Goal: Task Accomplishment & Management: Use online tool/utility

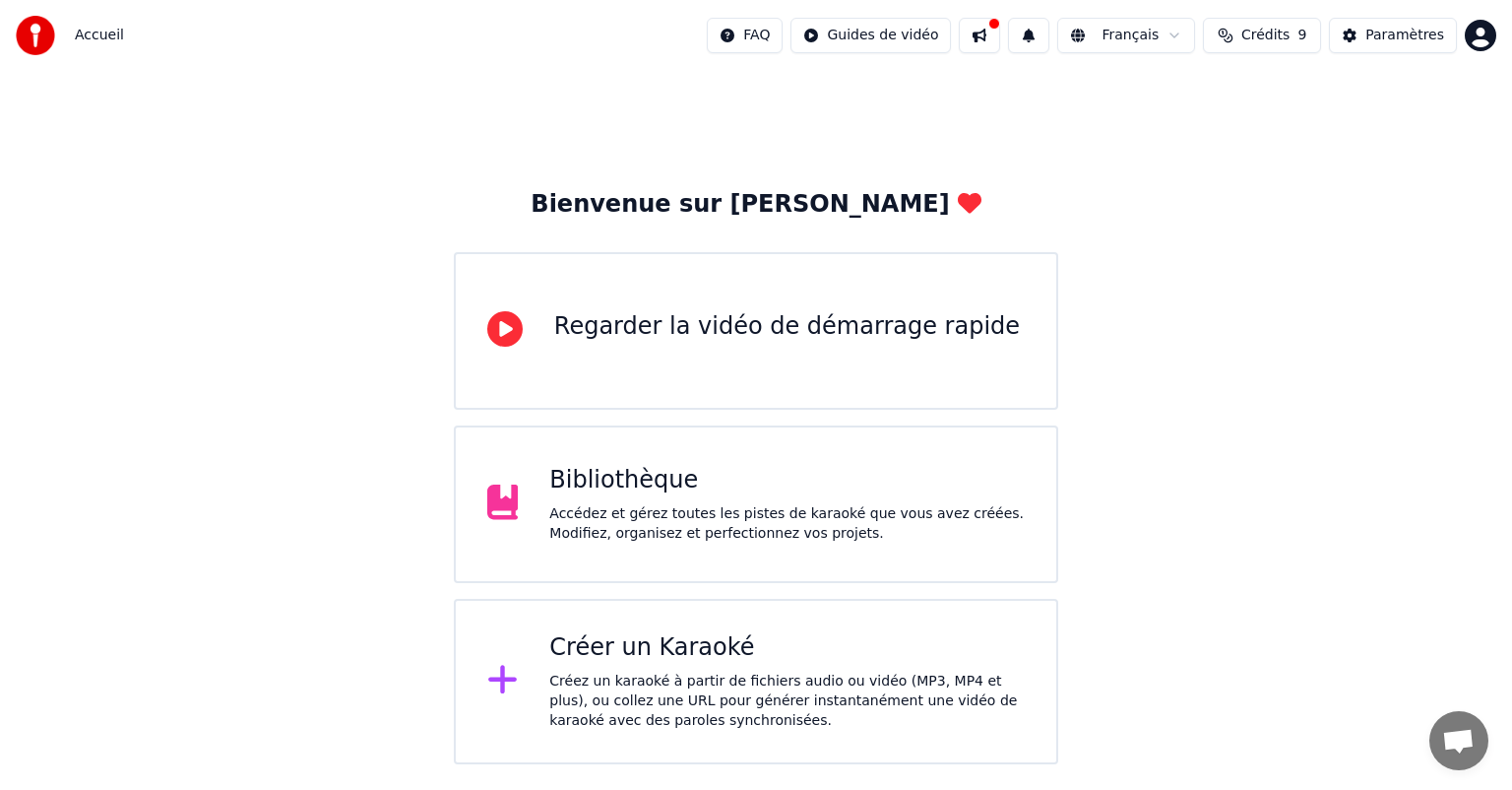
click at [528, 487] on div at bounding box center [511, 504] width 47 height 39
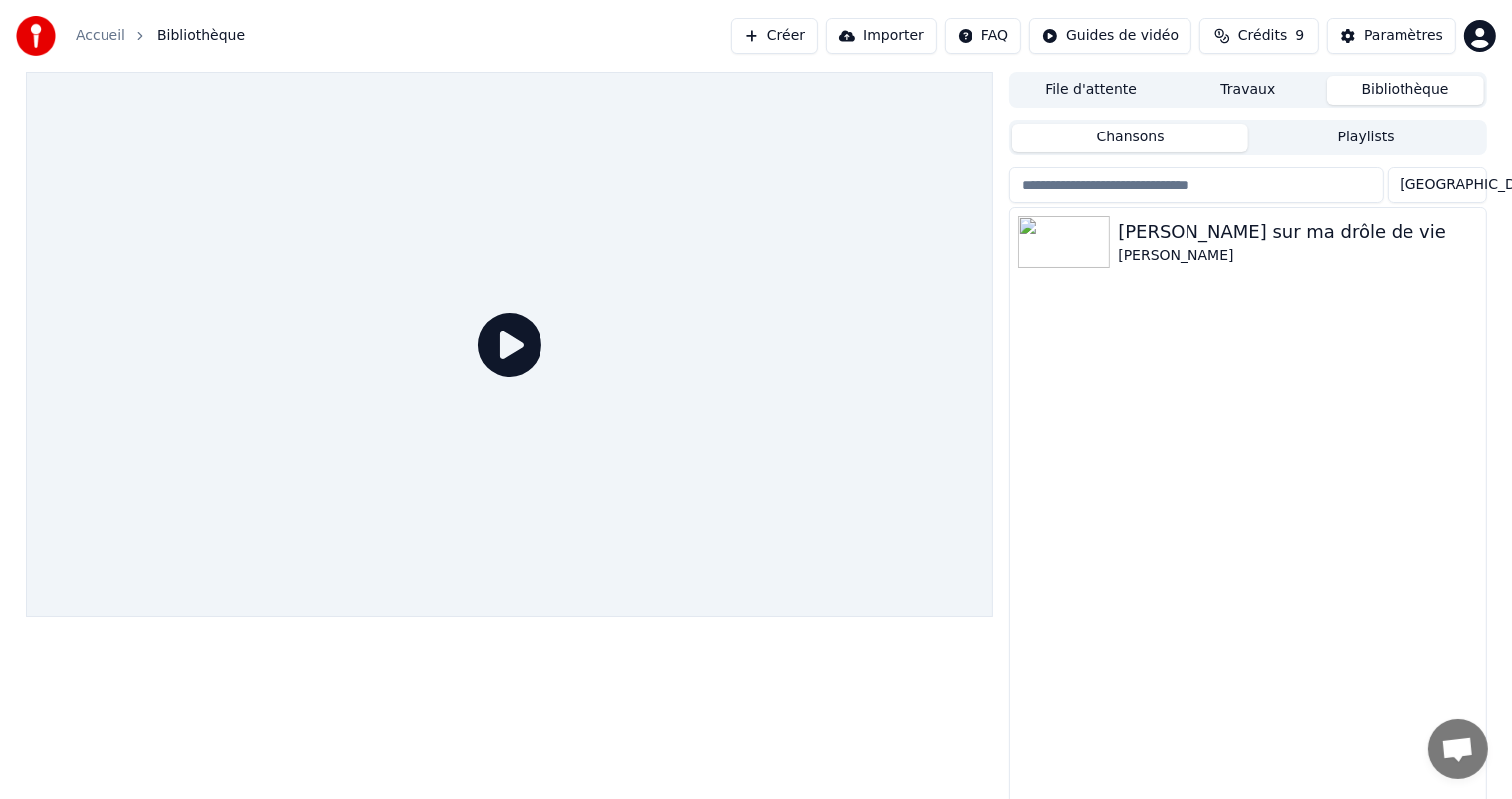
click at [1223, 204] on div at bounding box center [1248, 205] width 477 height 4
click at [1221, 233] on div "[PERSON_NAME] sur ma drôle de vie" at bounding box center [1288, 232] width 340 height 28
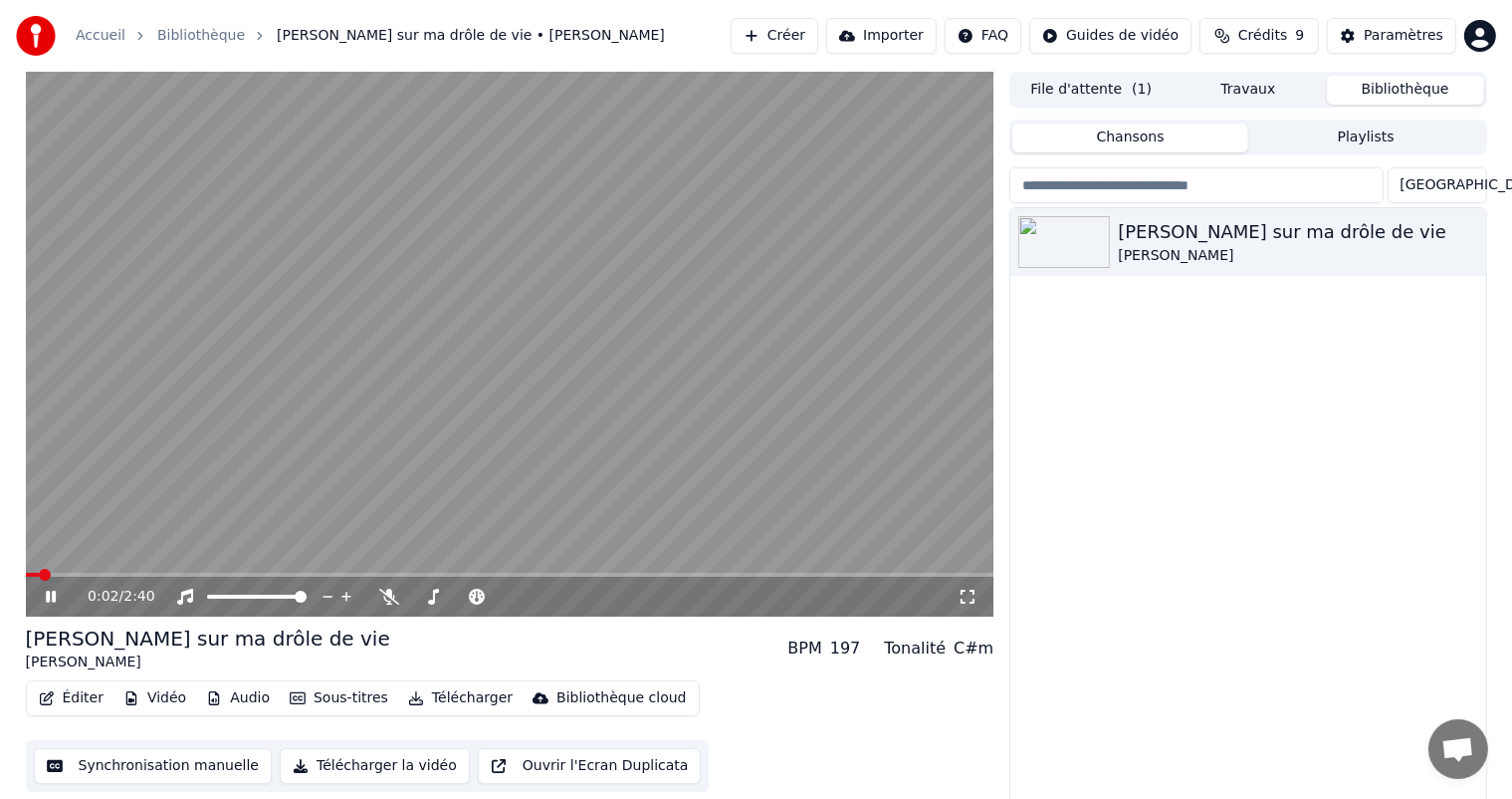
click at [221, 761] on button "Synchronisation manuelle" at bounding box center [153, 766] width 239 height 36
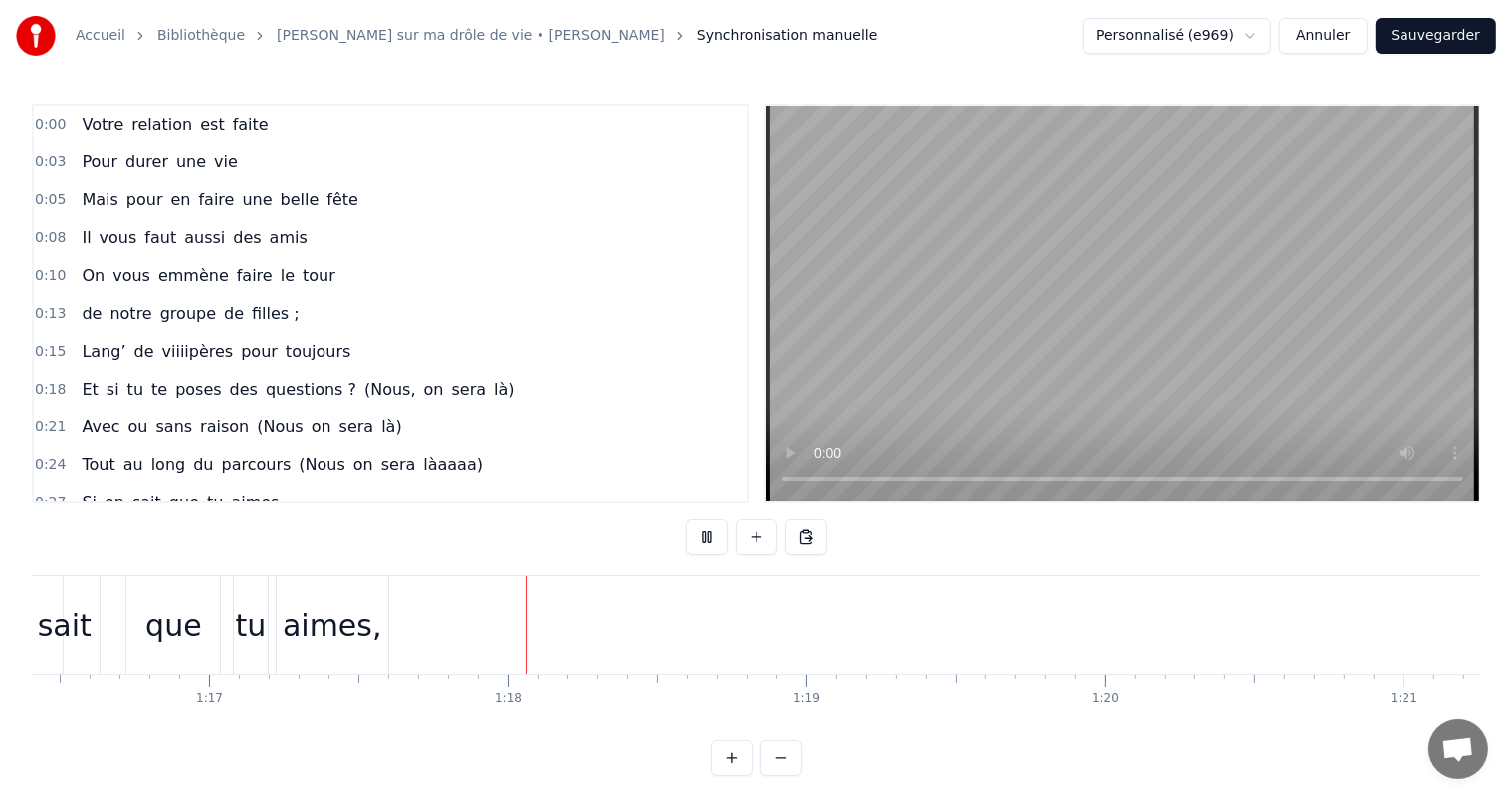
scroll to position [0, 23064]
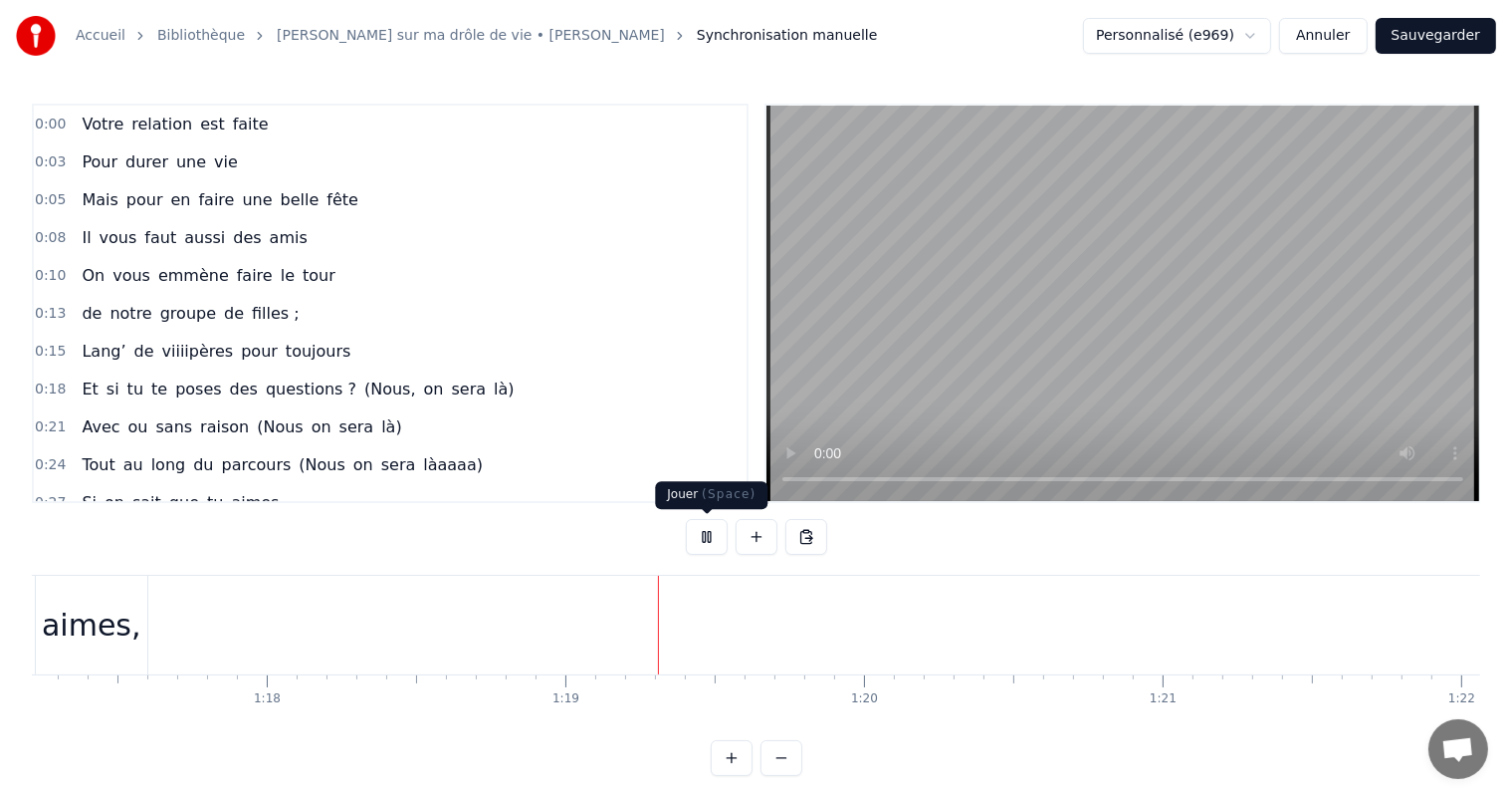
click at [706, 523] on button at bounding box center [707, 537] width 42 height 36
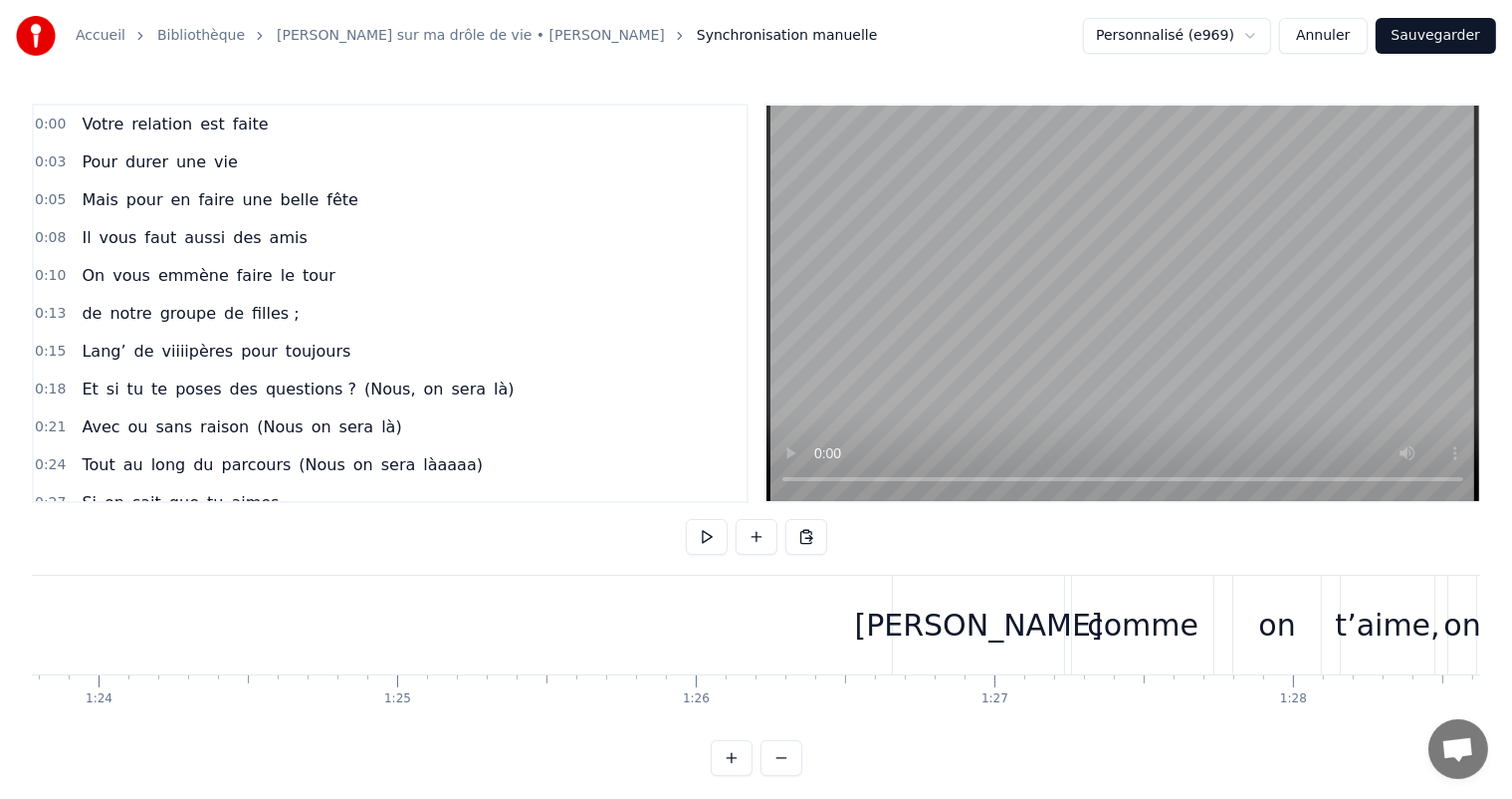
scroll to position [0, 25159]
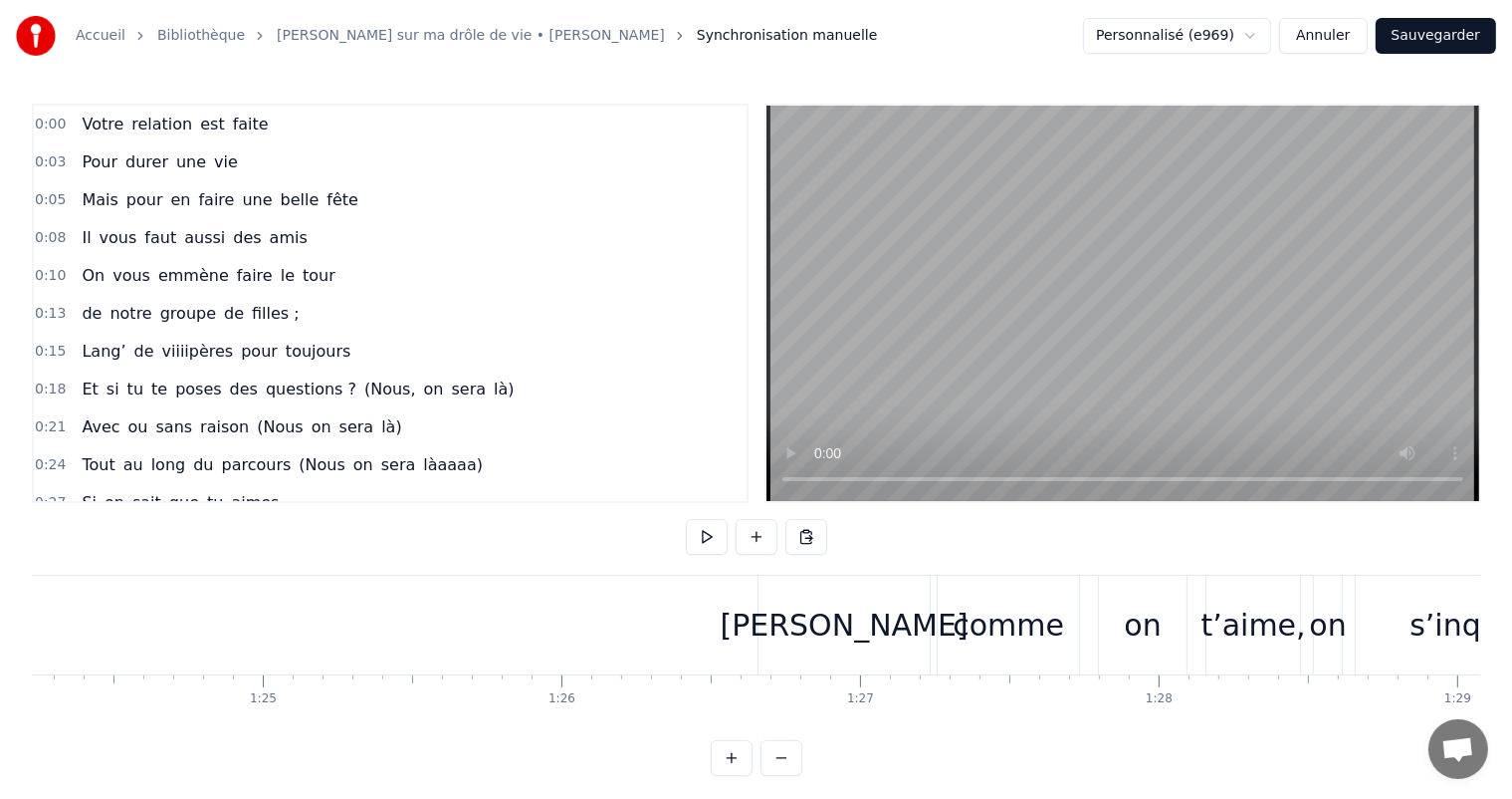
click at [932, 654] on div "[PERSON_NAME] comme on t’aime, on s’inquiète pas," at bounding box center [1358, 625] width 1199 height 99
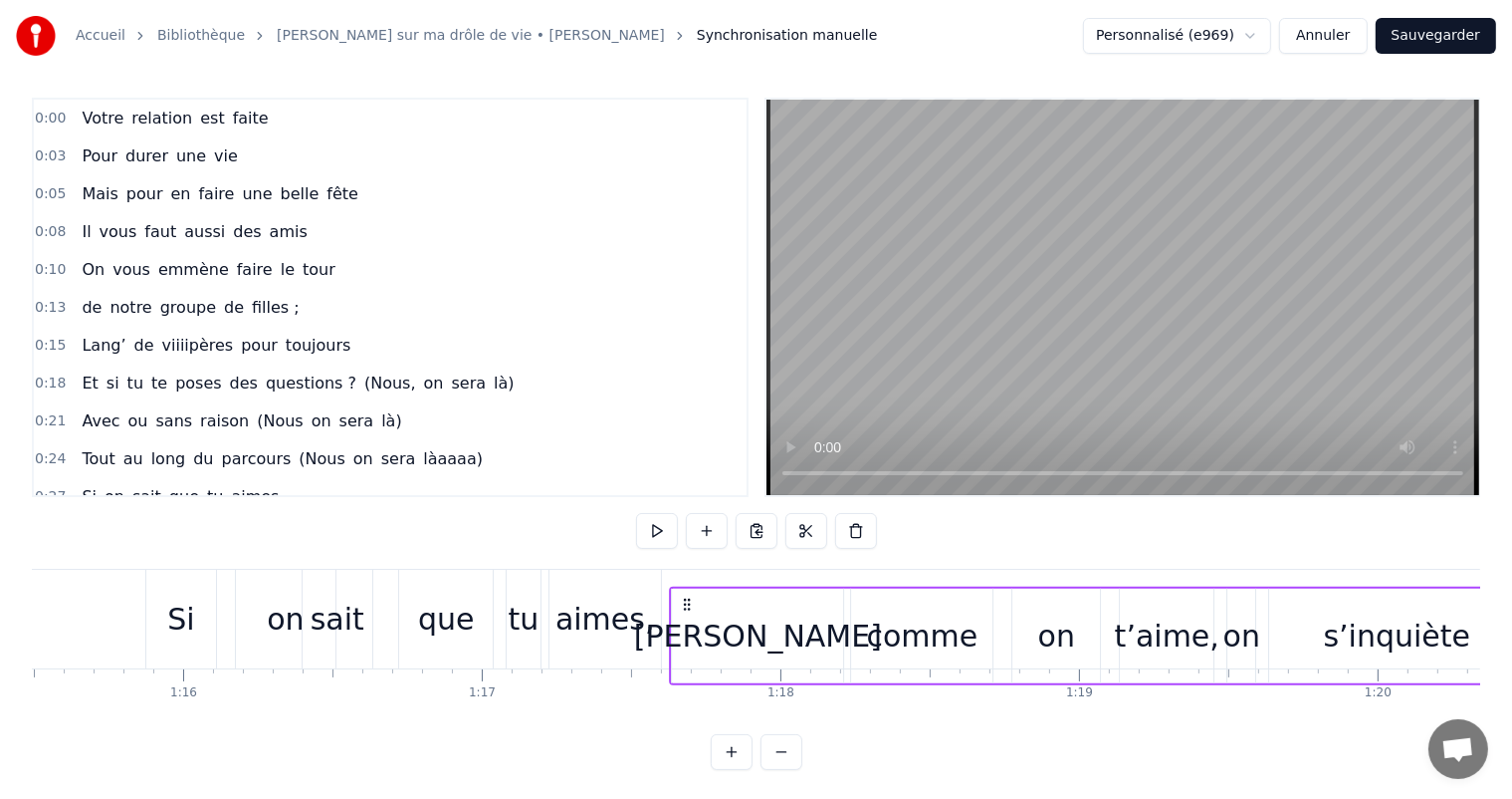
scroll to position [26, 0]
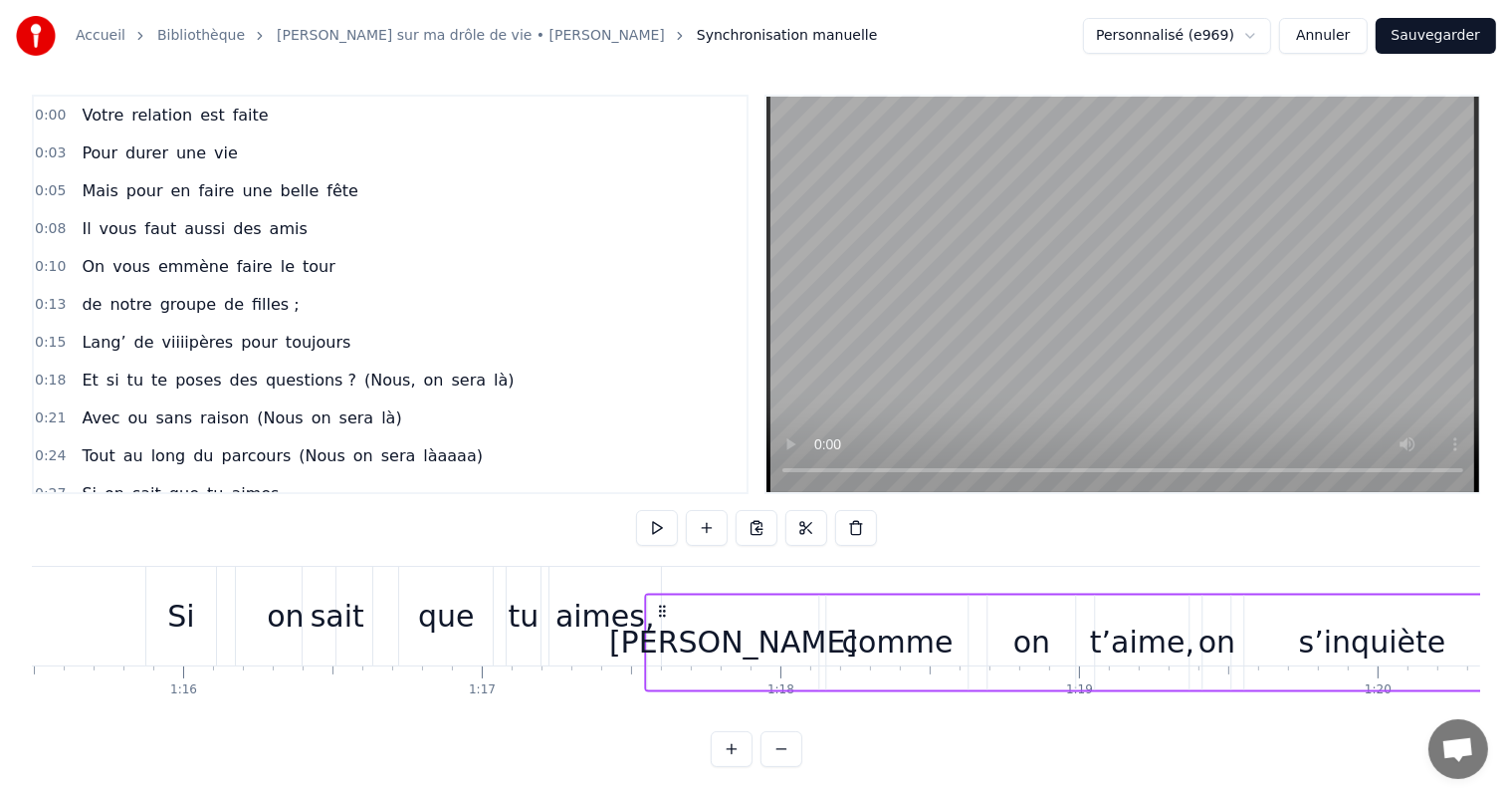
drag, startPoint x: 766, startPoint y: 592, endPoint x: 657, endPoint y: 577, distance: 110.0
click at [657, 593] on div "[PERSON_NAME] comme on t’aime, on s’inquiète pas," at bounding box center [1245, 642] width 1199 height 99
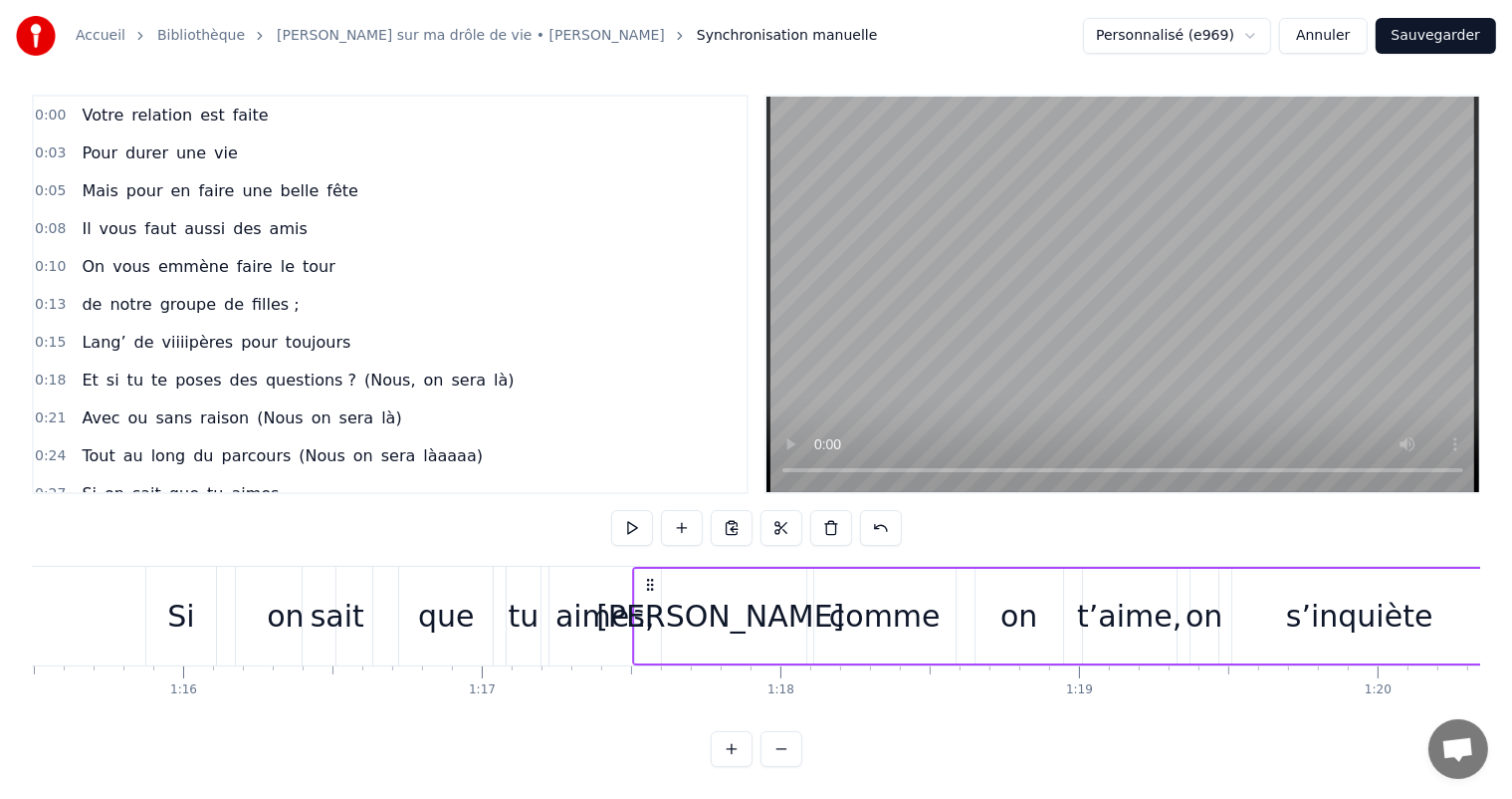
drag, startPoint x: 657, startPoint y: 563, endPoint x: 644, endPoint y: 563, distance: 13.0
click at [644, 577] on icon at bounding box center [650, 585] width 16 height 16
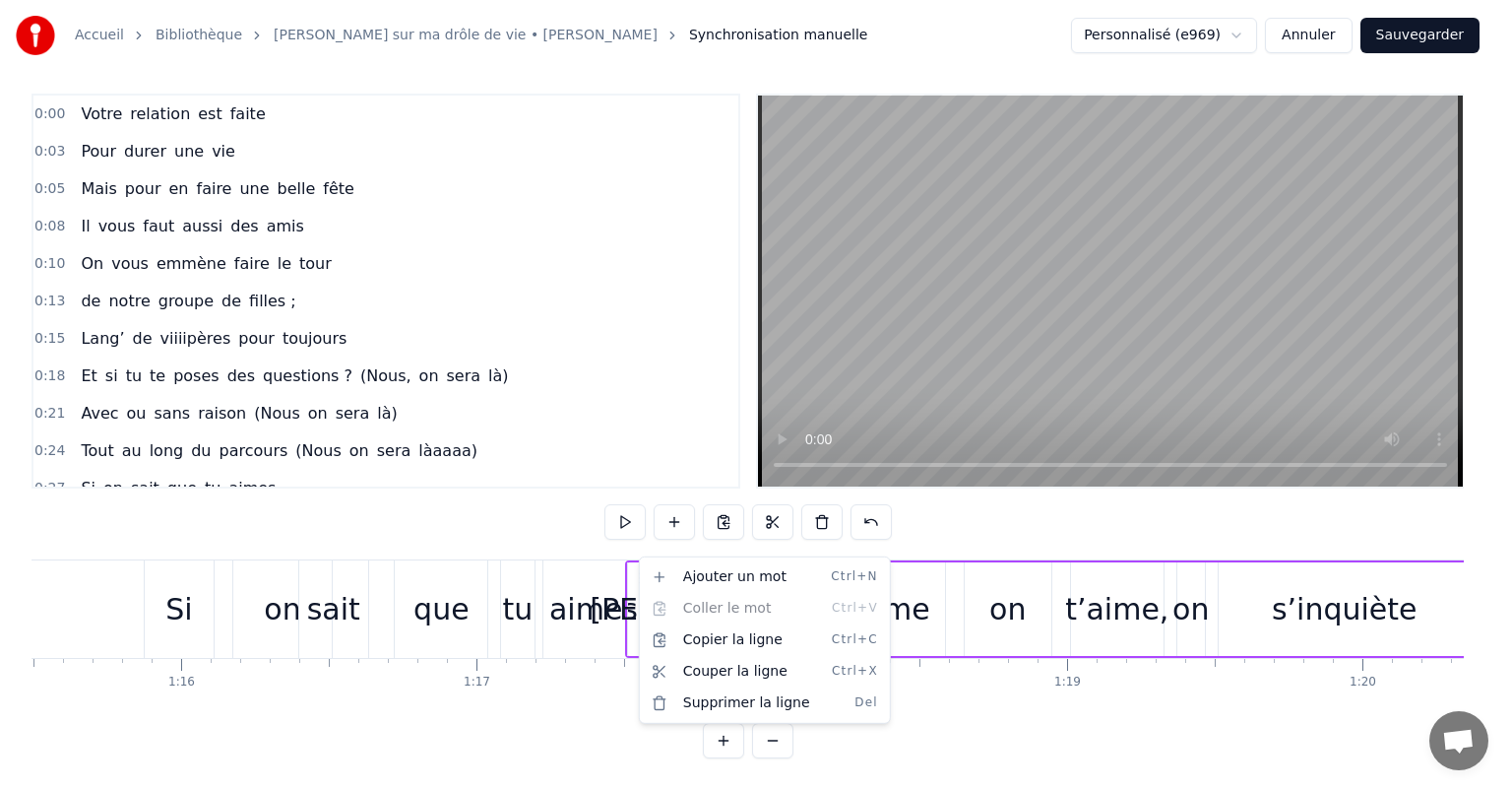
click at [637, 557] on html "Accueil Bibliothèque Chanson sur ma drôle de vie • [PERSON_NAME] Synchronisatio…" at bounding box center [756, 390] width 1512 height 799
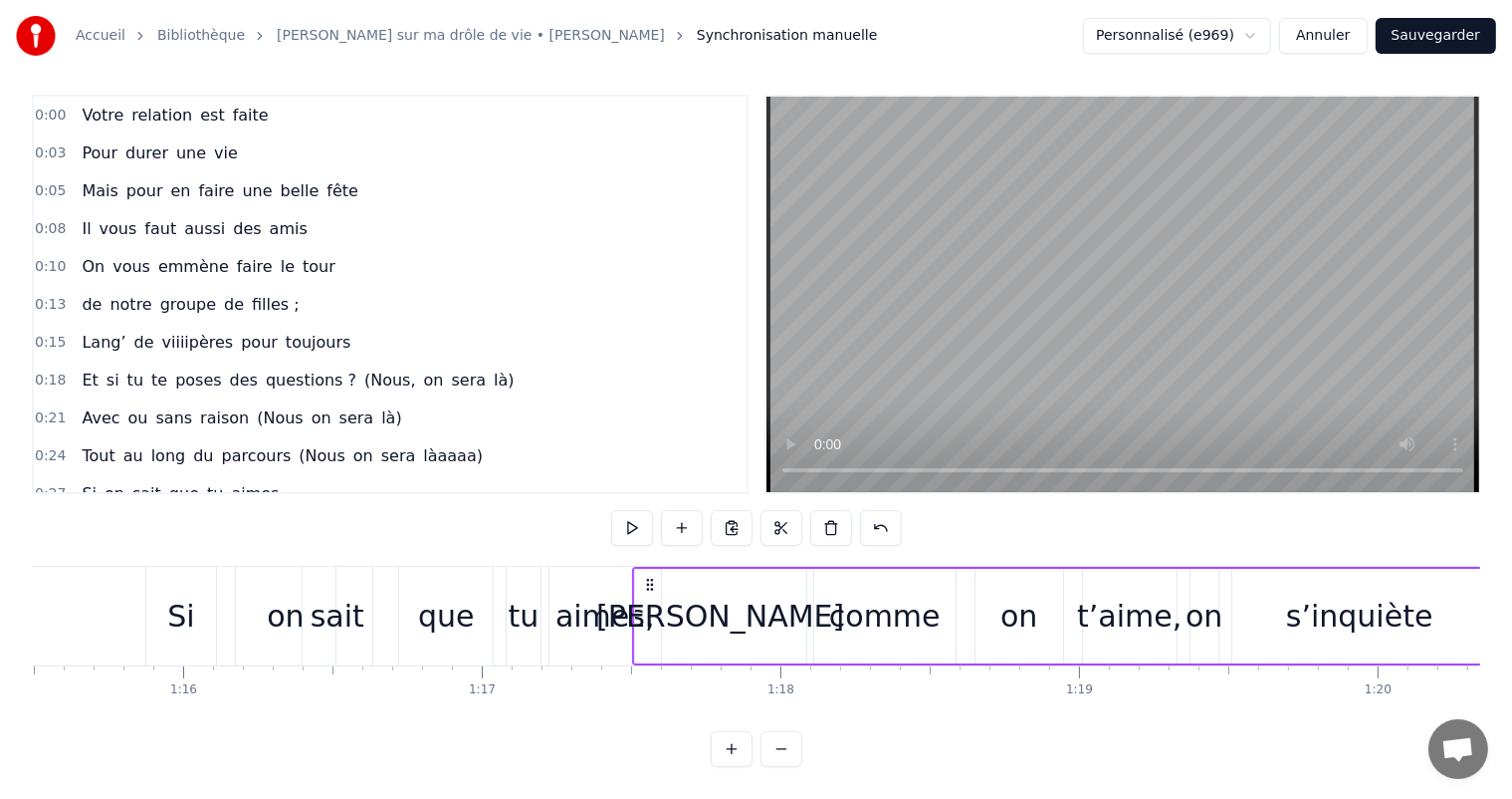
click at [618, 594] on div "aimes," at bounding box center [606, 616] width 100 height 45
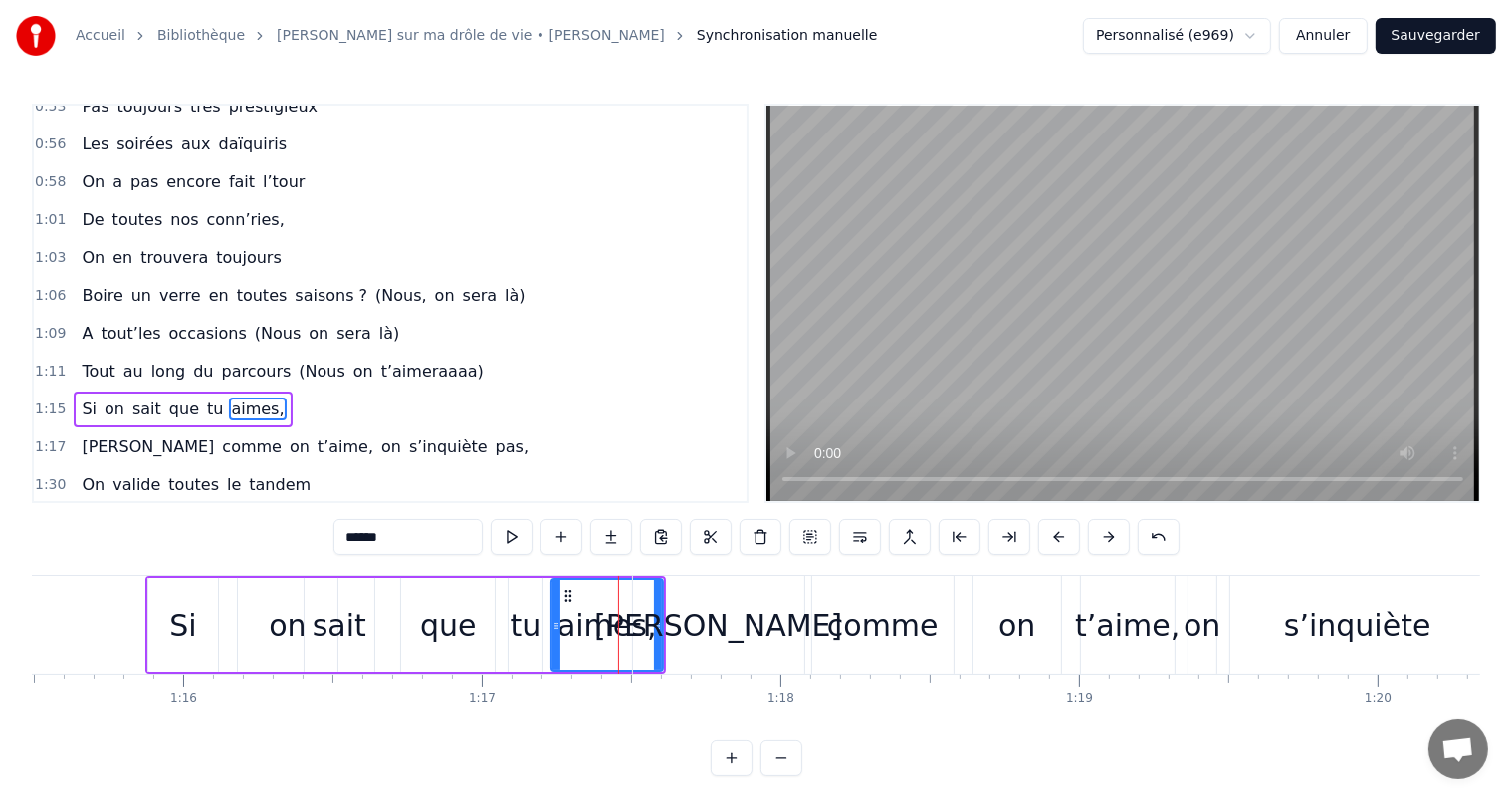
scroll to position [846, 0]
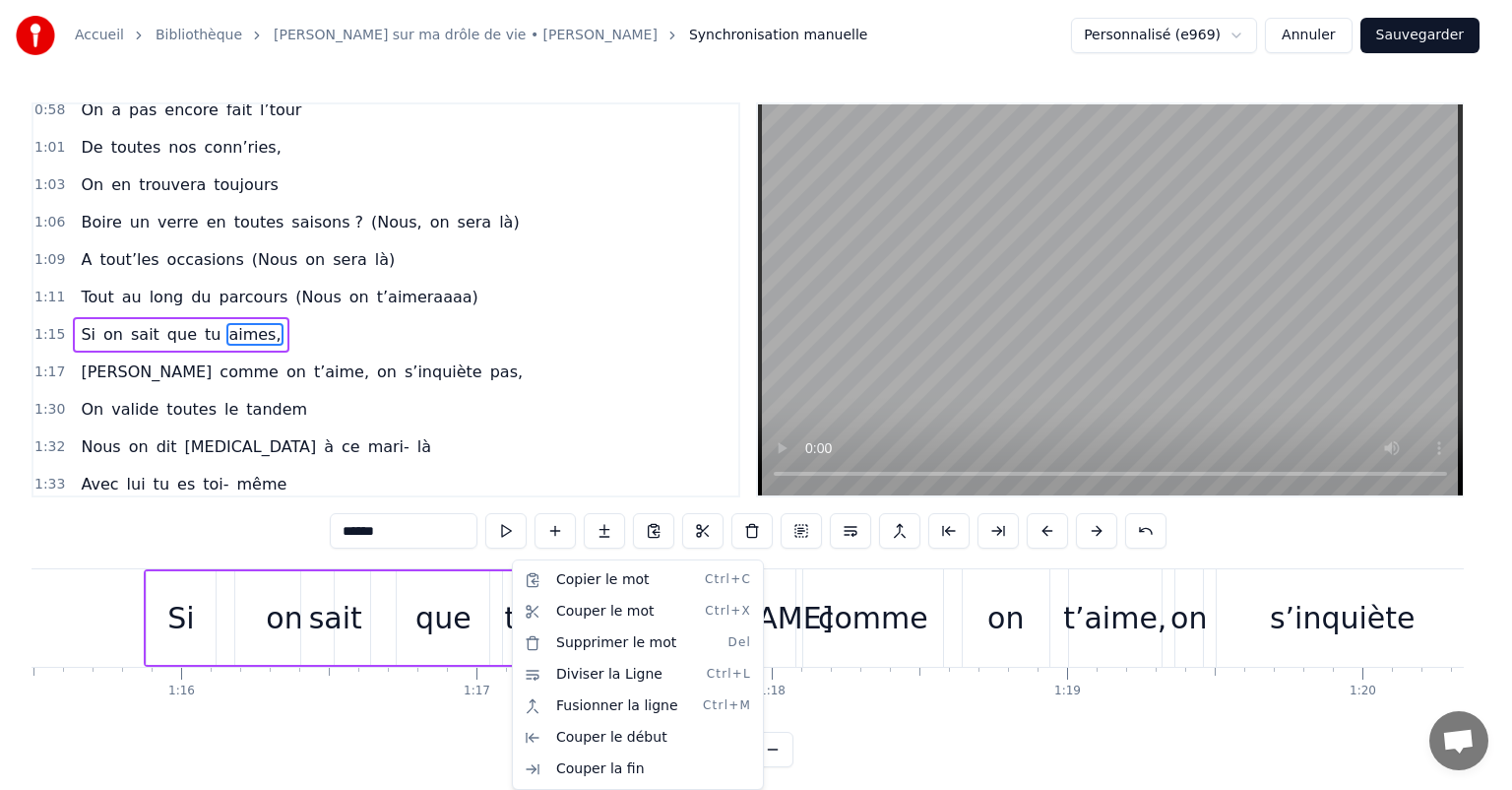
click at [227, 578] on div "Si on sait que tu aimes," at bounding box center [401, 618] width 515 height 98
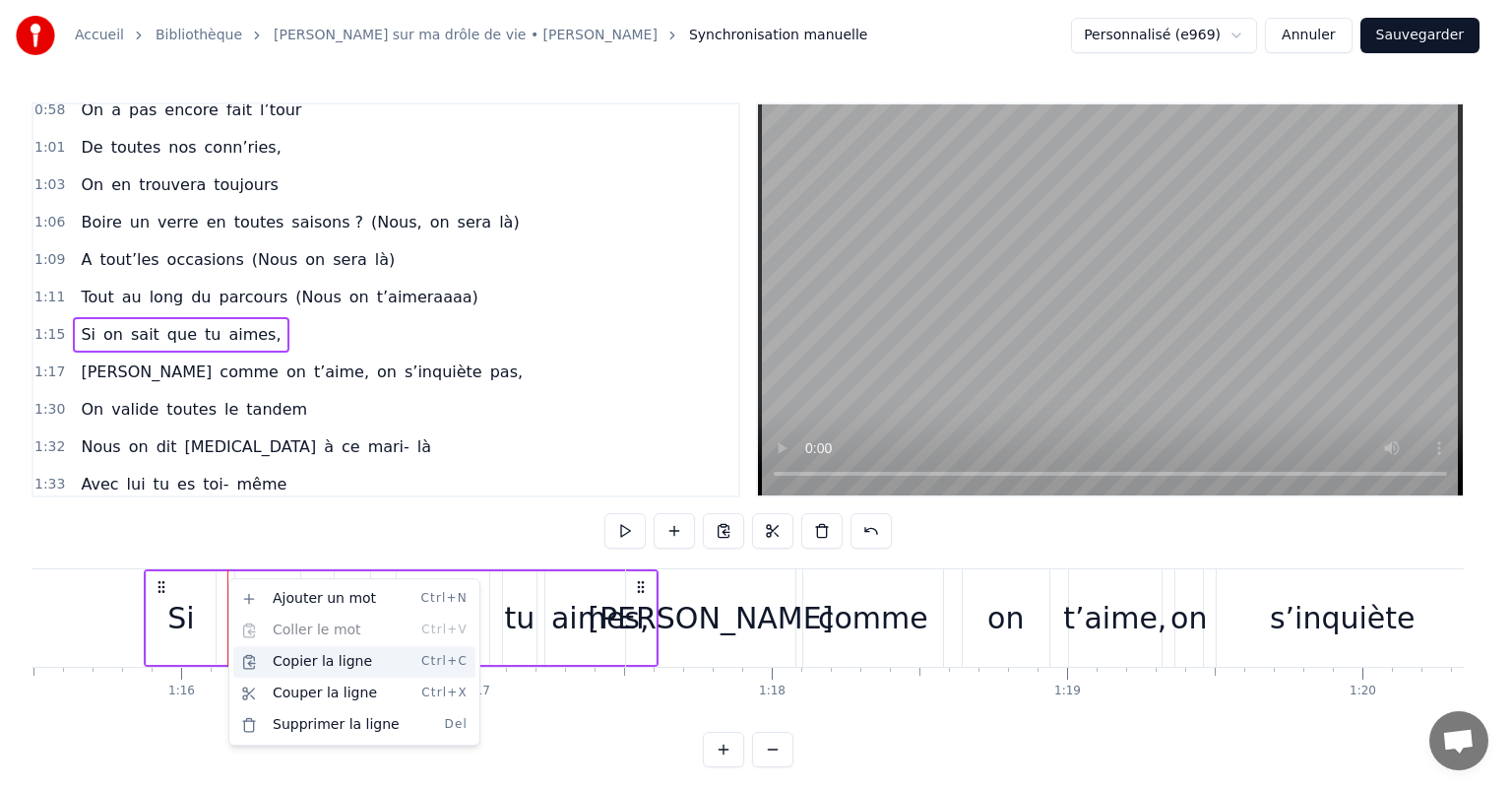
click at [290, 664] on div "Copier la ligne Ctrl+C" at bounding box center [355, 662] width 242 height 32
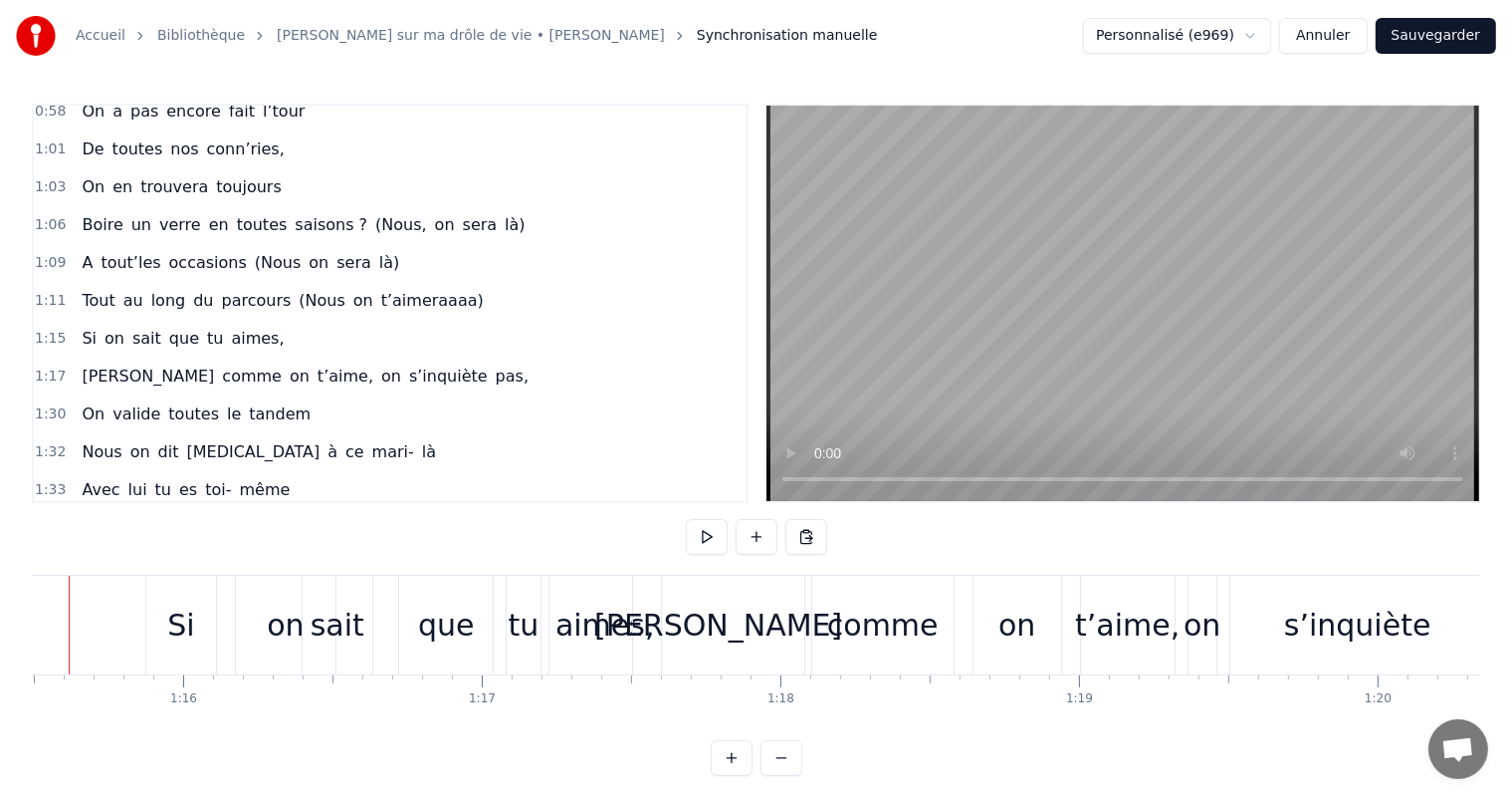
scroll to position [0, 22487]
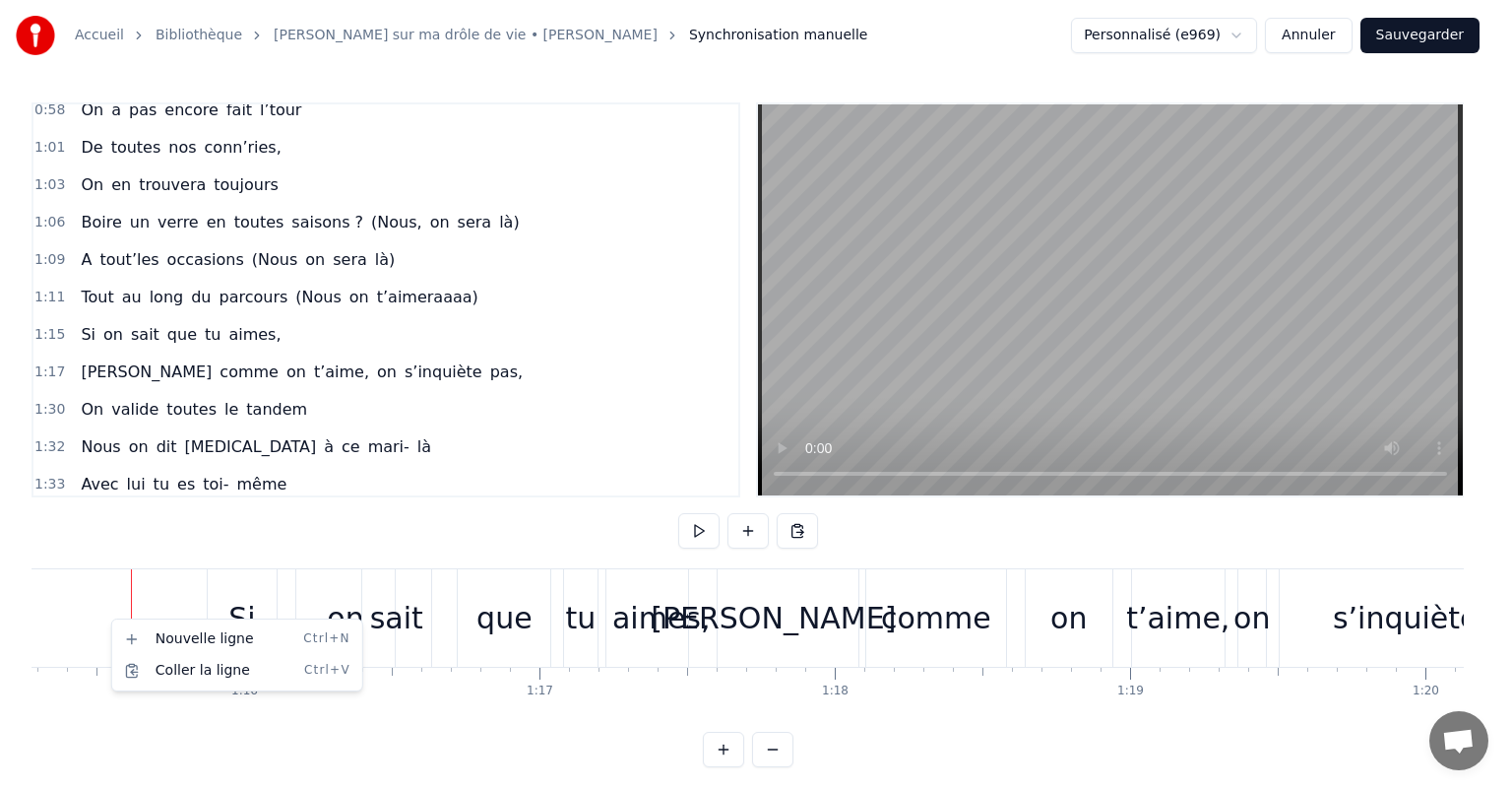
click at [734, 696] on html "Accueil Bibliothèque Chanson sur ma drôle de vie • [PERSON_NAME] Synchronisatio…" at bounding box center [756, 399] width 1512 height 799
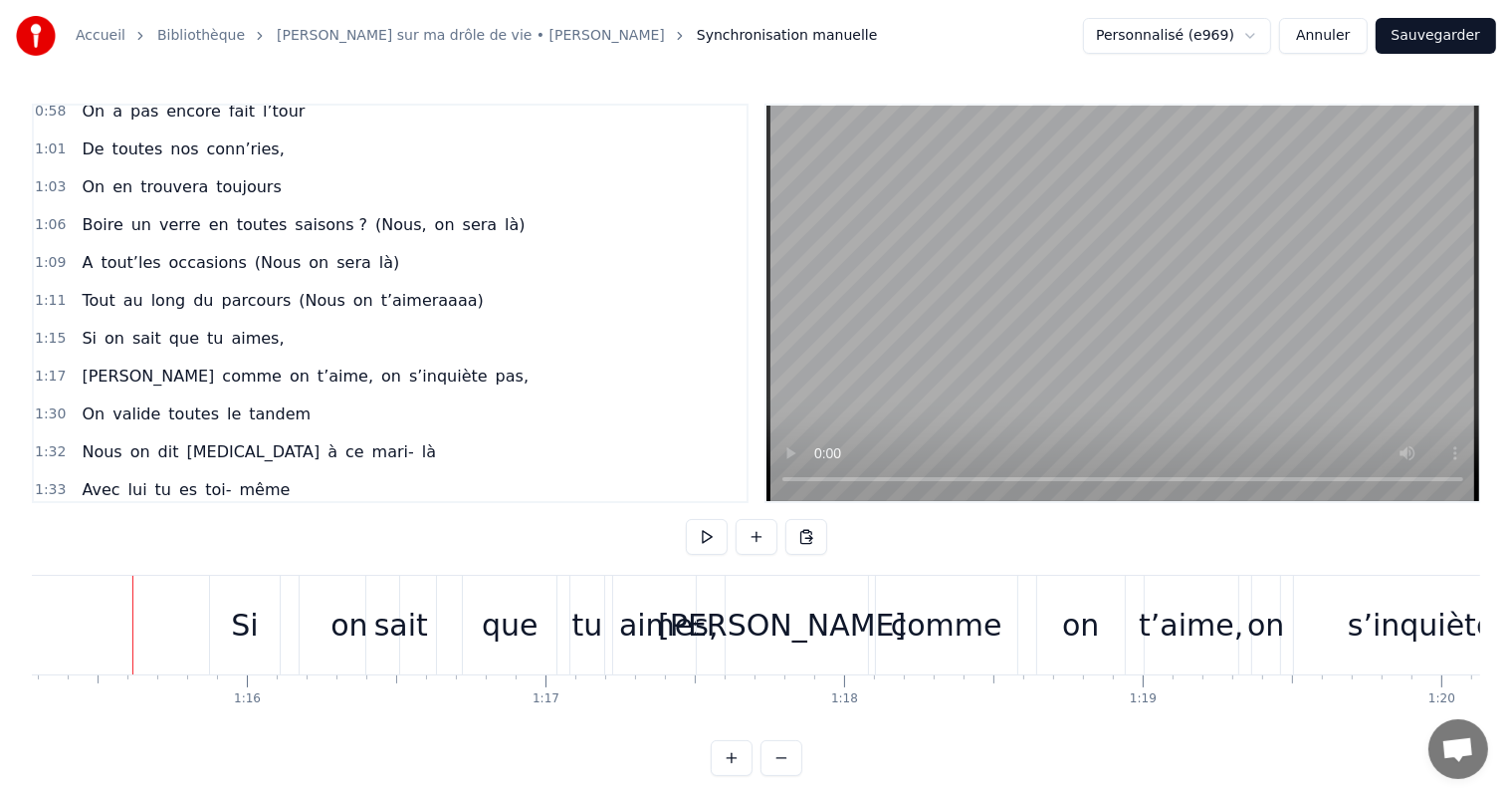
click at [210, 590] on div "Si" at bounding box center [245, 625] width 70 height 99
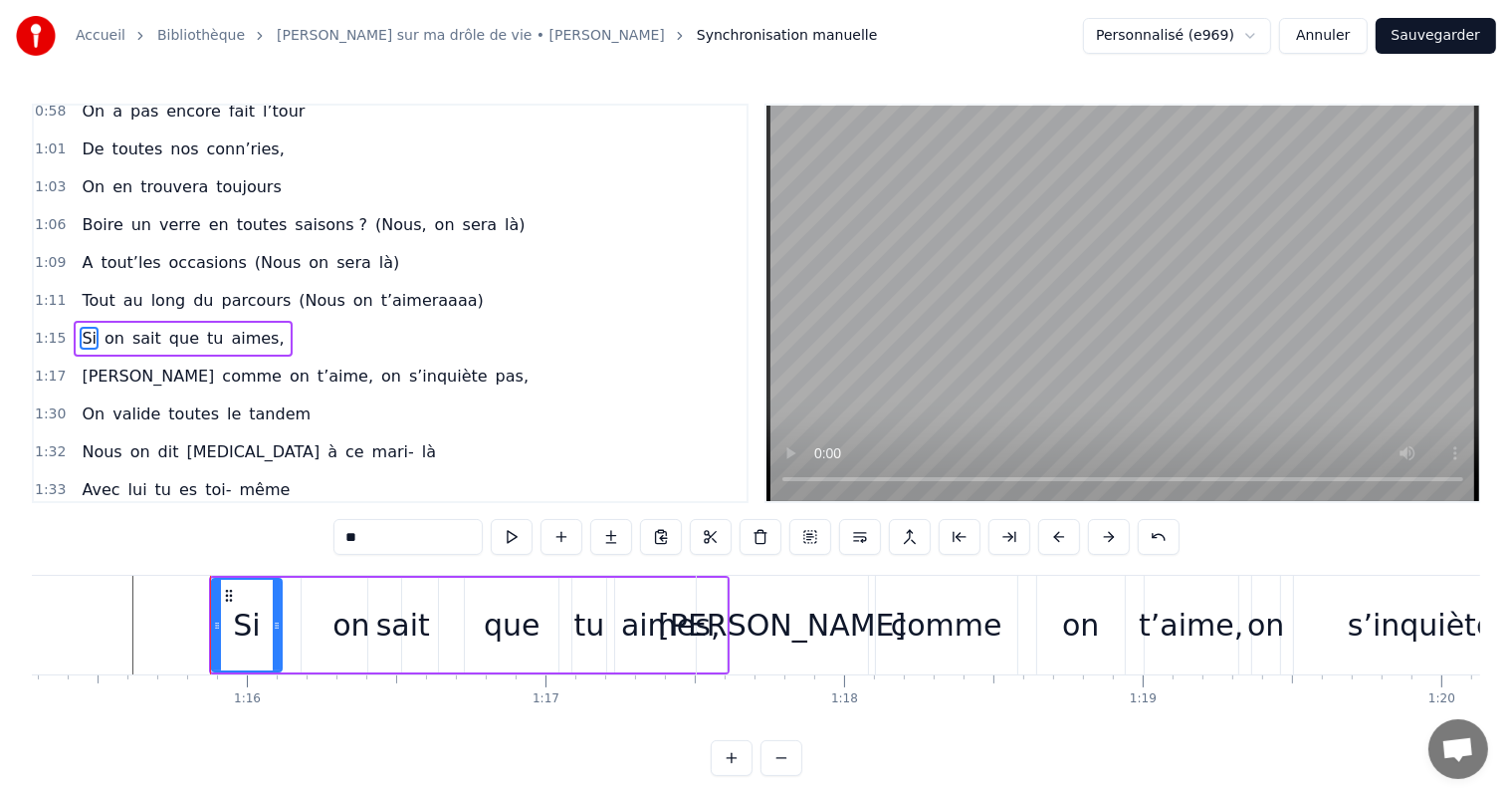
click at [226, 585] on div "Si" at bounding box center [247, 625] width 68 height 91
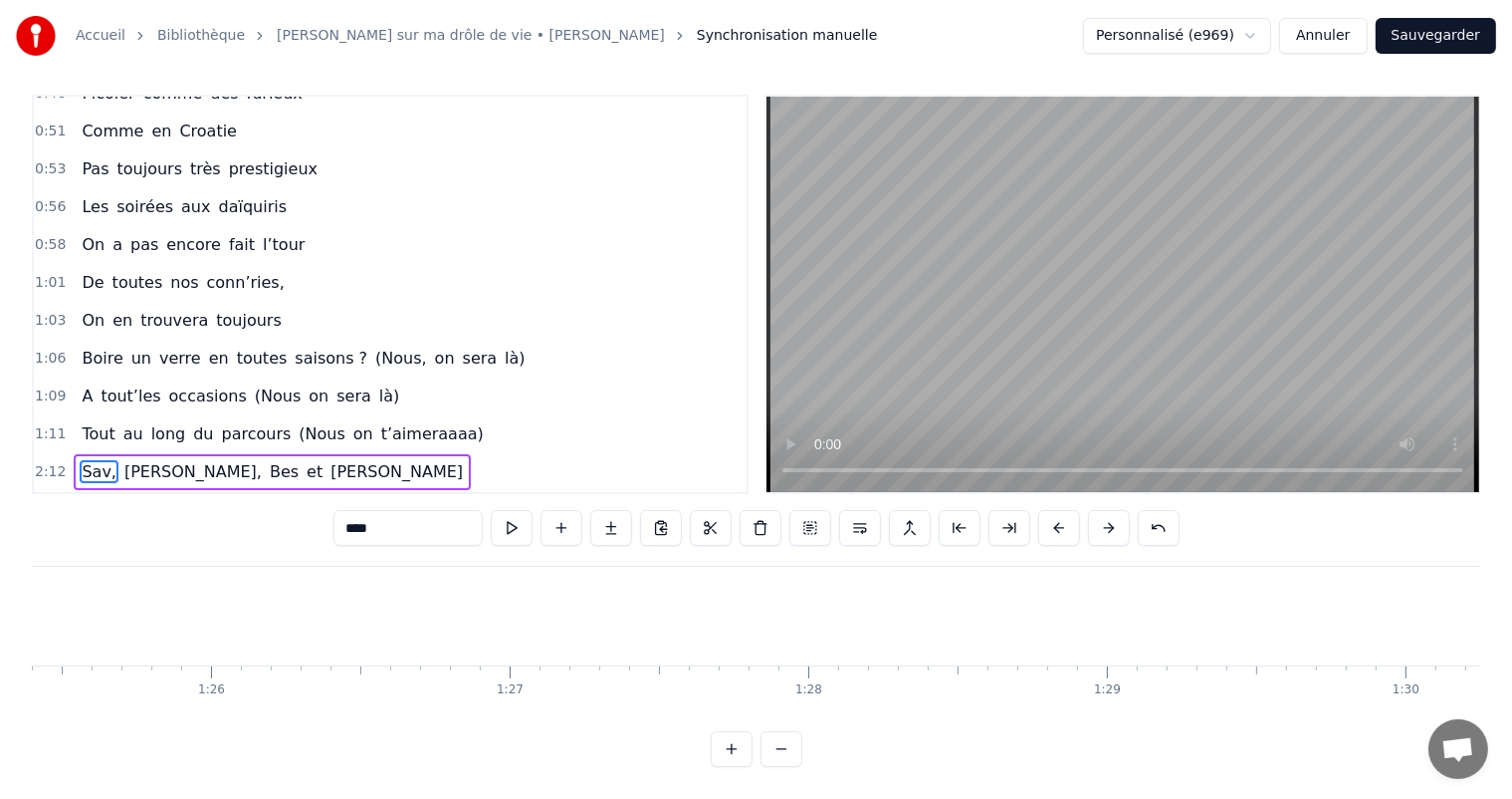
scroll to position [0, 24864]
drag, startPoint x: 793, startPoint y: 689, endPoint x: 705, endPoint y: 690, distance: 88.0
click at [663, 685] on div "Votre relation est faite Pour durer une vie Mais pour en faire une belle fête I…" at bounding box center [756, 641] width 1448 height 149
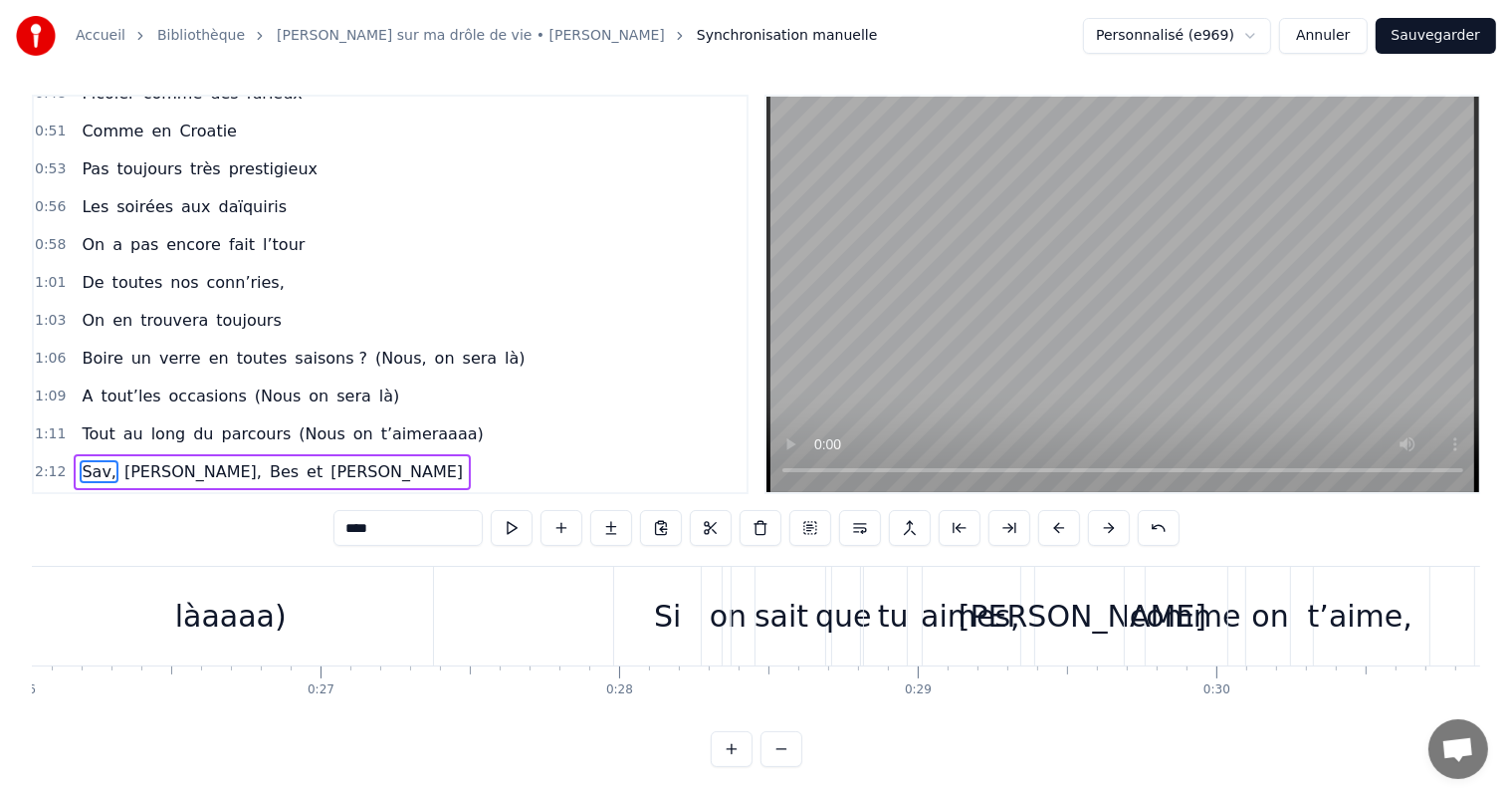
scroll to position [0, 7668]
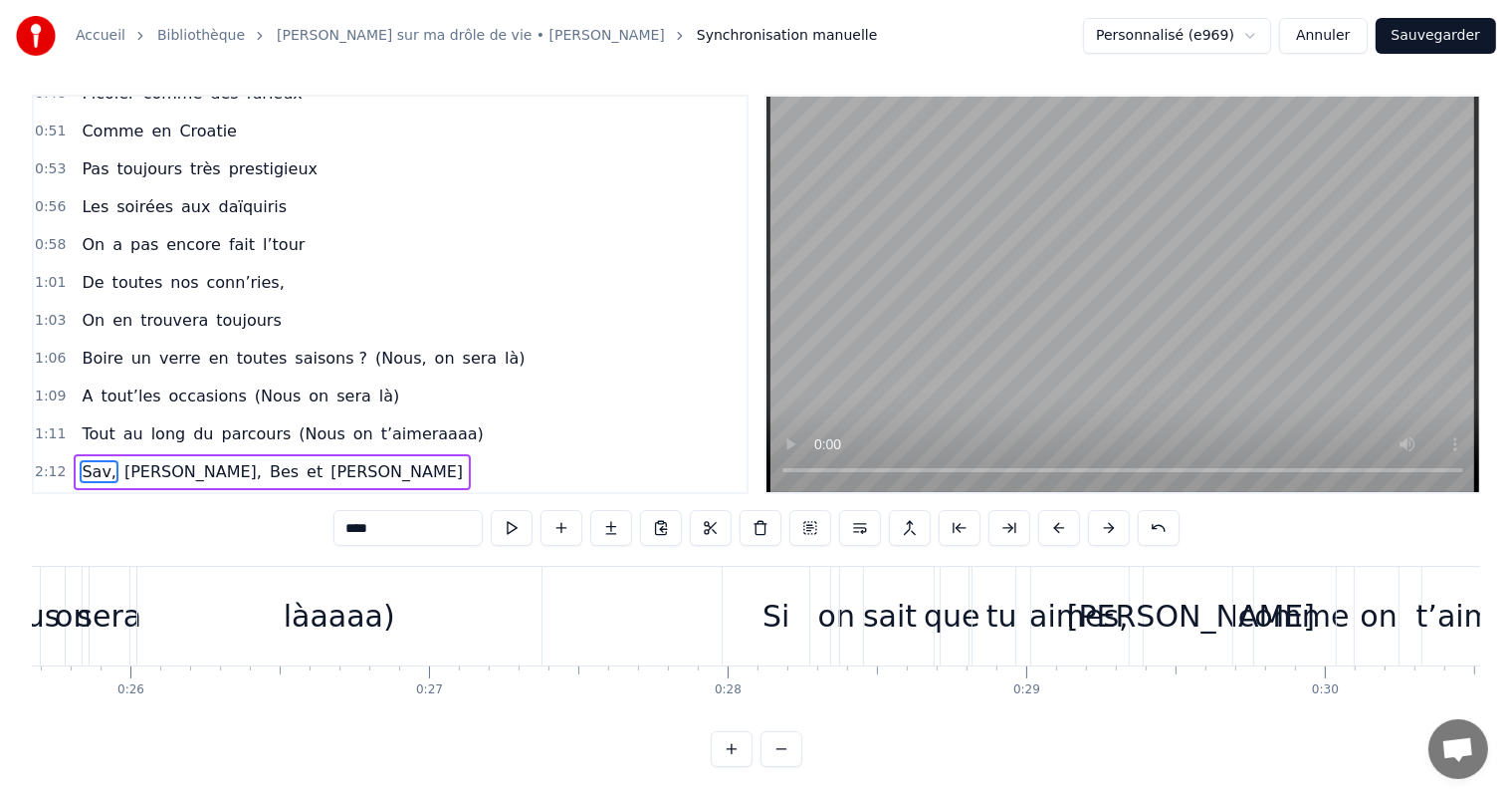
click at [461, 610] on div "làaaaa)" at bounding box center [340, 616] width 404 height 99
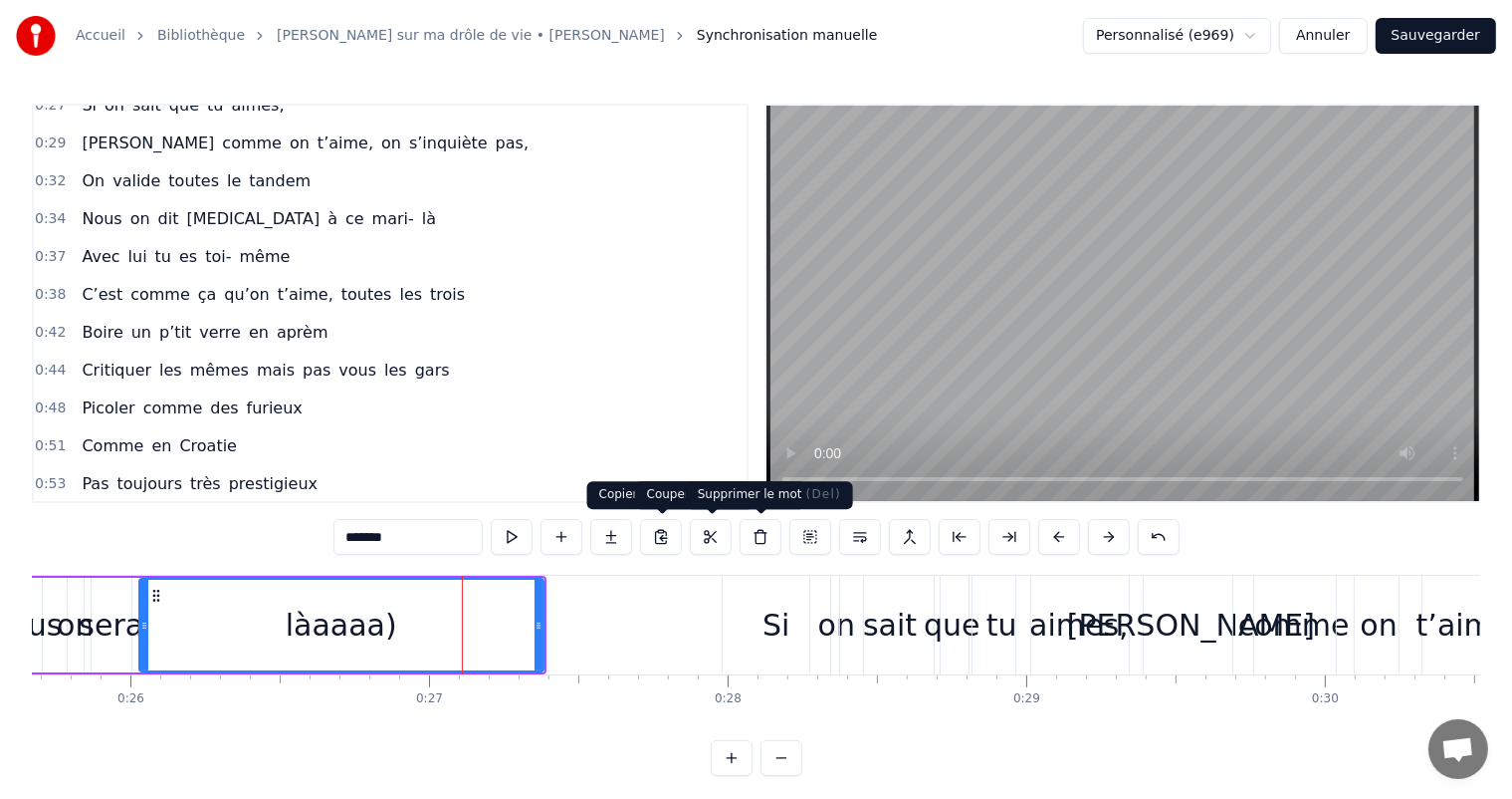
scroll to position [149, 0]
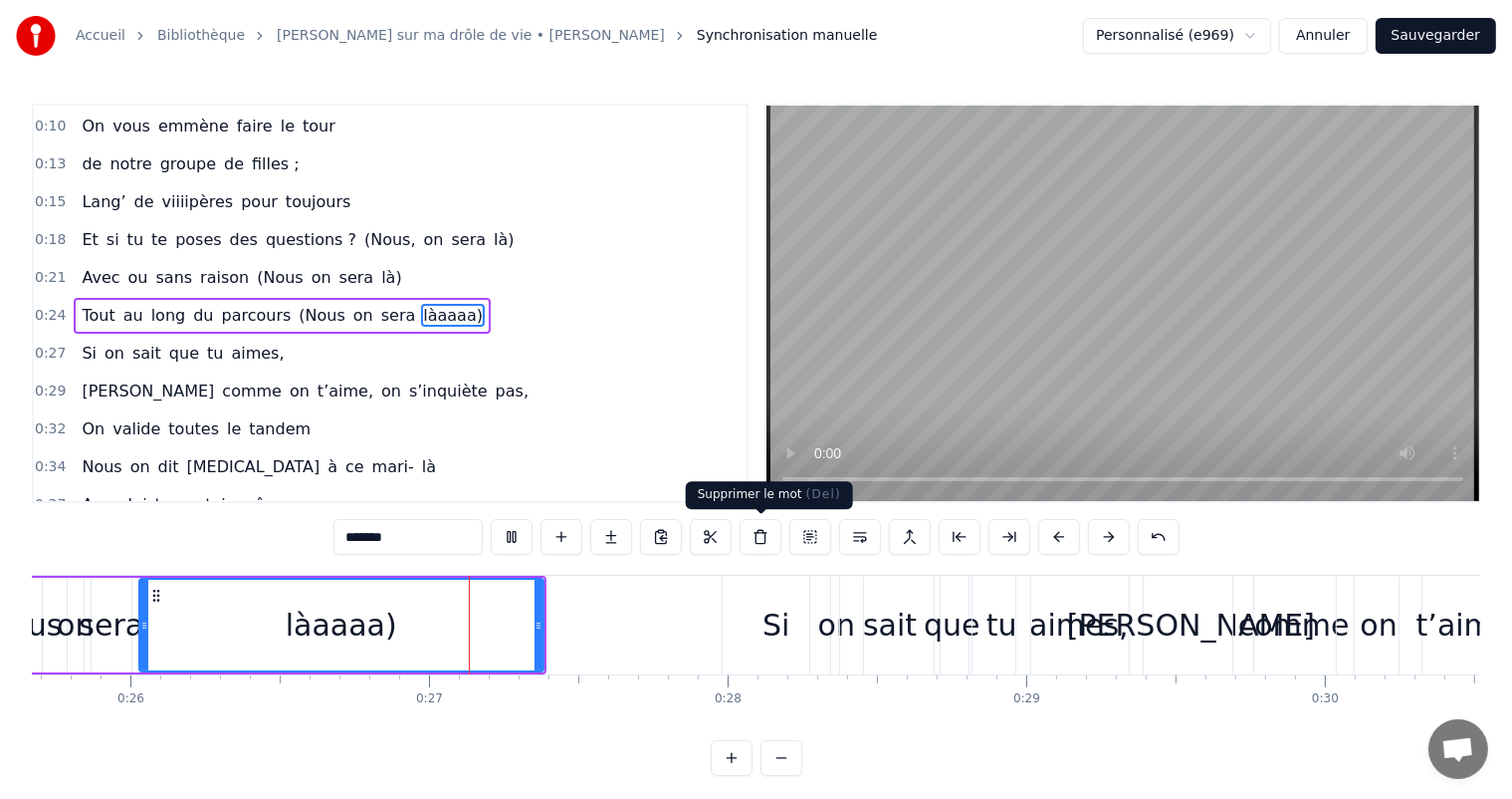
click at [728, 585] on div "Si" at bounding box center [777, 625] width 108 height 99
type input "**"
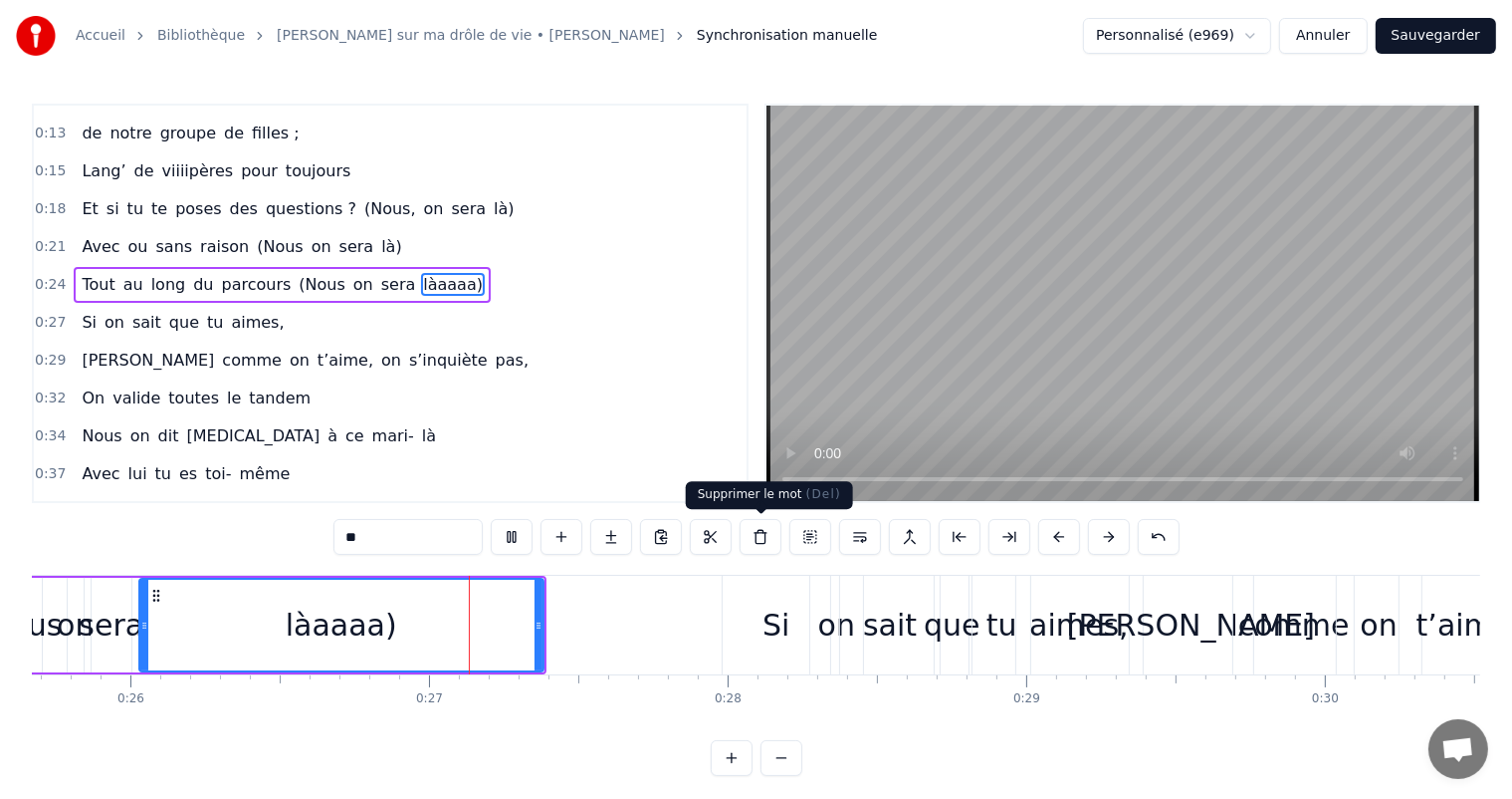
scroll to position [186, 0]
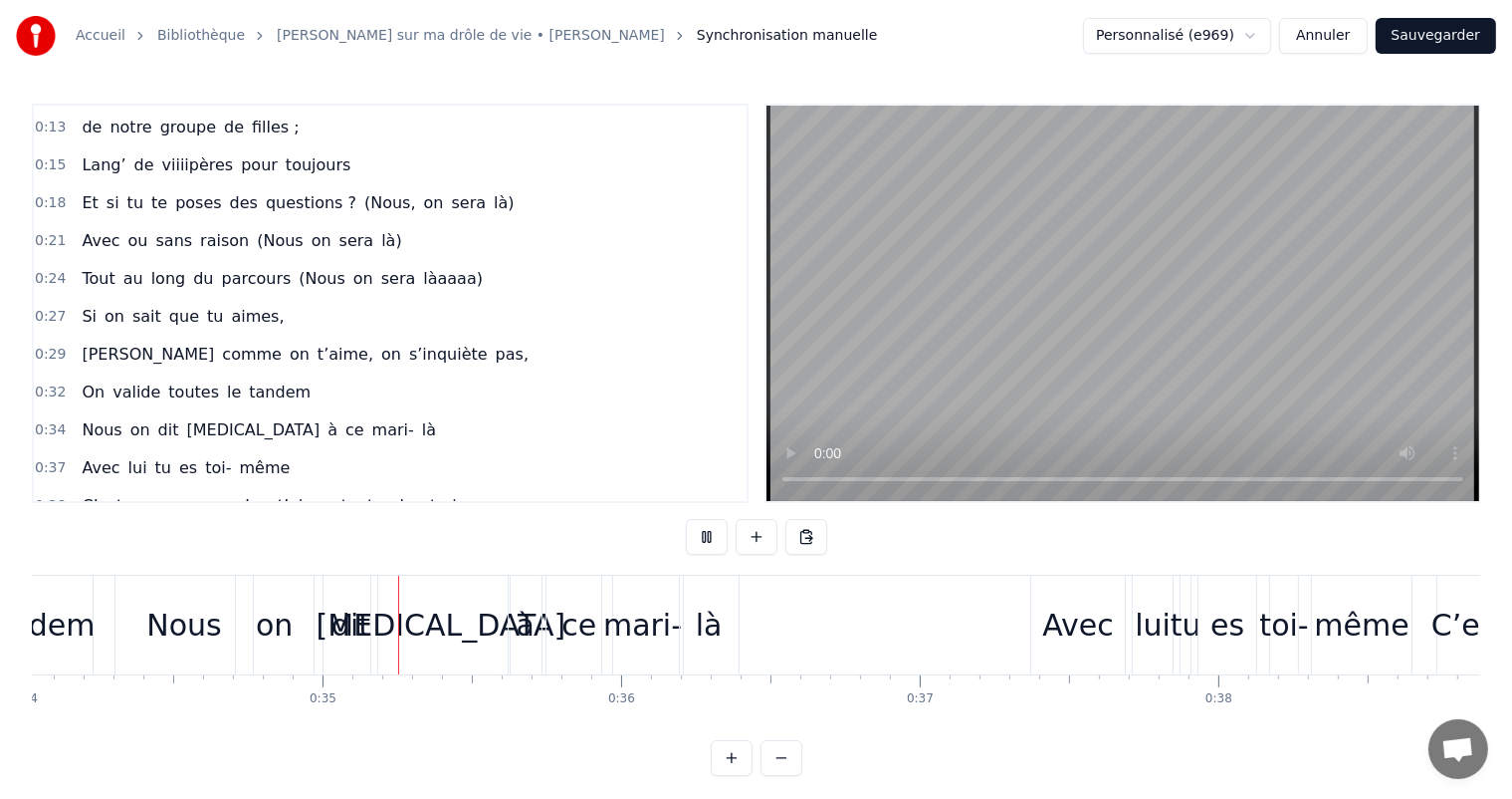
scroll to position [0, 10221]
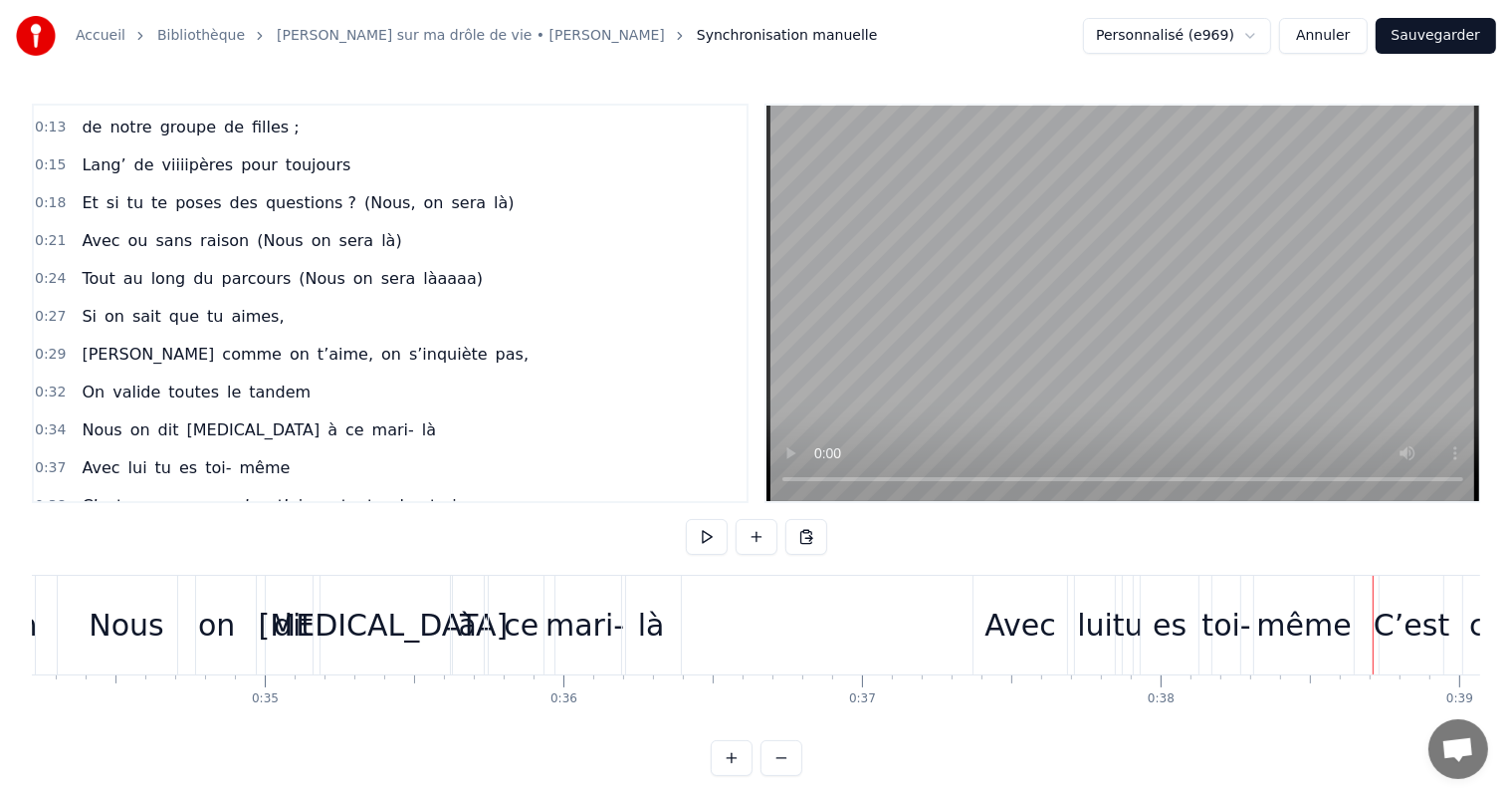
click at [1063, 635] on div "Avec" at bounding box center [1021, 625] width 94 height 99
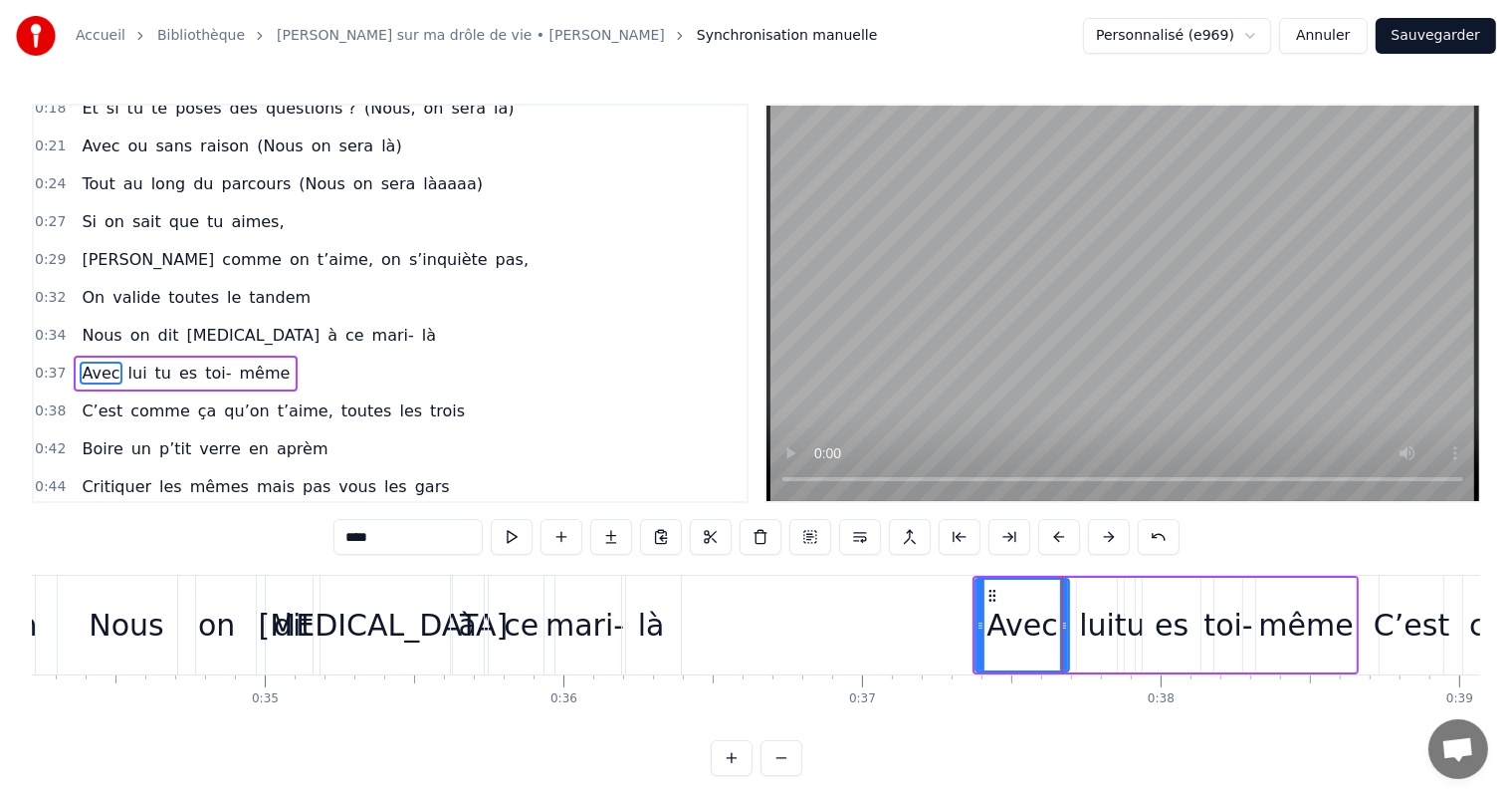
scroll to position [333, 0]
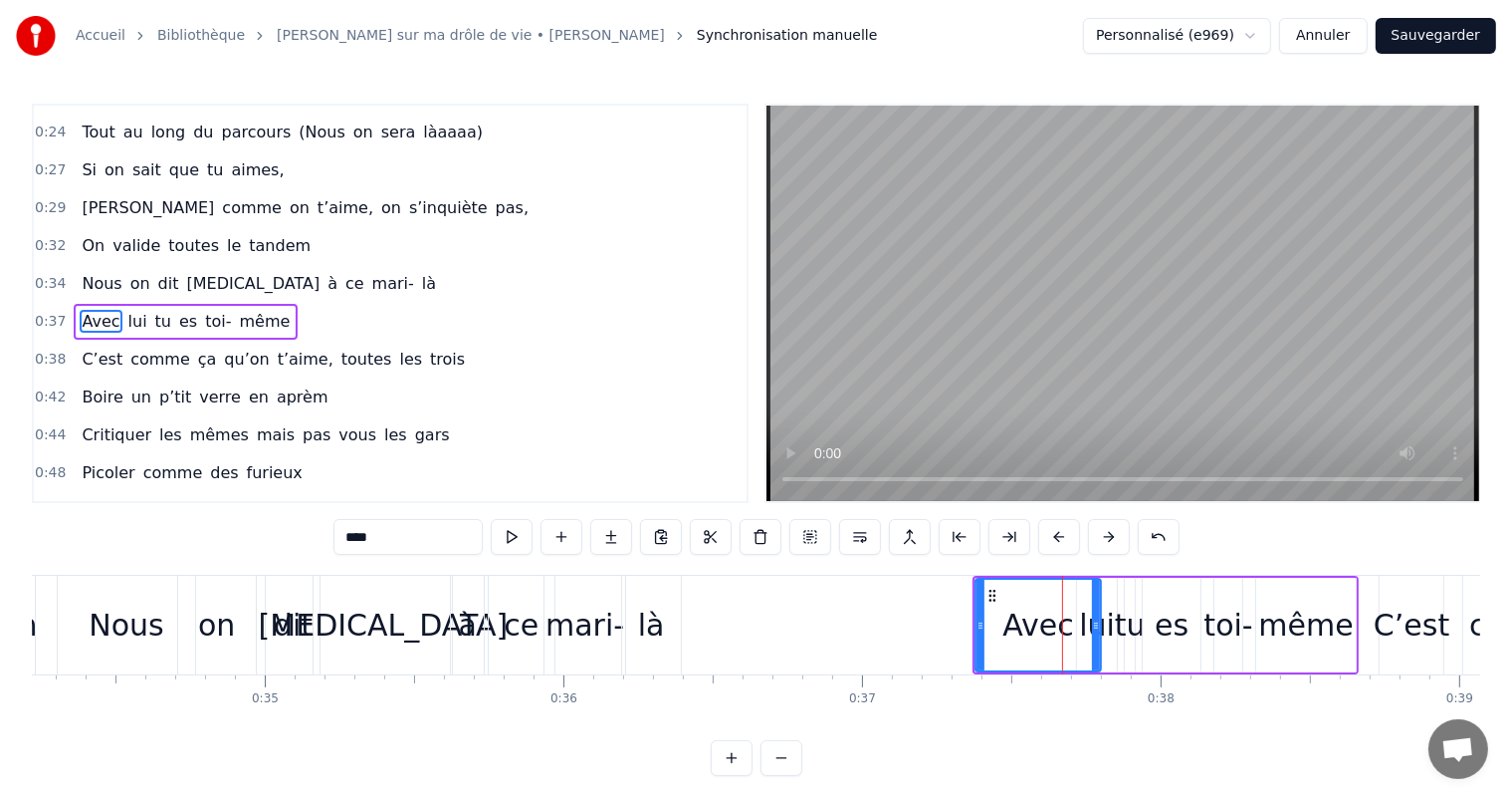
drag, startPoint x: 1068, startPoint y: 628, endPoint x: 1100, endPoint y: 645, distance: 36.2
click at [1100, 645] on div at bounding box center [1097, 625] width 8 height 91
click at [1107, 634] on div "lui" at bounding box center [1098, 625] width 36 height 45
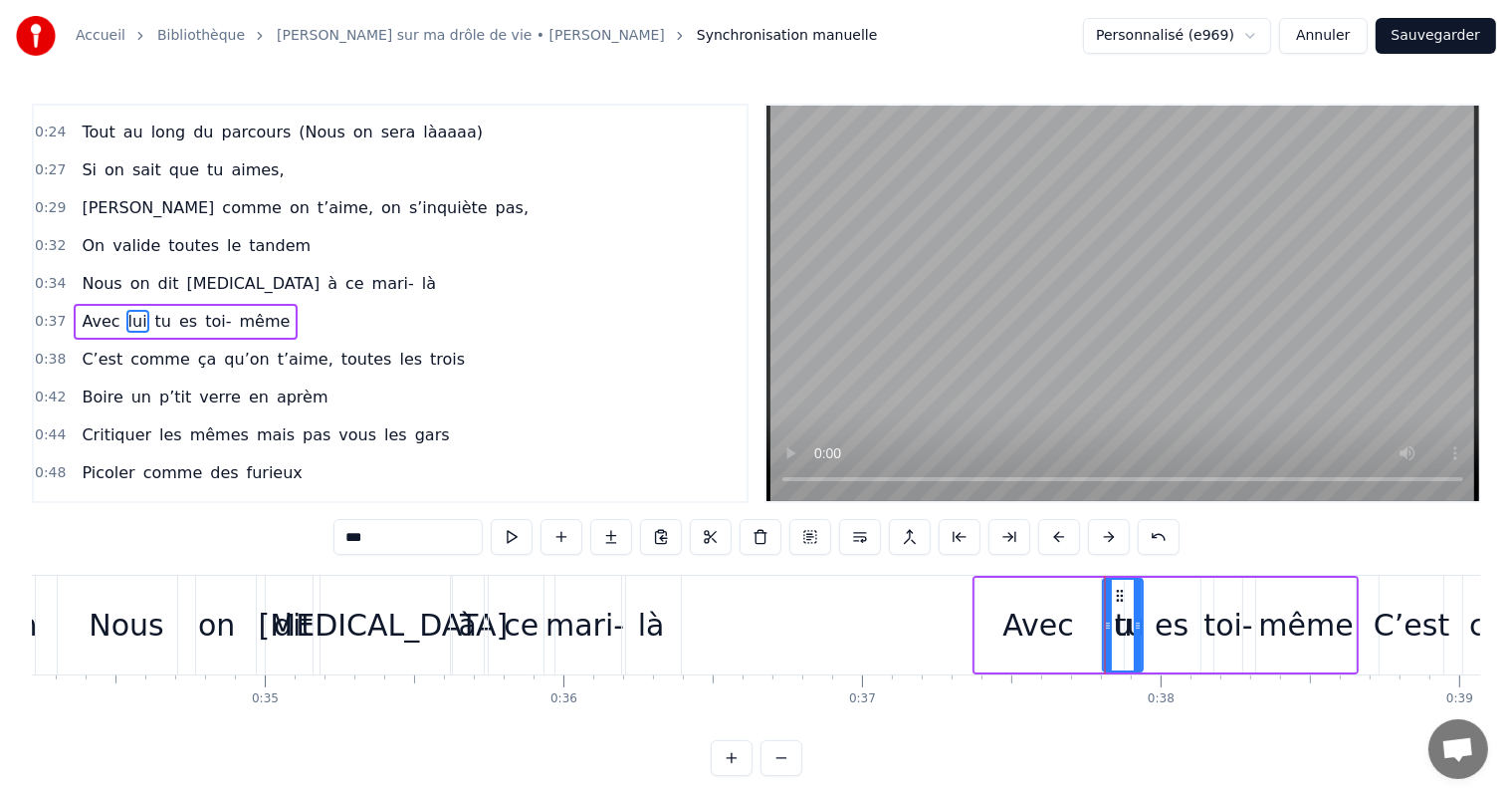
click at [1114, 600] on icon at bounding box center [1122, 596] width 16 height 16
click at [1135, 637] on div "tu" at bounding box center [1131, 625] width 31 height 45
drag, startPoint x: 1141, startPoint y: 593, endPoint x: 1169, endPoint y: 599, distance: 28.6
click at [1193, 650] on div "es" at bounding box center [1172, 625] width 58 height 95
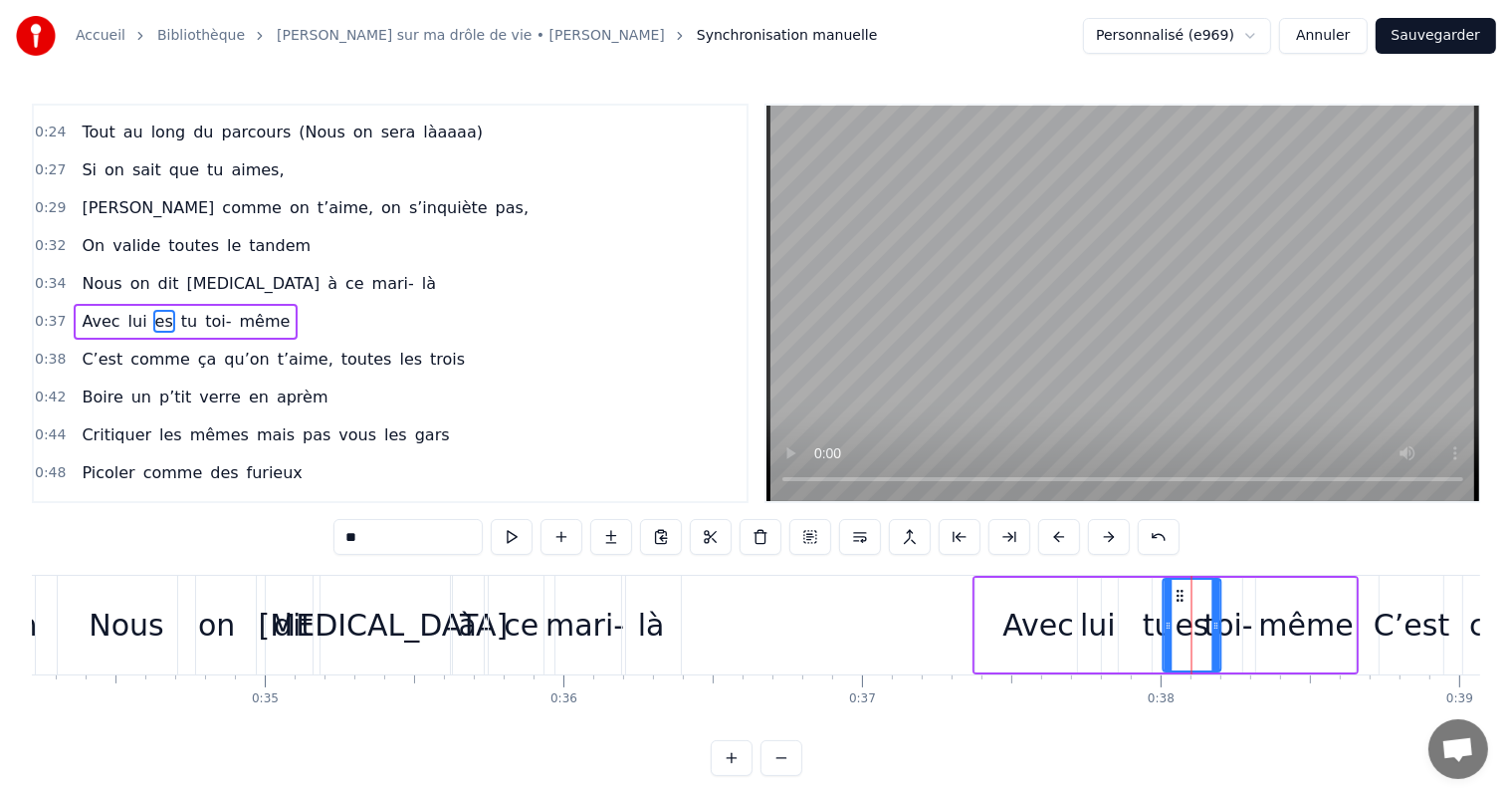
drag, startPoint x: 1155, startPoint y: 598, endPoint x: 1175, endPoint y: 602, distance: 20.4
click at [1104, 623] on div "lui" at bounding box center [1099, 625] width 36 height 45
type input "***"
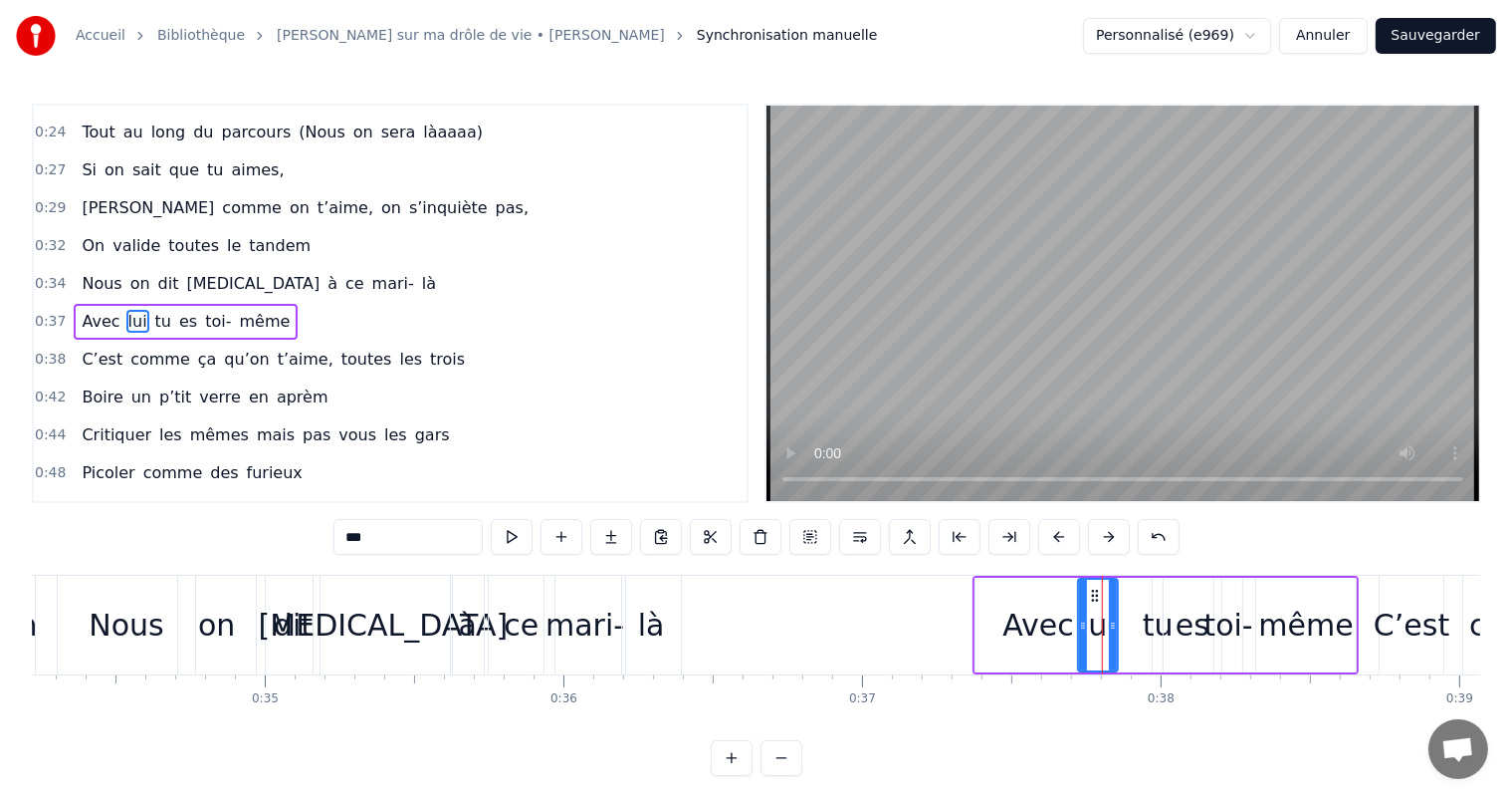
drag, startPoint x: 1097, startPoint y: 586, endPoint x: 1130, endPoint y: 593, distance: 33.7
click at [1130, 593] on div "Avec lui tu es toi- même" at bounding box center [1166, 625] width 386 height 99
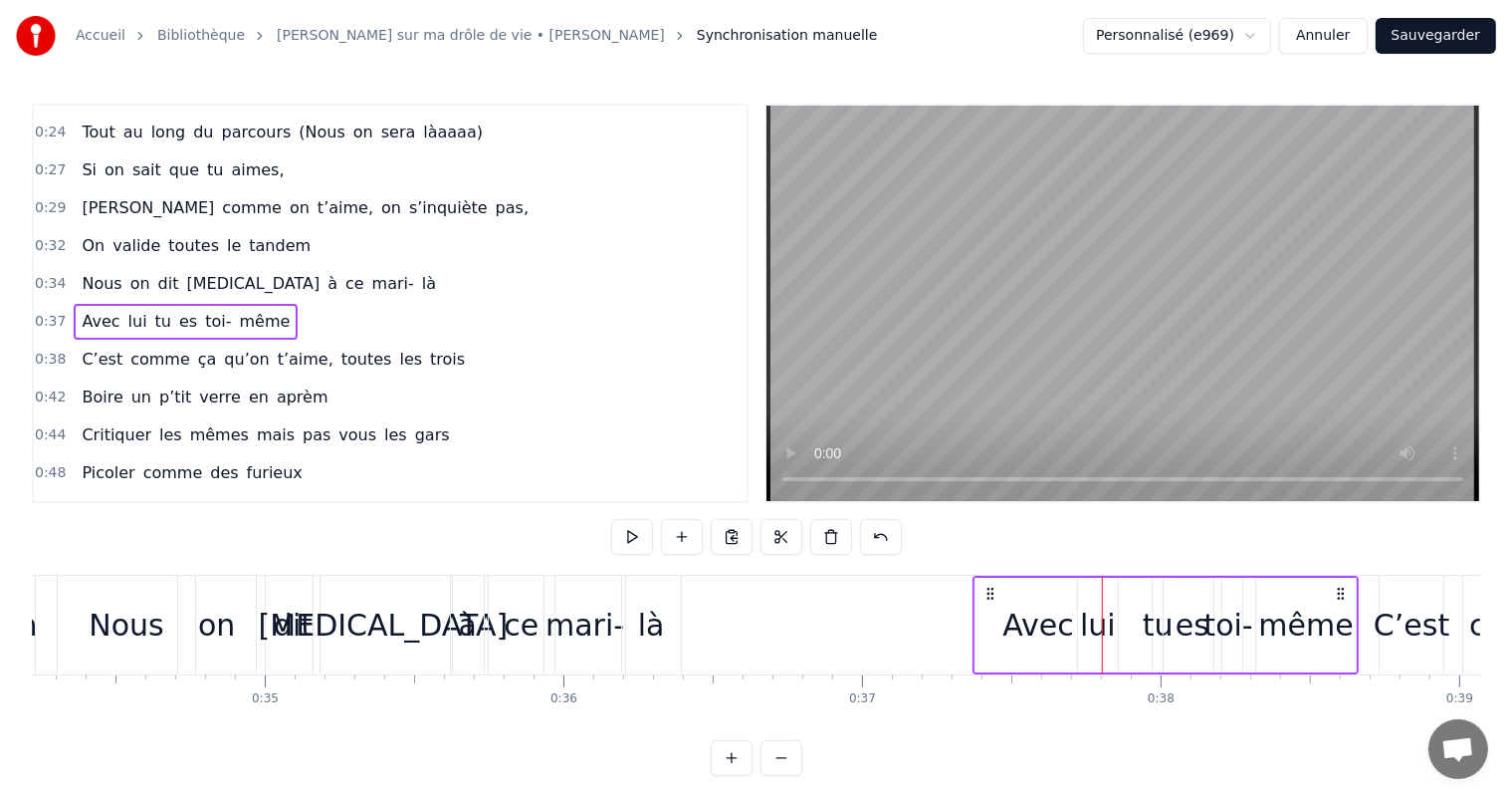
click at [1090, 595] on div "lui" at bounding box center [1099, 625] width 40 height 95
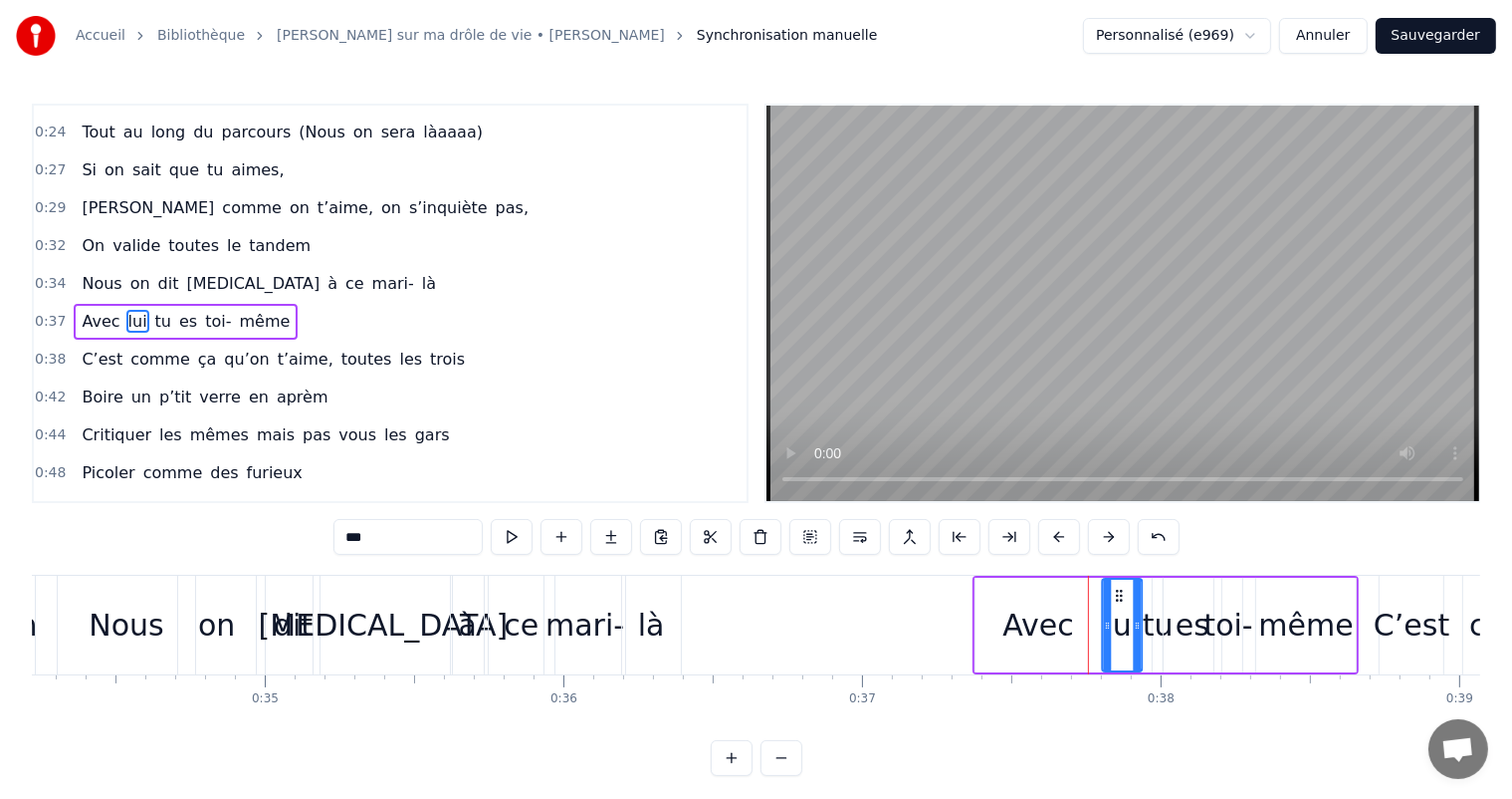
drag, startPoint x: 1100, startPoint y: 592, endPoint x: 1120, endPoint y: 599, distance: 21.2
click at [1120, 599] on icon at bounding box center [1121, 596] width 16 height 16
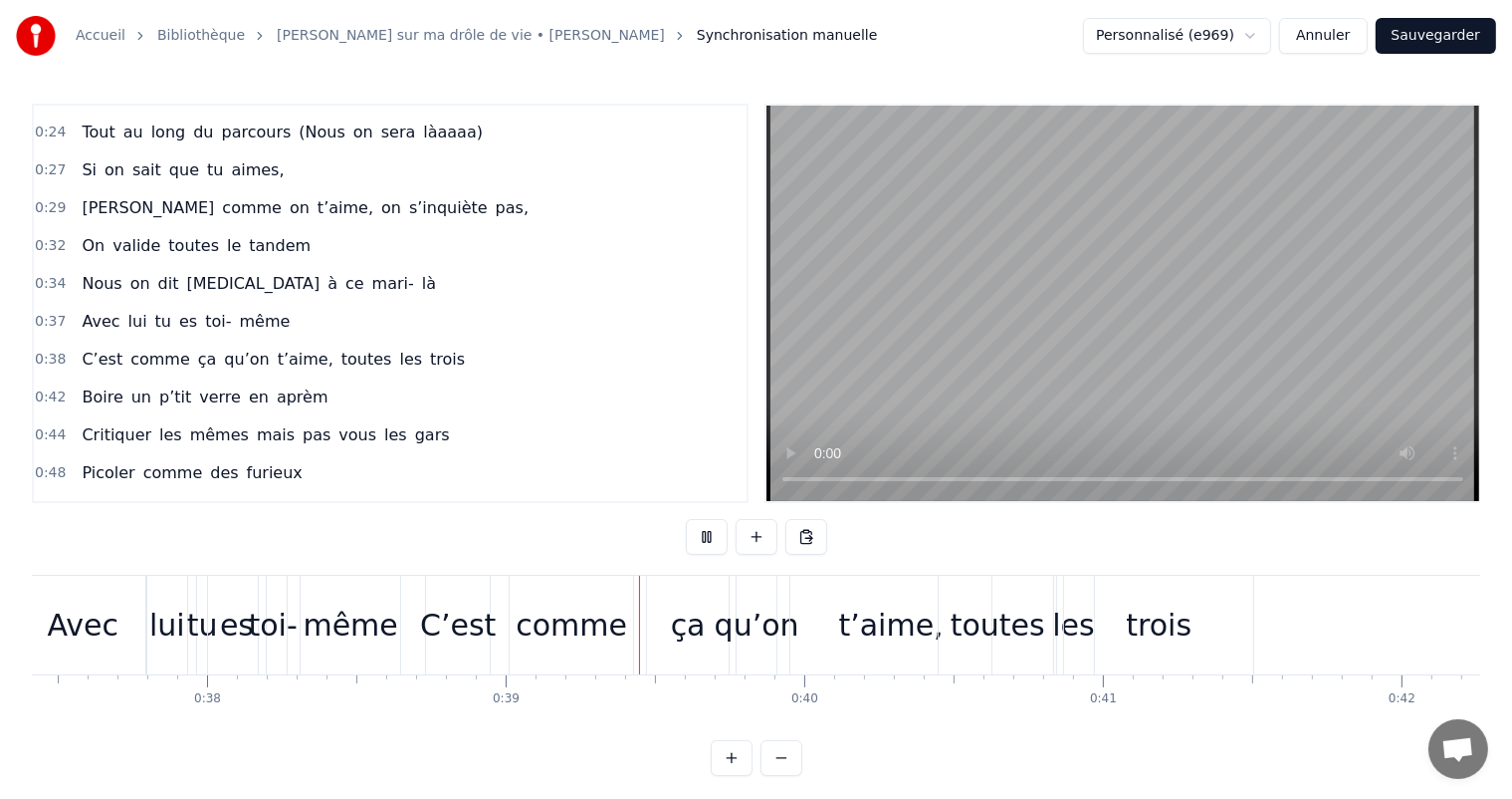
scroll to position [0, 11517]
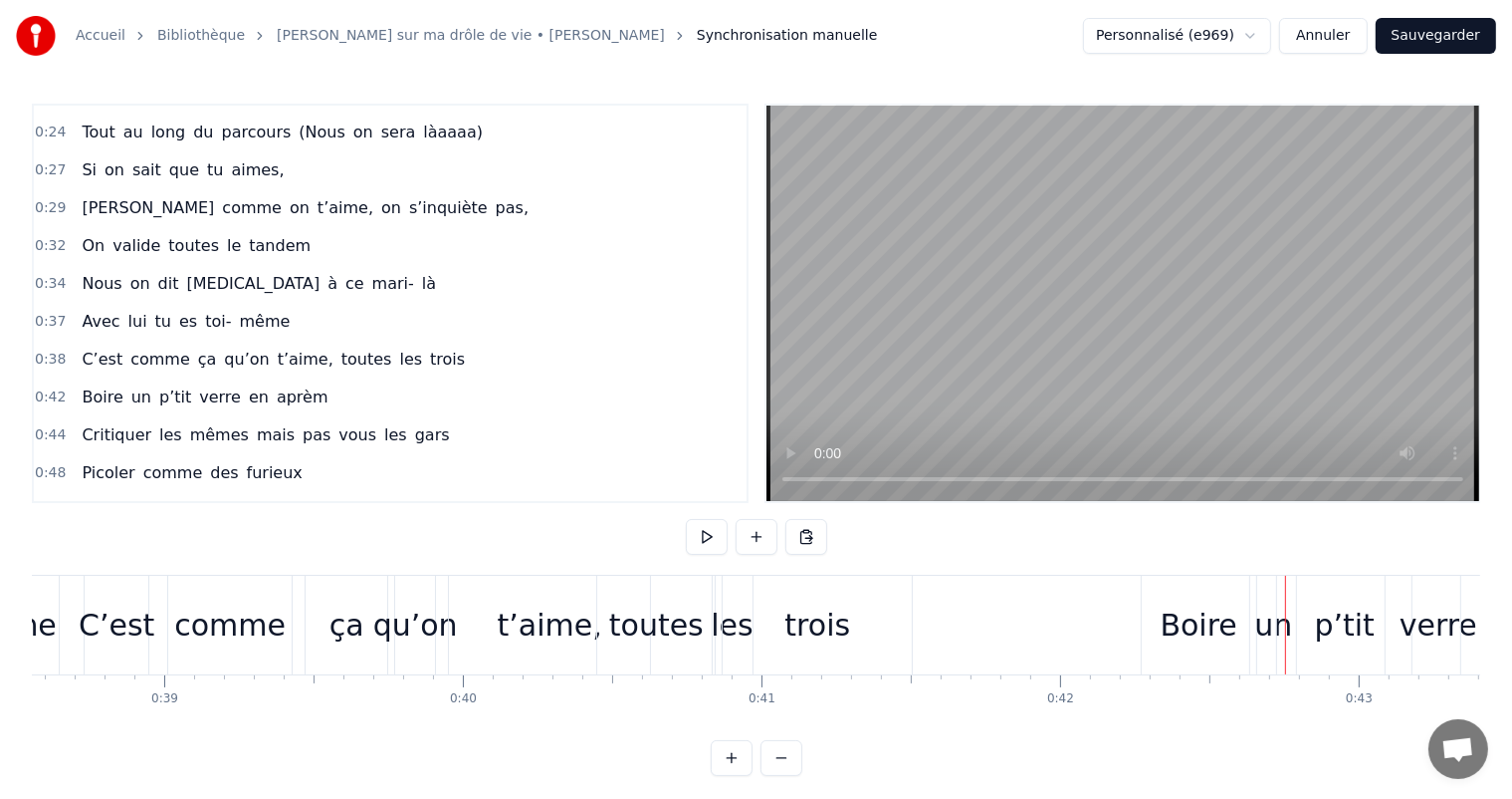
click at [873, 661] on div "trois" at bounding box center [818, 625] width 189 height 99
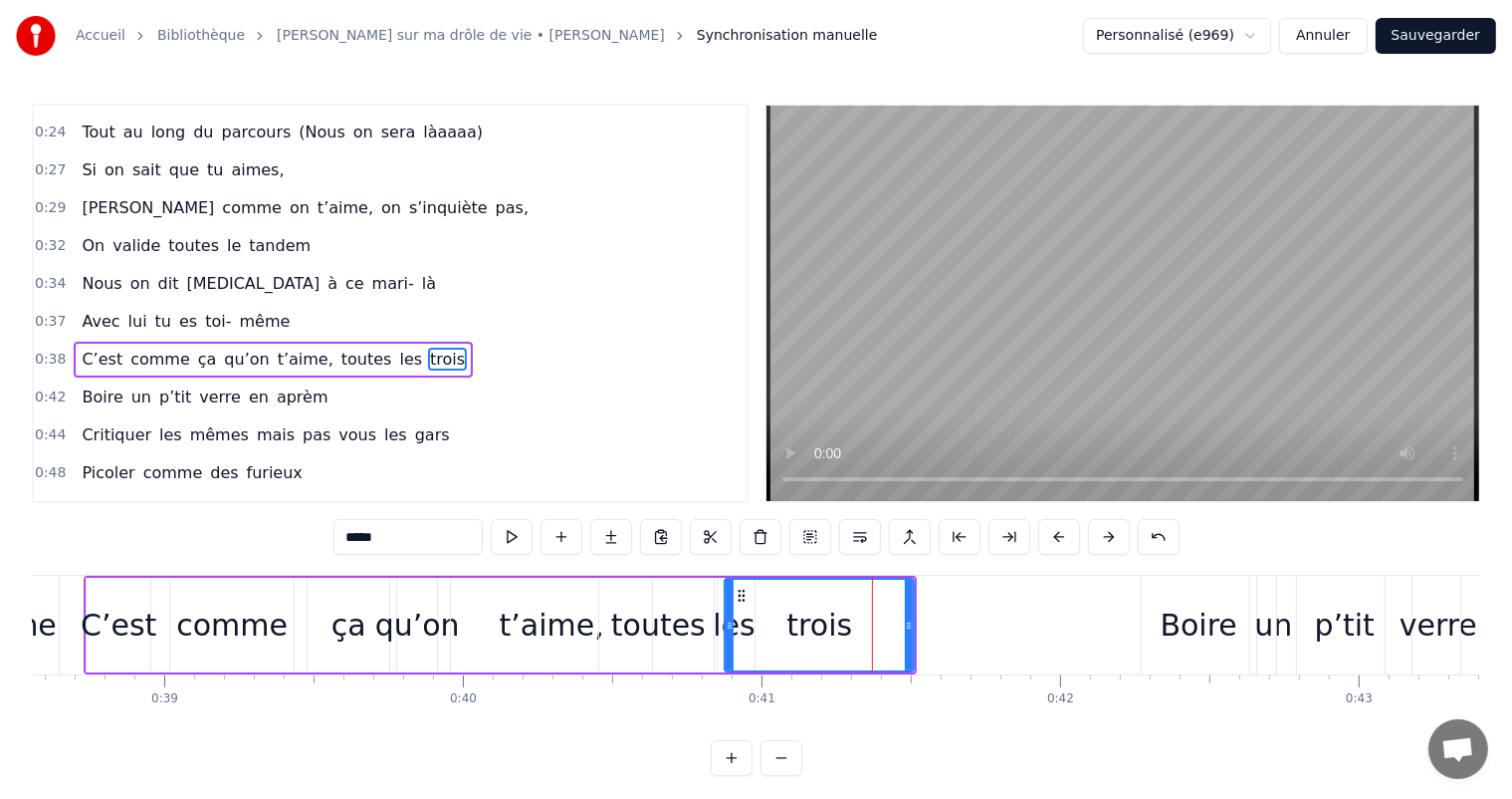
scroll to position [370, 0]
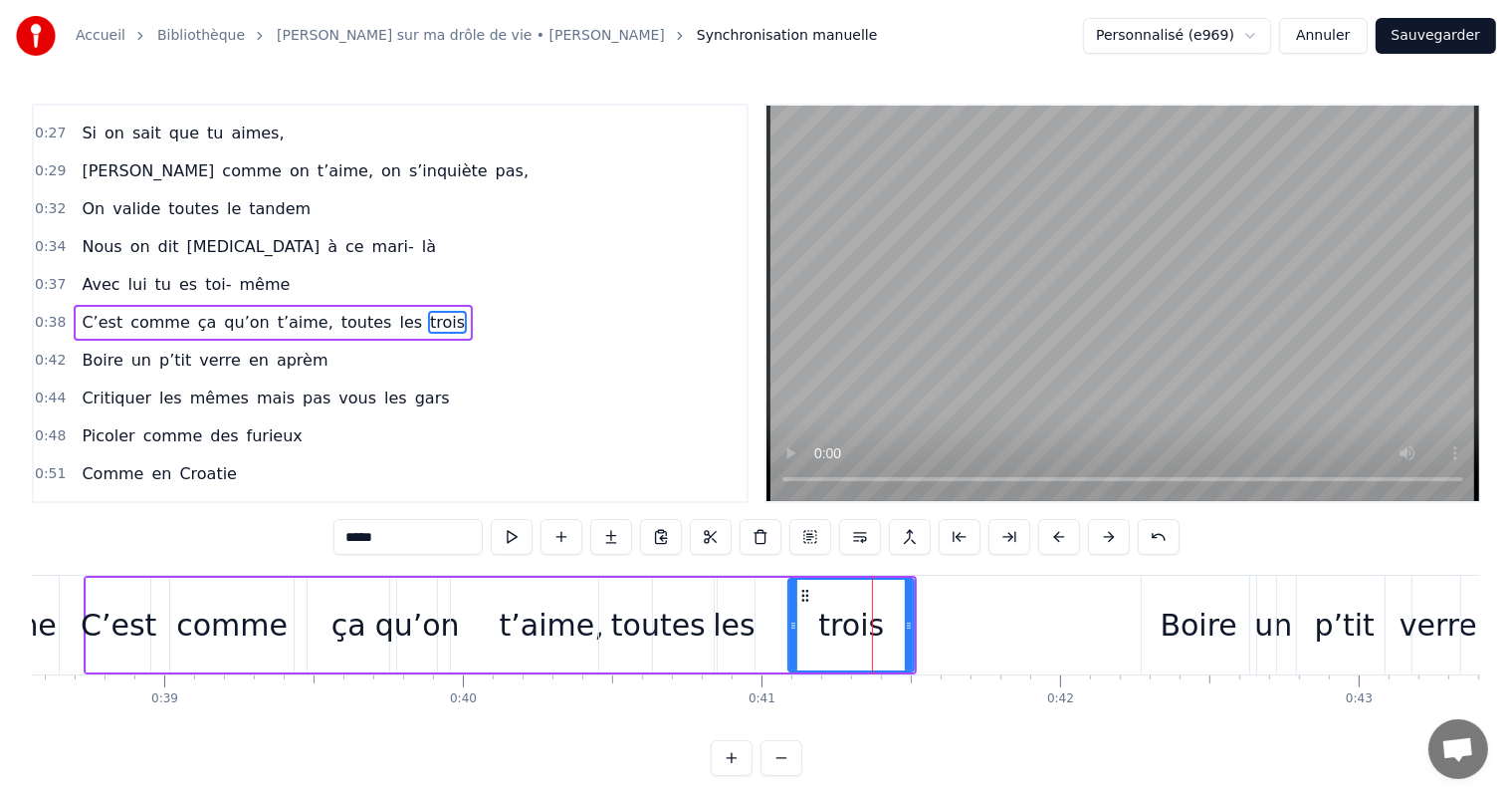
drag, startPoint x: 730, startPoint y: 610, endPoint x: 794, endPoint y: 632, distance: 67.7
click at [794, 632] on div at bounding box center [794, 625] width 8 height 91
click at [753, 630] on div "les" at bounding box center [735, 625] width 42 height 95
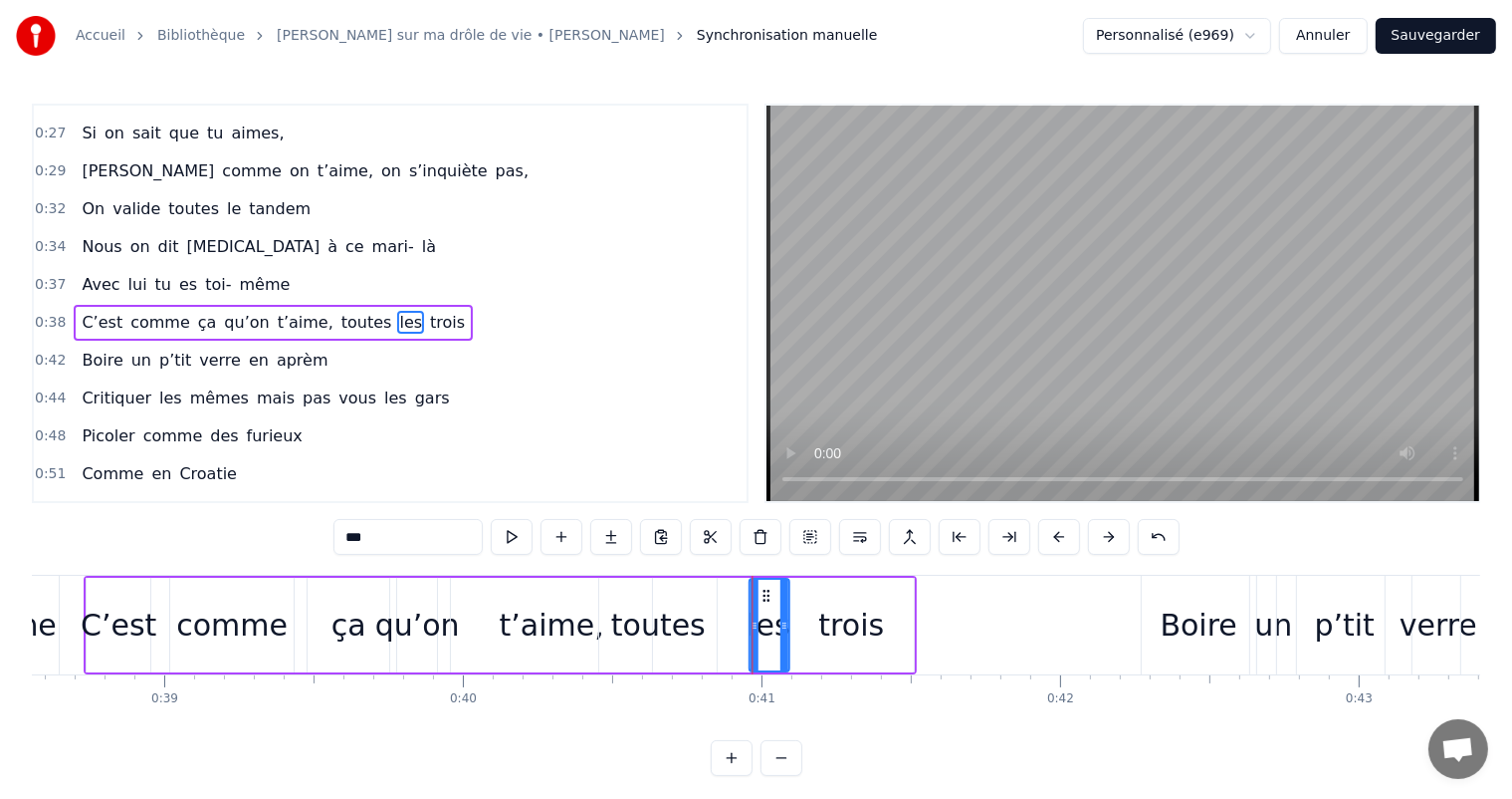
drag, startPoint x: 731, startPoint y: 587, endPoint x: 765, endPoint y: 600, distance: 36.4
click at [765, 600] on icon at bounding box center [766, 596] width 16 height 16
click at [697, 614] on div "toutes" at bounding box center [658, 625] width 95 height 45
type input "******"
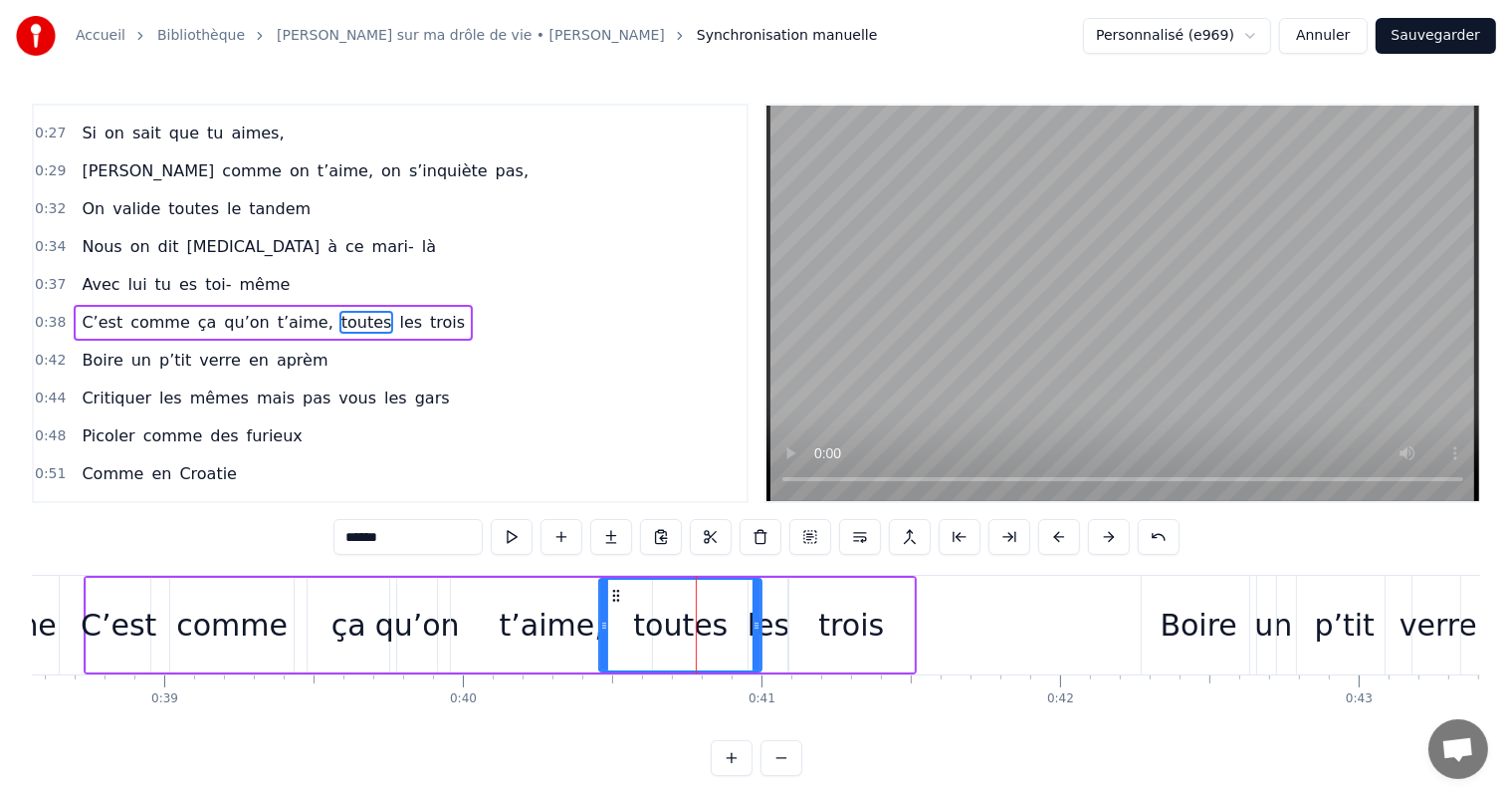
drag, startPoint x: 715, startPoint y: 621, endPoint x: 760, endPoint y: 634, distance: 46.8
click at [760, 634] on div at bounding box center [757, 625] width 8 height 91
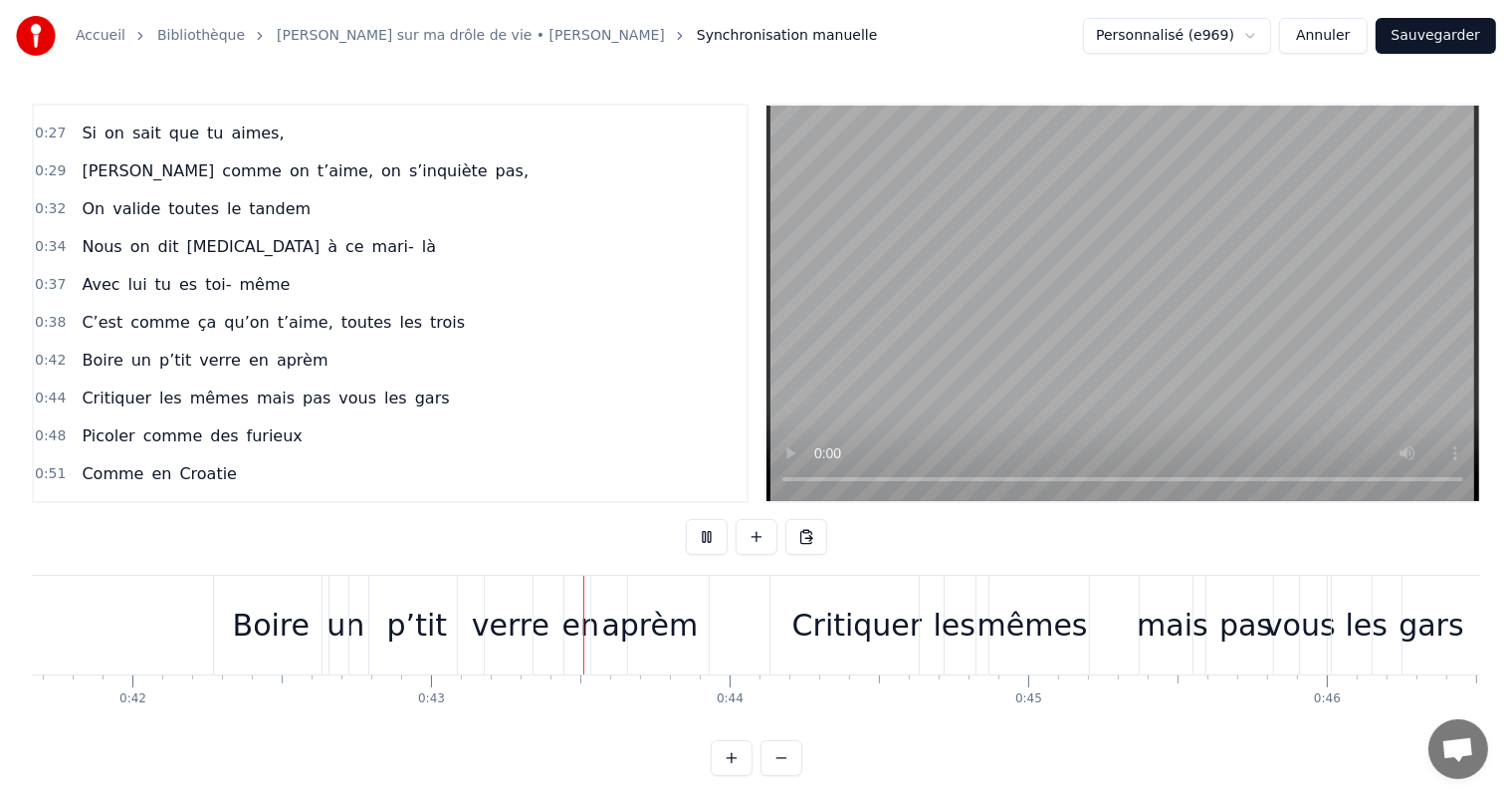
scroll to position [0, 12715]
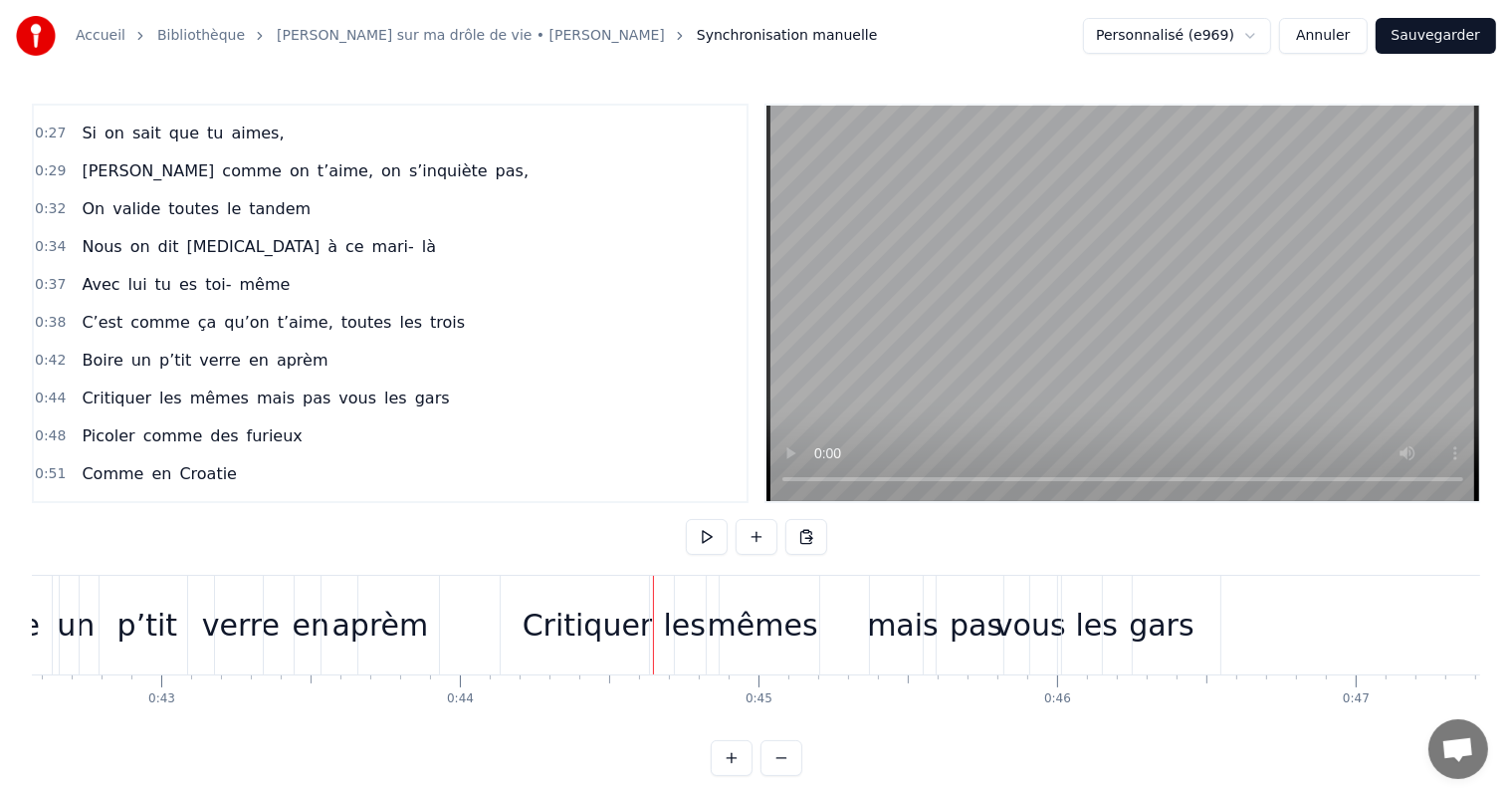
click at [407, 624] on div "aprèm" at bounding box center [380, 625] width 97 height 45
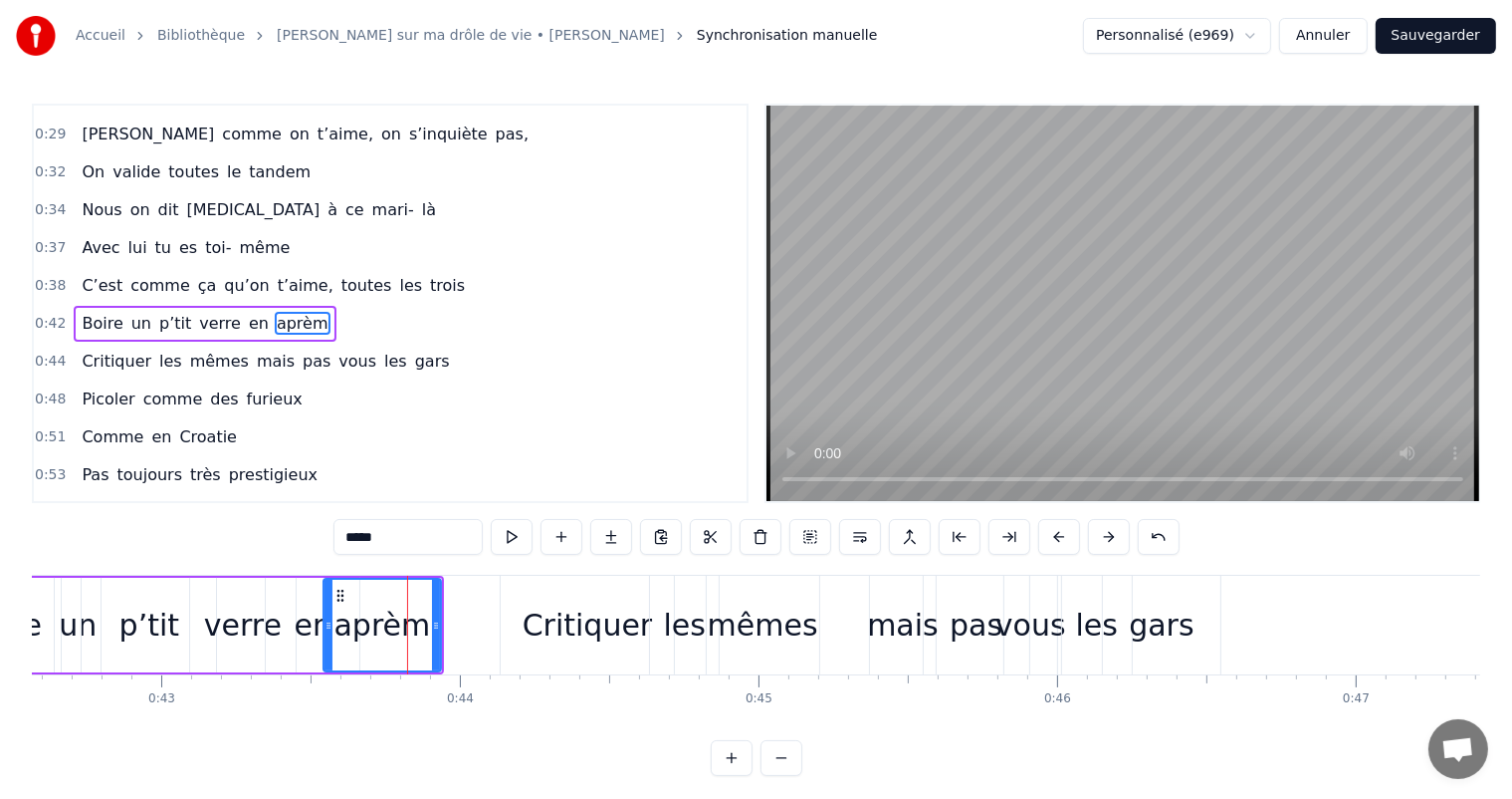
scroll to position [0, 12486]
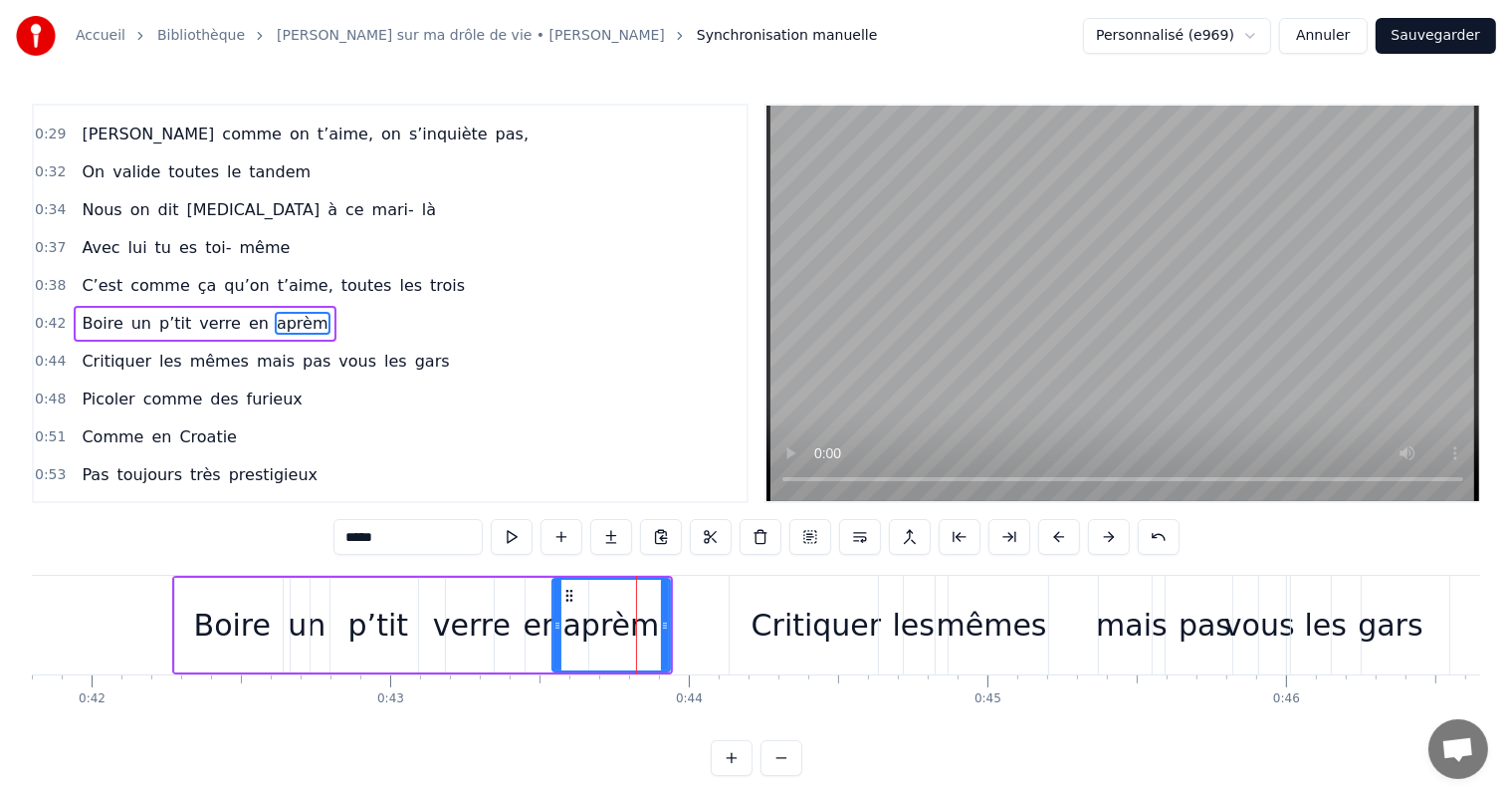
click at [459, 621] on div "verre" at bounding box center [472, 625] width 78 height 45
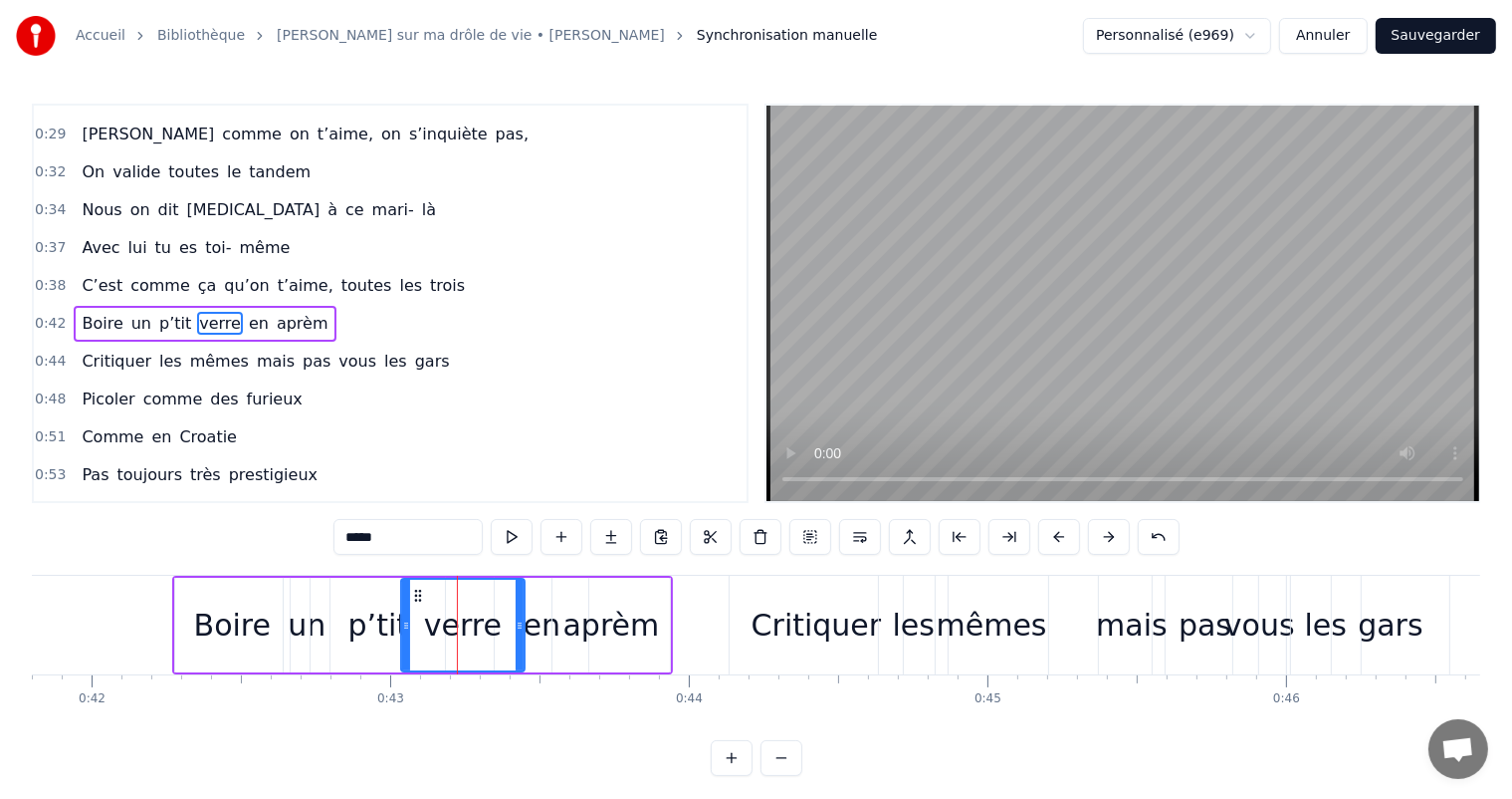
drag, startPoint x: 420, startPoint y: 616, endPoint x: 402, endPoint y: 615, distance: 18.0
click at [402, 615] on div at bounding box center [406, 625] width 8 height 91
click at [544, 640] on div "en" at bounding box center [542, 625] width 37 height 45
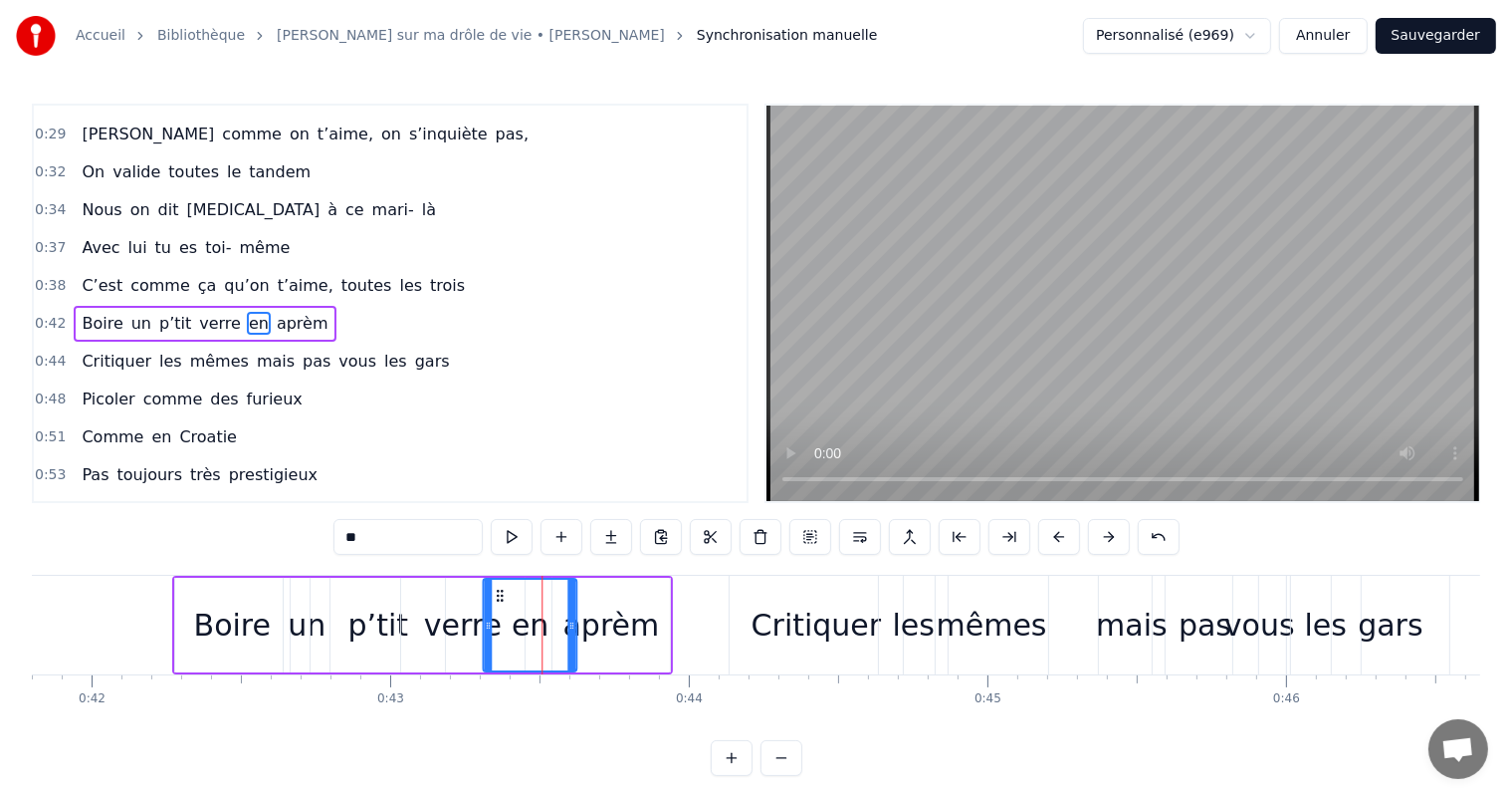
drag, startPoint x: 514, startPoint y: 595, endPoint x: 502, endPoint y: 595, distance: 12.0
click at [502, 595] on circle at bounding box center [502, 595] width 1 height 1
click at [641, 622] on div "aprèm" at bounding box center [612, 625] width 97 height 45
type input "*****"
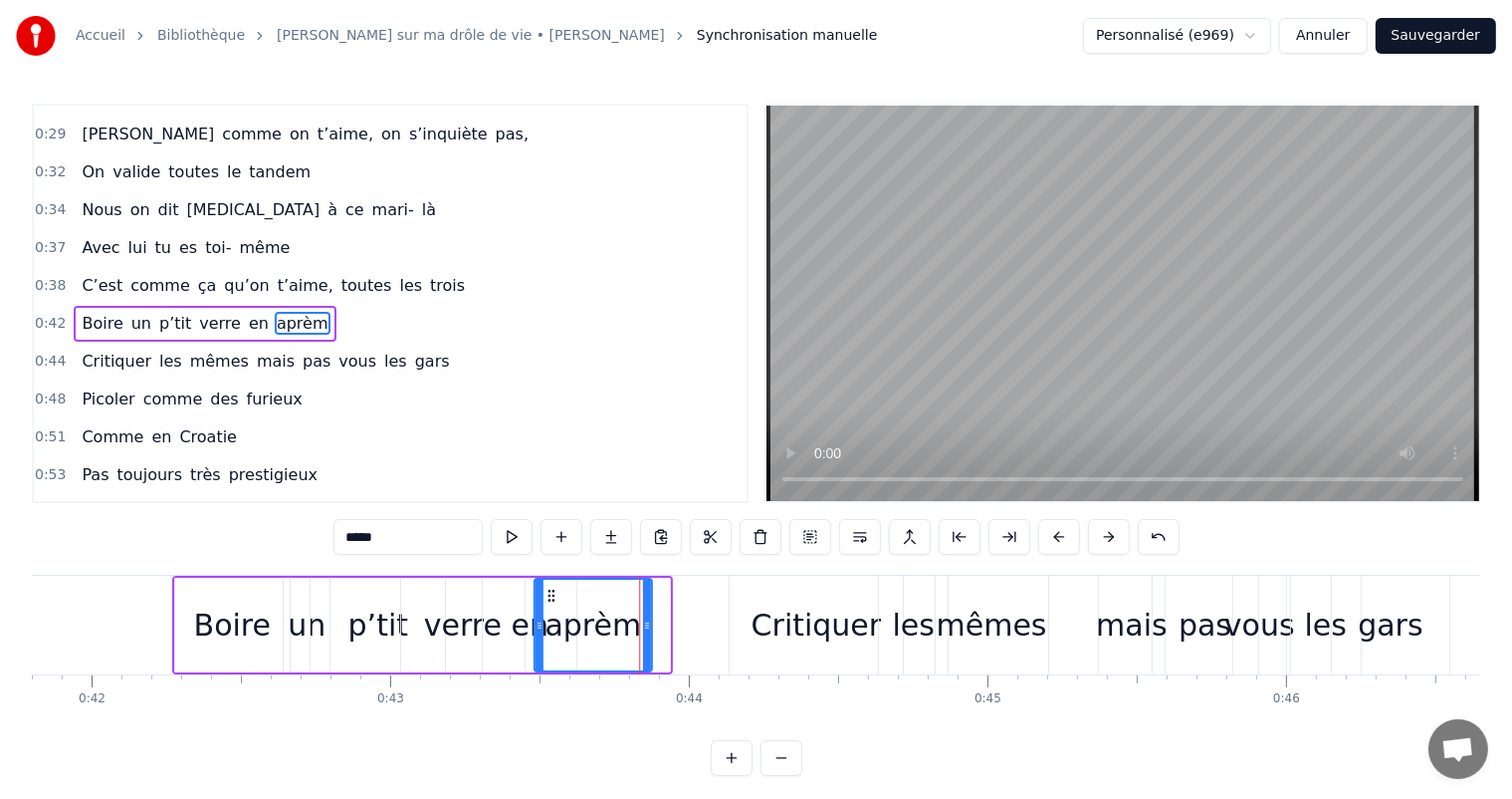
drag, startPoint x: 568, startPoint y: 593, endPoint x: 550, endPoint y: 592, distance: 18.0
click at [550, 592] on icon at bounding box center [552, 596] width 16 height 16
click at [547, 592] on icon at bounding box center [549, 596] width 16 height 16
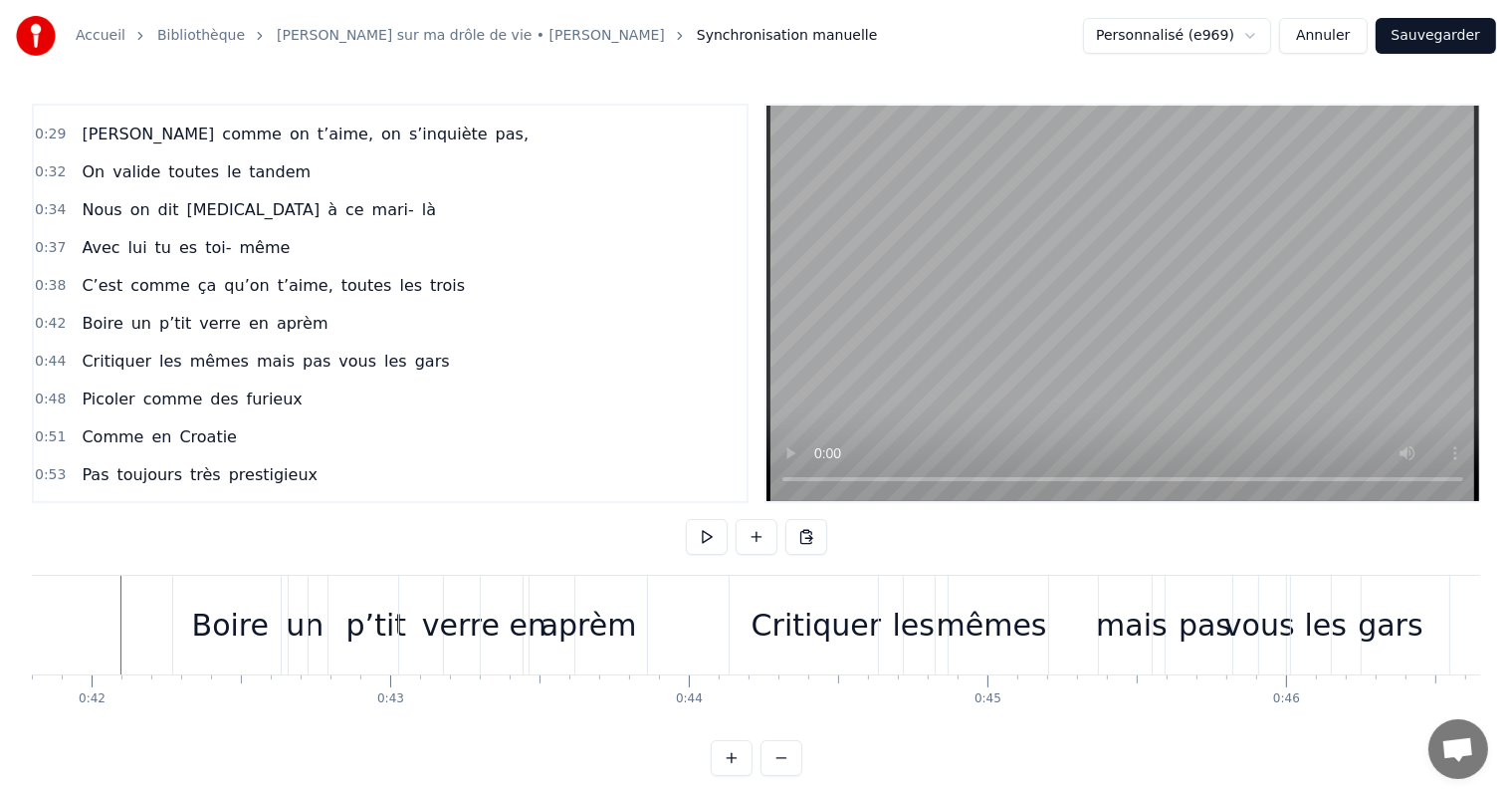
scroll to position [0, 12474]
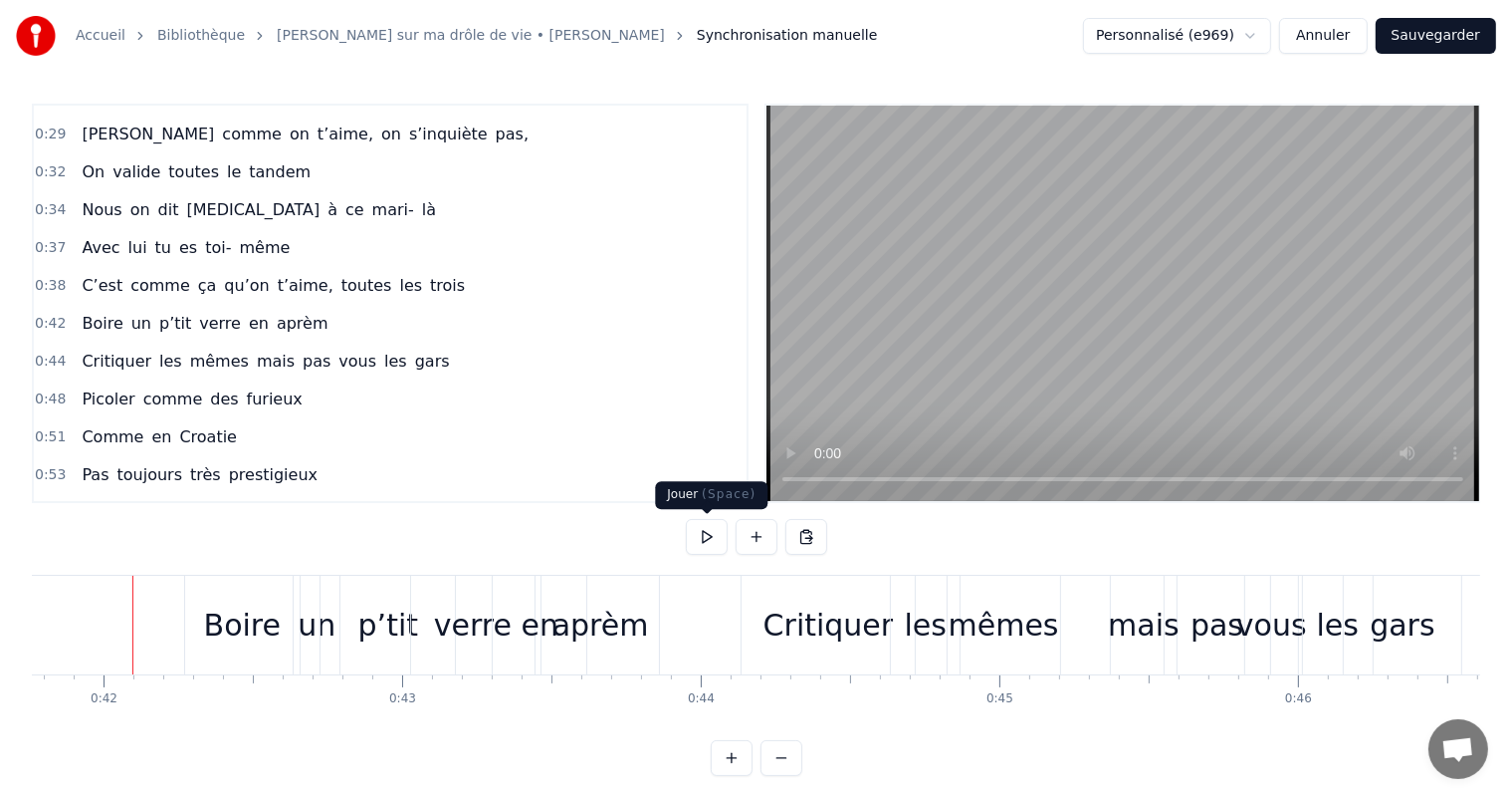
click at [709, 534] on button at bounding box center [707, 537] width 42 height 36
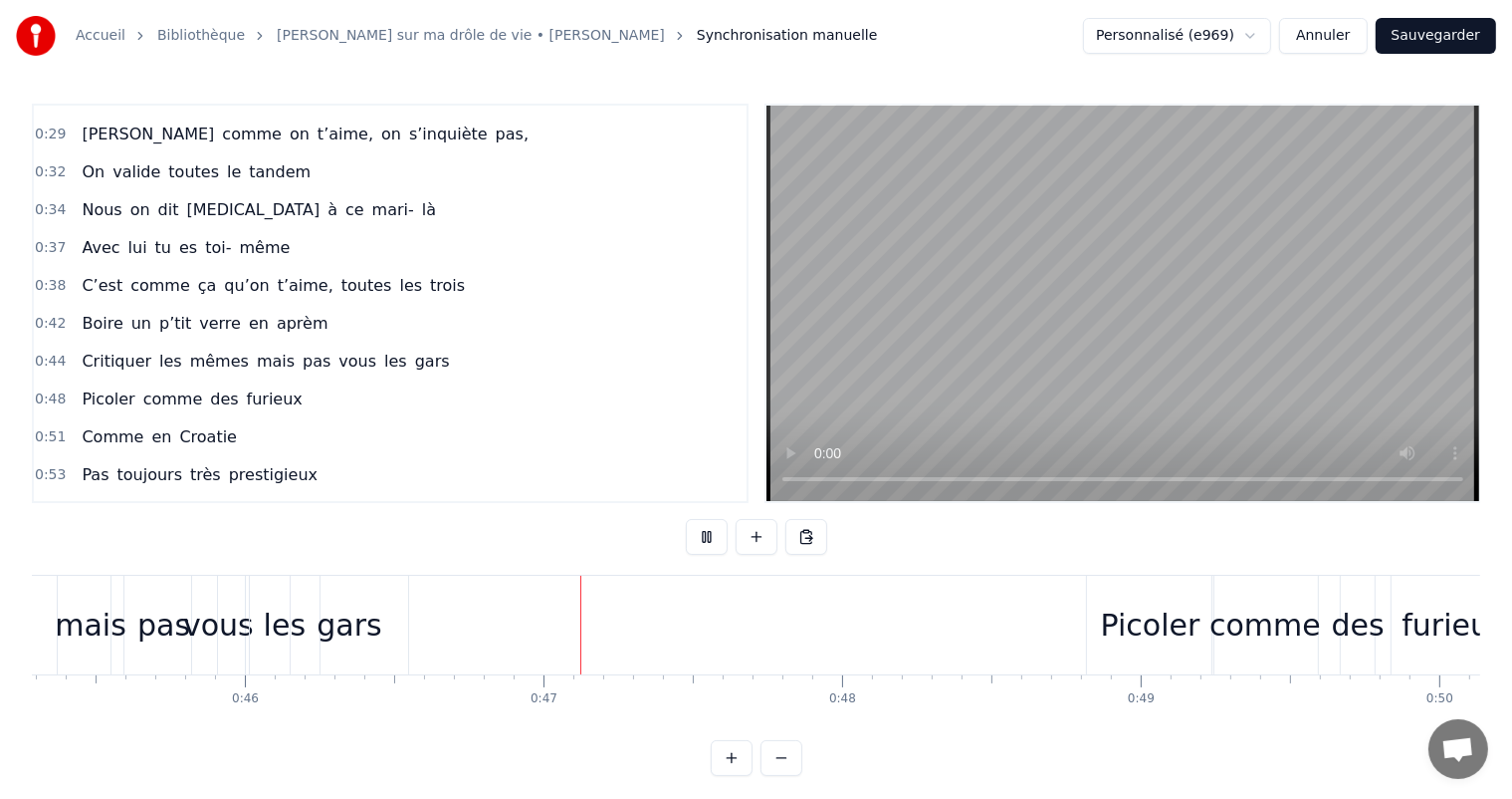
scroll to position [0, 13798]
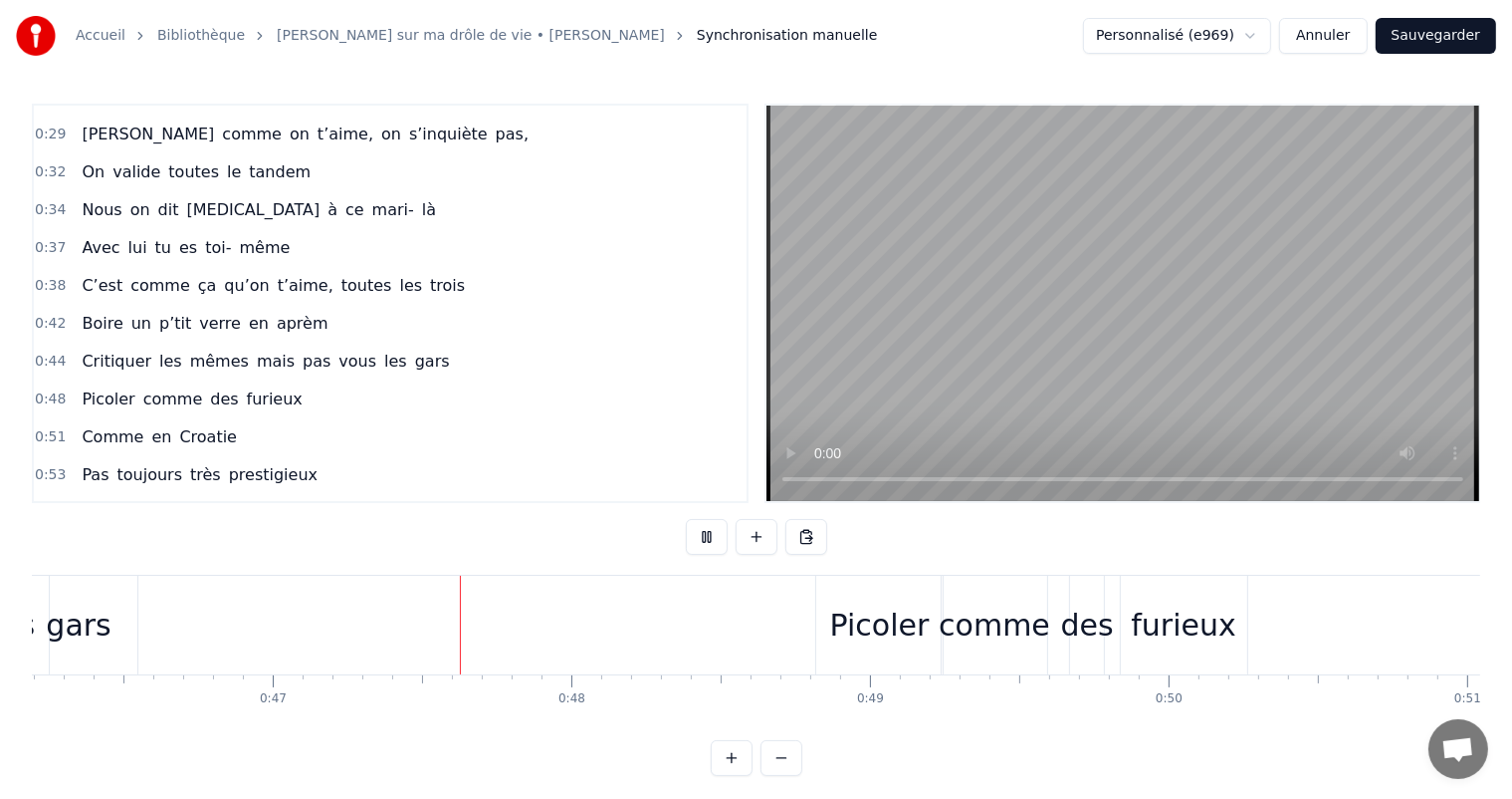
click at [709, 534] on button at bounding box center [707, 537] width 42 height 36
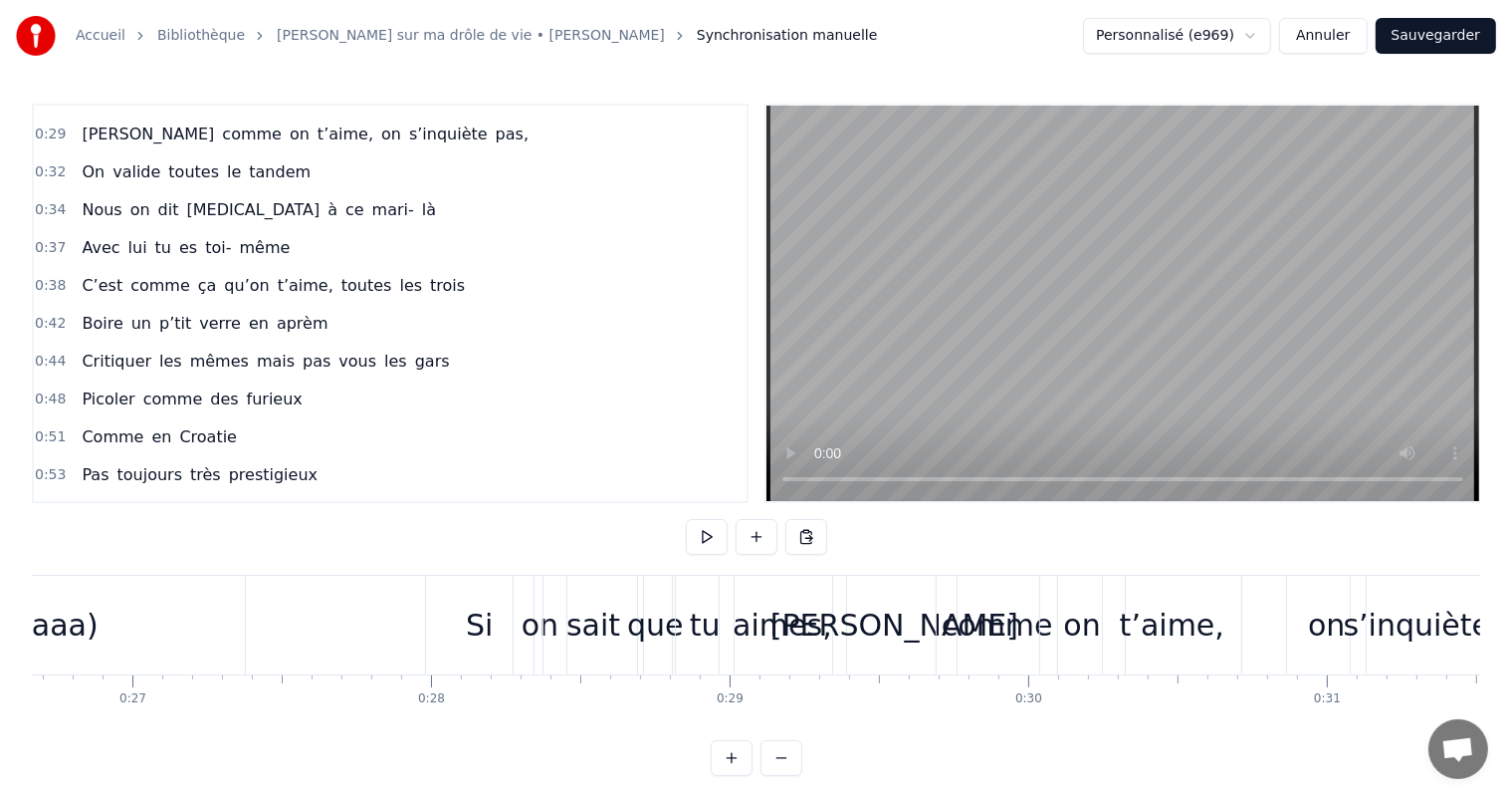
scroll to position [0, 7911]
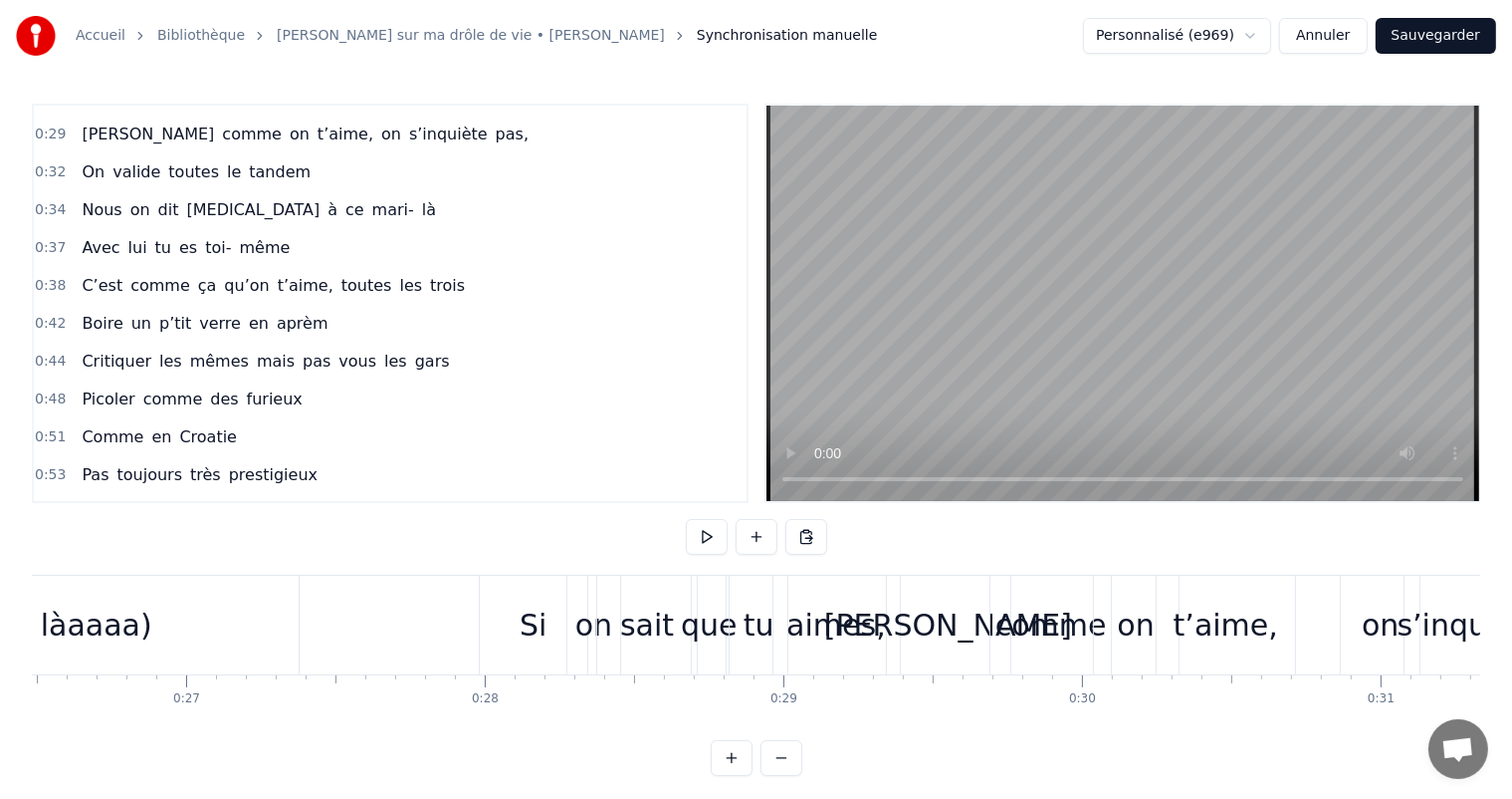
click at [717, 537] on button at bounding box center [707, 537] width 42 height 36
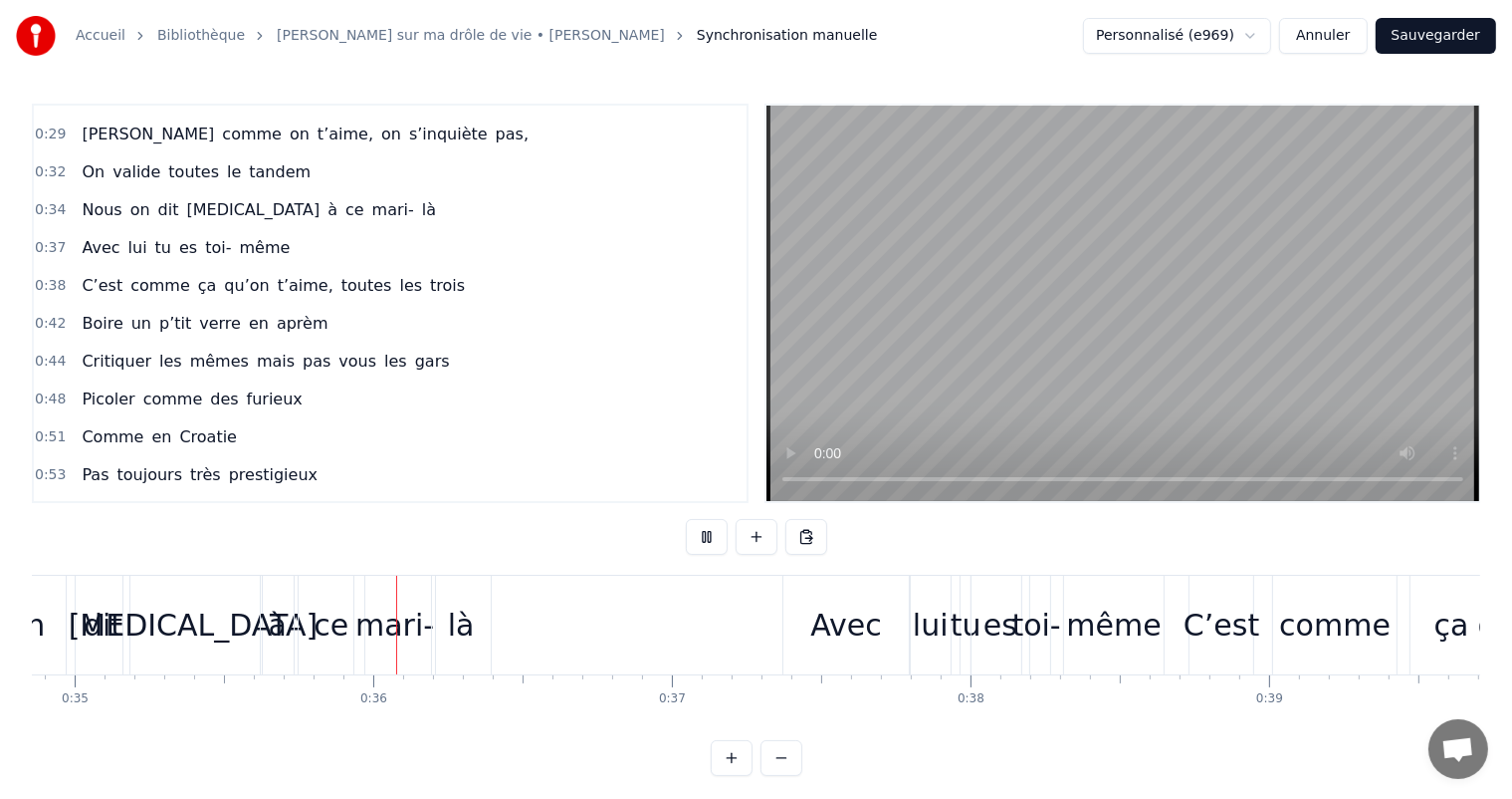
scroll to position [0, 10474]
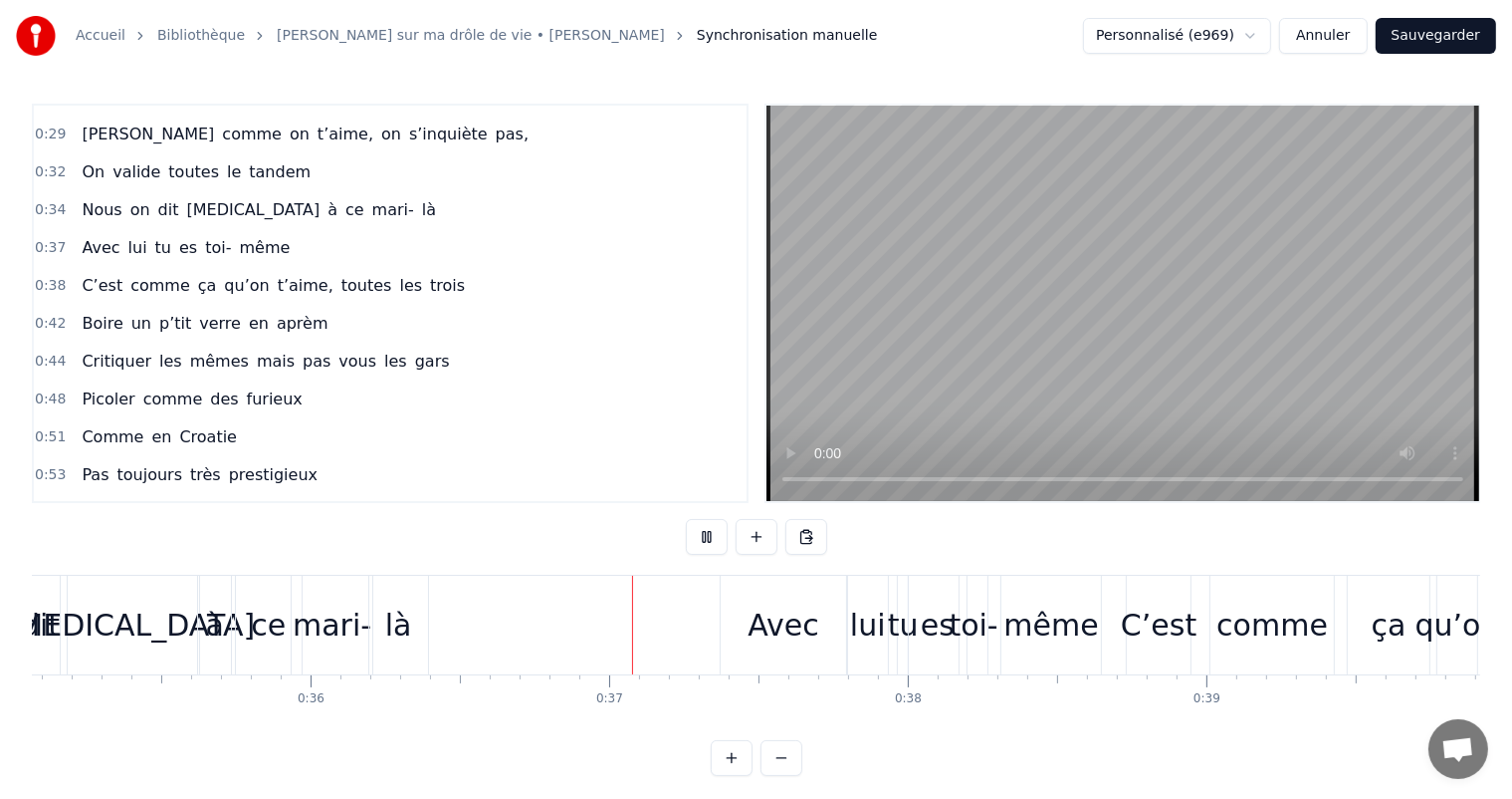
click at [717, 537] on button at bounding box center [707, 537] width 42 height 36
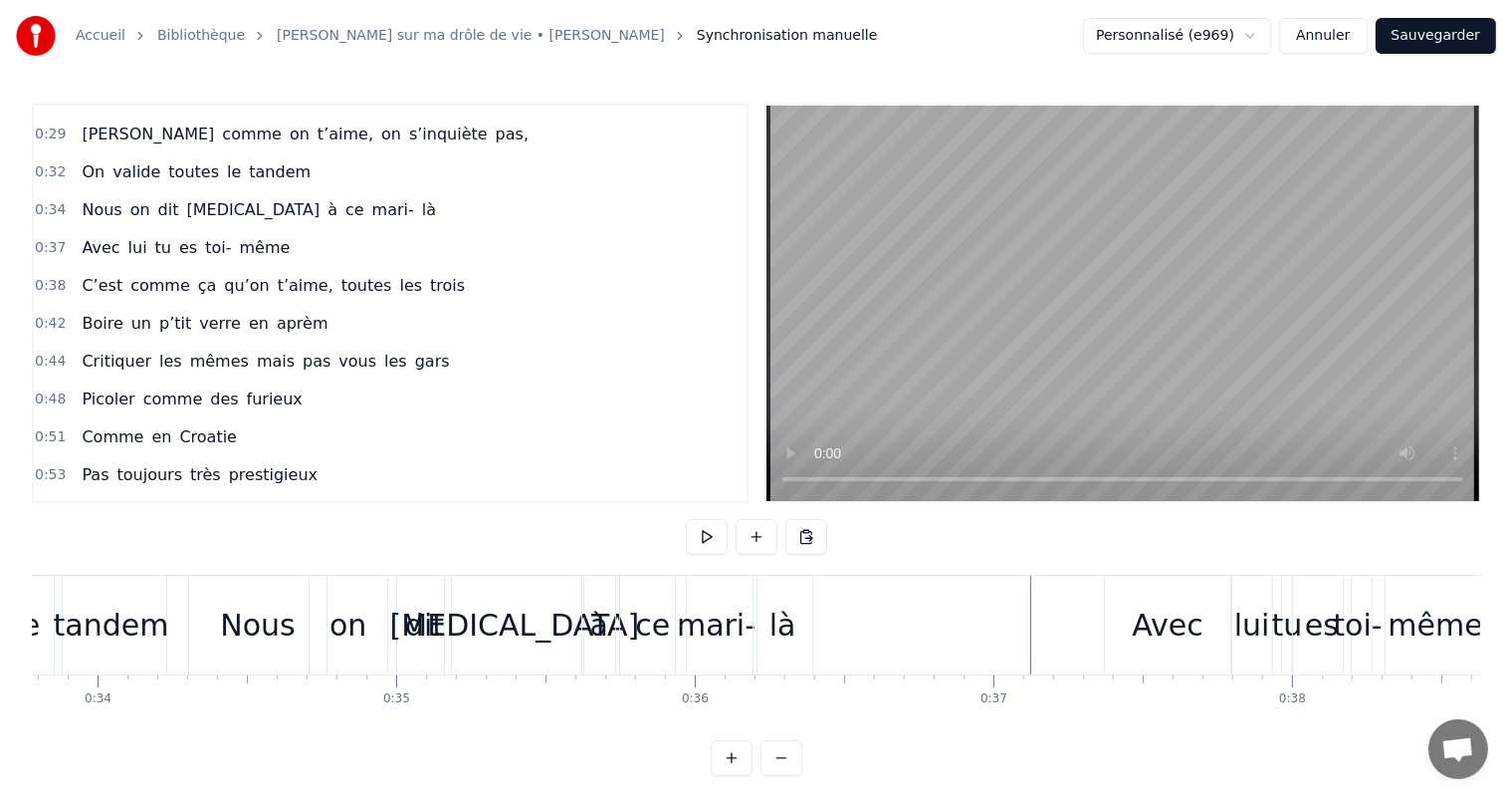
click at [343, 636] on div "on" at bounding box center [348, 625] width 37 height 45
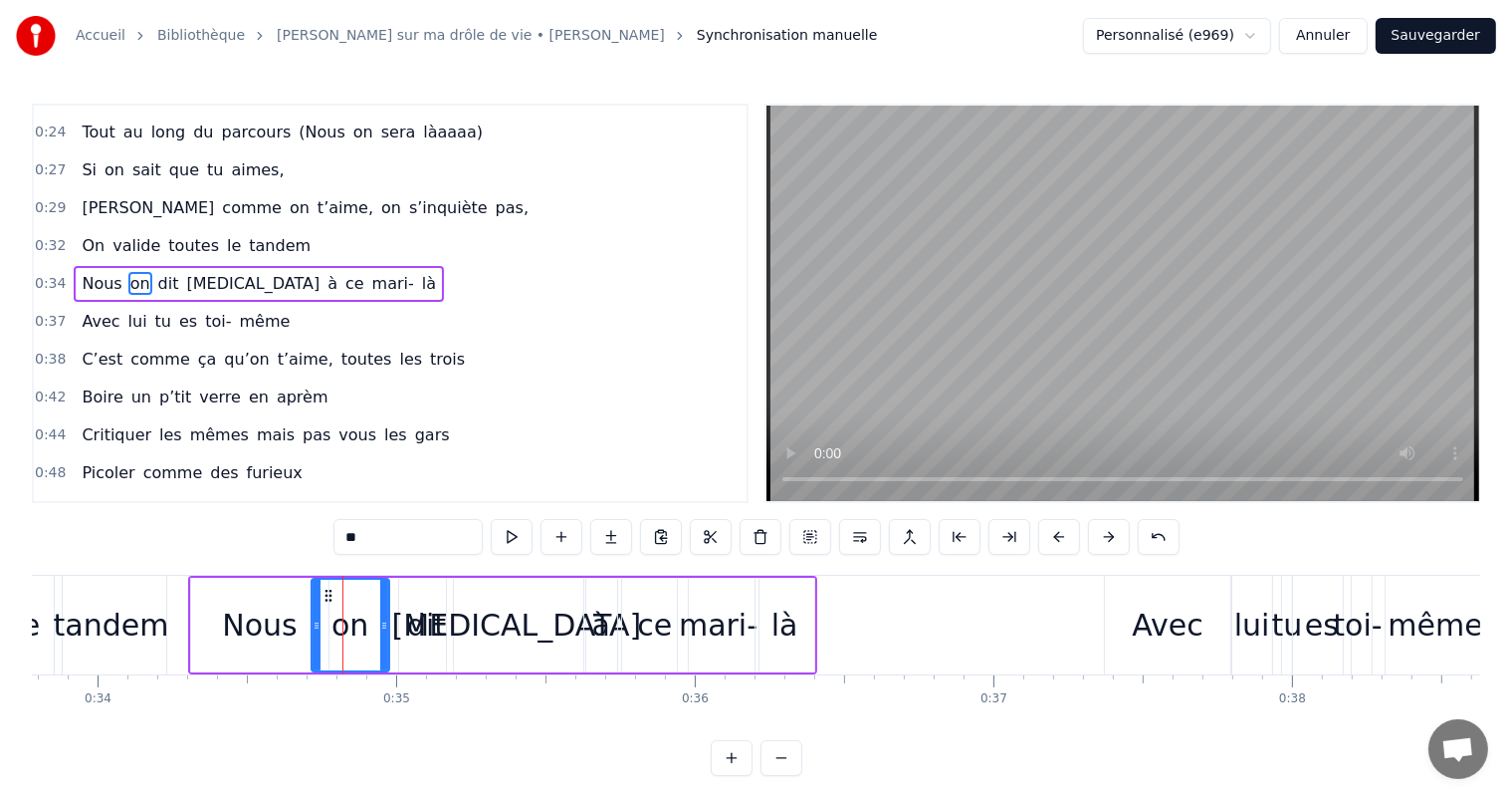
scroll to position [296, 0]
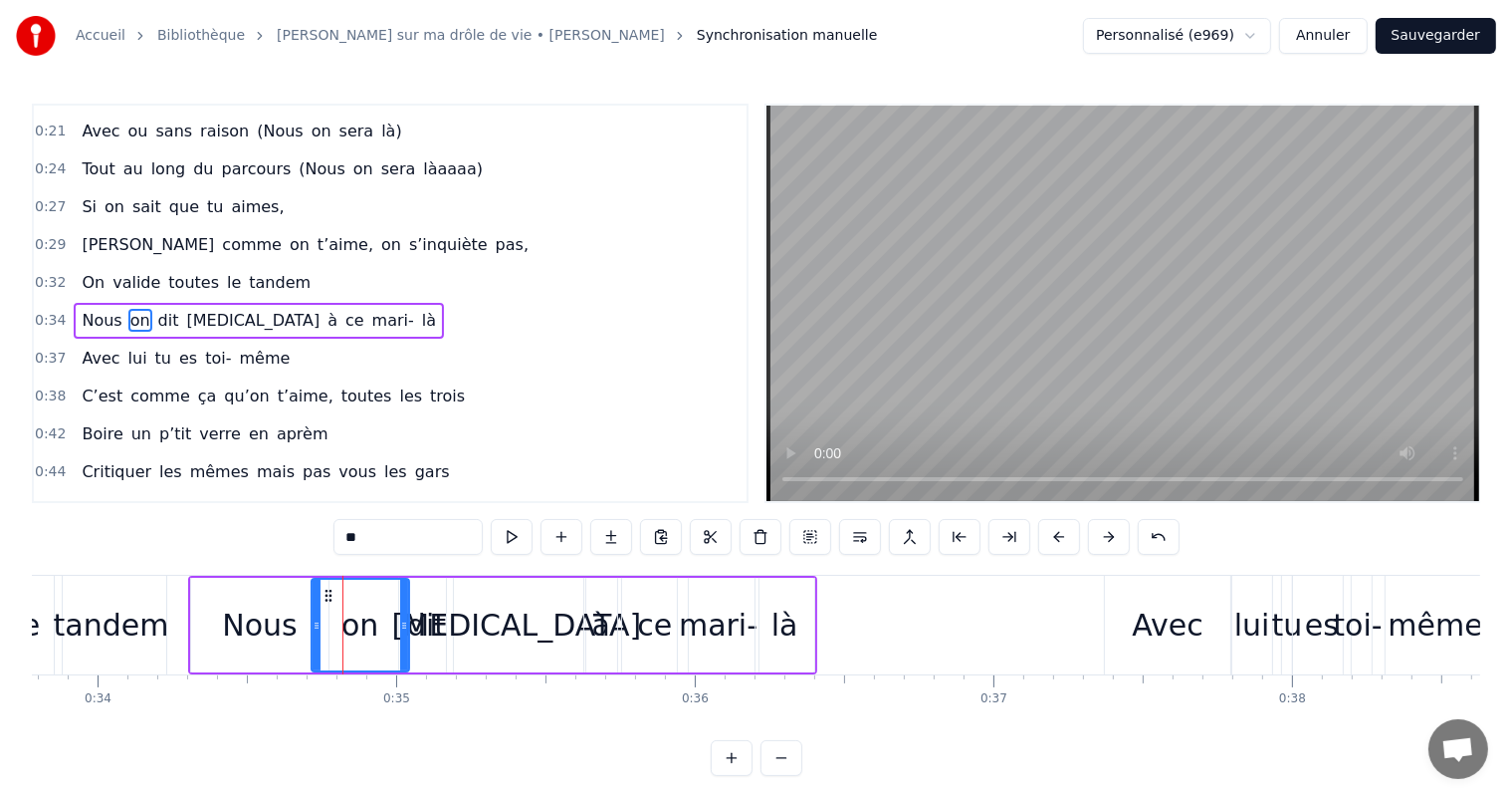
drag, startPoint x: 382, startPoint y: 627, endPoint x: 402, endPoint y: 635, distance: 21.5
click at [402, 635] on div at bounding box center [404, 625] width 8 height 91
drag, startPoint x: 314, startPoint y: 626, endPoint x: 301, endPoint y: 622, distance: 13.6
click at [301, 622] on icon at bounding box center [304, 626] width 8 height 16
click at [781, 630] on div "là" at bounding box center [785, 625] width 27 height 45
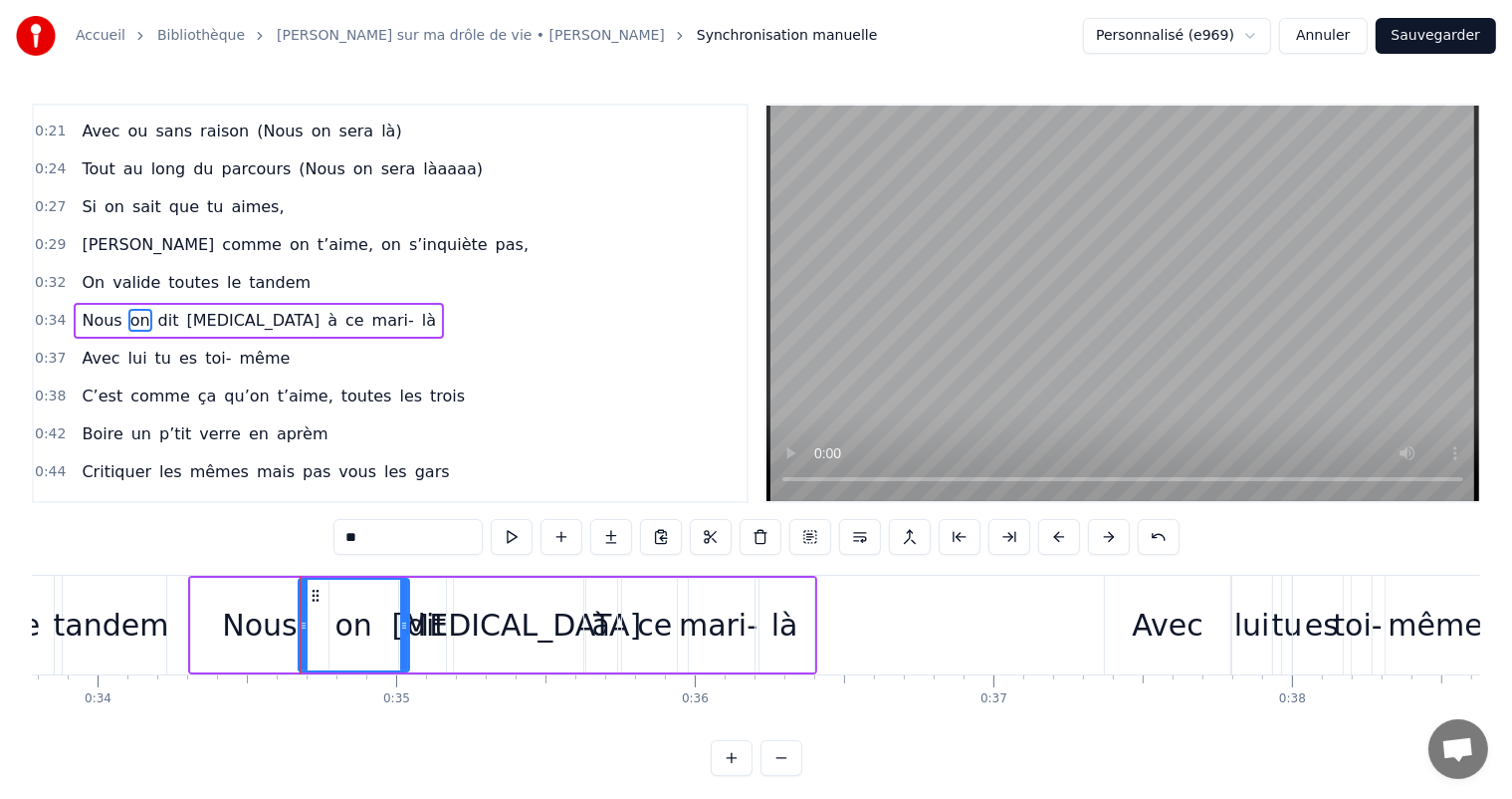
type input "**"
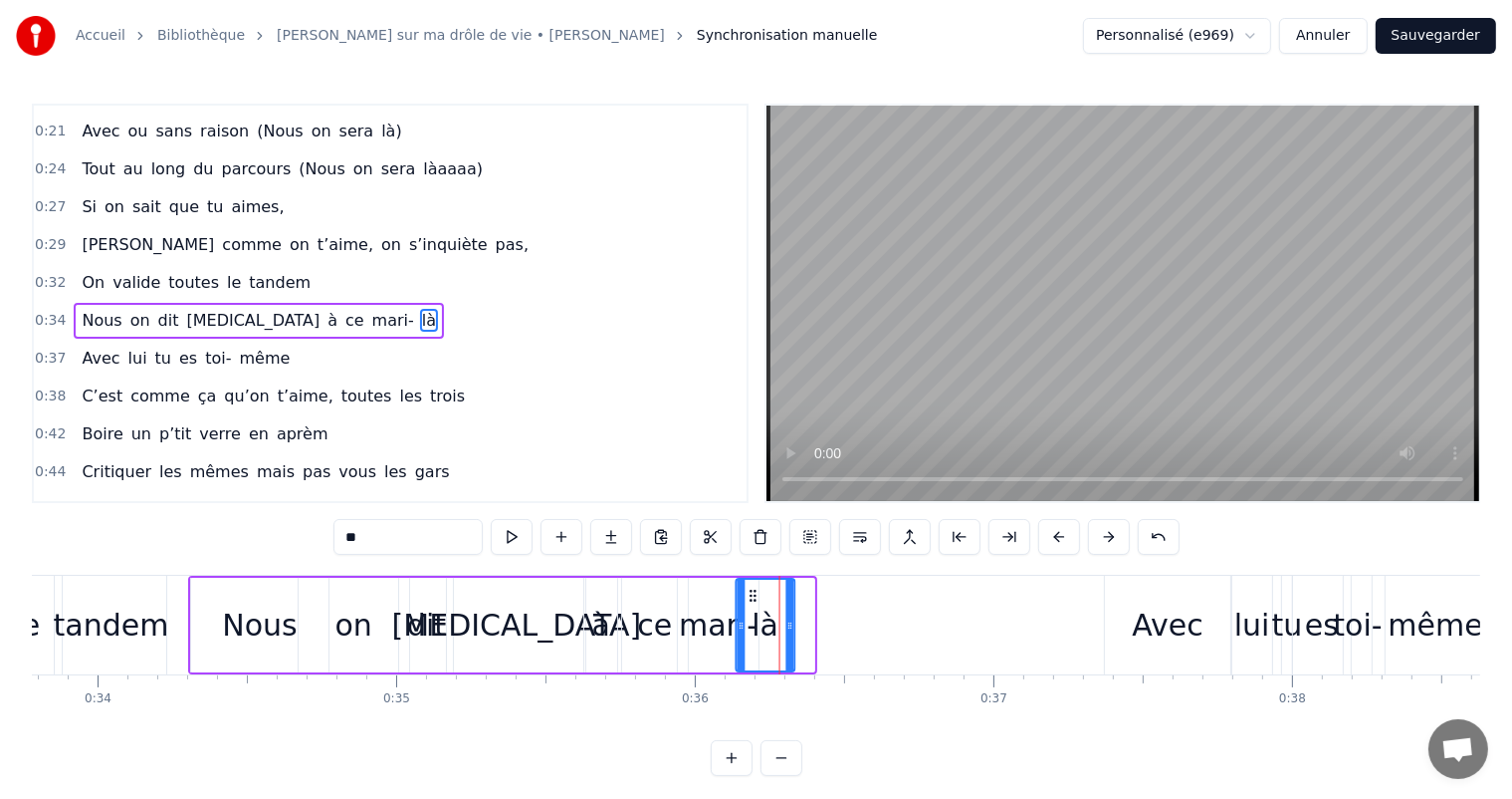
drag, startPoint x: 765, startPoint y: 592, endPoint x: 745, endPoint y: 593, distance: 20.0
click at [745, 593] on icon at bounding box center [753, 596] width 16 height 16
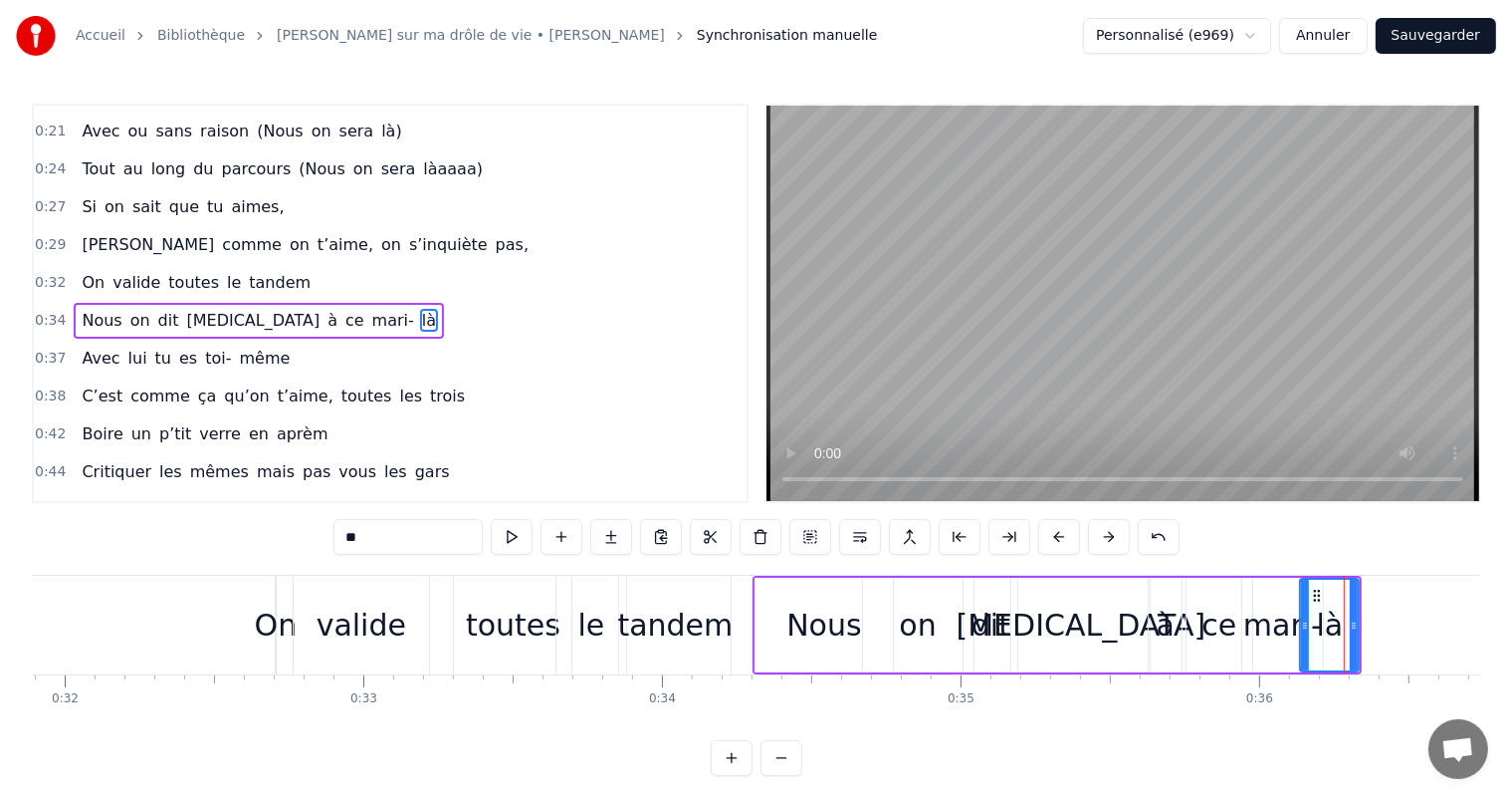
scroll to position [0, 9418]
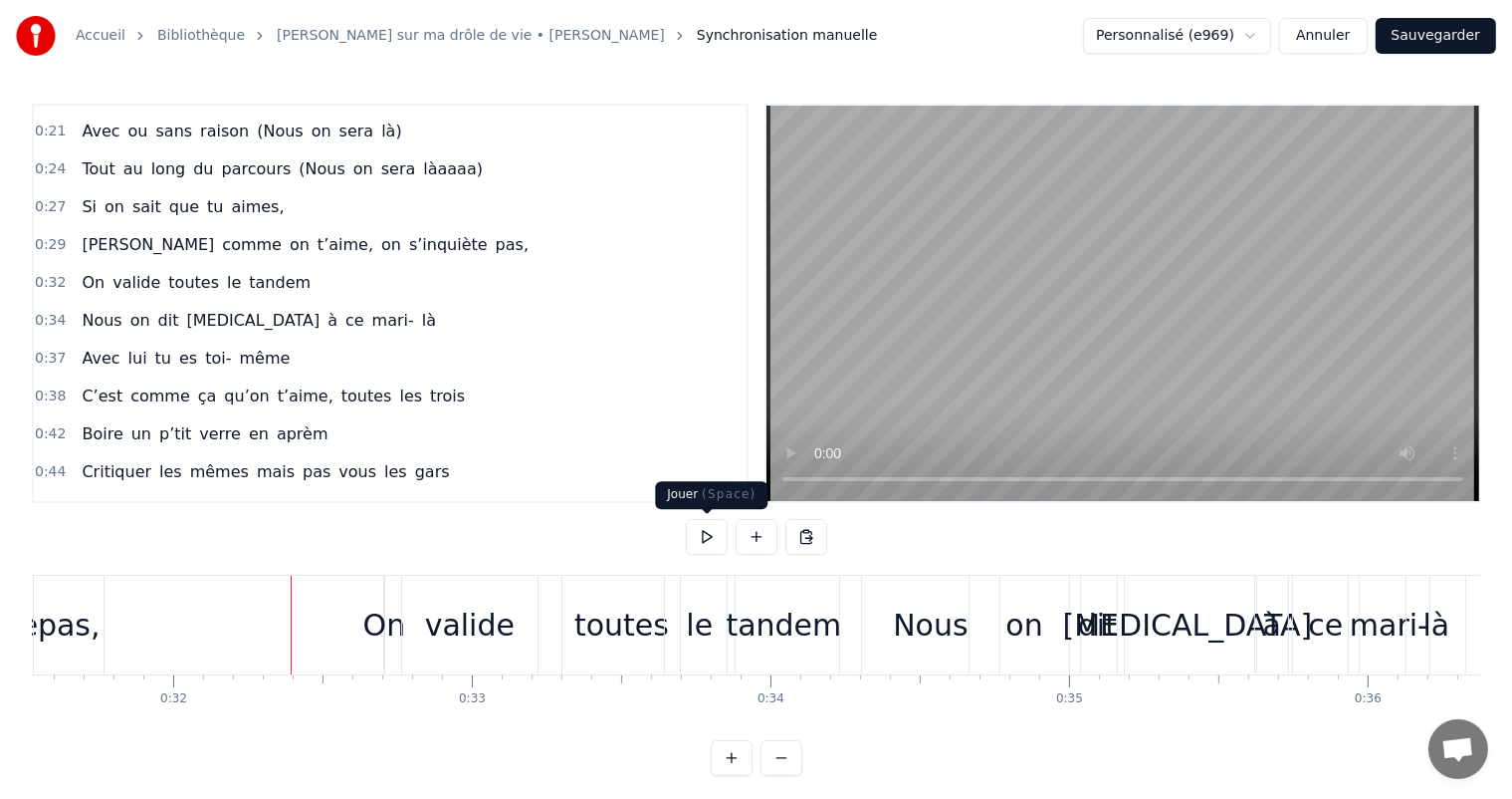
click at [697, 532] on button at bounding box center [707, 537] width 42 height 36
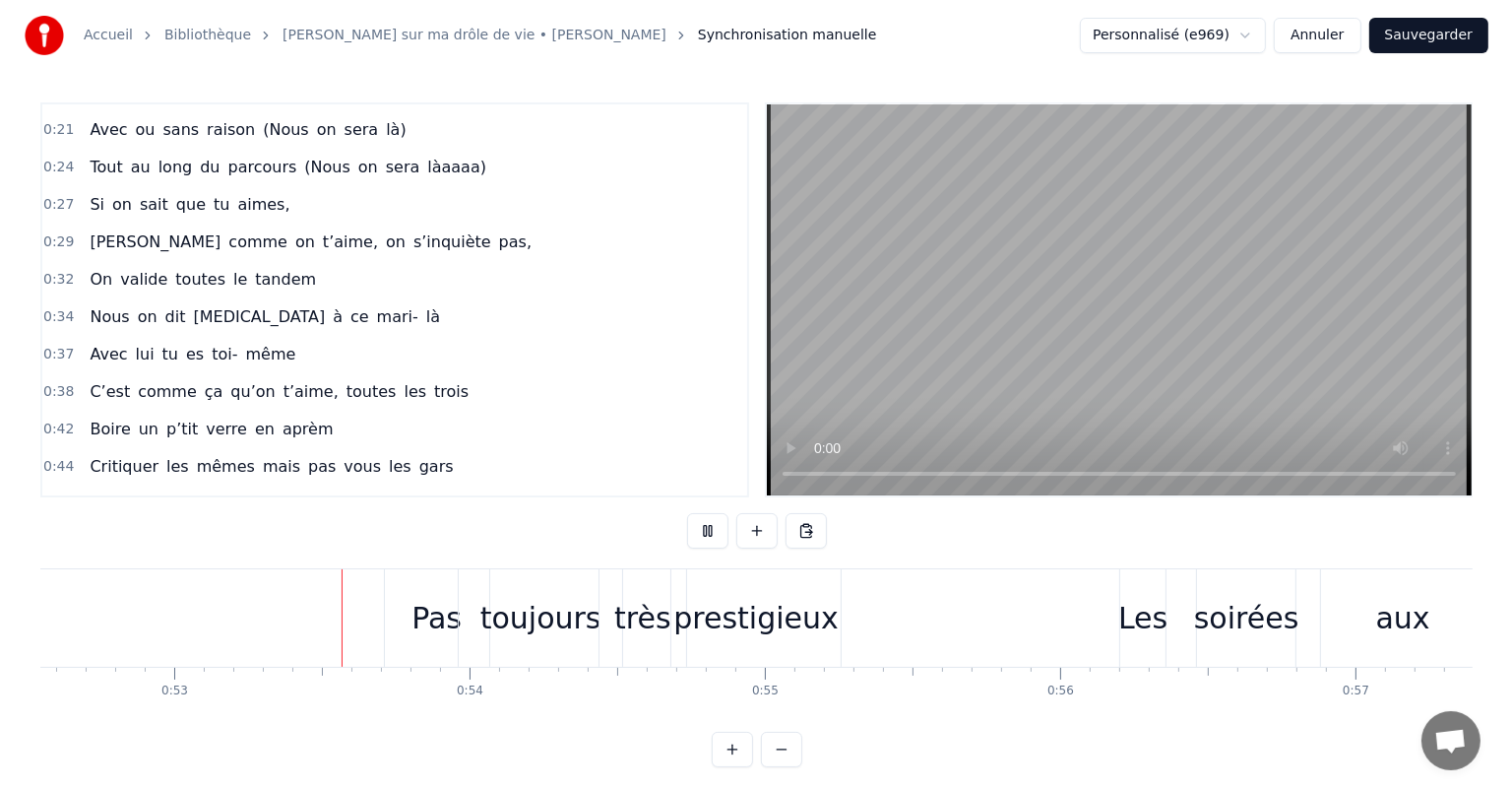
scroll to position [0, 15536]
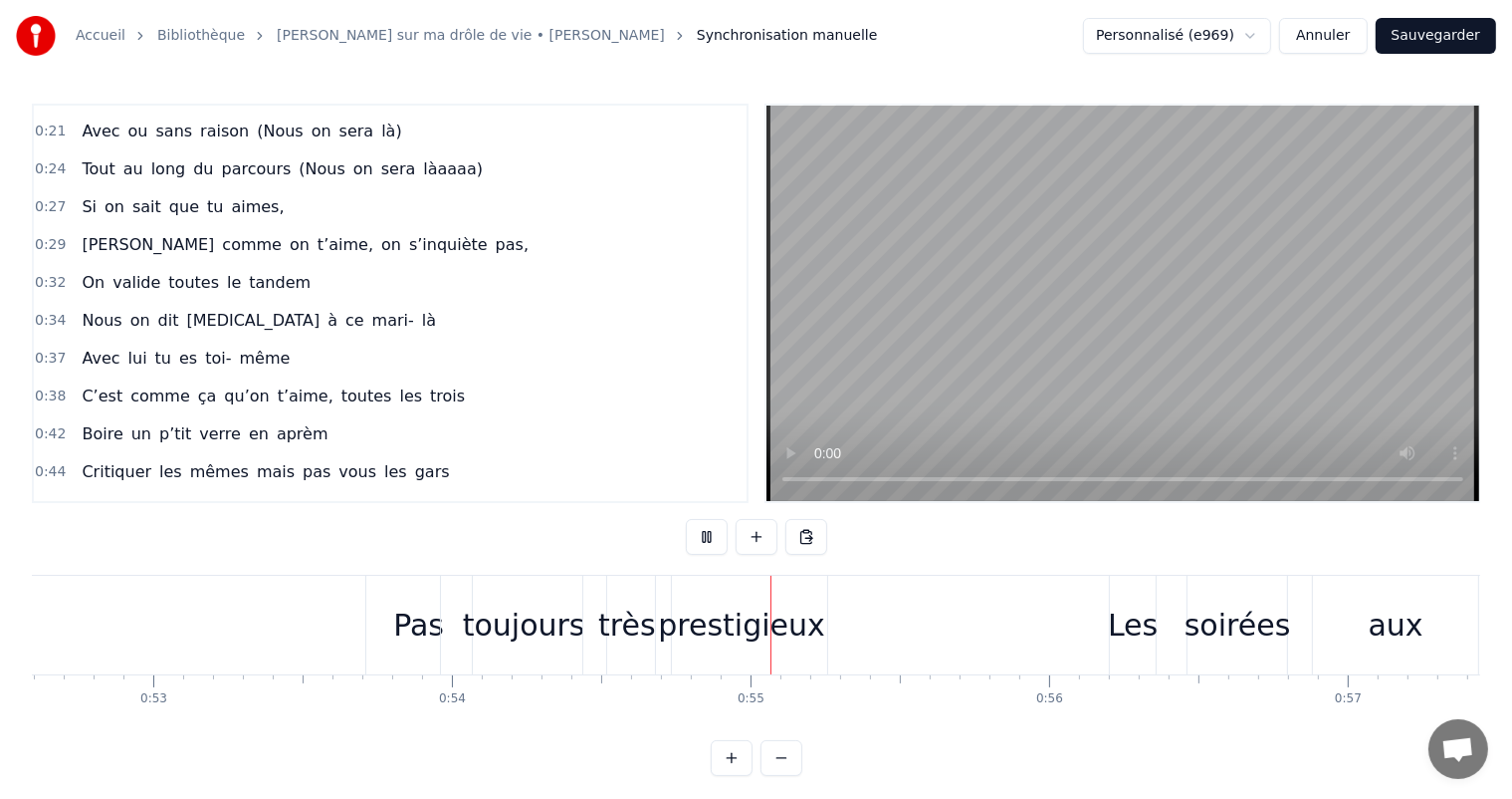
click at [1486, 41] on button "Sauvegarder" at bounding box center [1436, 36] width 121 height 36
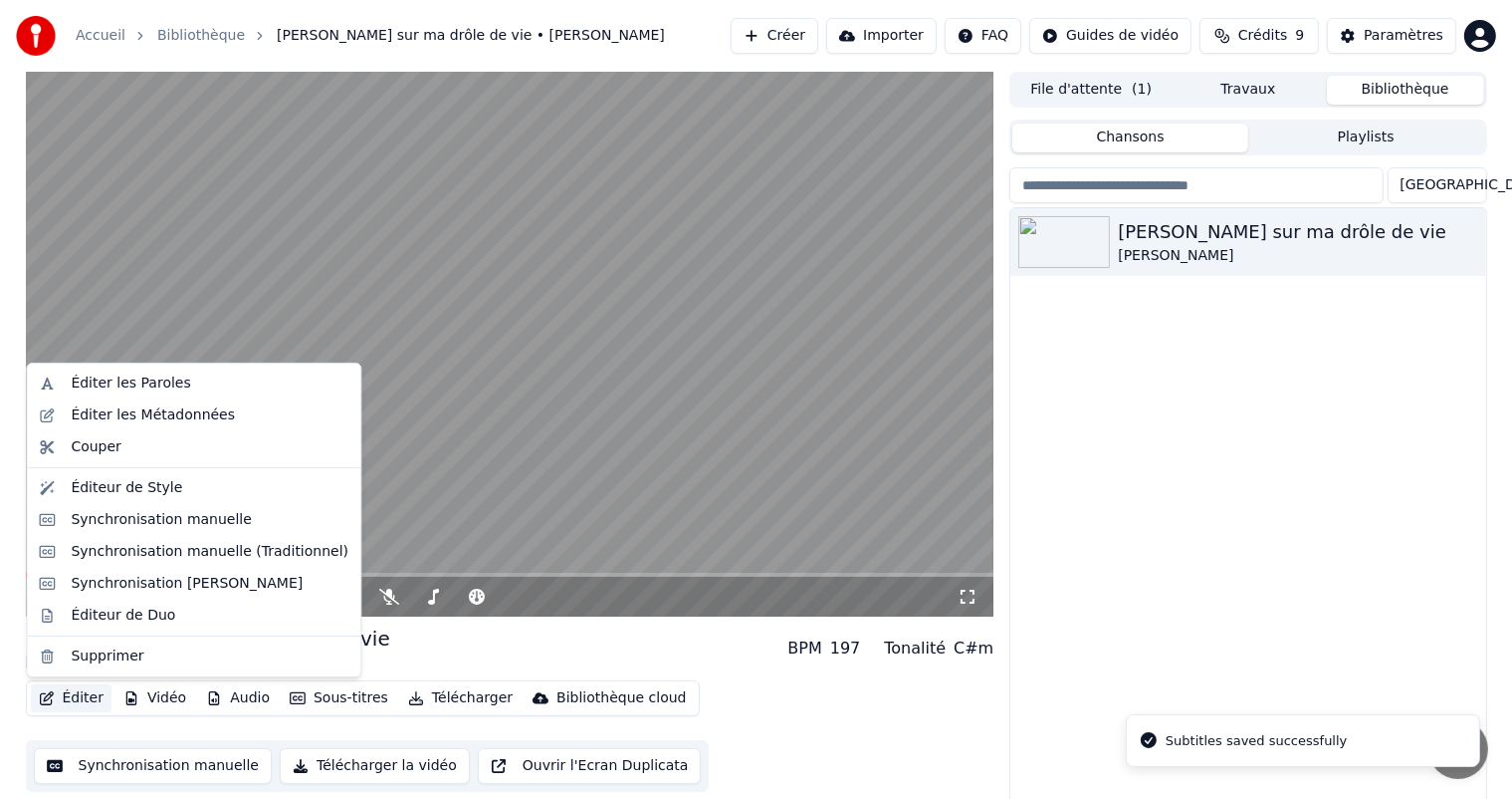
click at [84, 697] on button "Éditer" at bounding box center [71, 698] width 81 height 28
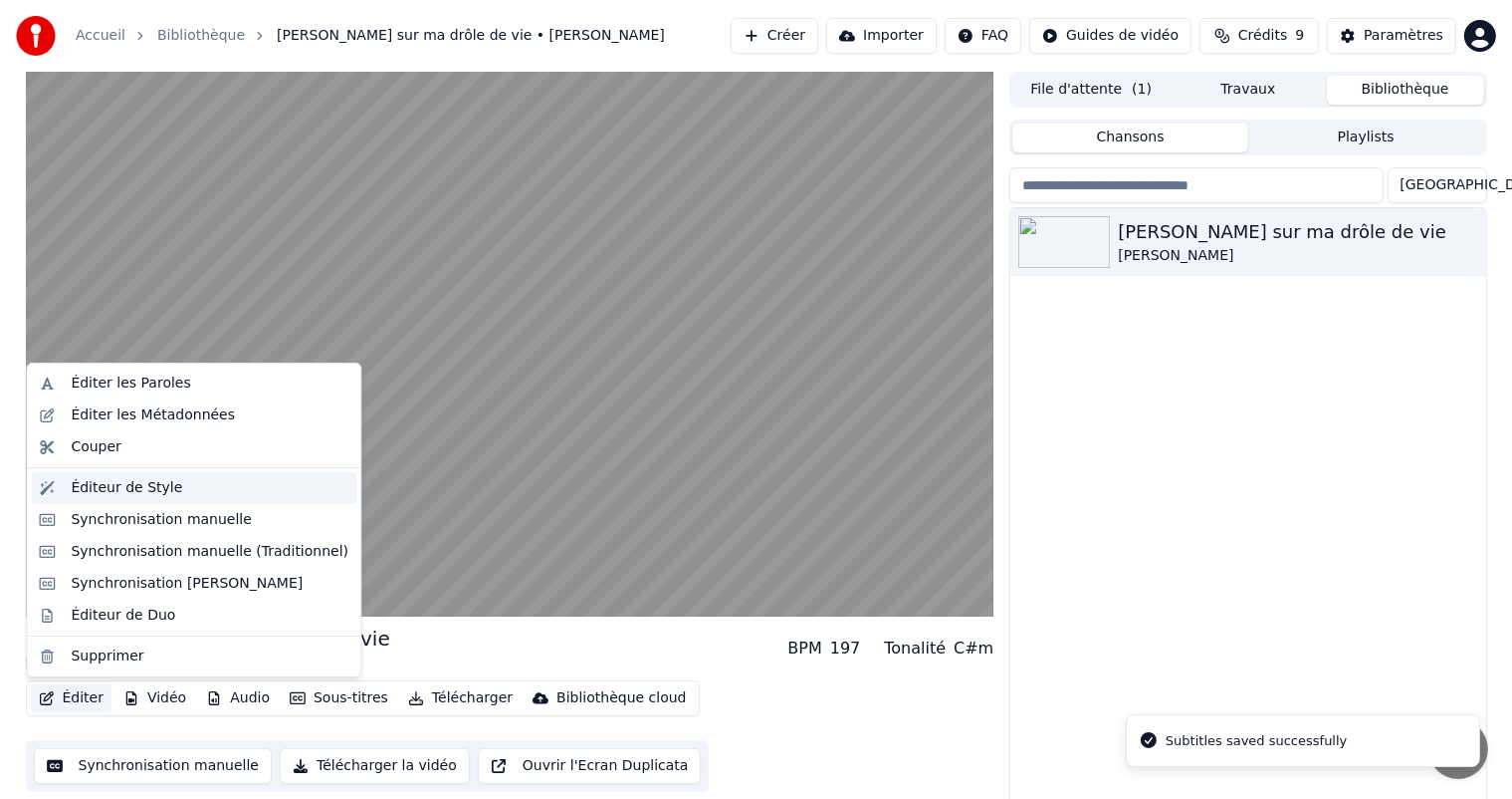
click at [119, 497] on div "Éditeur de Style" at bounding box center [126, 488] width 112 height 20
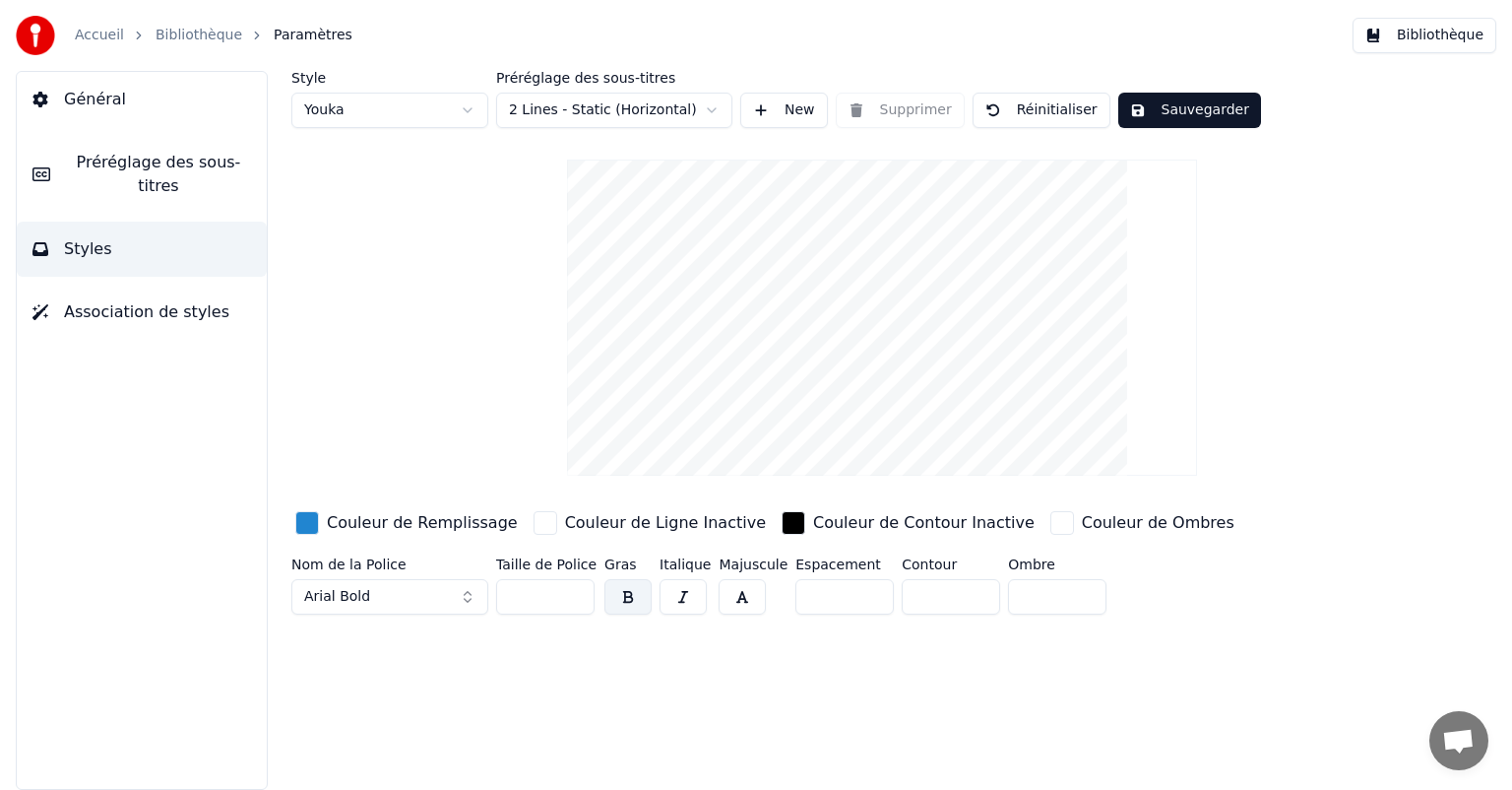
click at [82, 175] on button "Préréglage des sous-titres" at bounding box center [142, 174] width 250 height 79
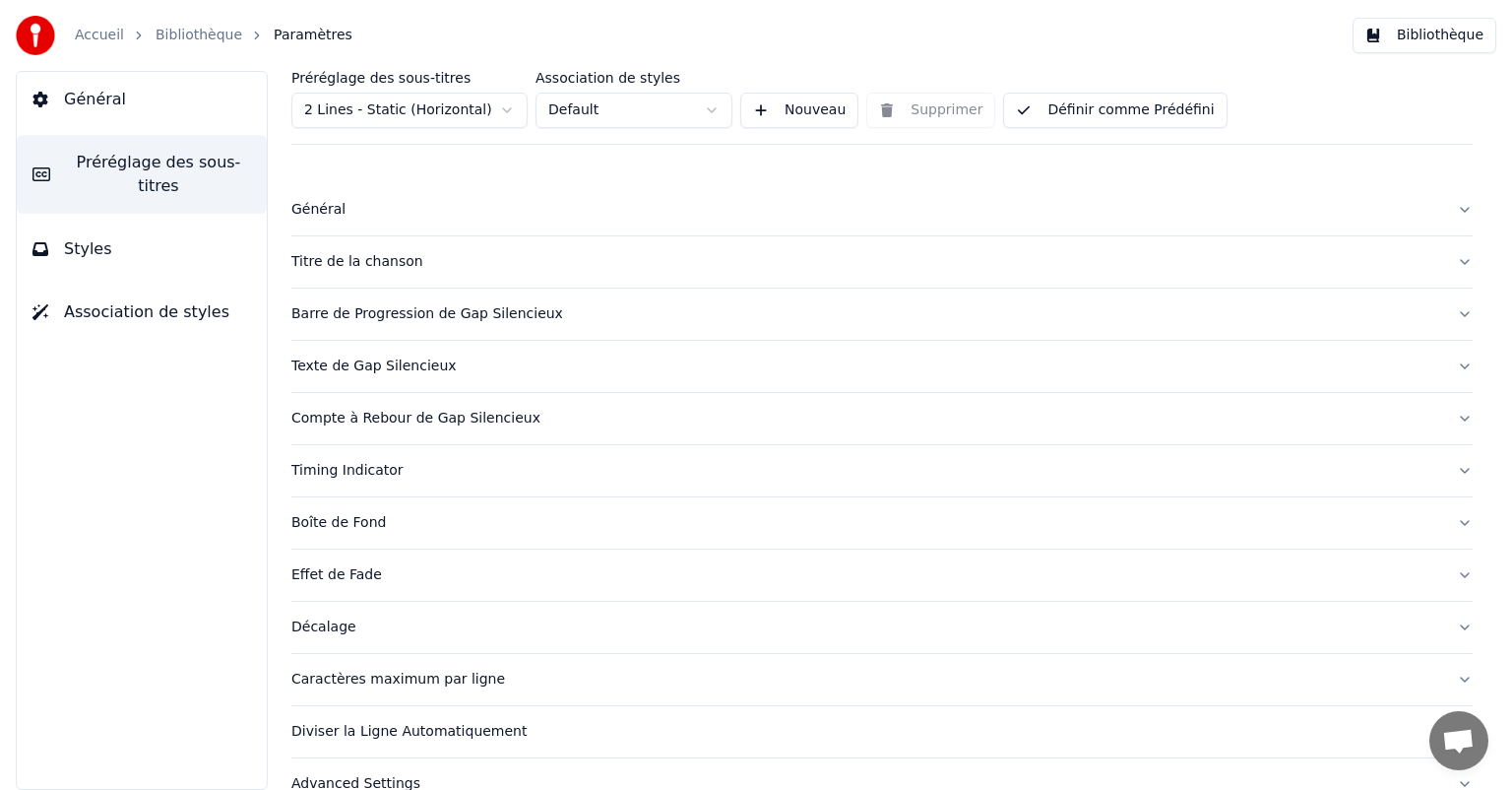
click at [83, 125] on button "Général" at bounding box center [142, 99] width 250 height 55
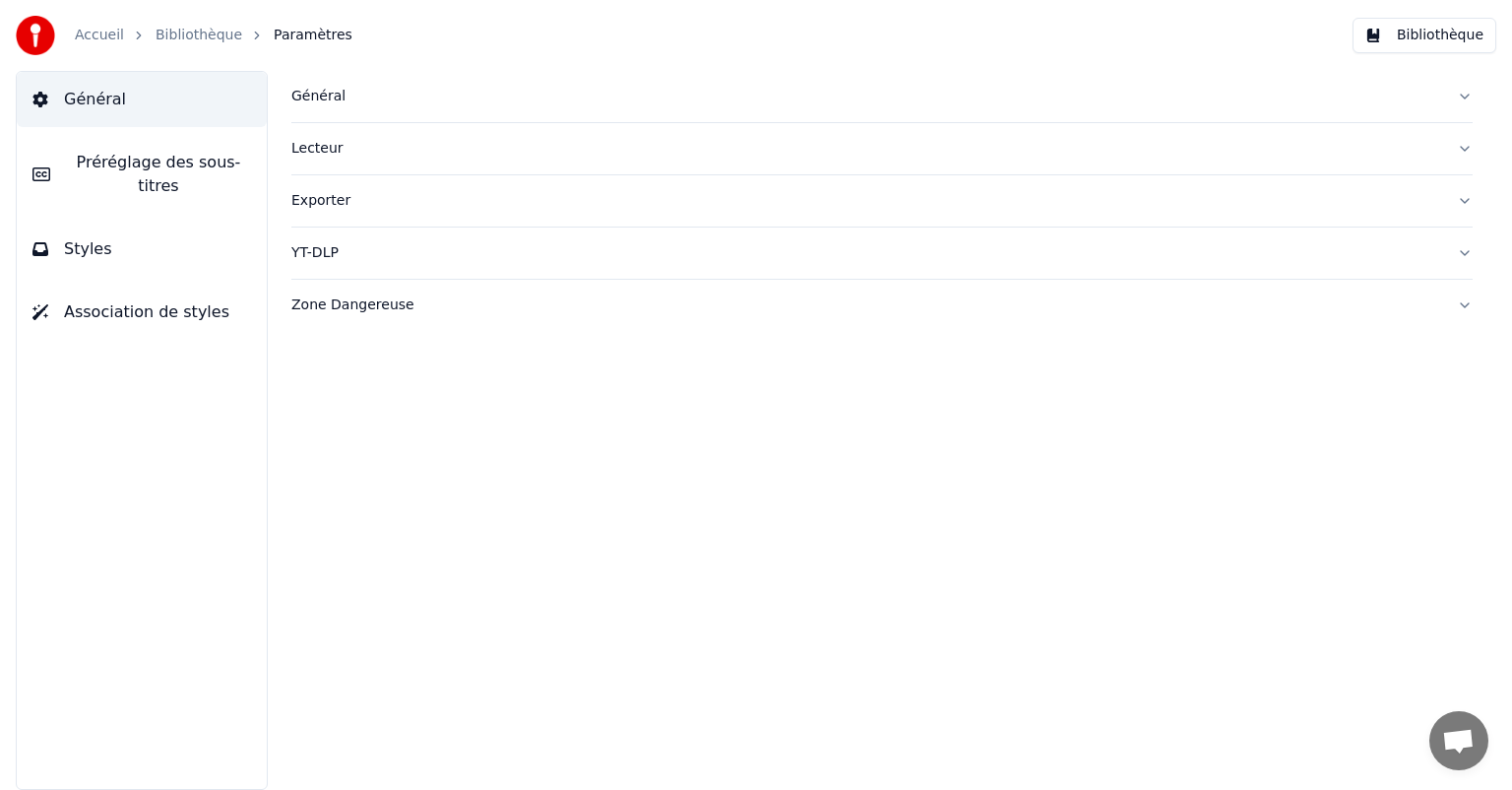
click at [333, 88] on div "Général" at bounding box center [867, 97] width 1150 height 20
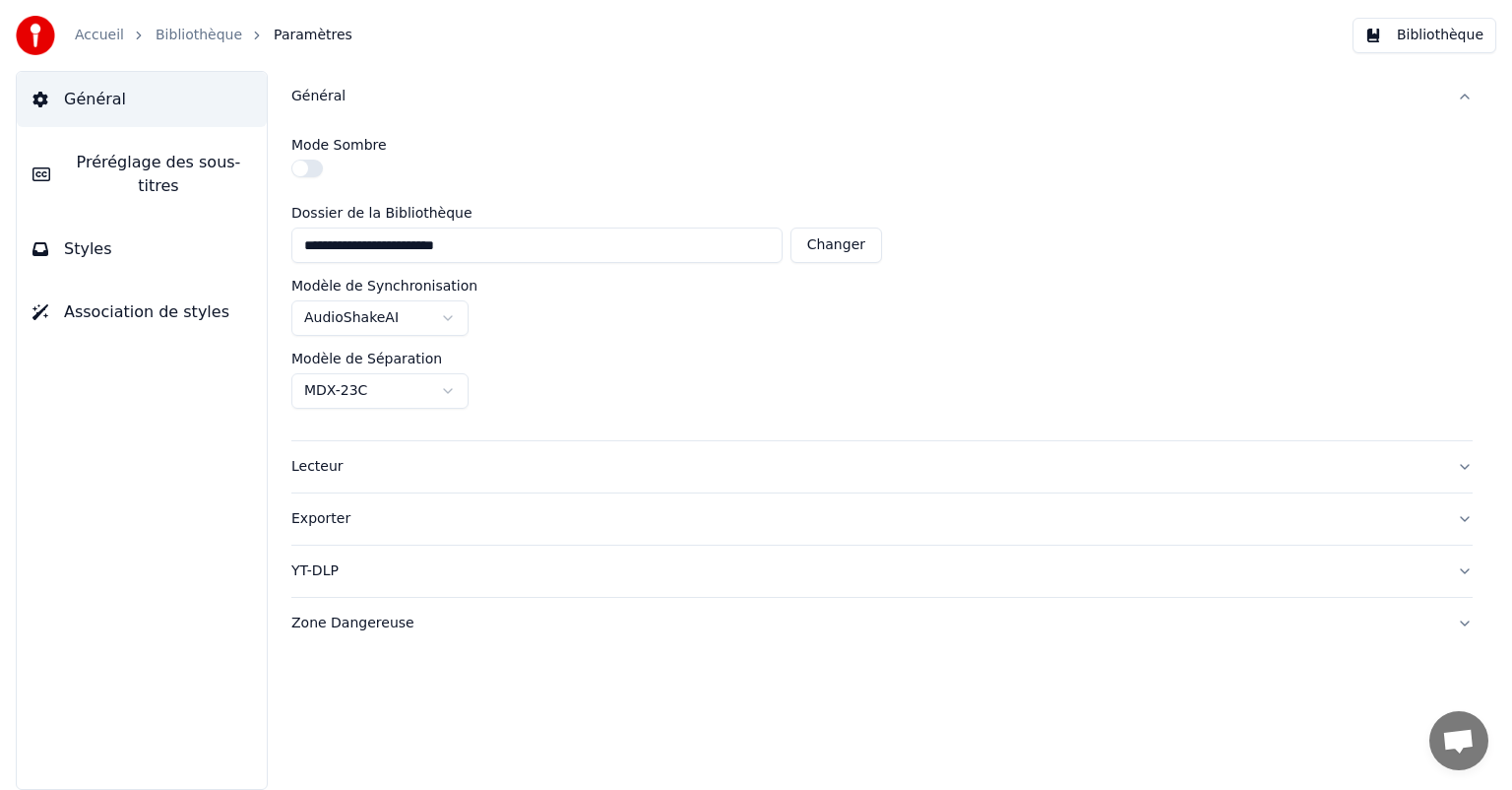
click at [328, 449] on button "Lecteur" at bounding box center [883, 467] width 1182 height 51
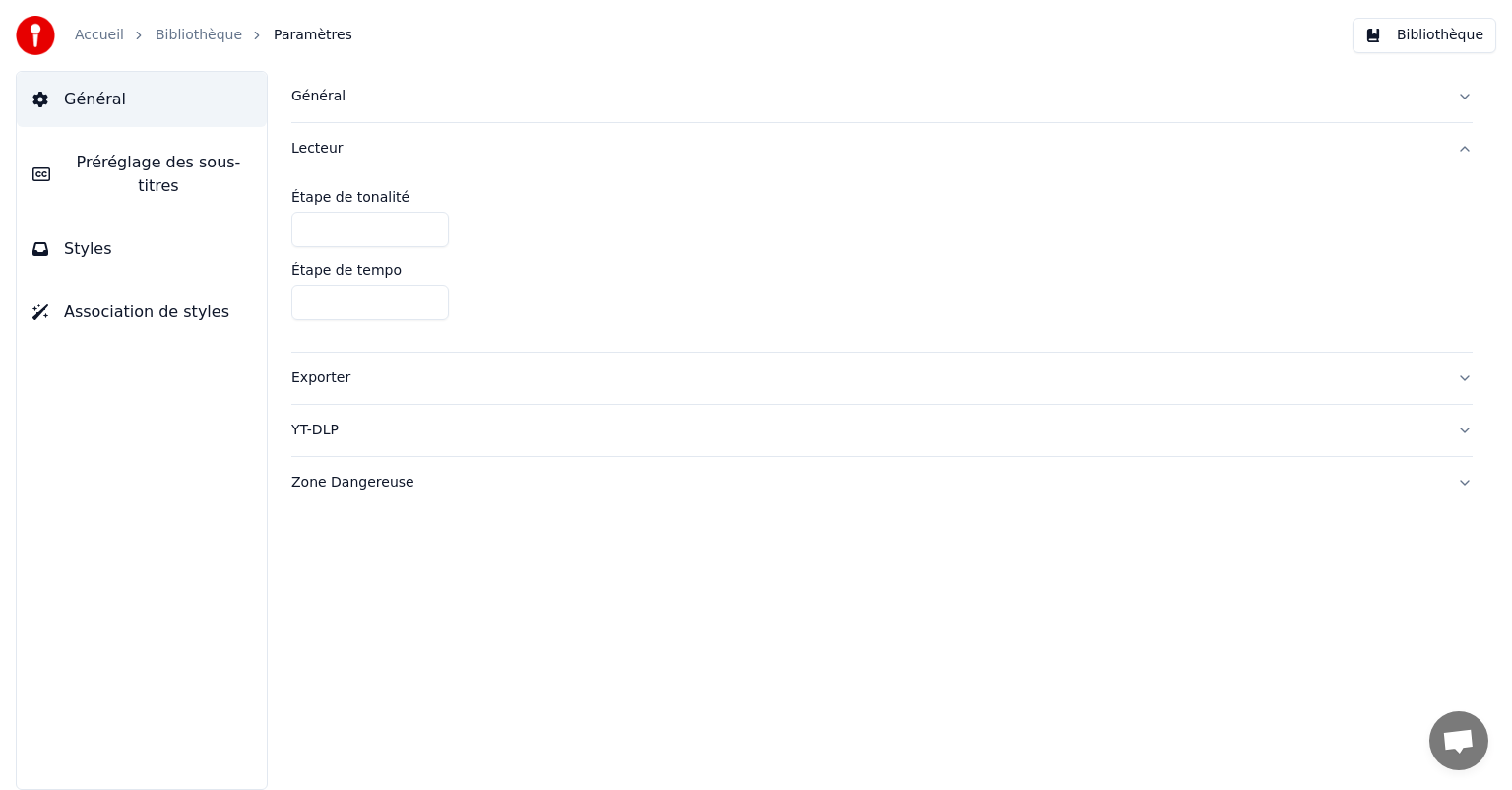
click at [355, 362] on button "Exporter" at bounding box center [883, 378] width 1182 height 51
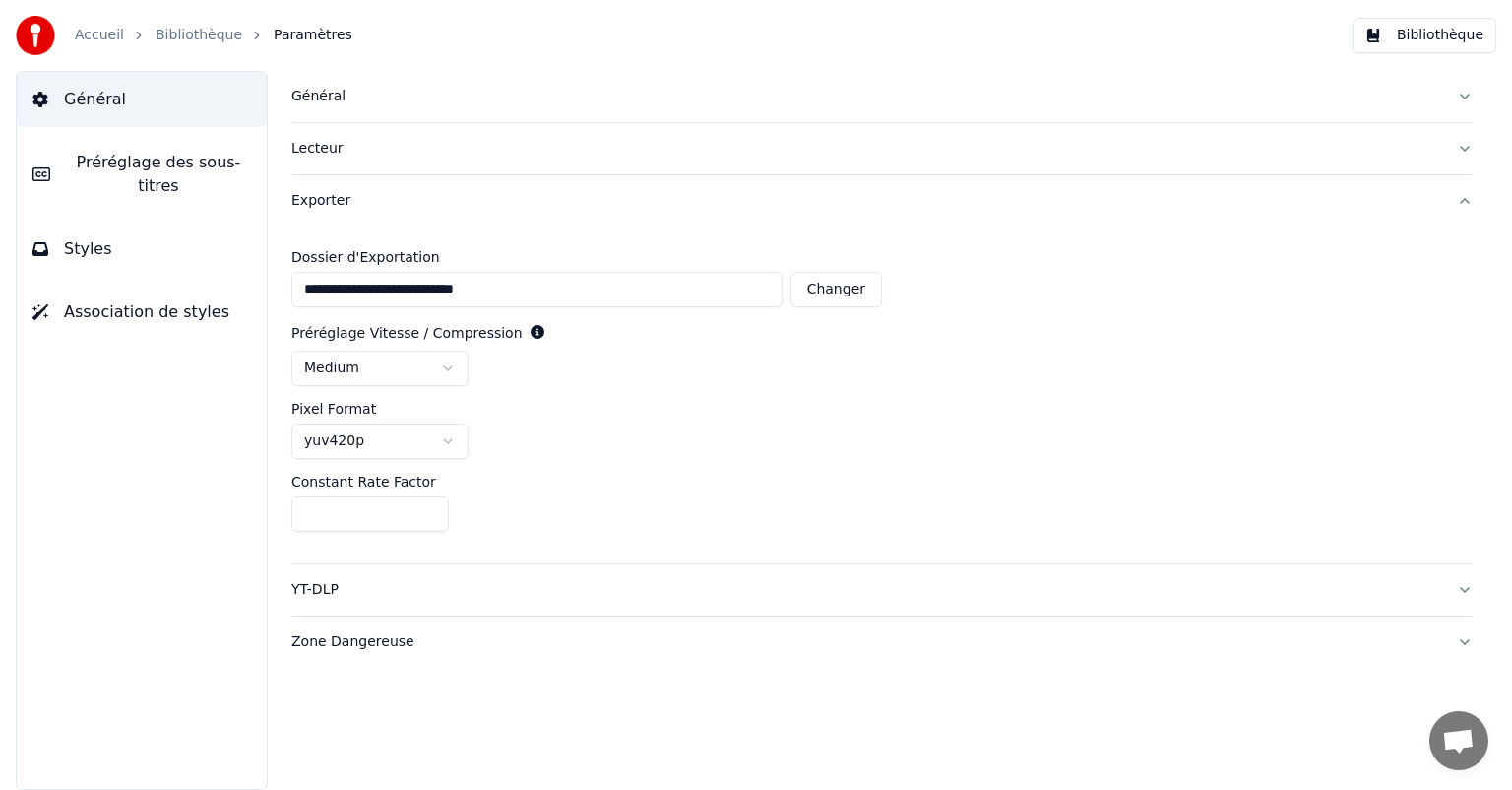
click at [370, 433] on html "**********" at bounding box center [756, 395] width 1512 height 790
click at [328, 584] on div "YT-DLP" at bounding box center [867, 590] width 1150 height 20
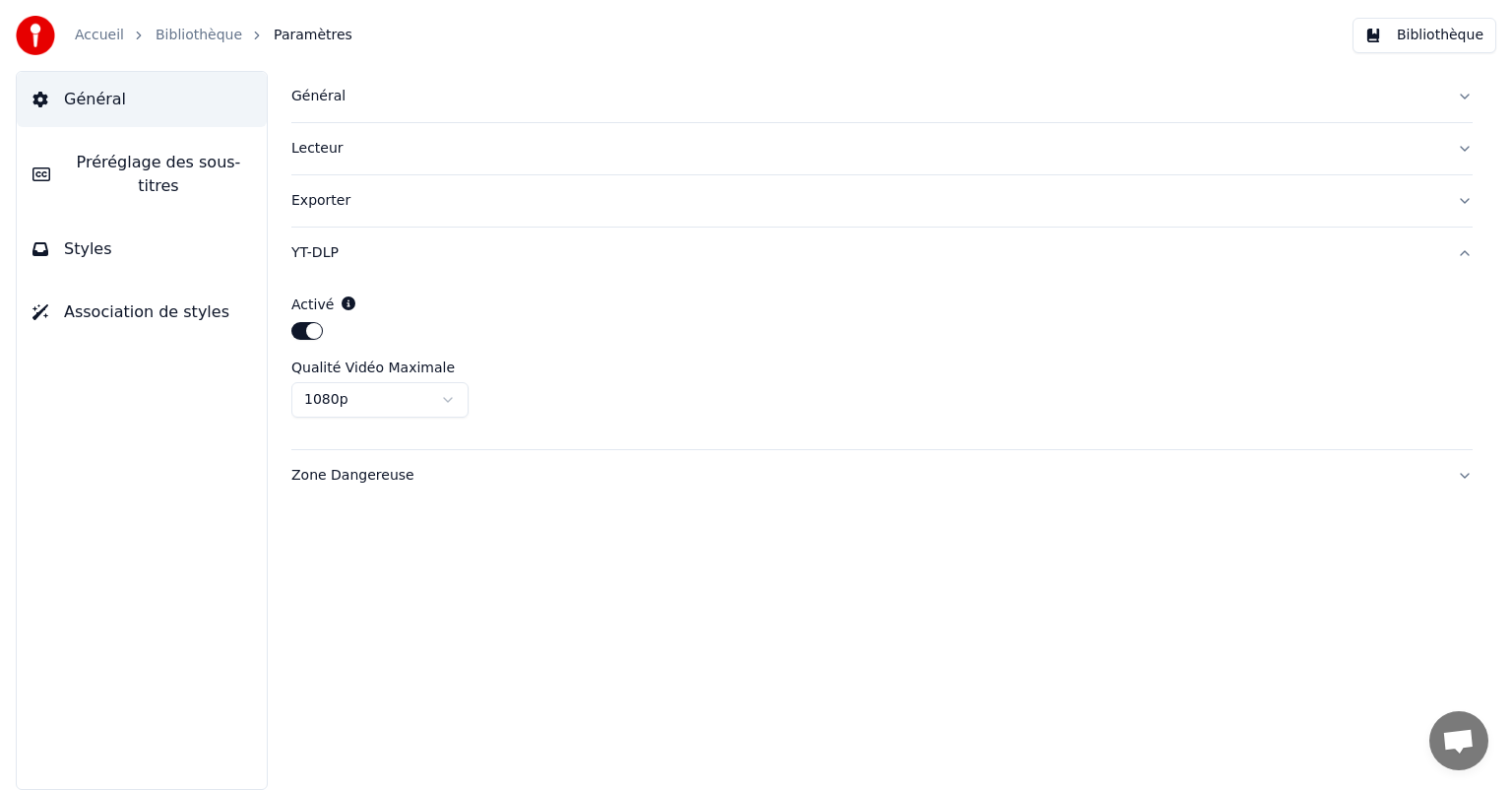
click at [358, 480] on div "Zone Dangereuse" at bounding box center [867, 476] width 1150 height 20
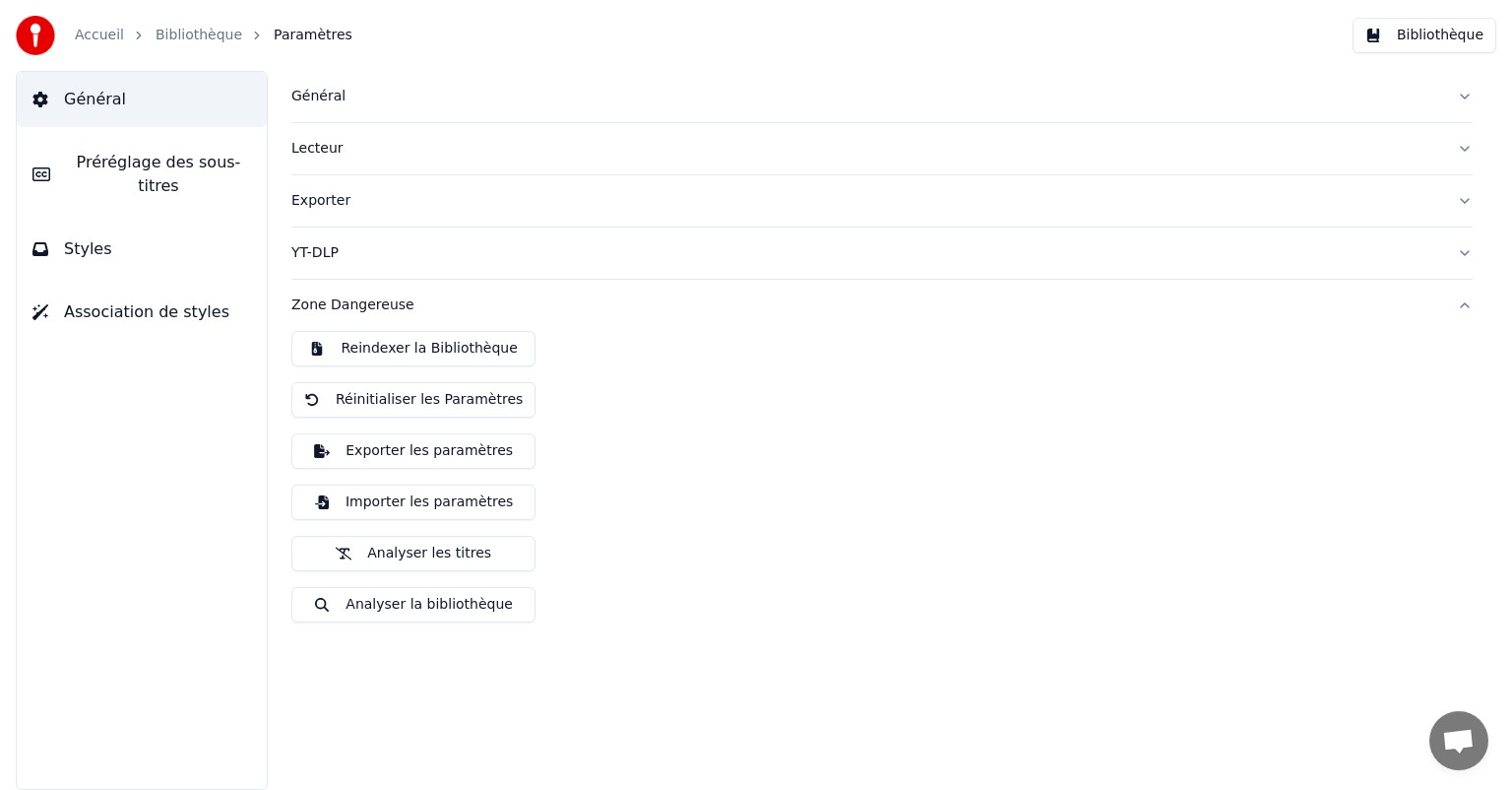
click at [76, 162] on span "Préréglage des sous-titres" at bounding box center [159, 174] width 185 height 47
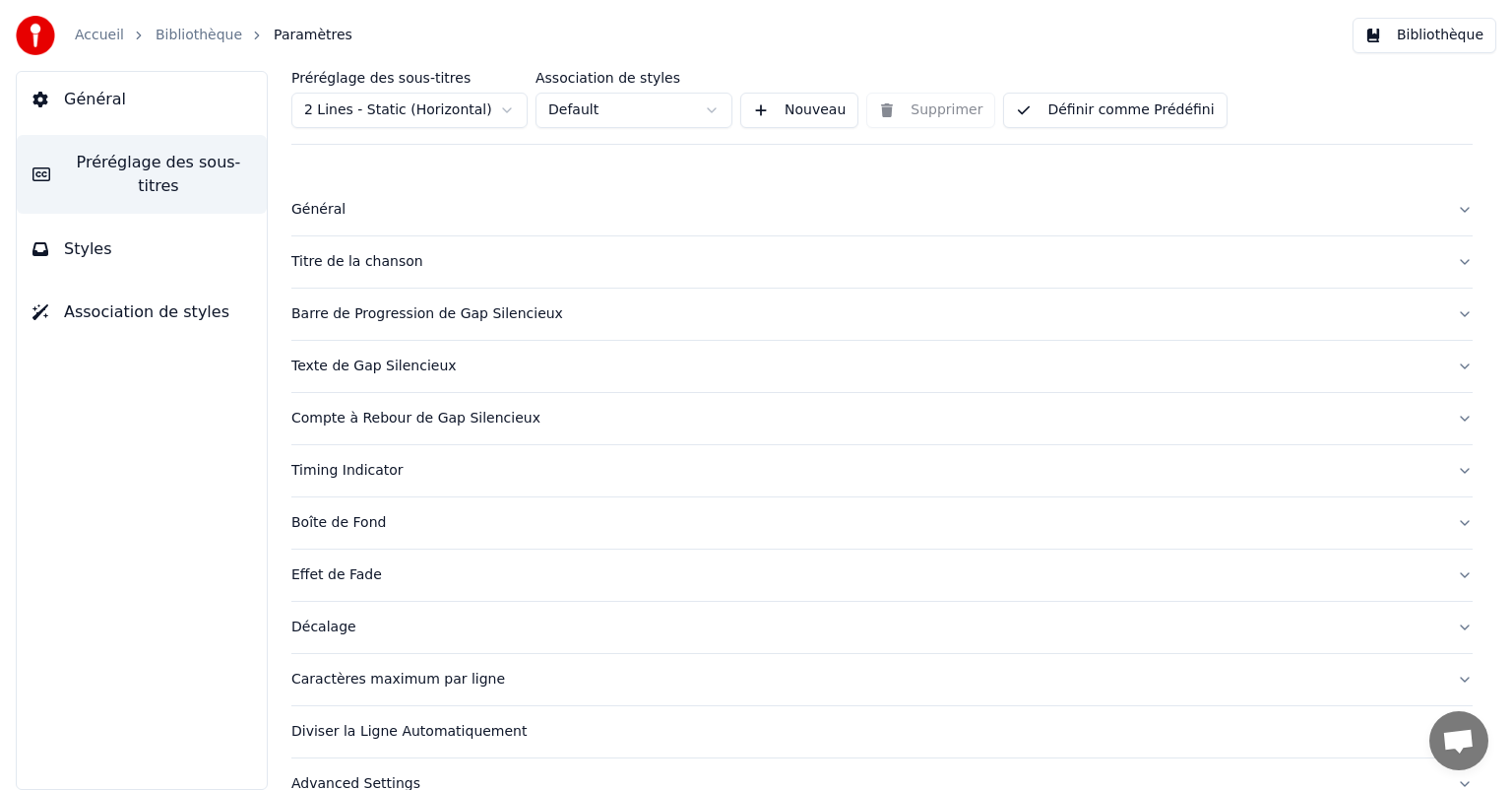
click at [300, 215] on div "Général" at bounding box center [867, 210] width 1150 height 20
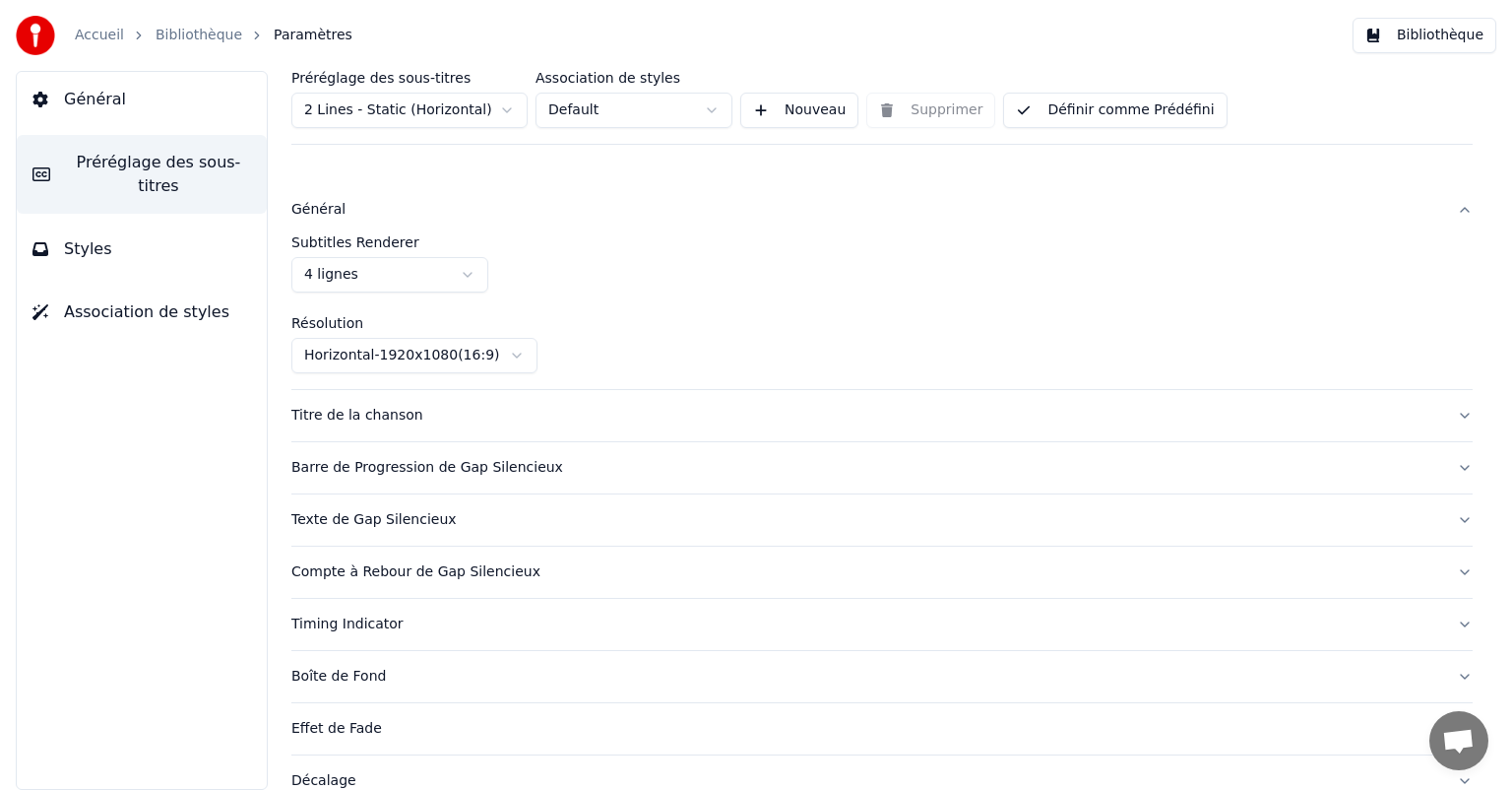
click at [329, 280] on html "Accueil Bibliothèque Paramètres Bibliothèque Général Préréglage des sous-titres…" at bounding box center [756, 395] width 1512 height 790
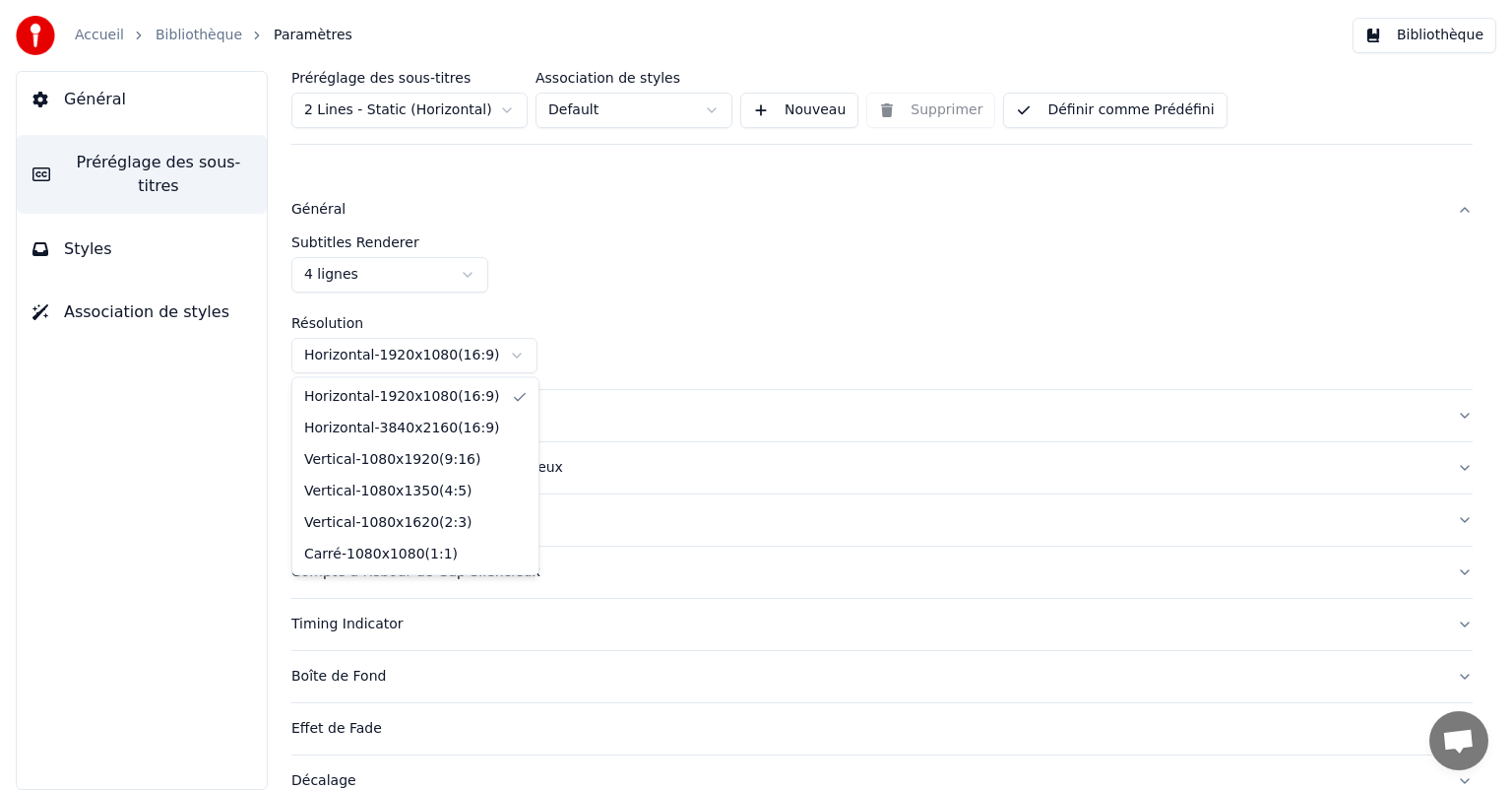
click at [348, 360] on html "Accueil Bibliothèque Paramètres Bibliothèque Général Préréglage des sous-titres…" at bounding box center [756, 395] width 1512 height 790
click at [349, 361] on html "Accueil Bibliothèque Paramètres Bibliothèque Général Préréglage des sous-titres…" at bounding box center [756, 395] width 1512 height 790
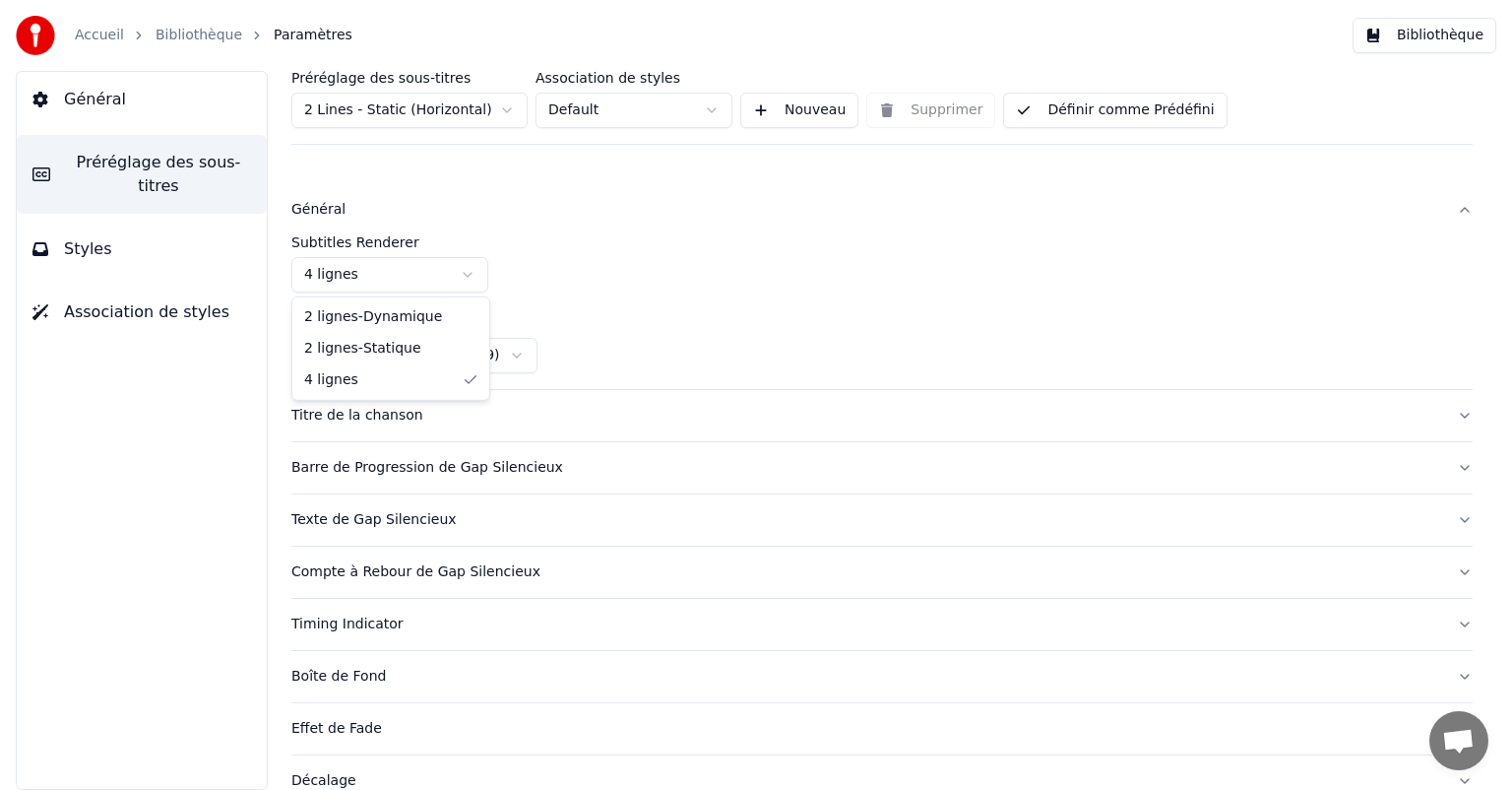
click at [335, 272] on html "Accueil Bibliothèque Paramètres Bibliothèque Général Préréglage des sous-titres…" at bounding box center [756, 395] width 1512 height 790
click at [439, 124] on html "Accueil Bibliothèque Paramètres Bibliothèque Général Préréglage des sous-titres…" at bounding box center [756, 395] width 1512 height 790
click at [595, 122] on html "Accueil Bibliothèque Paramètres Bibliothèque Général Préréglage des sous-titres…" at bounding box center [756, 395] width 1512 height 790
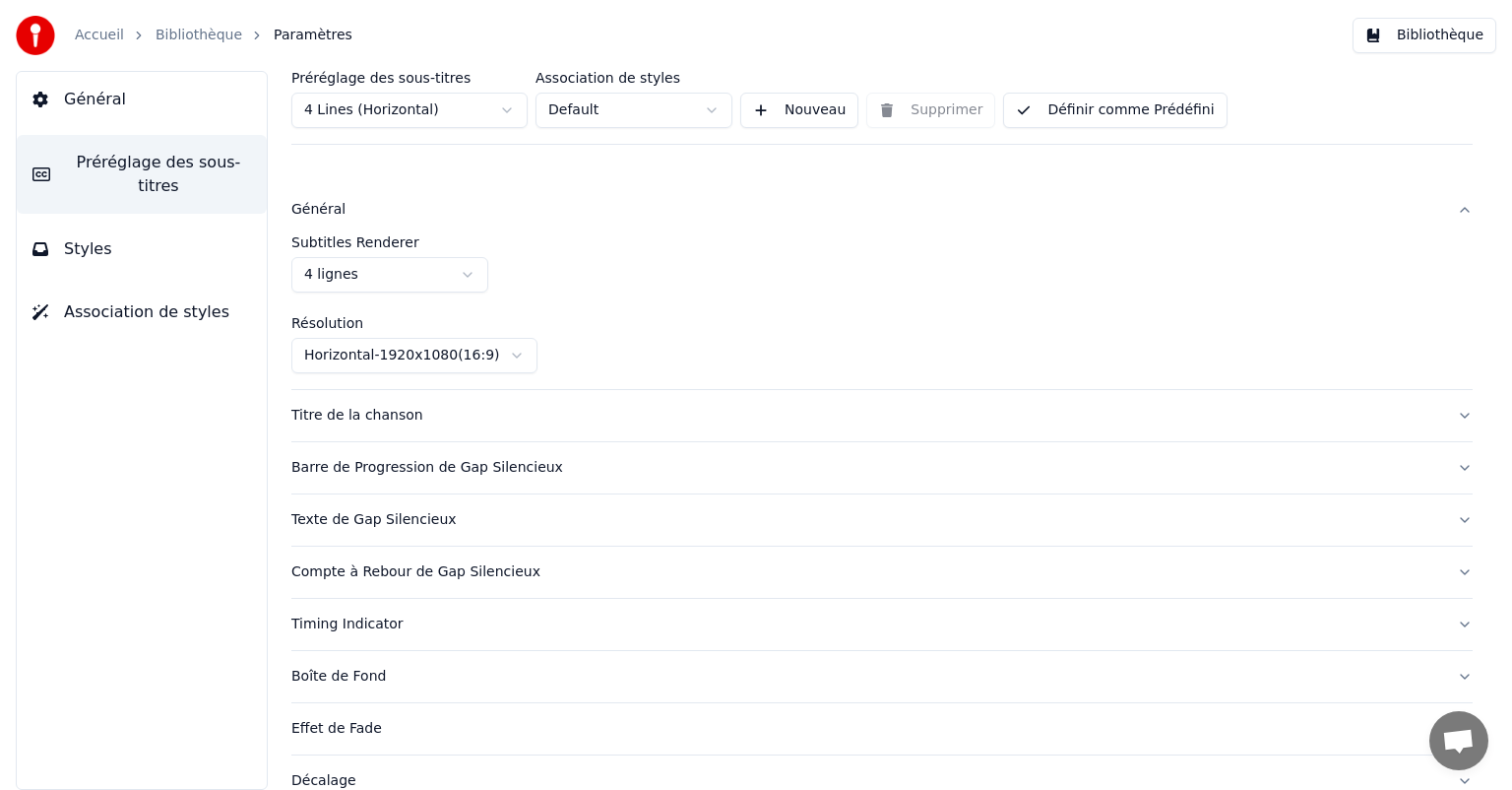
click at [1155, 110] on button "Définir comme Prédéfini" at bounding box center [1115, 110] width 224 height 35
click at [495, 410] on div "Titre de la chanson" at bounding box center [867, 416] width 1150 height 20
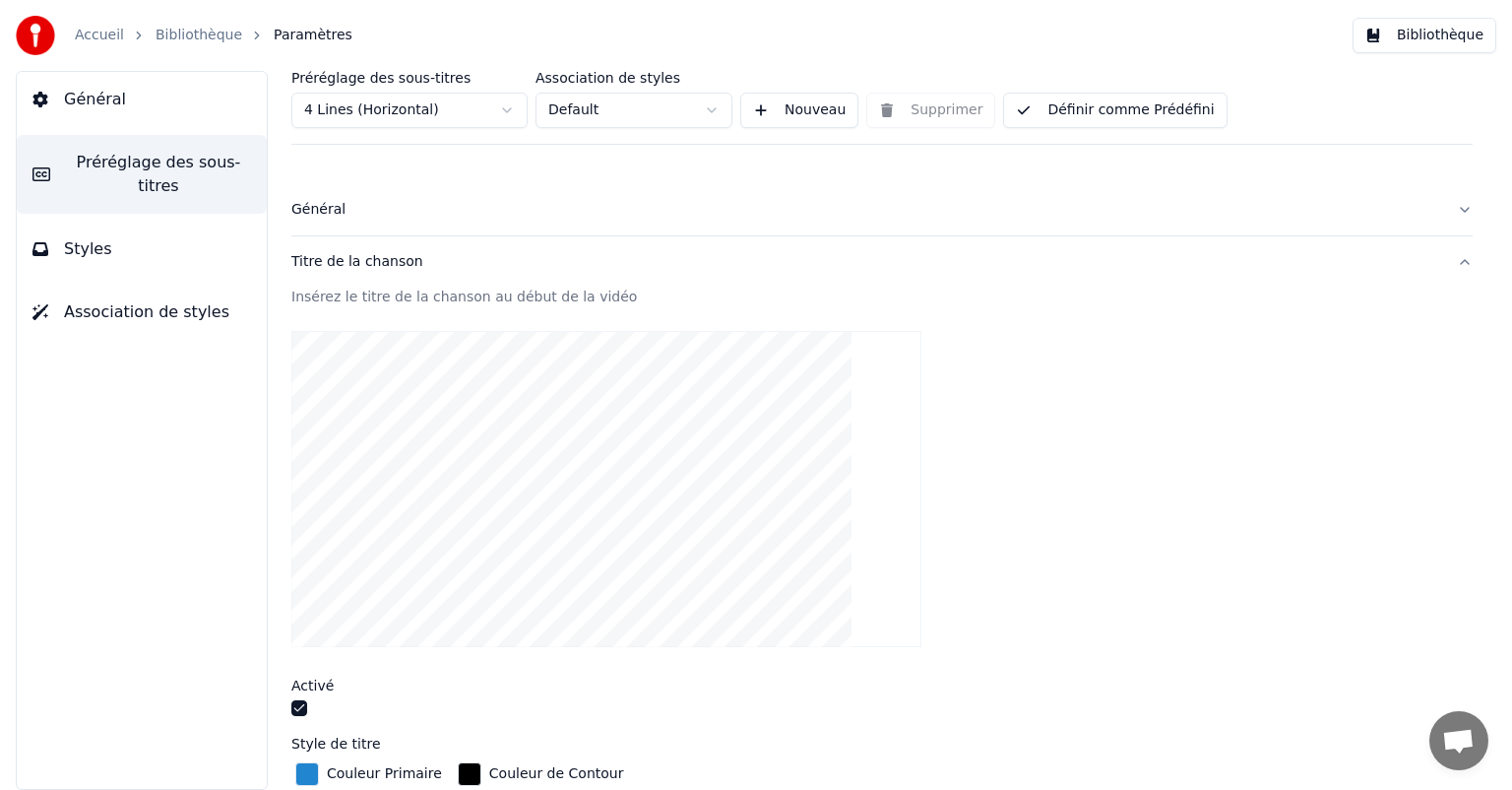
scroll to position [99, 0]
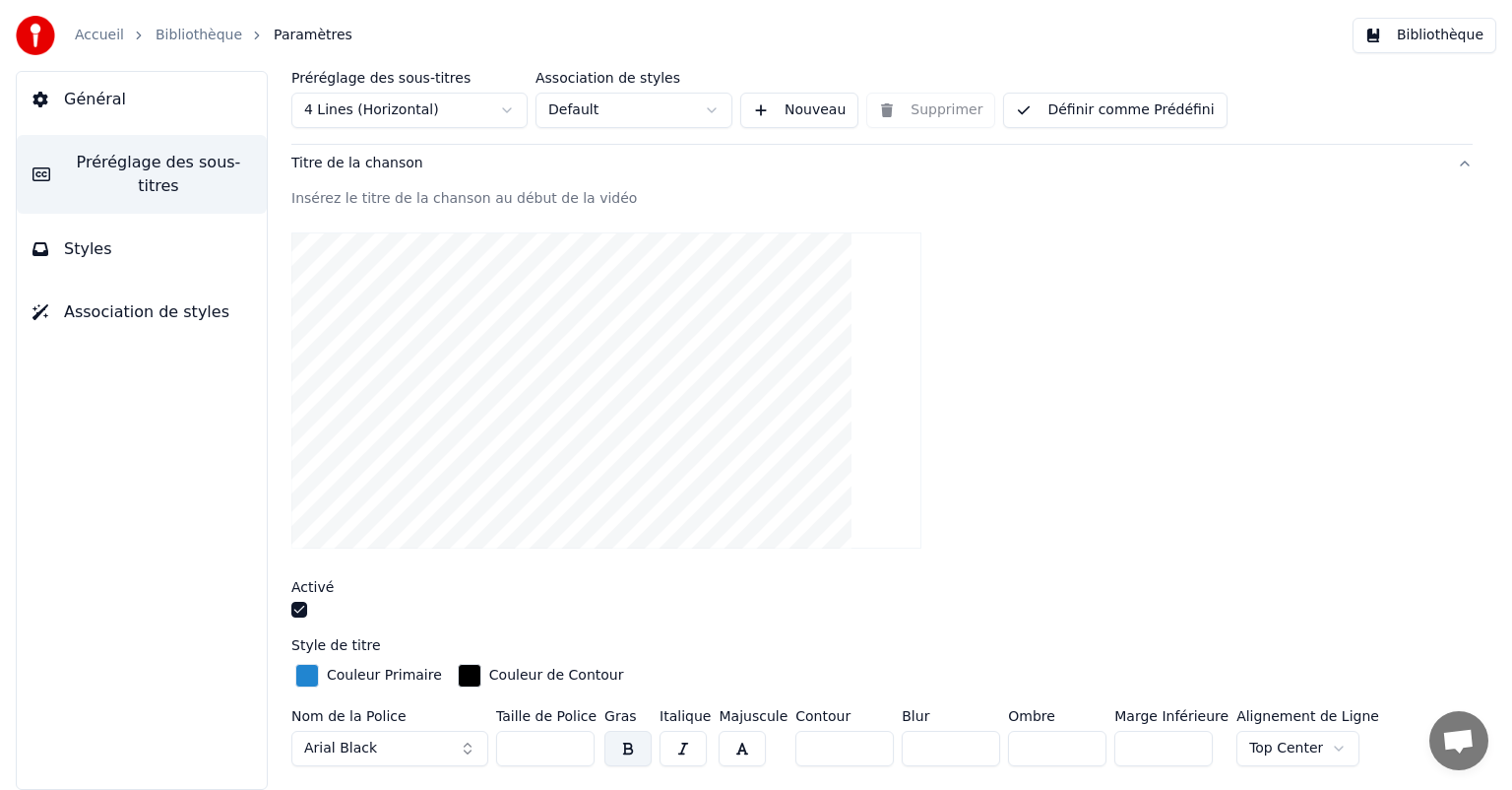
click at [300, 615] on button "button" at bounding box center [299, 610] width 16 height 16
click at [1142, 98] on button "Définir comme Prédéfini" at bounding box center [1115, 110] width 224 height 35
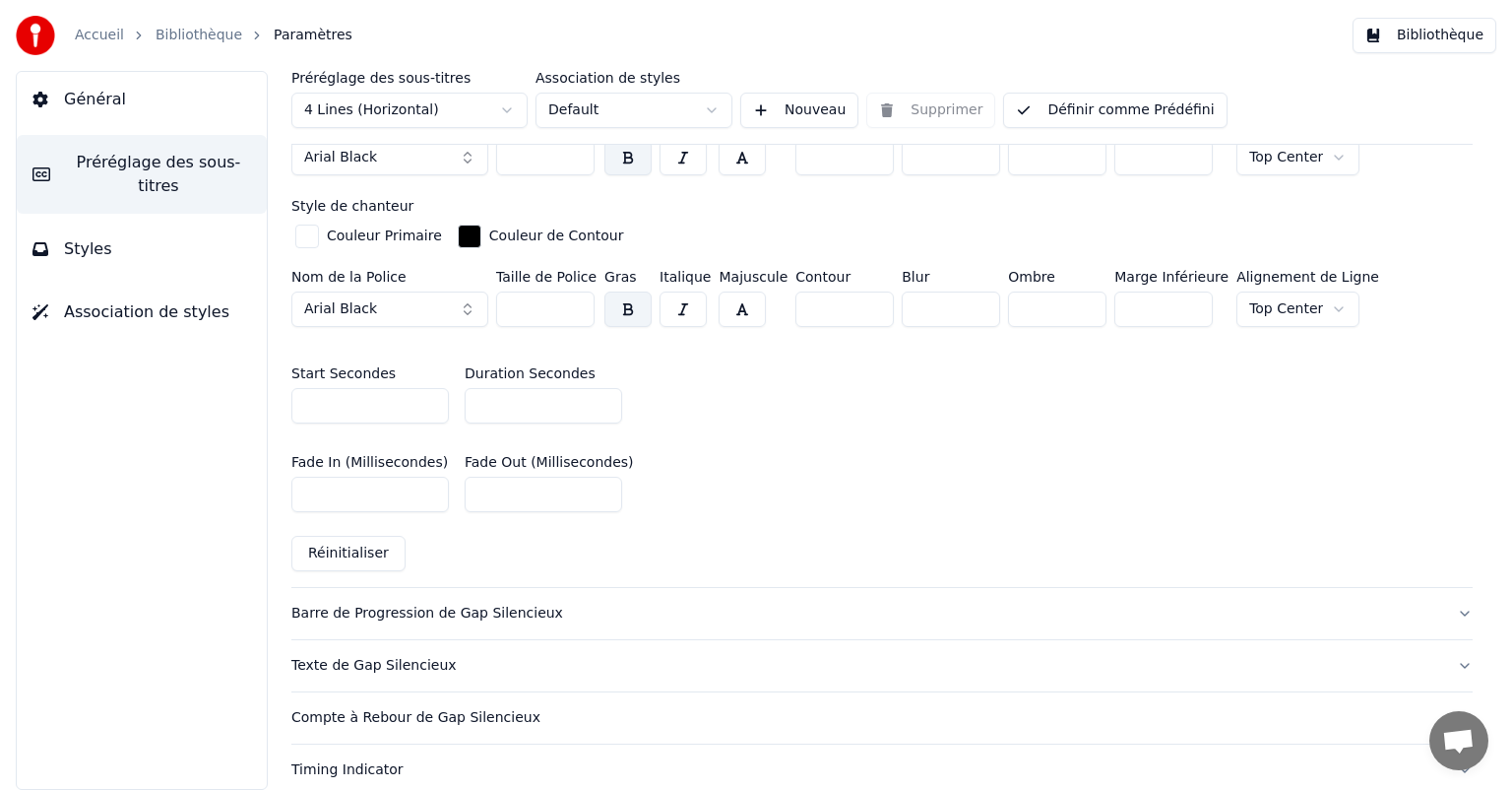
scroll to position [788, 0]
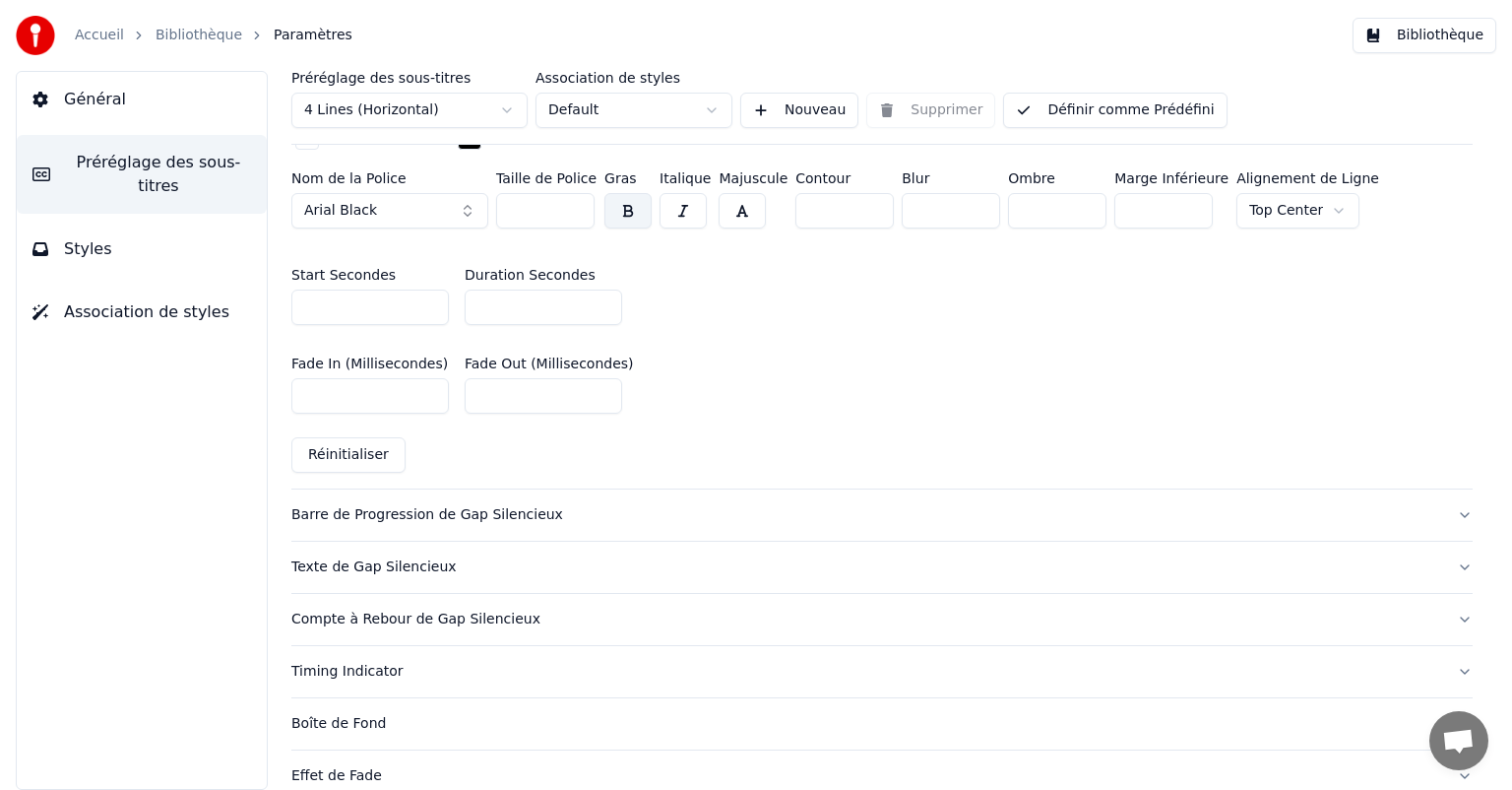
click at [617, 524] on button "Barre de Progression de Gap Silencieux" at bounding box center [883, 515] width 1182 height 51
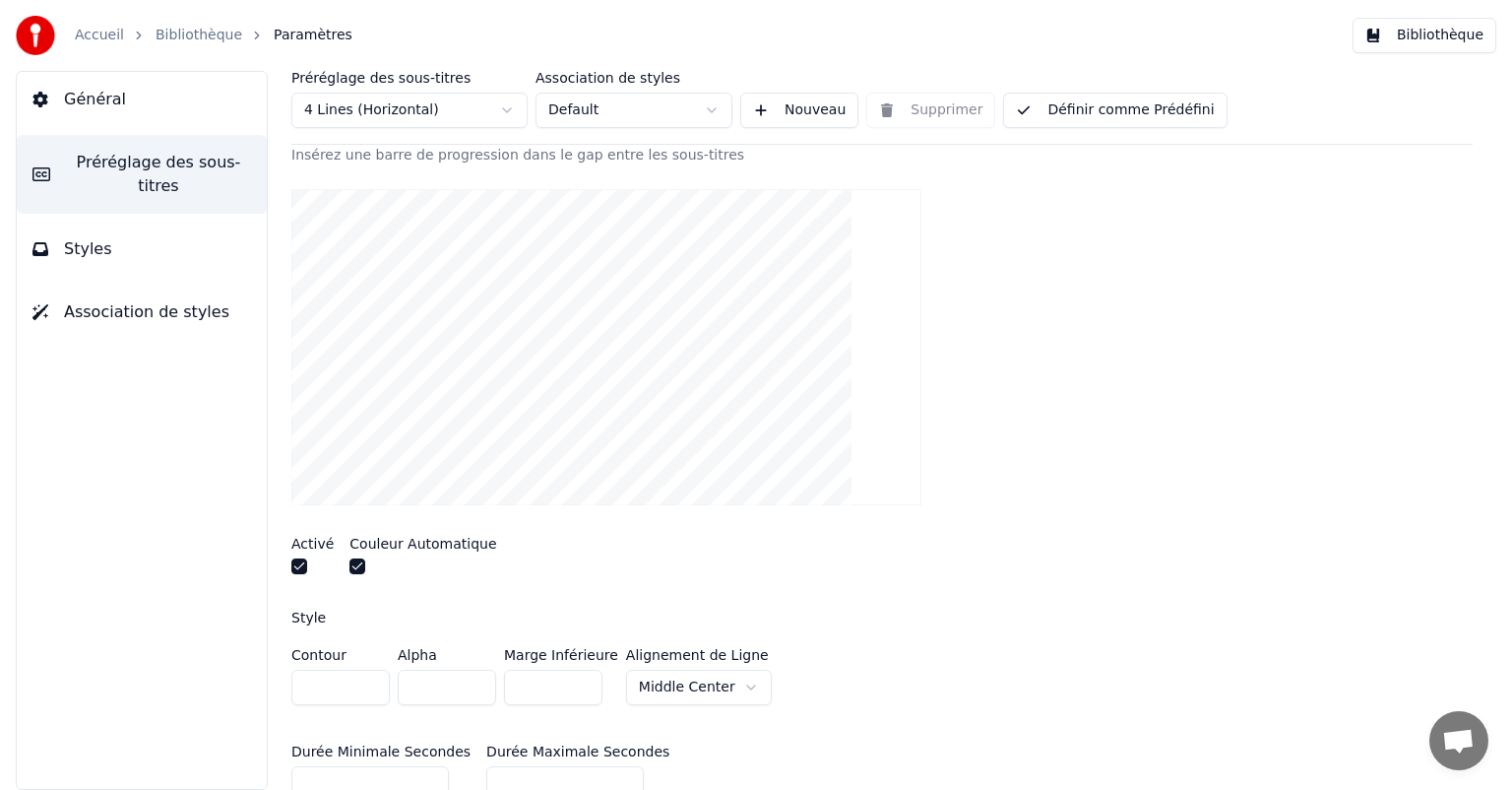
scroll to position [197, 0]
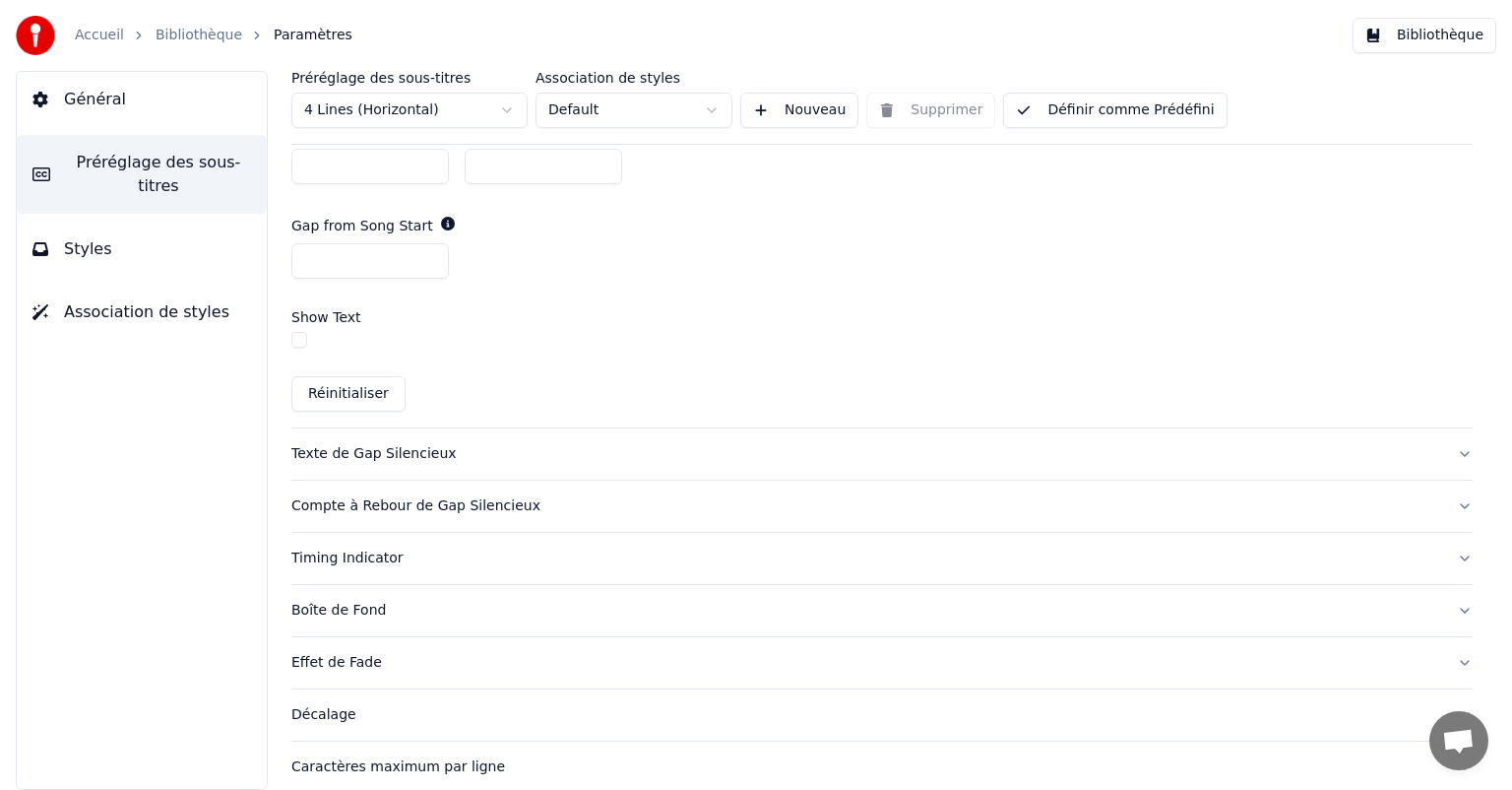
click at [528, 445] on div "Texte de Gap Silencieux" at bounding box center [867, 454] width 1150 height 20
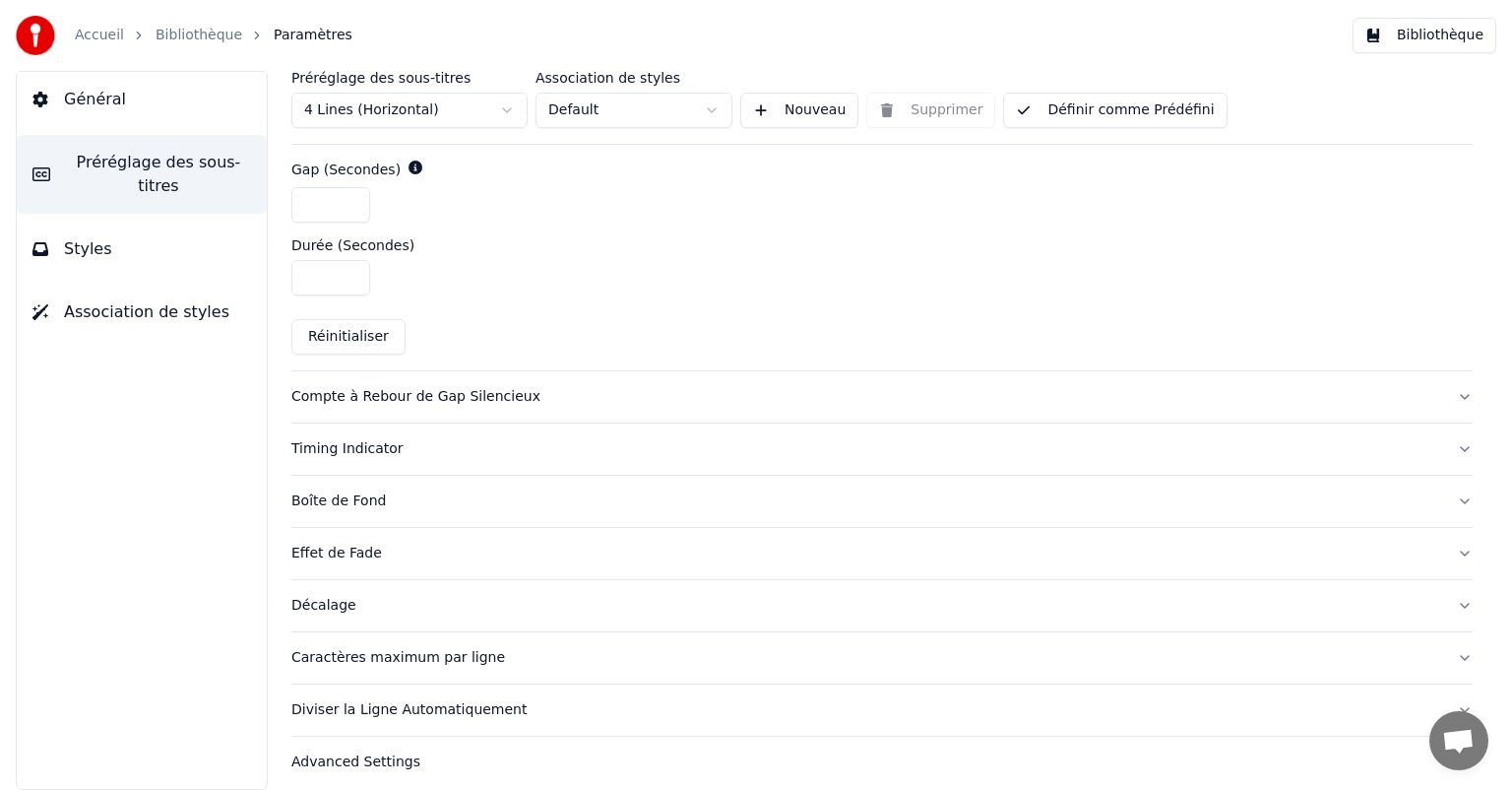
scroll to position [931, 0]
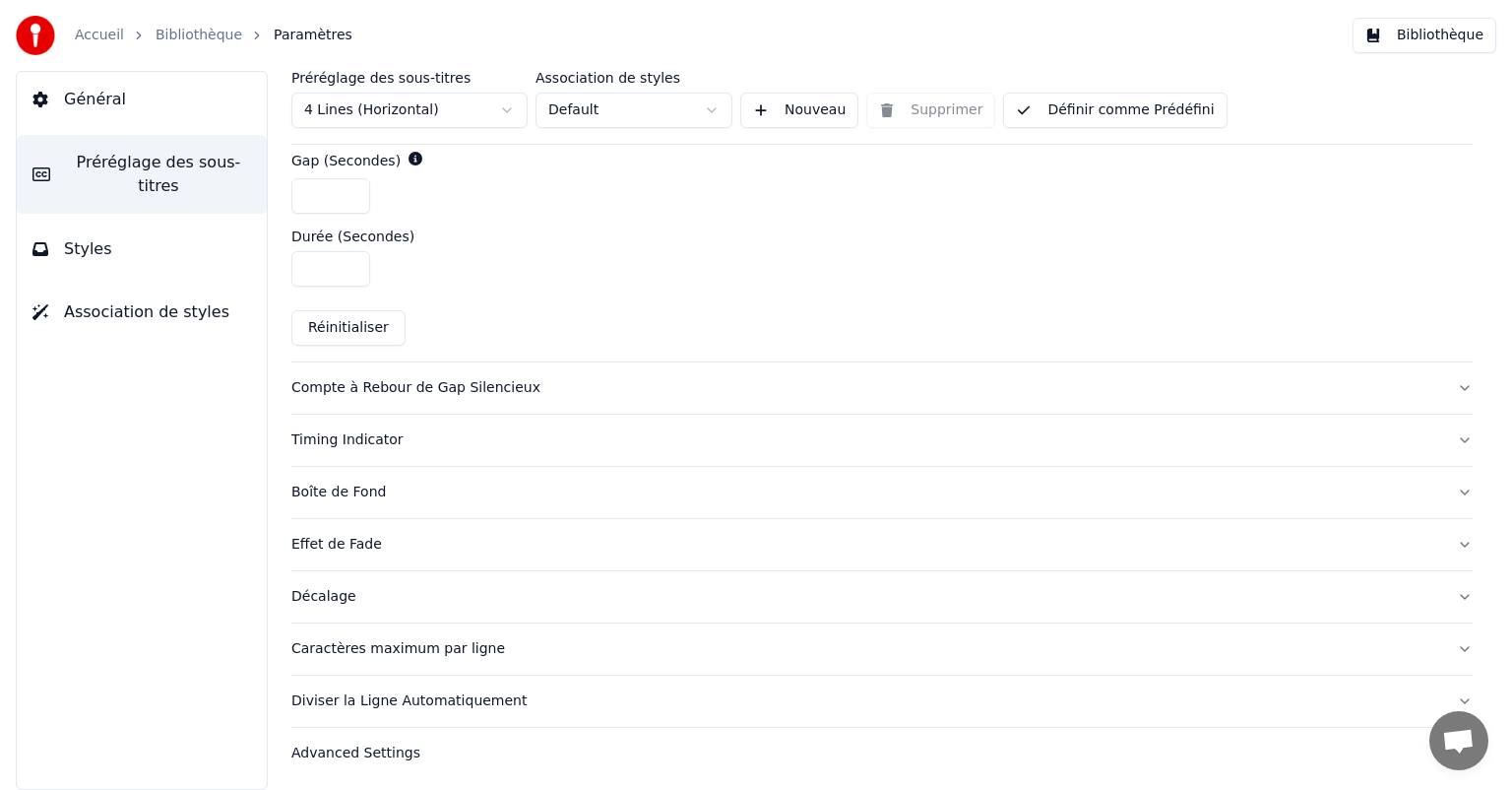
click at [689, 378] on div "Compte à Rebour de Gap Silencieux" at bounding box center [867, 388] width 1150 height 20
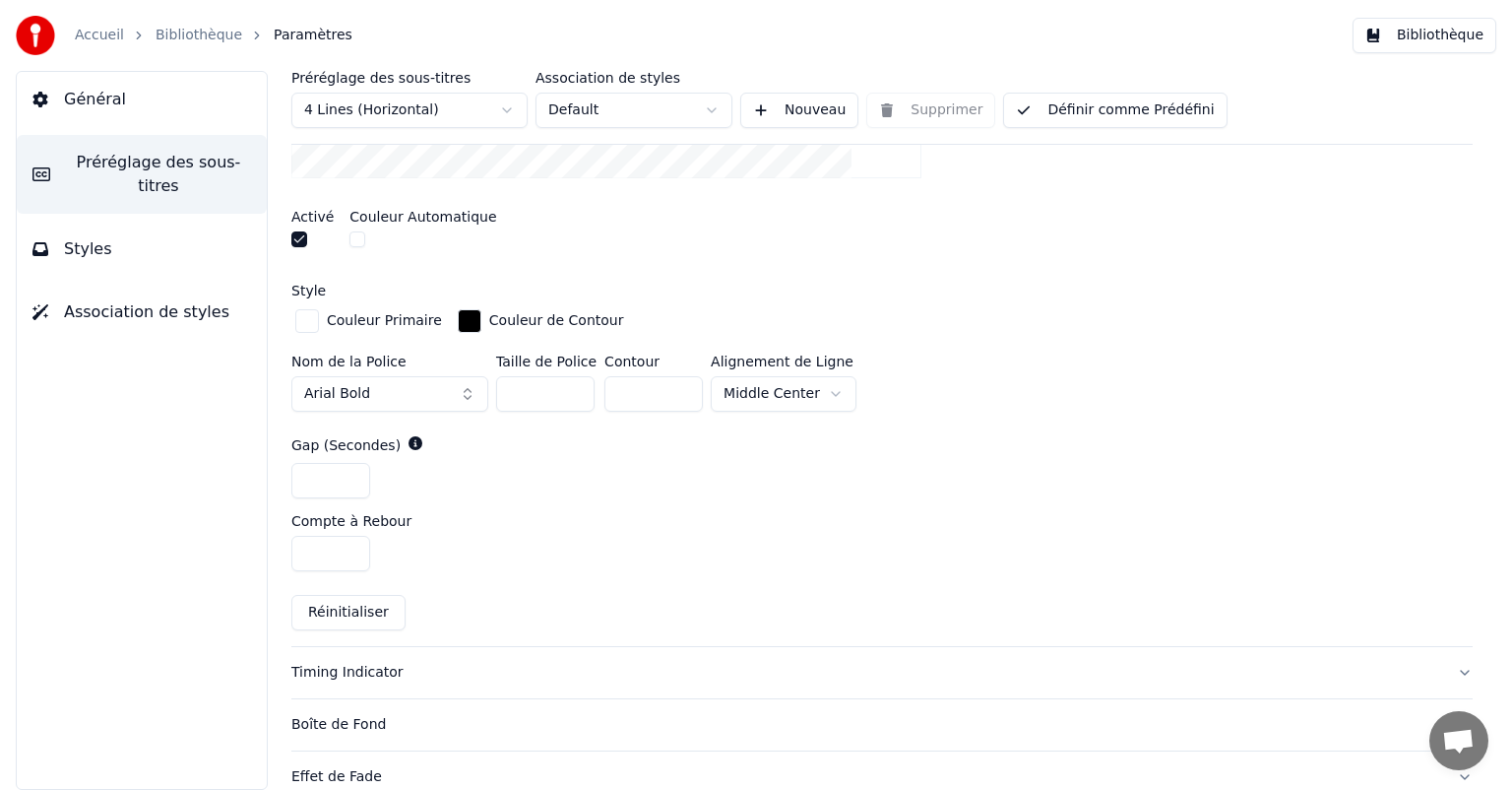
scroll to position [823, 0]
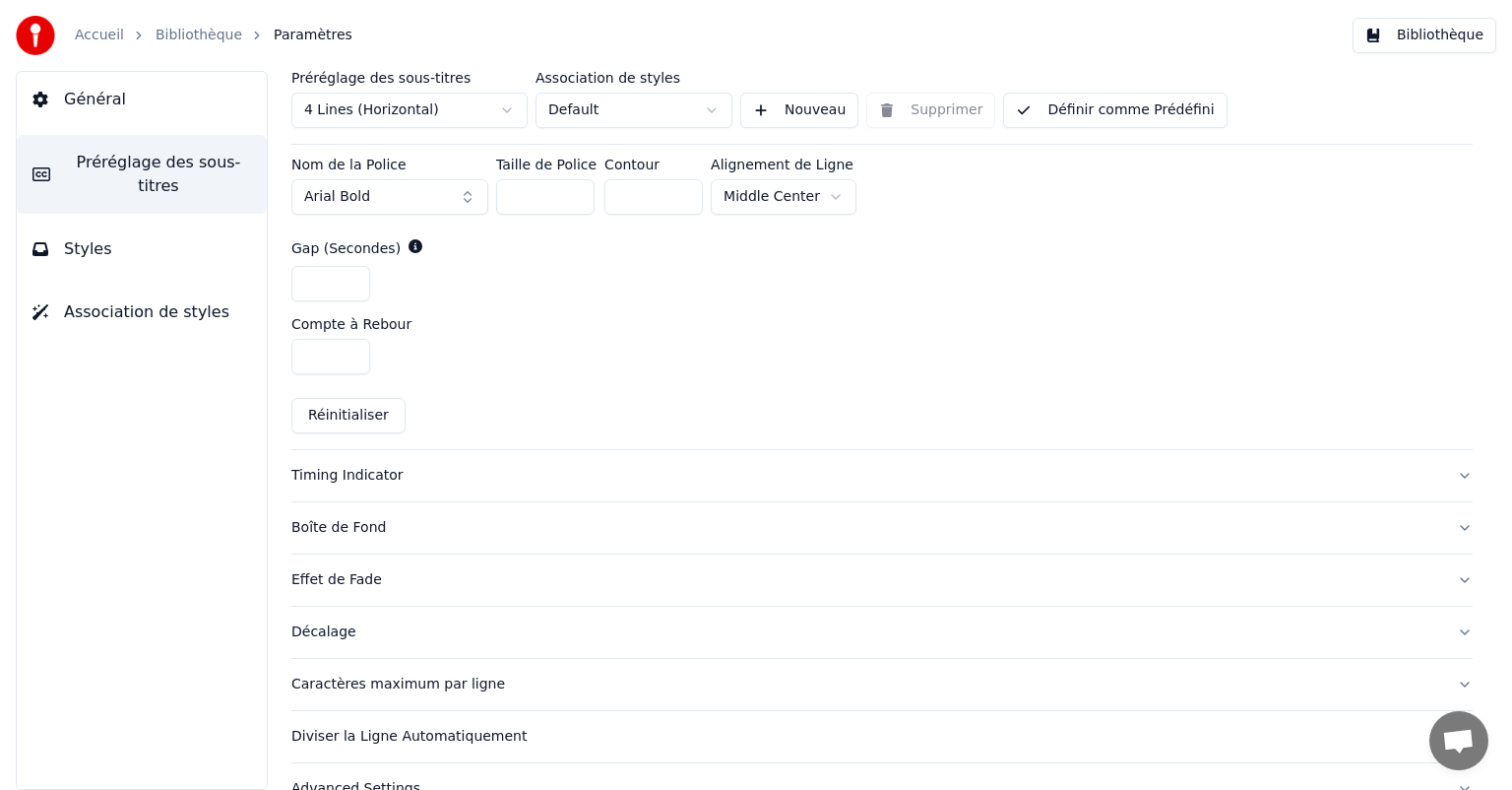
click at [624, 455] on button "Timing Indicator" at bounding box center [883, 476] width 1182 height 51
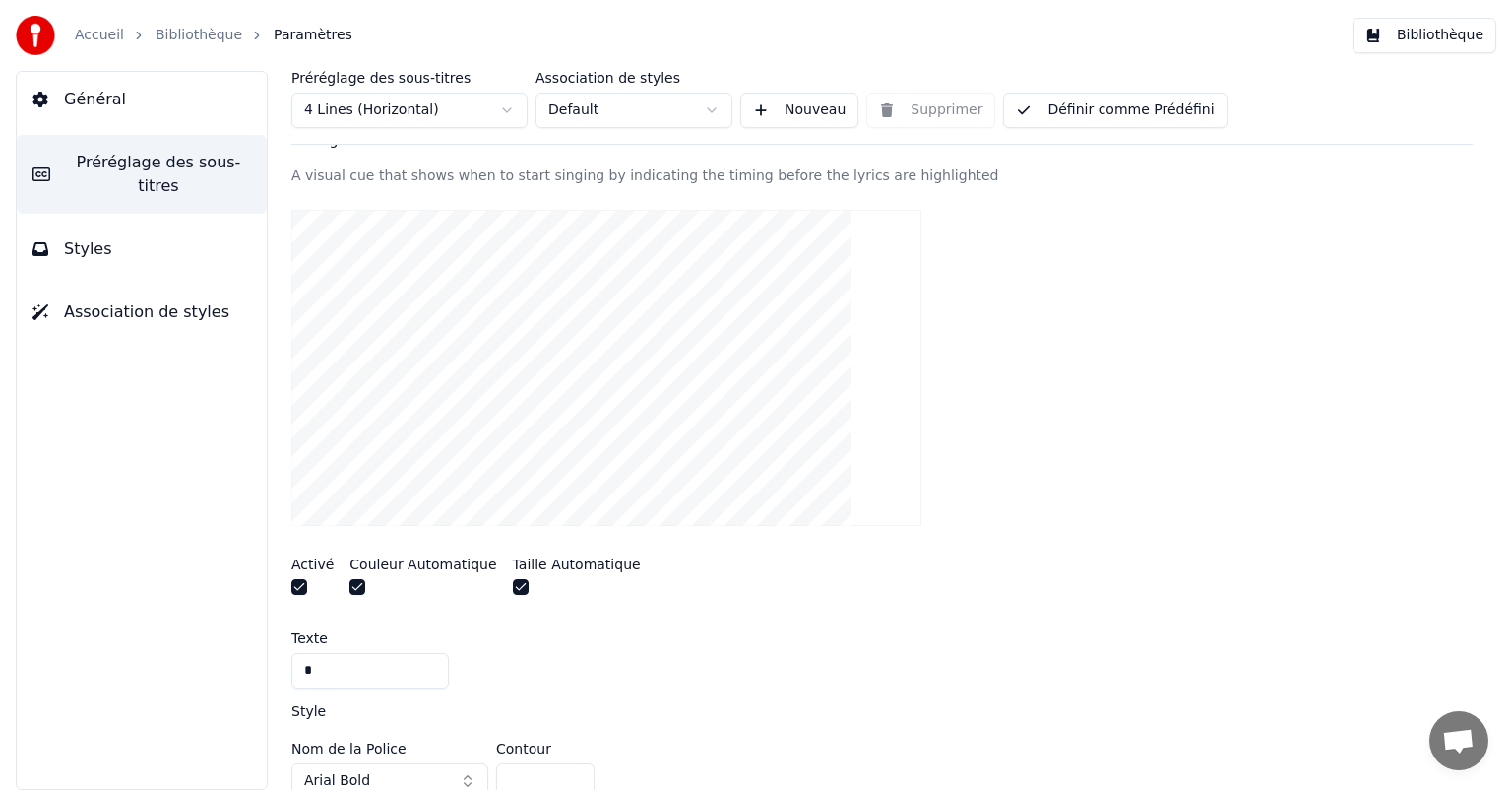
scroll to position [231, 0]
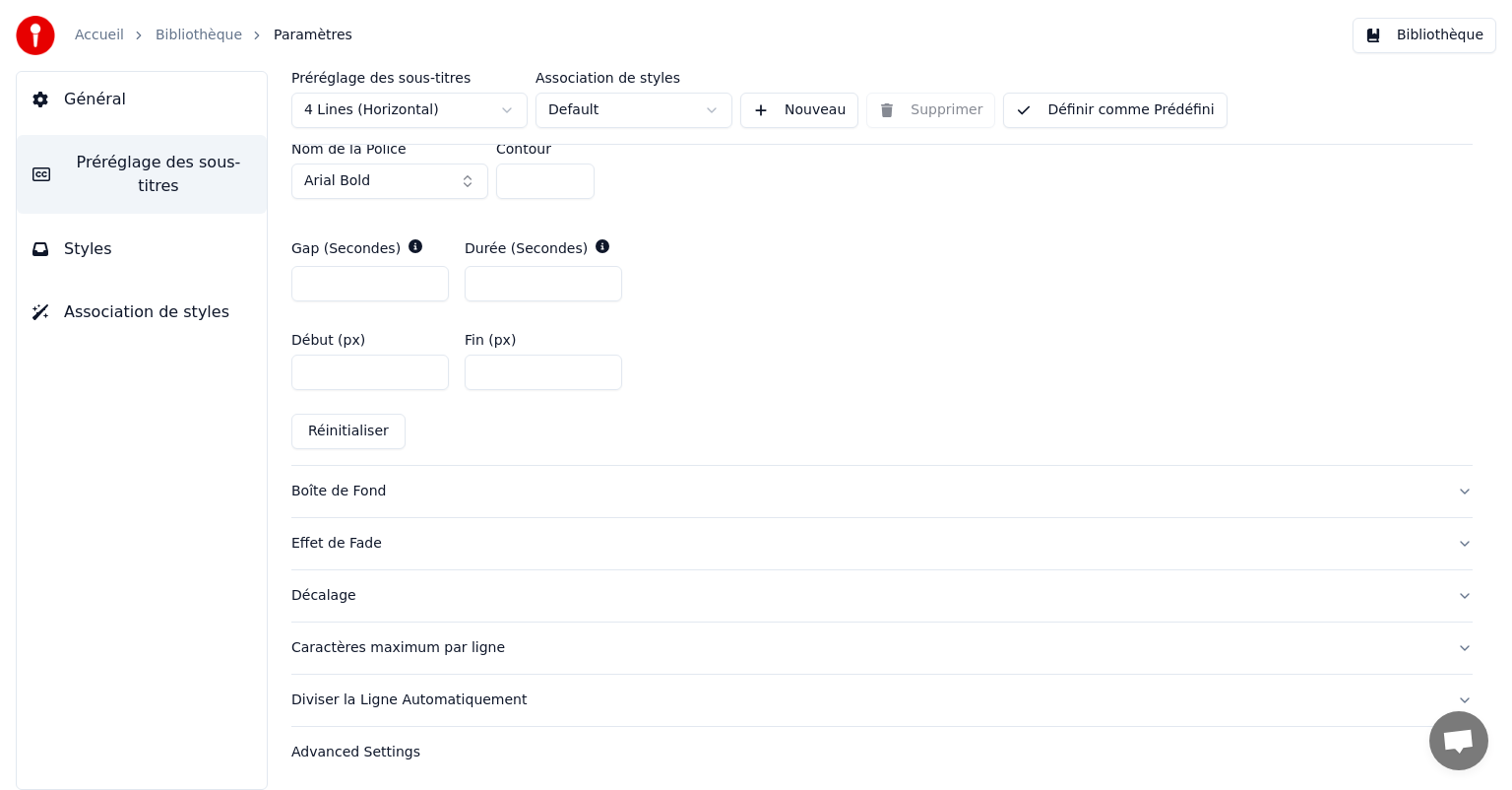
click at [673, 482] on div "Boîte de Fond" at bounding box center [867, 492] width 1150 height 20
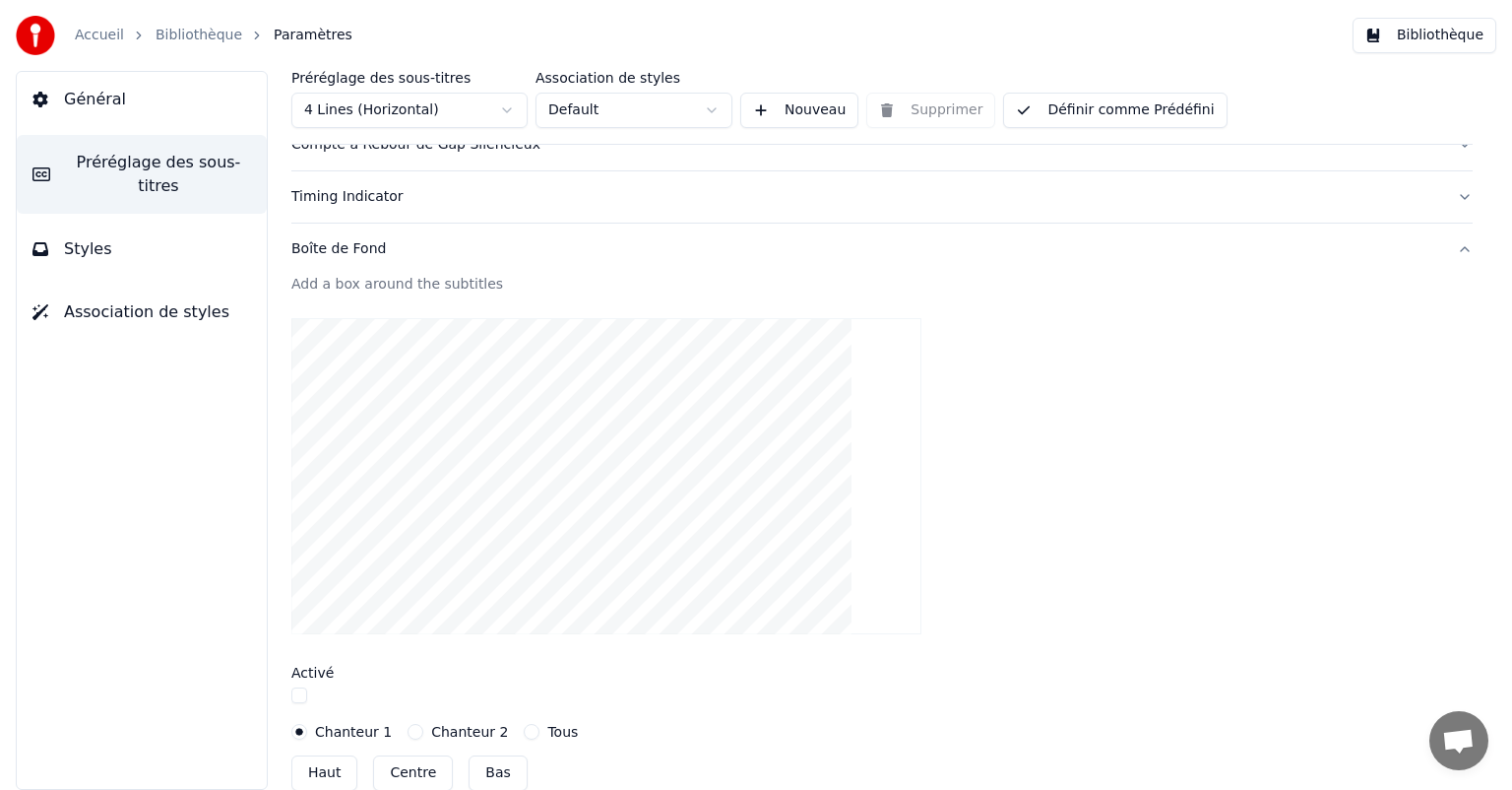
scroll to position [307, 0]
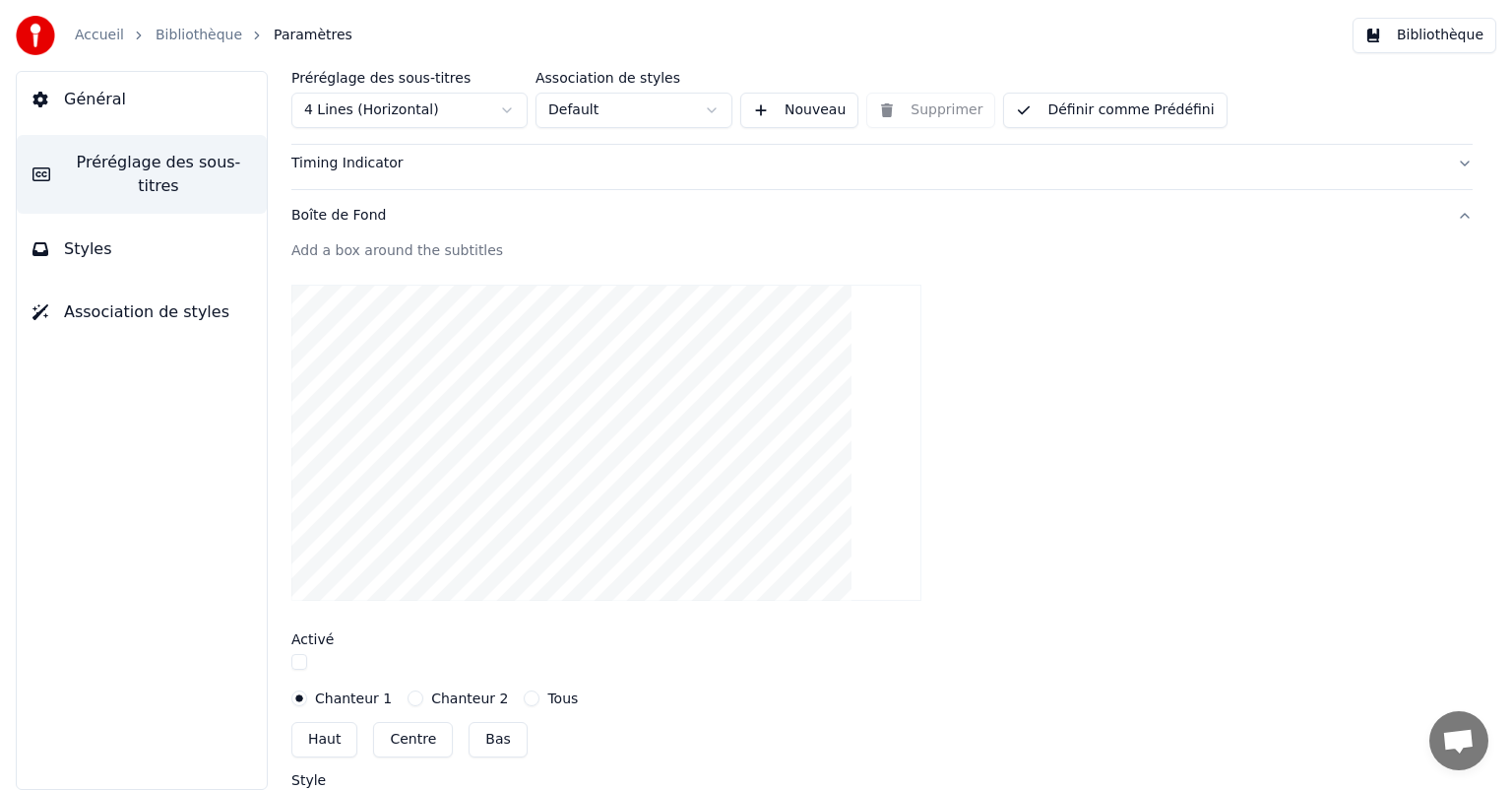
click at [296, 666] on button "button" at bounding box center [299, 662] width 16 height 16
click at [374, 750] on button "Centre" at bounding box center [413, 740] width 80 height 35
click at [325, 737] on button "Haut" at bounding box center [324, 740] width 66 height 35
type input "**"
click at [524, 696] on button "Tous" at bounding box center [532, 698] width 16 height 16
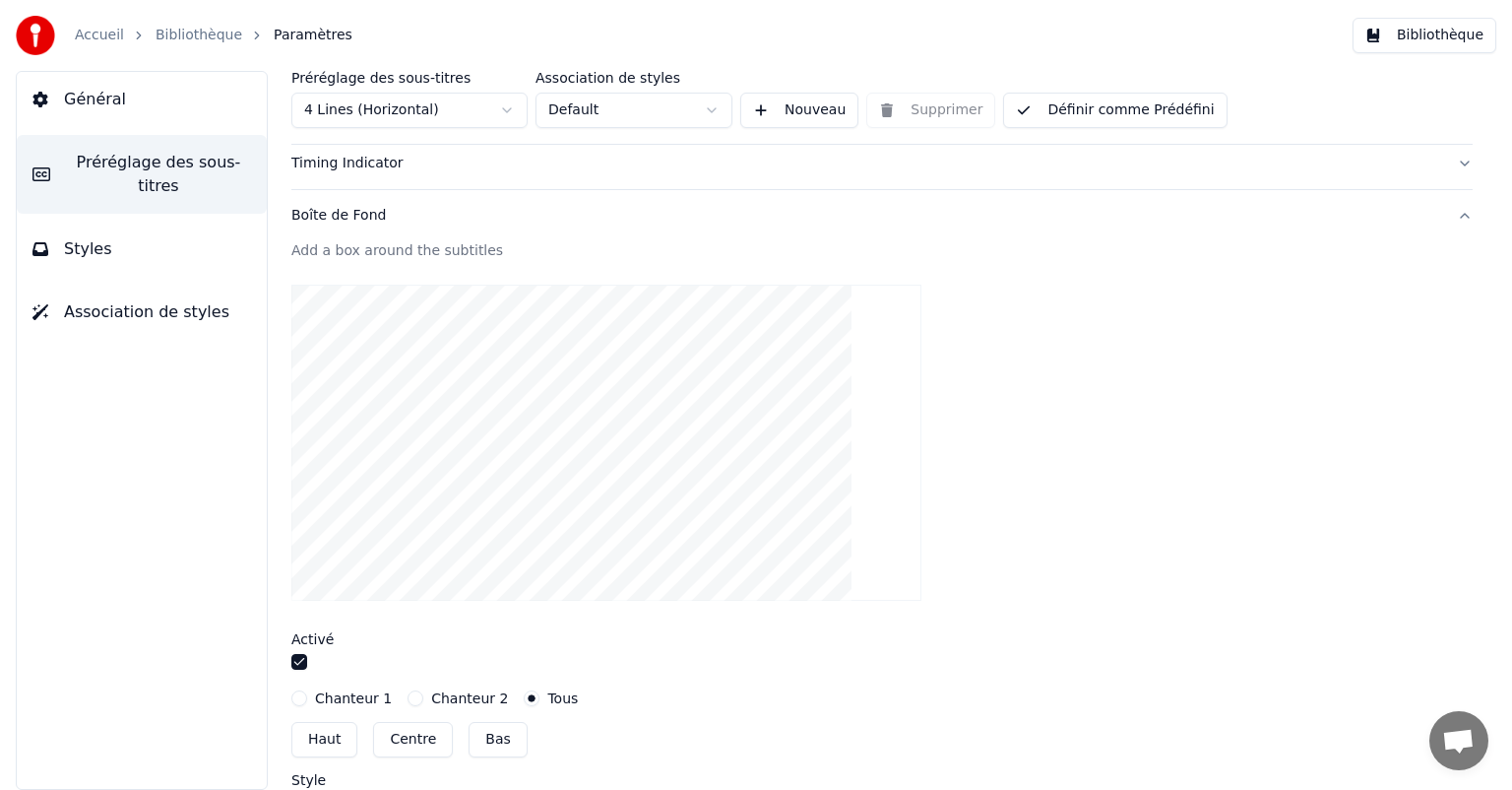
click at [422, 728] on button "Centre" at bounding box center [413, 740] width 80 height 35
click at [296, 659] on button "button" at bounding box center [299, 662] width 16 height 16
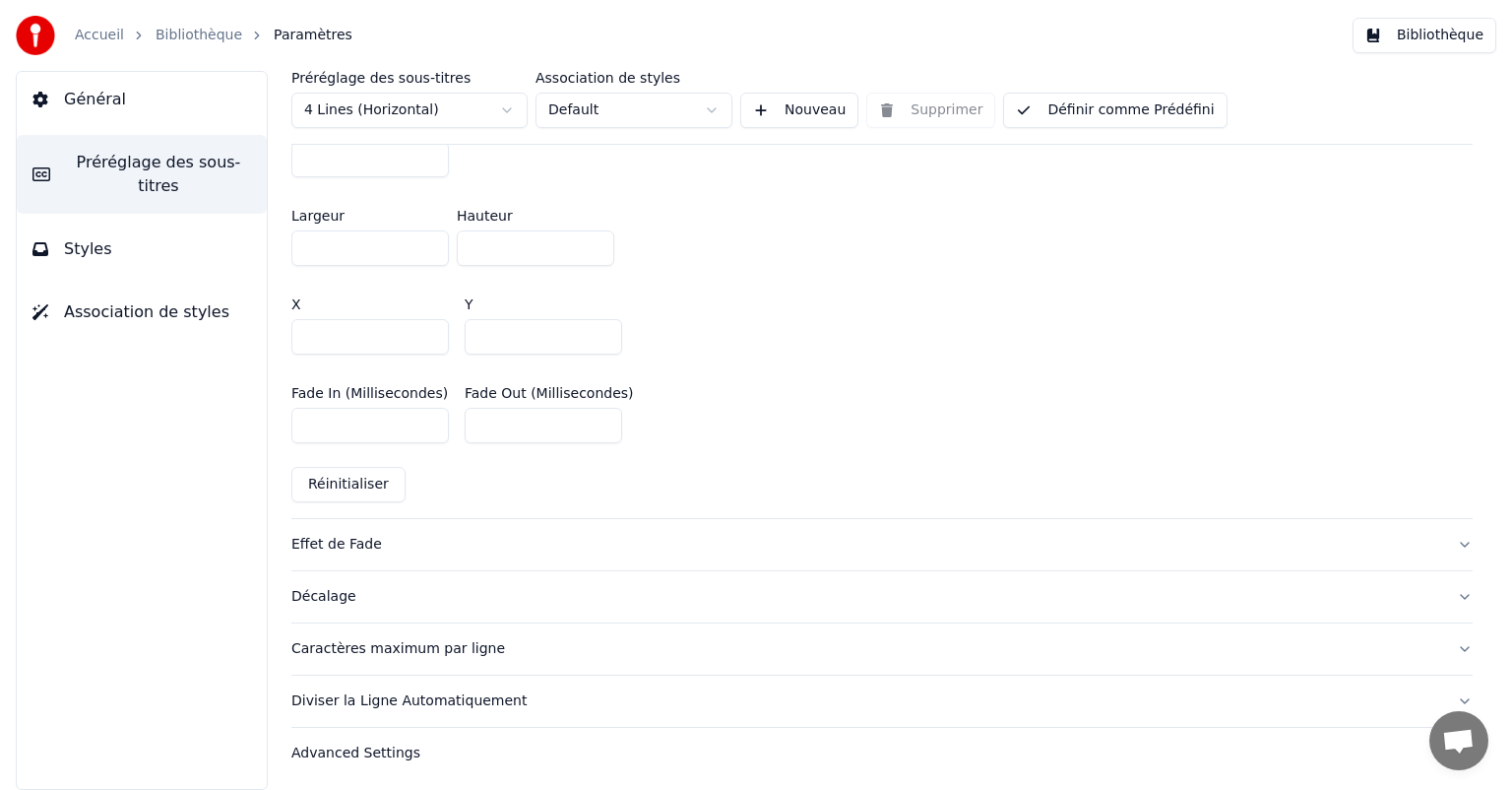
click at [414, 535] on div "Effet de Fade" at bounding box center [867, 545] width 1150 height 20
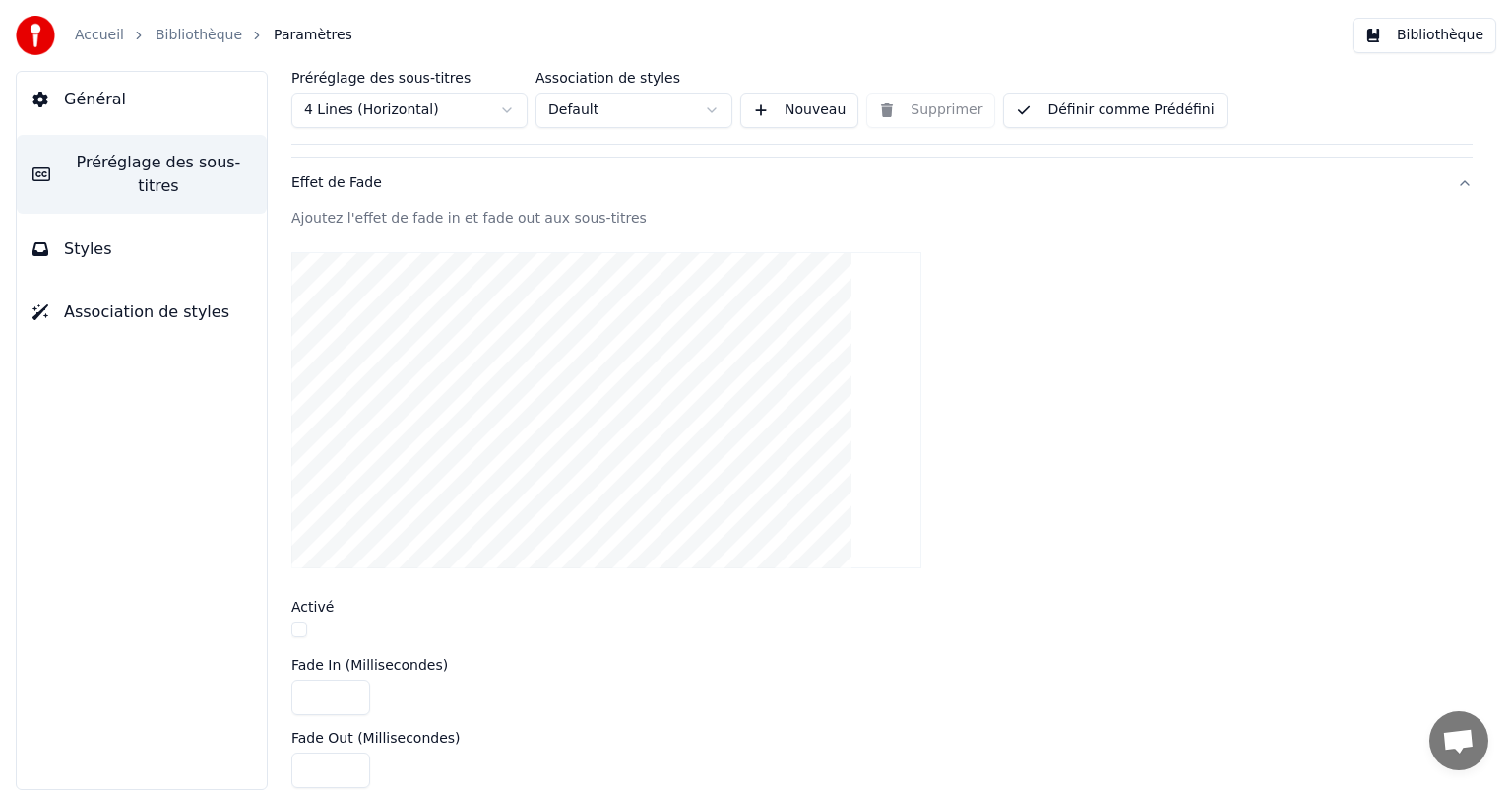
scroll to position [359, 0]
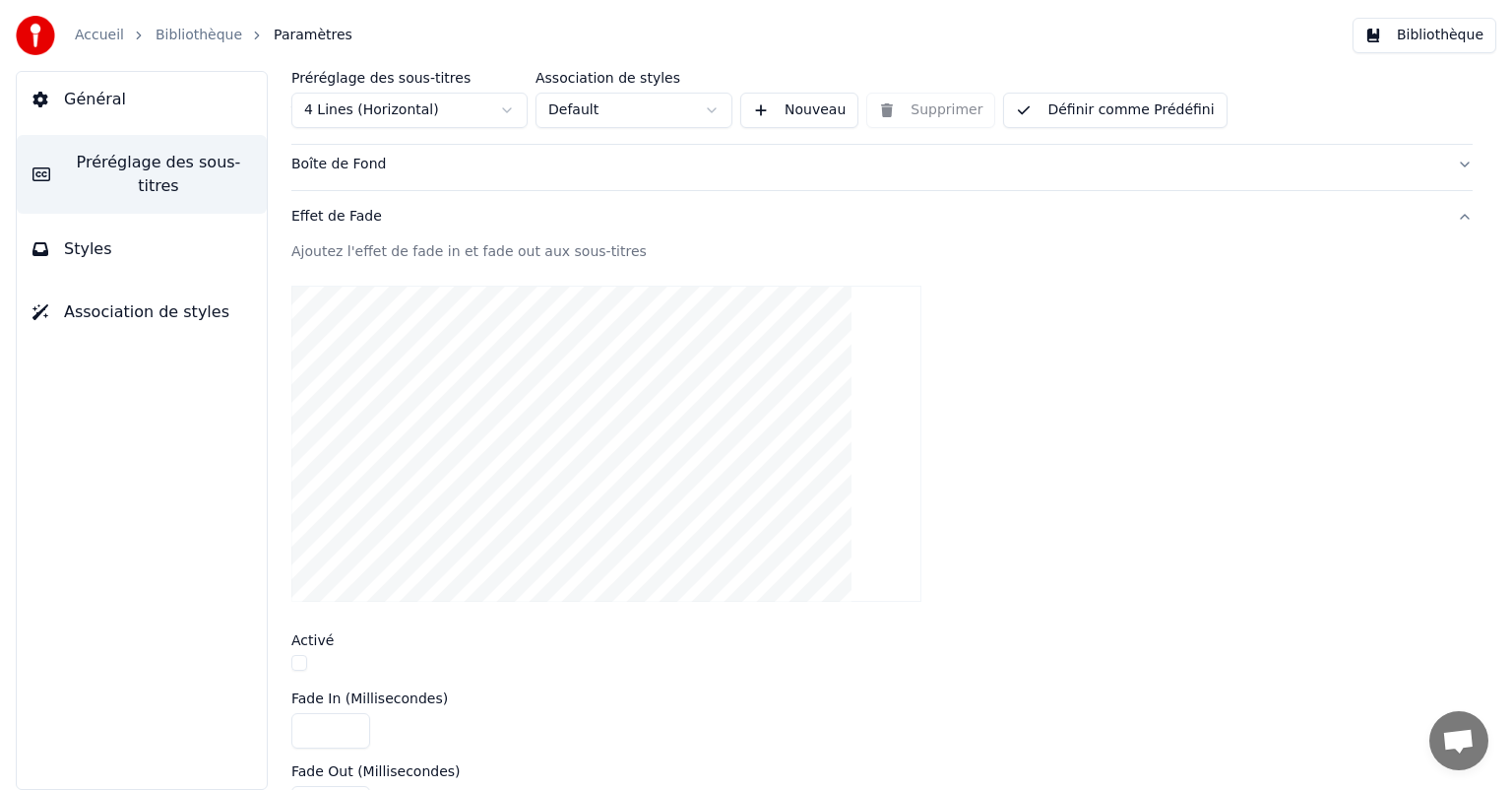
click at [292, 657] on button "button" at bounding box center [299, 663] width 16 height 16
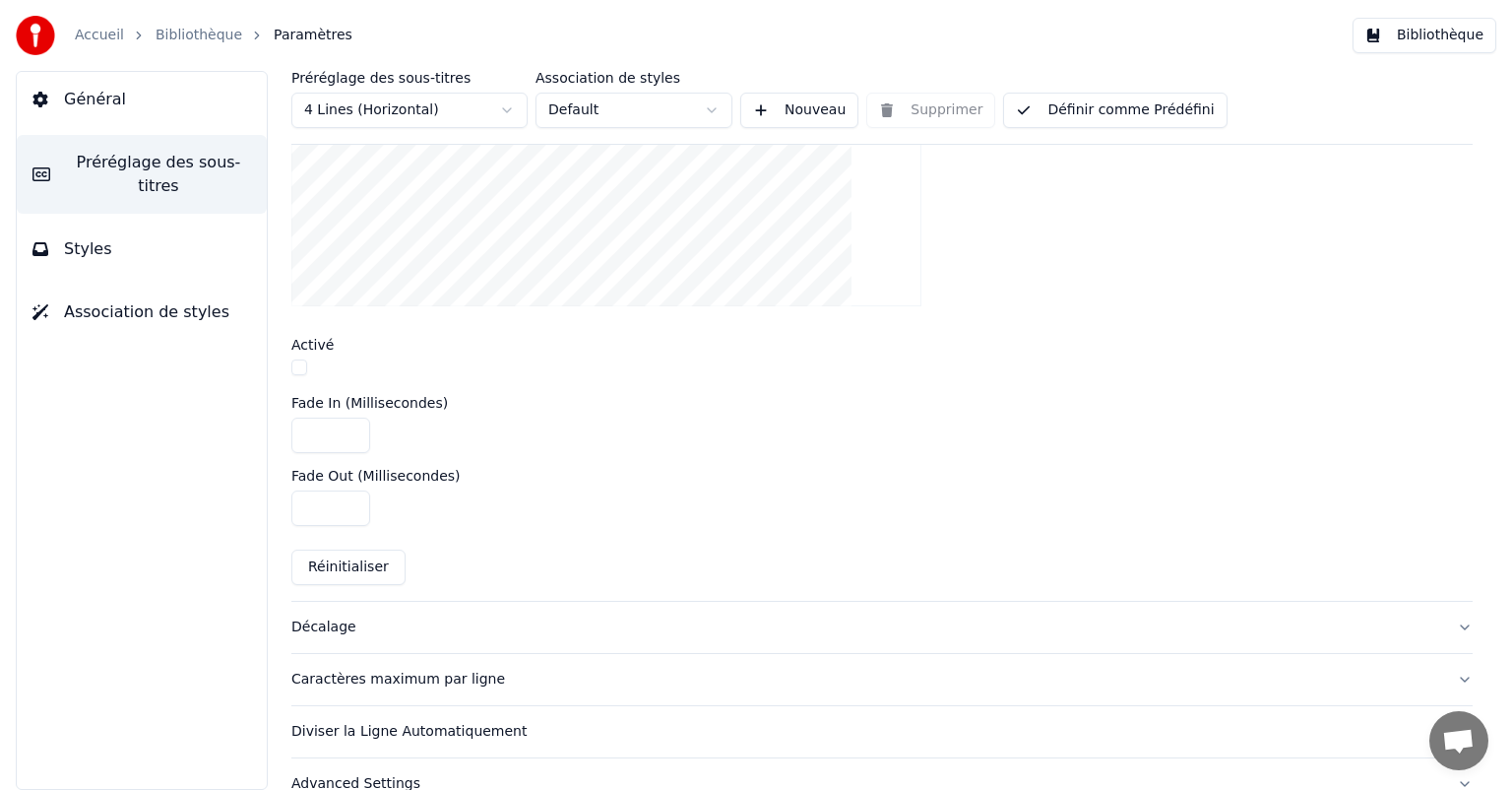
click at [323, 634] on button "Décalage" at bounding box center [883, 627] width 1182 height 51
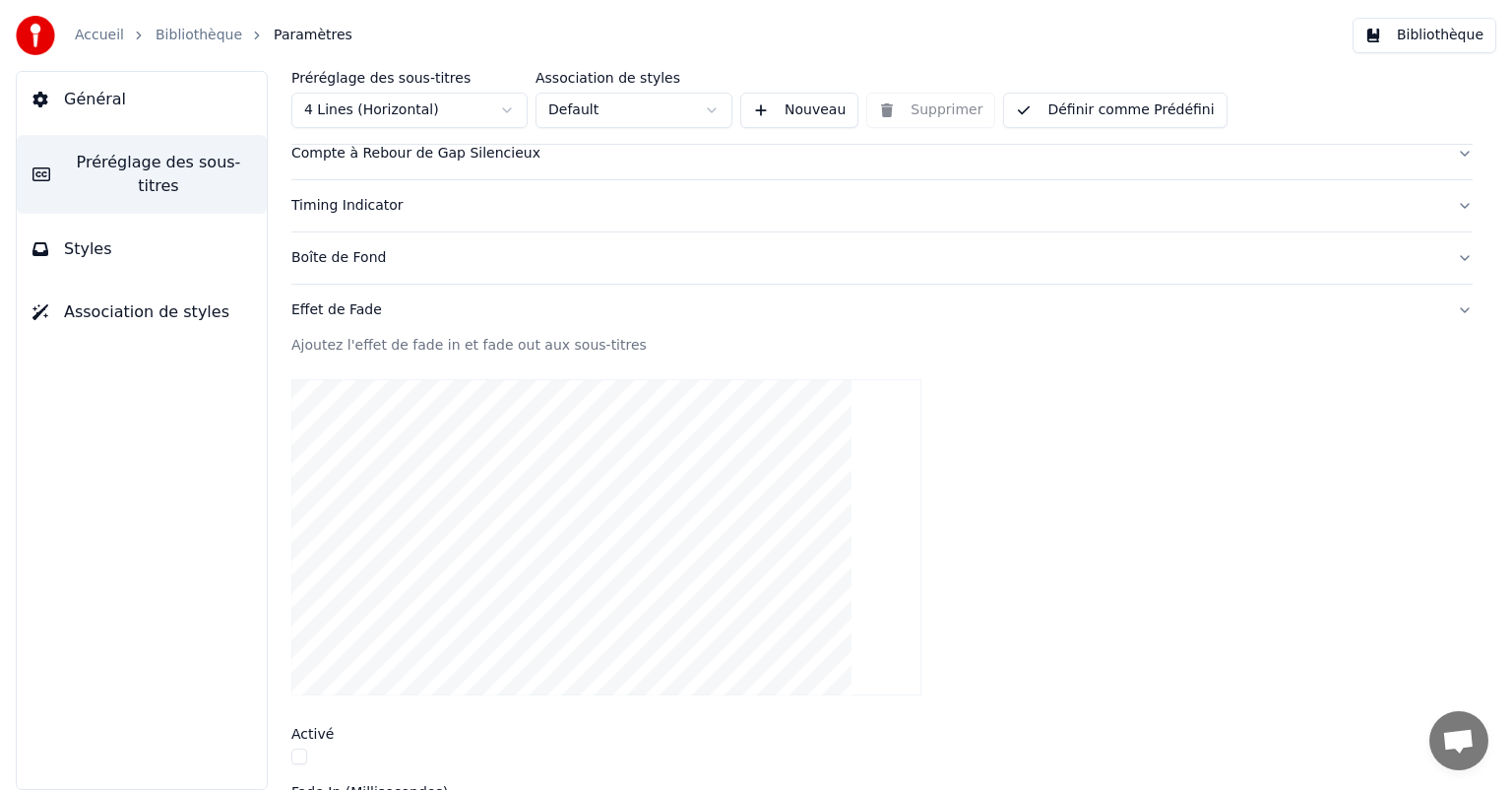
scroll to position [265, 0]
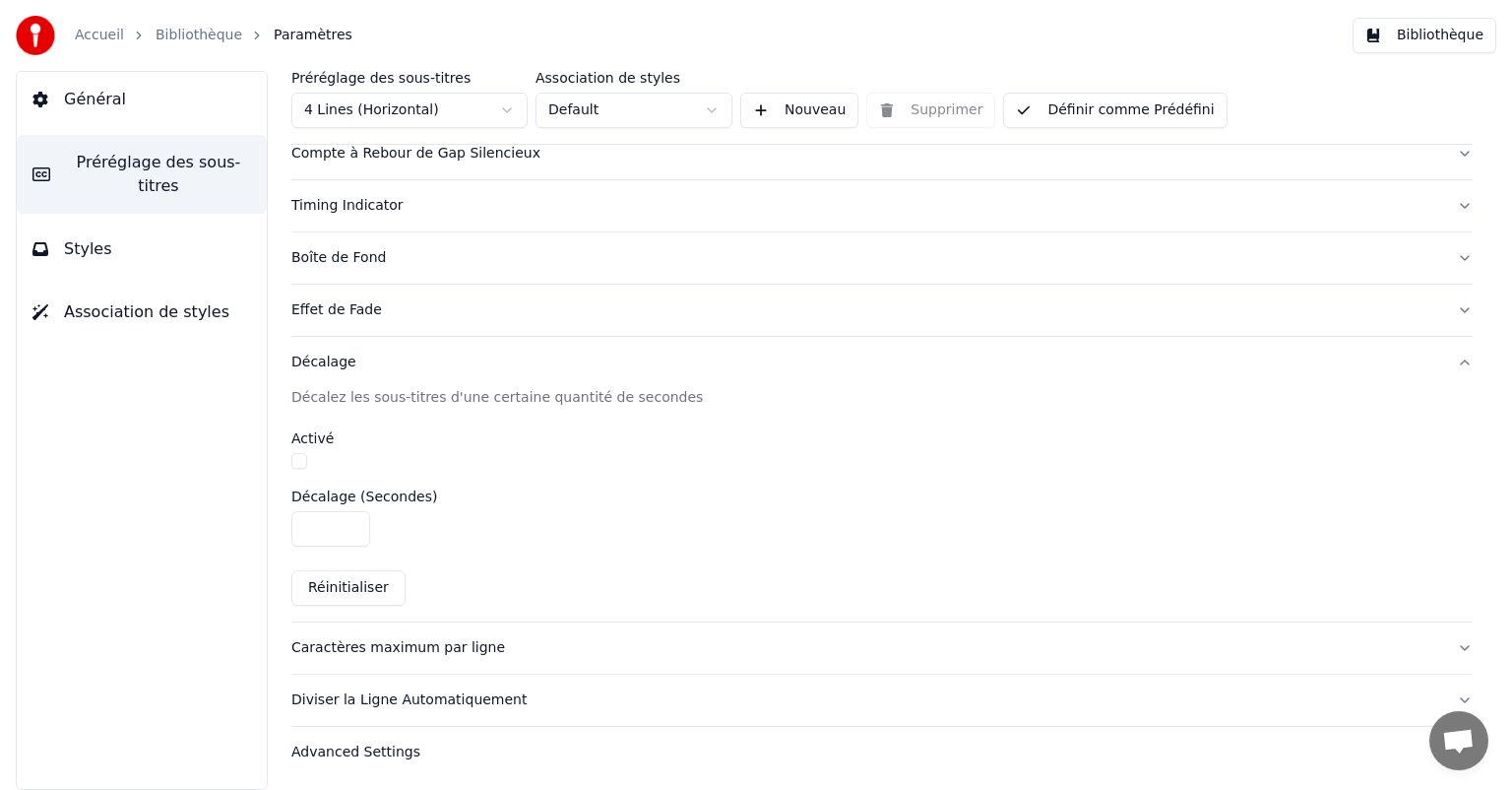
click at [335, 651] on div "Caractères maximum par ligne" at bounding box center [867, 648] width 1150 height 20
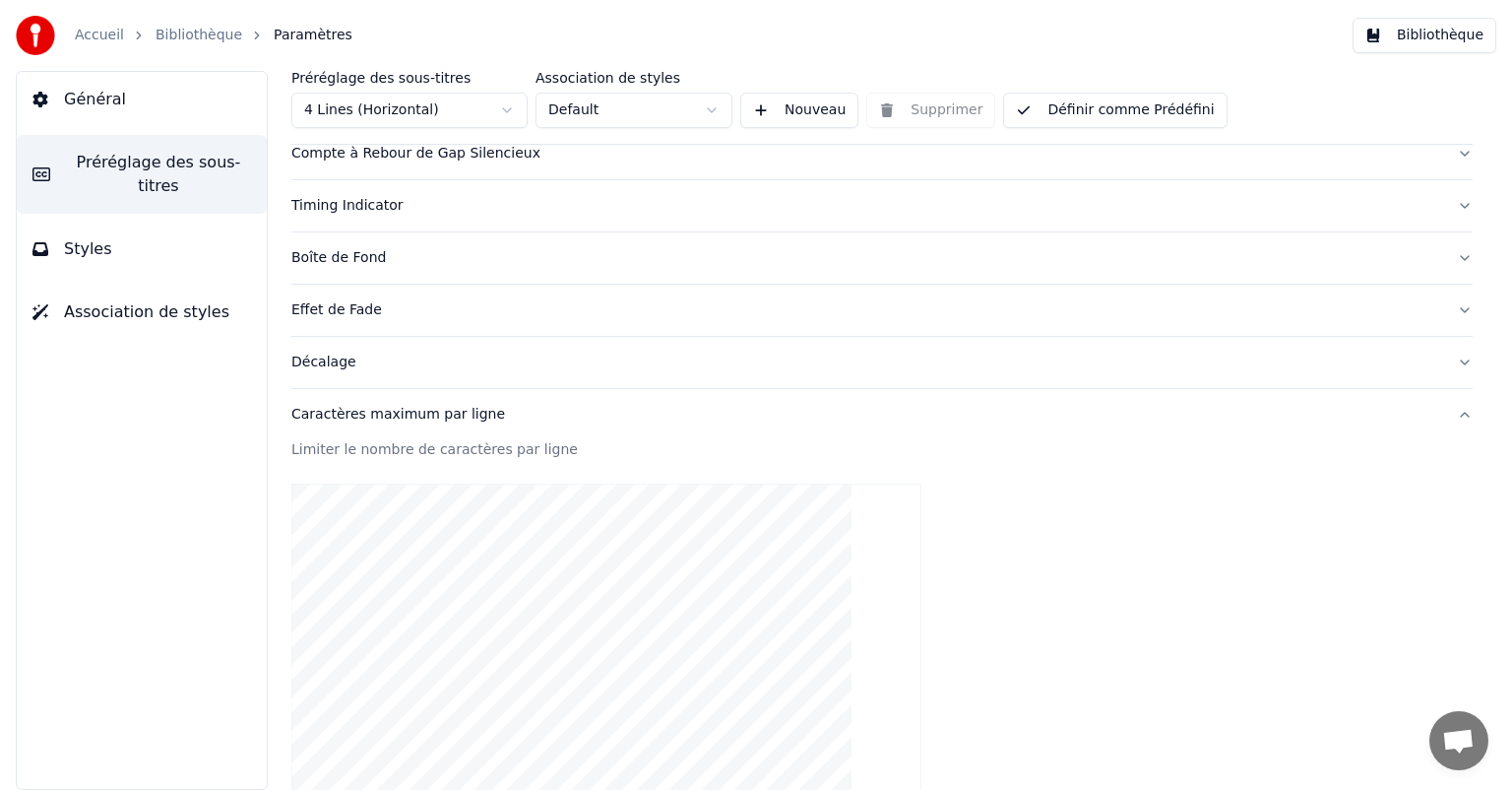
scroll to position [560, 0]
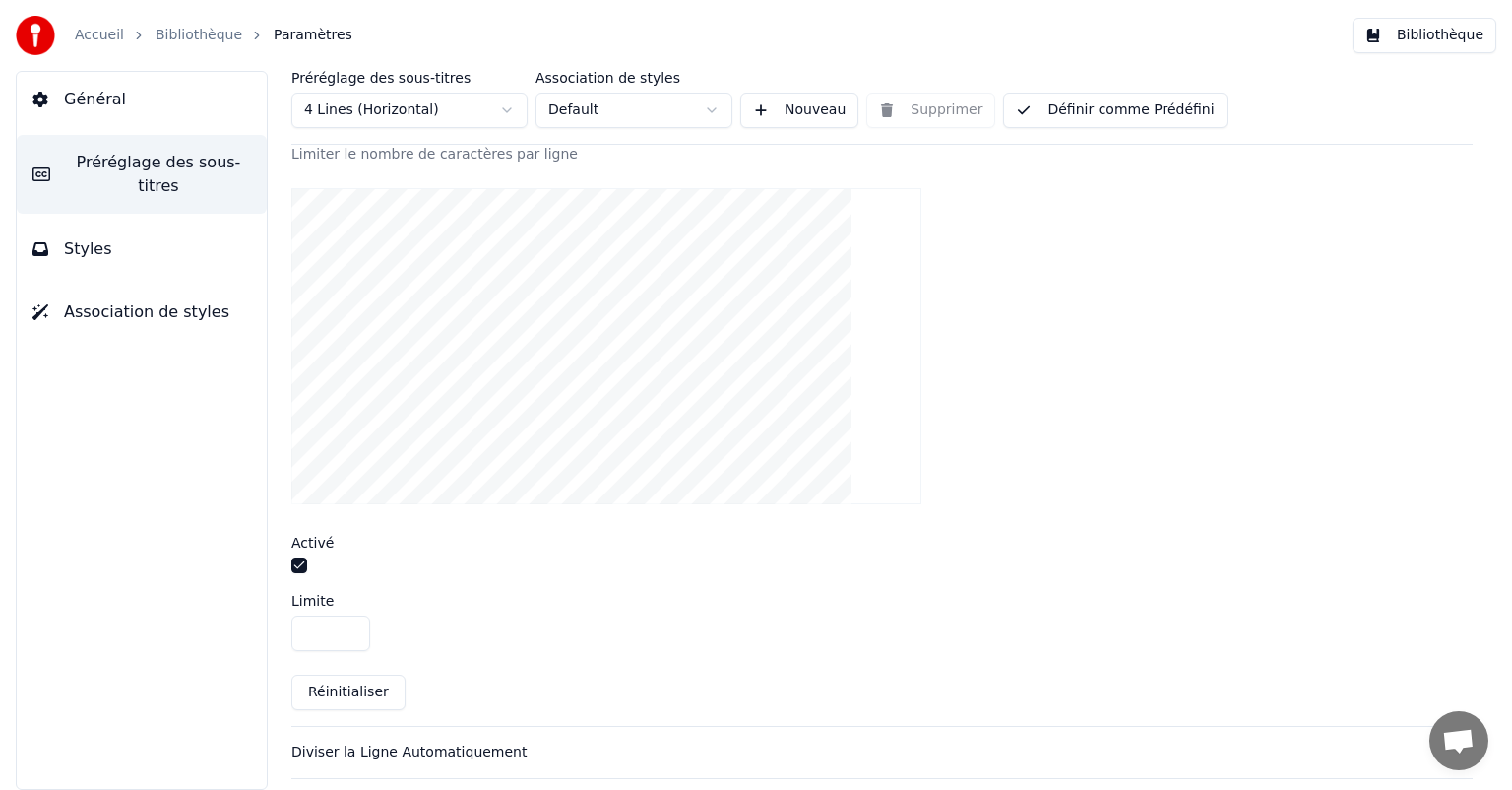
click at [333, 620] on input "**" at bounding box center [331, 633] width 79 height 35
click at [315, 634] on input "**" at bounding box center [331, 633] width 79 height 35
type input "**"
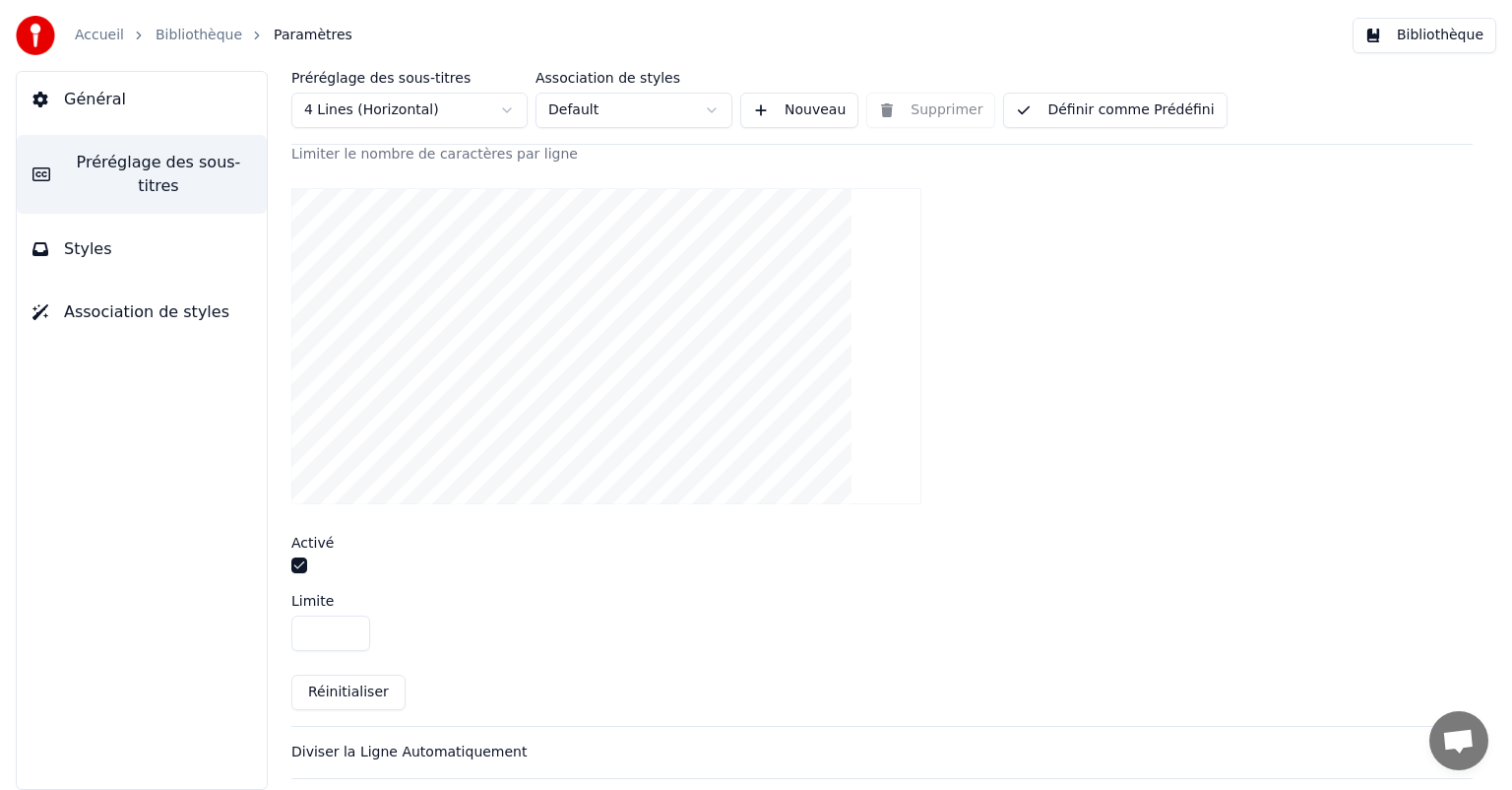
click at [693, 654] on div "Limiter le nombre de caractères par ligne Activé Limite ** Réinitialiser" at bounding box center [883, 435] width 1182 height 581
click at [1160, 112] on button "Définir comme Prédéfini" at bounding box center [1115, 110] width 224 height 35
click at [1076, 110] on button "Terminé" at bounding box center [1059, 110] width 111 height 35
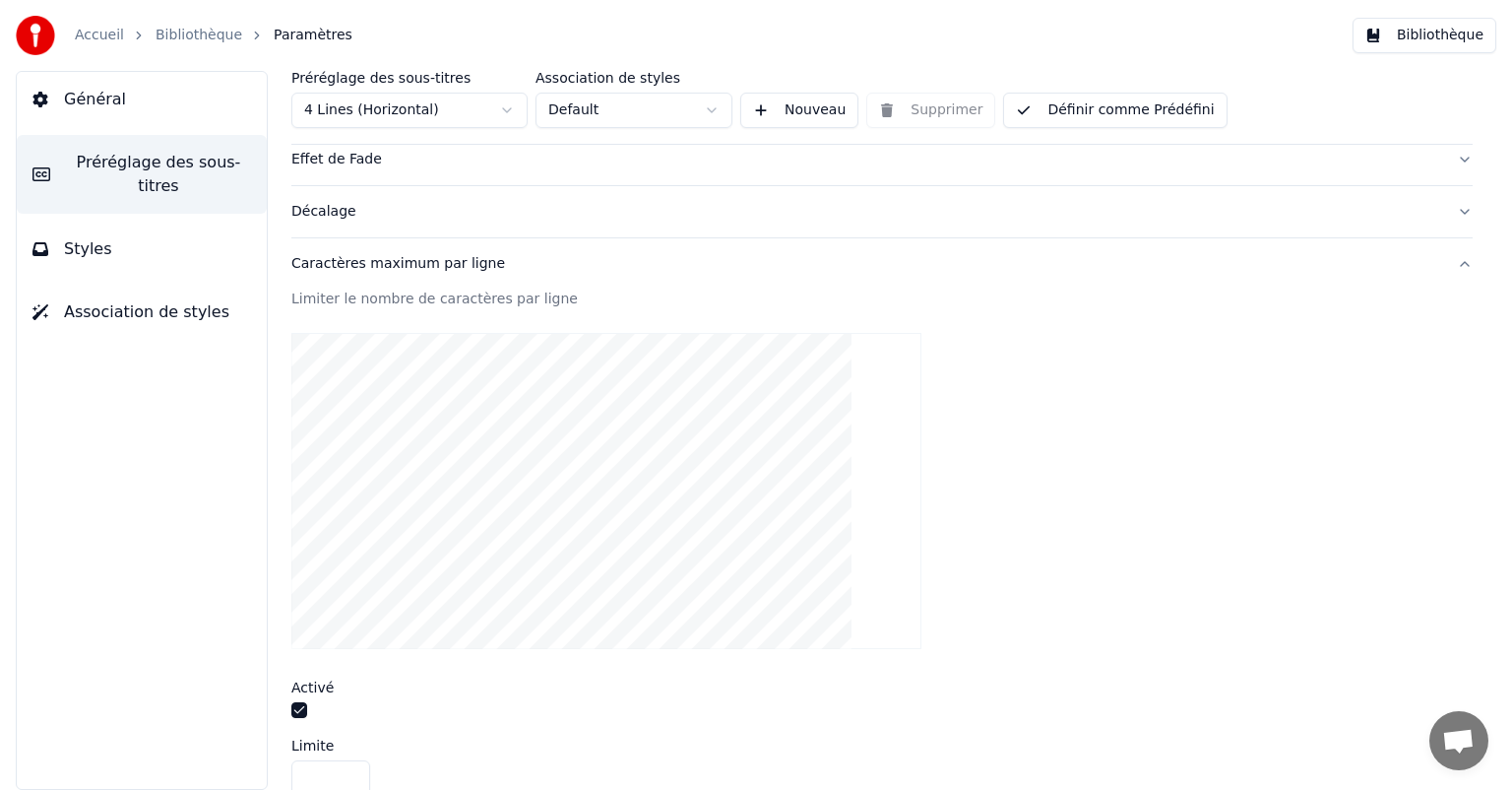
scroll to position [613, 0]
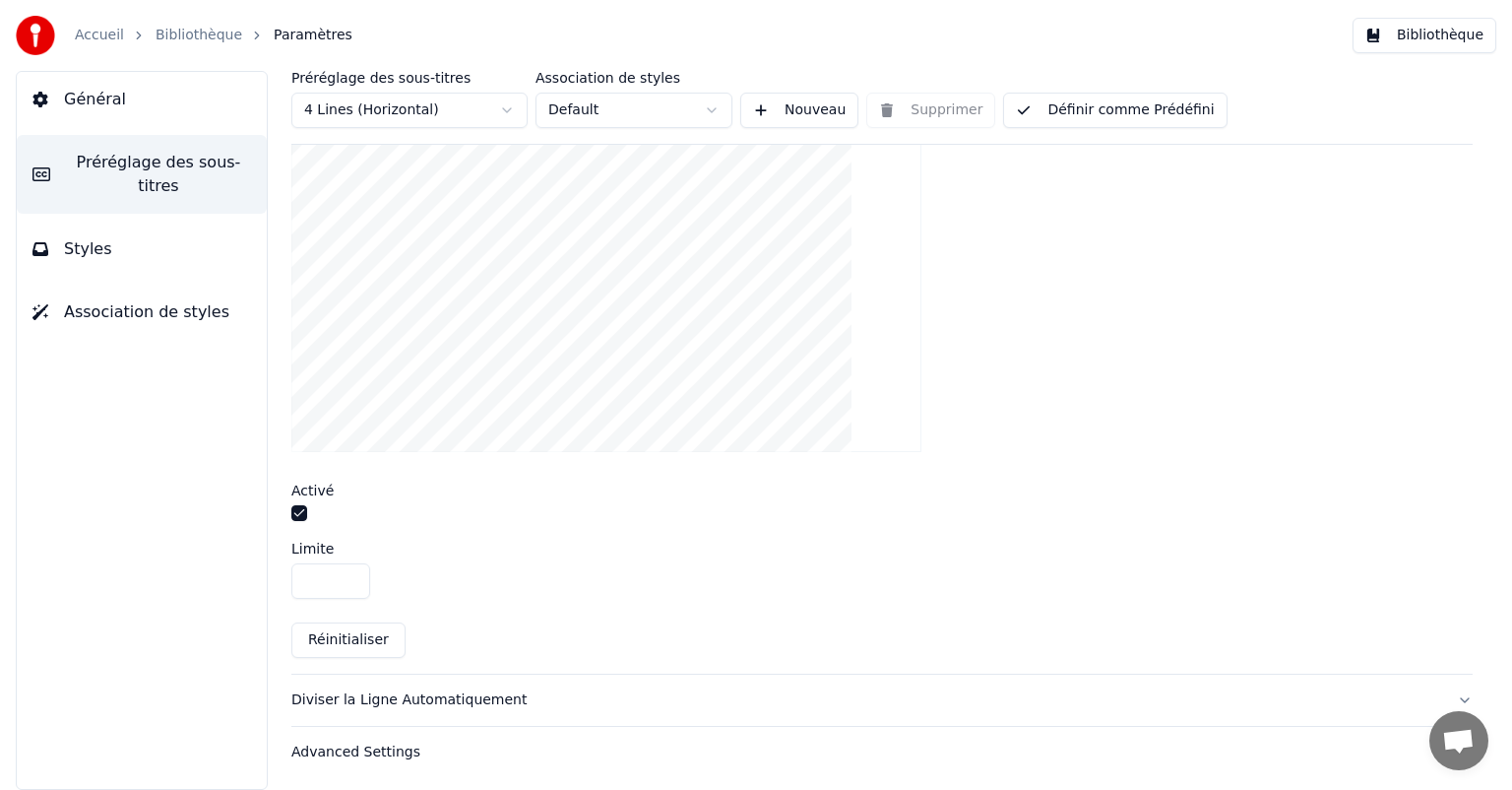
click at [482, 691] on div "Diviser la Ligne Automatiquement" at bounding box center [867, 700] width 1150 height 20
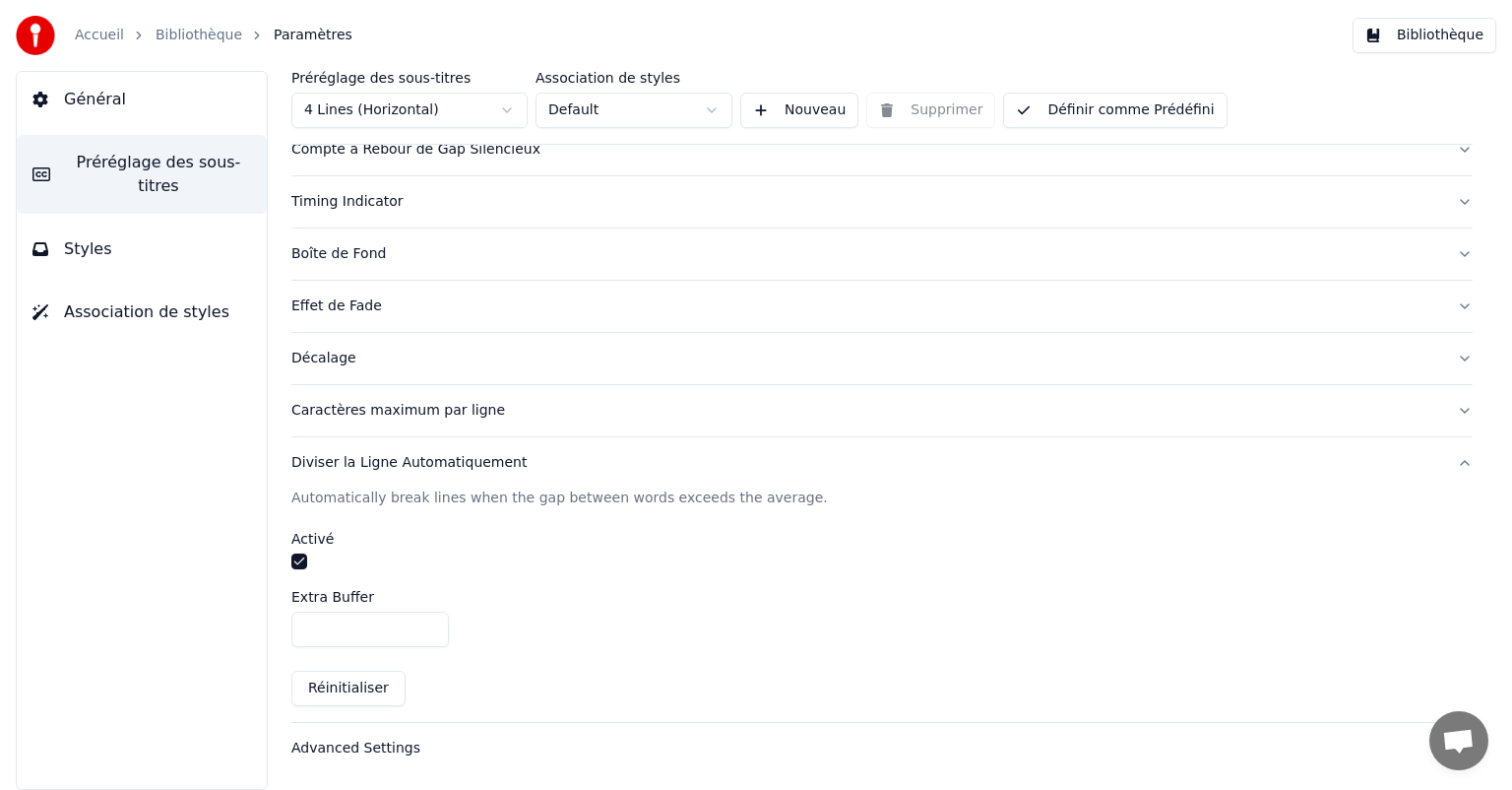
scroll to position [265, 0]
click at [349, 744] on div "Advanced Settings" at bounding box center [867, 753] width 1150 height 20
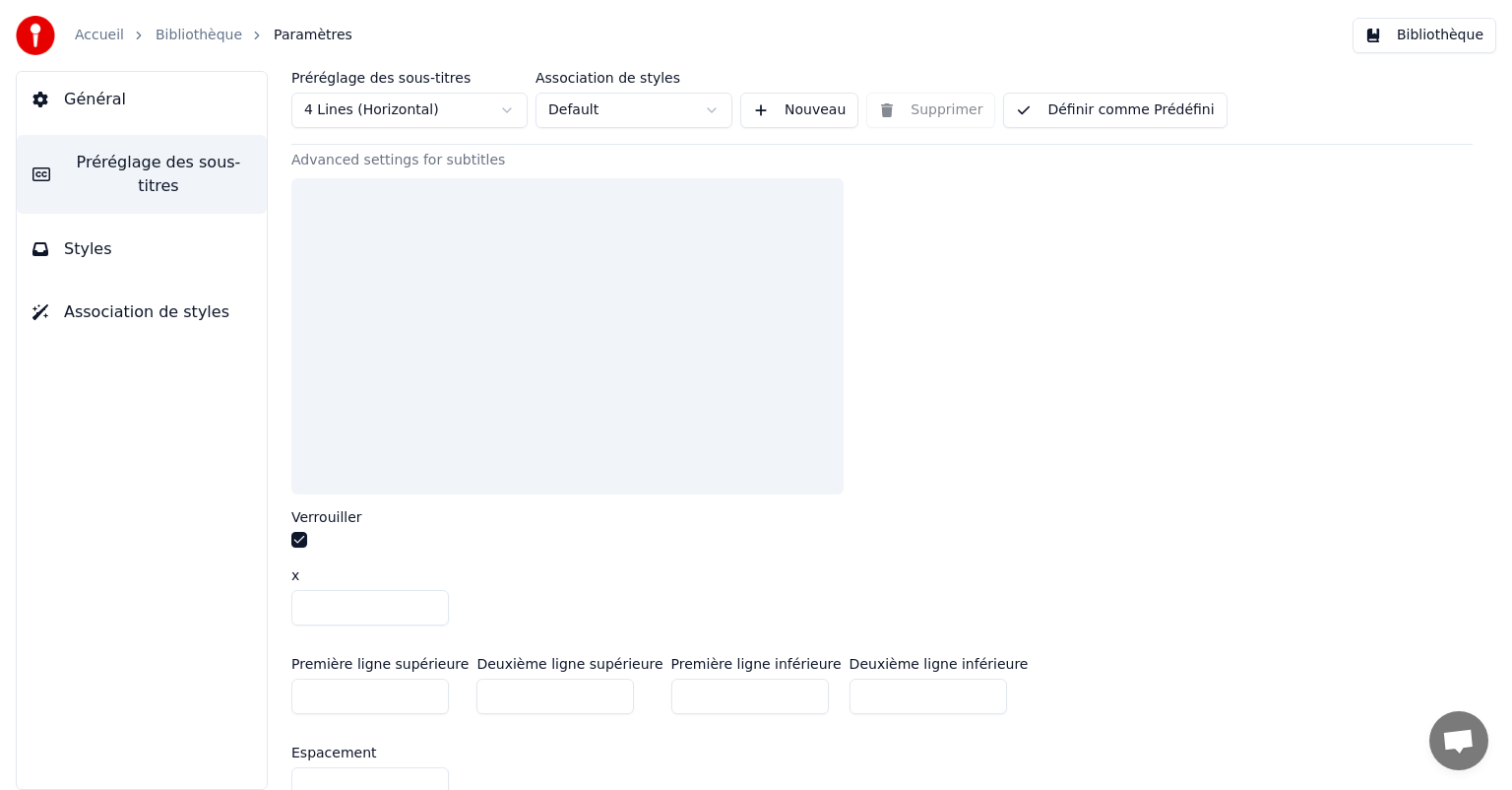
scroll to position [758, 0]
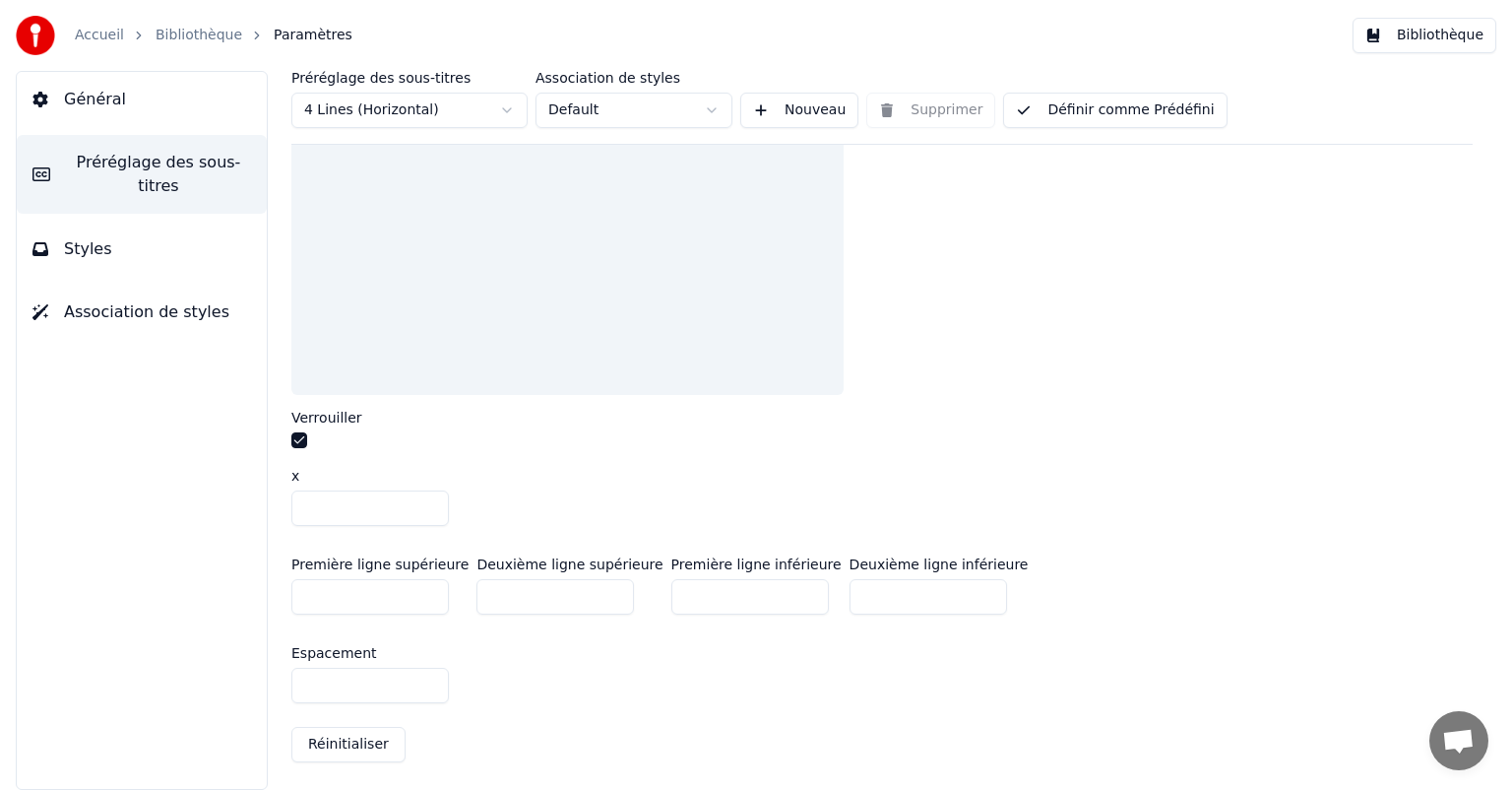
click at [150, 246] on button "Styles" at bounding box center [142, 249] width 250 height 55
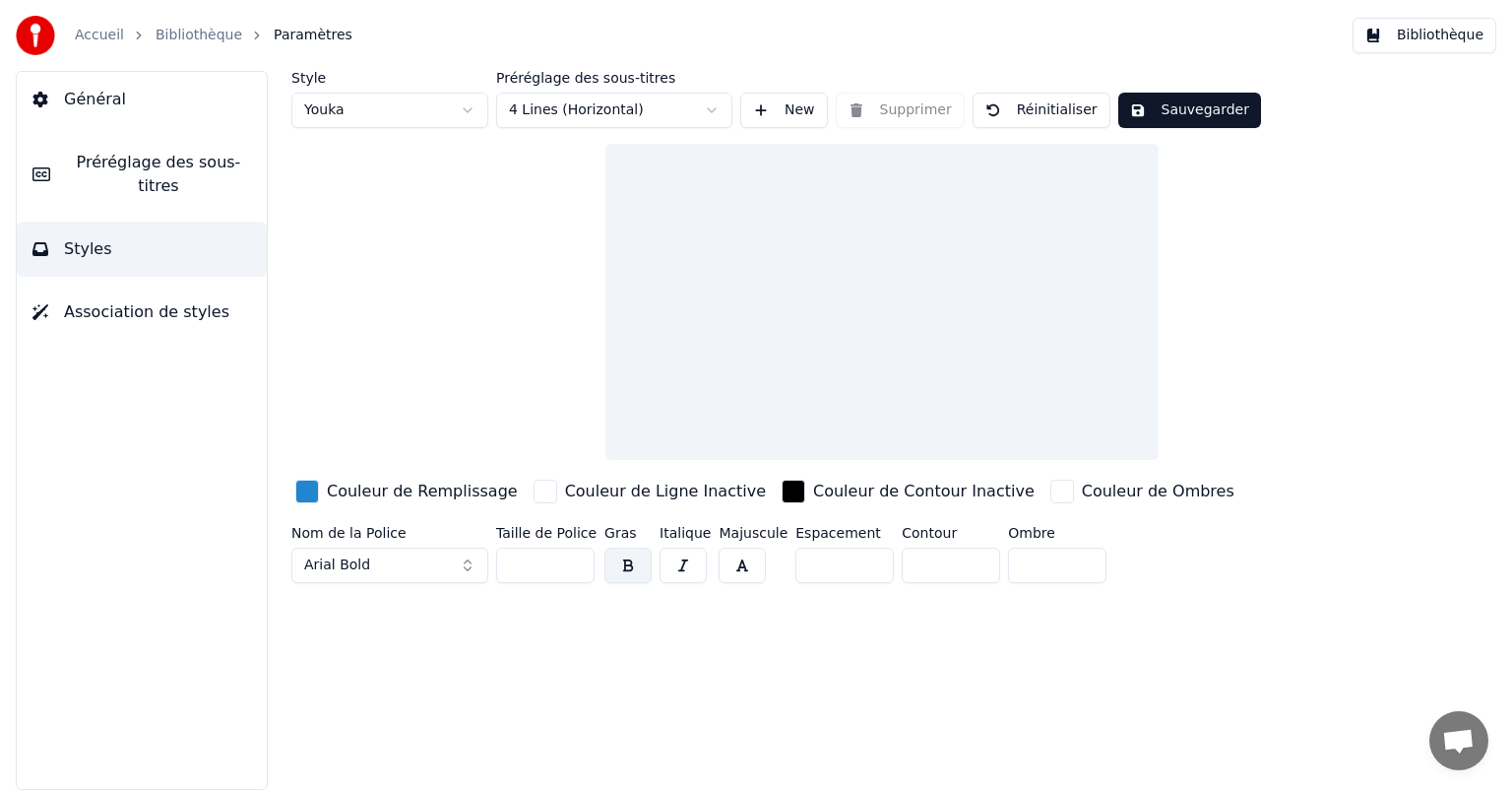
scroll to position [0, 0]
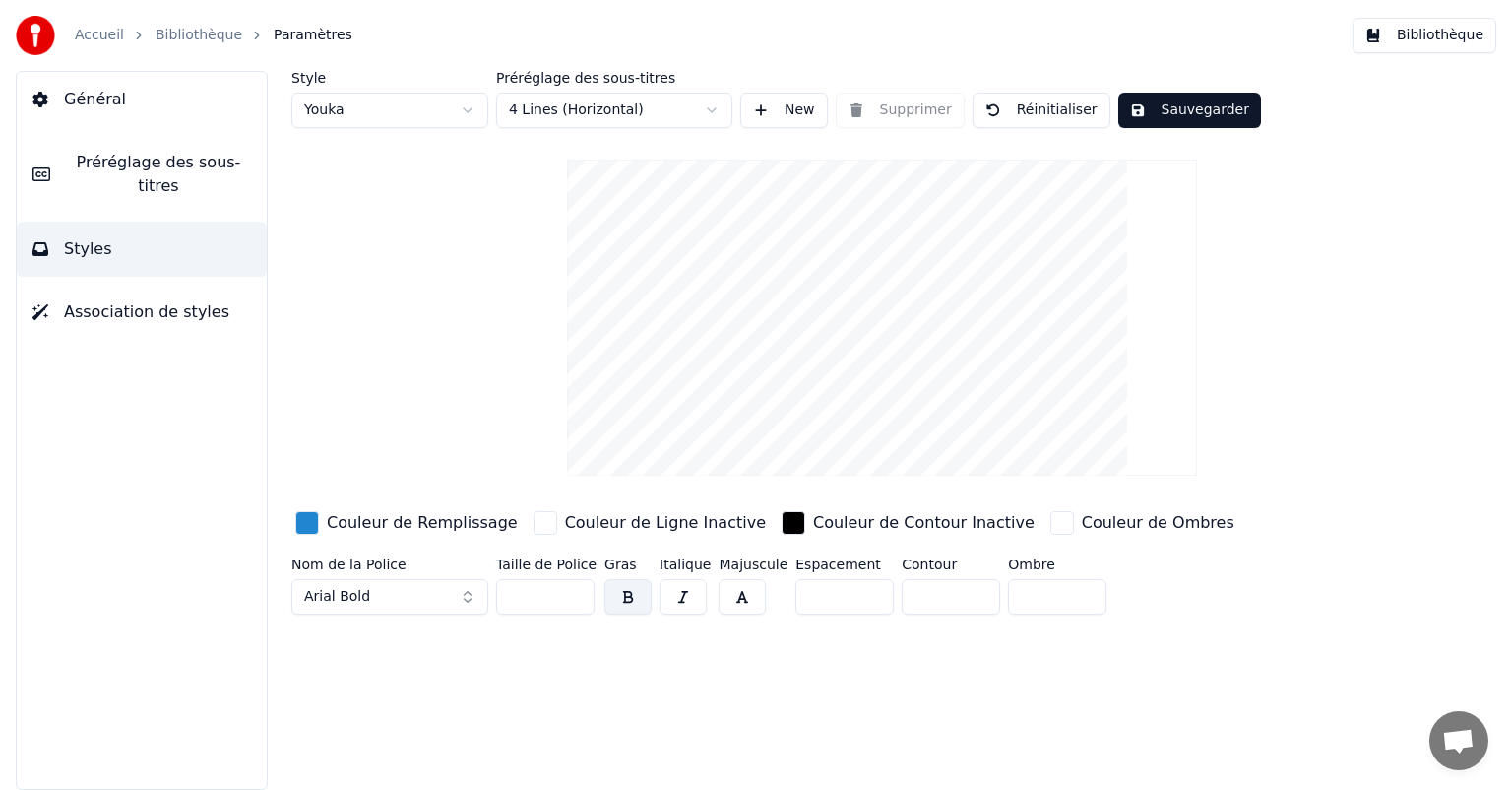
click at [1214, 112] on button "Sauvegarder" at bounding box center [1190, 110] width 143 height 35
click at [110, 153] on span "Préréglage des sous-titres" at bounding box center [159, 174] width 185 height 47
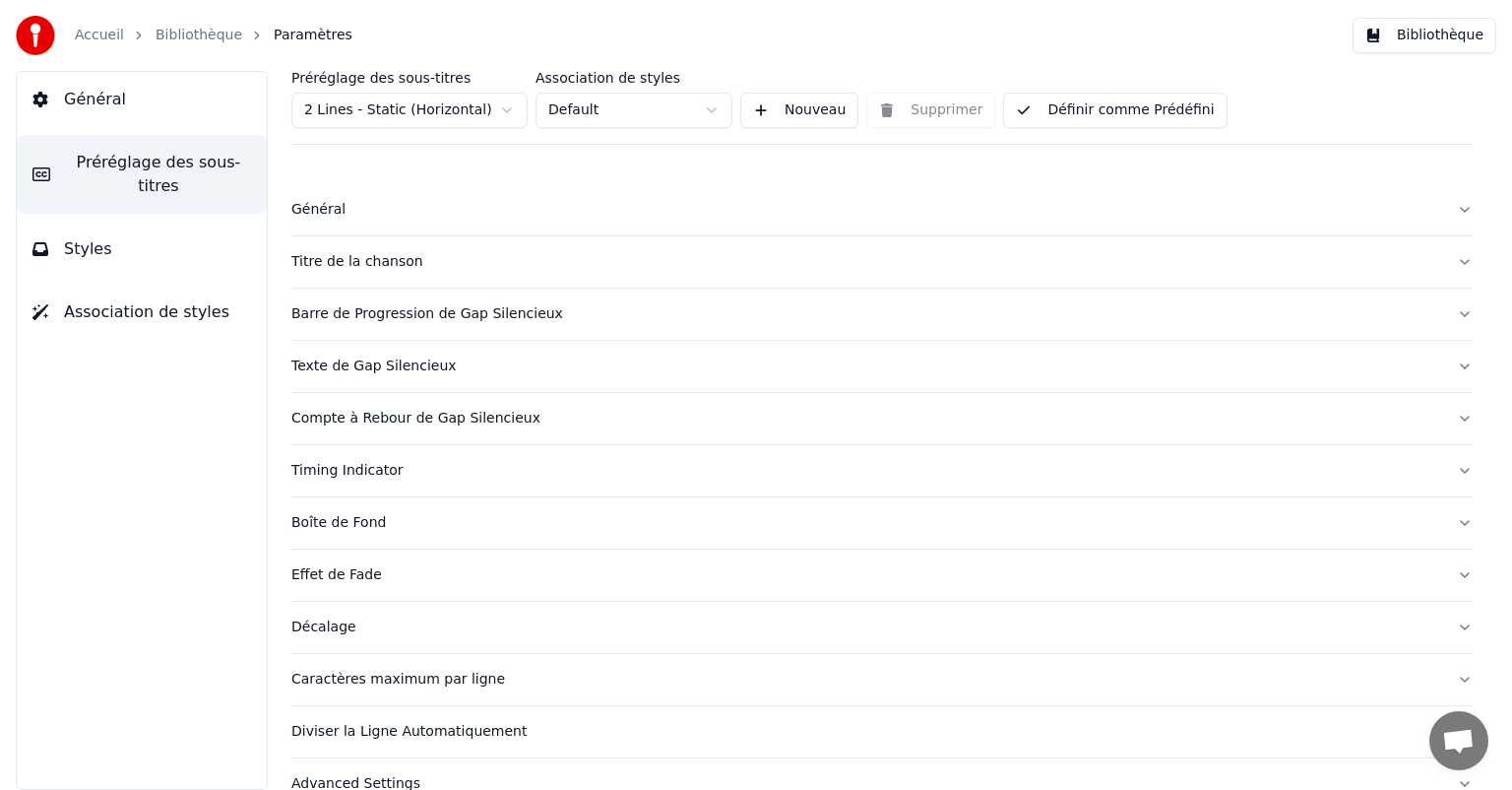
click at [621, 214] on div "Général" at bounding box center [867, 210] width 1150 height 20
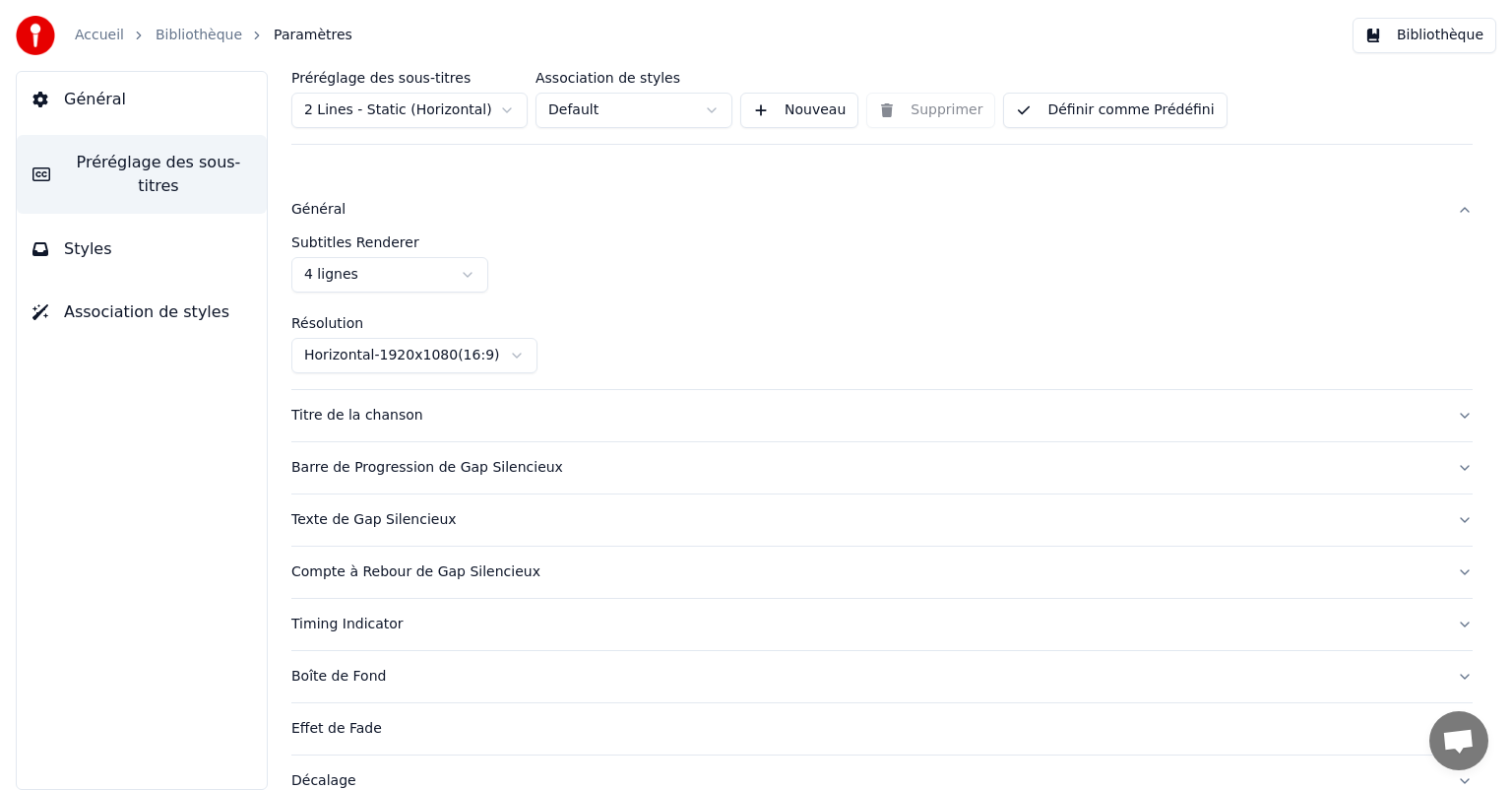
click at [1371, 43] on button "Bibliothèque" at bounding box center [1425, 35] width 144 height 35
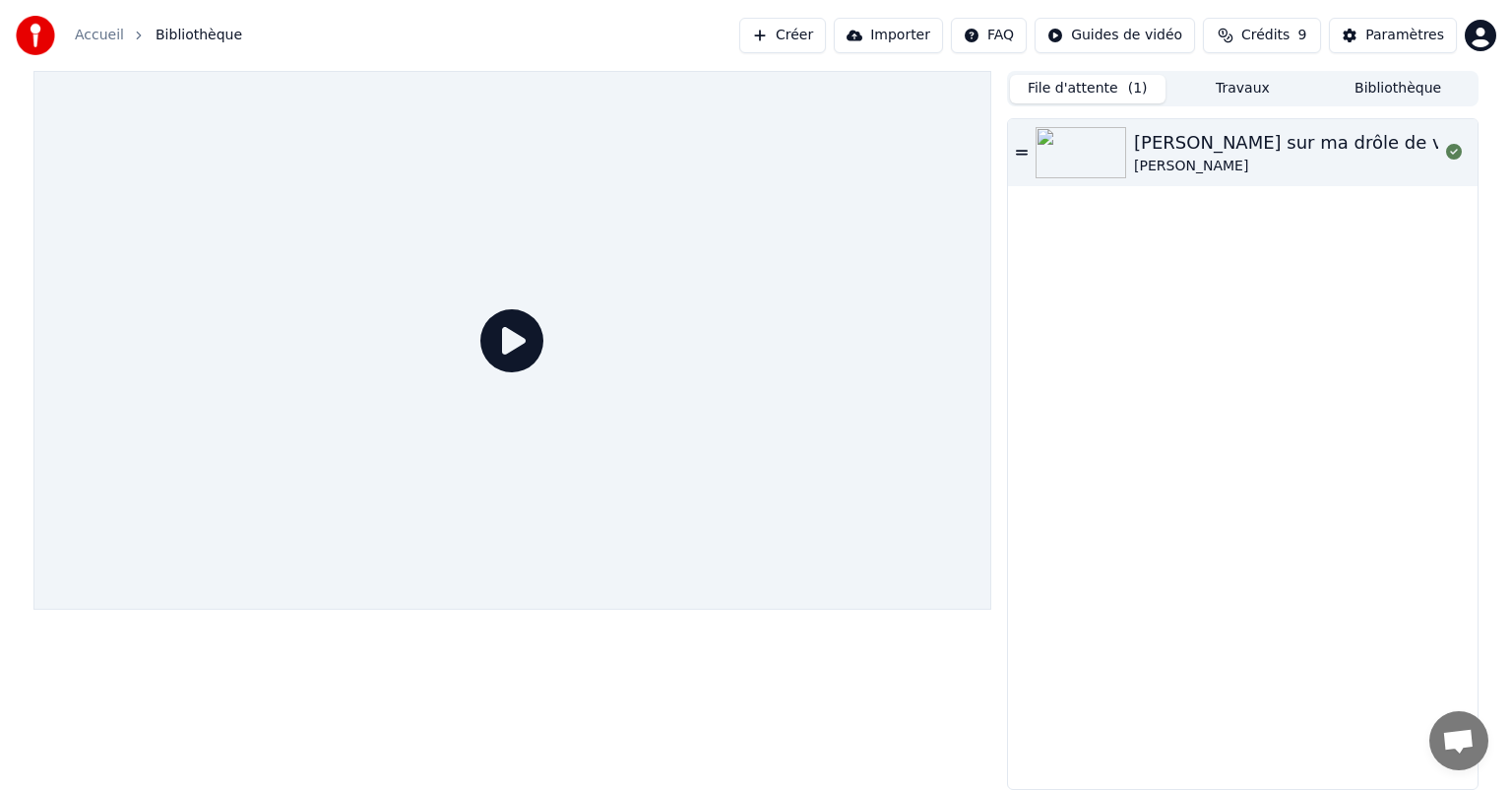
click at [1106, 85] on button "File d'attente ( 1 )" at bounding box center [1088, 89] width 156 height 29
click at [482, 343] on icon at bounding box center [512, 341] width 63 height 63
click at [492, 343] on icon at bounding box center [512, 341] width 63 height 63
click at [1370, 161] on div "[PERSON_NAME] sur ma drôle de vie [PERSON_NAME]" at bounding box center [1286, 153] width 304 height 47
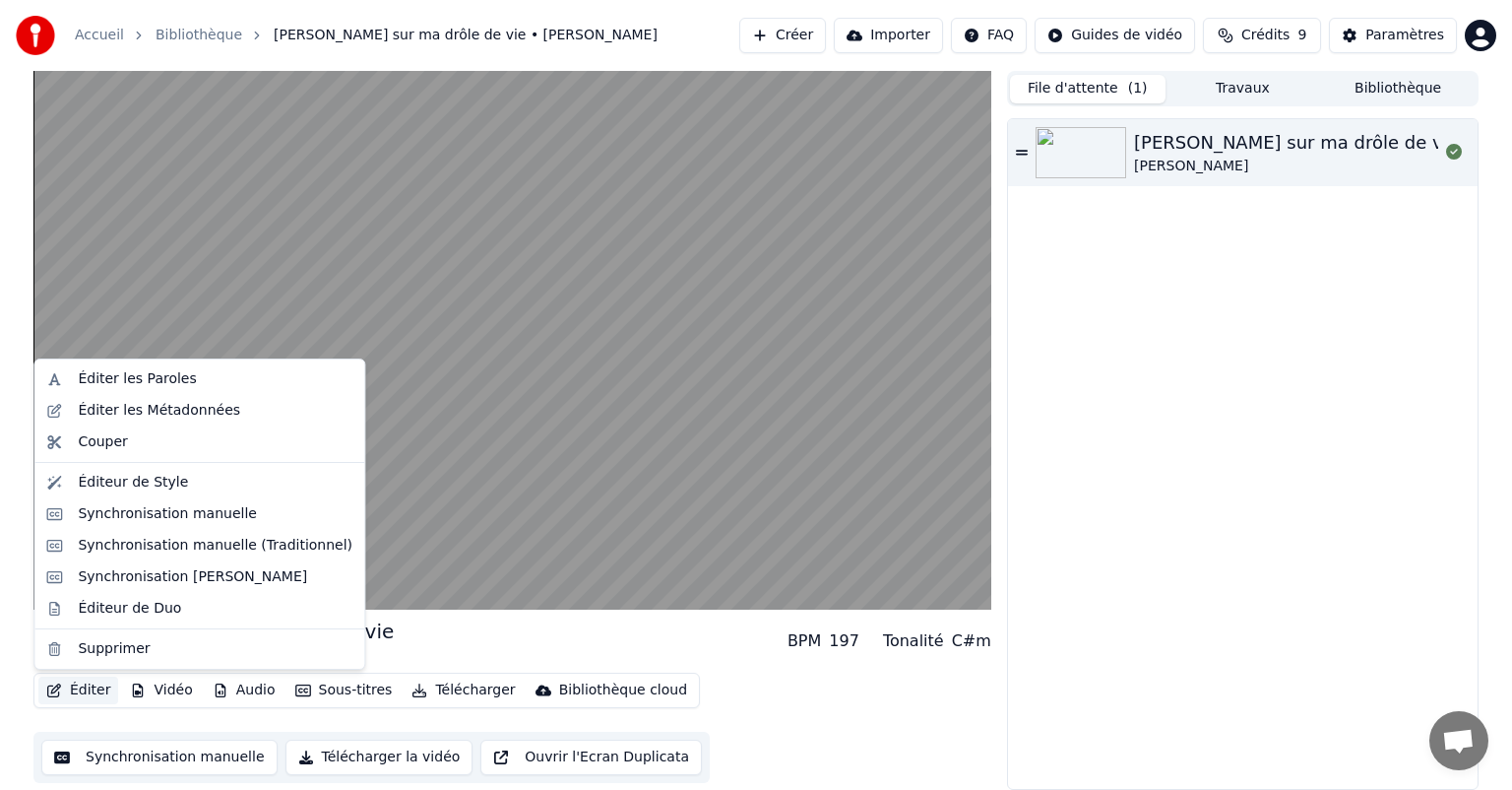
click at [76, 693] on button "Éditer" at bounding box center [78, 691] width 80 height 28
click at [179, 491] on div "Éditeur de Style" at bounding box center [215, 483] width 275 height 20
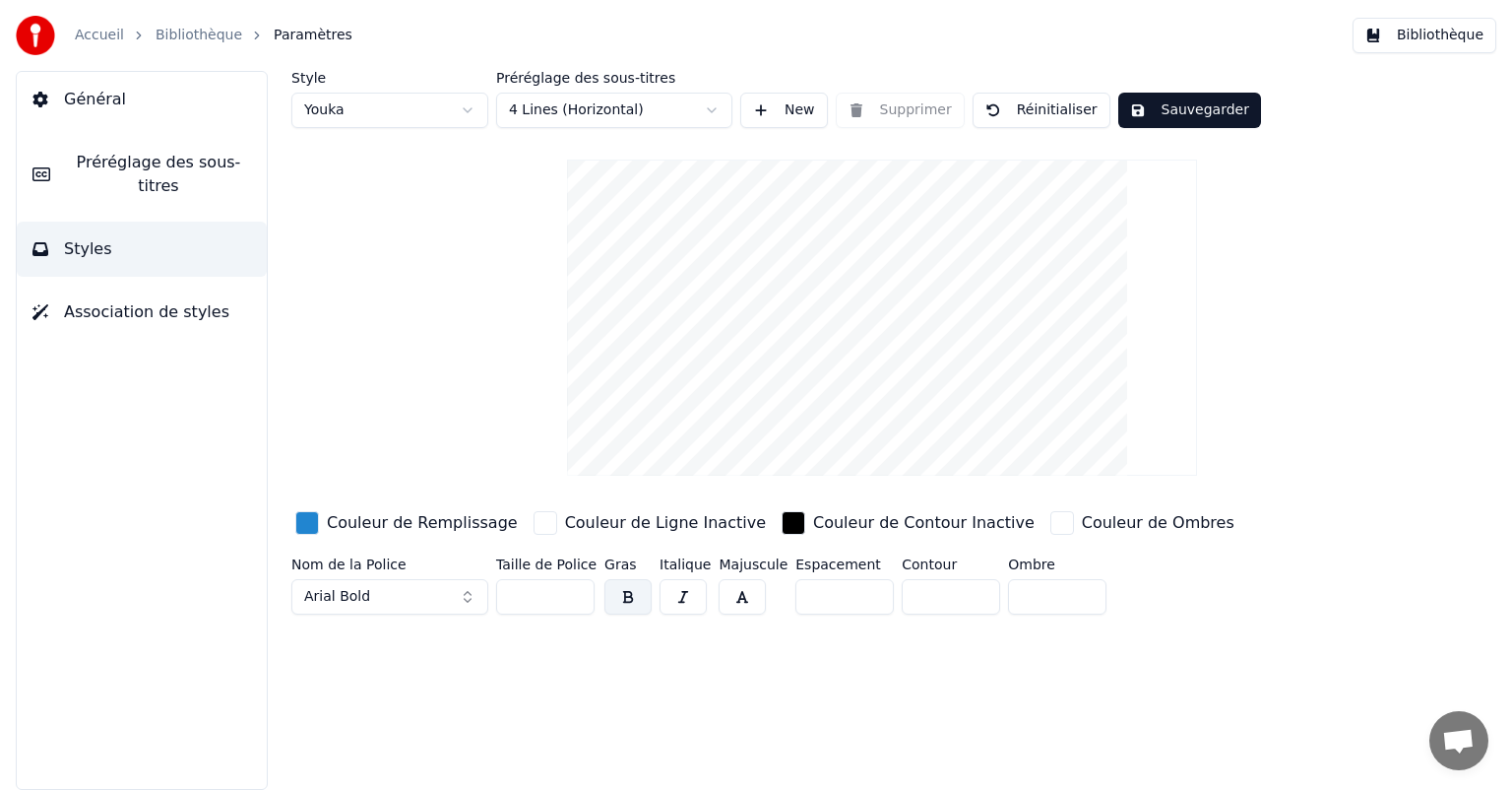
click at [114, 148] on button "Préréglage des sous-titres" at bounding box center [142, 174] width 250 height 79
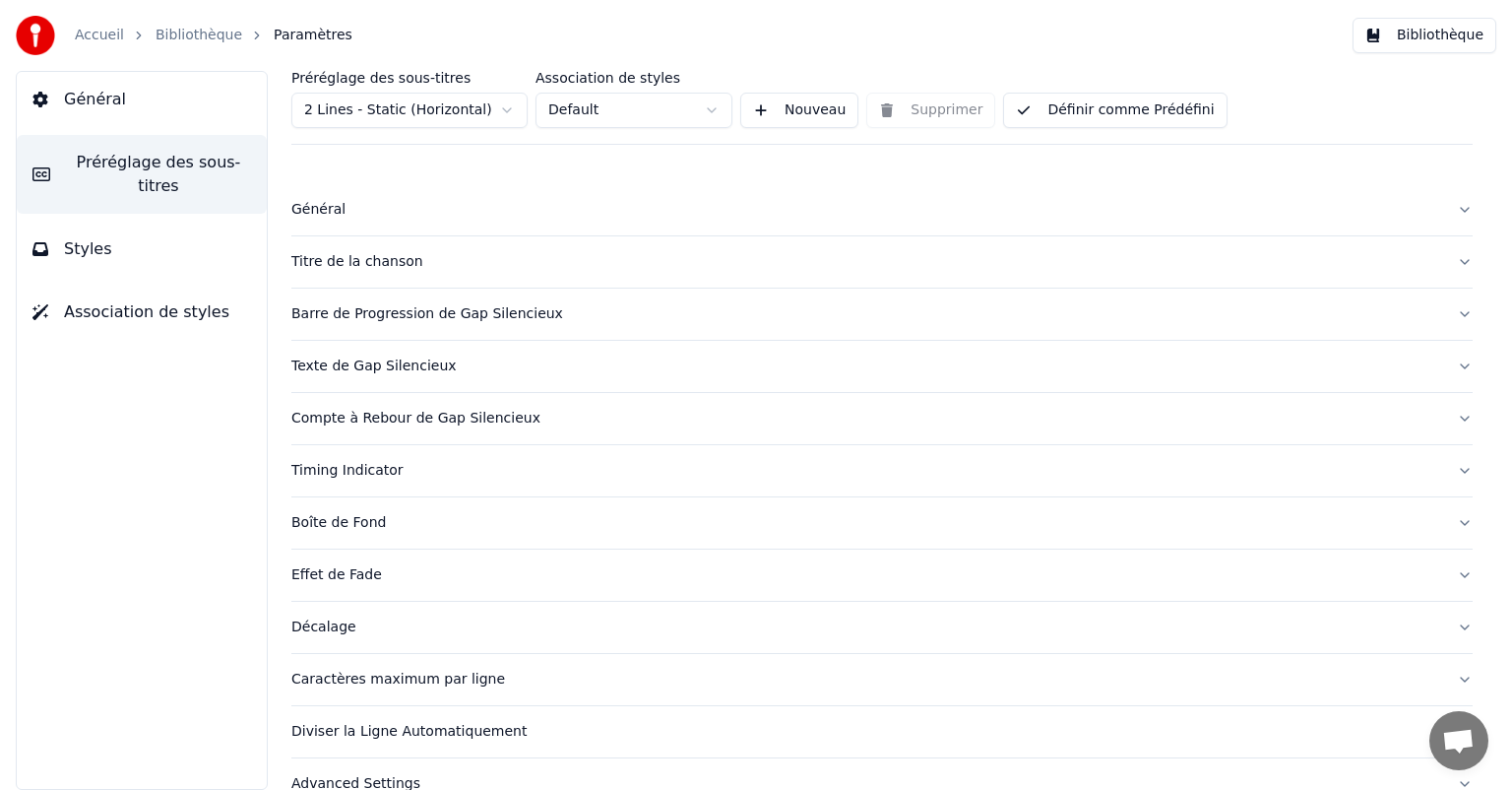
click at [342, 593] on button "Effet de Fade" at bounding box center [883, 575] width 1182 height 51
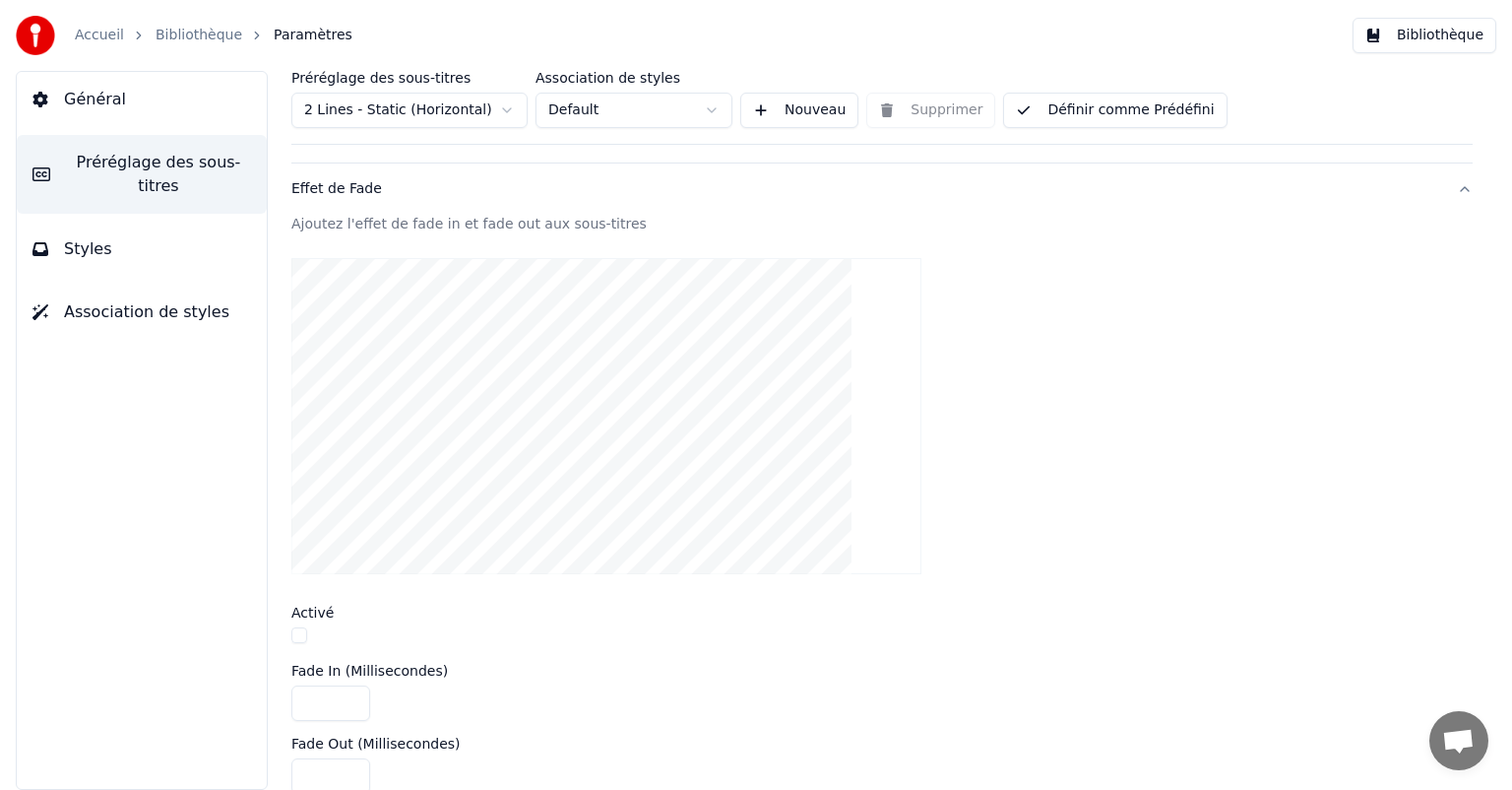
scroll to position [591, 0]
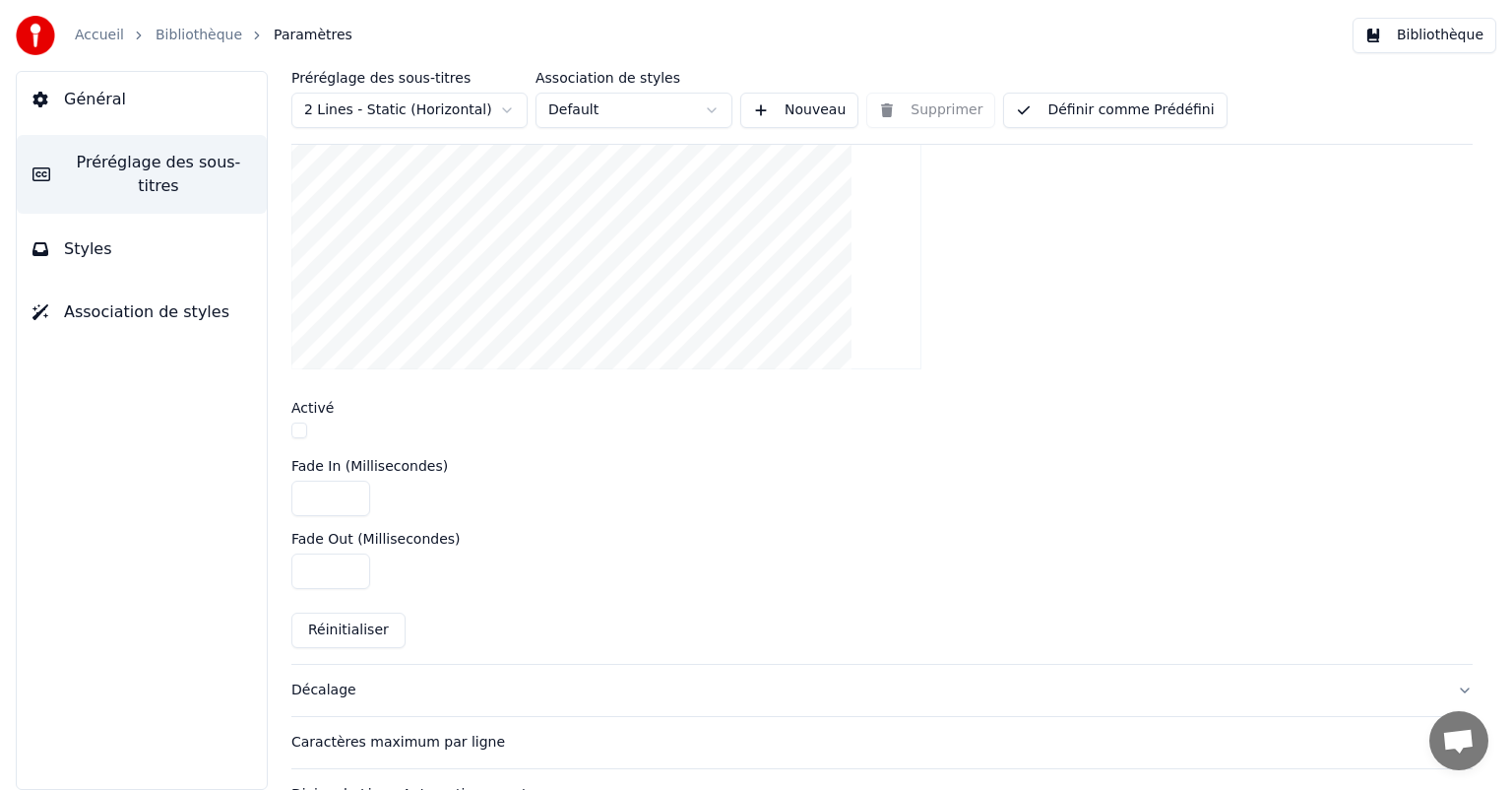
click at [339, 570] on input "***" at bounding box center [331, 571] width 79 height 35
click at [331, 569] on input "***" at bounding box center [331, 571] width 79 height 35
click at [309, 568] on input "***" at bounding box center [331, 571] width 79 height 35
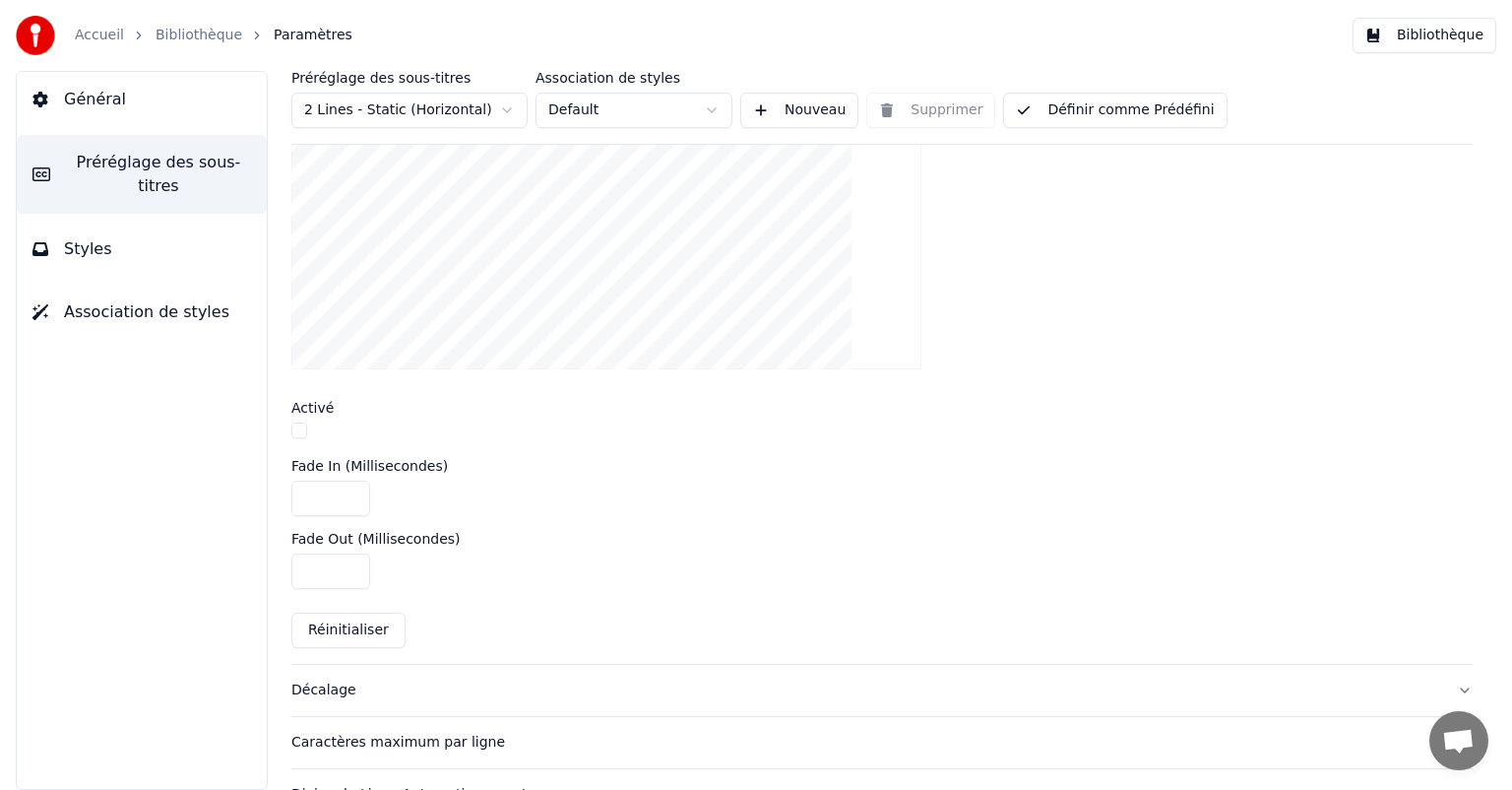
click at [309, 568] on input "***" at bounding box center [331, 571] width 79 height 35
type input "****"
click at [549, 626] on div "Ajoutez l'effet de fade in et fade out aux sous-titres Activé Fade In (Millisec…" at bounding box center [883, 337] width 1182 height 654
click at [1036, 119] on button "Définir comme Prédéfini" at bounding box center [1115, 110] width 224 height 35
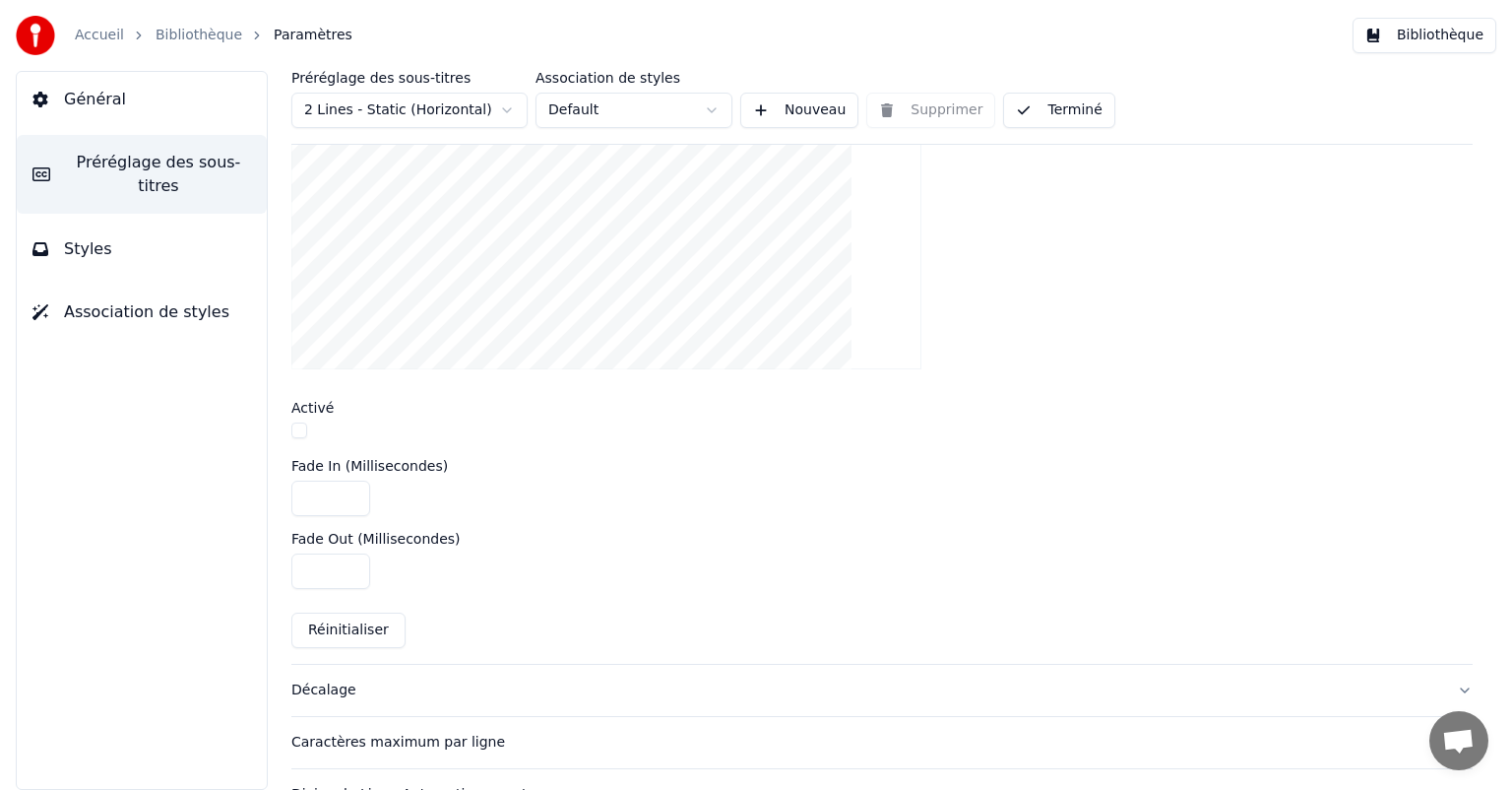
click at [1422, 49] on button "Bibliothèque" at bounding box center [1425, 35] width 144 height 35
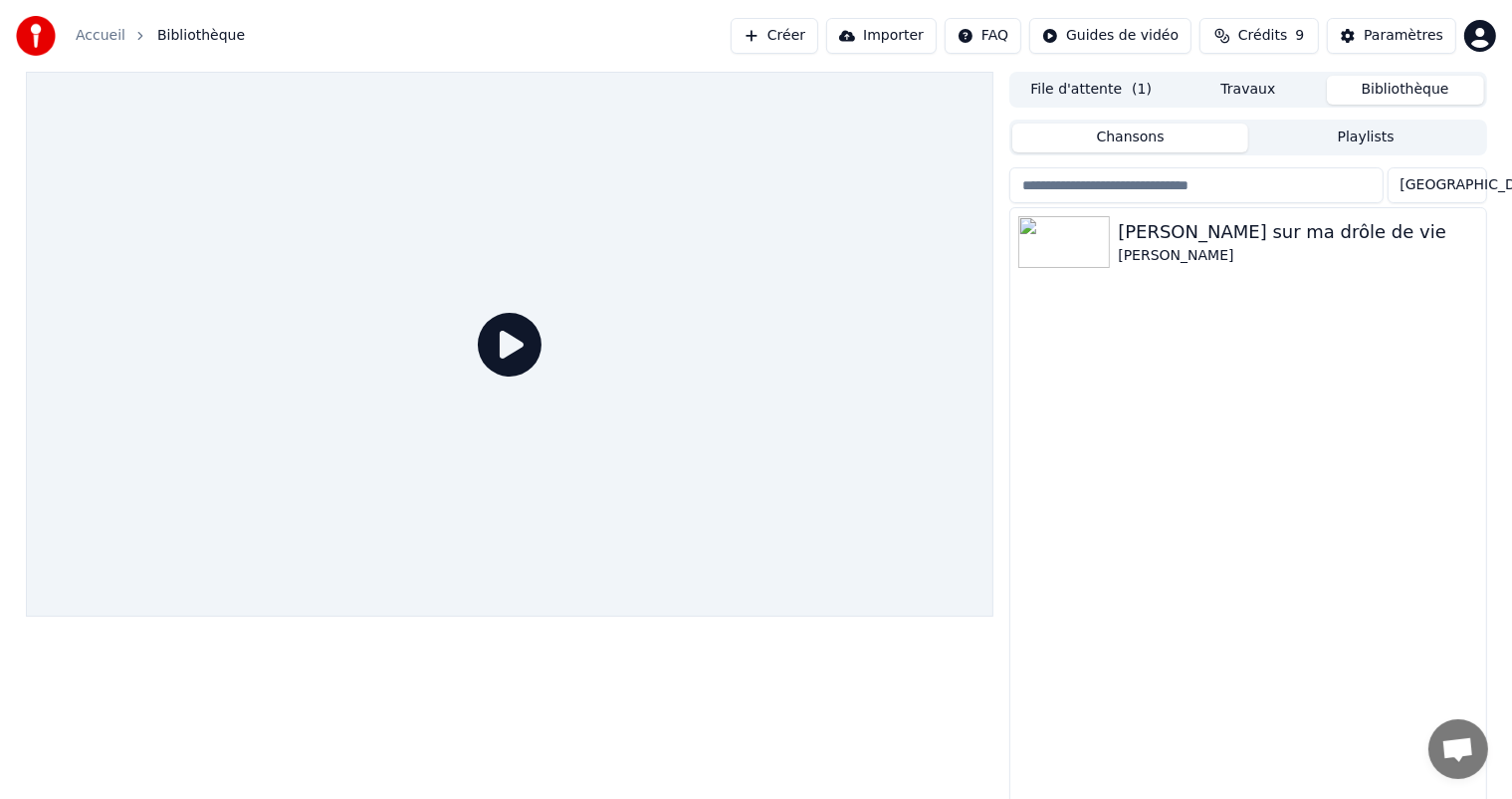
click at [1095, 91] on button "File d'attente ( 1 )" at bounding box center [1092, 90] width 157 height 29
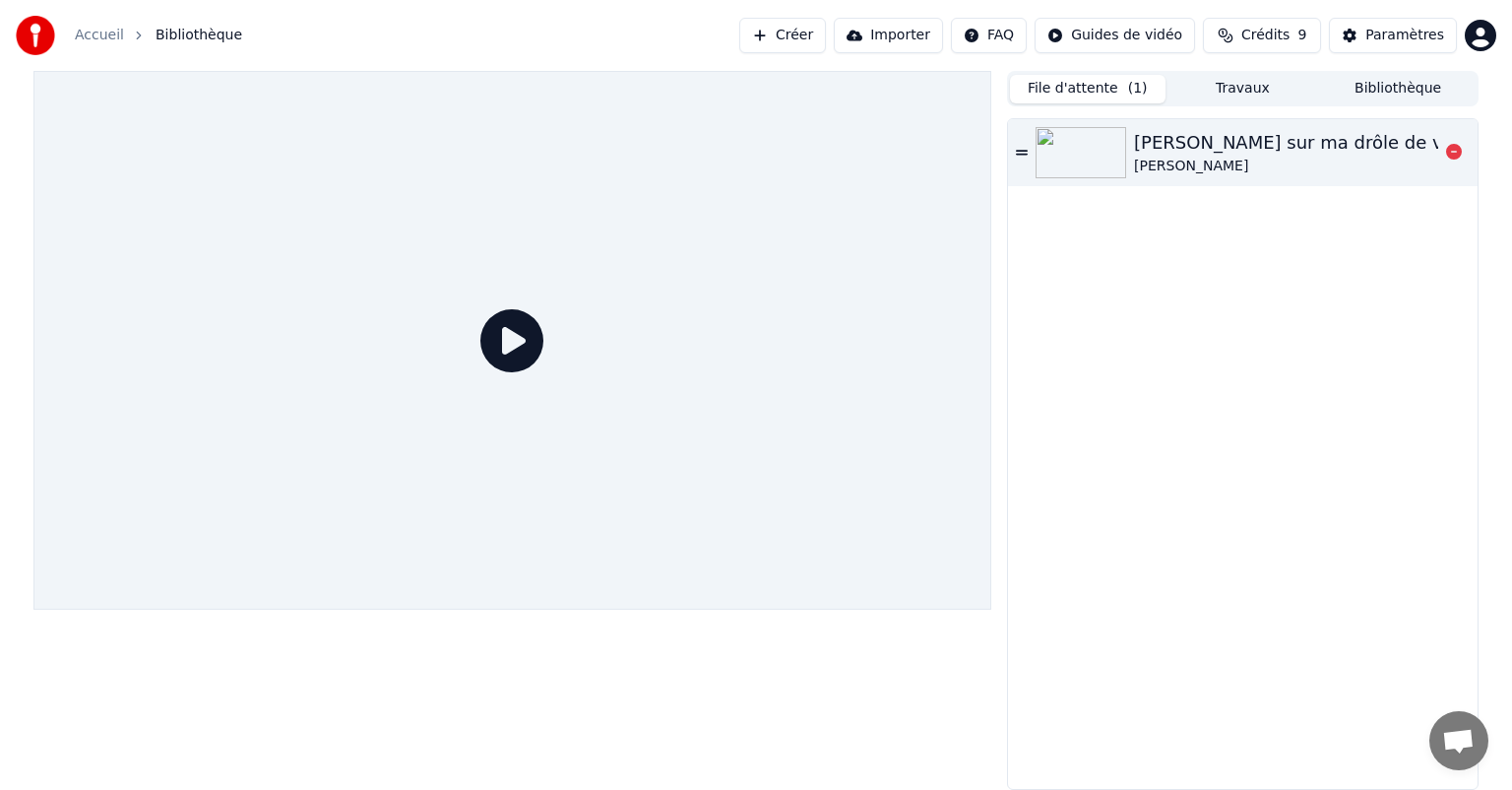
click at [1172, 162] on div "[PERSON_NAME]" at bounding box center [1297, 166] width 325 height 20
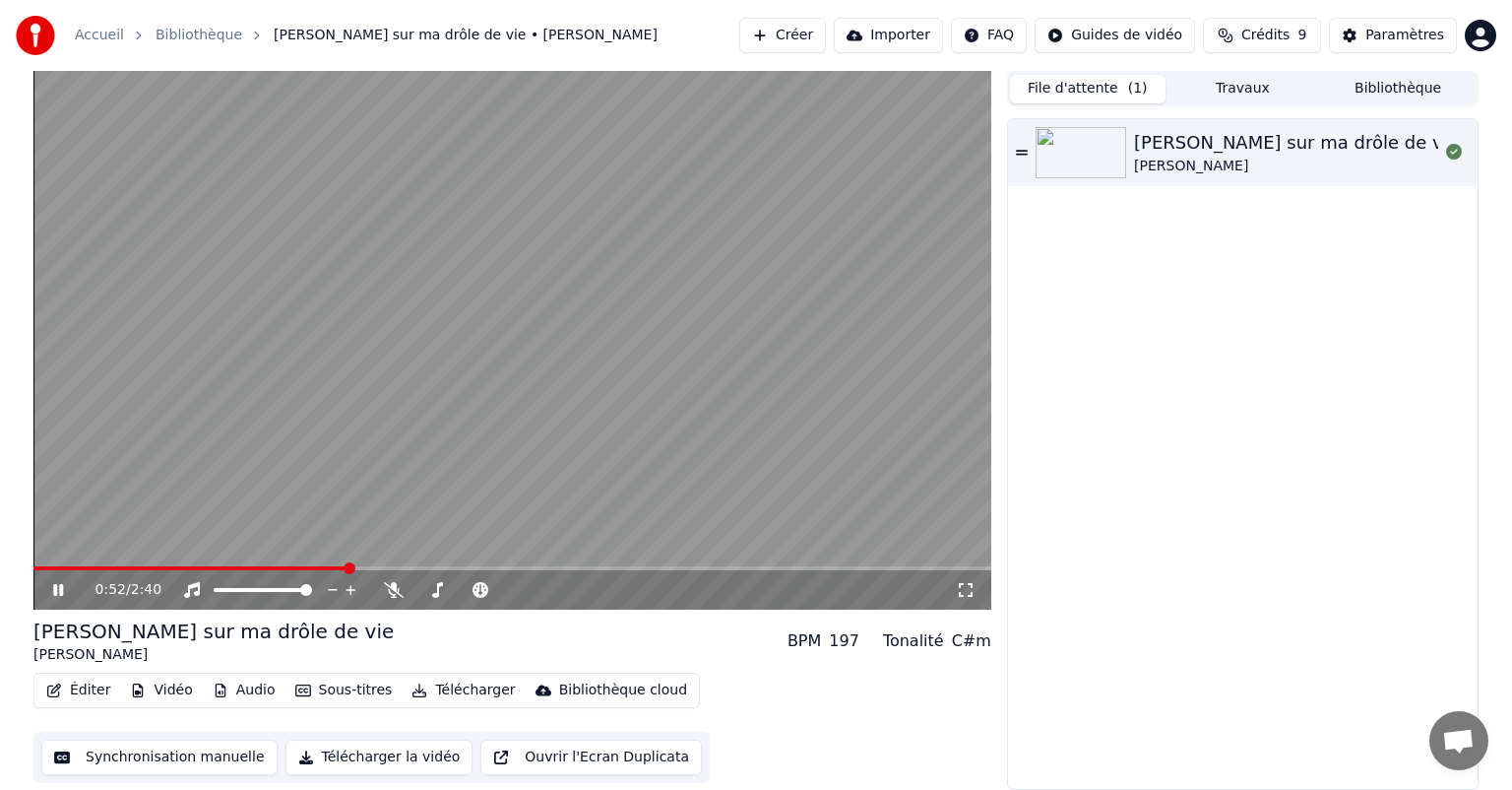
click at [84, 683] on button "Éditer" at bounding box center [78, 691] width 80 height 28
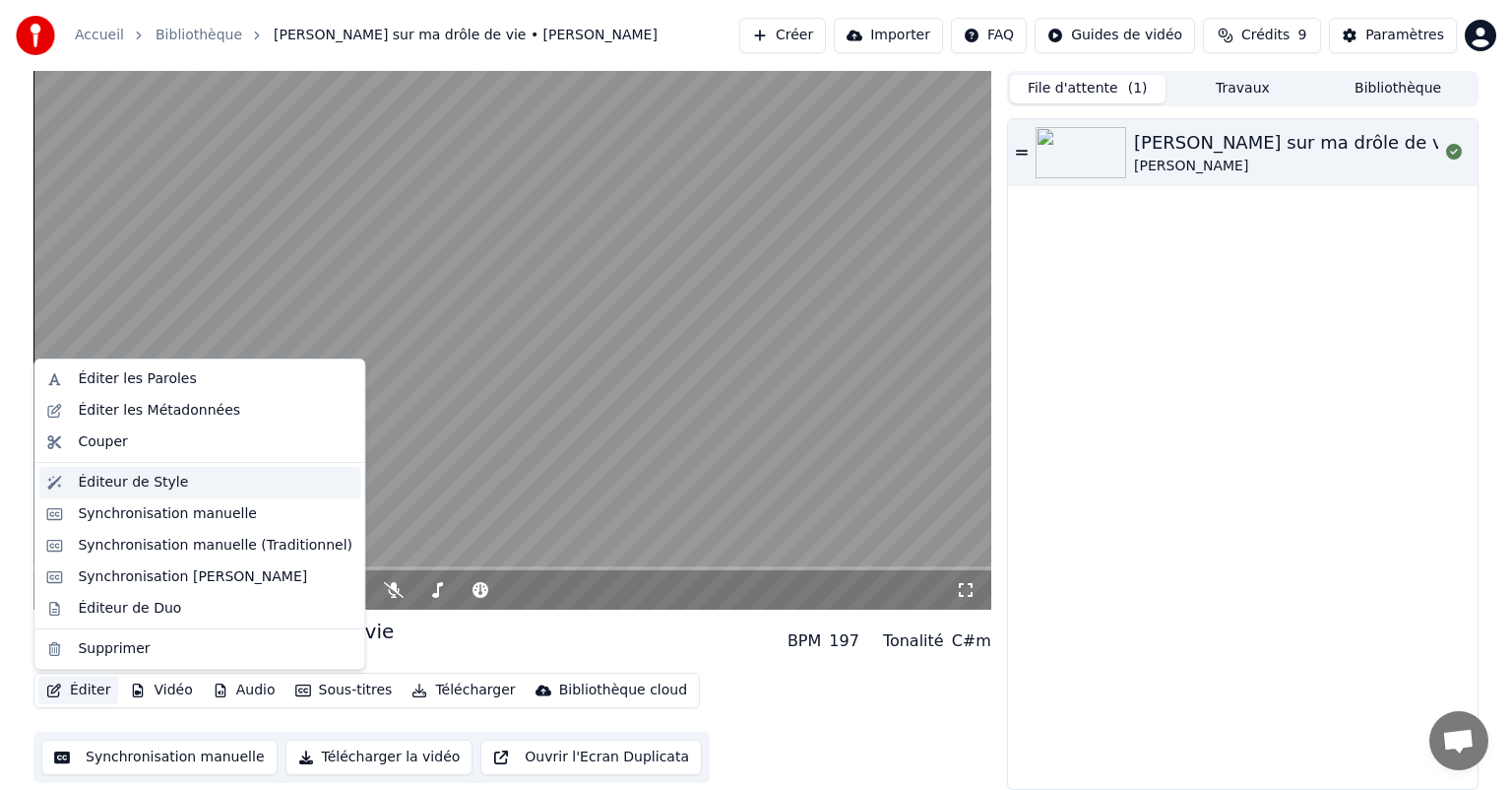
click at [196, 493] on div "Éditeur de Style" at bounding box center [199, 483] width 322 height 32
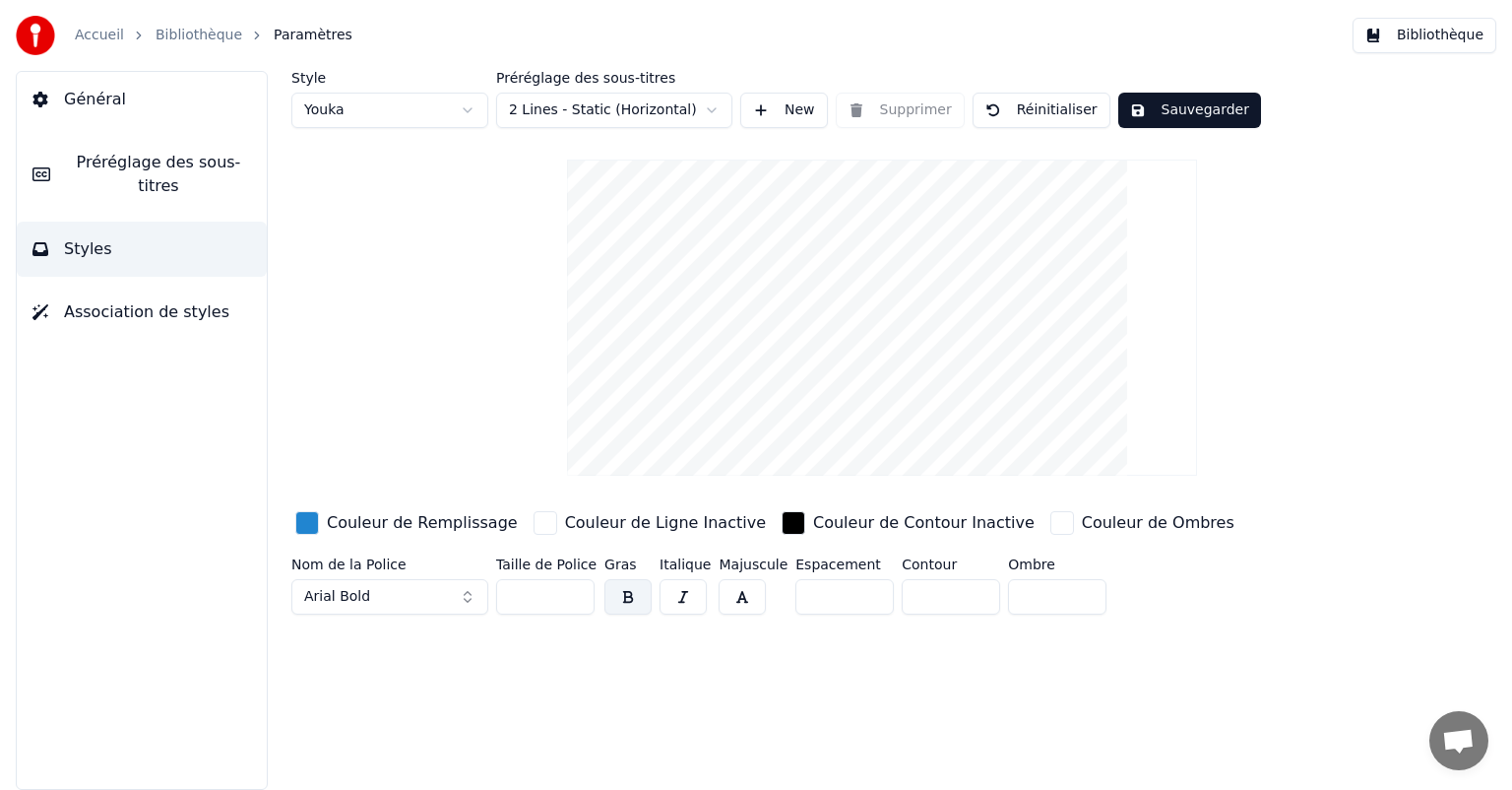
click at [134, 162] on span "Préréglage des sous-titres" at bounding box center [159, 174] width 185 height 47
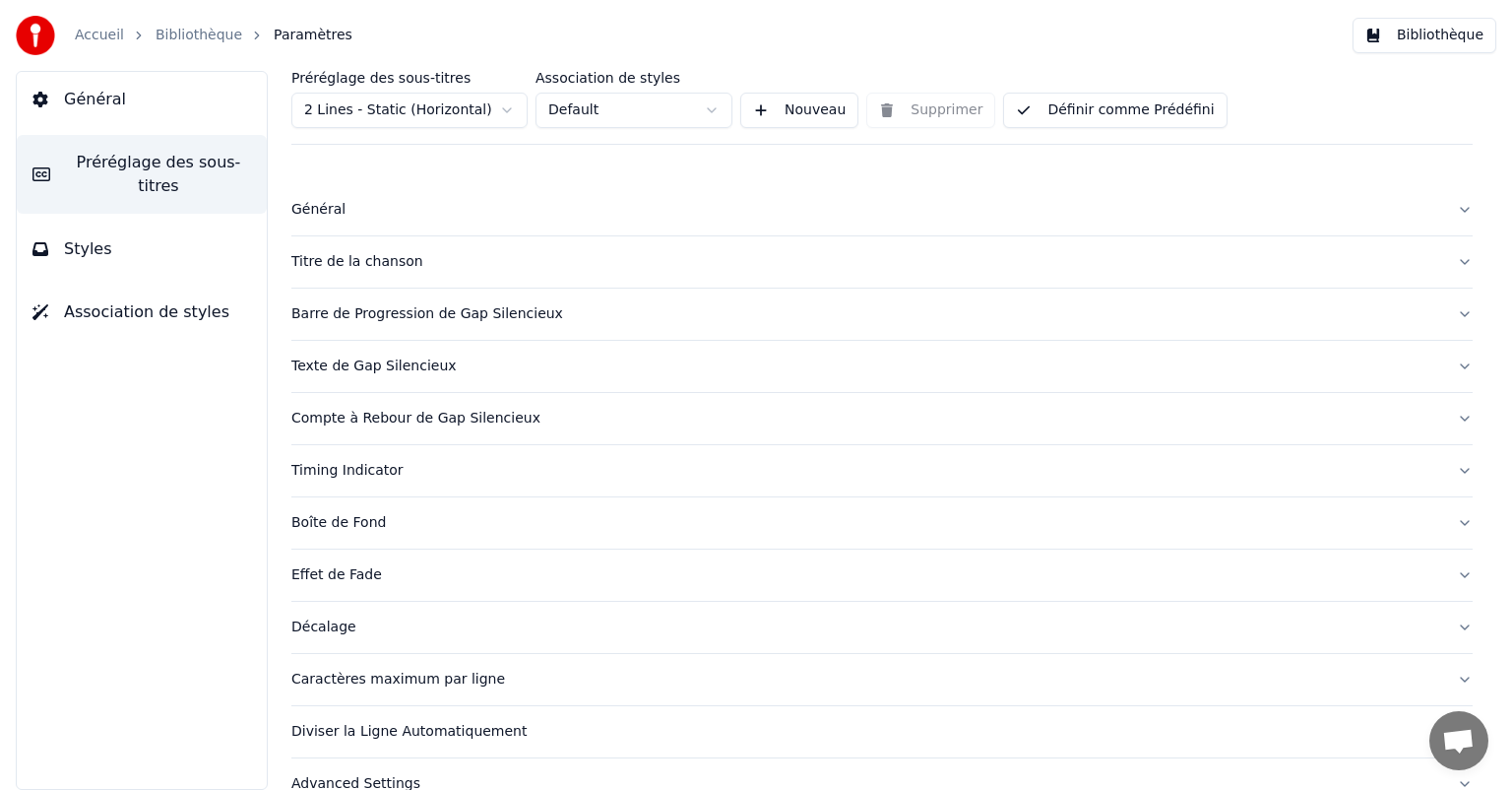
click at [345, 567] on div "Effet de Fade" at bounding box center [867, 575] width 1150 height 20
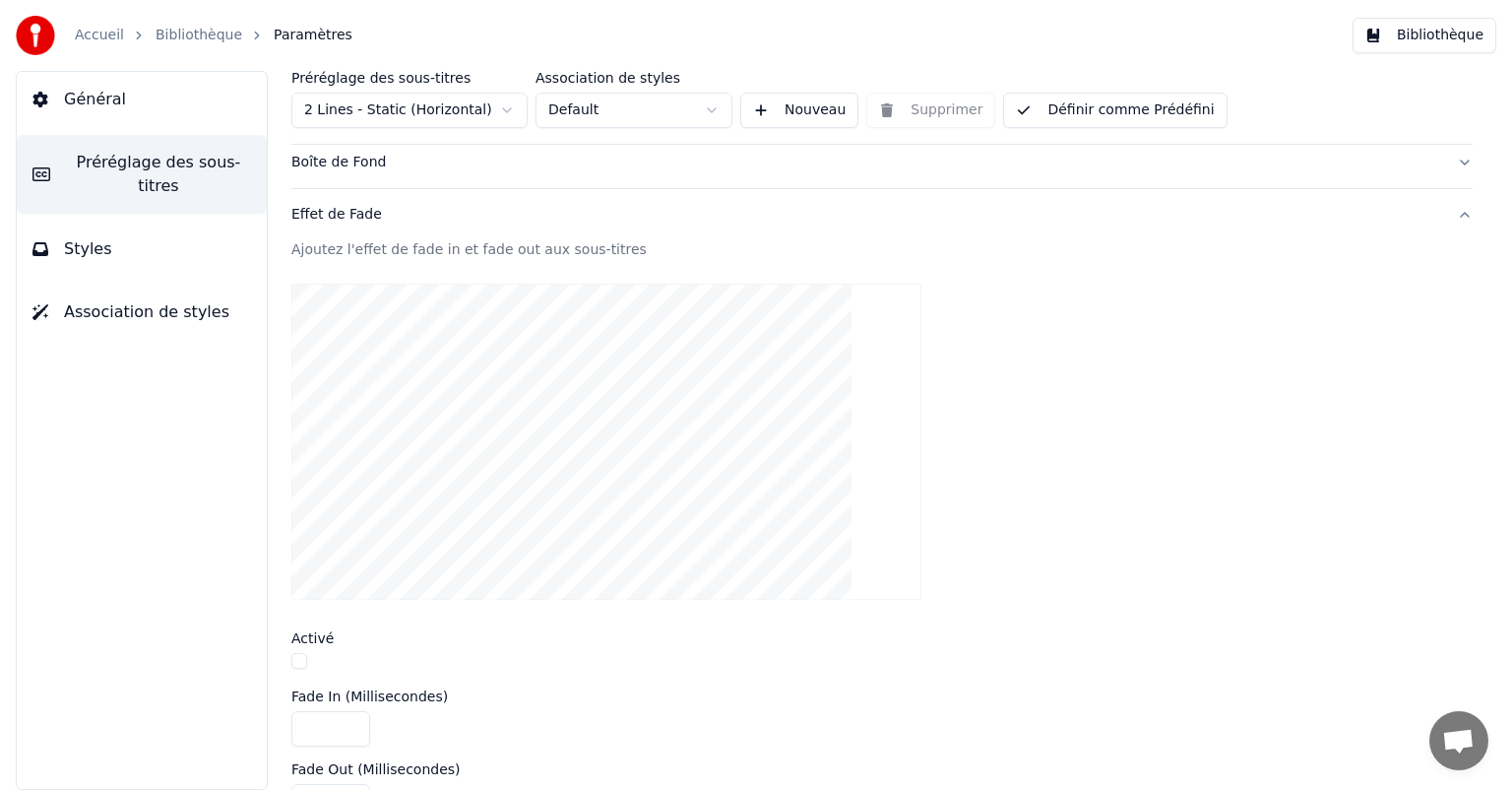
scroll to position [394, 0]
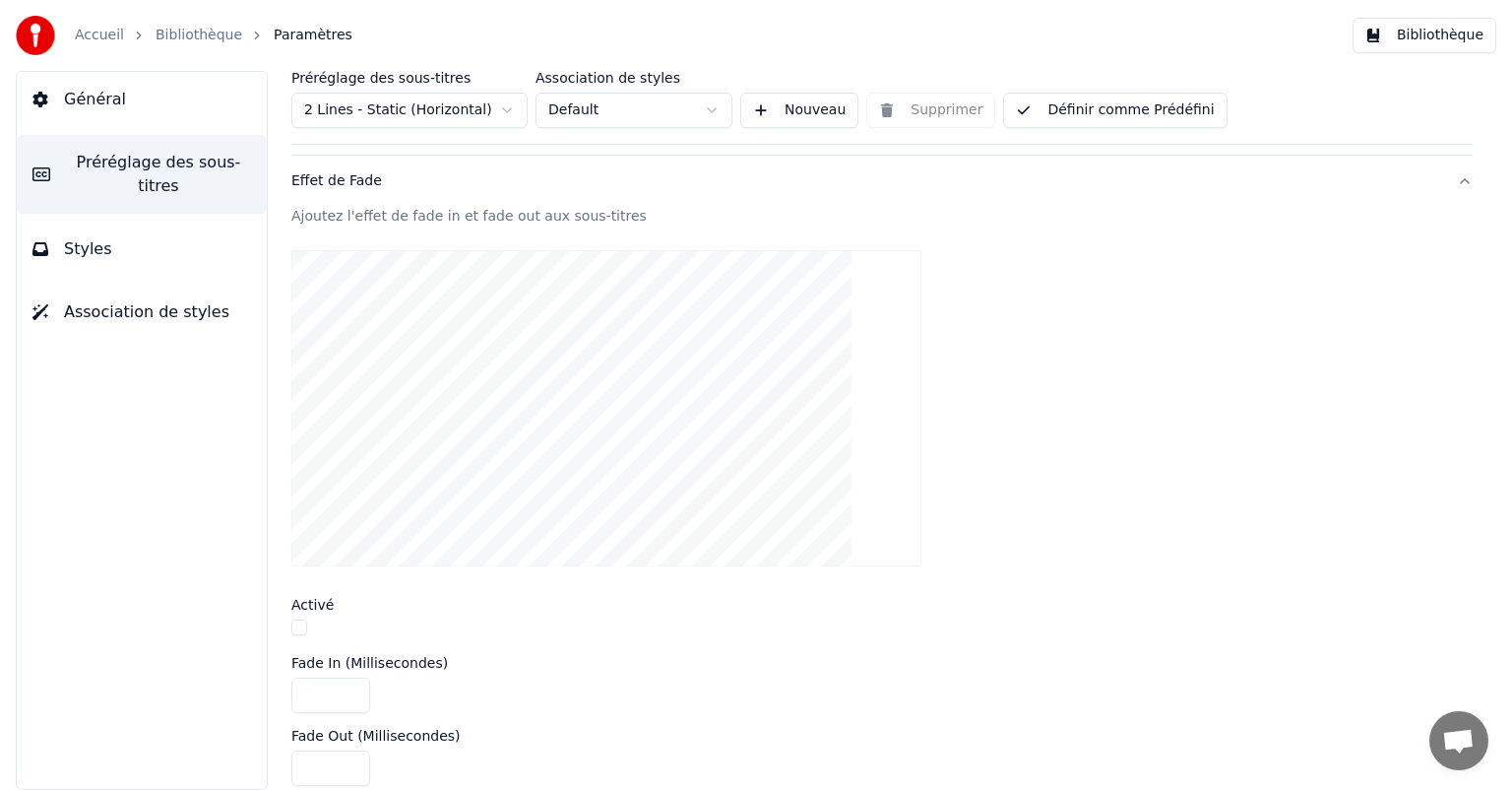
click at [307, 627] on div at bounding box center [883, 629] width 1182 height 21
click at [300, 623] on button "button" at bounding box center [299, 627] width 16 height 16
click at [1098, 111] on button "Définir comme Prédéfini" at bounding box center [1115, 110] width 224 height 35
click at [426, 129] on html "Accueil Bibliothèque Paramètres Bibliothèque Général Préréglage des sous-titres…" at bounding box center [756, 395] width 1512 height 790
type input "***"
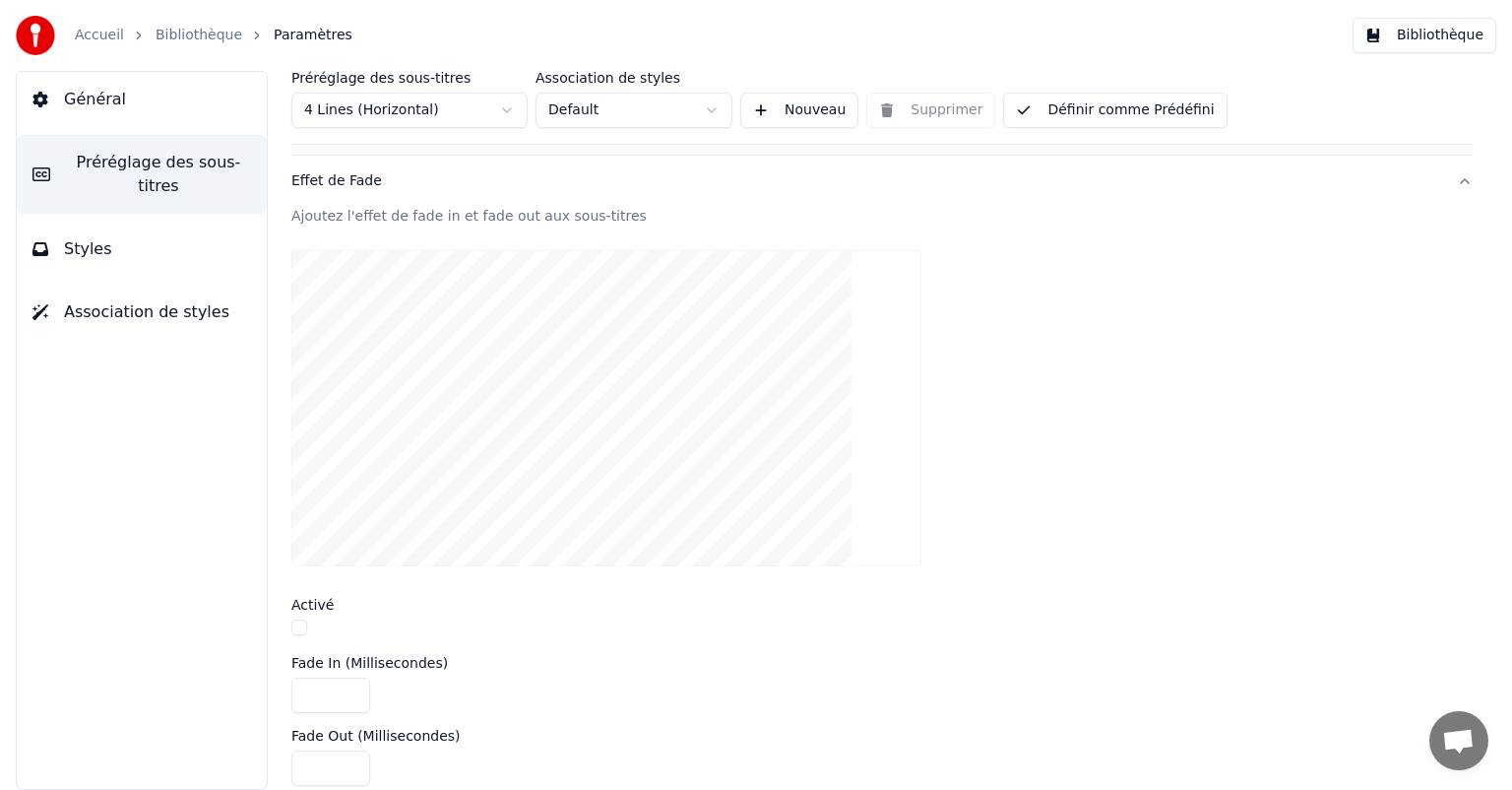
click at [1180, 117] on button "Définir comme Prédéfini" at bounding box center [1115, 110] width 224 height 35
click at [725, 99] on html "Accueil Bibliothèque Paramètres Bibliothèque Général Préréglage des sous-titres…" at bounding box center [756, 395] width 1512 height 790
click at [300, 623] on html "Accueil Bibliothèque Paramètres Bibliothèque Général Préréglage des sous-titres…" at bounding box center [756, 395] width 1512 height 790
click at [300, 623] on button "button" at bounding box center [299, 627] width 16 height 16
click at [913, 626] on div at bounding box center [883, 629] width 1182 height 21
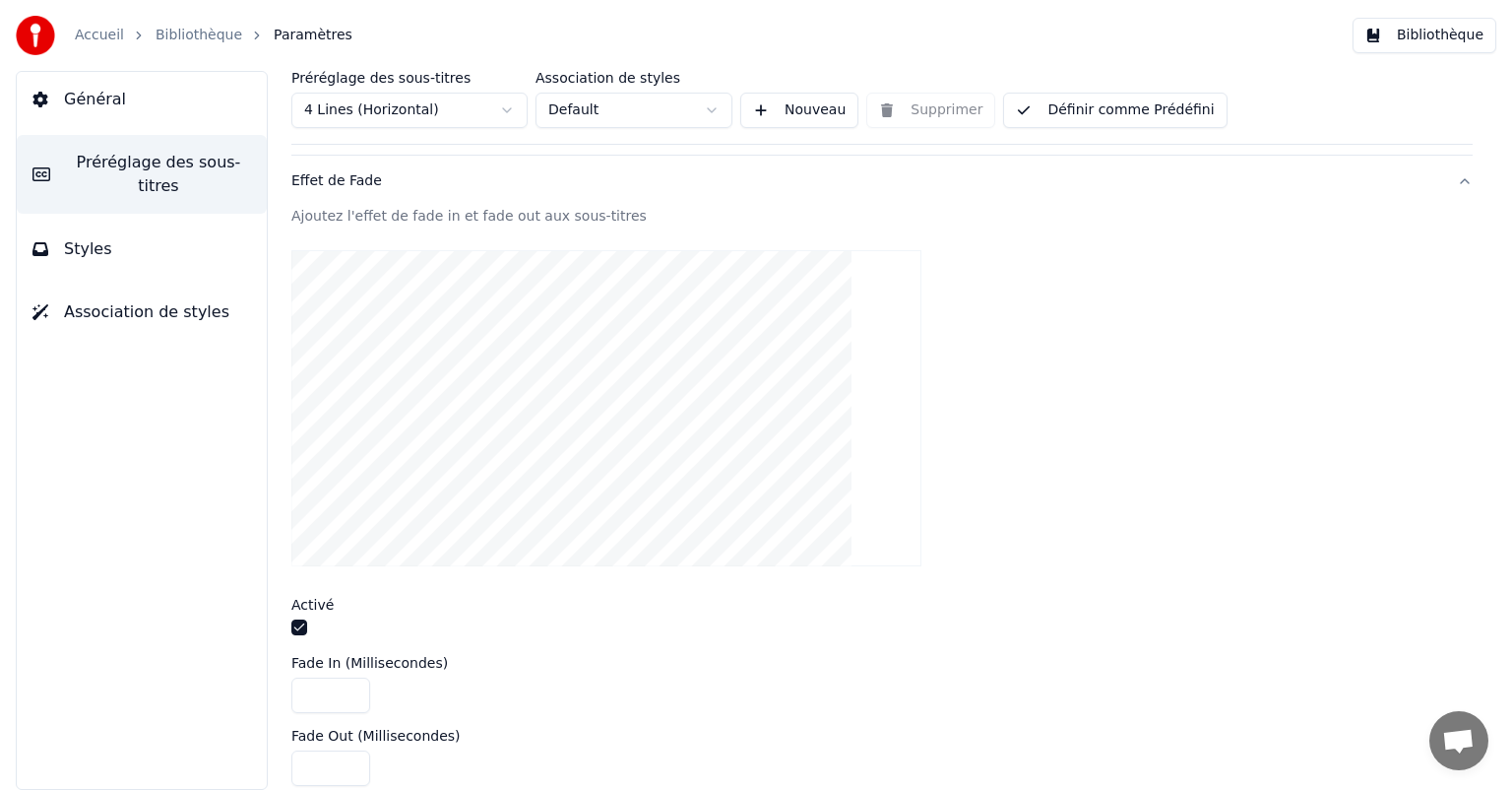
click at [1462, 25] on button "Bibliothèque" at bounding box center [1425, 35] width 144 height 35
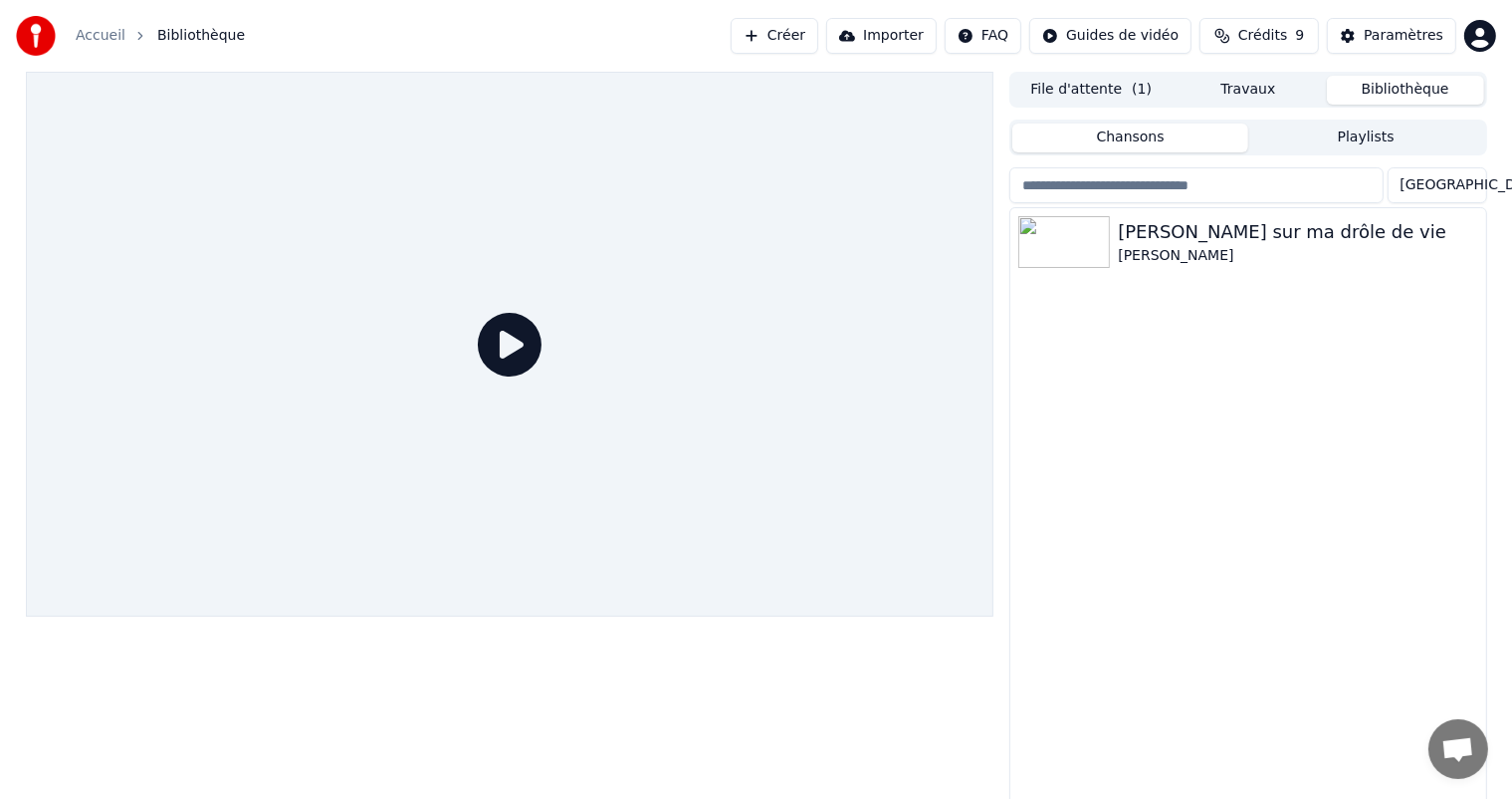
click at [1122, 97] on button "File d'attente ( 1 )" at bounding box center [1092, 90] width 157 height 29
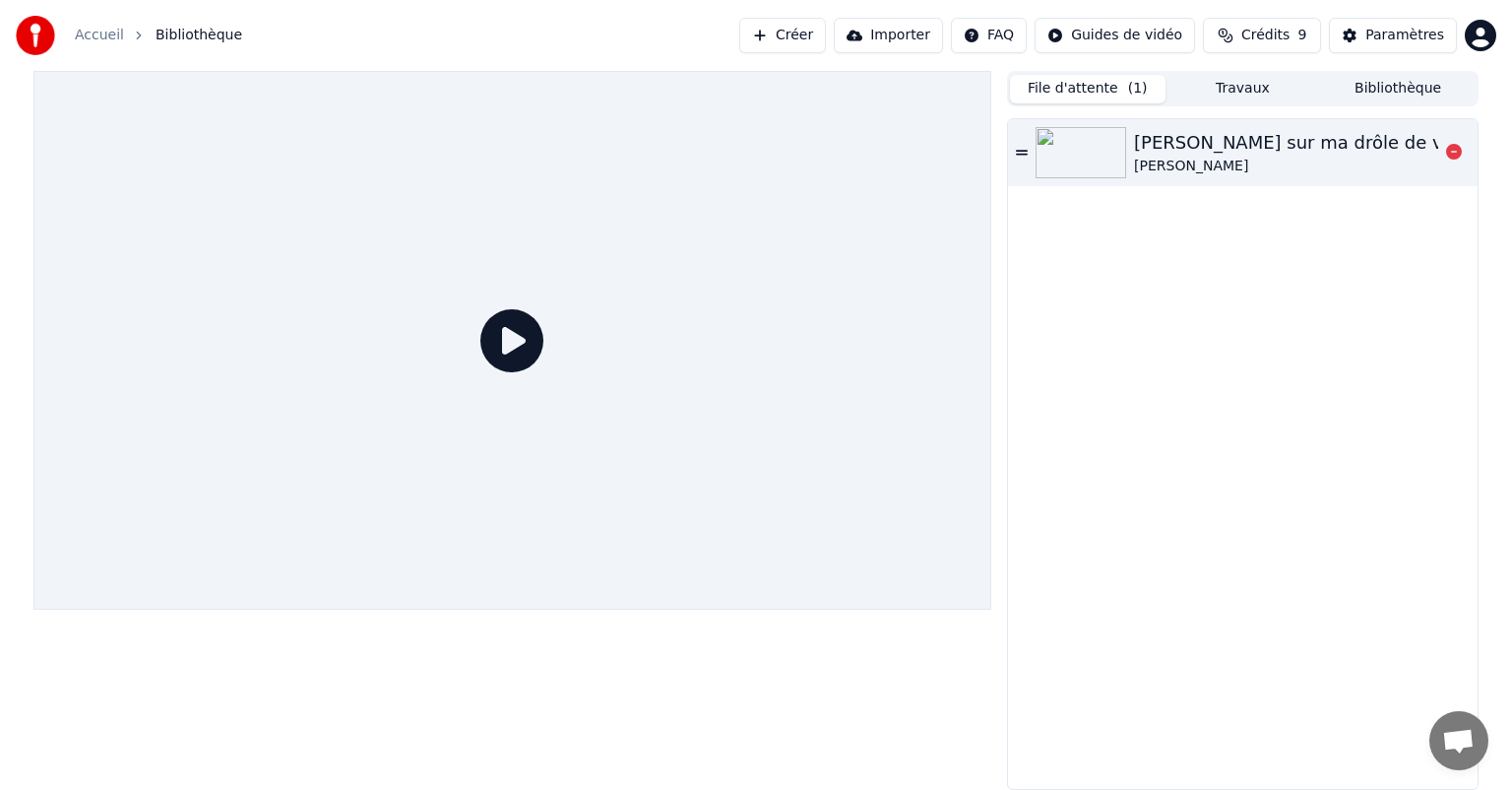
click at [1086, 163] on img at bounding box center [1082, 153] width 91 height 51
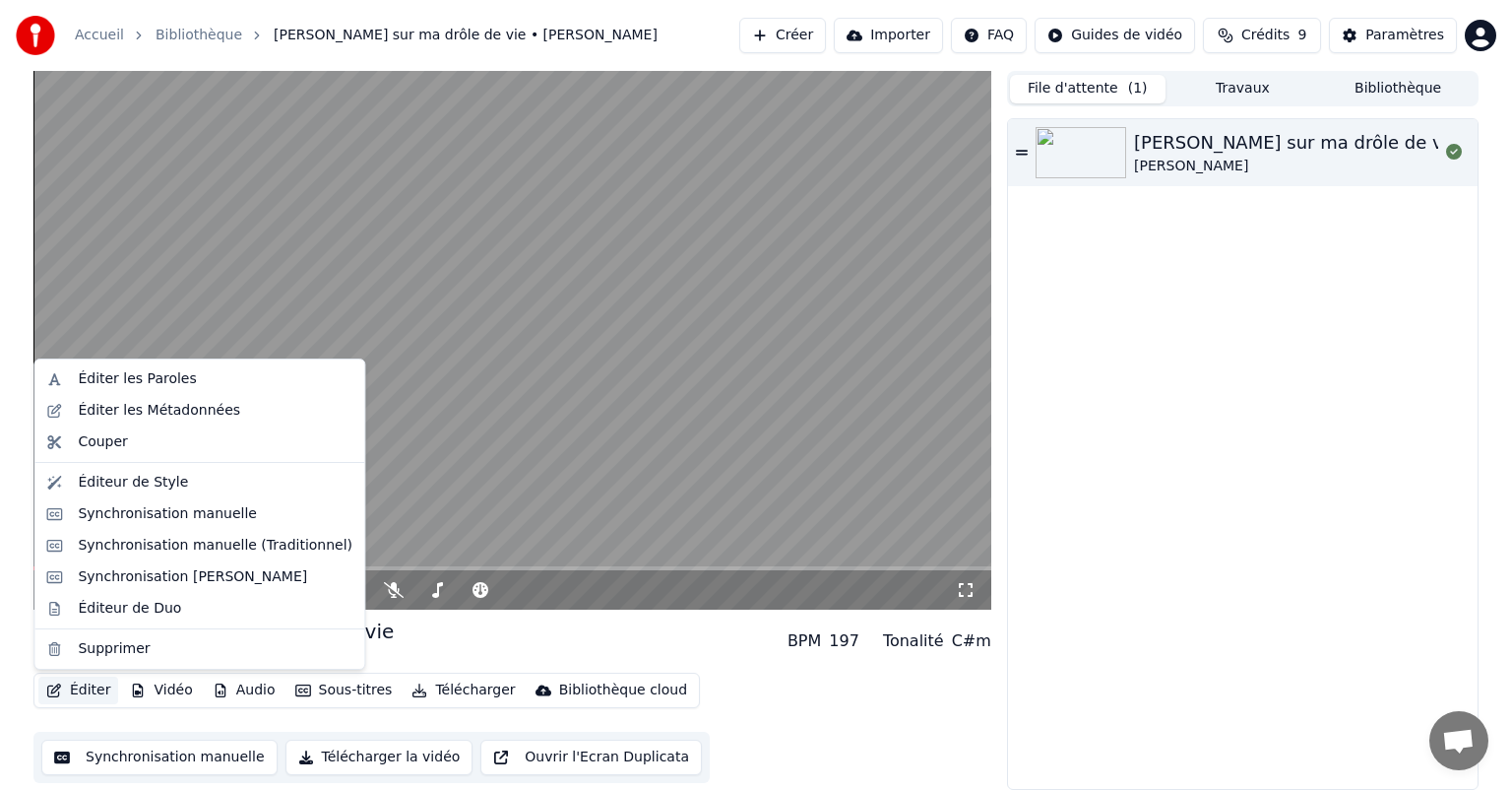
click at [65, 692] on button "Éditer" at bounding box center [78, 691] width 80 height 28
click at [191, 481] on div "Éditeur de Style" at bounding box center [215, 483] width 275 height 20
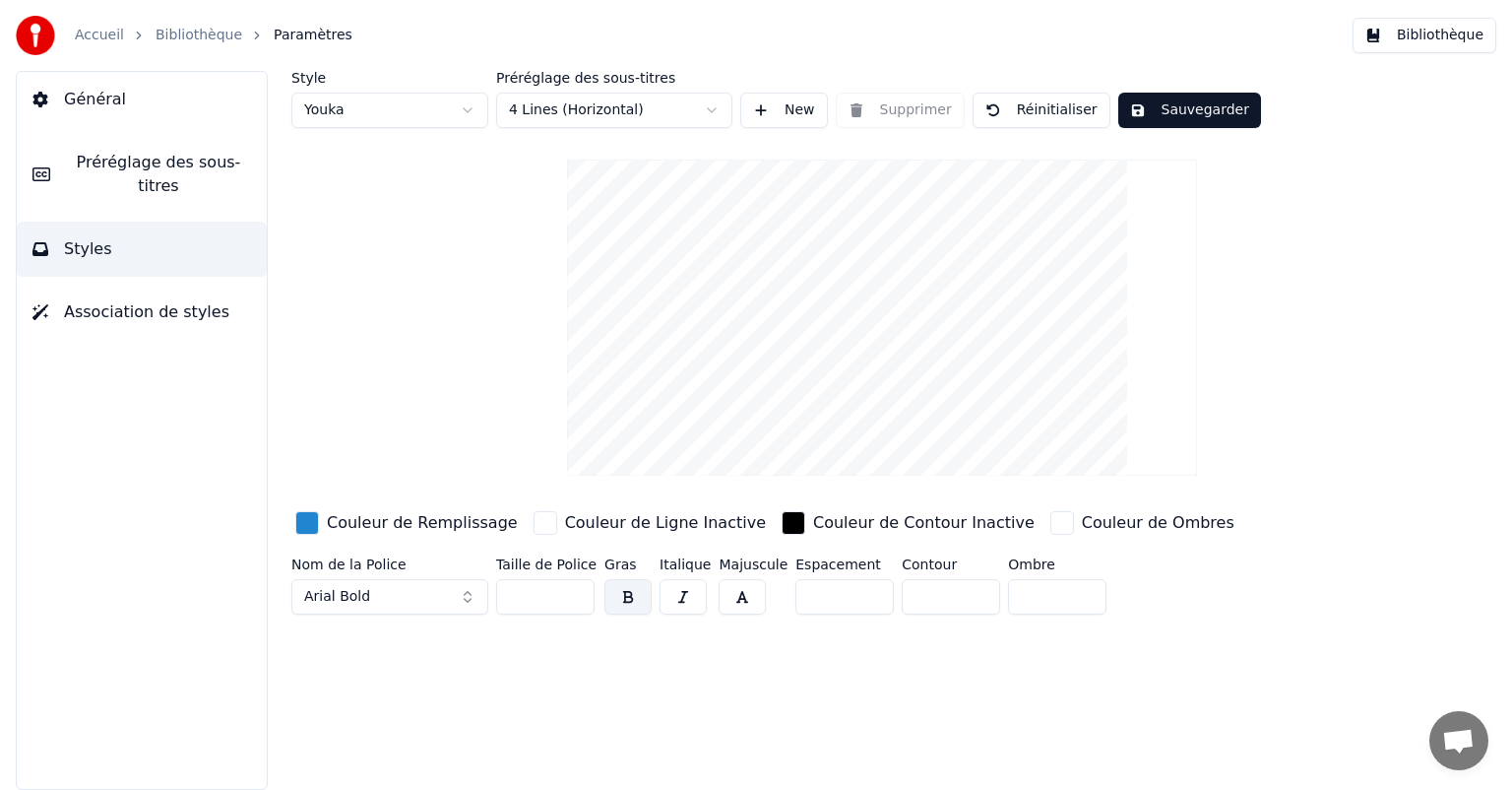
click at [103, 152] on span "Préréglage des sous-titres" at bounding box center [159, 174] width 185 height 47
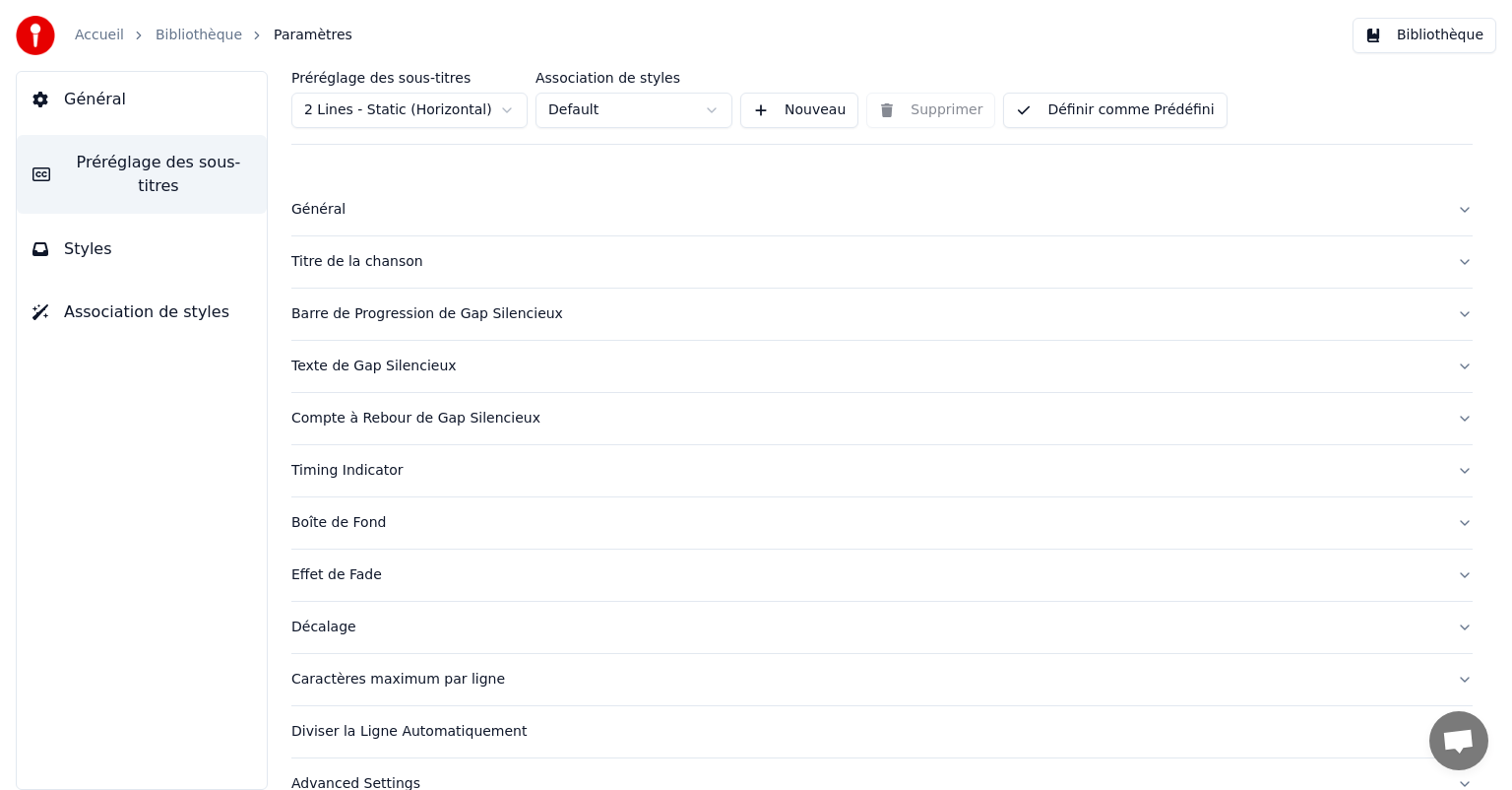
click at [362, 577] on div "Effet de Fade" at bounding box center [867, 575] width 1150 height 20
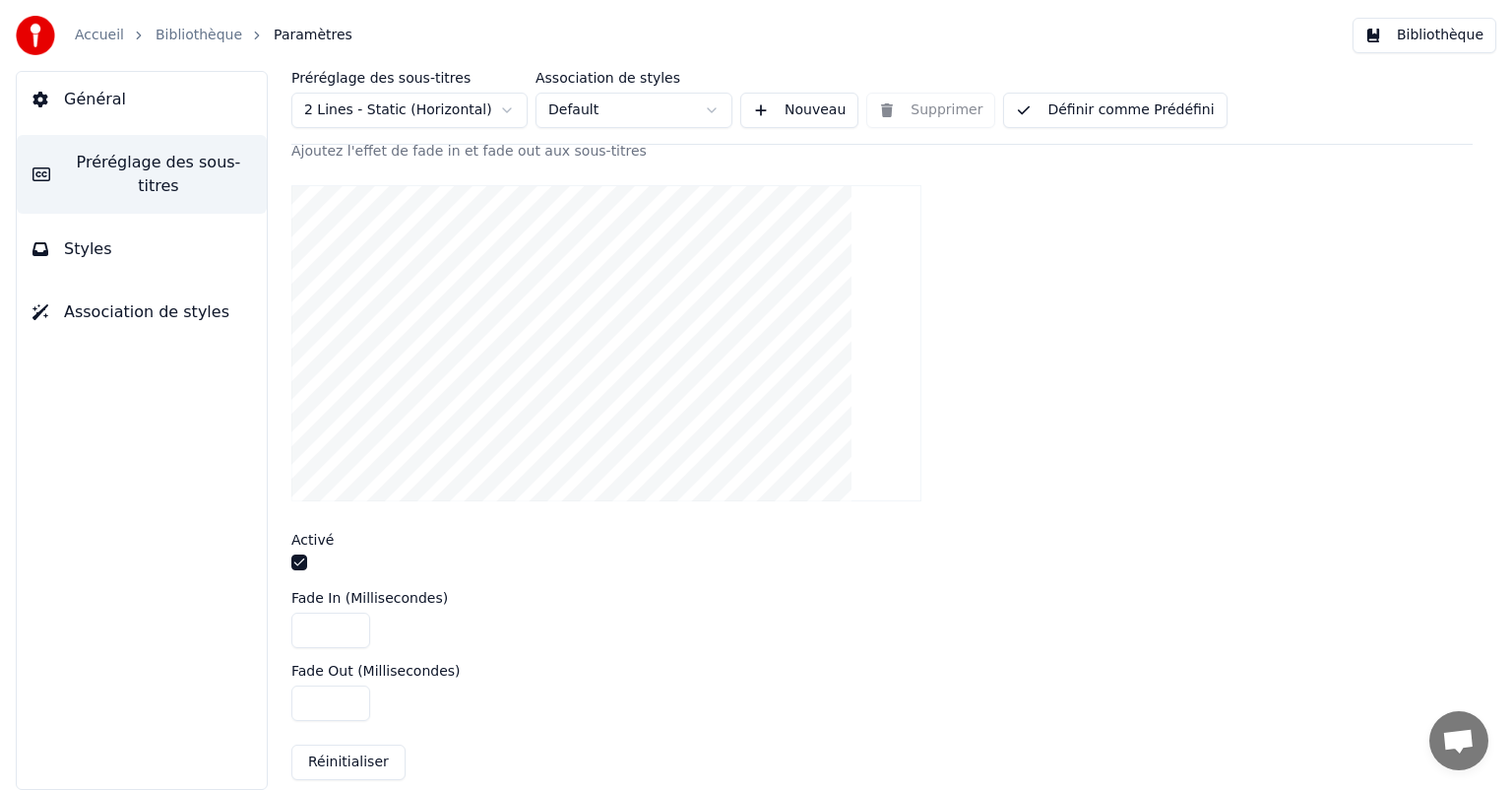
scroll to position [493, 0]
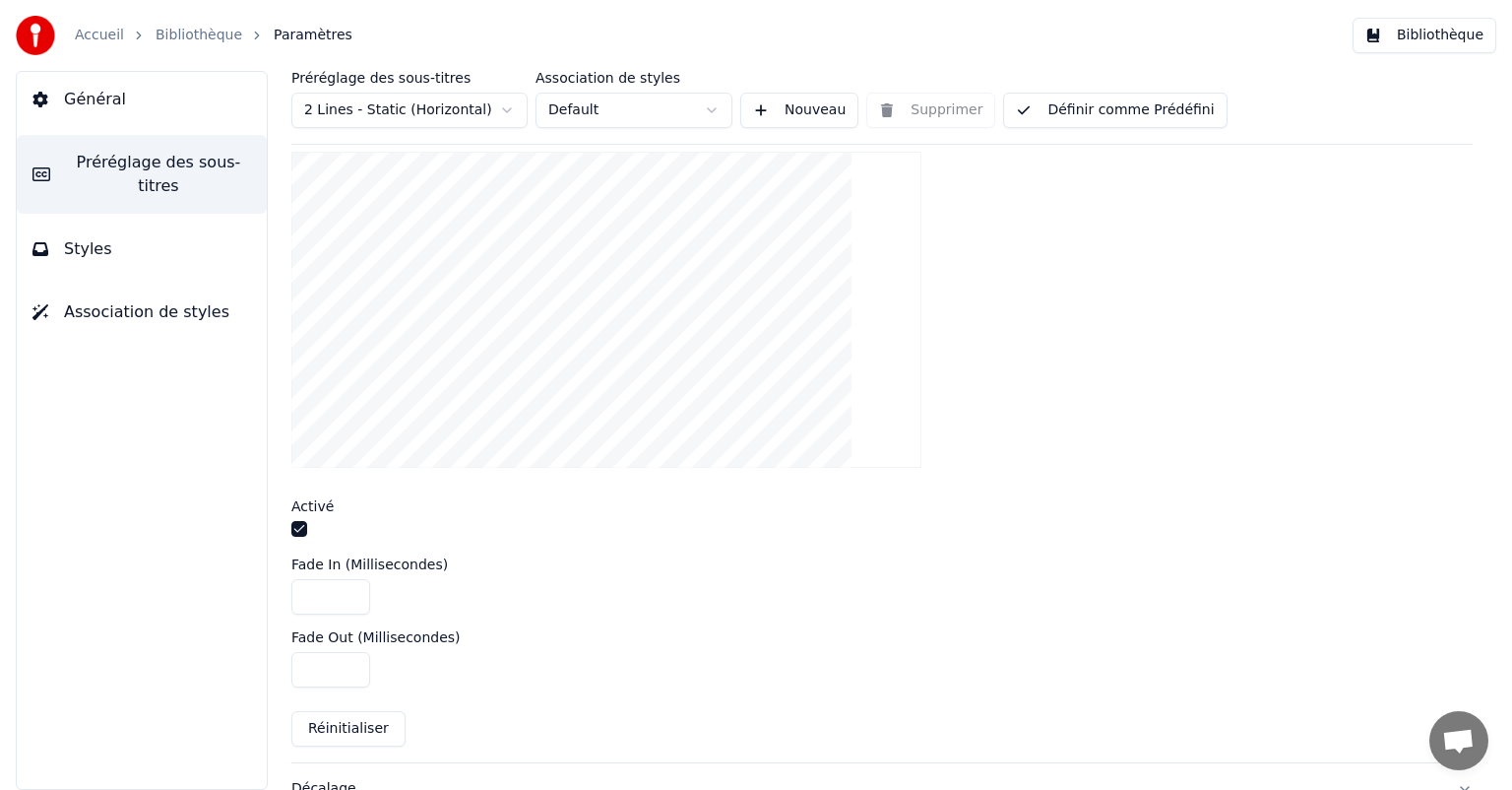
click at [331, 595] on input "****" at bounding box center [331, 597] width 79 height 35
click at [312, 590] on input "****" at bounding box center [331, 597] width 79 height 35
click at [343, 593] on input "****" at bounding box center [331, 597] width 79 height 35
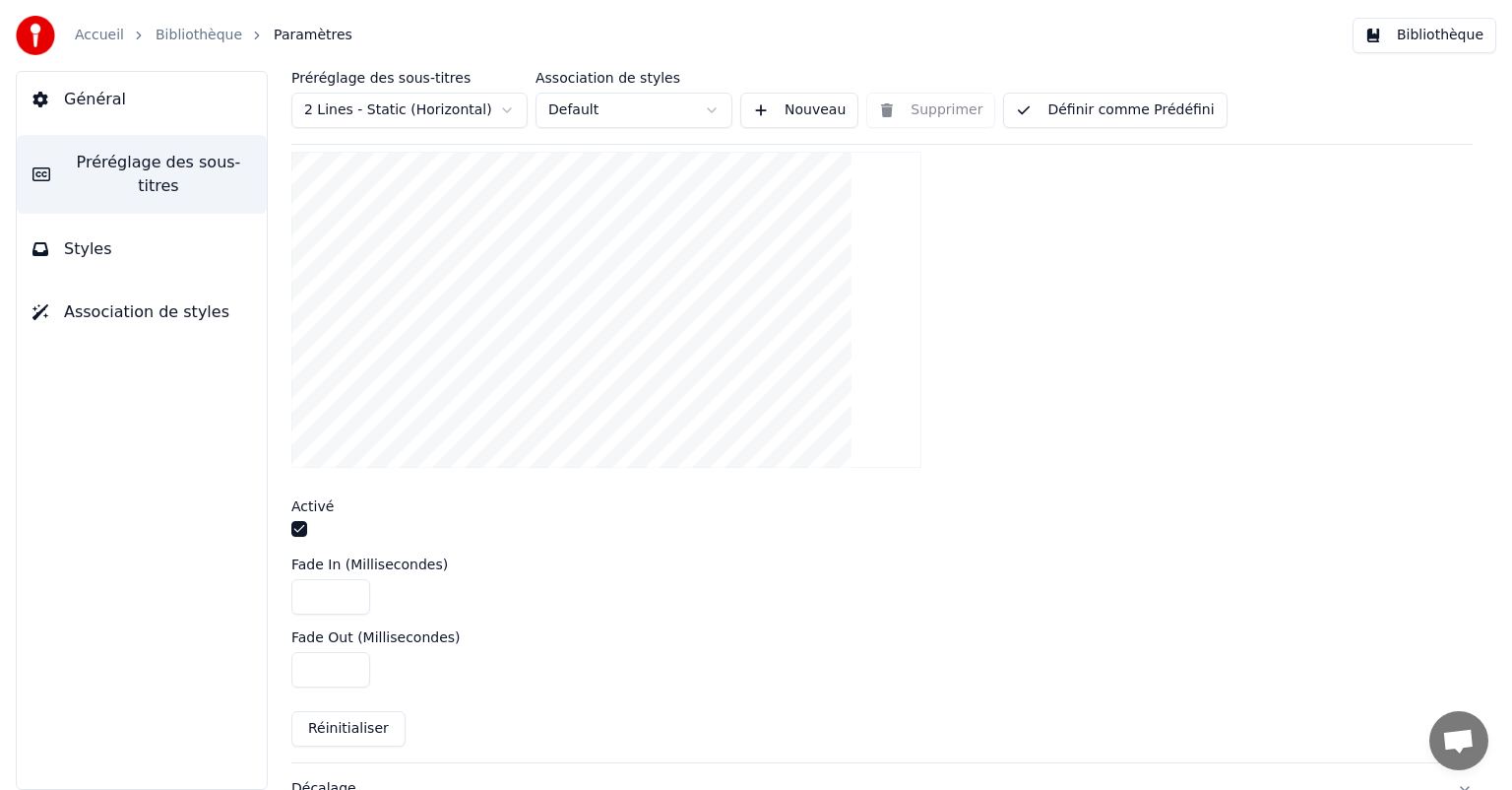
click at [319, 592] on input "****" at bounding box center [331, 597] width 79 height 35
type input "****"
click at [481, 591] on div "****" at bounding box center [883, 597] width 1182 height 35
click at [1396, 38] on button "Bibliothèque" at bounding box center [1425, 35] width 144 height 35
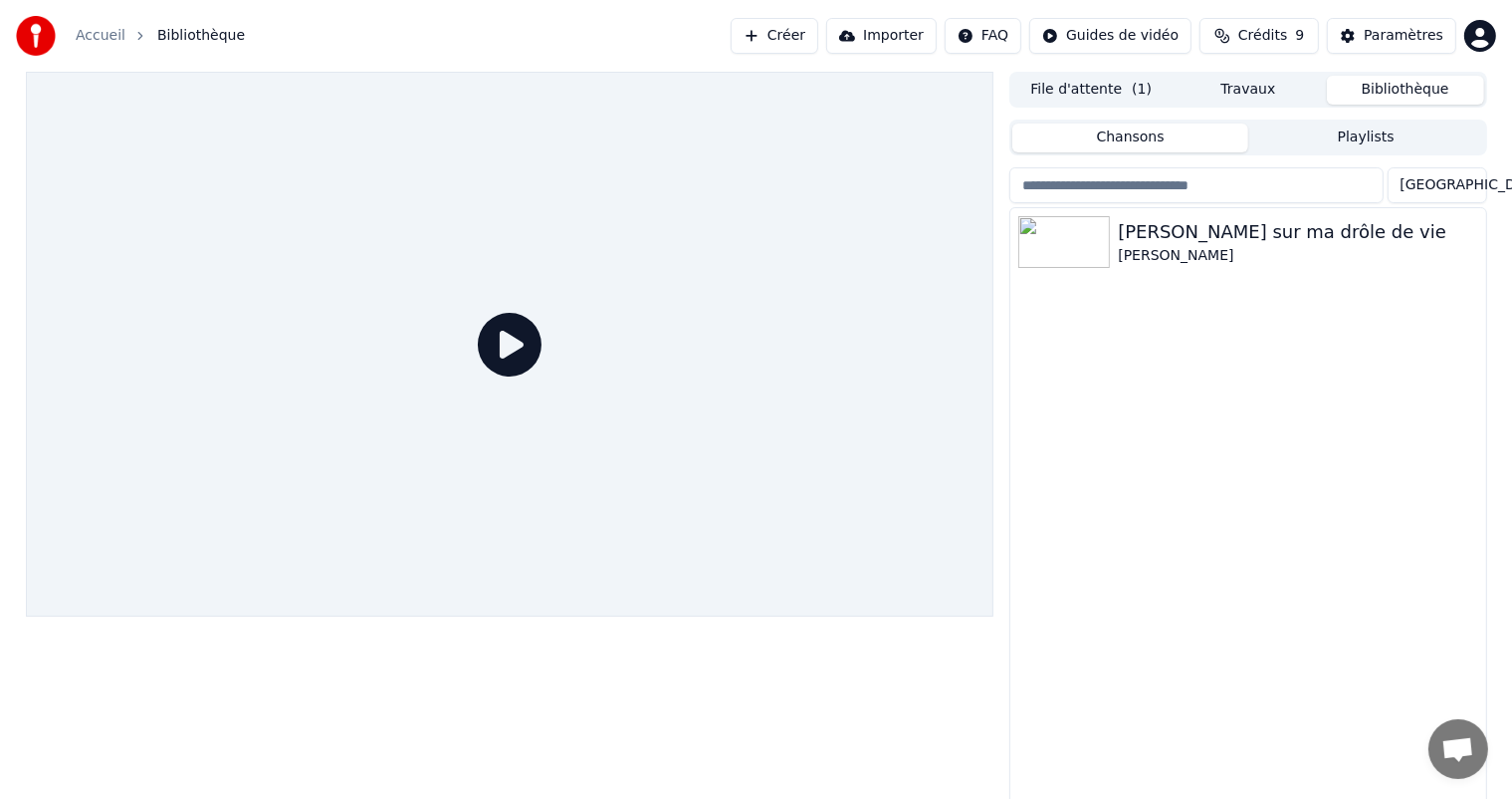
click at [1133, 90] on button "File d'attente ( 1 )" at bounding box center [1092, 90] width 157 height 29
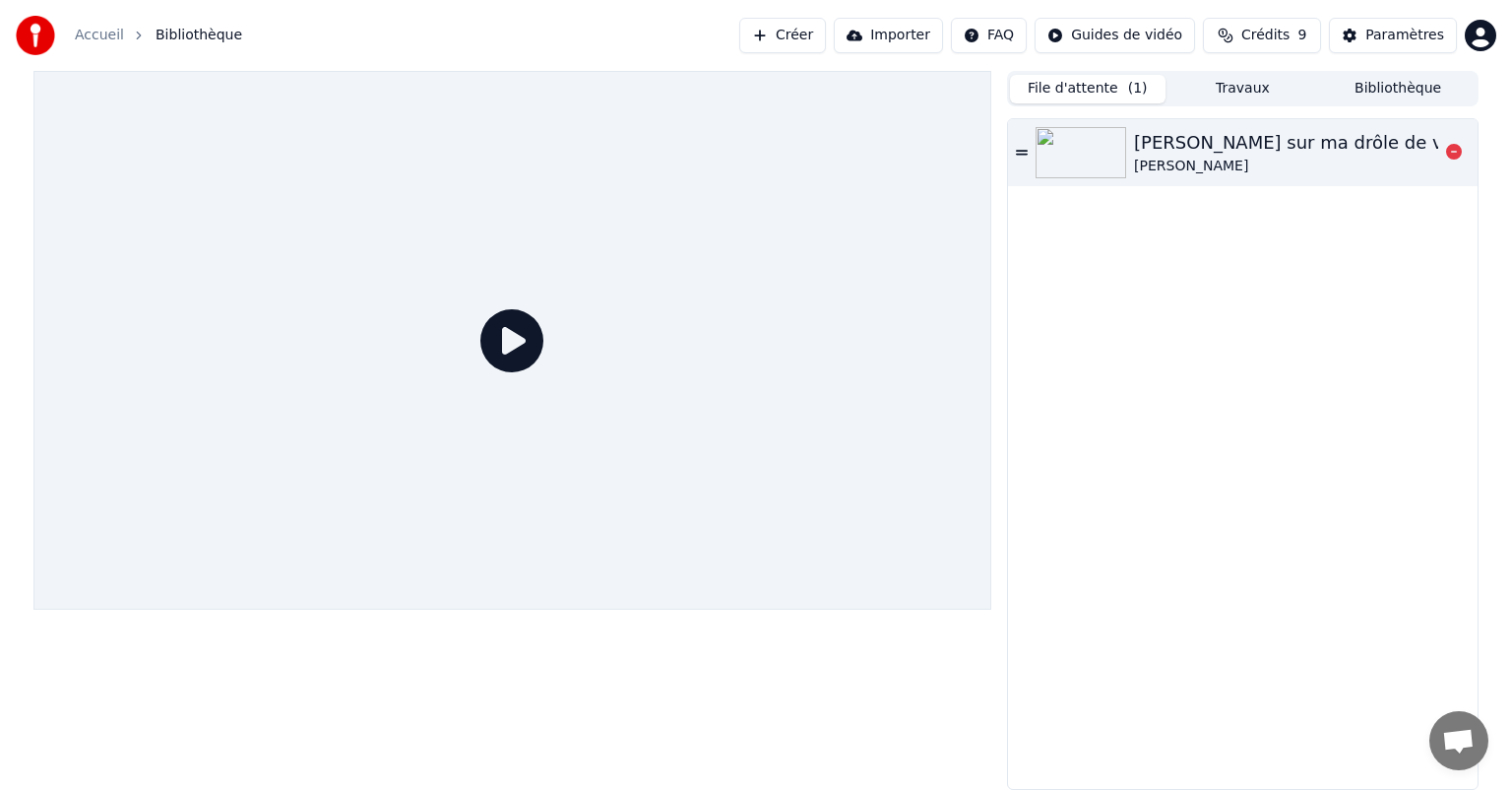
click at [1117, 156] on img at bounding box center [1082, 153] width 91 height 51
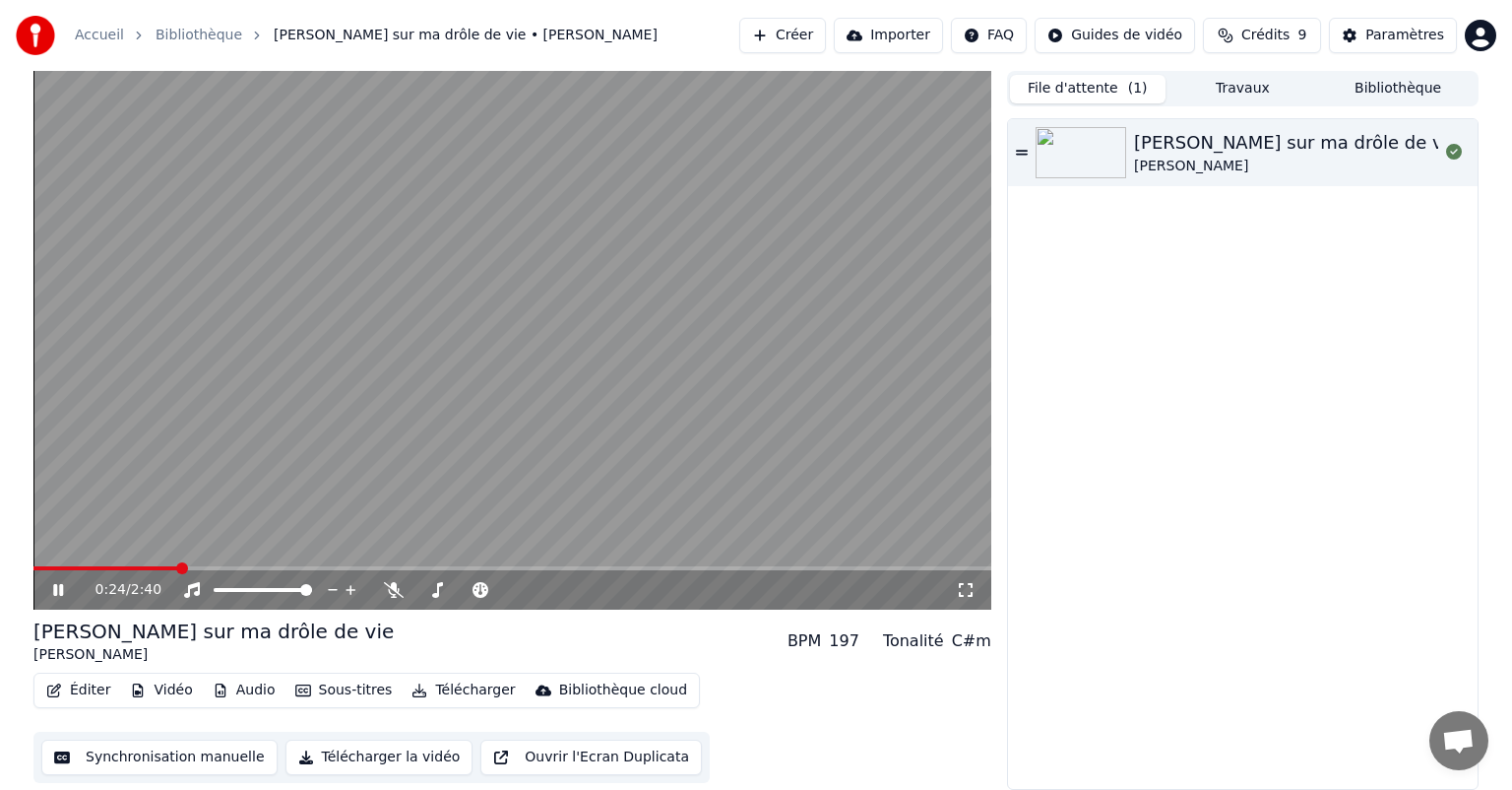
click at [63, 596] on icon at bounding box center [72, 590] width 46 height 16
click at [97, 696] on button "Éditer" at bounding box center [78, 691] width 80 height 28
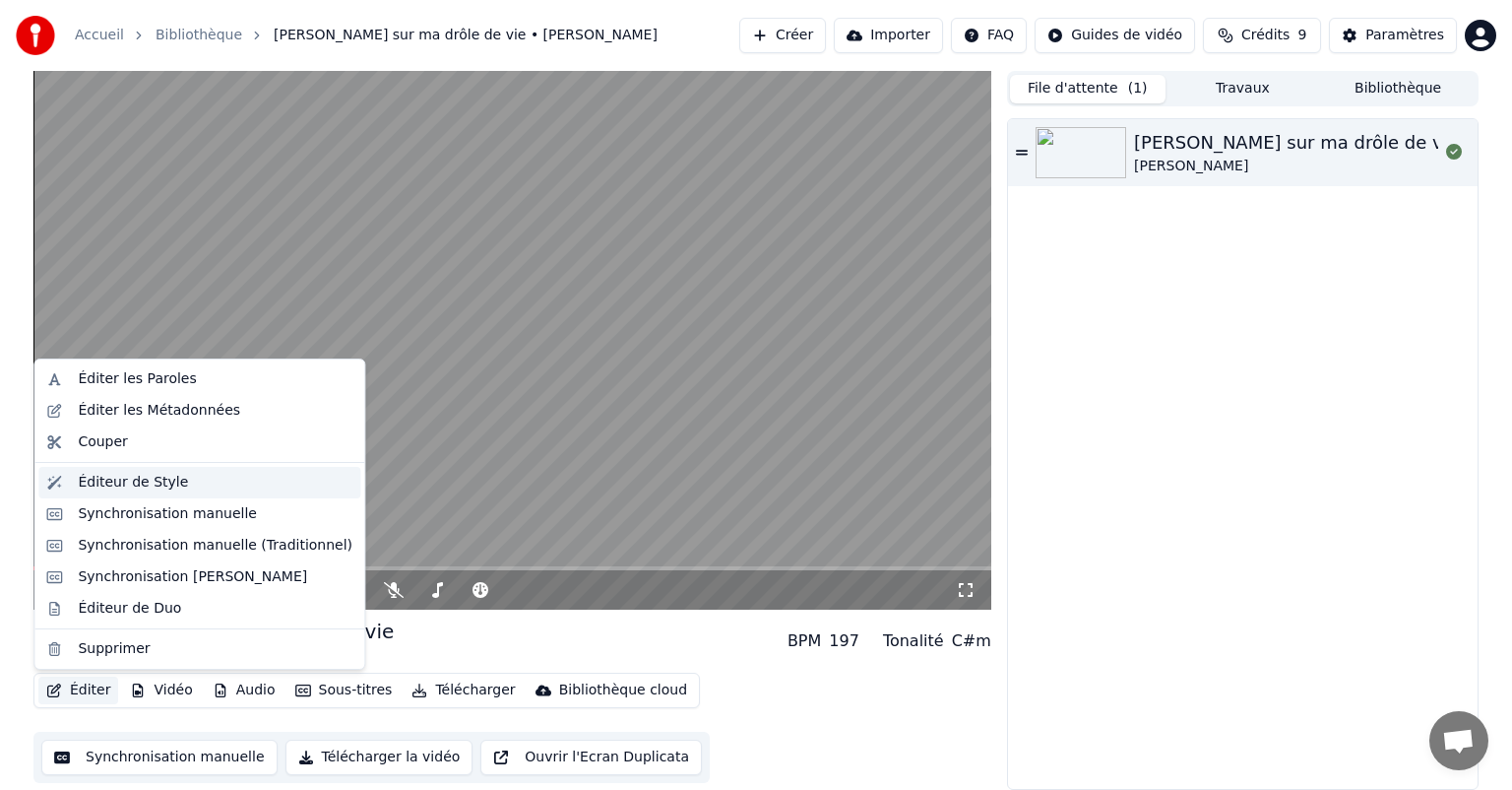
click at [186, 479] on div "Éditeur de Style" at bounding box center [215, 483] width 275 height 20
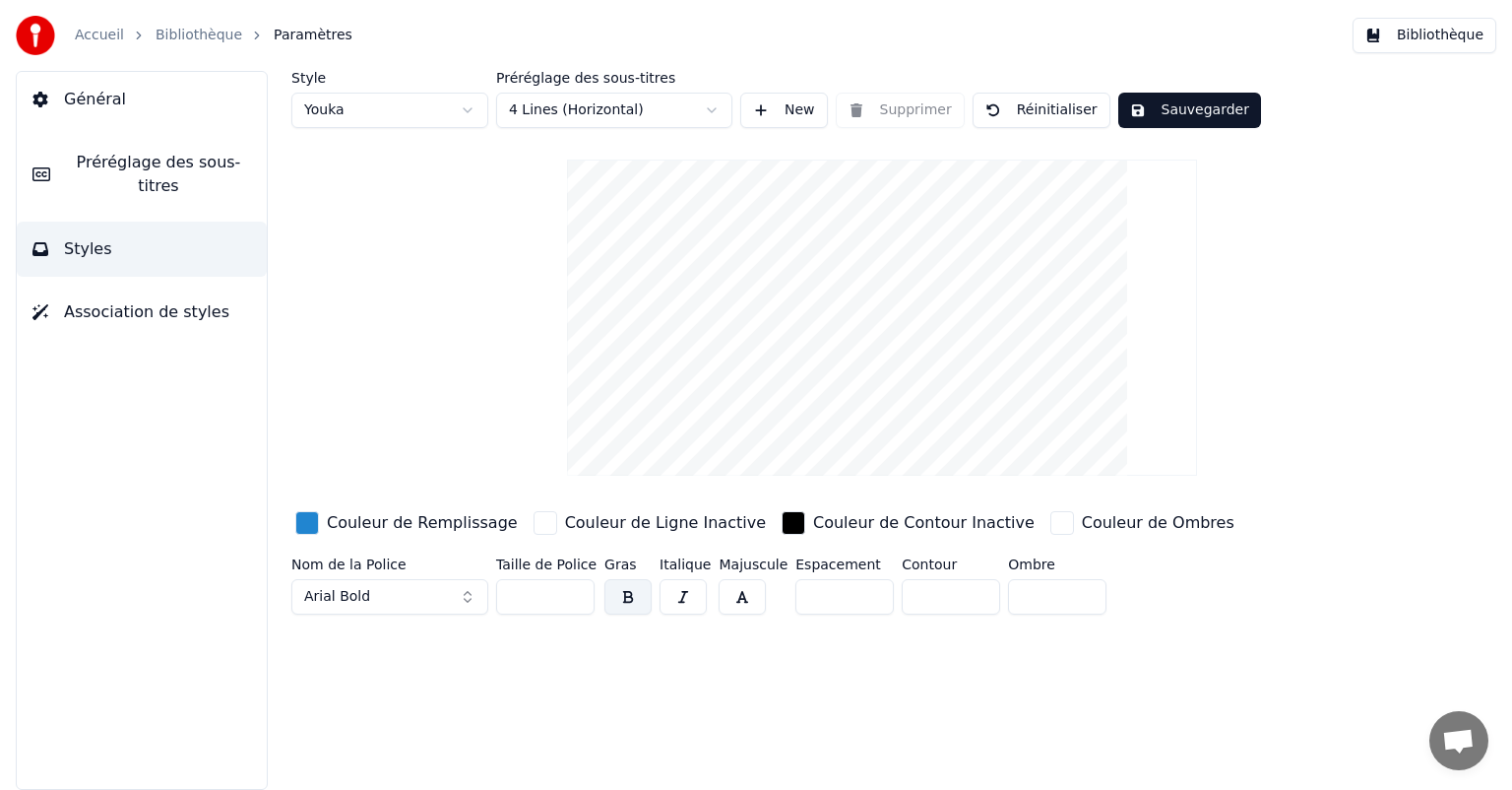
click at [102, 155] on span "Préréglage des sous-titres" at bounding box center [159, 174] width 185 height 47
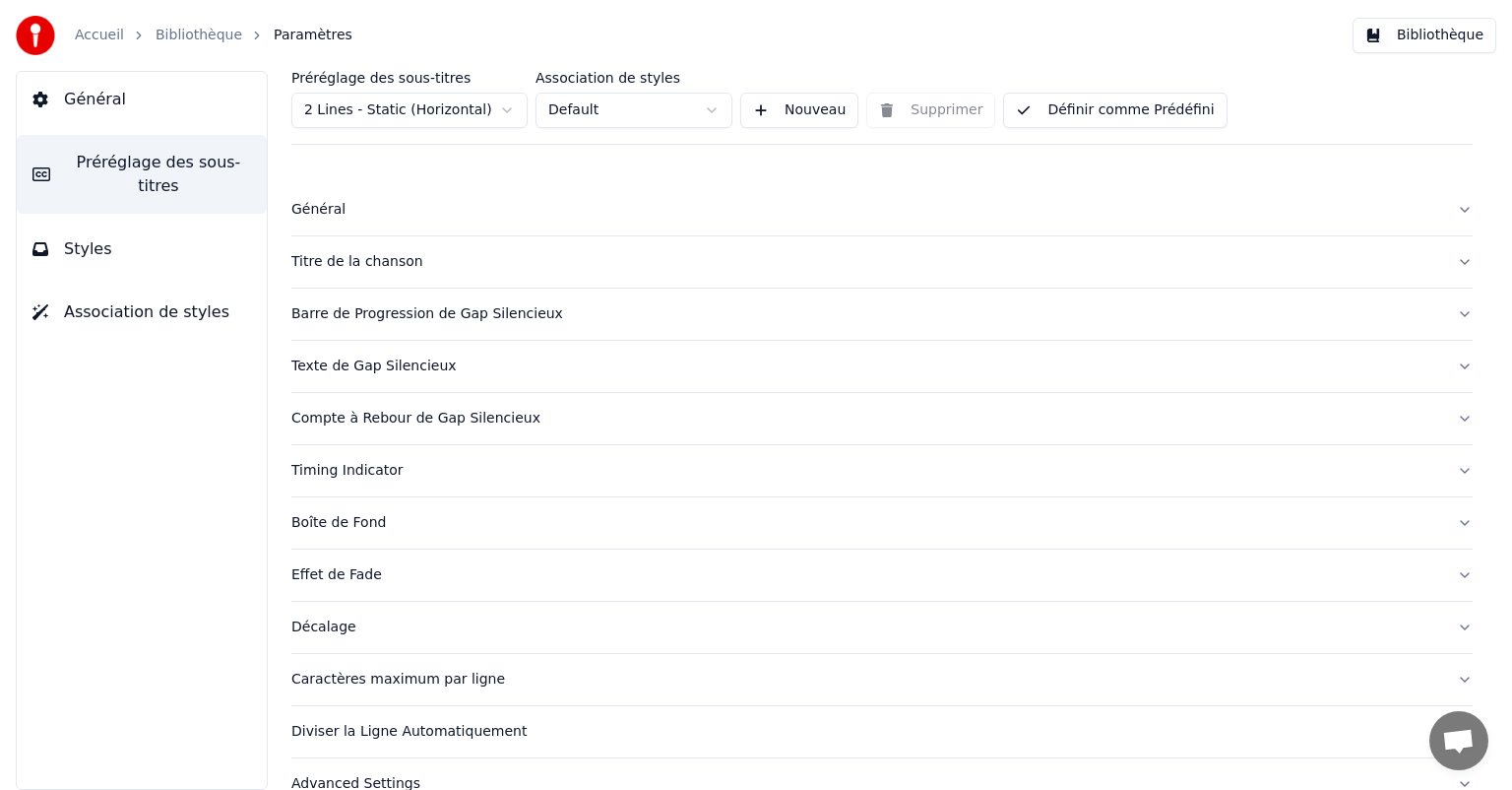
click at [334, 581] on div "Effet de Fade" at bounding box center [867, 575] width 1150 height 20
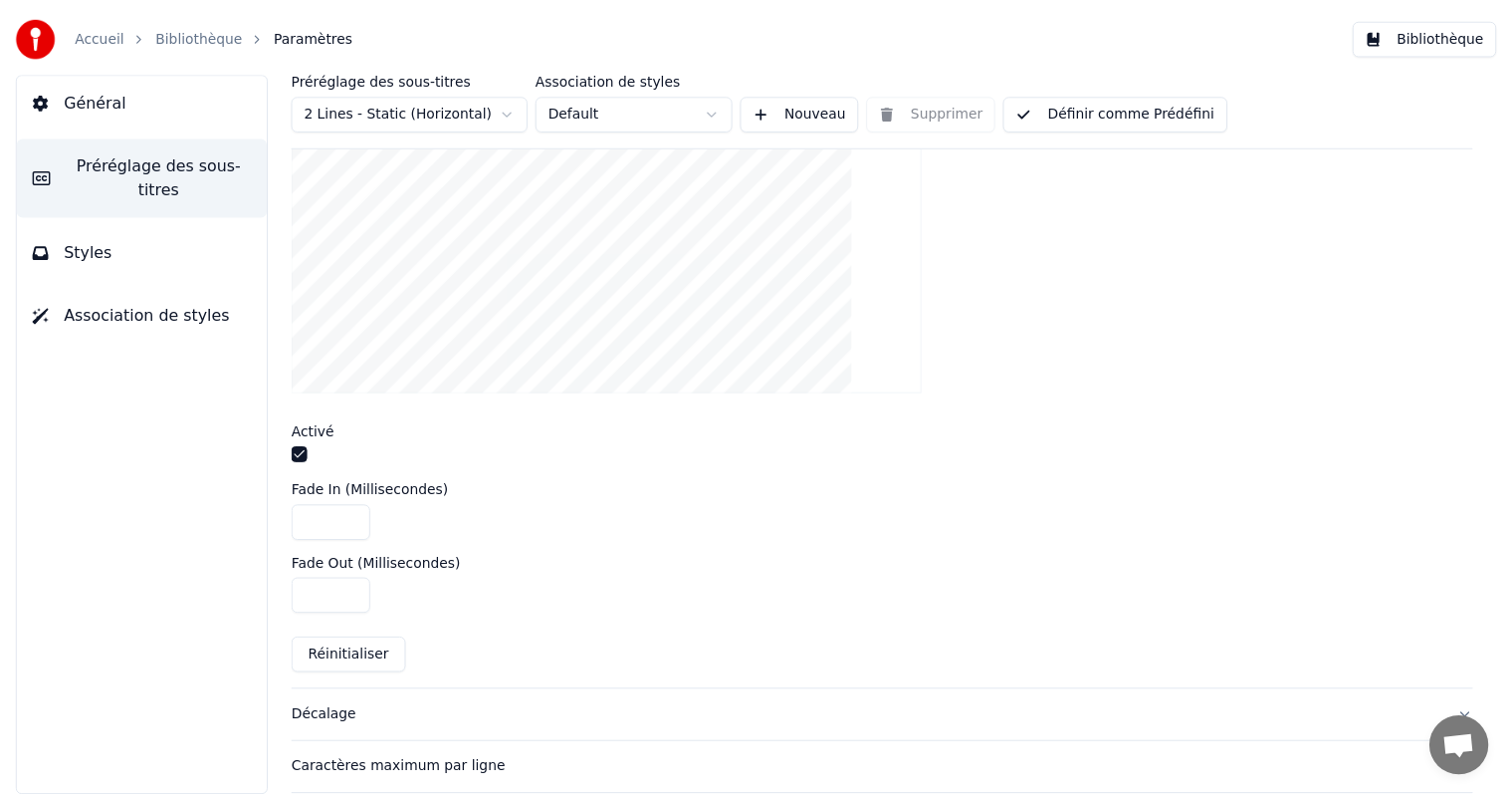
scroll to position [598, 0]
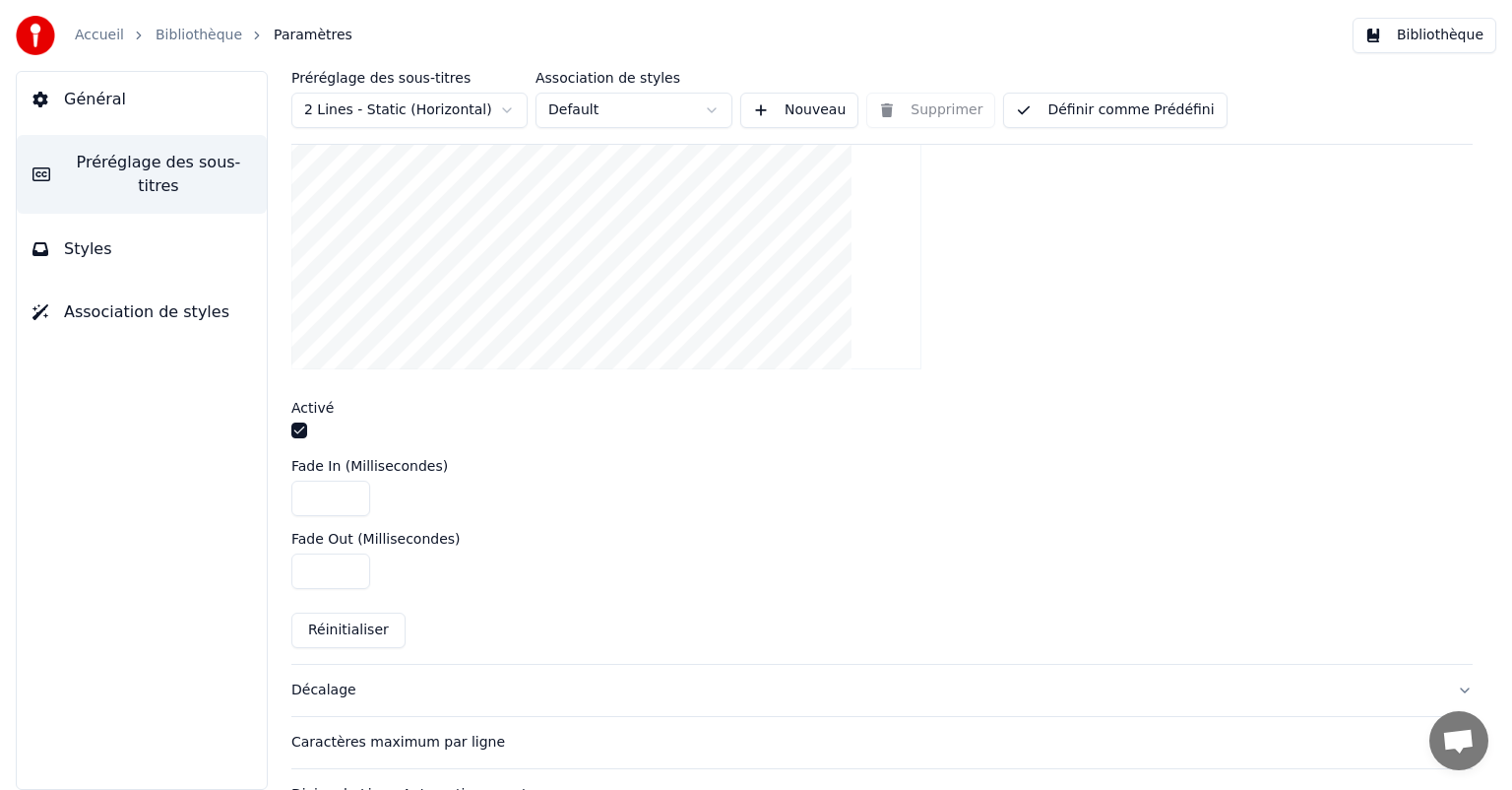
click at [321, 493] on input "****" at bounding box center [331, 498] width 79 height 35
type input "*****"
click at [608, 502] on div "*****" at bounding box center [883, 498] width 1182 height 35
click at [1448, 28] on button "Bibliothèque" at bounding box center [1425, 35] width 144 height 35
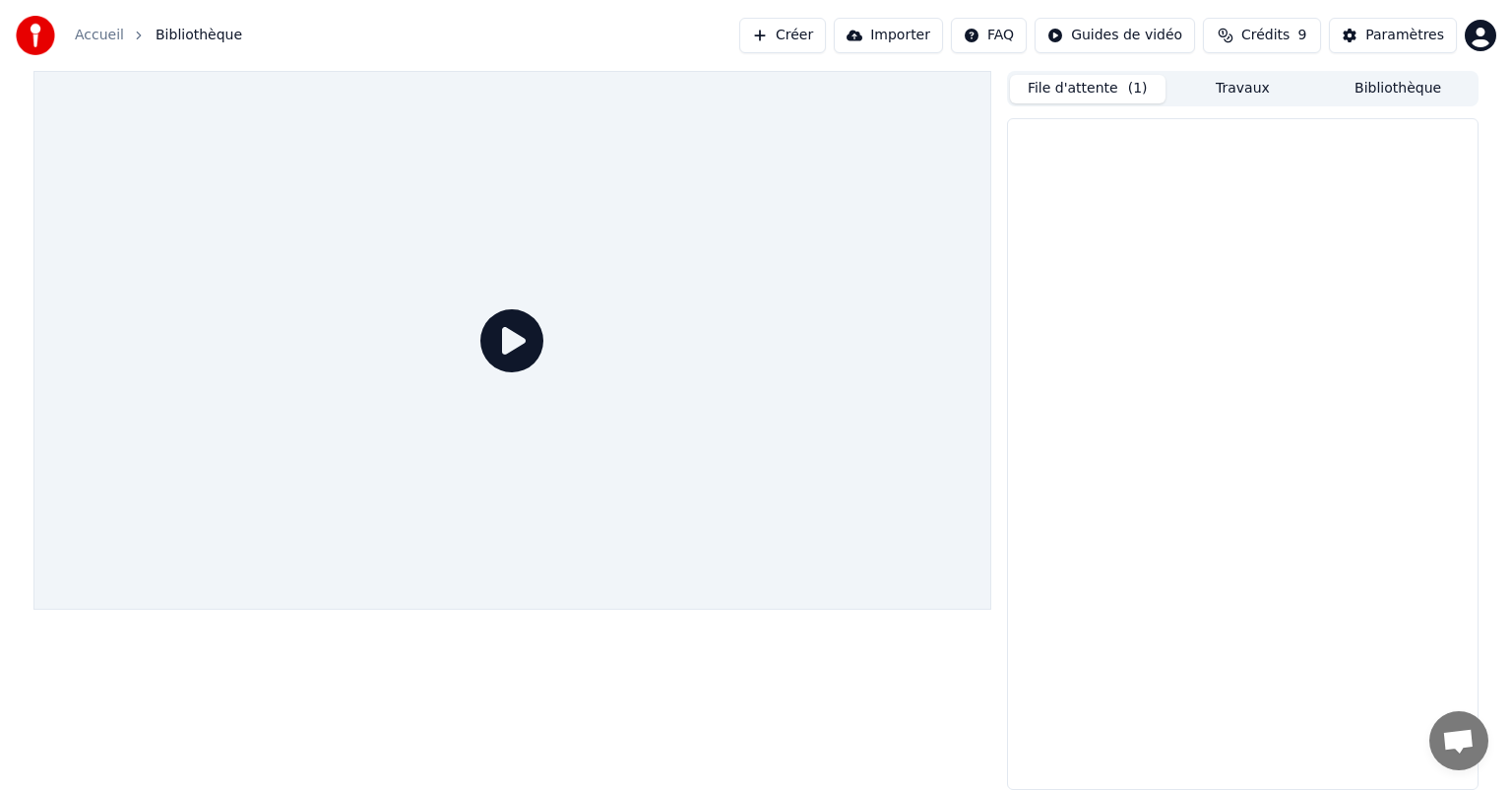
click at [1106, 91] on button "File d'attente ( 1 )" at bounding box center [1088, 89] width 156 height 29
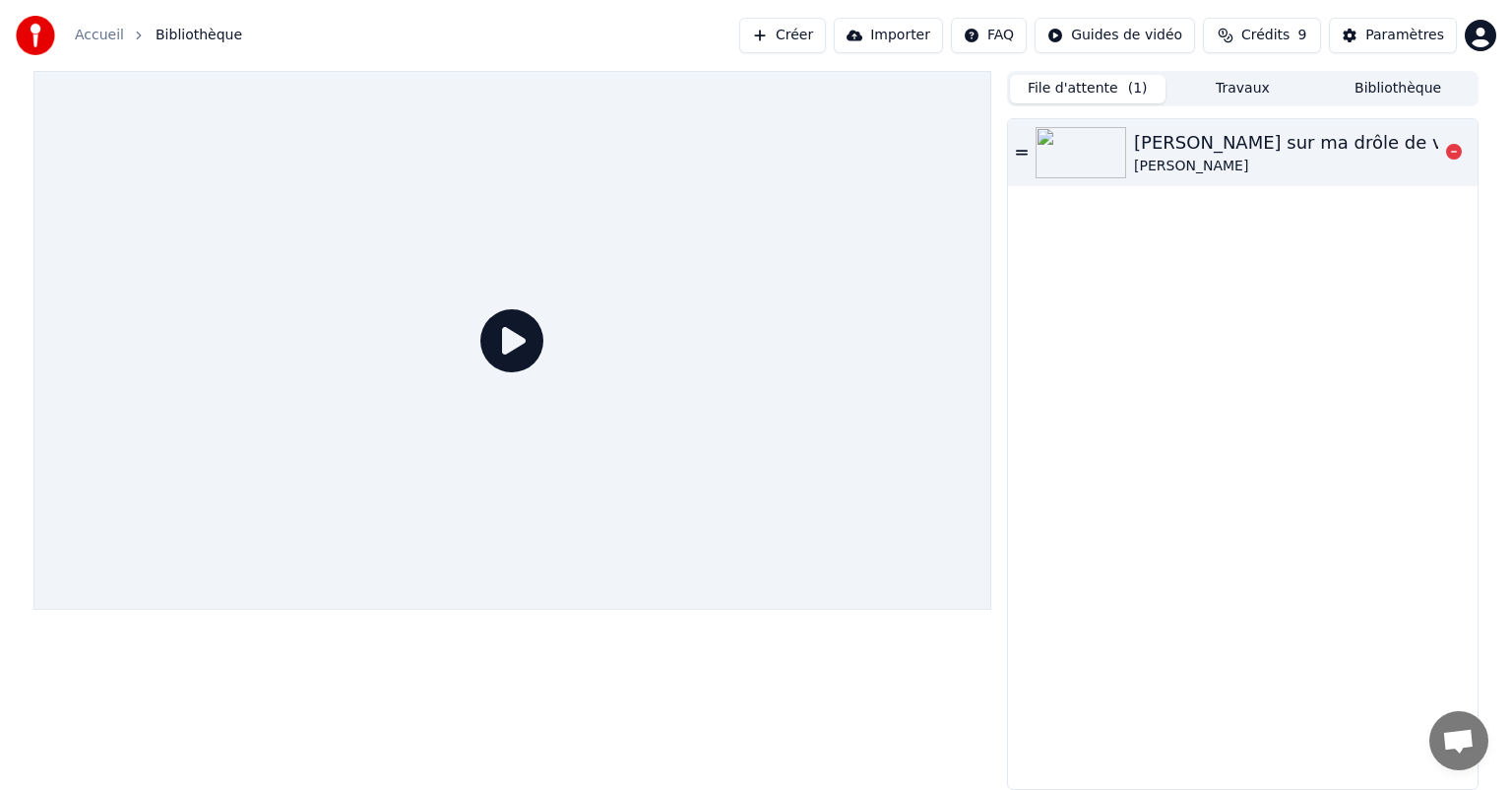
click at [1192, 153] on div "[PERSON_NAME] sur ma drôle de vie" at bounding box center [1297, 143] width 325 height 28
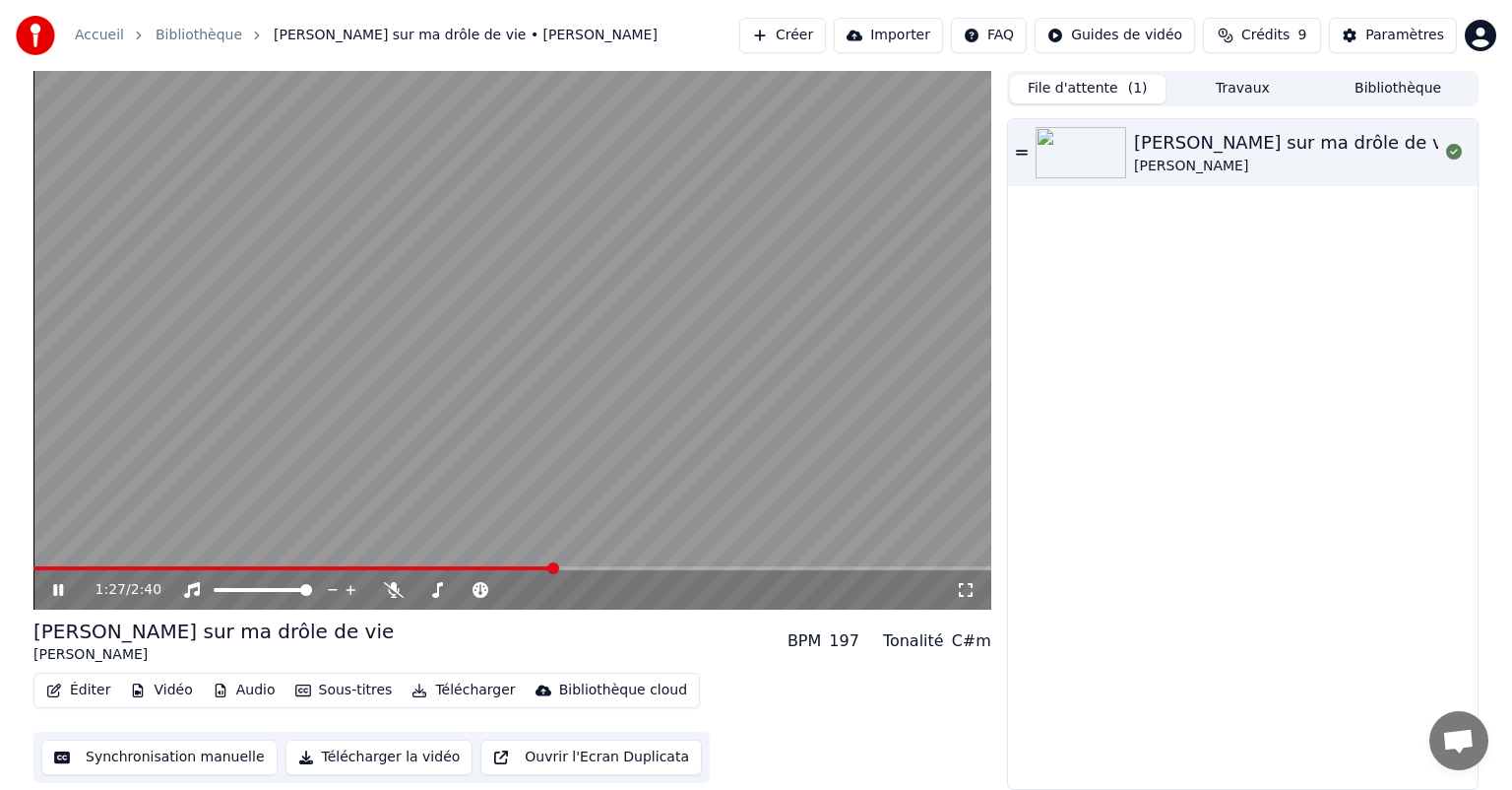
click at [47, 593] on div "1:27 / 2:40" at bounding box center [512, 590] width 943 height 20
click at [55, 591] on icon at bounding box center [58, 590] width 10 height 12
click at [80, 768] on button "Synchronisation manuelle" at bounding box center [160, 757] width 236 height 35
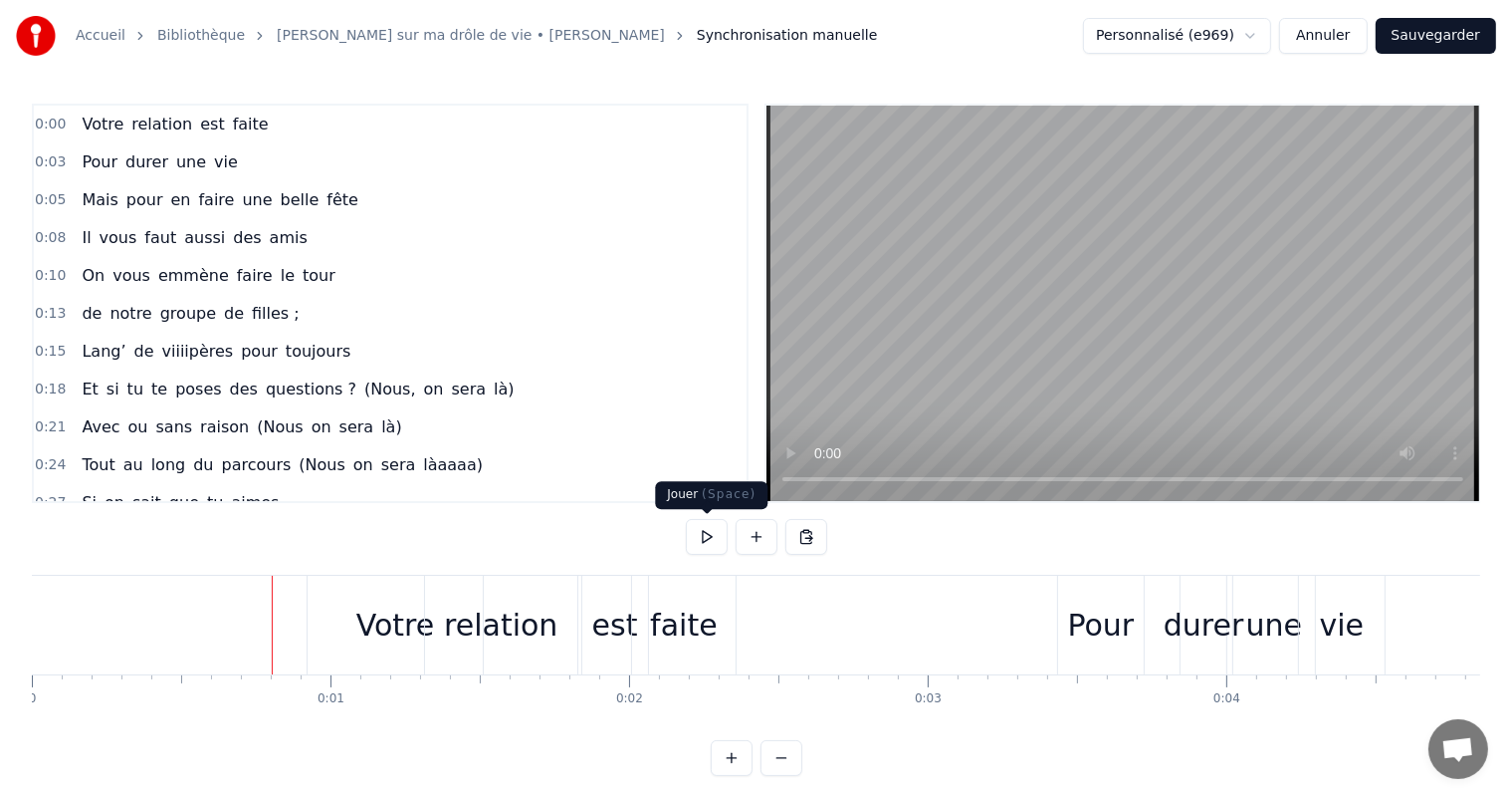
click at [697, 532] on button at bounding box center [707, 537] width 42 height 36
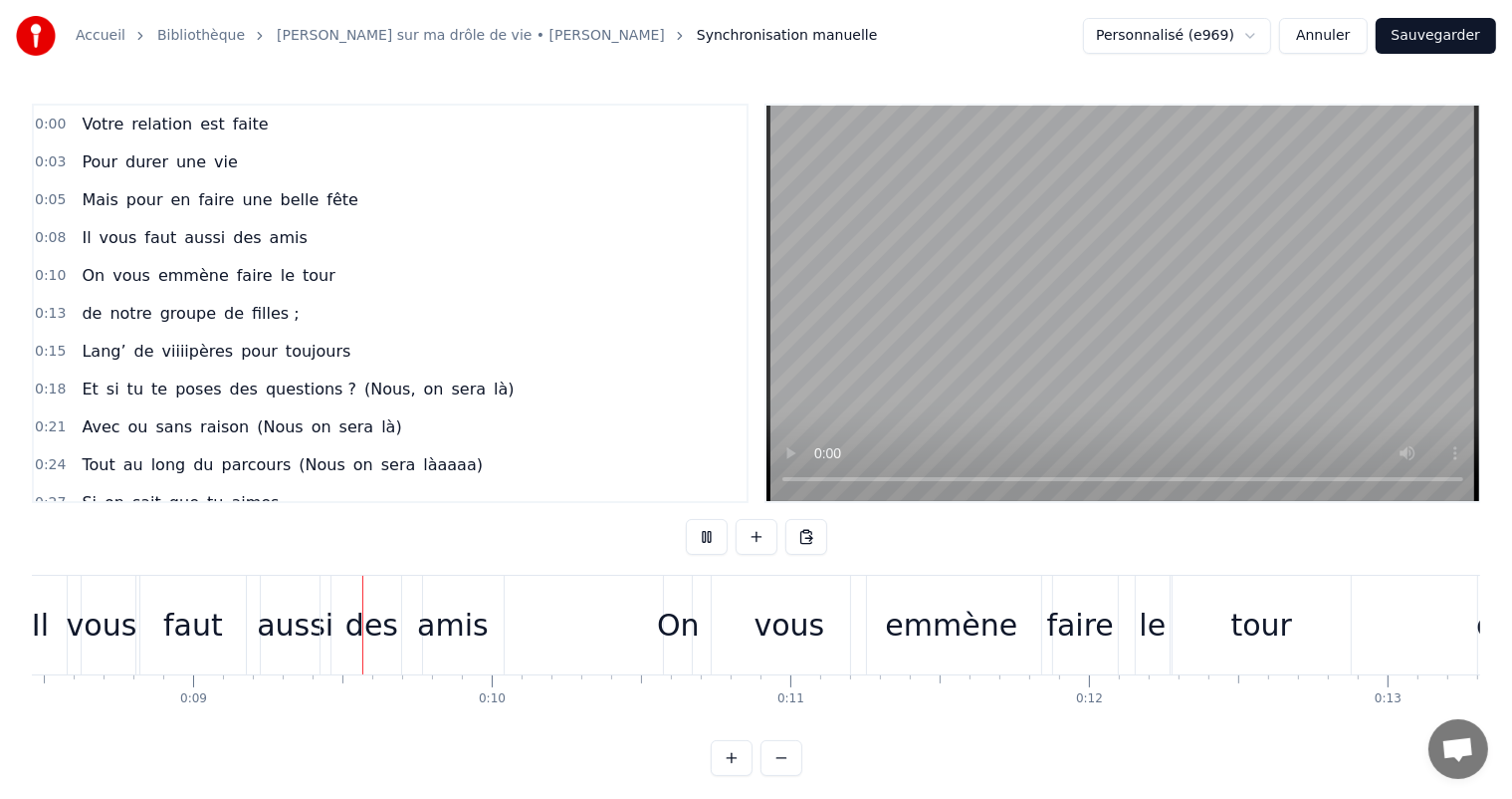
scroll to position [0, 2546]
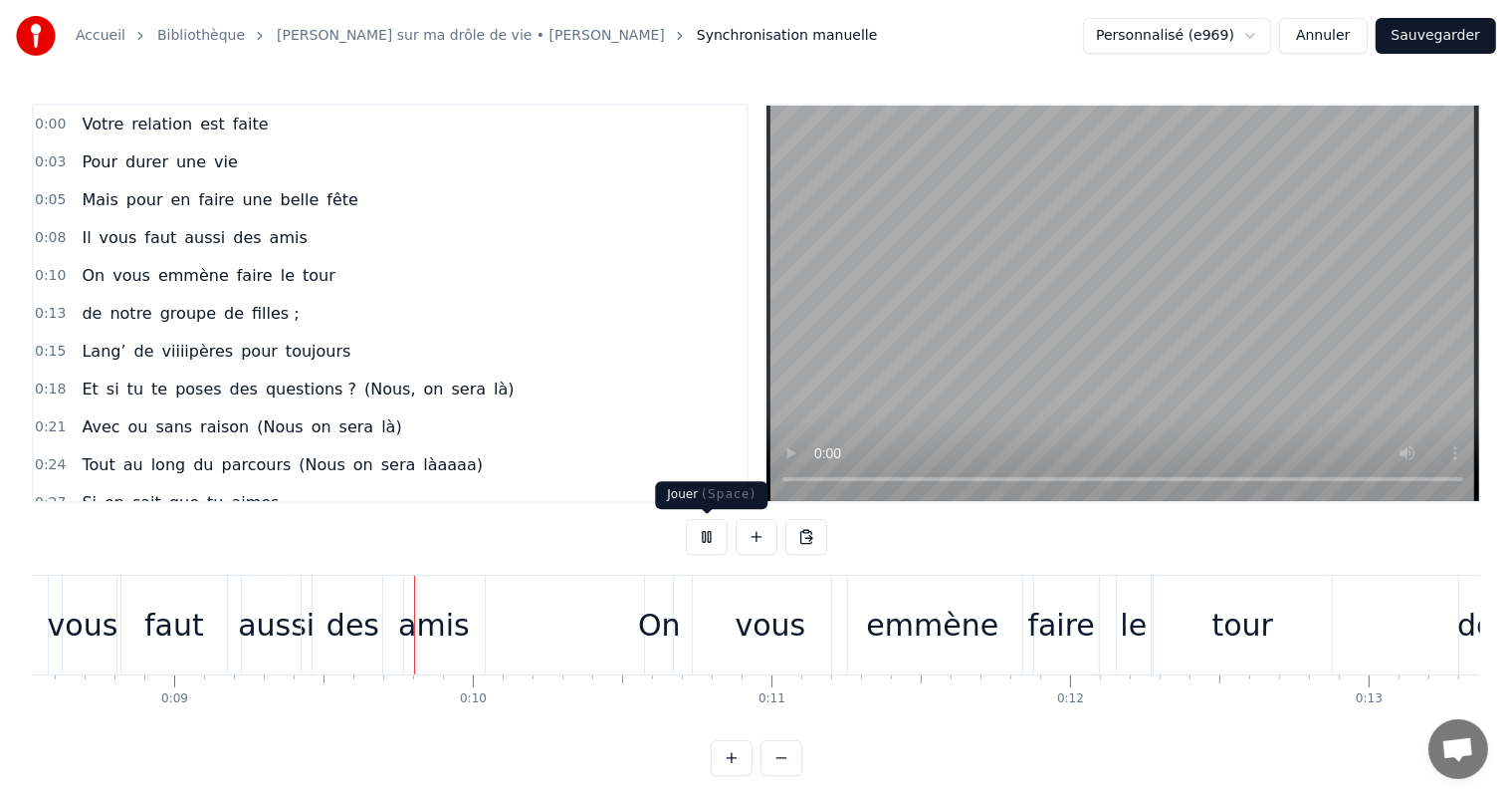
click at [709, 540] on button at bounding box center [707, 537] width 42 height 36
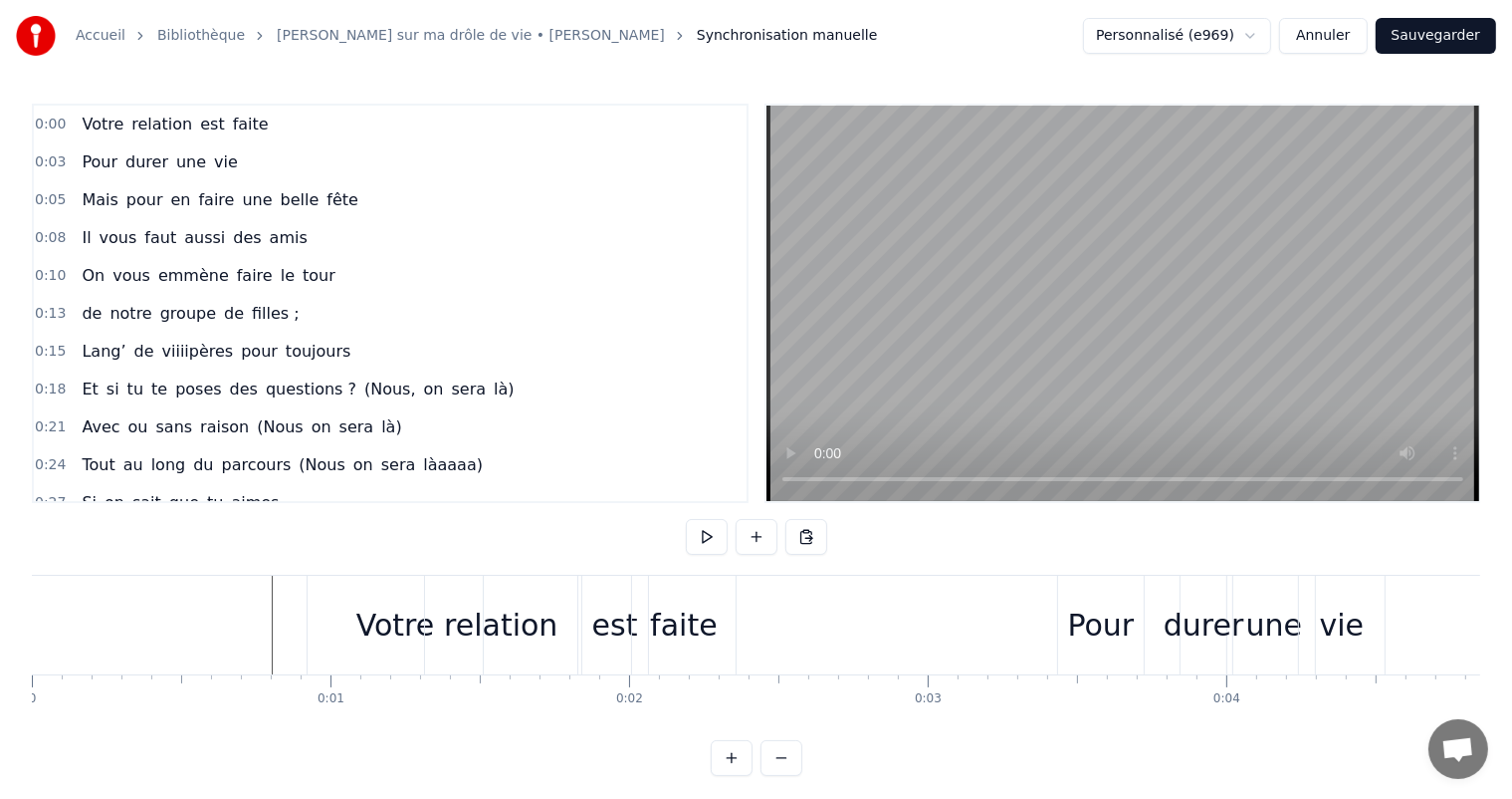
click at [696, 538] on button at bounding box center [707, 537] width 42 height 36
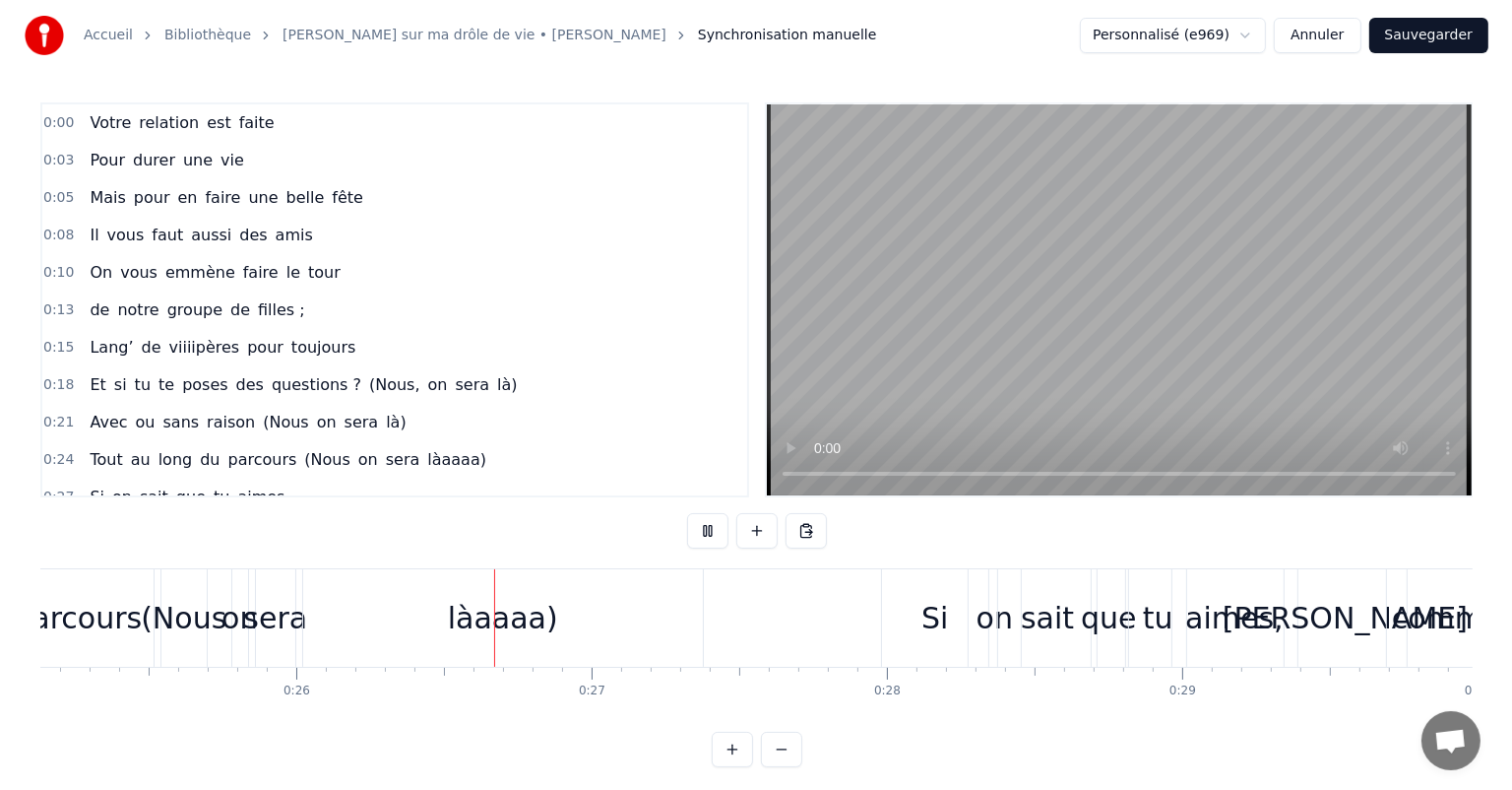
scroll to position [0, 7601]
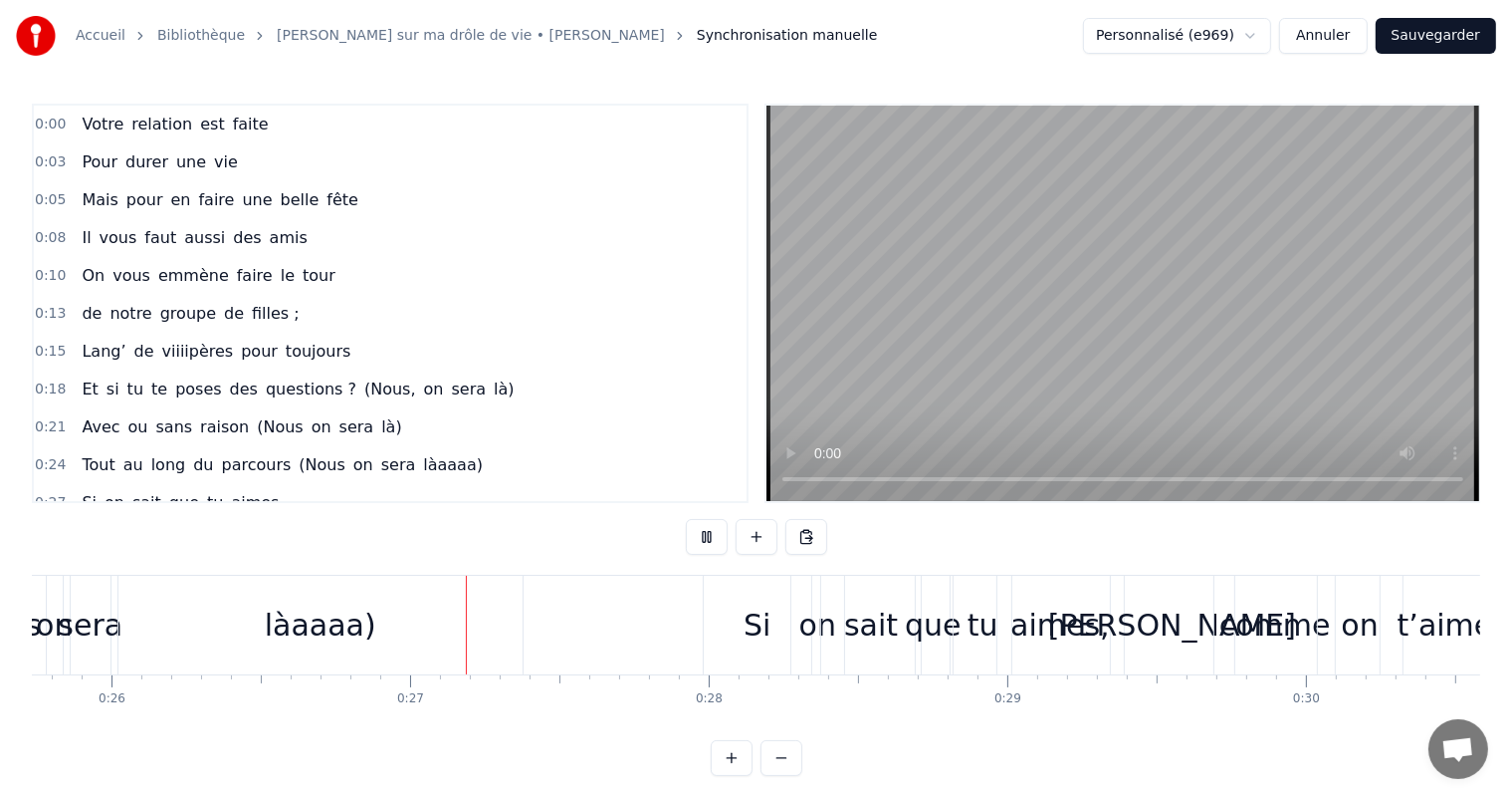
click at [696, 538] on button at bounding box center [707, 537] width 42 height 36
click at [1463, 44] on button "Sauvegarder" at bounding box center [1436, 36] width 121 height 36
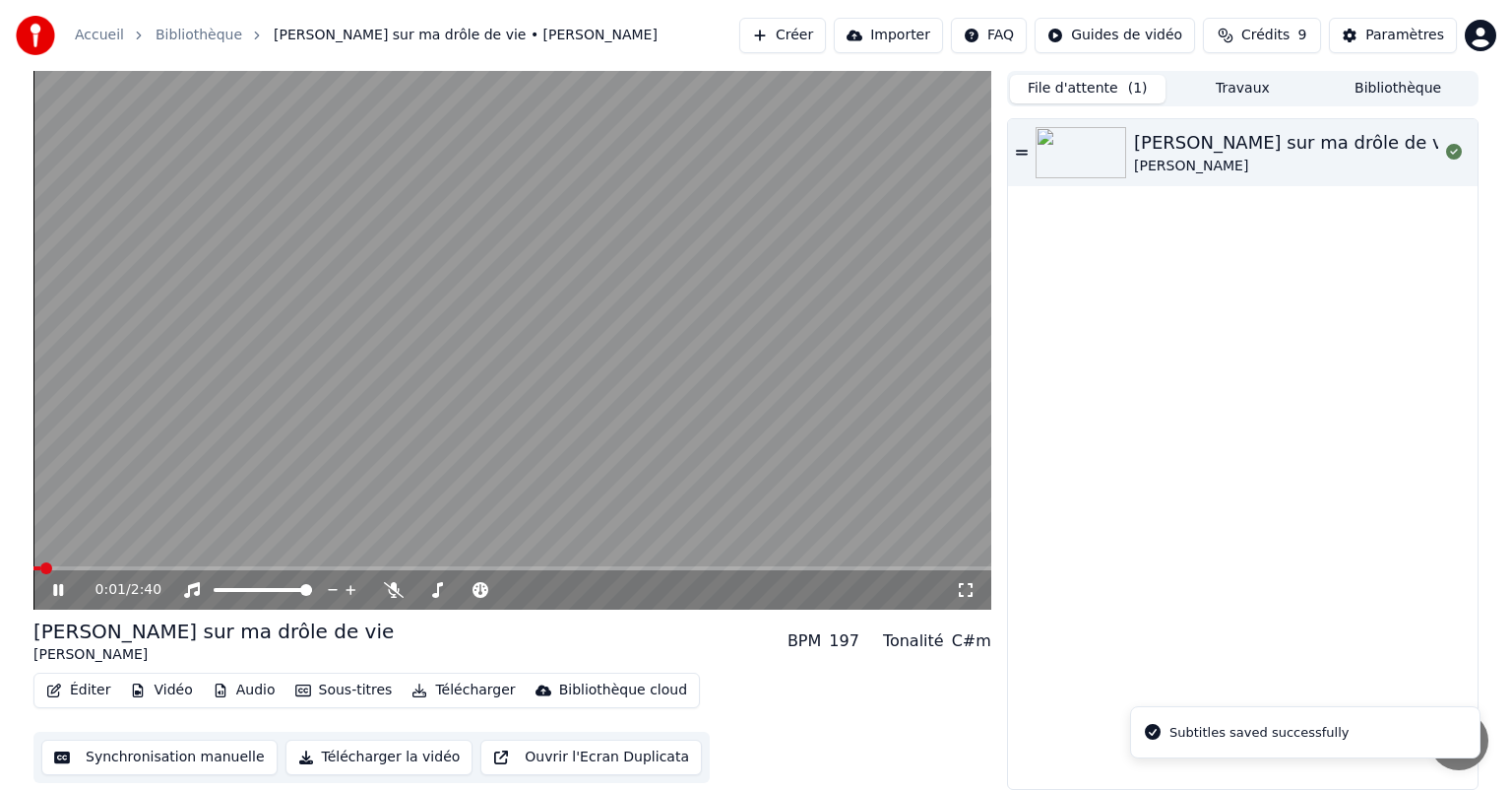
click at [62, 592] on icon at bounding box center [58, 590] width 10 height 12
click at [141, 753] on button "Synchronisation manuelle" at bounding box center [160, 757] width 236 height 35
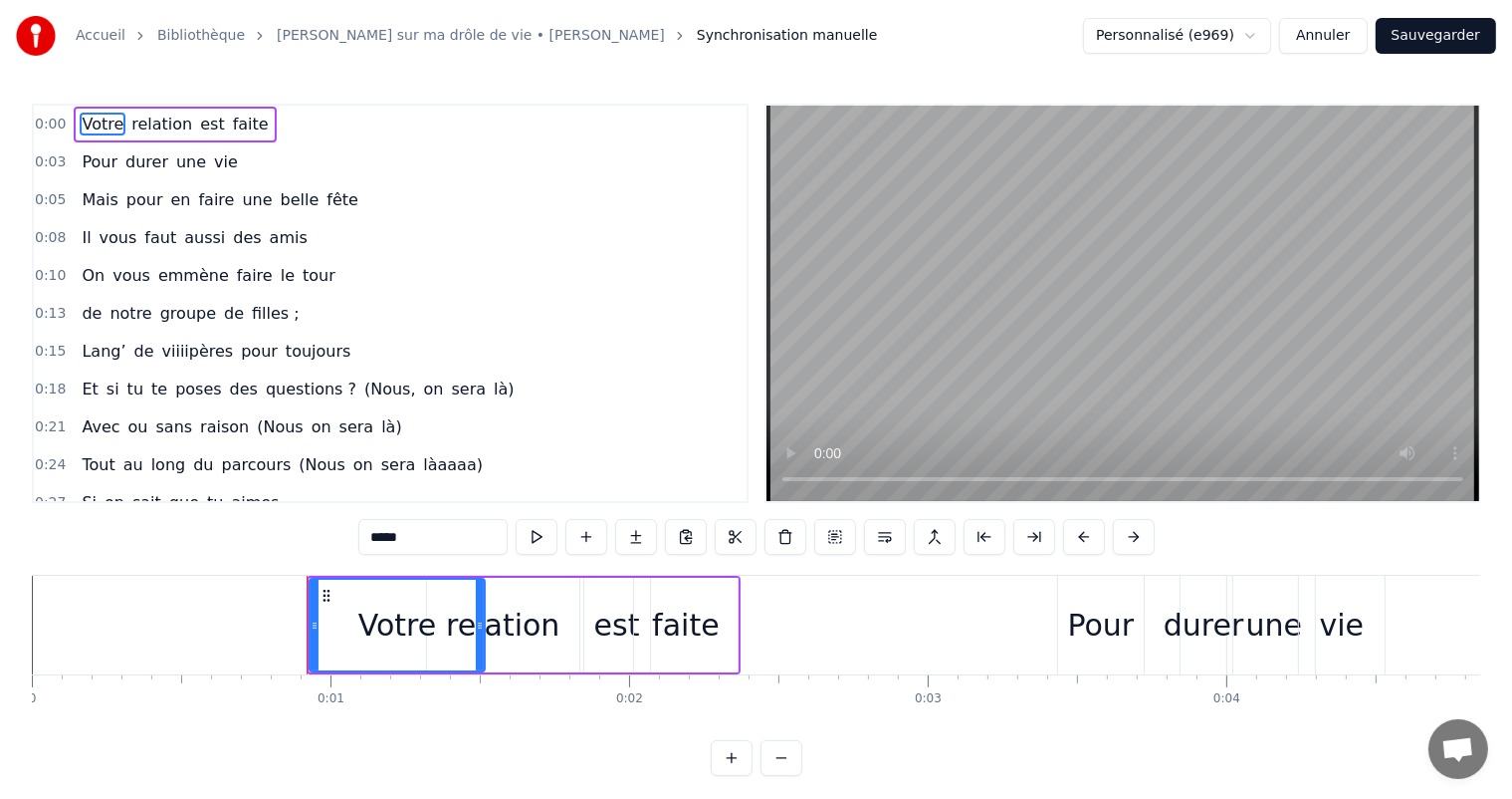
click at [1368, 40] on button "Annuler" at bounding box center [1324, 36] width 88 height 36
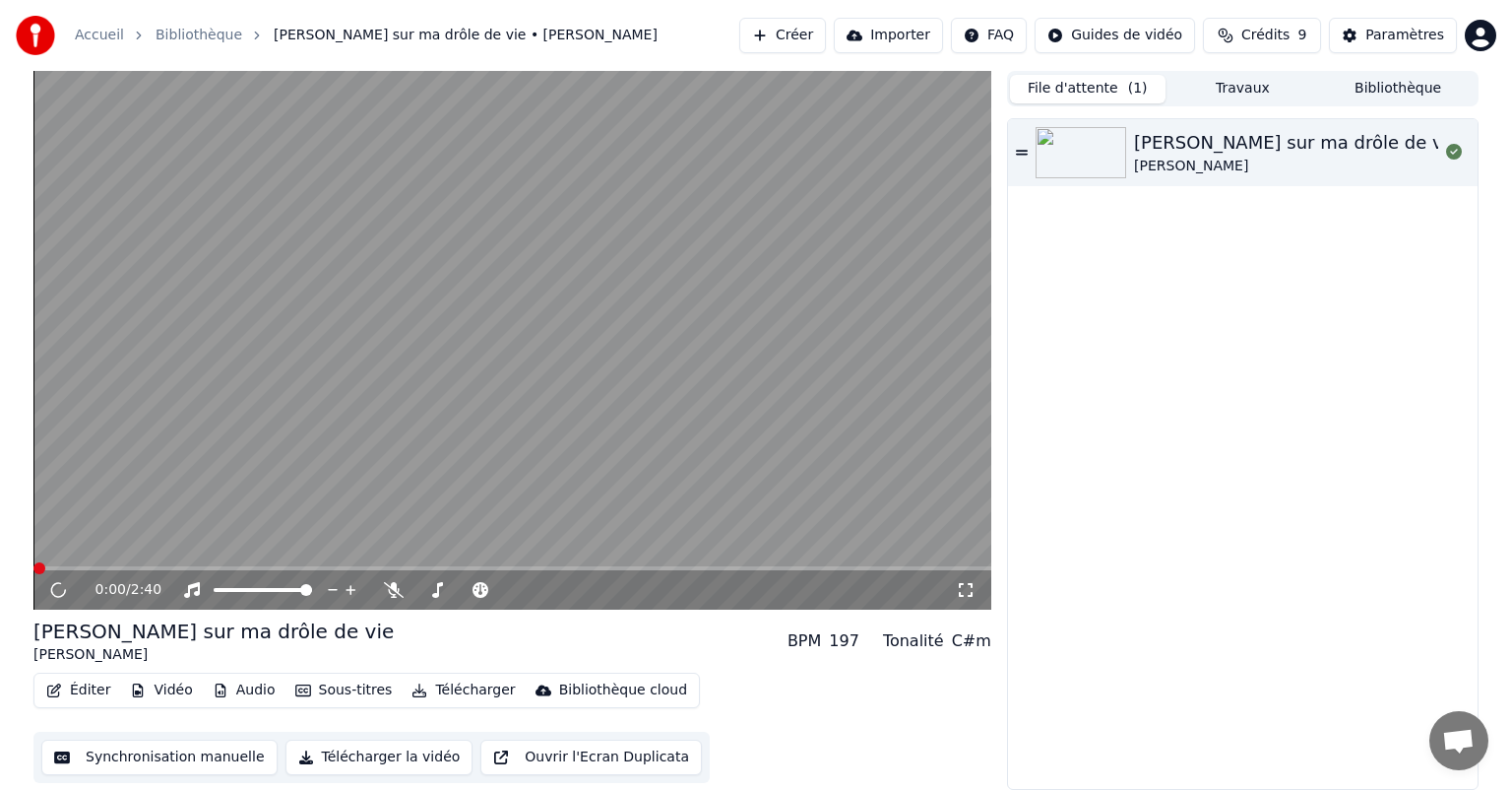
click at [75, 694] on button "Éditer" at bounding box center [78, 691] width 80 height 28
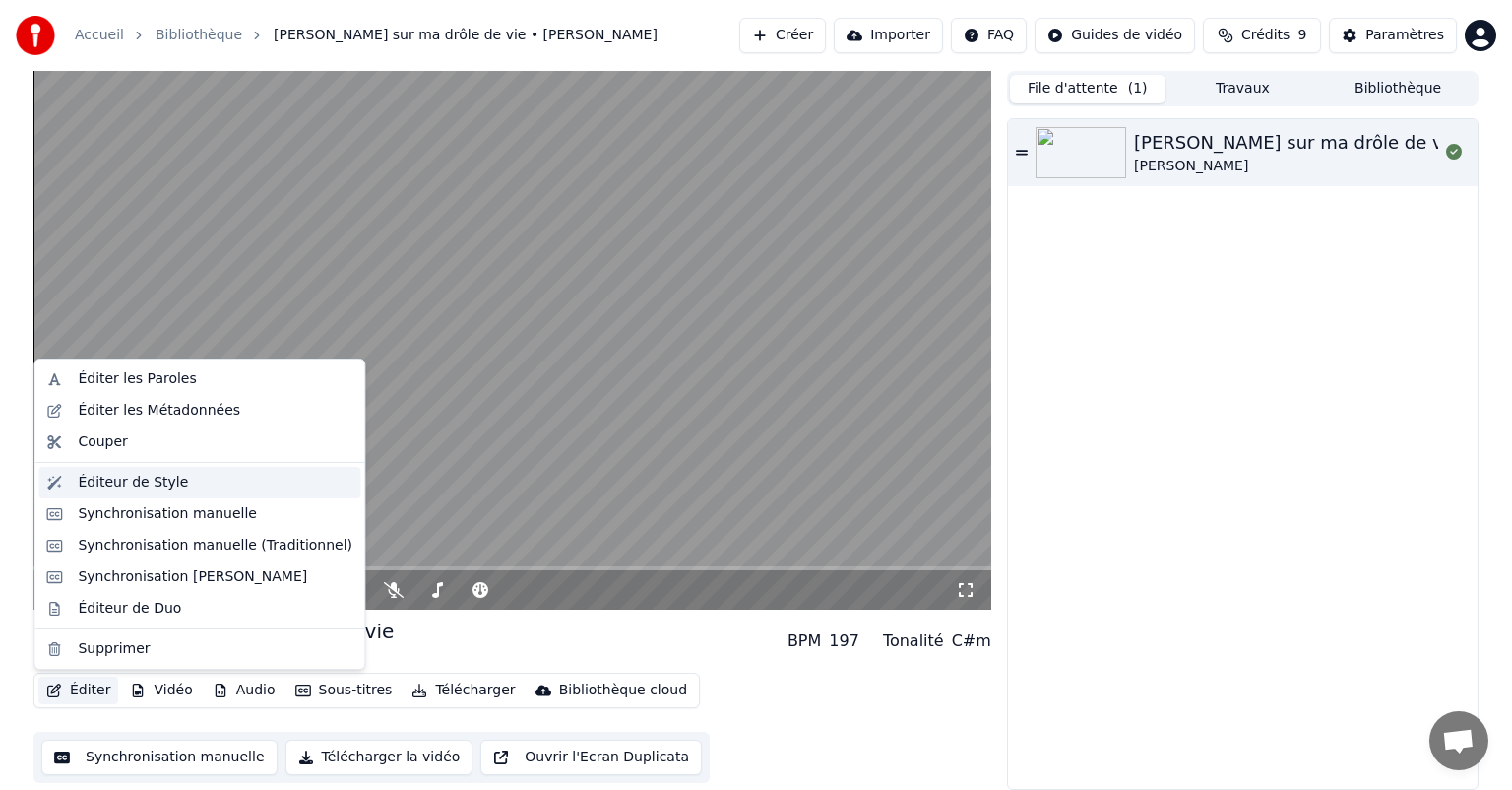
click at [123, 492] on div "Éditeur de Style" at bounding box center [133, 483] width 110 height 20
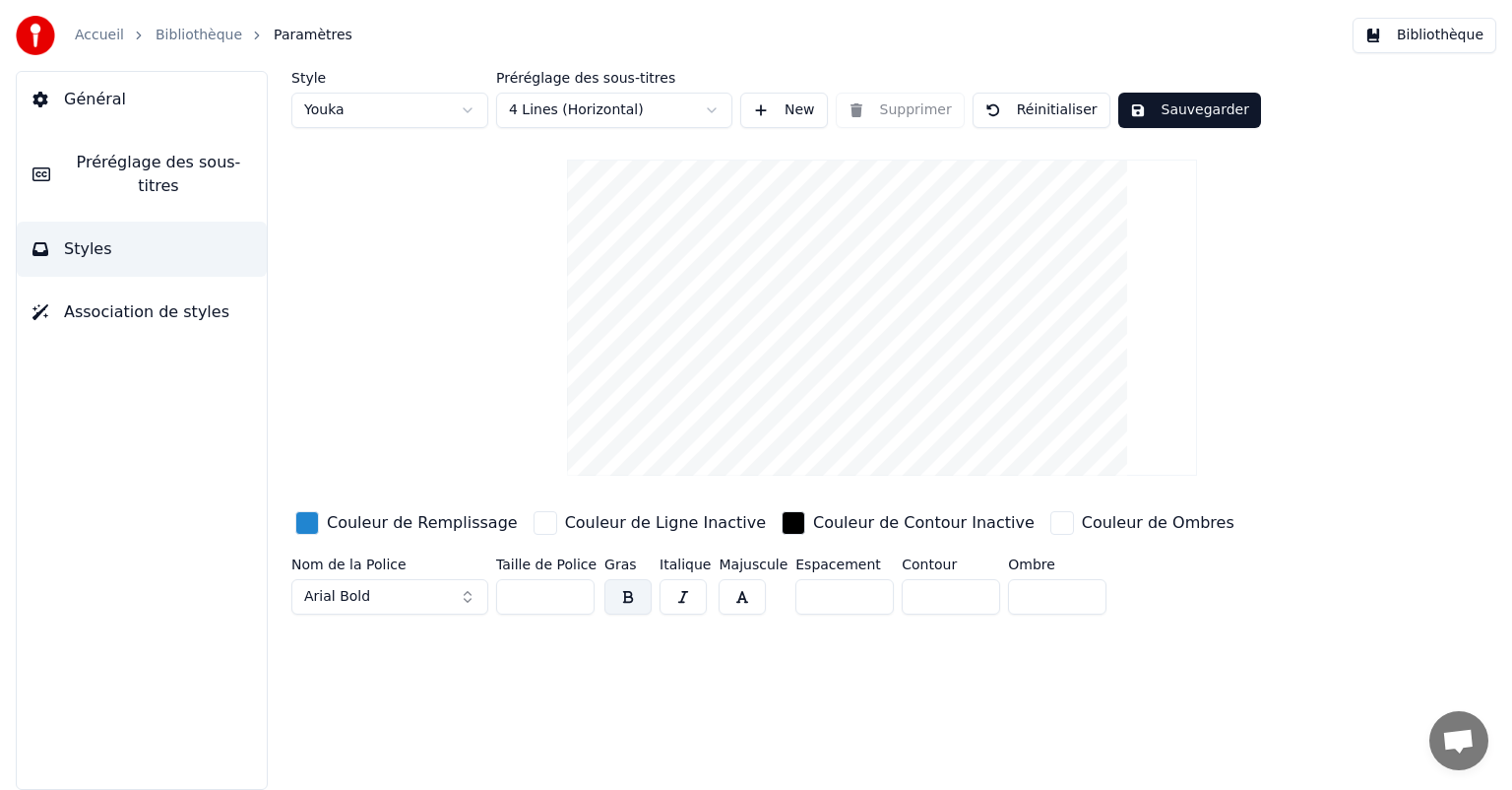
click at [155, 173] on span "Préréglage des sous-titres" at bounding box center [159, 174] width 185 height 47
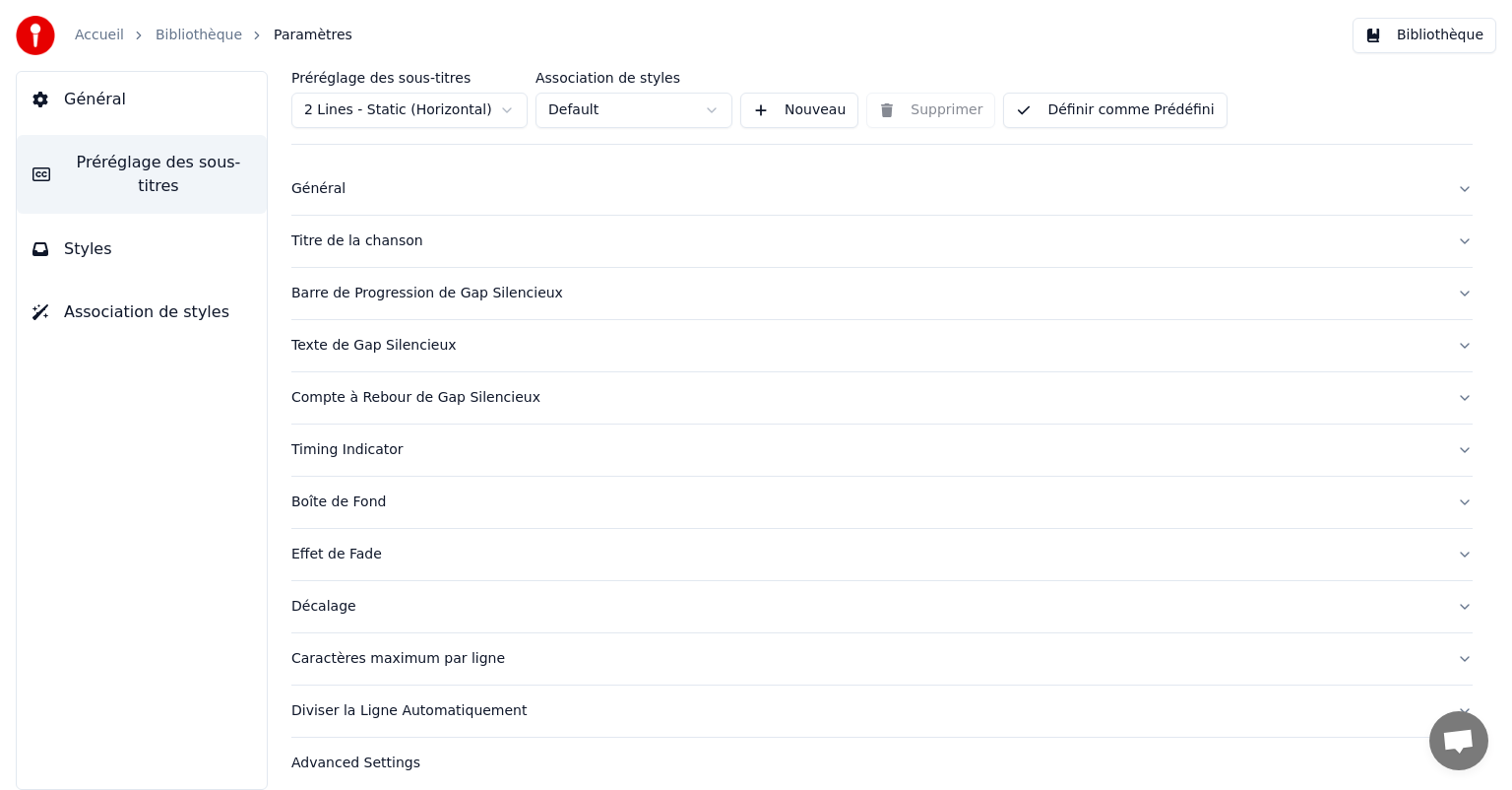
scroll to position [33, 0]
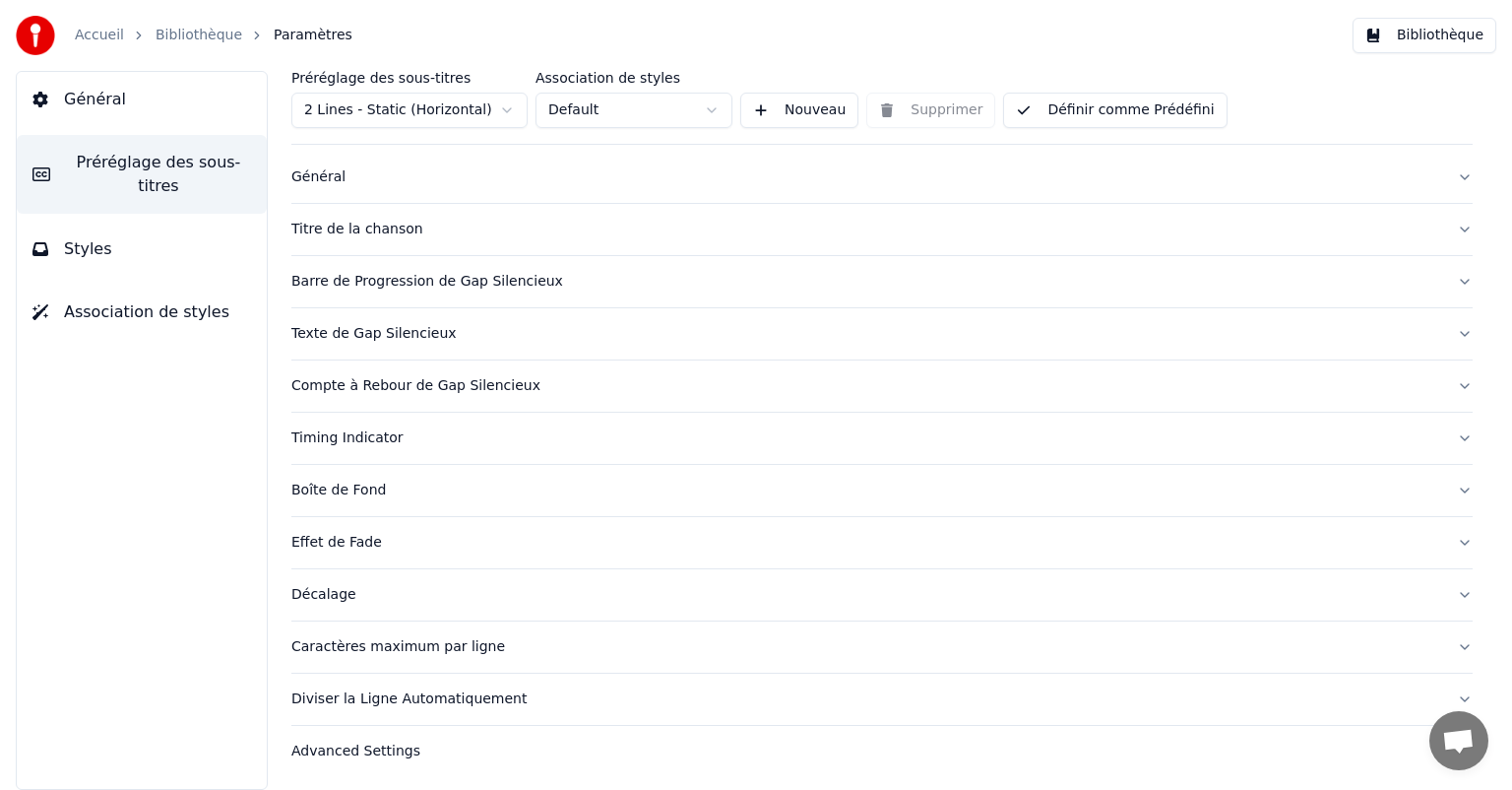
click at [110, 222] on button "Styles" at bounding box center [142, 249] width 250 height 55
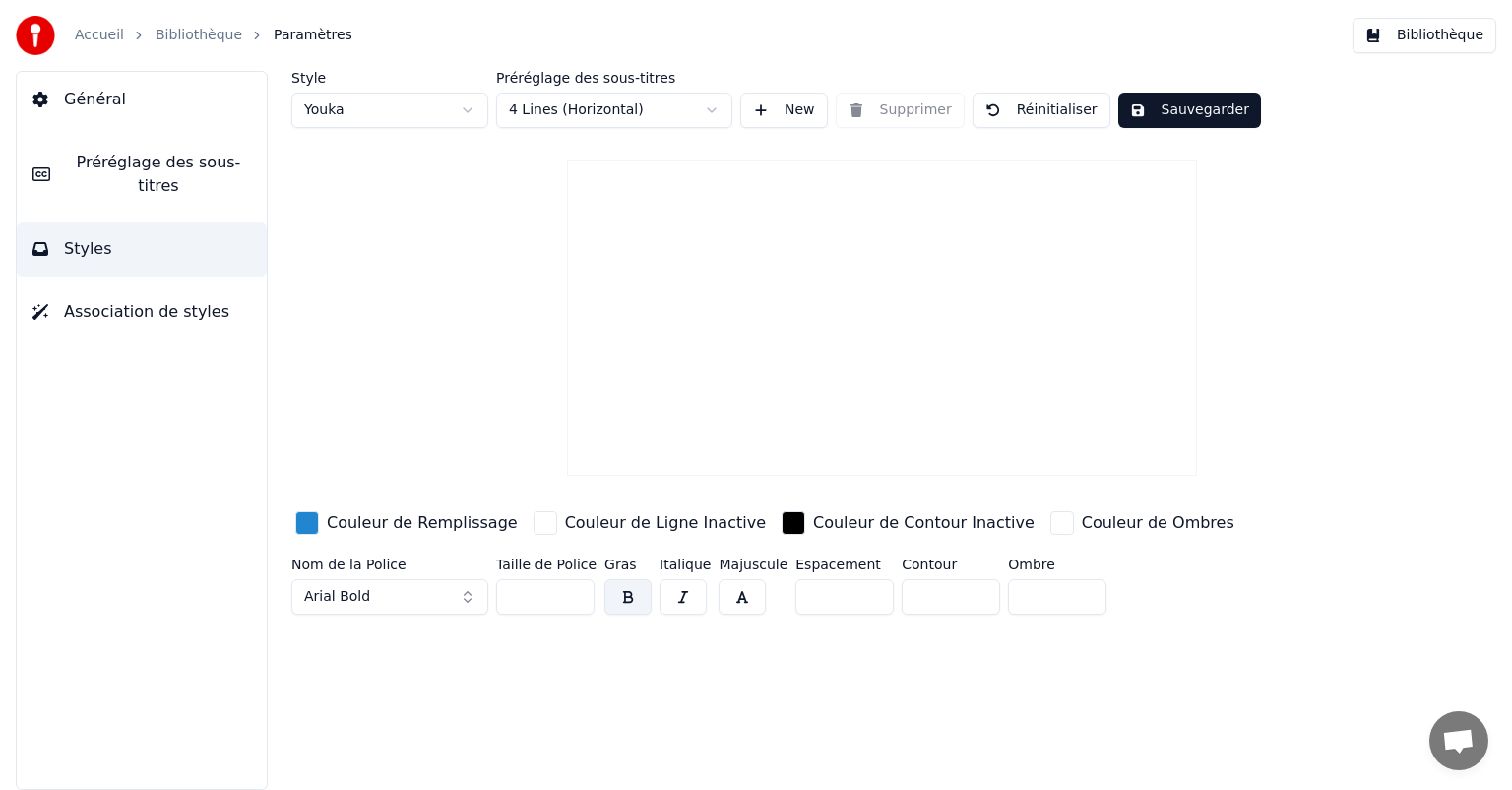
scroll to position [0, 0]
click at [137, 174] on button "Préréglage des sous-titres" at bounding box center [142, 174] width 250 height 79
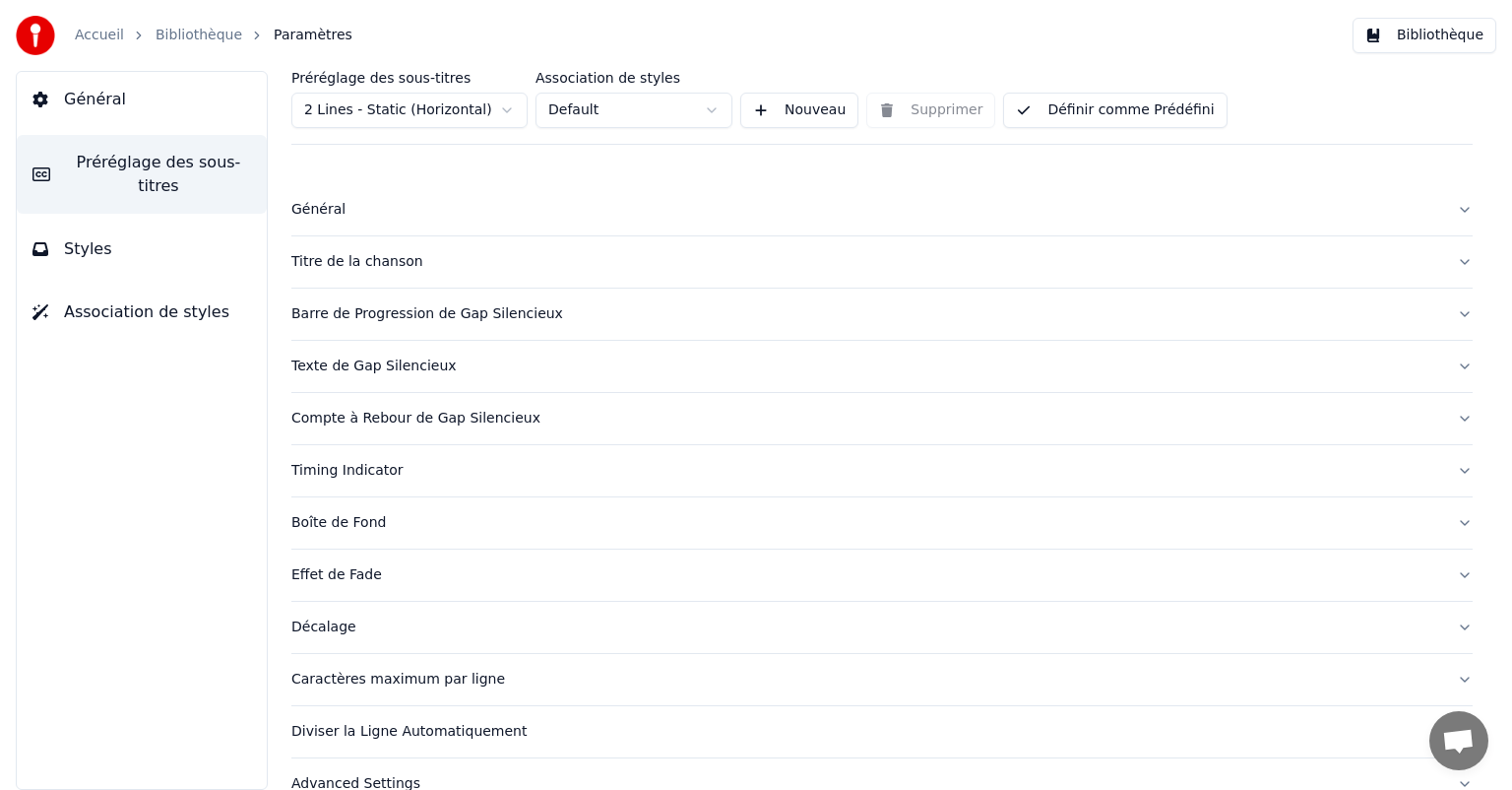
click at [343, 575] on div "Effet de Fade" at bounding box center [867, 575] width 1150 height 20
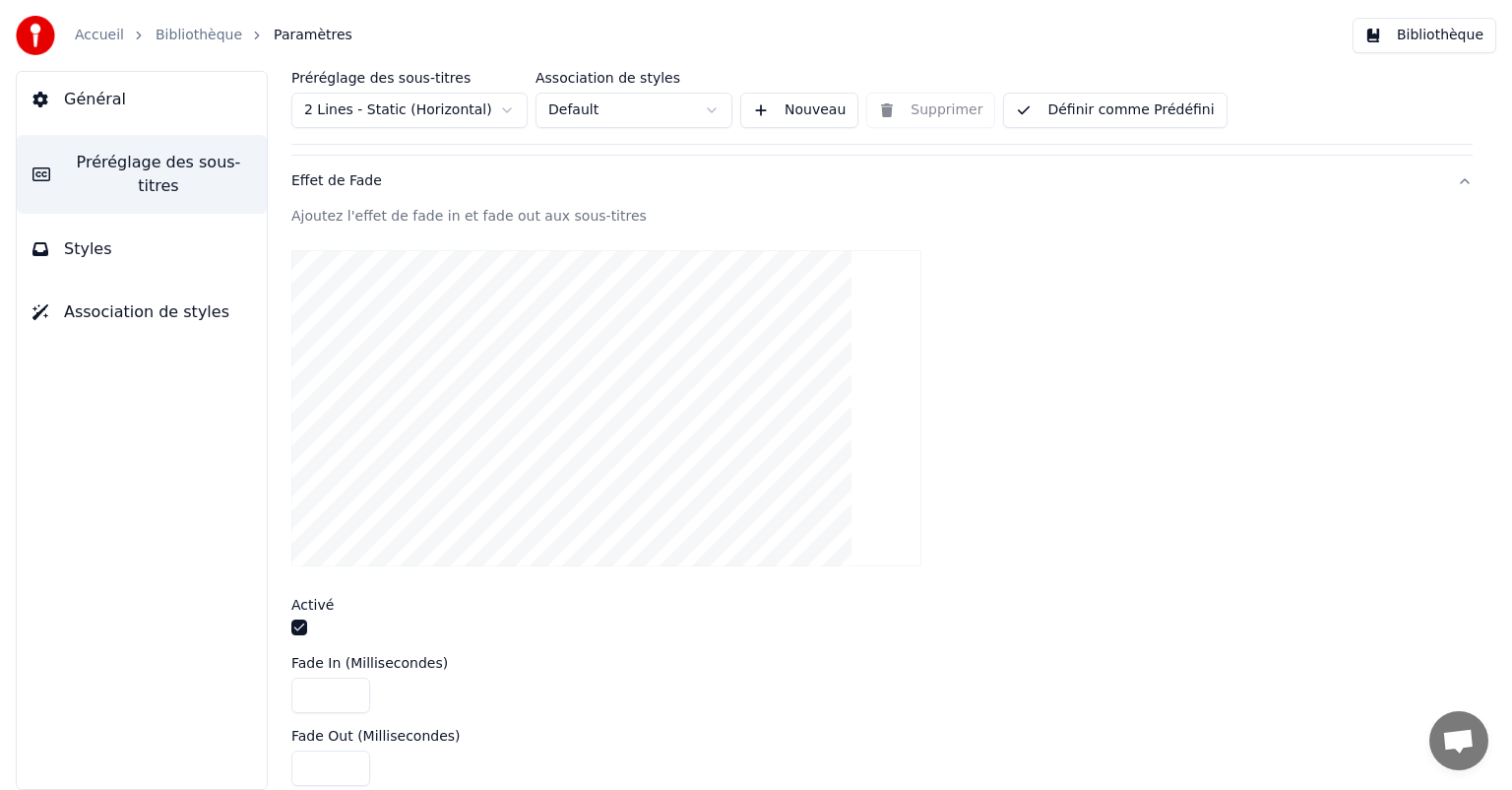
scroll to position [493, 0]
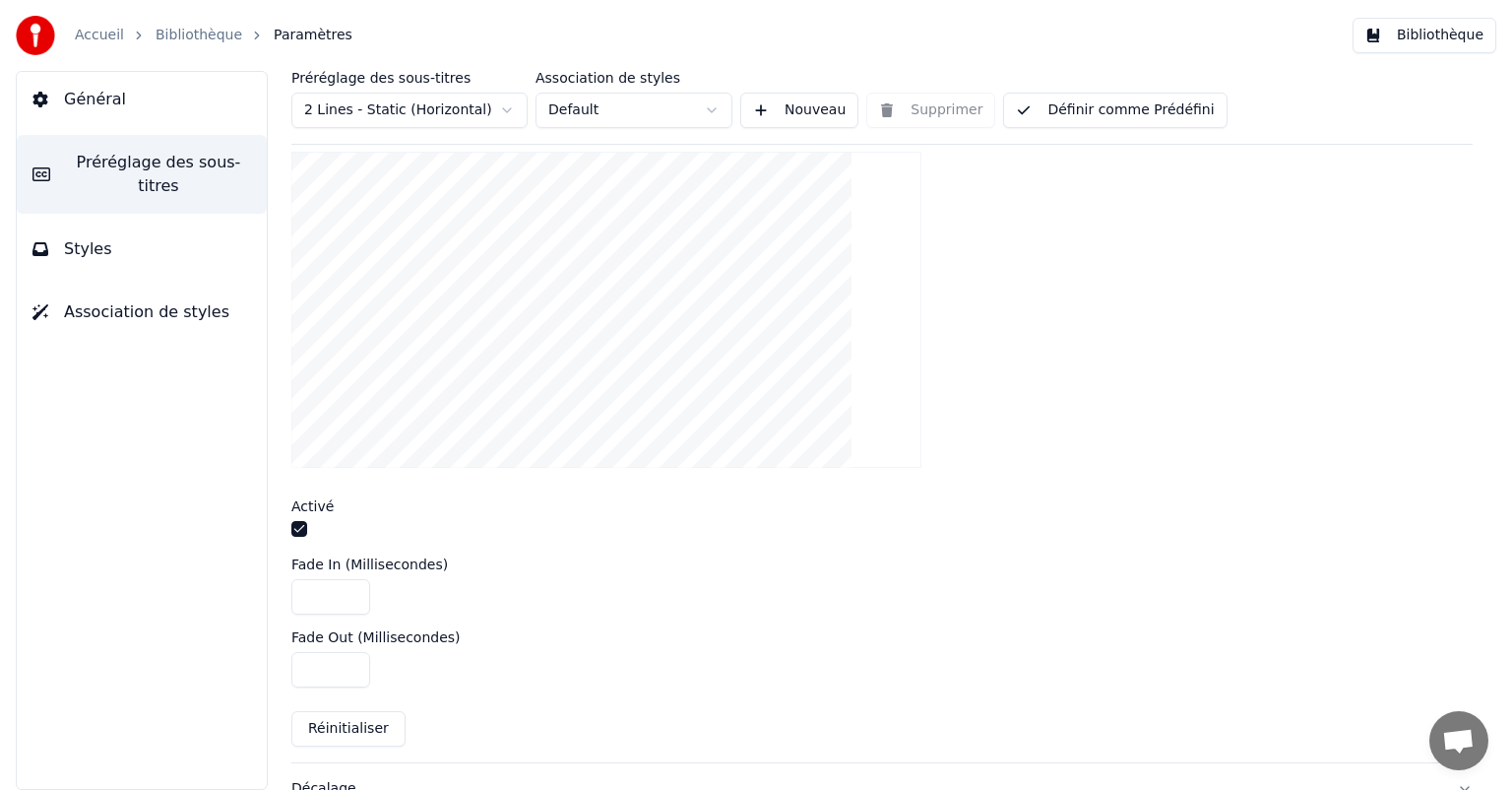
click at [317, 596] on input "*****" at bounding box center [331, 597] width 79 height 35
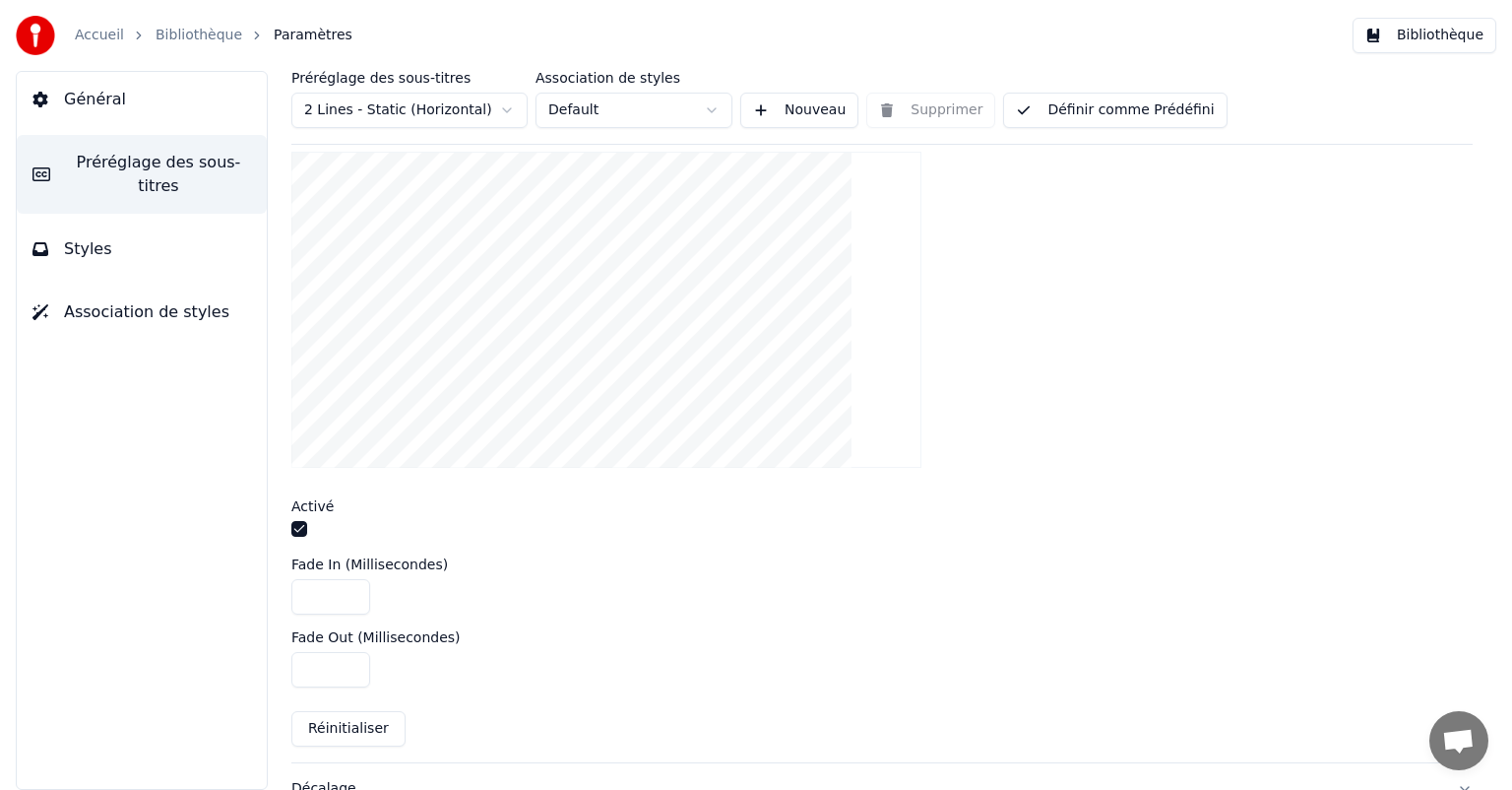
click at [327, 666] on input "****" at bounding box center [331, 670] width 79 height 35
click at [316, 595] on input "*****" at bounding box center [331, 597] width 79 height 35
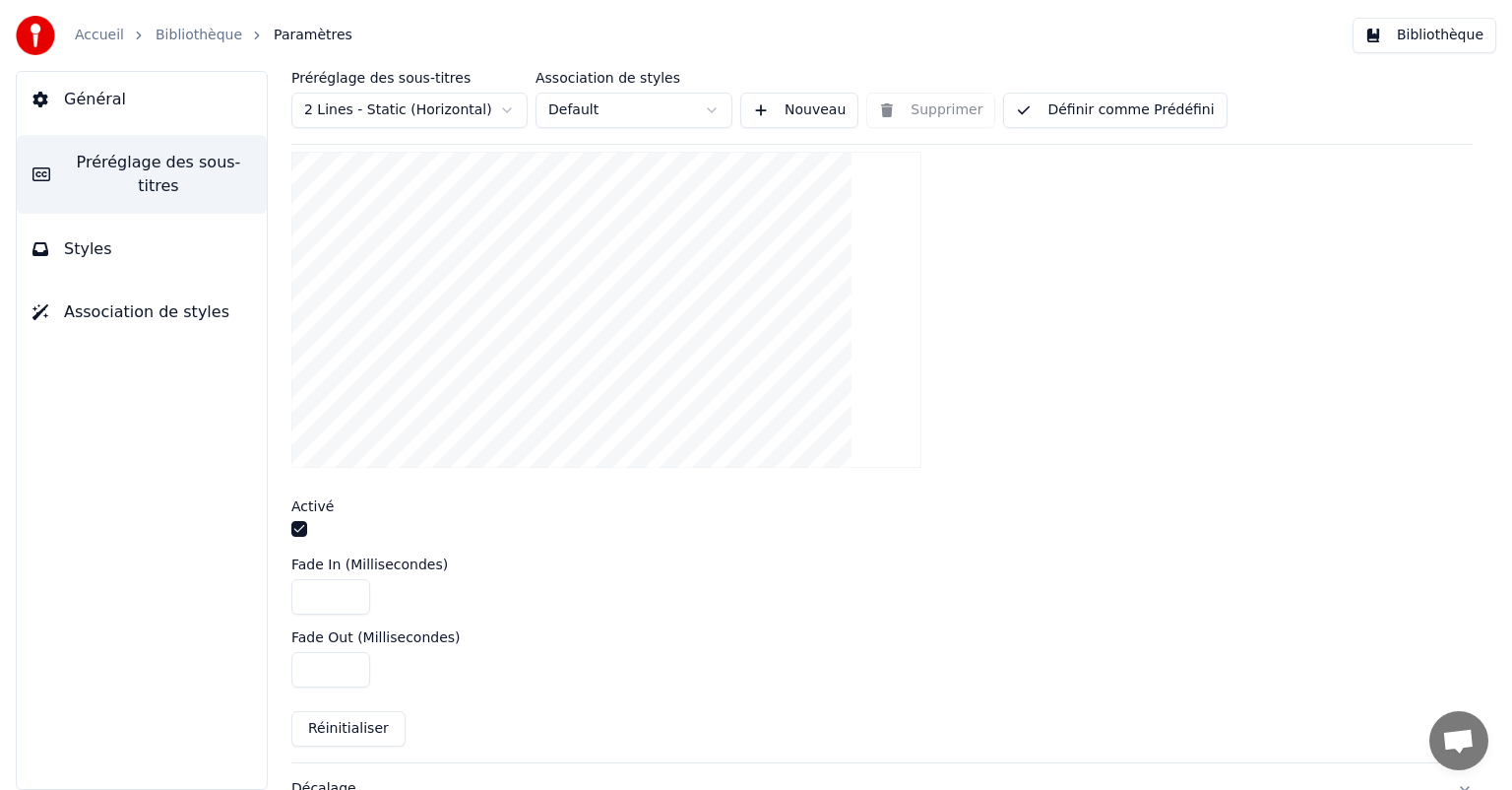
type input "****"
click at [466, 568] on div "Fade In (Millisecondes) ****" at bounding box center [883, 586] width 1182 height 57
click at [1429, 39] on button "Bibliothèque" at bounding box center [1425, 35] width 144 height 35
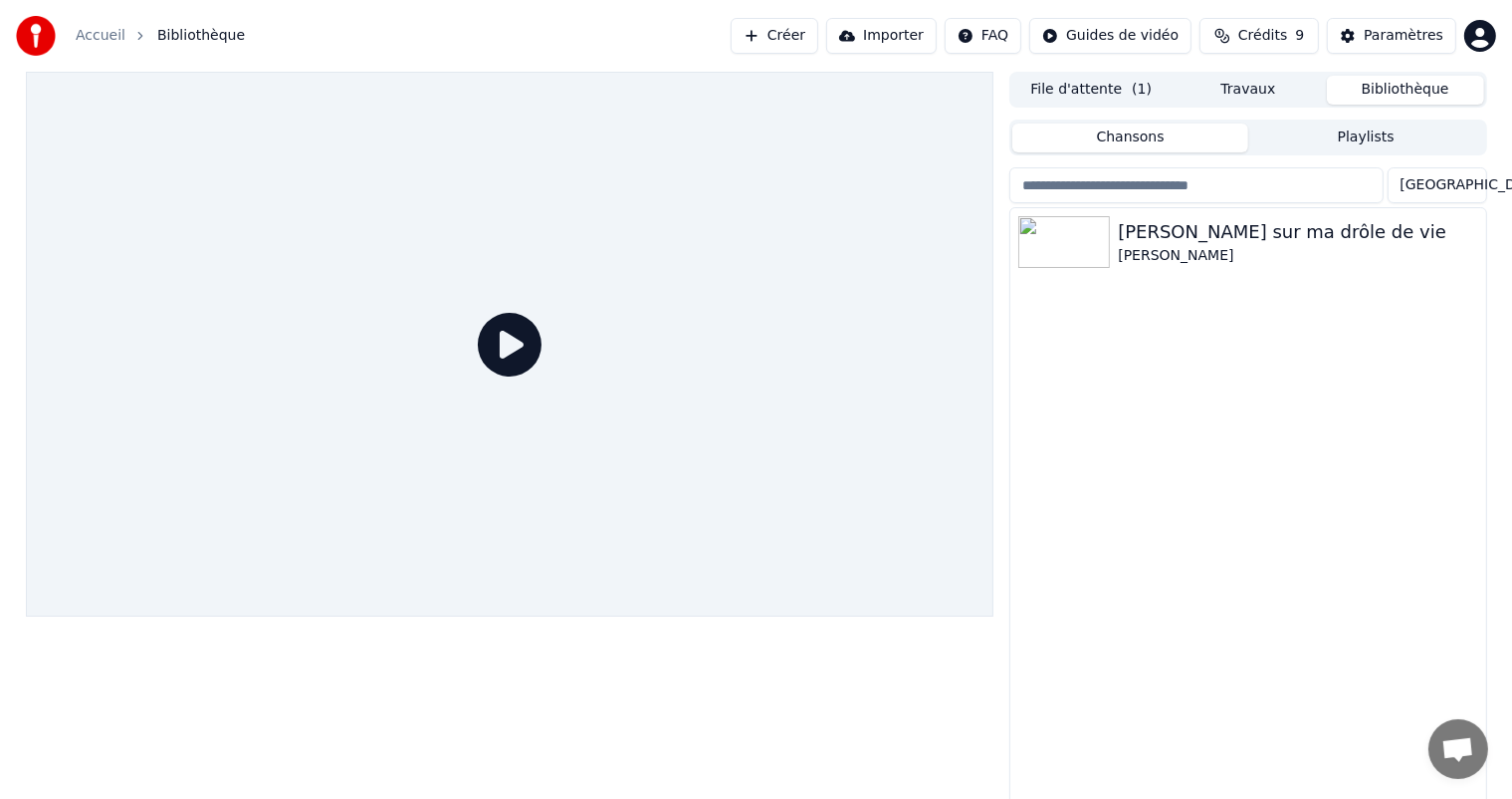
click at [1138, 66] on div "Accueil Bibliothèque Créer Importer FAQ Guides de vidéo Crédits 9 Paramètres" at bounding box center [756, 36] width 1512 height 72
click at [1133, 81] on button "File d'attente ( 1 )" at bounding box center [1092, 90] width 157 height 29
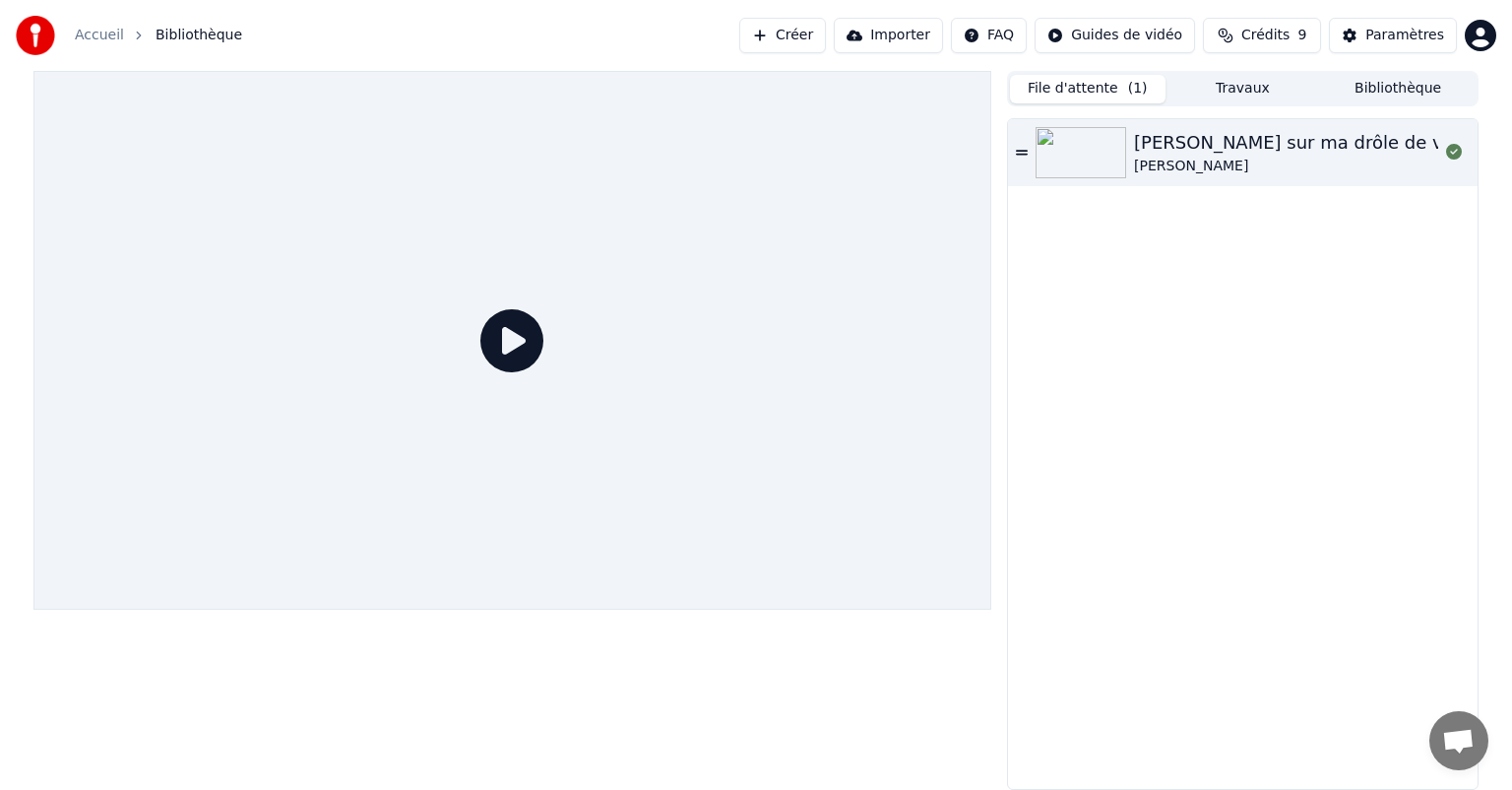
click at [523, 331] on icon at bounding box center [512, 341] width 63 height 63
click at [512, 344] on icon at bounding box center [512, 341] width 63 height 63
click at [1215, 124] on div "[PERSON_NAME] sur ma drôle de vie [PERSON_NAME]" at bounding box center [1243, 153] width 470 height 67
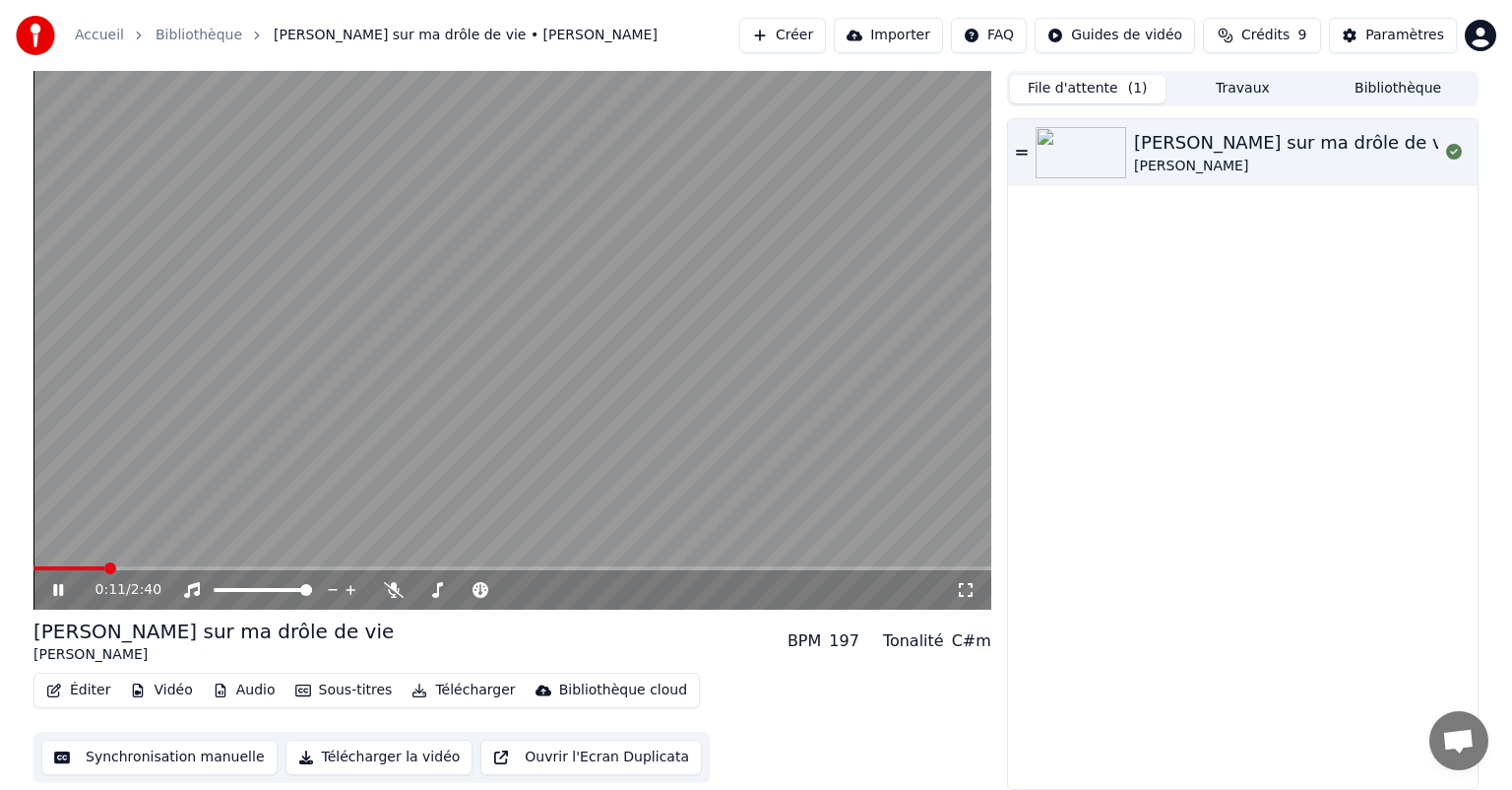
click at [66, 580] on div "0:11 / 2:40" at bounding box center [512, 590] width 943 height 20
click at [64, 590] on icon at bounding box center [72, 590] width 46 height 16
click at [89, 690] on button "Éditer" at bounding box center [78, 691] width 80 height 28
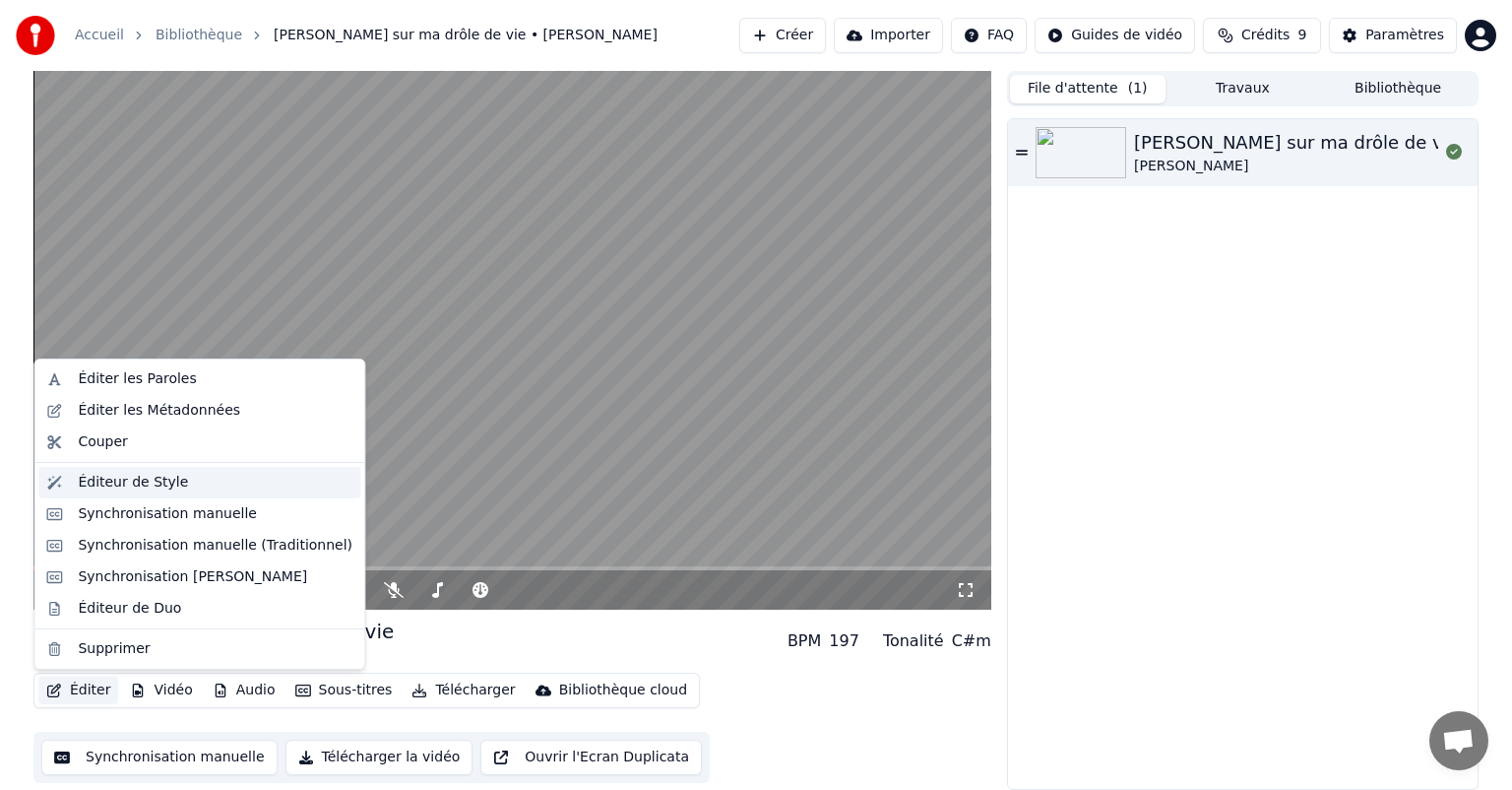
click at [124, 488] on div "Éditeur de Style" at bounding box center [133, 483] width 110 height 20
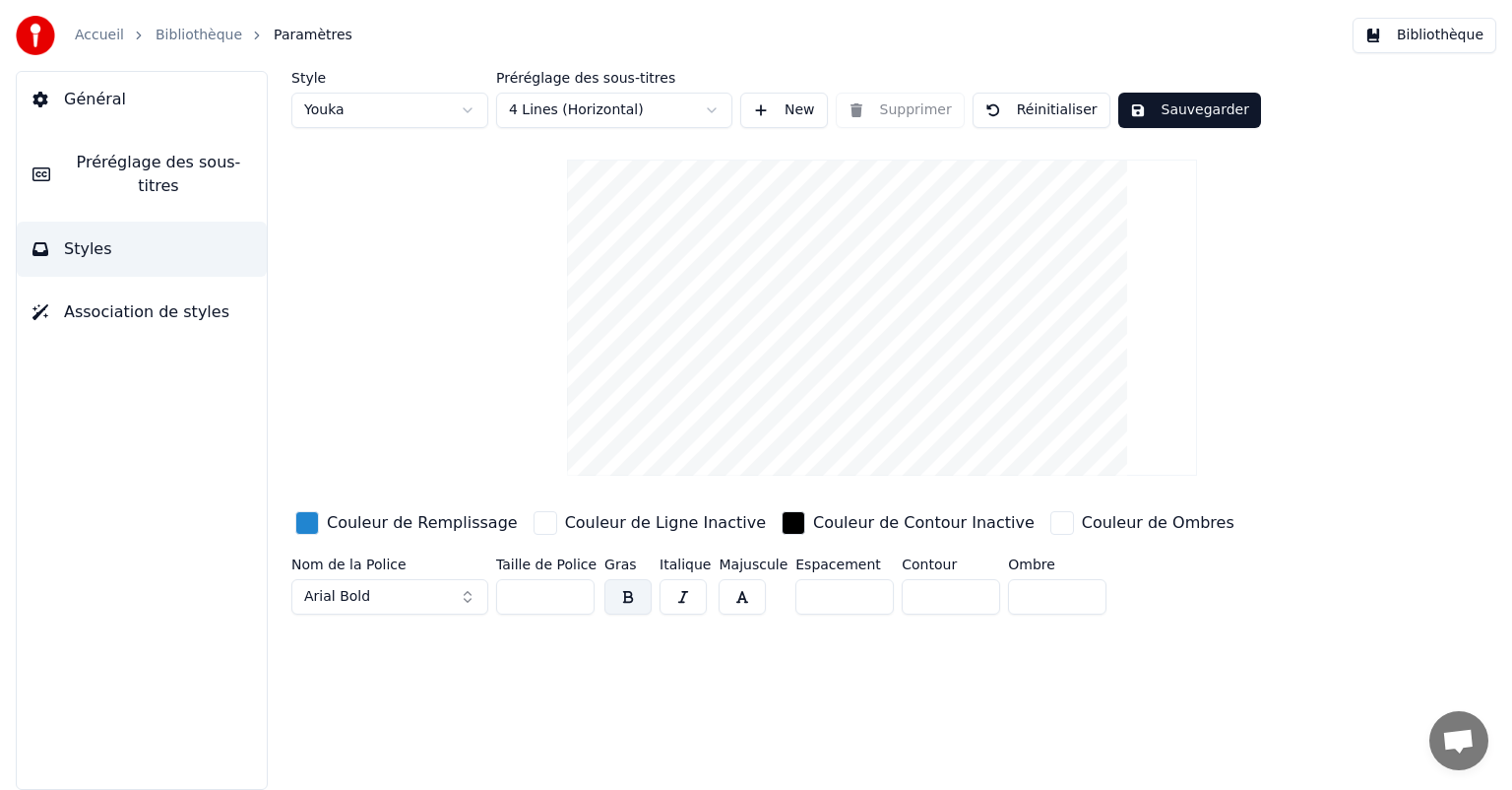
click at [118, 165] on span "Préréglage des sous-titres" at bounding box center [159, 174] width 185 height 47
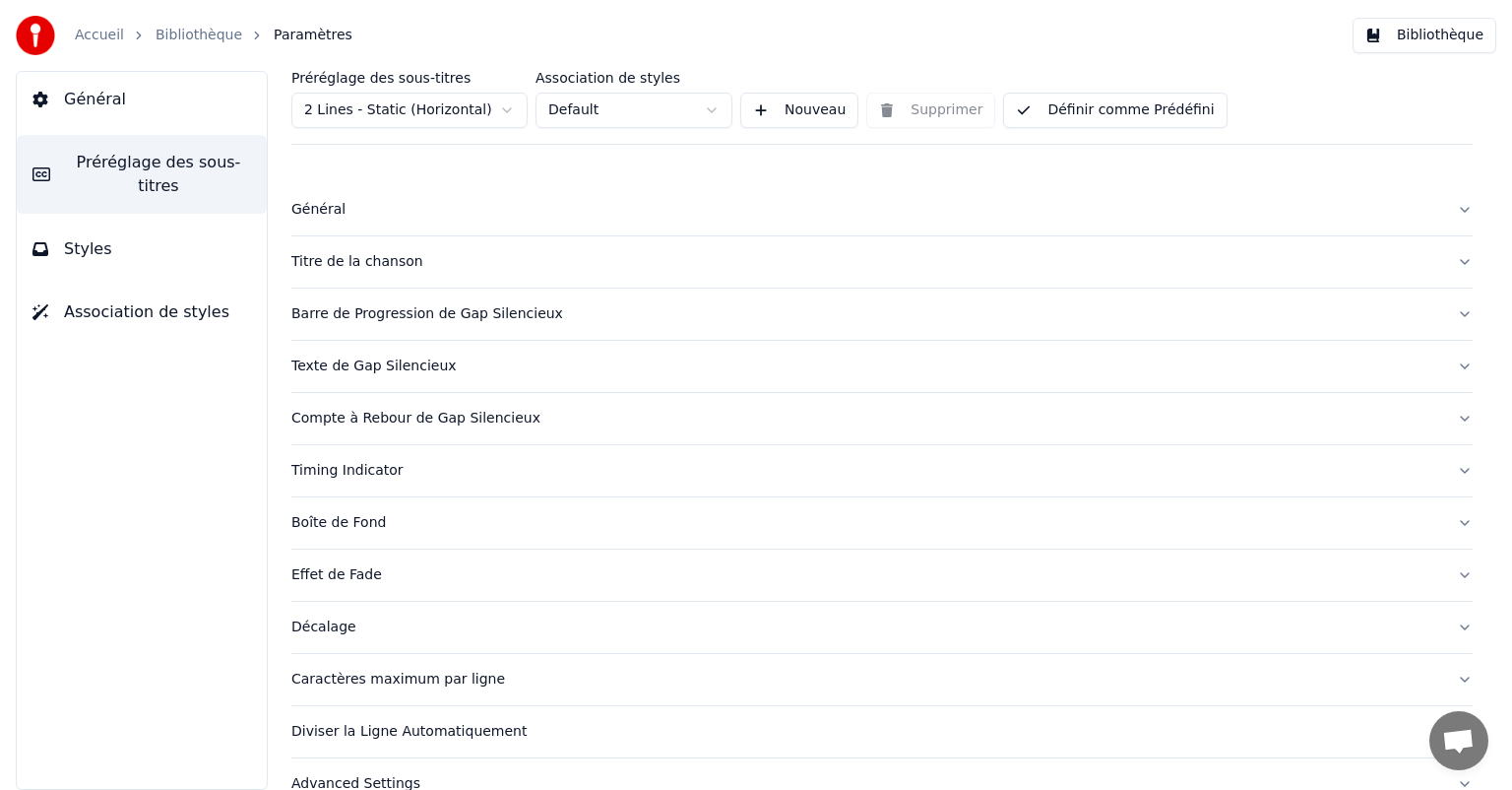
click at [305, 565] on div "Effet de Fade" at bounding box center [867, 575] width 1150 height 20
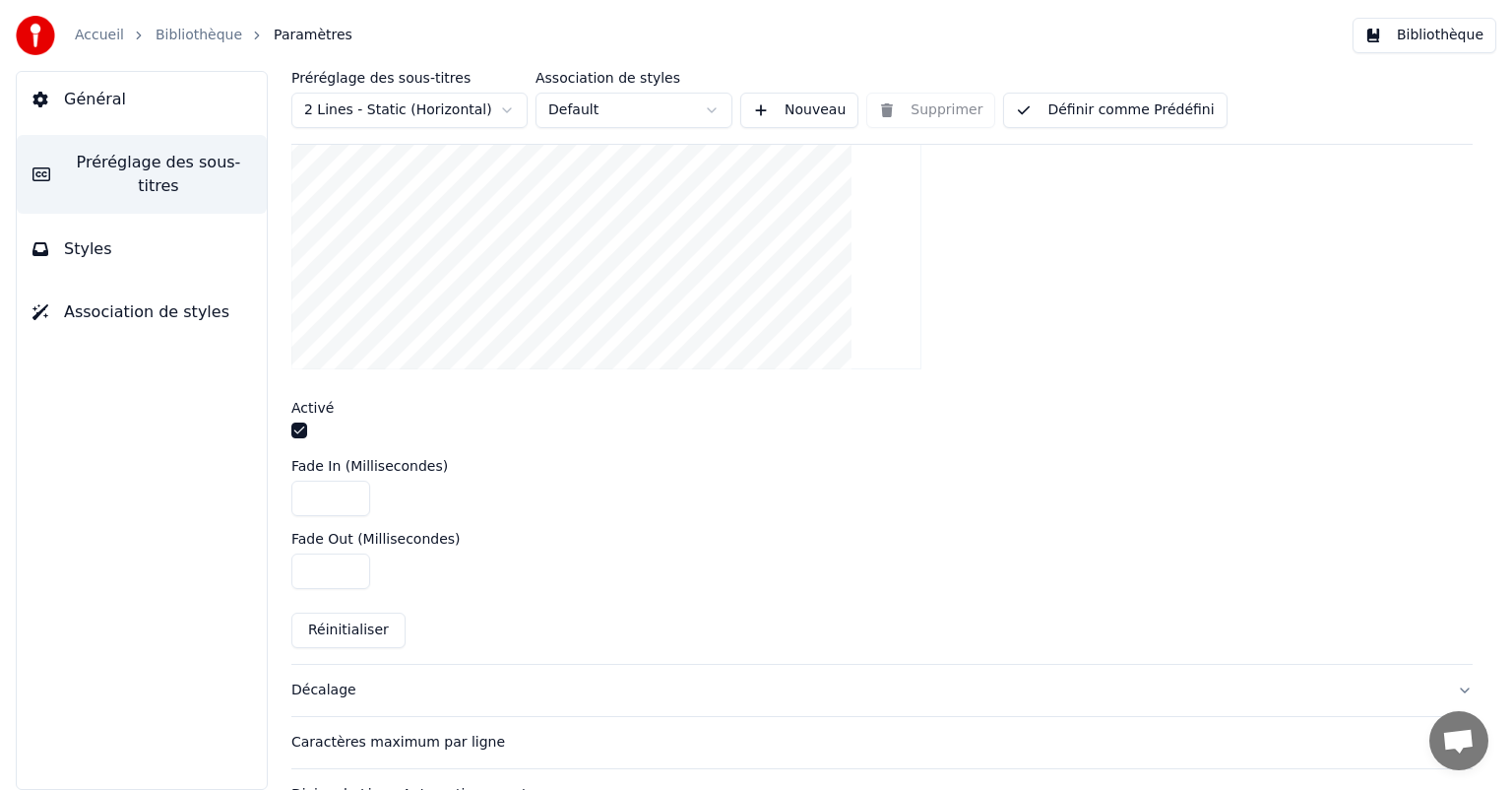
scroll to position [493, 0]
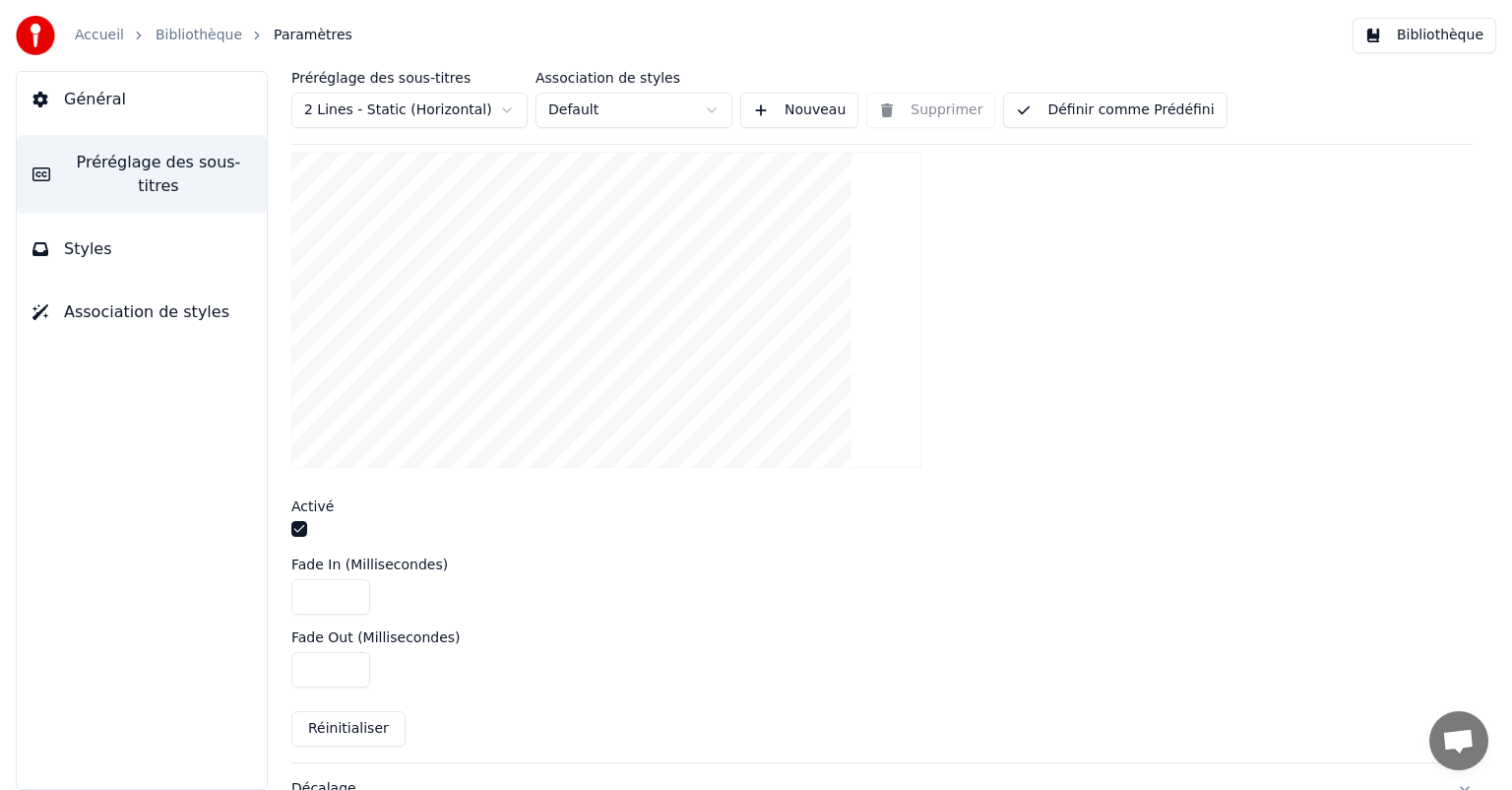
click at [455, 116] on html "Accueil Bibliothèque Paramètres Bibliothèque Général Préréglage des sous-titres…" at bounding box center [756, 395] width 1512 height 790
click at [824, 599] on html "Accueil Bibliothèque Paramètres Bibliothèque Général Préréglage des sous-titres…" at bounding box center [756, 395] width 1512 height 790
click at [328, 664] on input "****" at bounding box center [331, 670] width 79 height 35
type input "****"
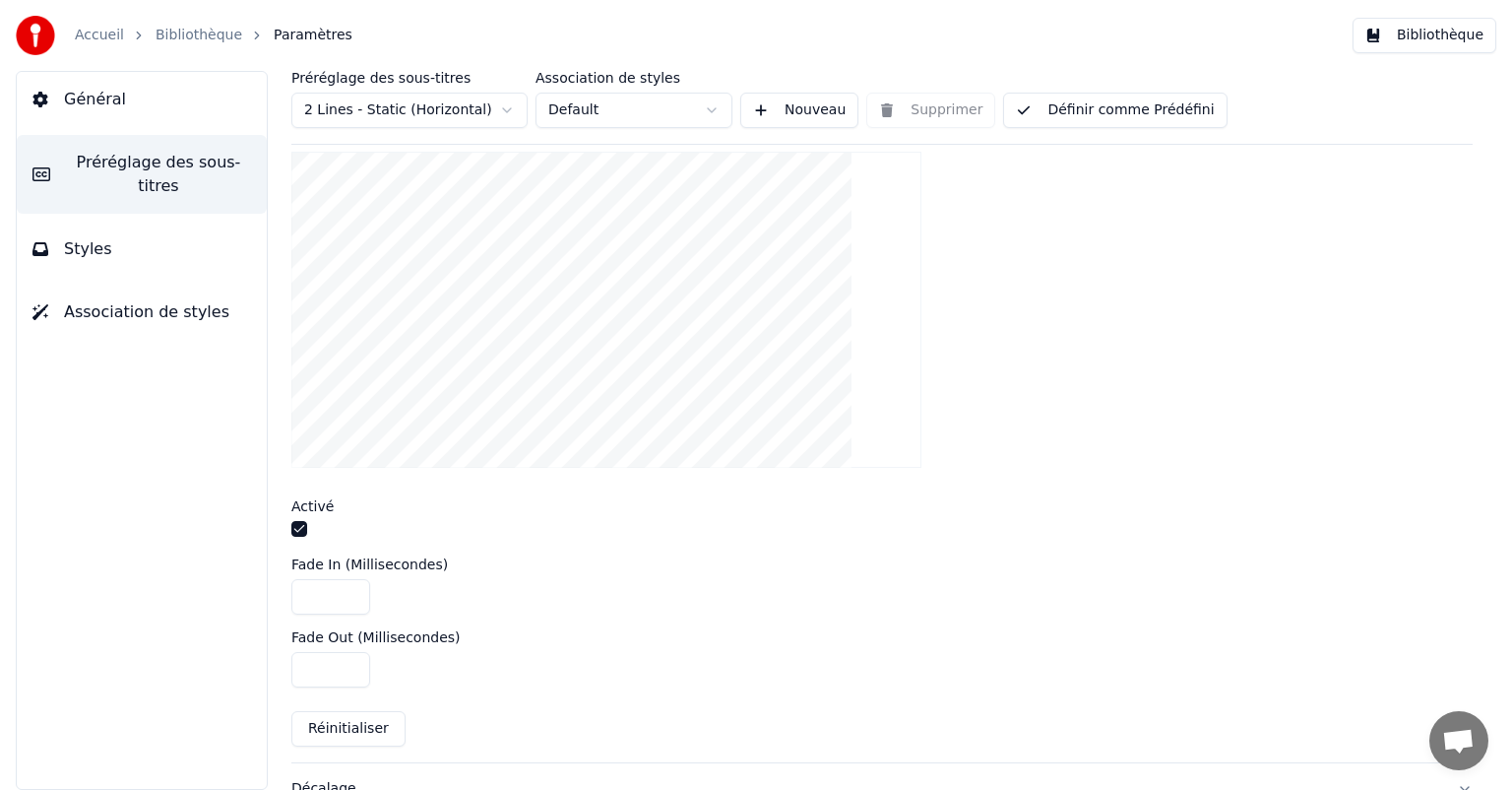
click at [530, 662] on div "****" at bounding box center [883, 670] width 1182 height 35
click at [1430, 35] on button "Bibliothèque" at bounding box center [1425, 35] width 144 height 35
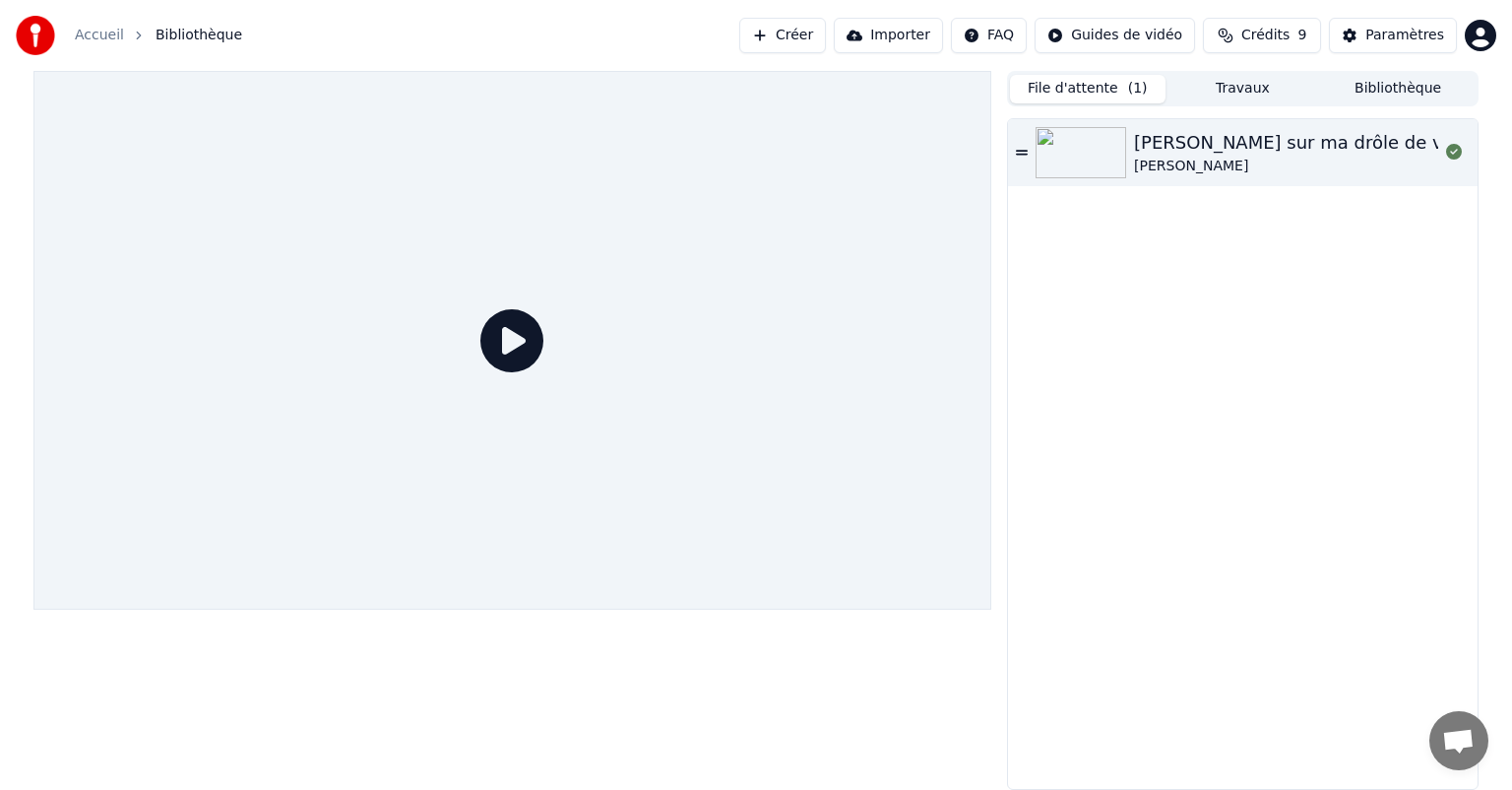
click at [1112, 84] on button "File d'attente ( 1 )" at bounding box center [1088, 89] width 156 height 29
click at [1111, 151] on img at bounding box center [1082, 153] width 91 height 51
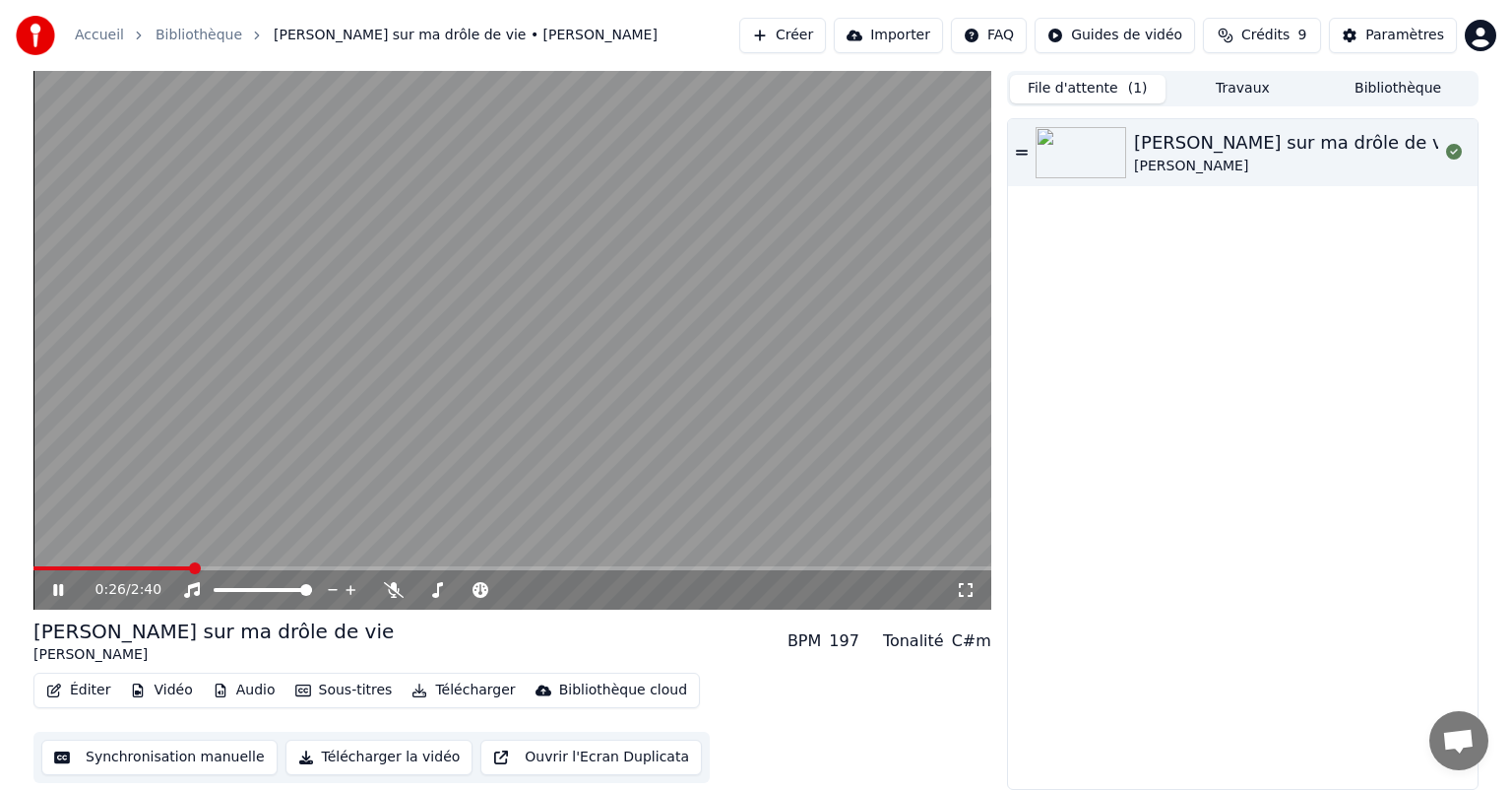
click at [54, 594] on icon at bounding box center [58, 590] width 10 height 12
click at [71, 676] on div "Éditer Vidéo Audio Sous-titres Télécharger Bibliothèque cloud" at bounding box center [366, 691] width 667 height 35
click at [71, 687] on button "Éditer" at bounding box center [78, 691] width 80 height 28
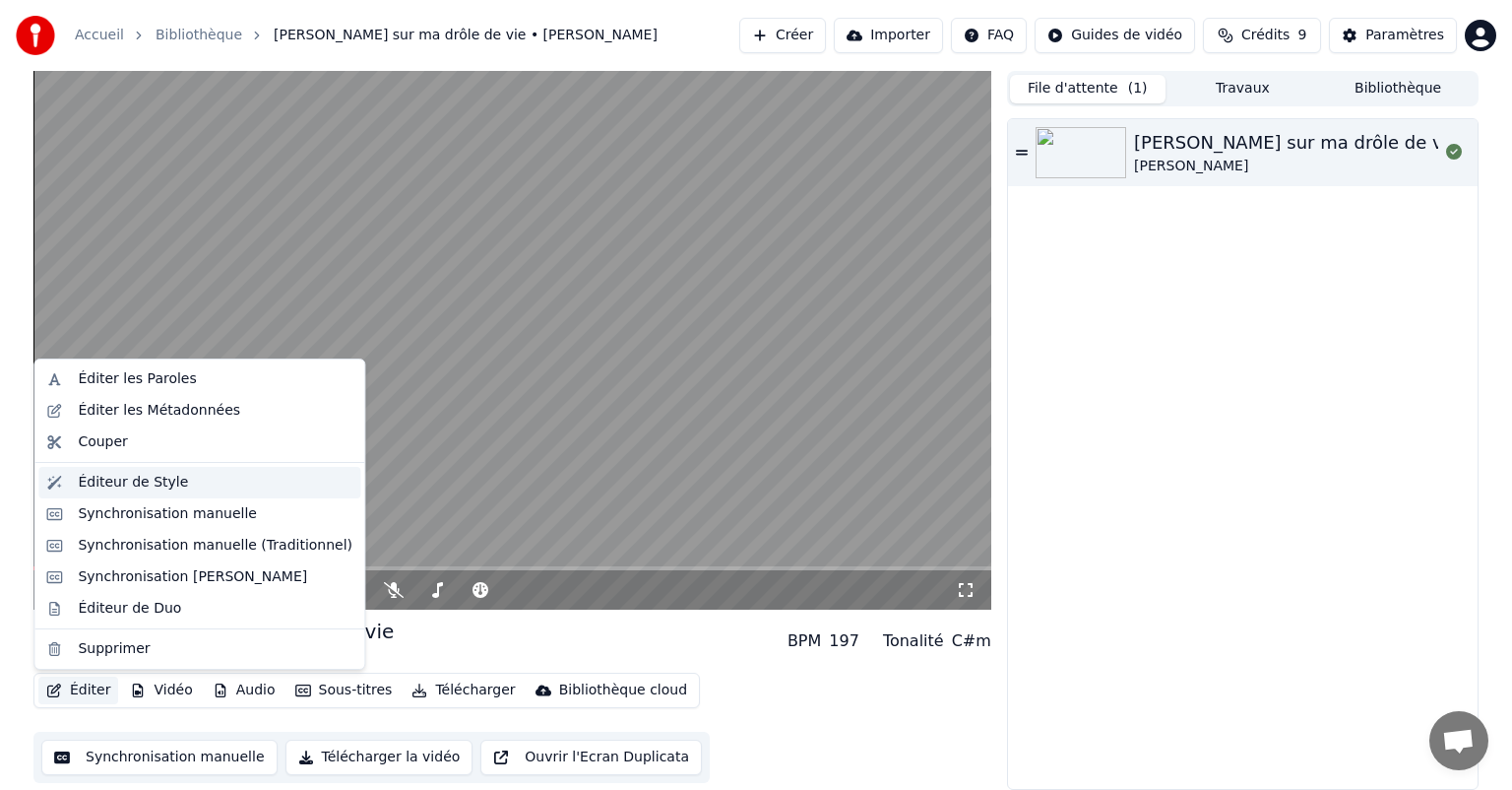
click at [117, 482] on div "Éditeur de Style" at bounding box center [133, 483] width 110 height 20
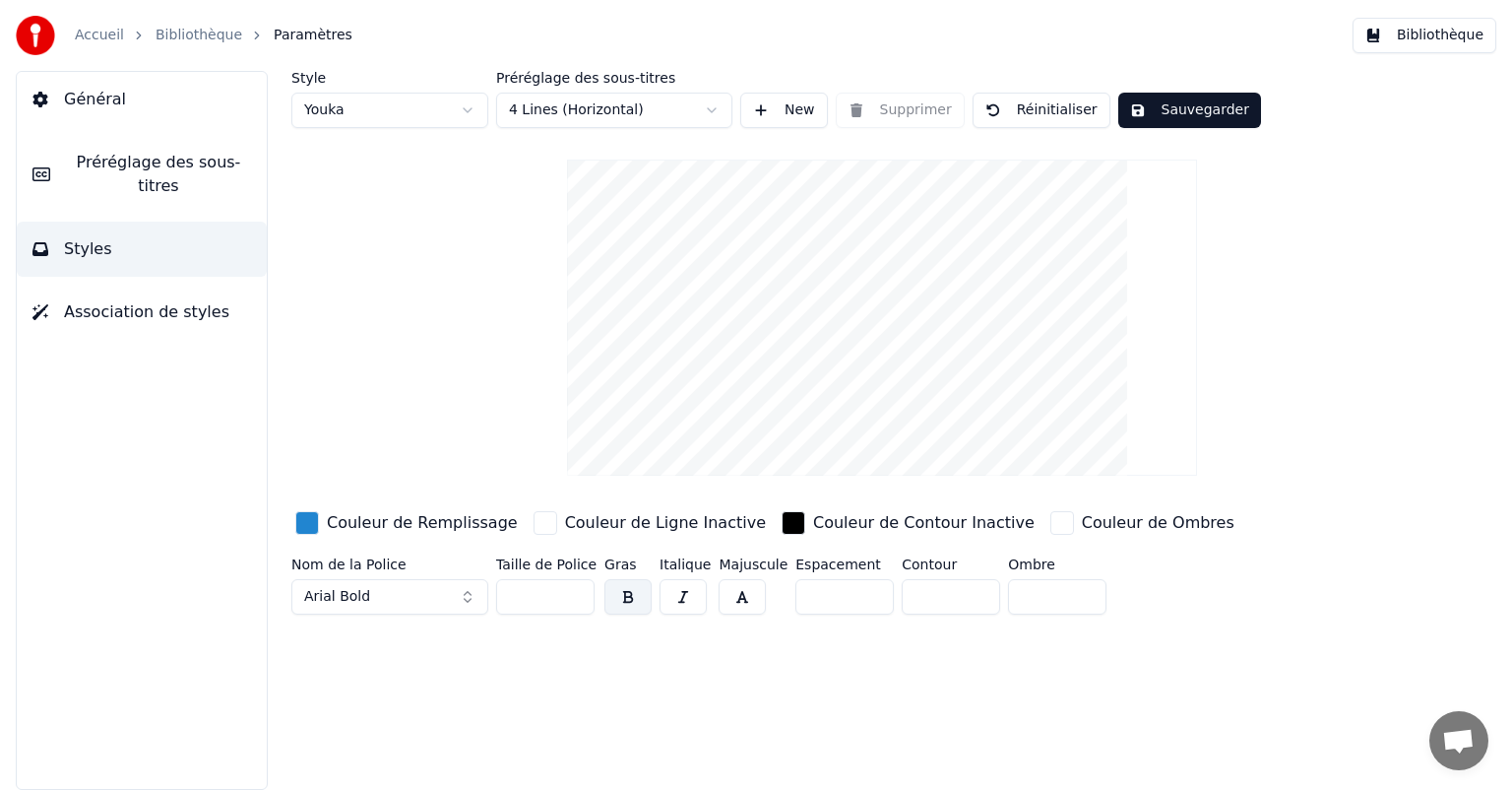
click at [166, 161] on span "Préréglage des sous-titres" at bounding box center [159, 174] width 185 height 47
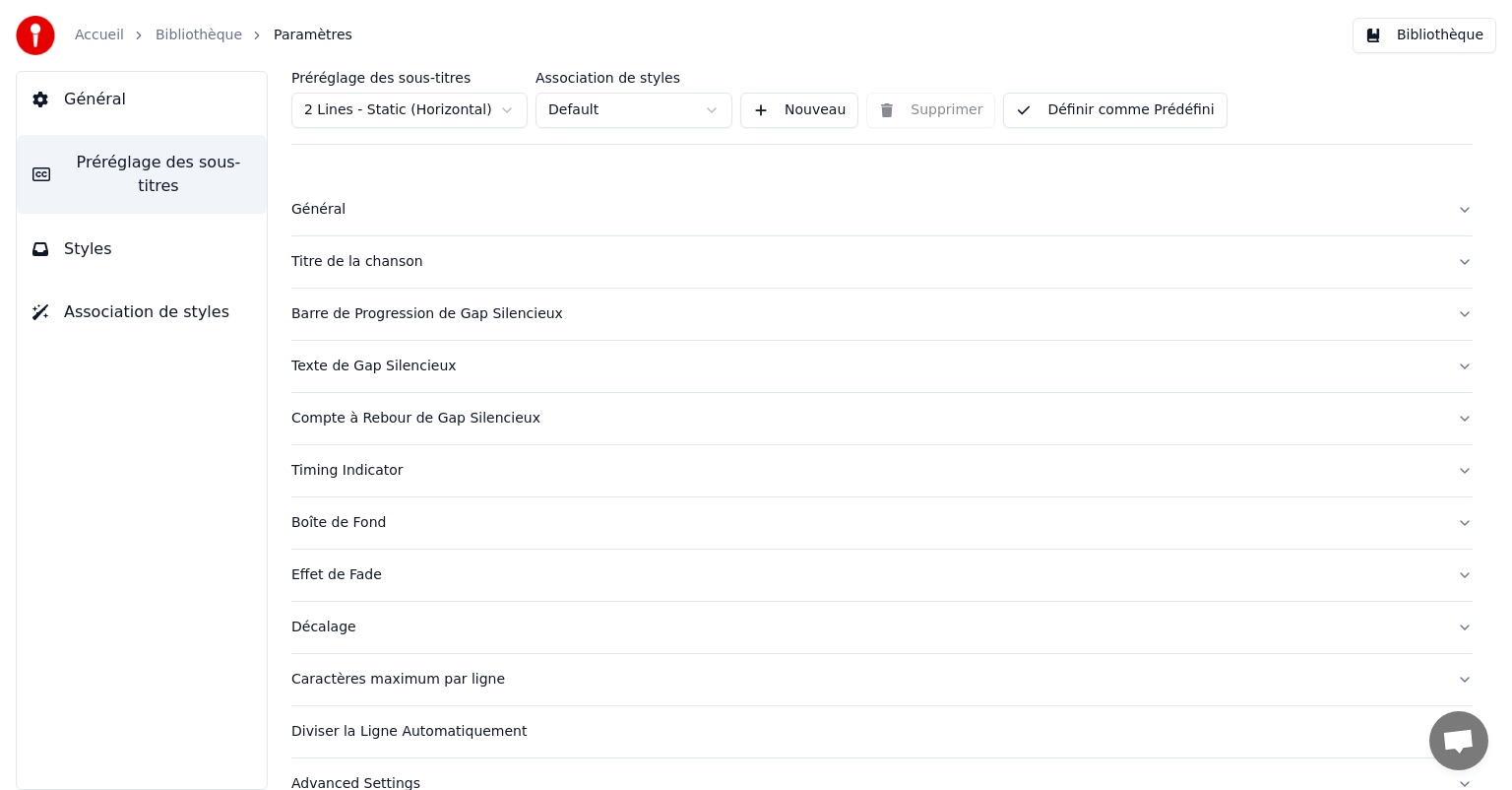
click at [327, 571] on div "Effet de Fade" at bounding box center [867, 575] width 1150 height 20
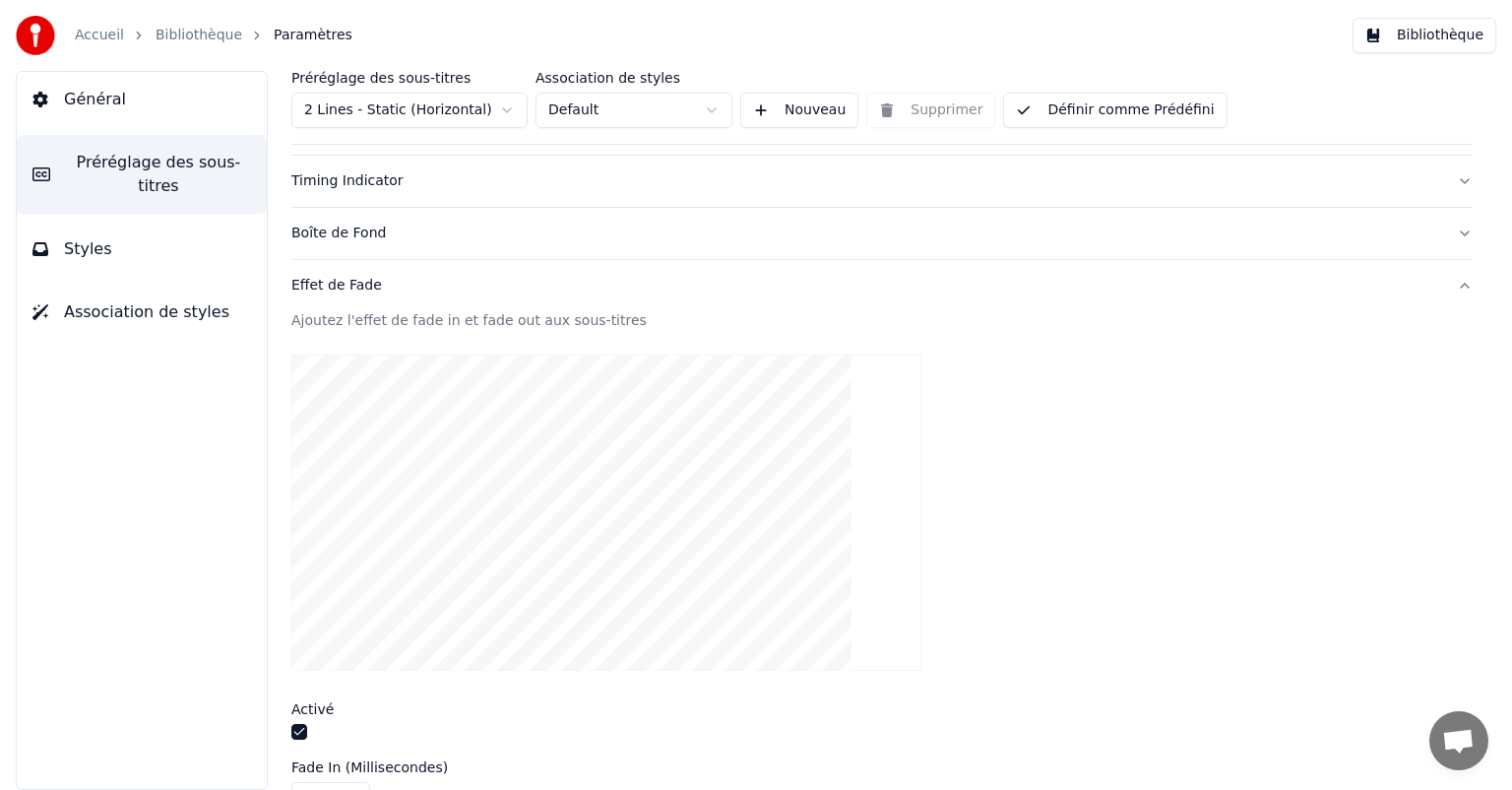
scroll to position [394, 0]
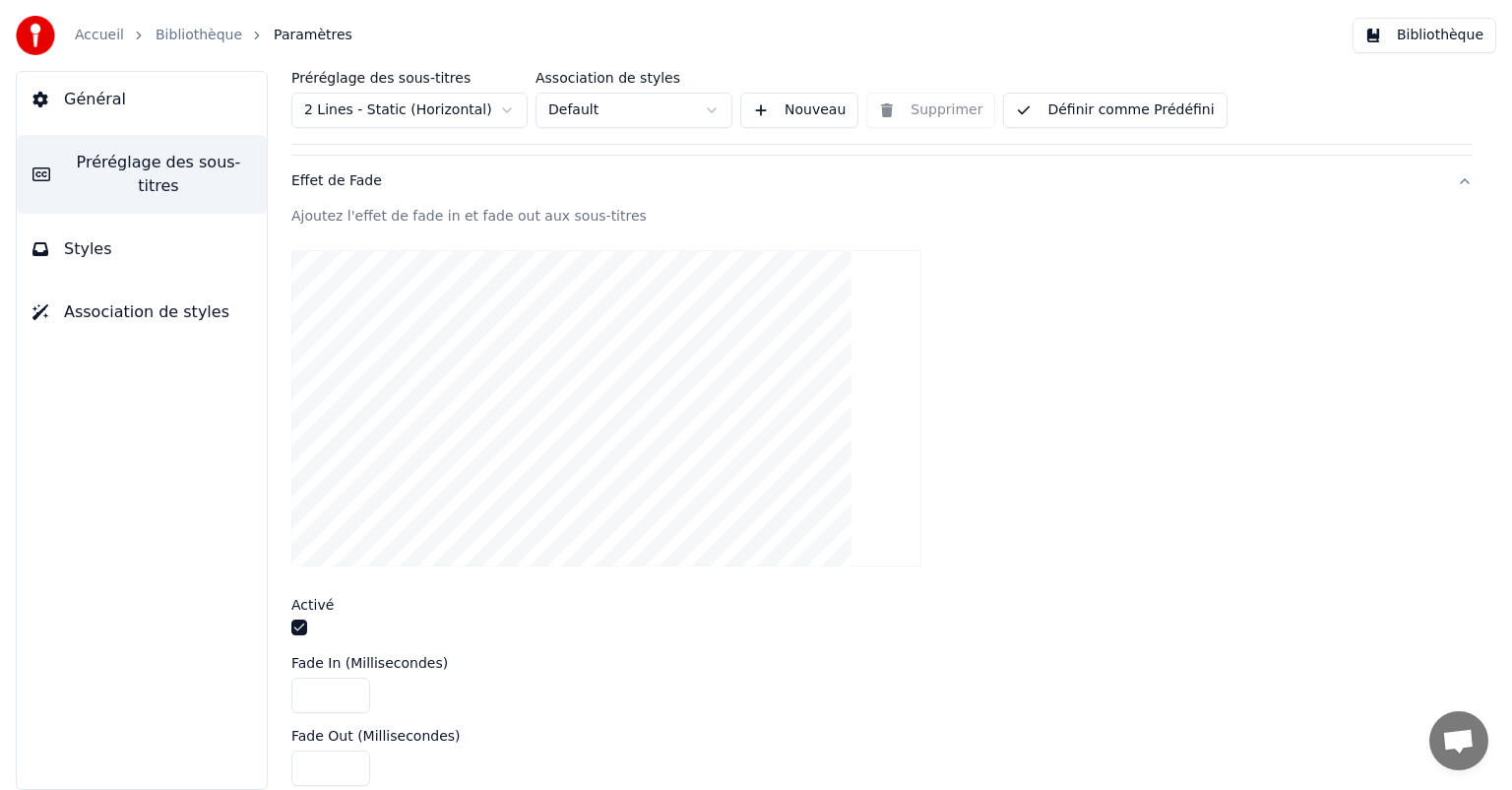
click at [293, 623] on button "button" at bounding box center [299, 627] width 16 height 16
click at [1449, 18] on button "Bibliothèque" at bounding box center [1425, 35] width 144 height 35
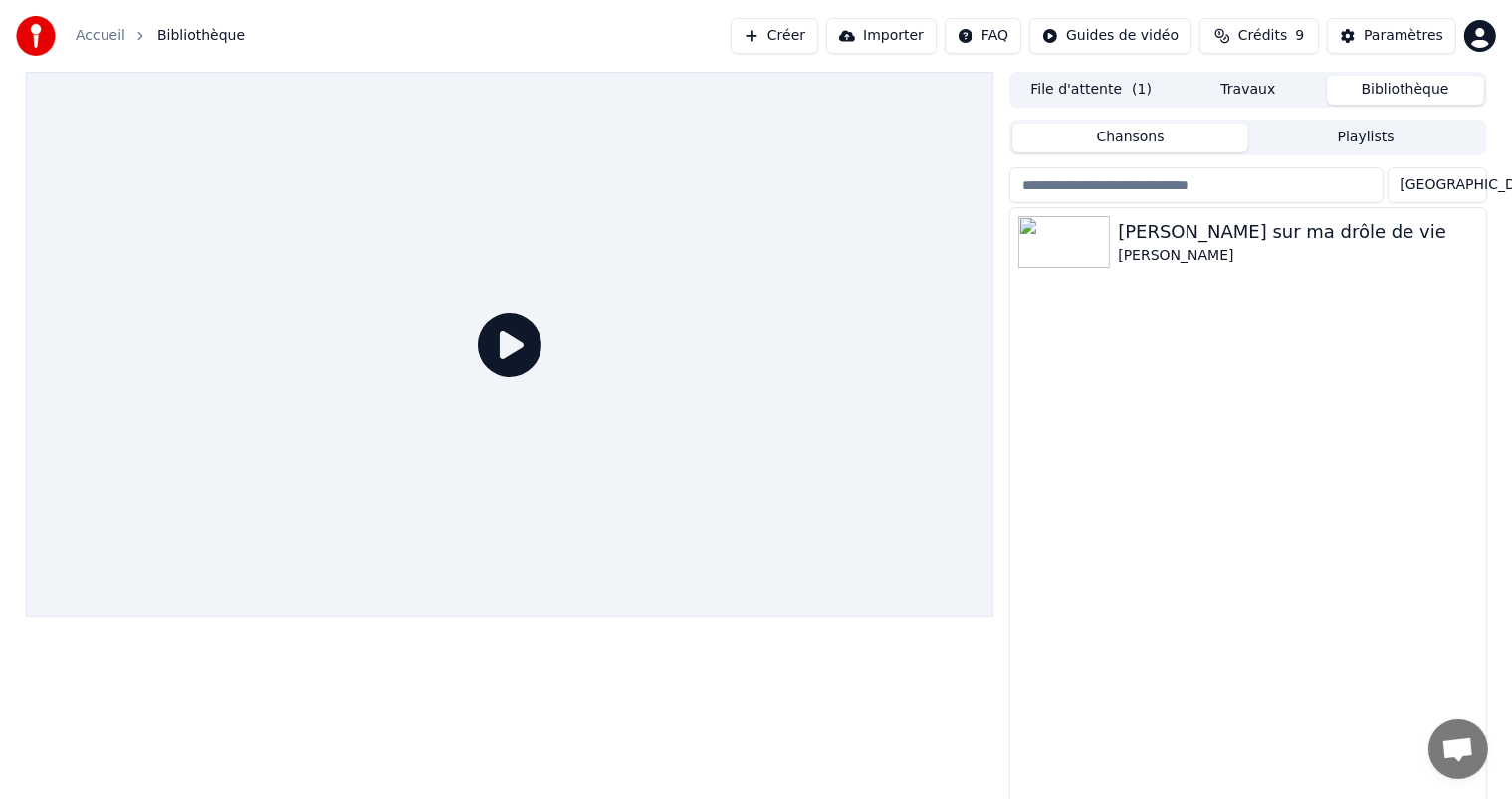
click at [496, 341] on icon at bounding box center [510, 345] width 64 height 64
click at [512, 367] on icon at bounding box center [510, 345] width 64 height 64
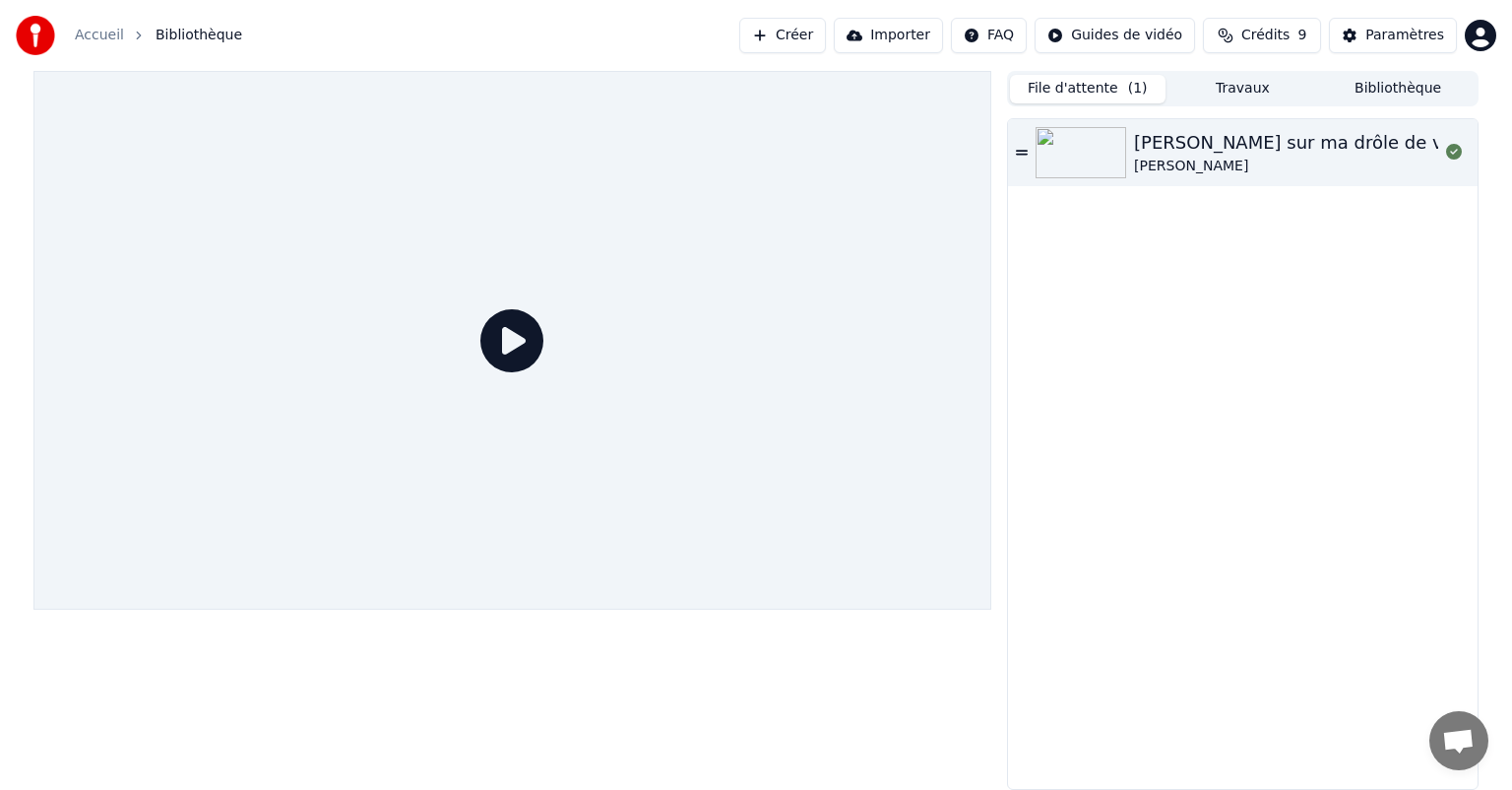
click at [1091, 99] on button "File d'attente ( 1 )" at bounding box center [1088, 89] width 156 height 29
click at [1095, 162] on img at bounding box center [1082, 153] width 91 height 51
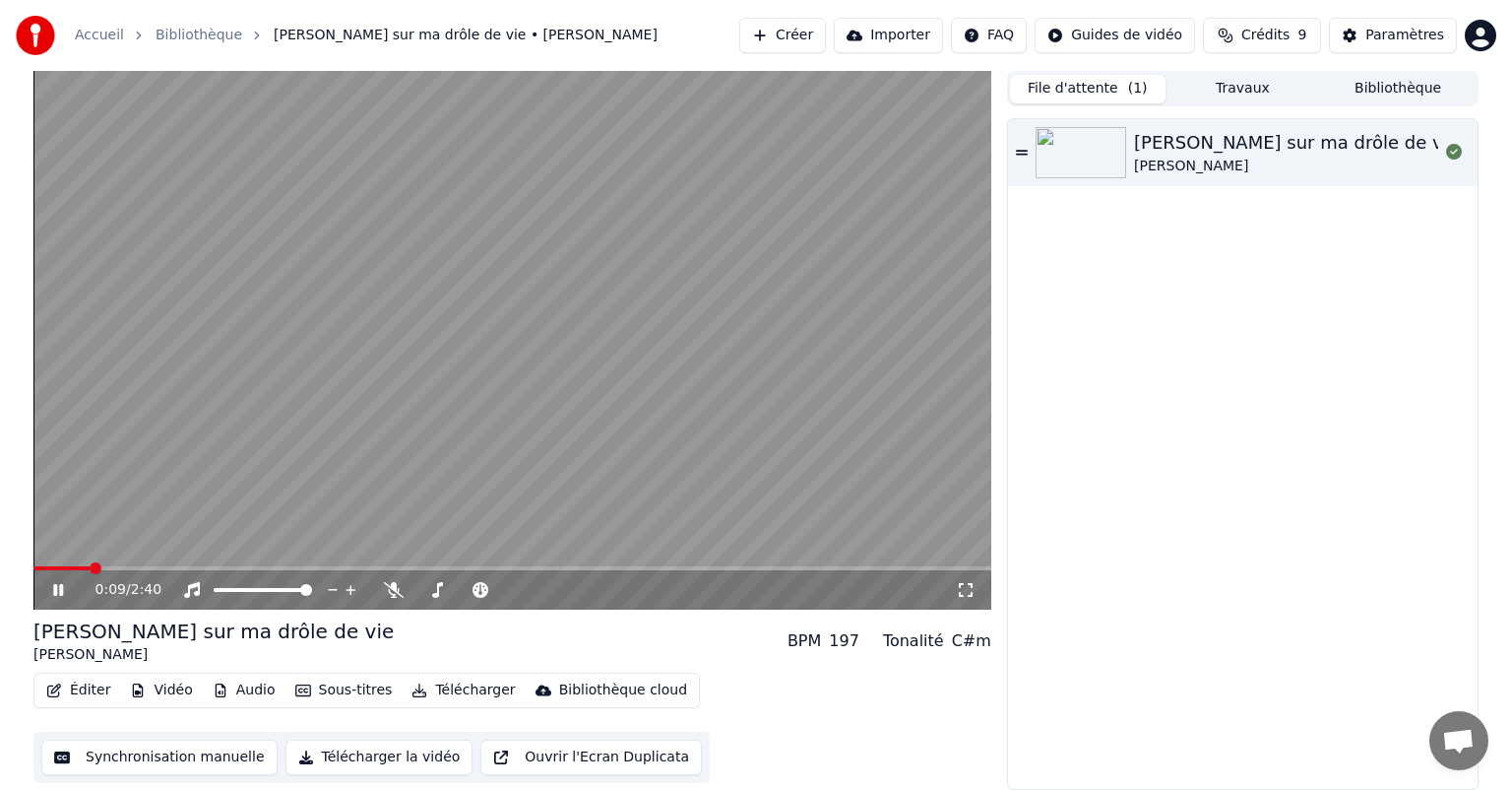
click at [44, 575] on div "0:09 / 2:40" at bounding box center [512, 590] width 958 height 39
click at [61, 591] on icon at bounding box center [58, 590] width 10 height 12
click at [75, 694] on button "Éditer" at bounding box center [78, 691] width 80 height 28
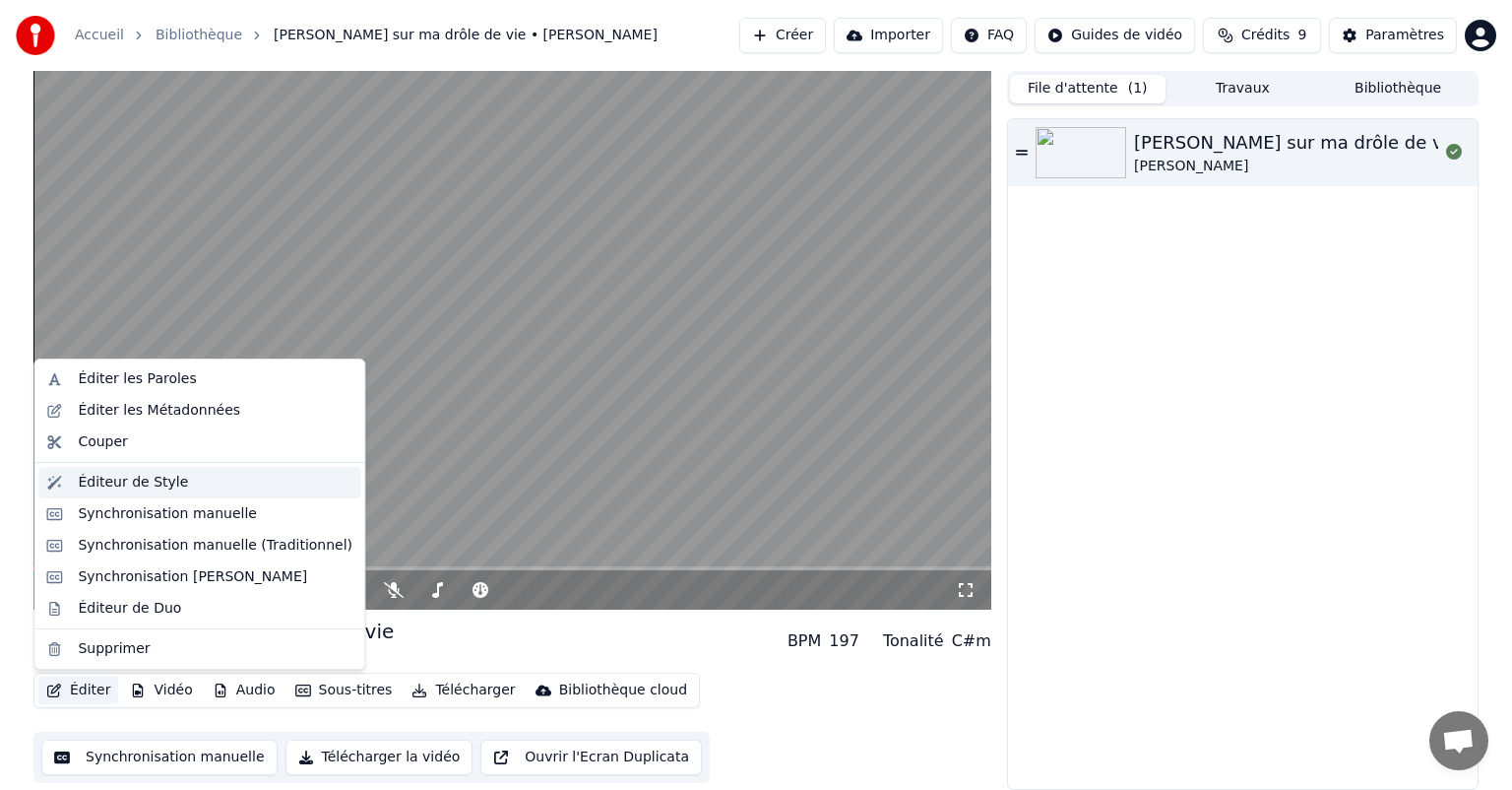
click at [217, 494] on div "Éditeur de Style" at bounding box center [199, 483] width 322 height 32
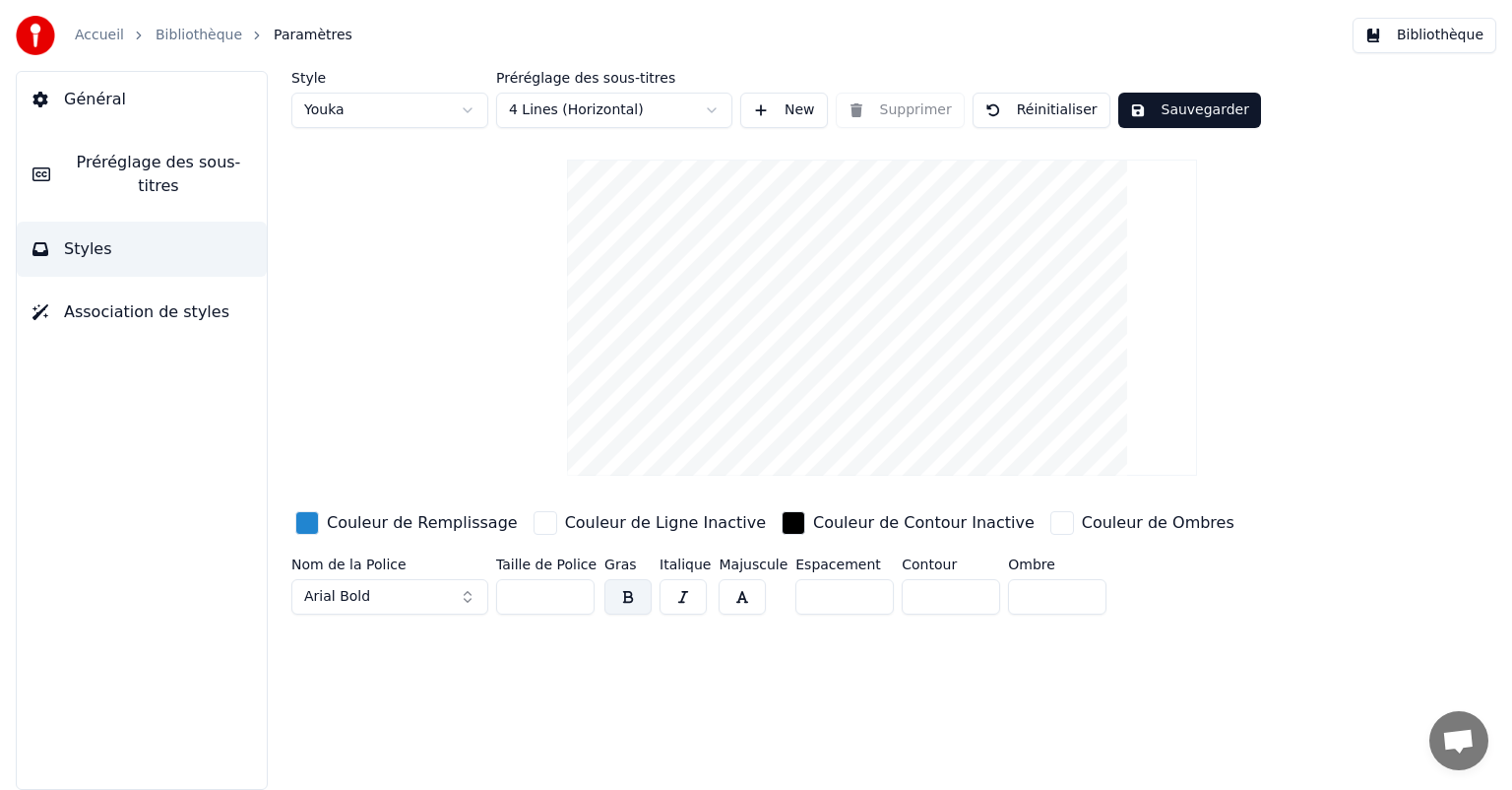
click at [102, 123] on button "Général" at bounding box center [142, 99] width 250 height 55
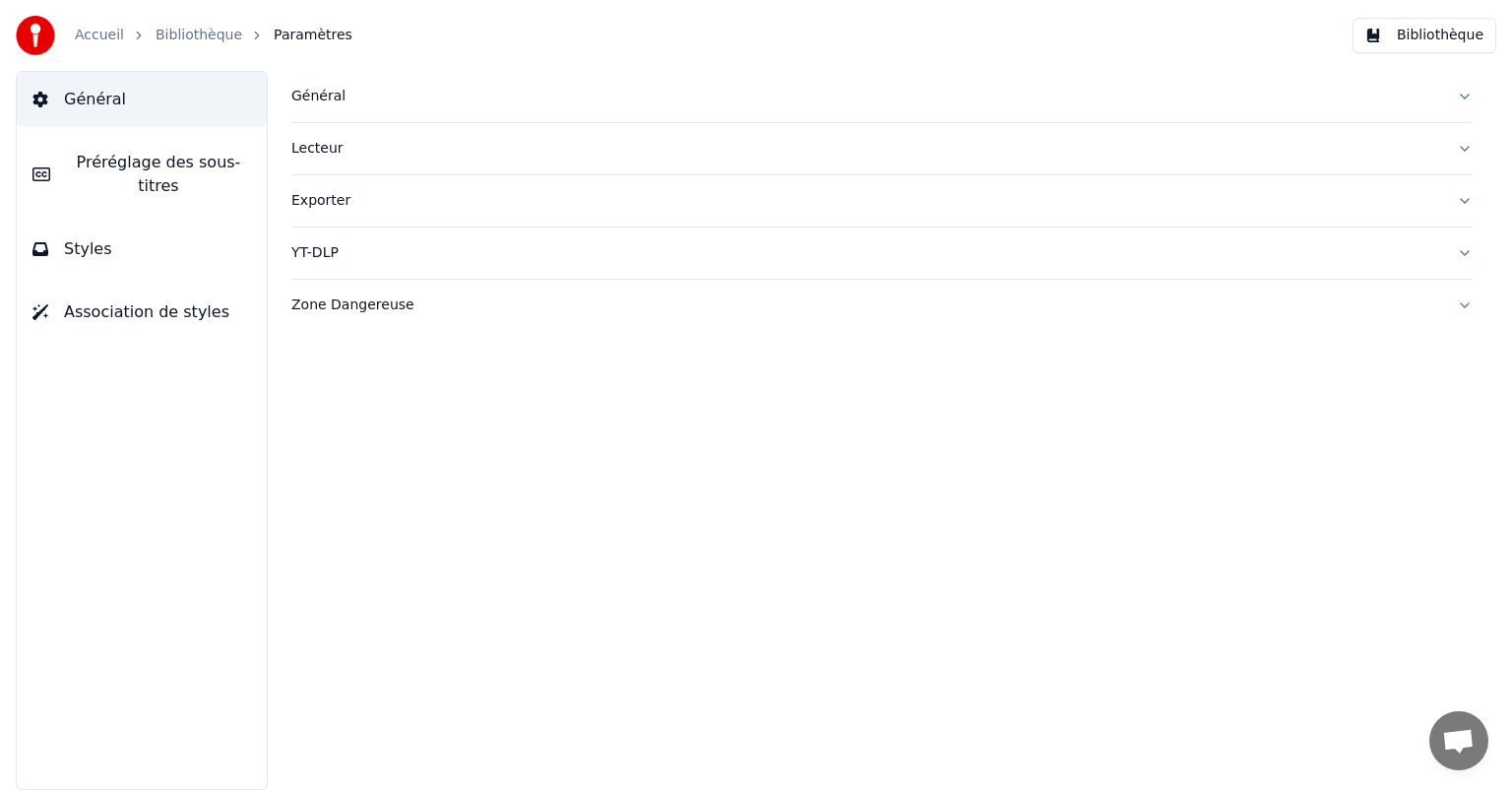
click at [118, 173] on button "Préréglage des sous-titres" at bounding box center [142, 174] width 250 height 79
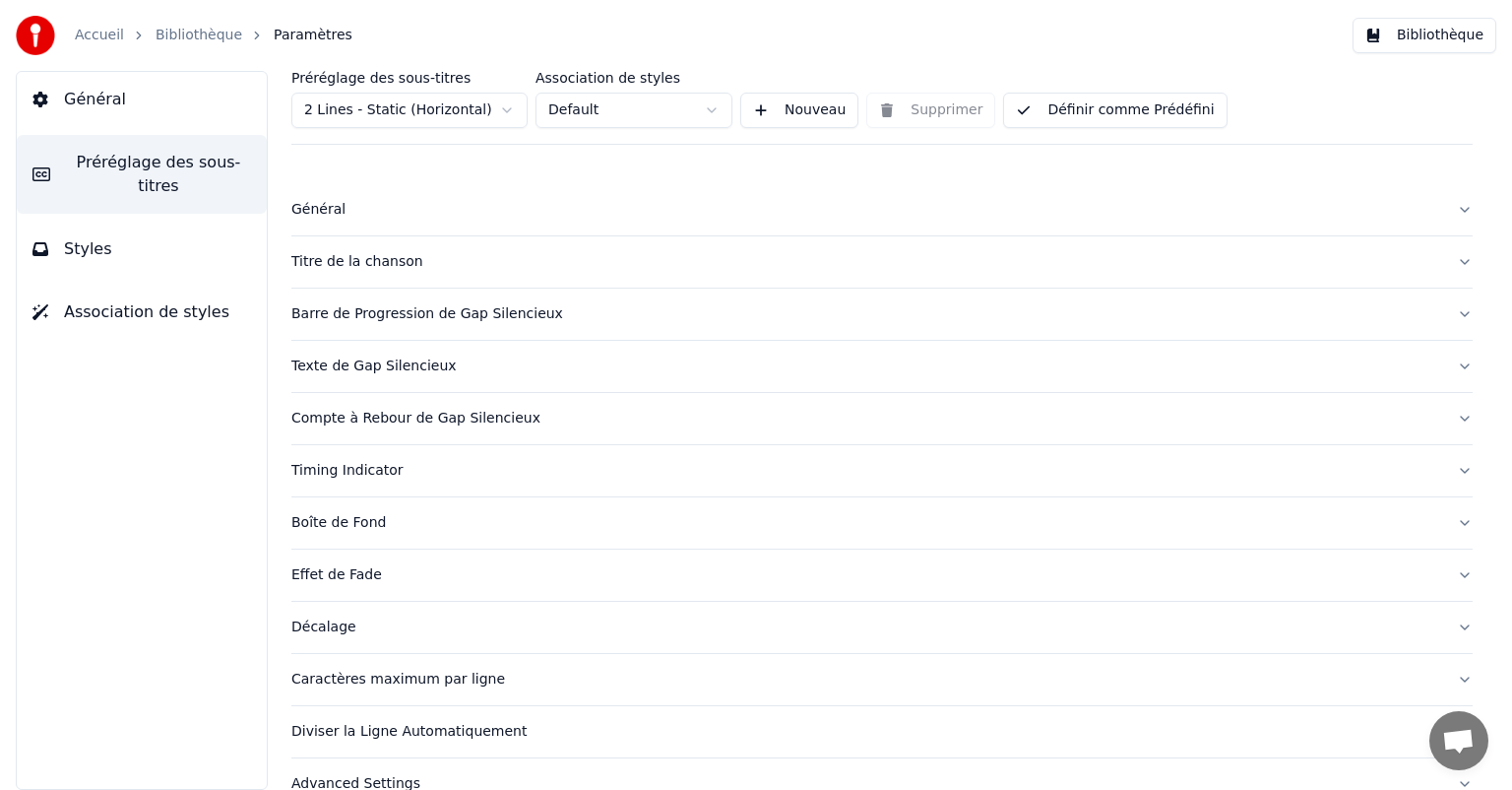
click at [343, 575] on div "Effet de Fade" at bounding box center [867, 575] width 1150 height 20
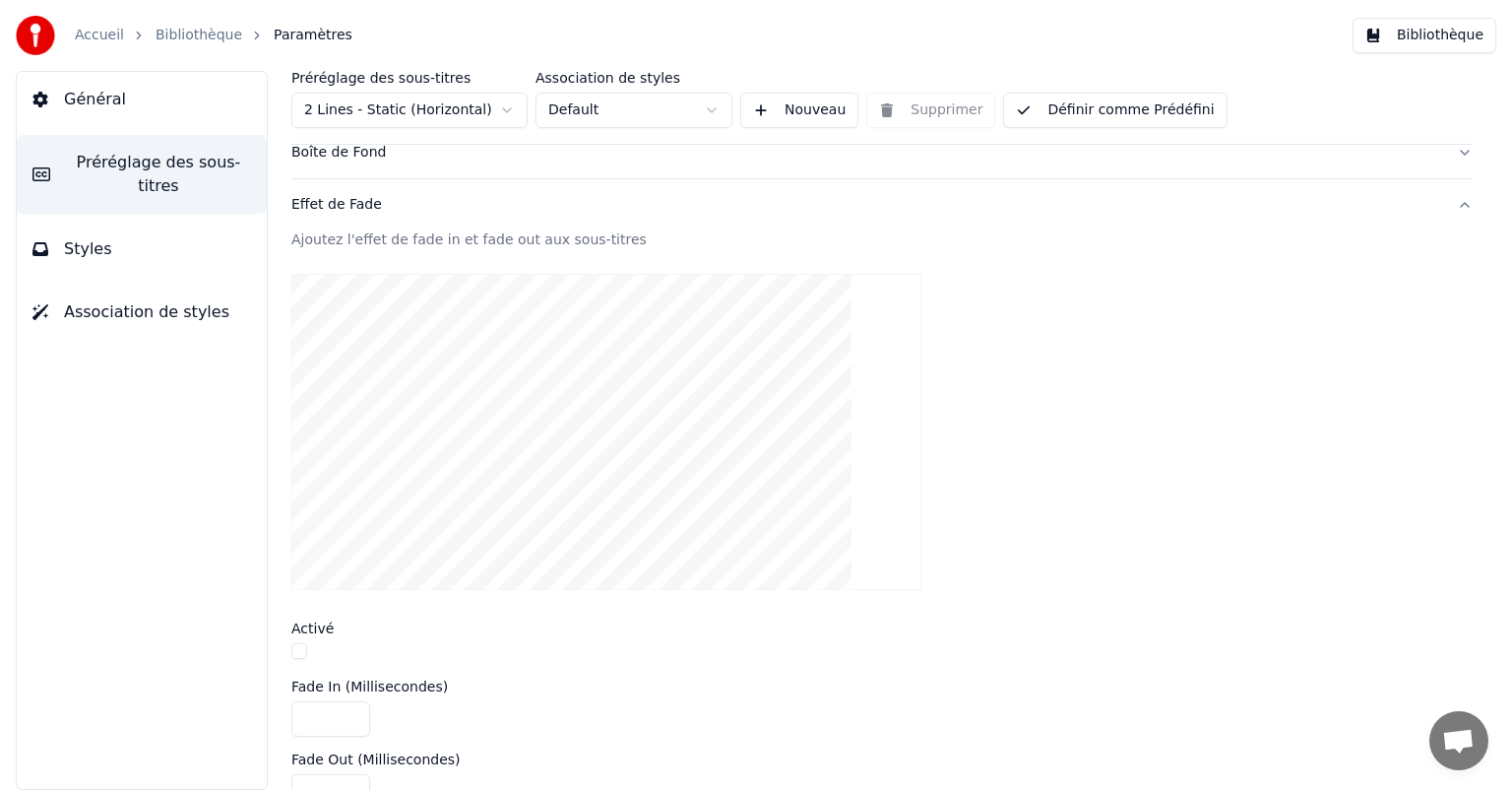
scroll to position [493, 0]
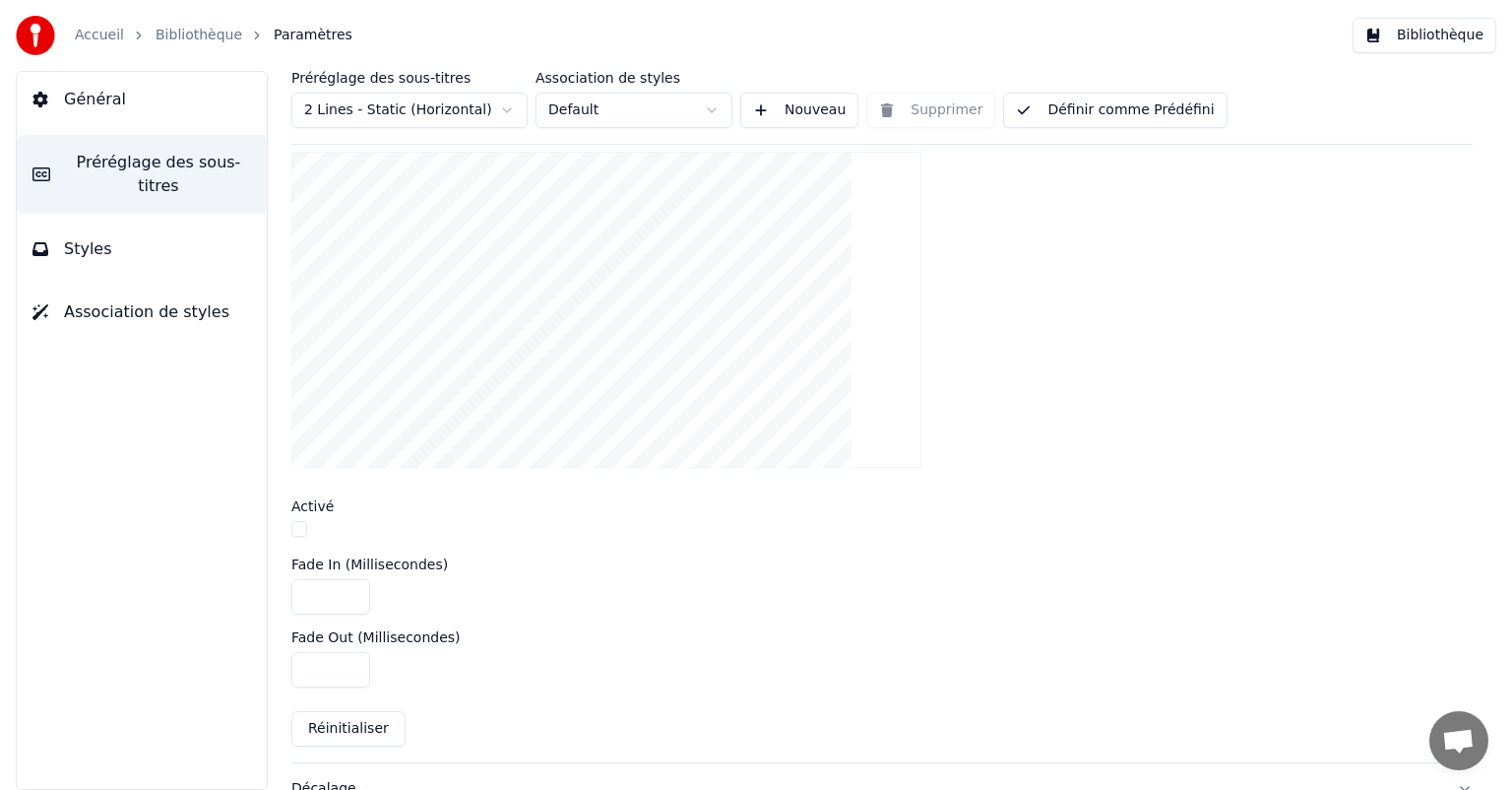
click at [296, 516] on div "Activé" at bounding box center [883, 520] width 1182 height 42
click at [296, 525] on button "button" at bounding box center [299, 529] width 16 height 16
click at [308, 595] on input "****" at bounding box center [331, 597] width 79 height 35
type input "*****"
click at [1354, 622] on div "Ajoutez l'effet de fade in et fade out aux sous-titres Activé Fade In (Millisec…" at bounding box center [883, 435] width 1182 height 654
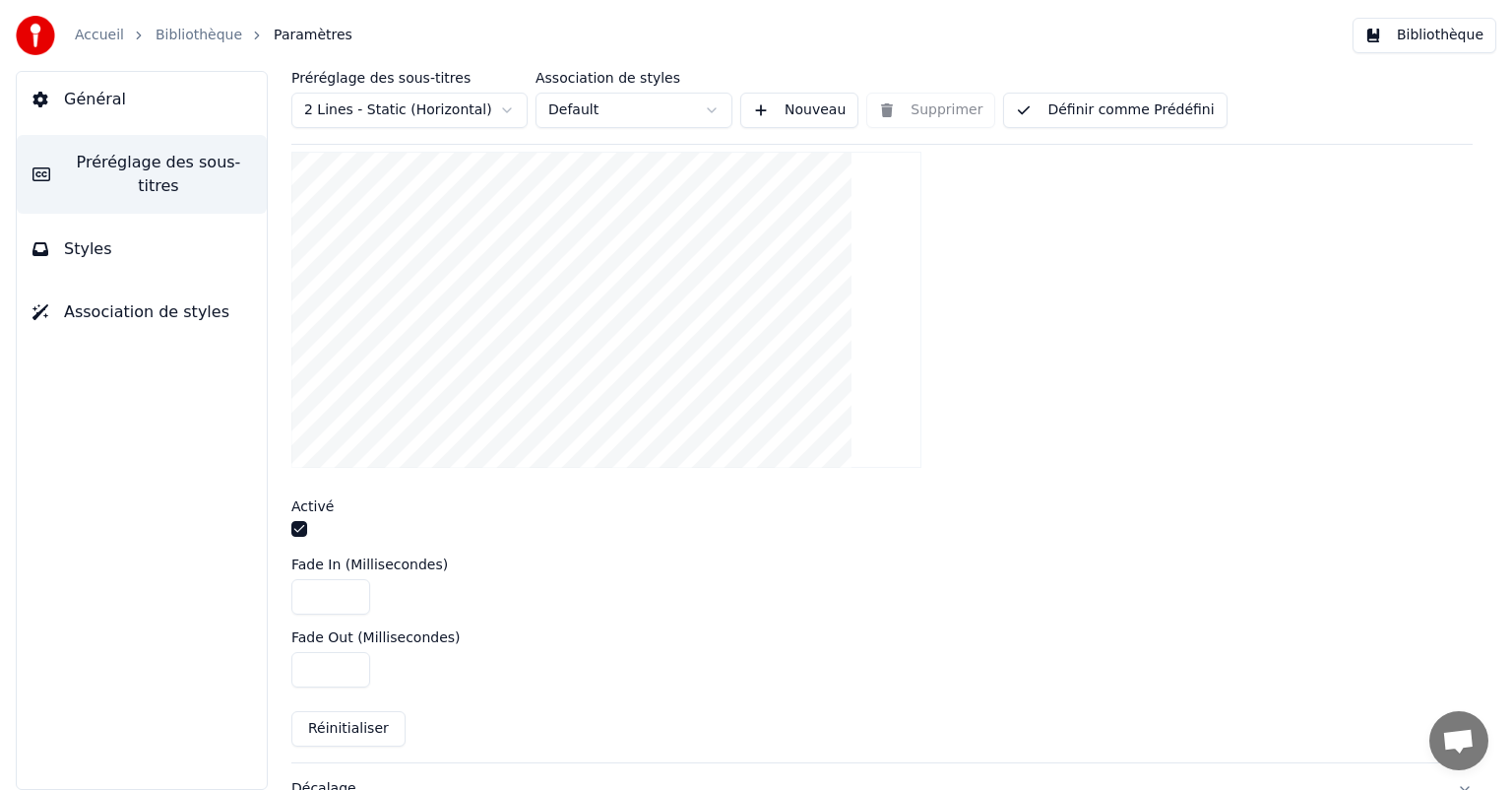
click at [1413, 67] on div "Accueil Bibliothèque Paramètres Bibliothèque" at bounding box center [756, 35] width 1512 height 71
click at [1406, 42] on button "Bibliothèque" at bounding box center [1425, 35] width 144 height 35
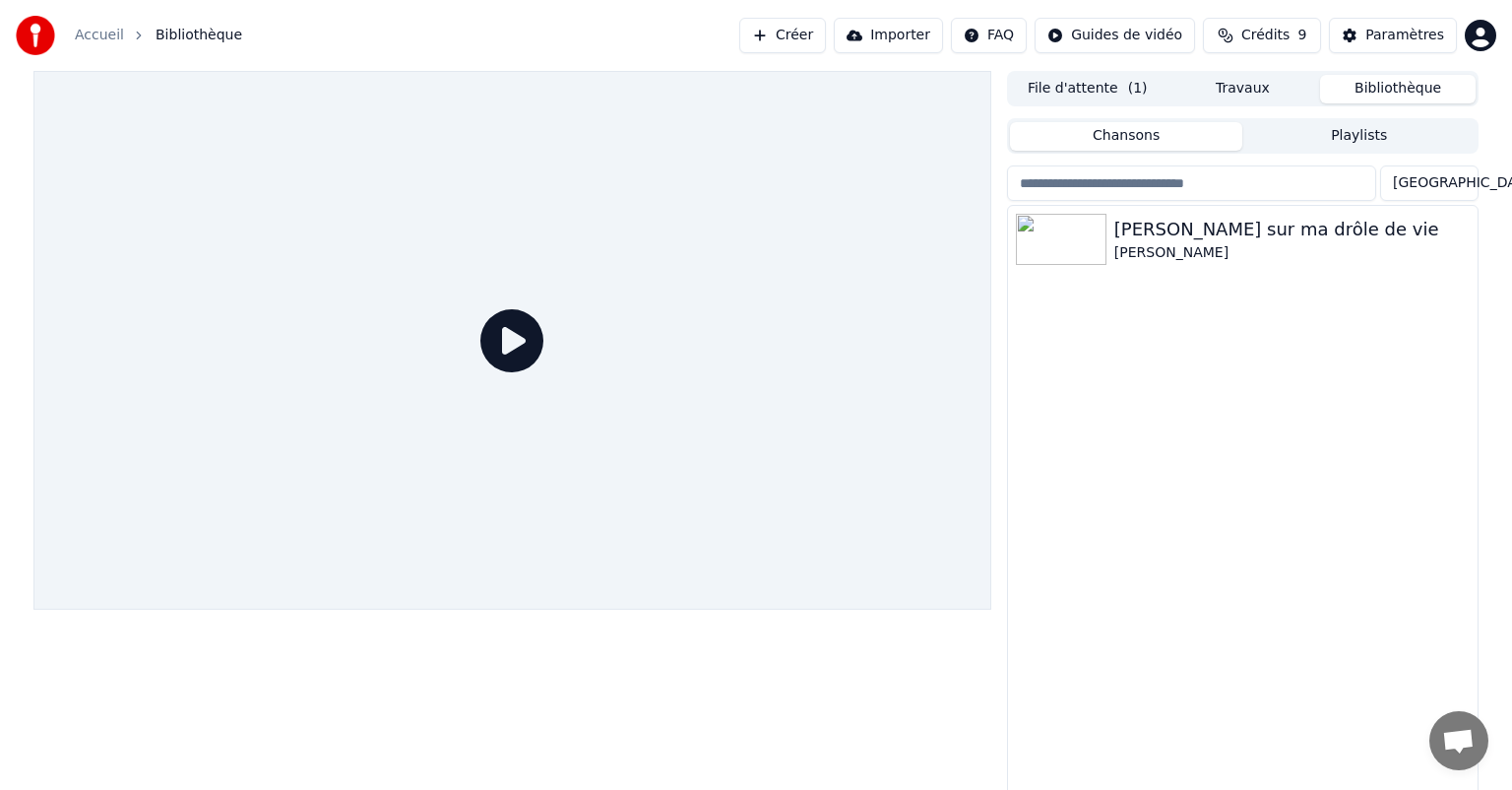
click at [1064, 96] on button "File d'attente ( 1 )" at bounding box center [1088, 89] width 156 height 29
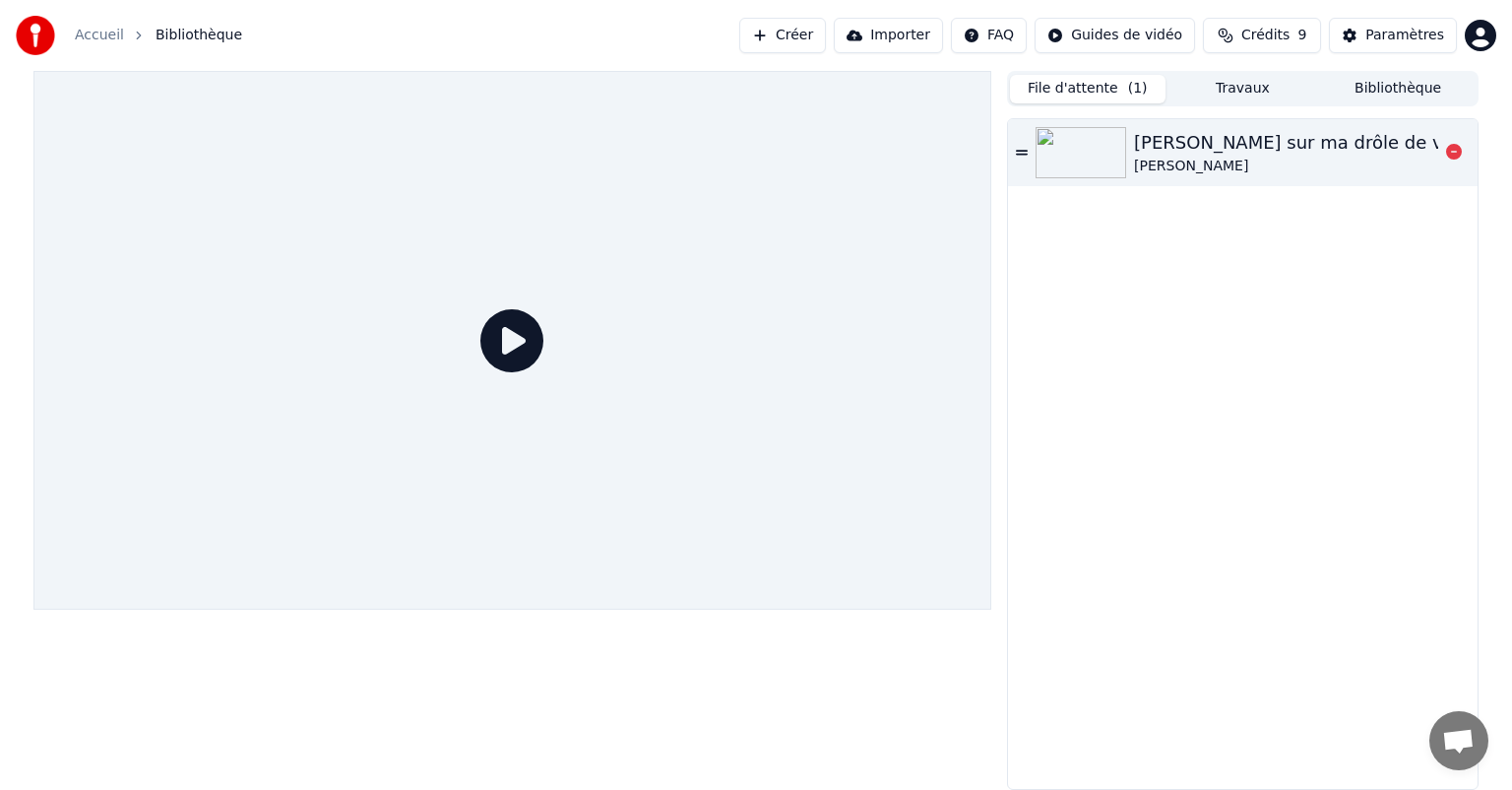
click at [1056, 147] on img at bounding box center [1082, 153] width 91 height 51
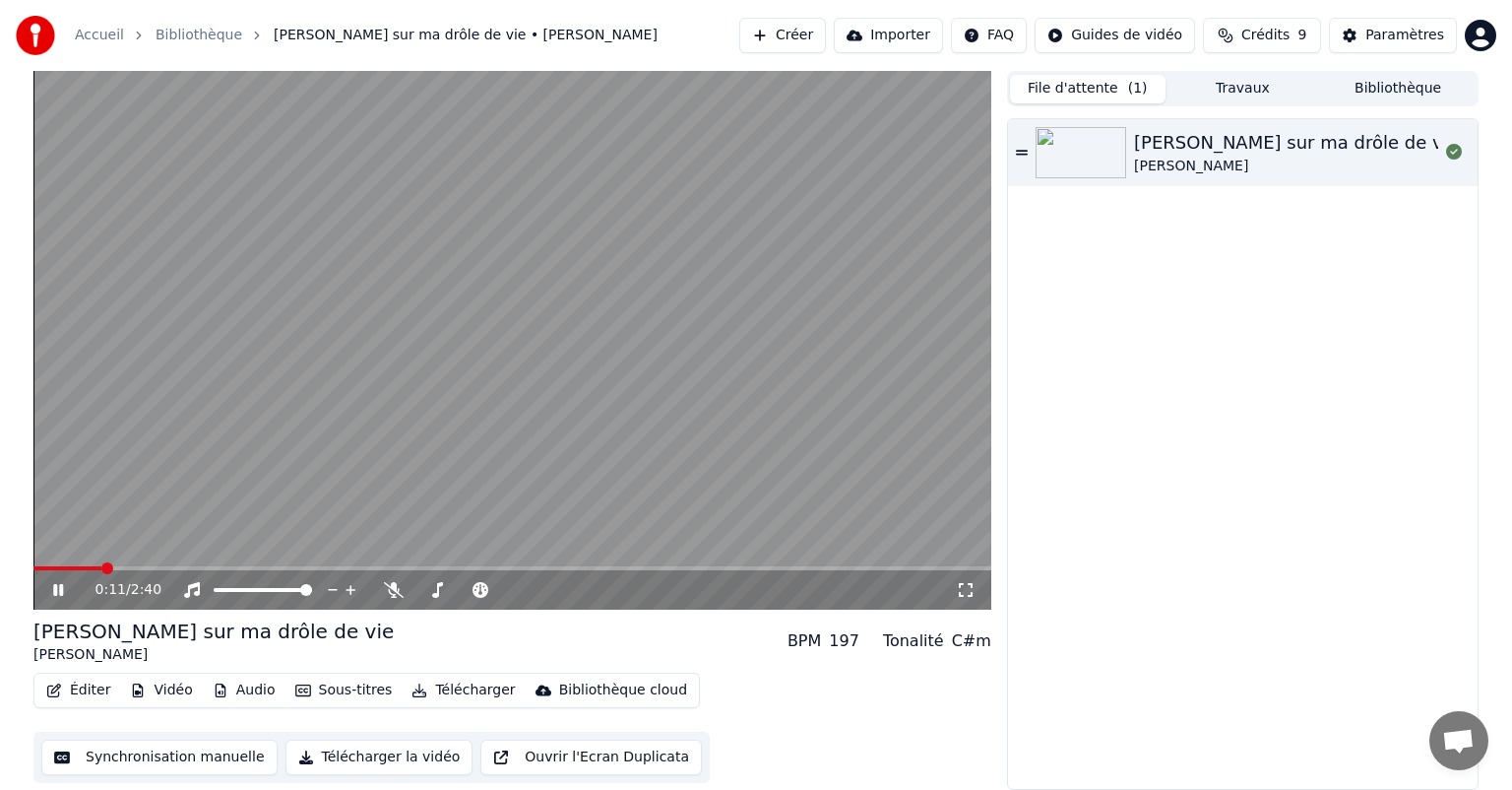
click at [74, 590] on icon at bounding box center [72, 590] width 46 height 16
click at [72, 680] on button "Éditer" at bounding box center [78, 691] width 80 height 28
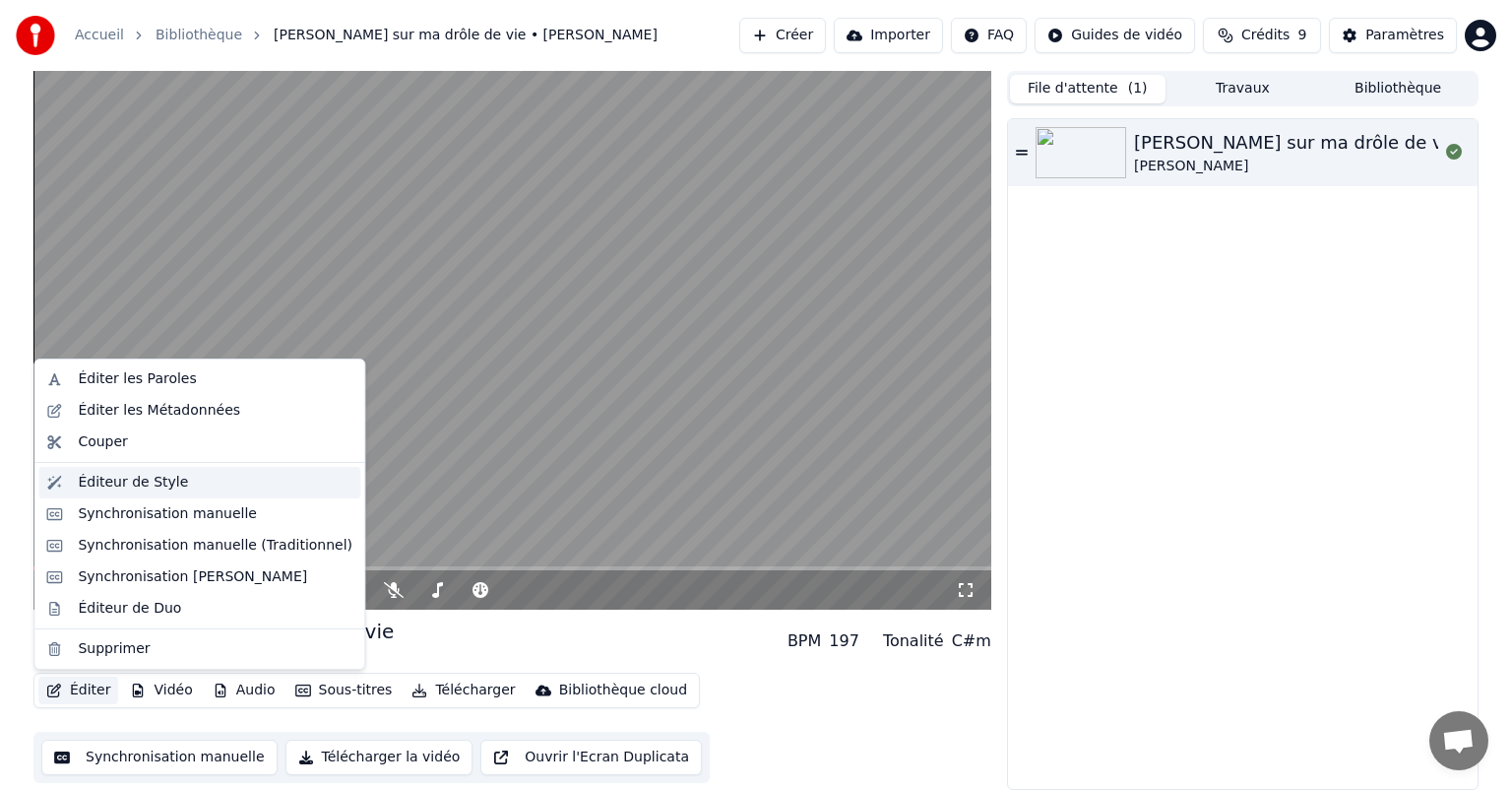
click at [131, 490] on div "Éditeur de Style" at bounding box center [133, 483] width 110 height 20
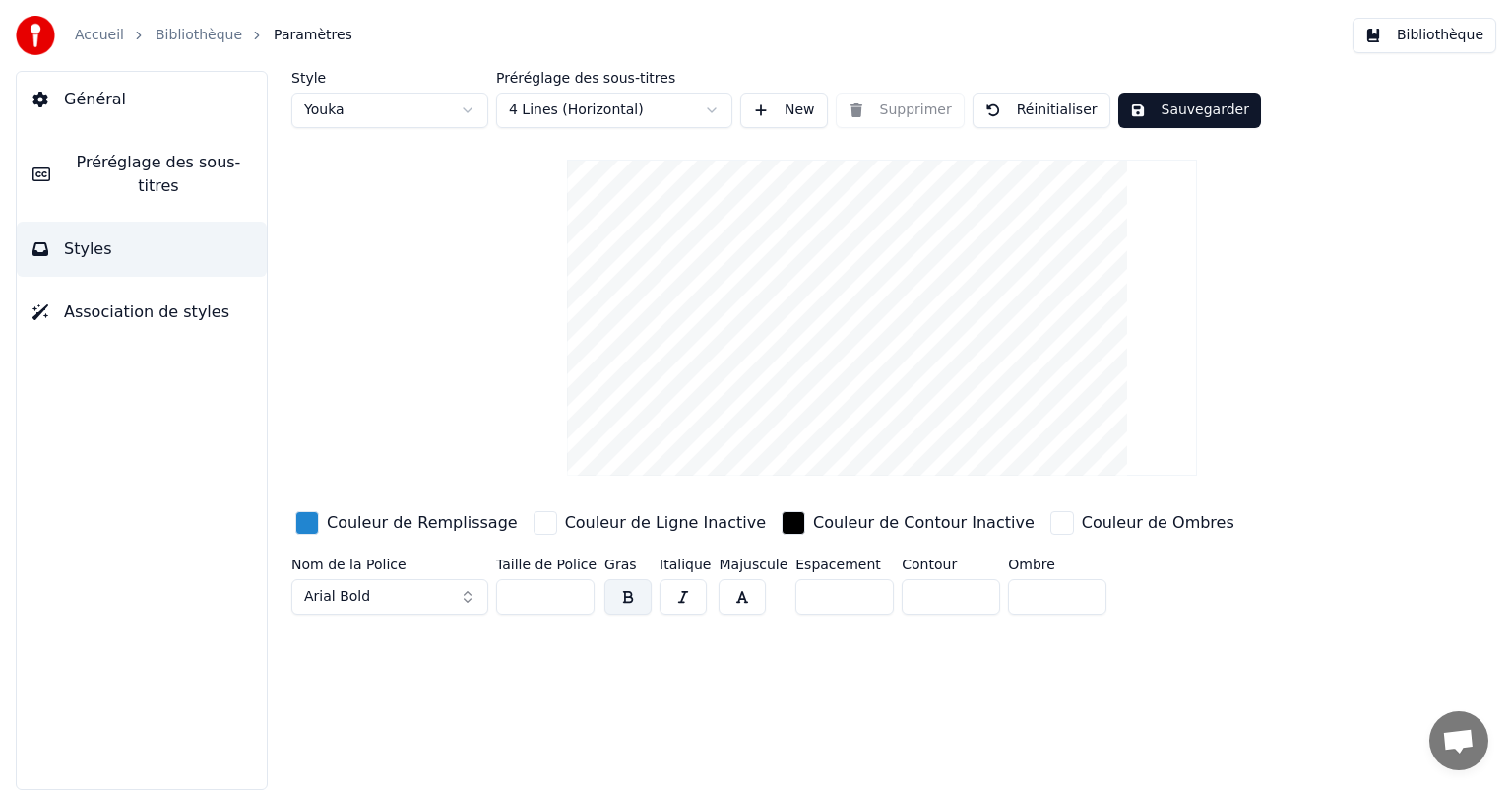
click at [91, 189] on button "Préréglage des sous-titres" at bounding box center [142, 174] width 250 height 79
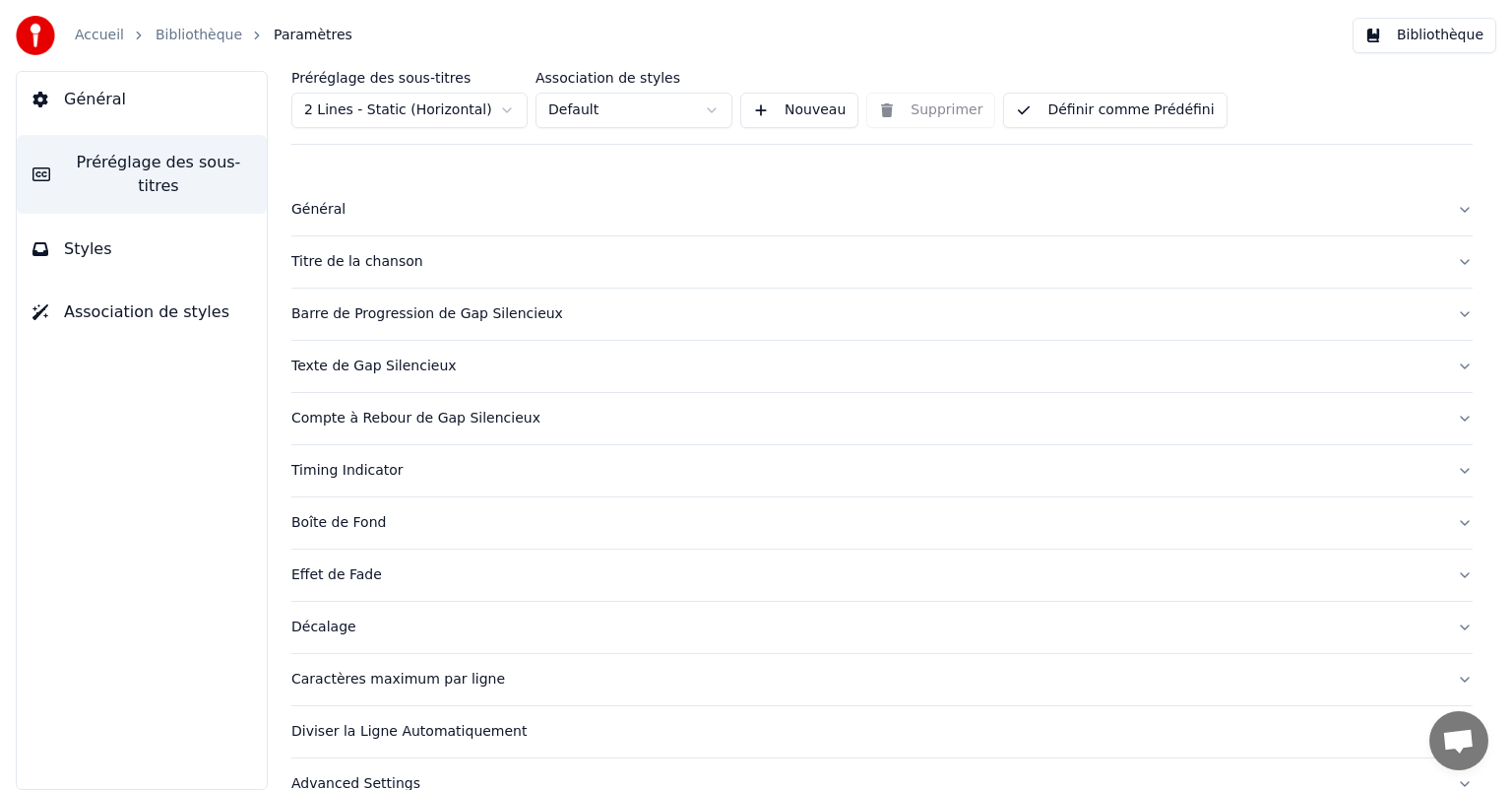
click at [340, 572] on div "Effet de Fade" at bounding box center [867, 575] width 1150 height 20
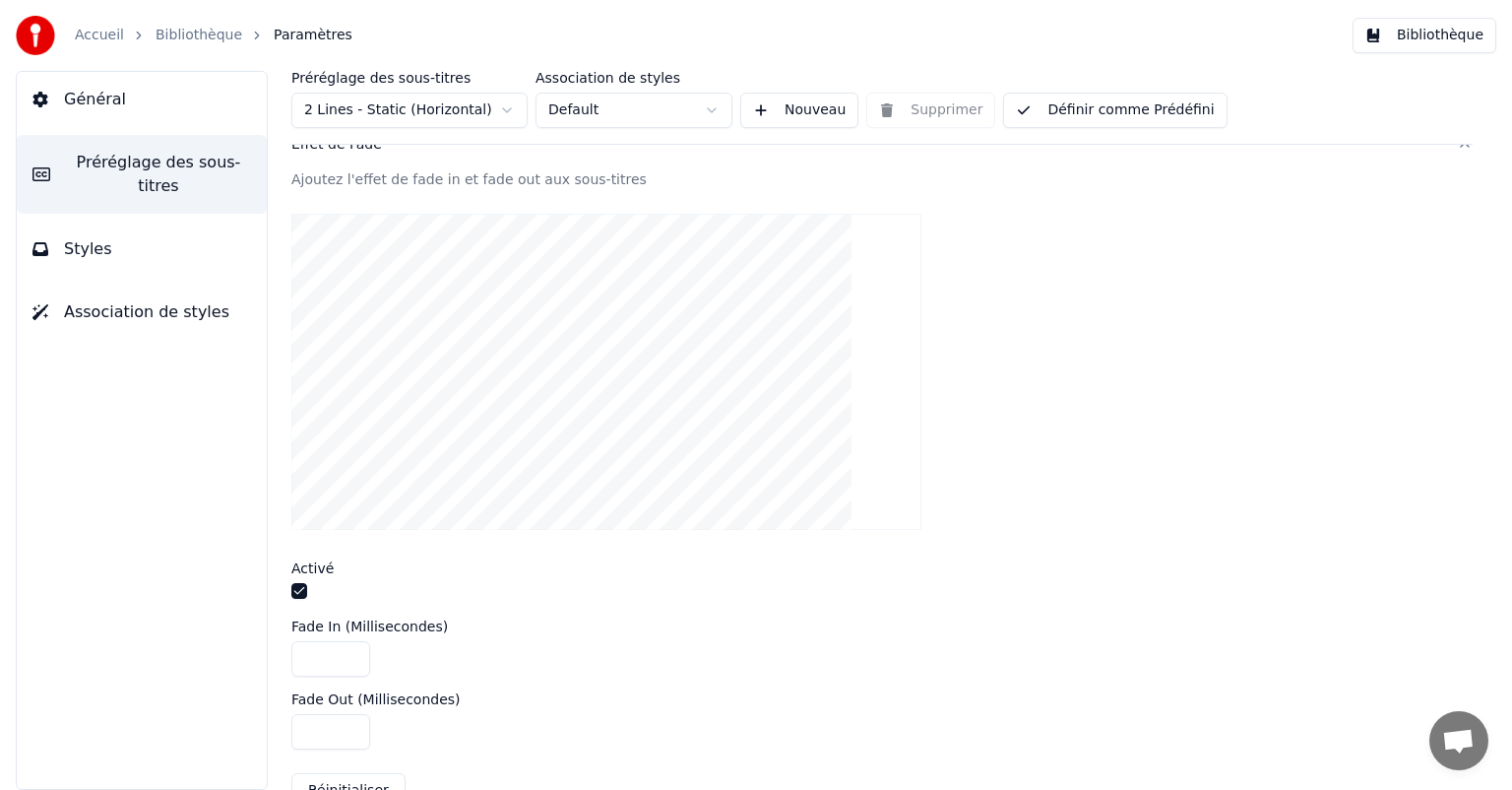
scroll to position [493, 0]
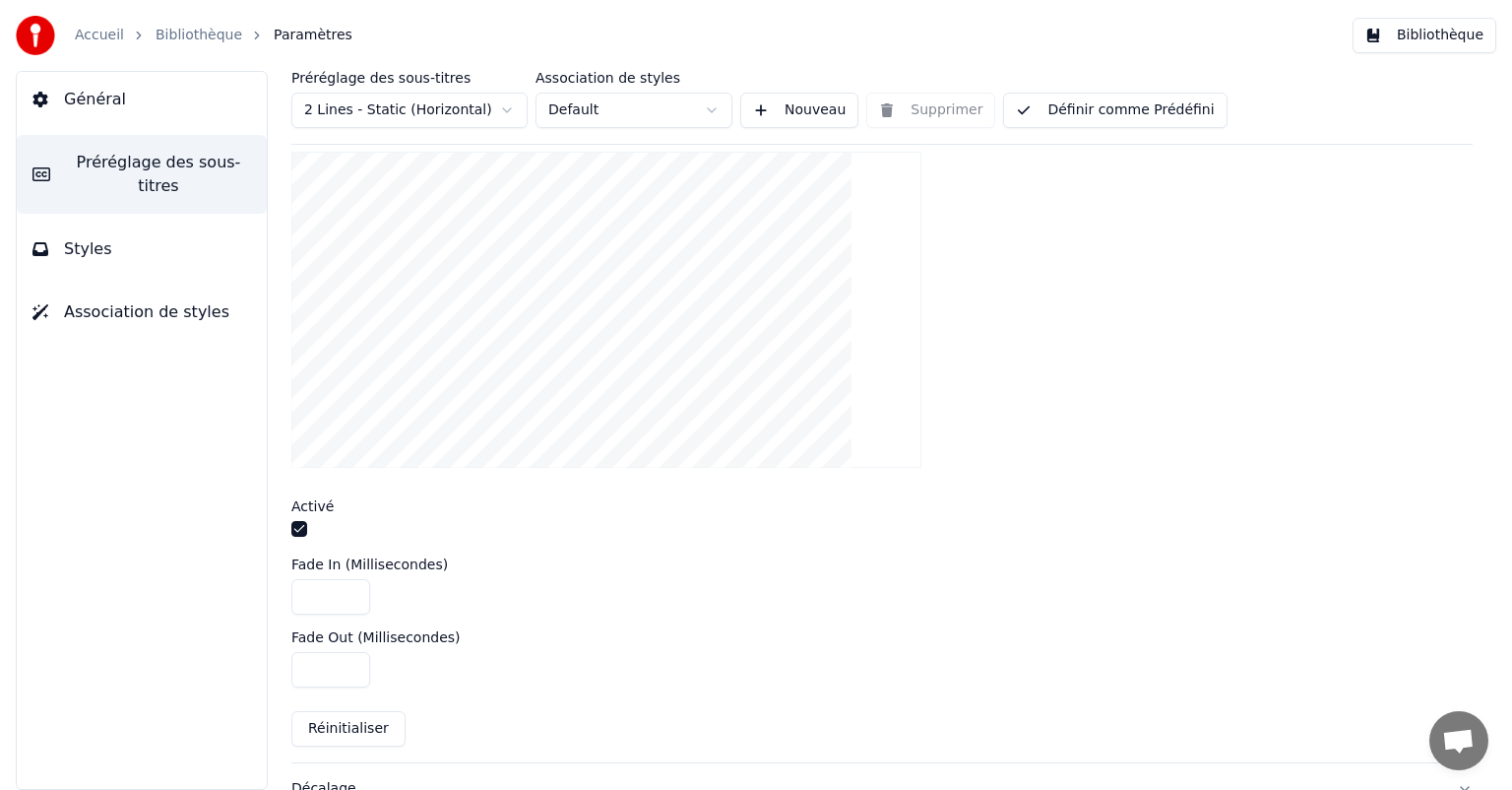
click at [329, 587] on input "*****" at bounding box center [331, 597] width 79 height 35
click at [630, 521] on div at bounding box center [883, 531] width 1182 height 21
click at [387, 110] on html "Accueil Bibliothèque Paramètres Bibliothèque Général Préréglage des sous-titres…" at bounding box center [756, 395] width 1512 height 790
type input "****"
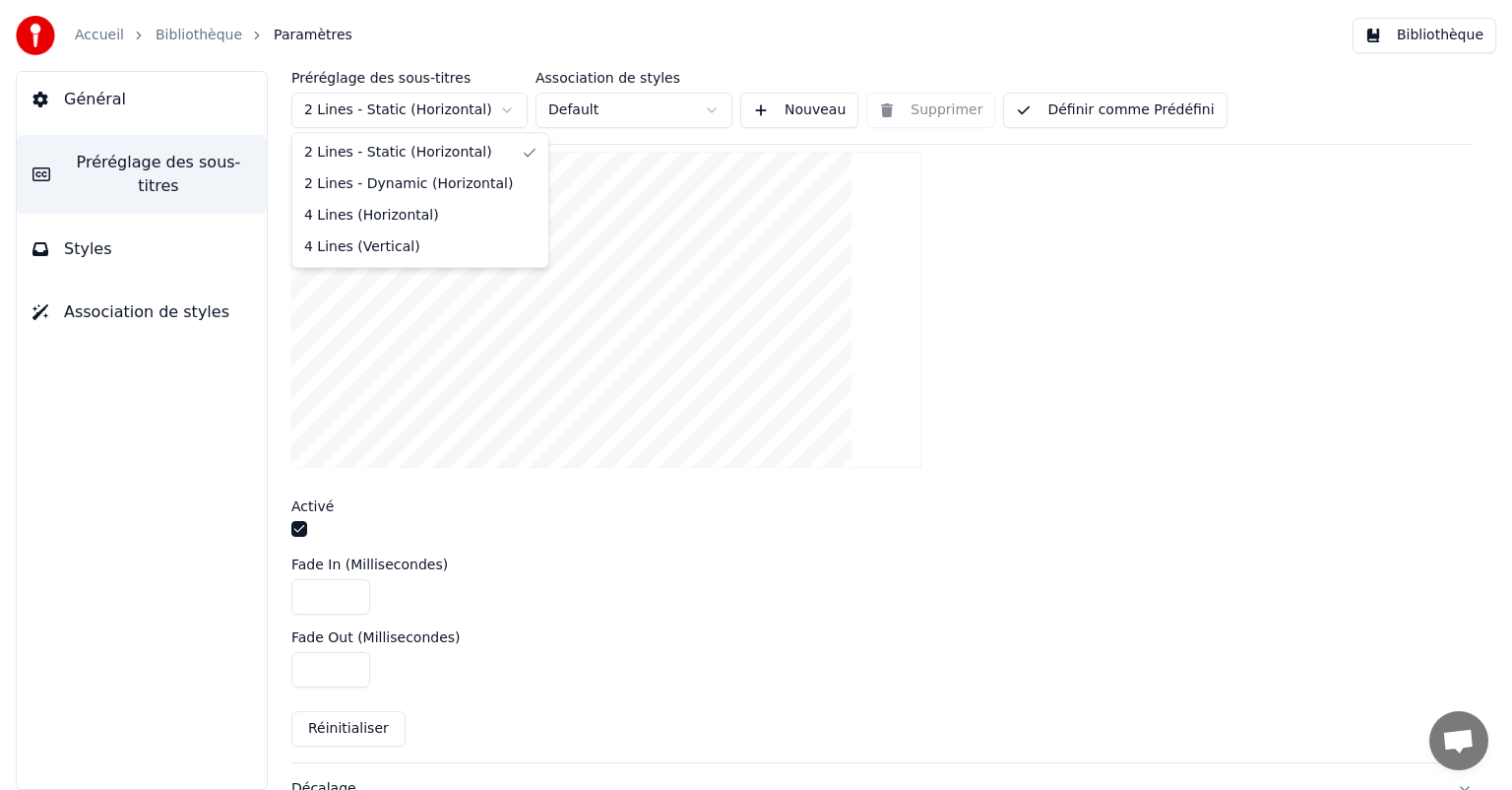
type input "***"
click at [423, 108] on html "Accueil Bibliothèque Paramètres Bibliothèque Général Préréglage des sous-titres…" at bounding box center [756, 395] width 1512 height 790
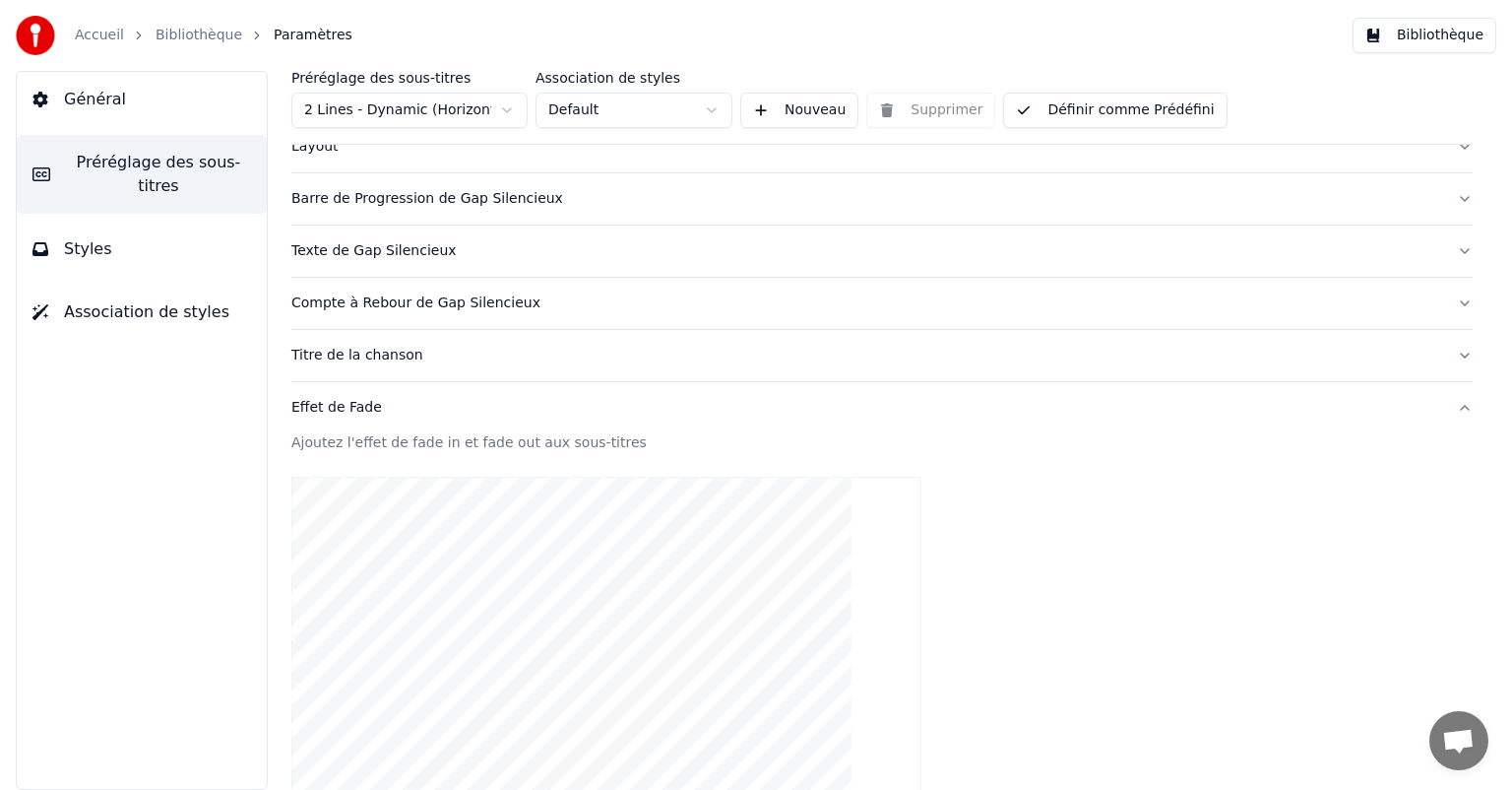
scroll to position [0, 0]
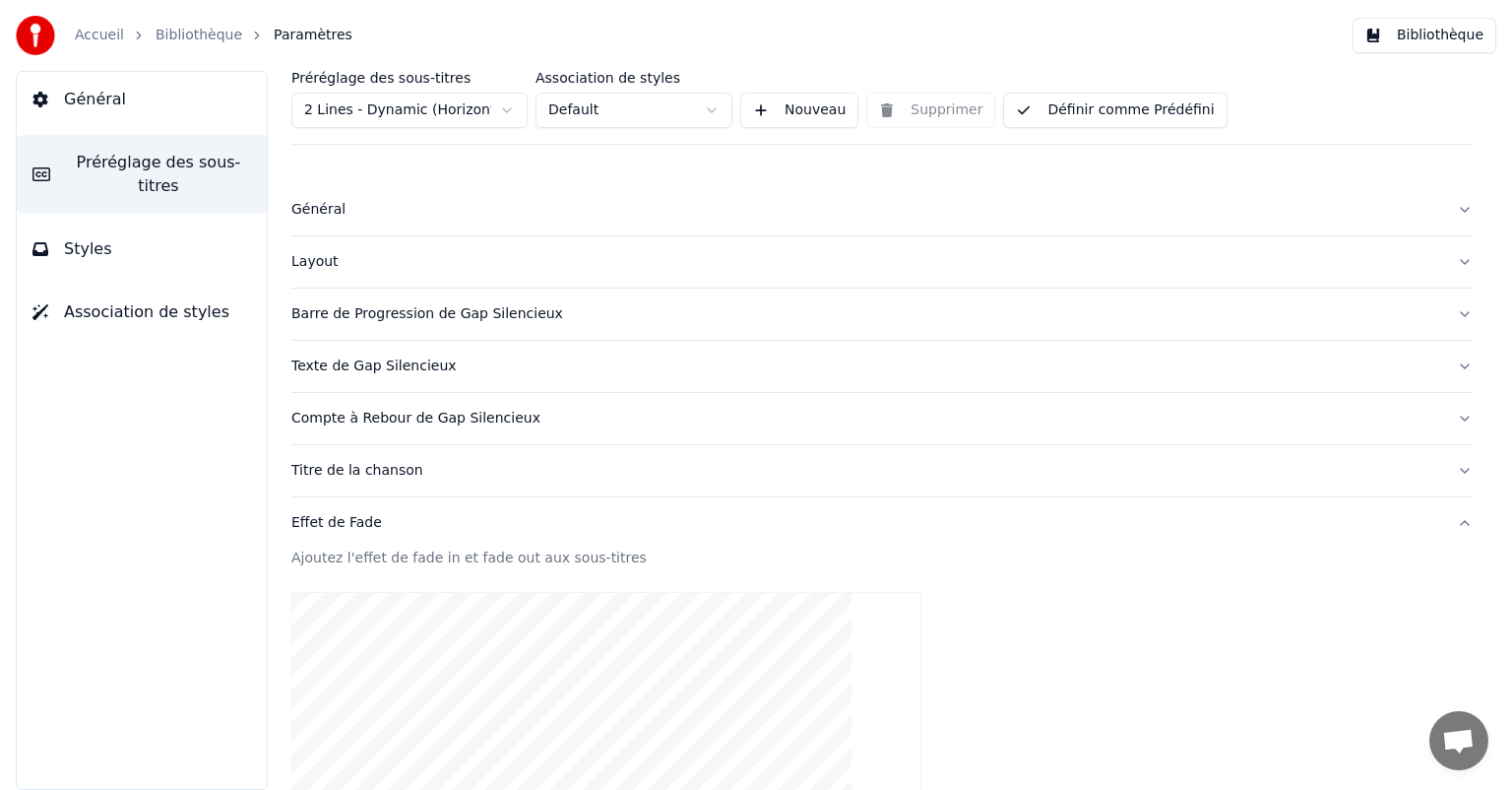
click at [394, 258] on div "Layout" at bounding box center [867, 262] width 1150 height 20
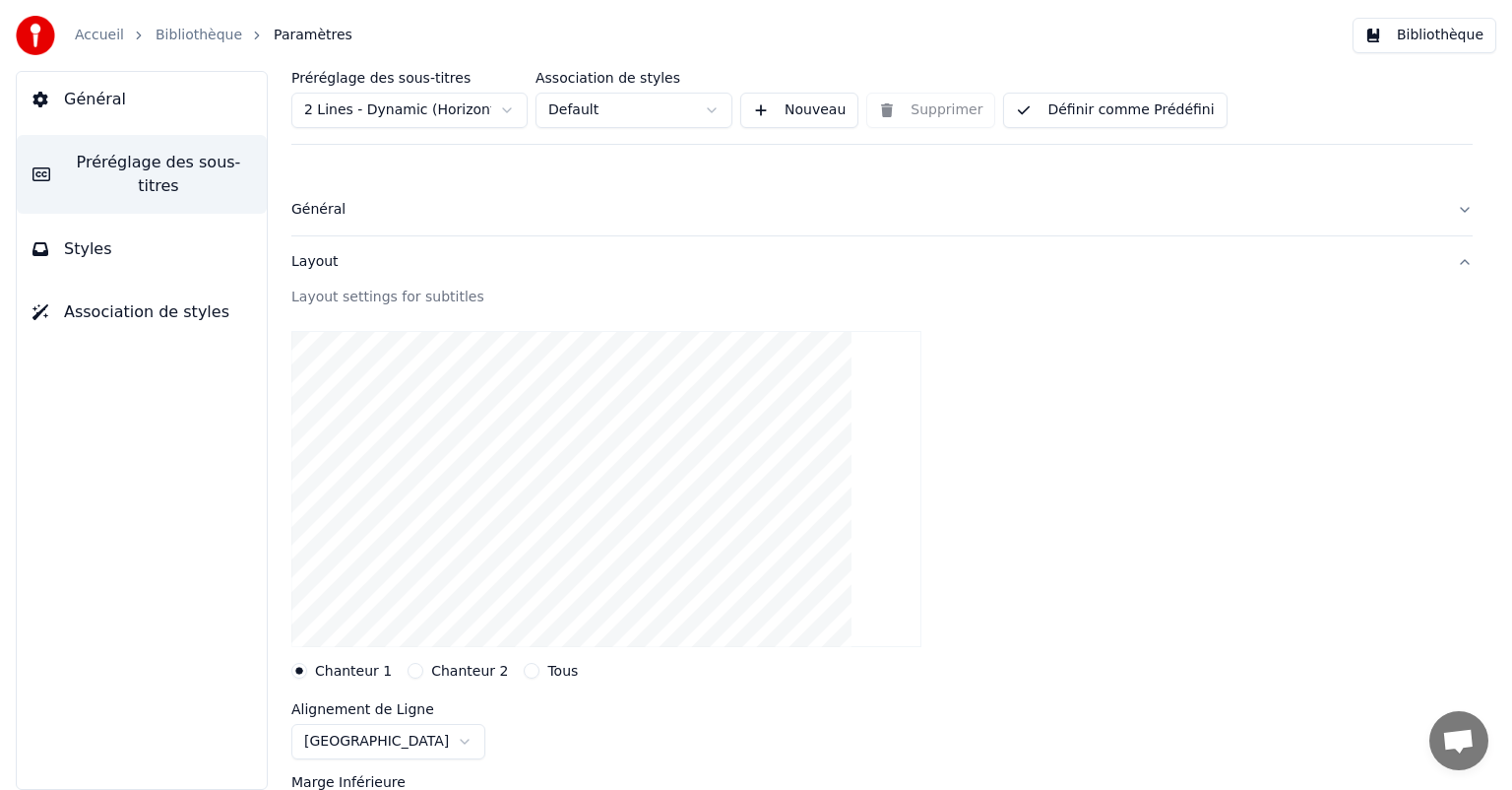
click at [351, 202] on div "Général" at bounding box center [867, 210] width 1150 height 20
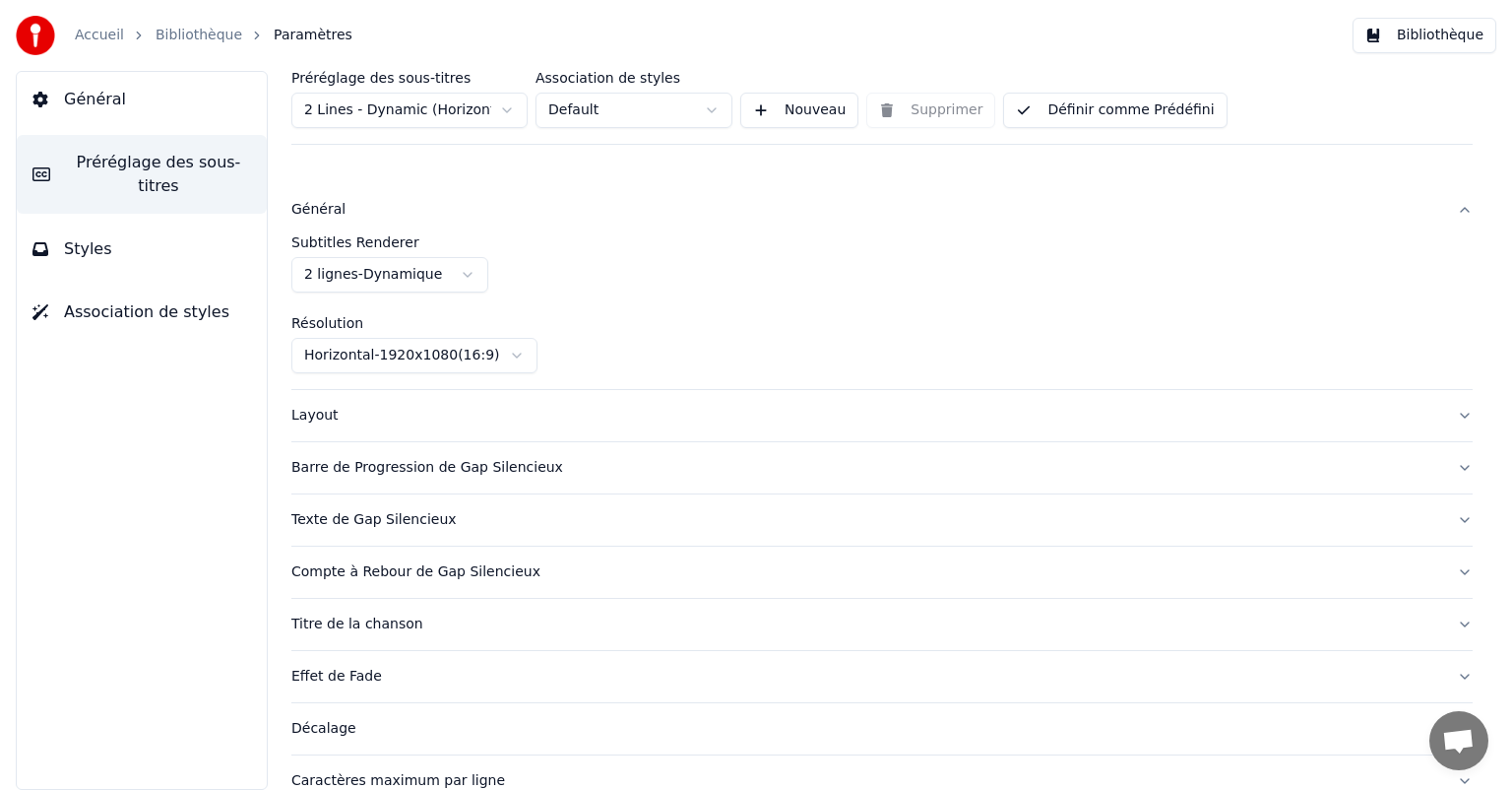
click at [388, 279] on html "Accueil Bibliothèque Paramètres Bibliothèque Général Préréglage des sous-titres…" at bounding box center [756, 395] width 1512 height 790
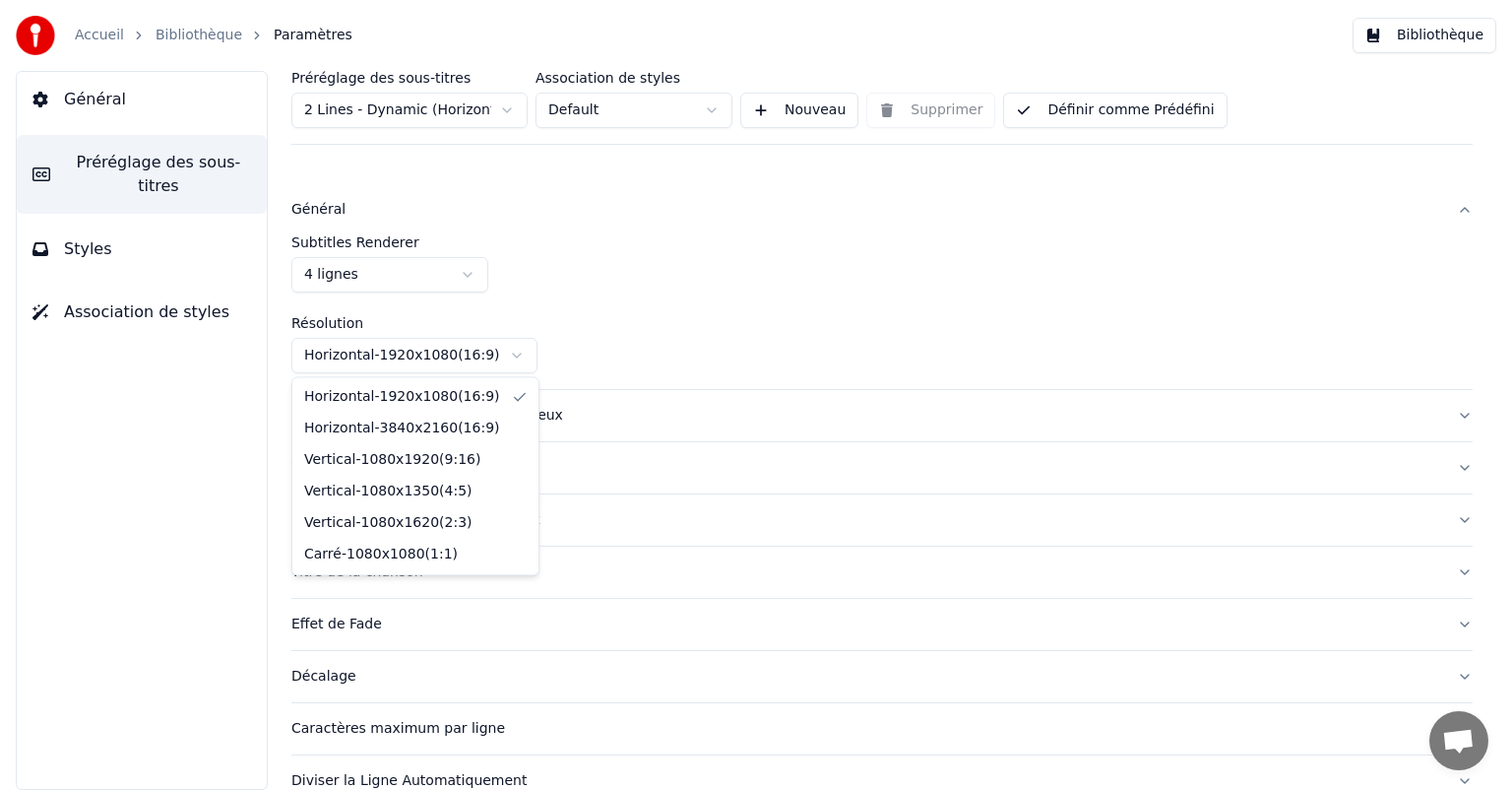
click at [469, 346] on html "Accueil Bibliothèque Paramètres Bibliothèque Général Préréglage des sous-titres…" at bounding box center [756, 395] width 1512 height 790
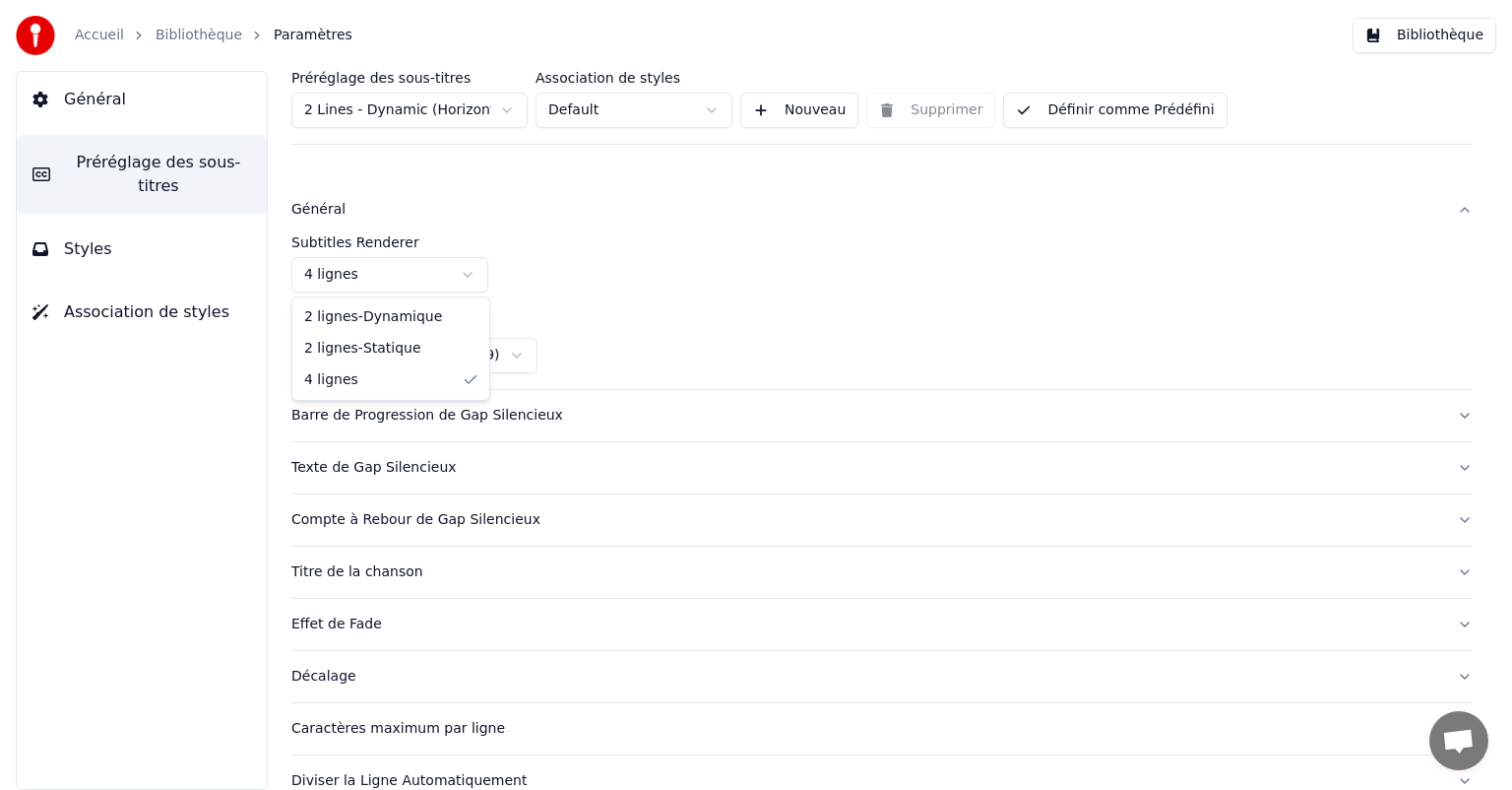
click at [429, 281] on html "Accueil Bibliothèque Paramètres Bibliothèque Général Préréglage des sous-titres…" at bounding box center [756, 395] width 1512 height 790
click at [418, 118] on html "Accueil Bibliothèque Paramètres Bibliothèque Général Préréglage des sous-titres…" at bounding box center [756, 395] width 1512 height 790
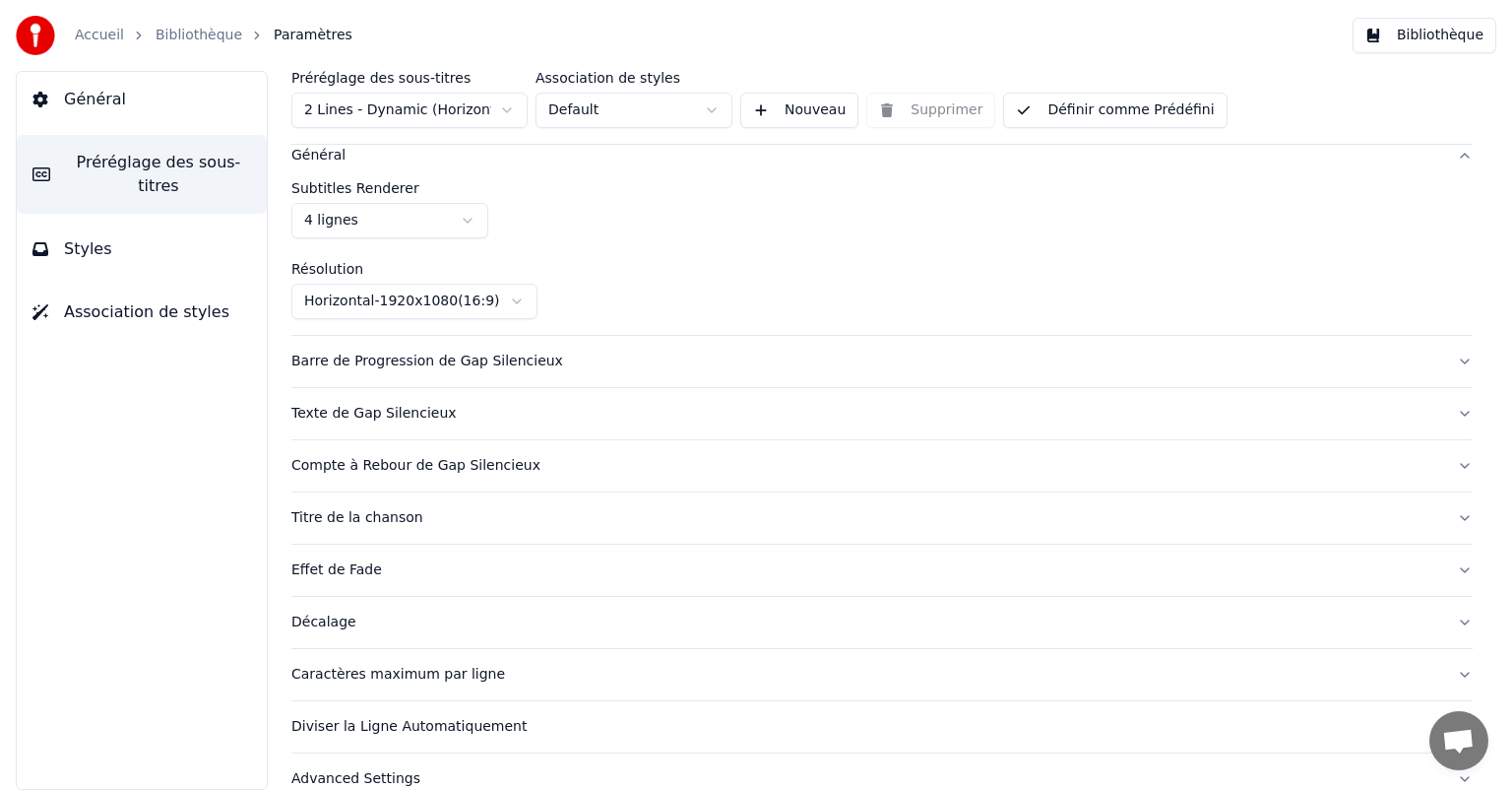
scroll to position [83, 0]
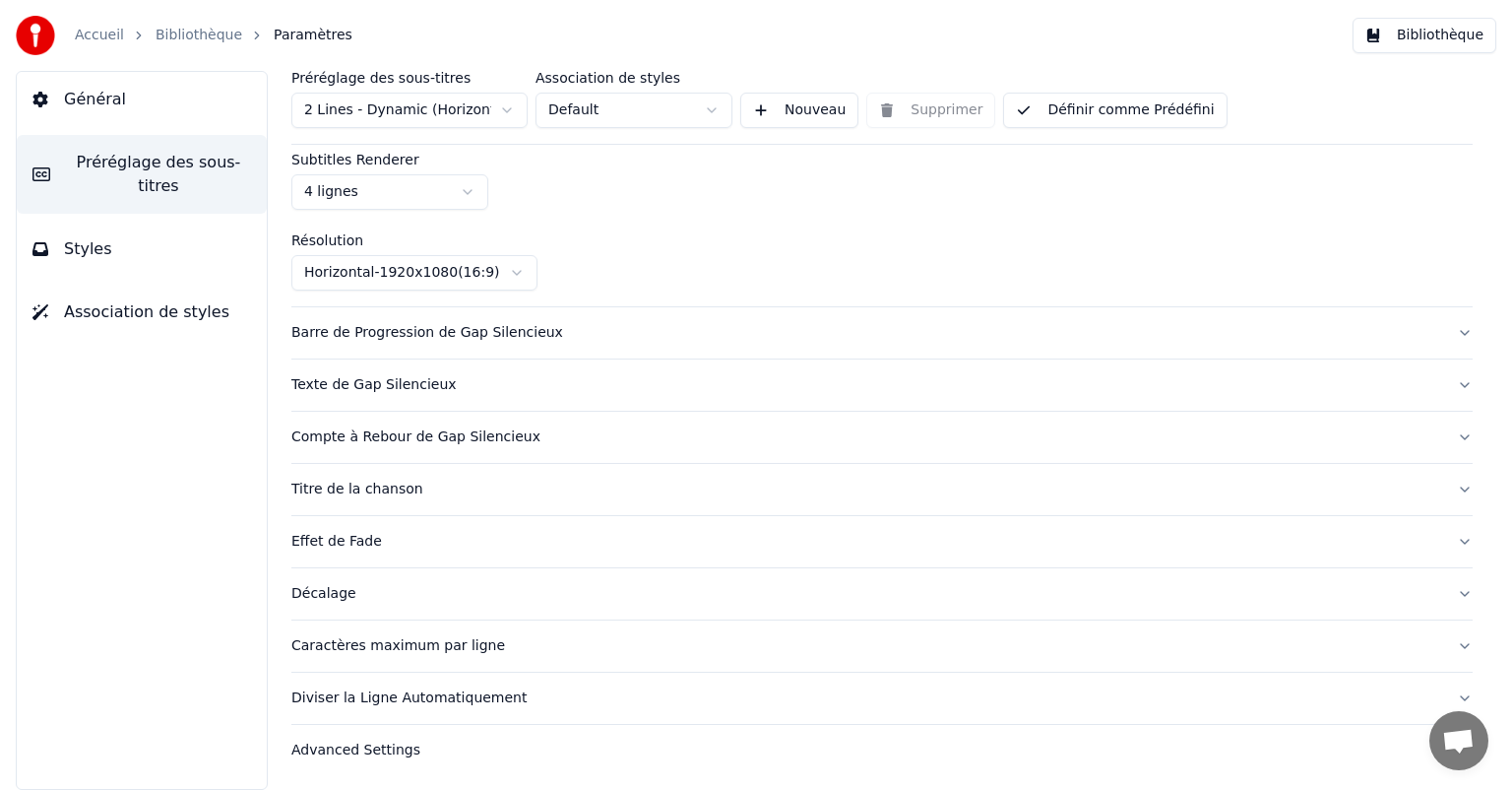
click at [325, 550] on div "Effet de Fade" at bounding box center [867, 542] width 1150 height 20
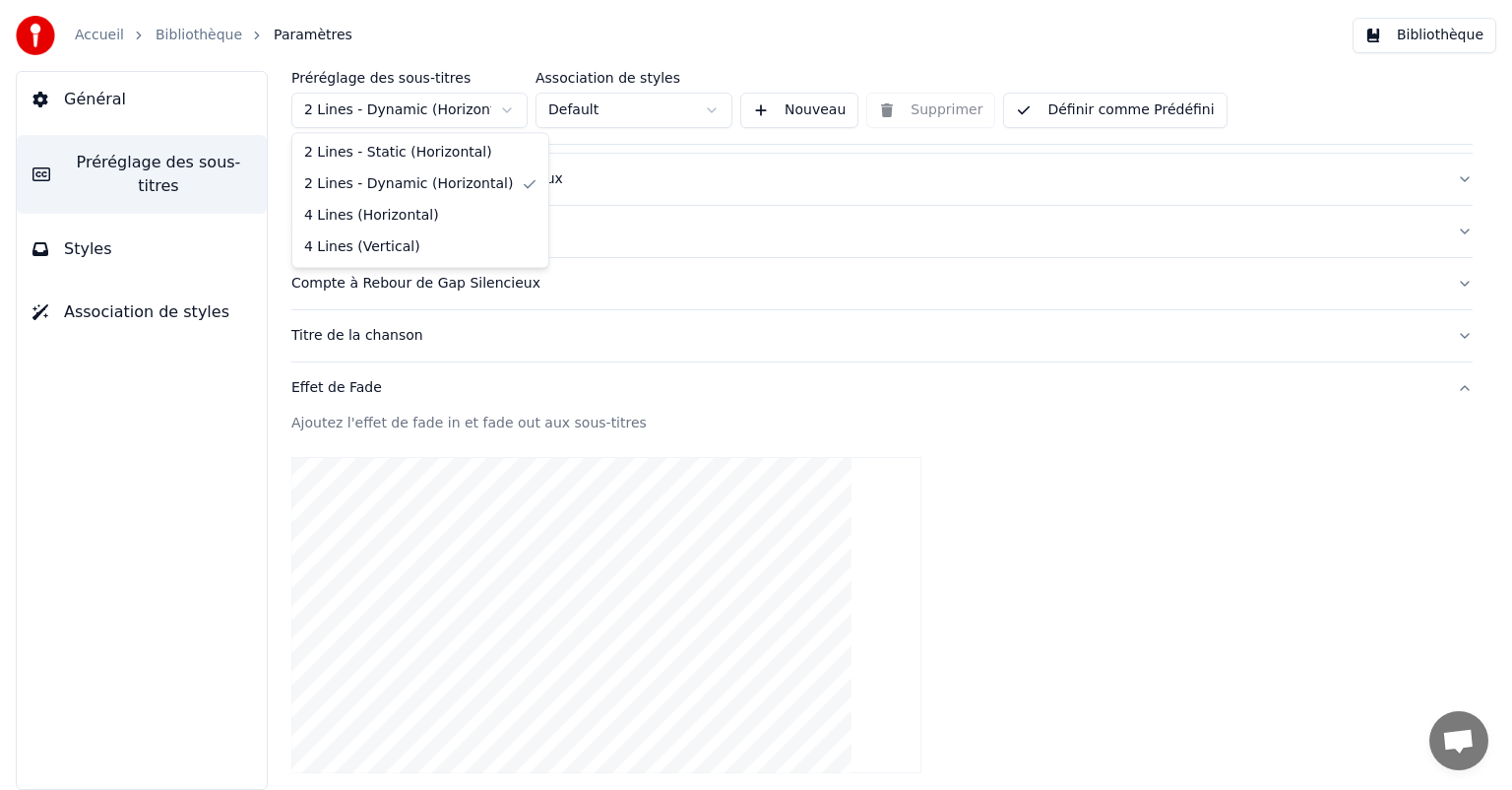
click at [379, 101] on html "Accueil Bibliothèque Paramètres Bibliothèque Général Préréglage des sous-titres…" at bounding box center [756, 395] width 1512 height 790
type input "*****"
type input "****"
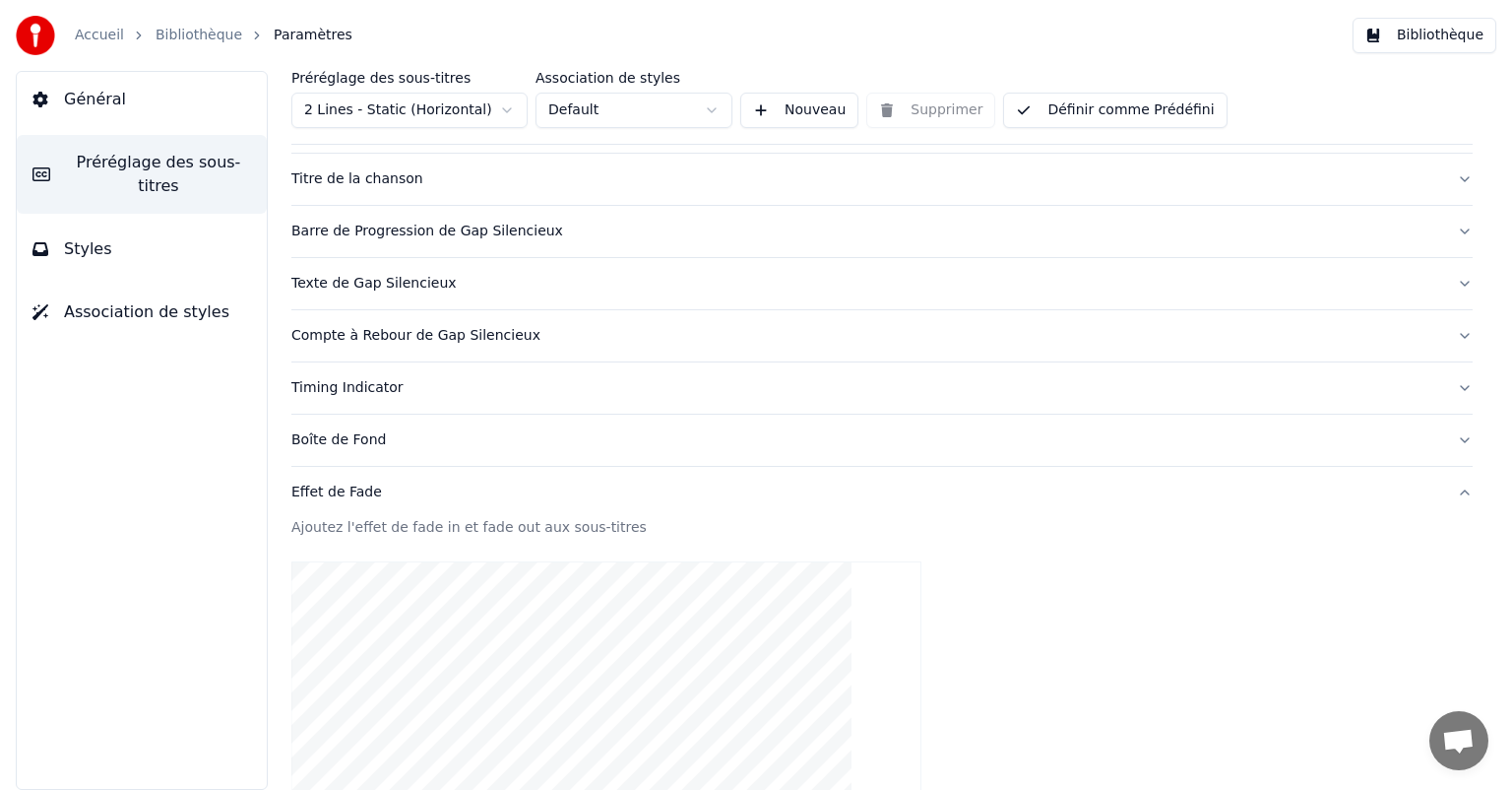
scroll to position [280, 0]
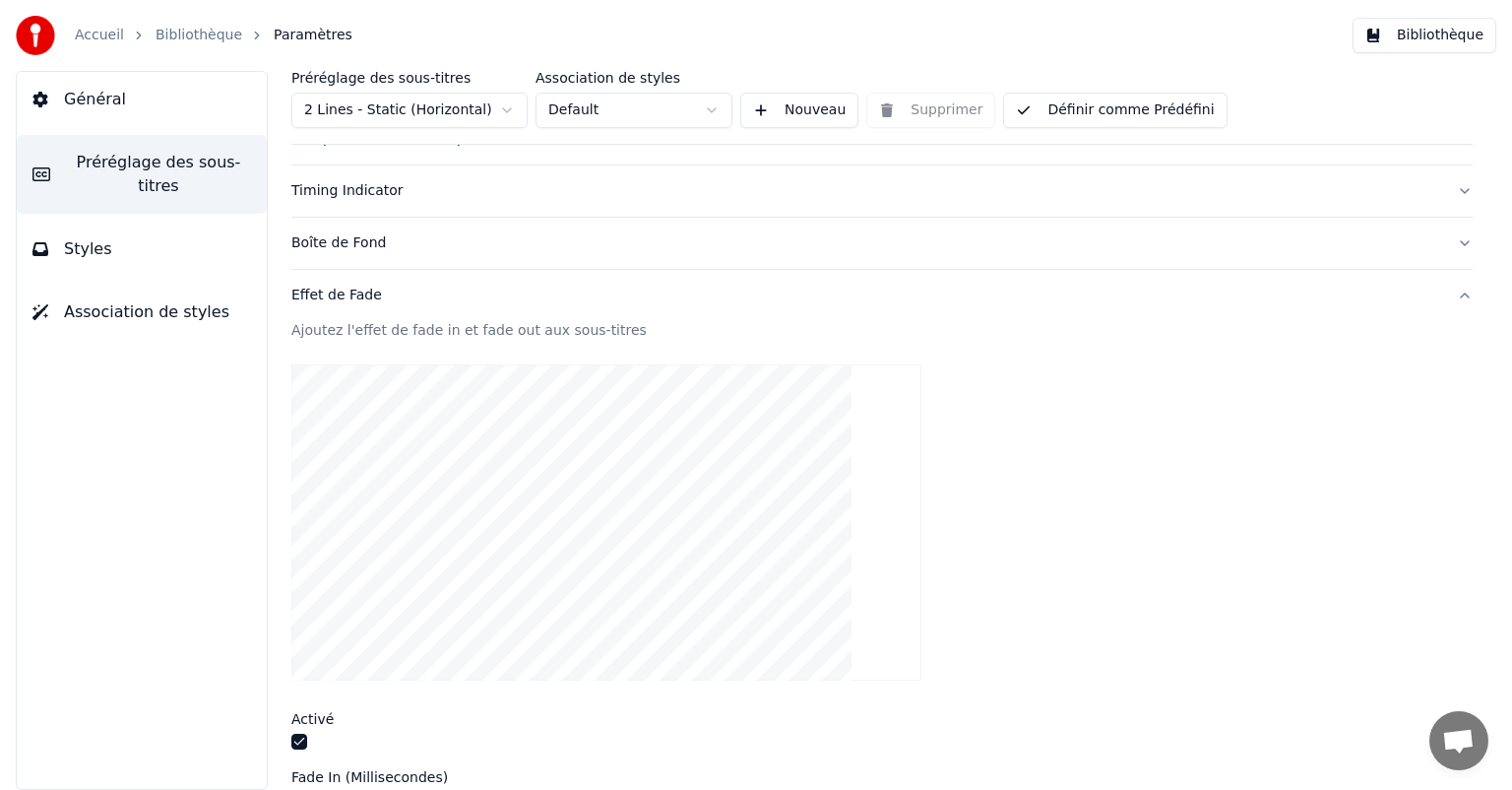
click at [437, 108] on html "Accueil Bibliothèque Paramètres Bibliothèque Général Préréglage des sous-titres…" at bounding box center [756, 395] width 1512 height 790
type input "****"
type input "***"
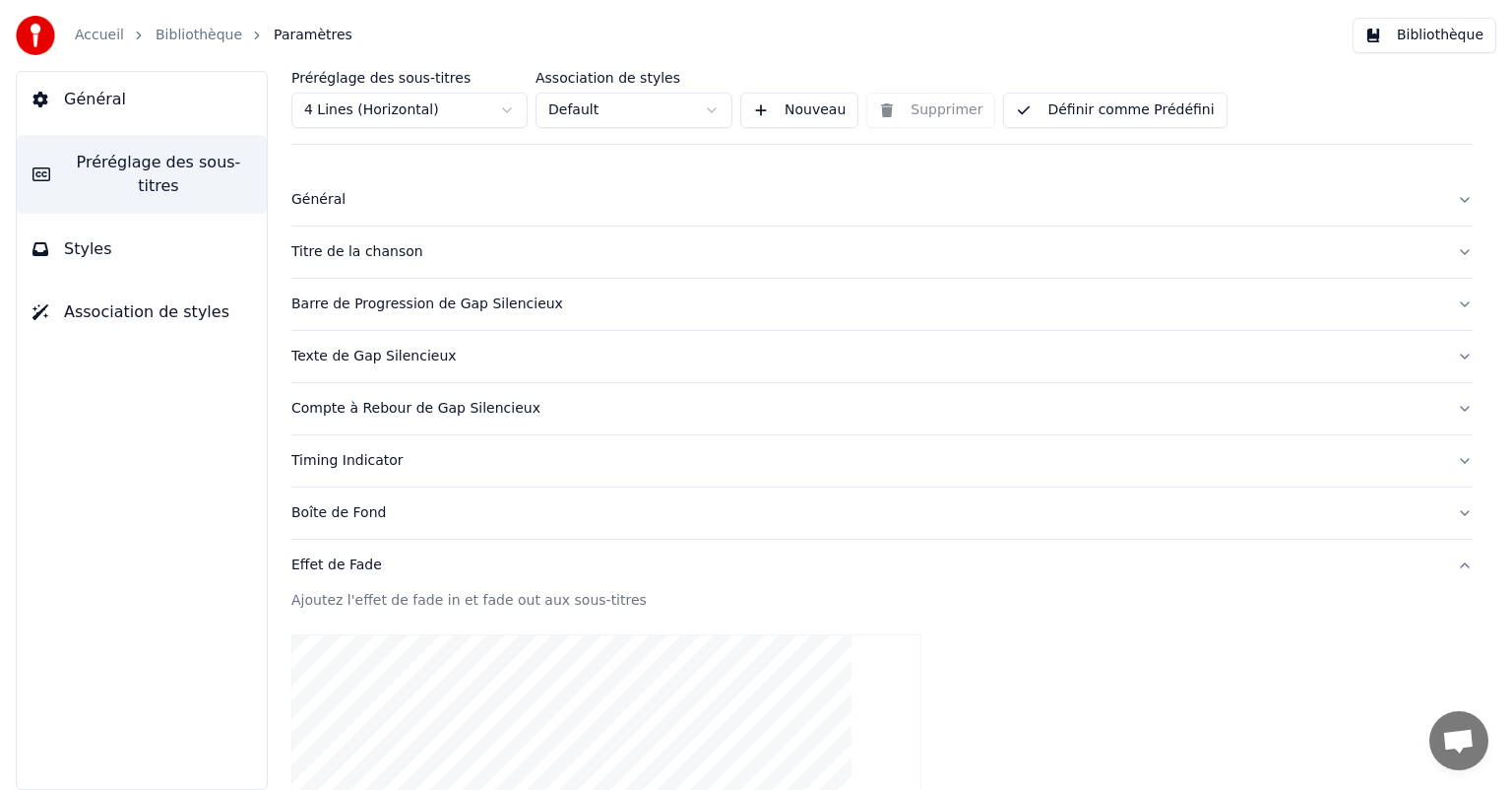
scroll to position [0, 0]
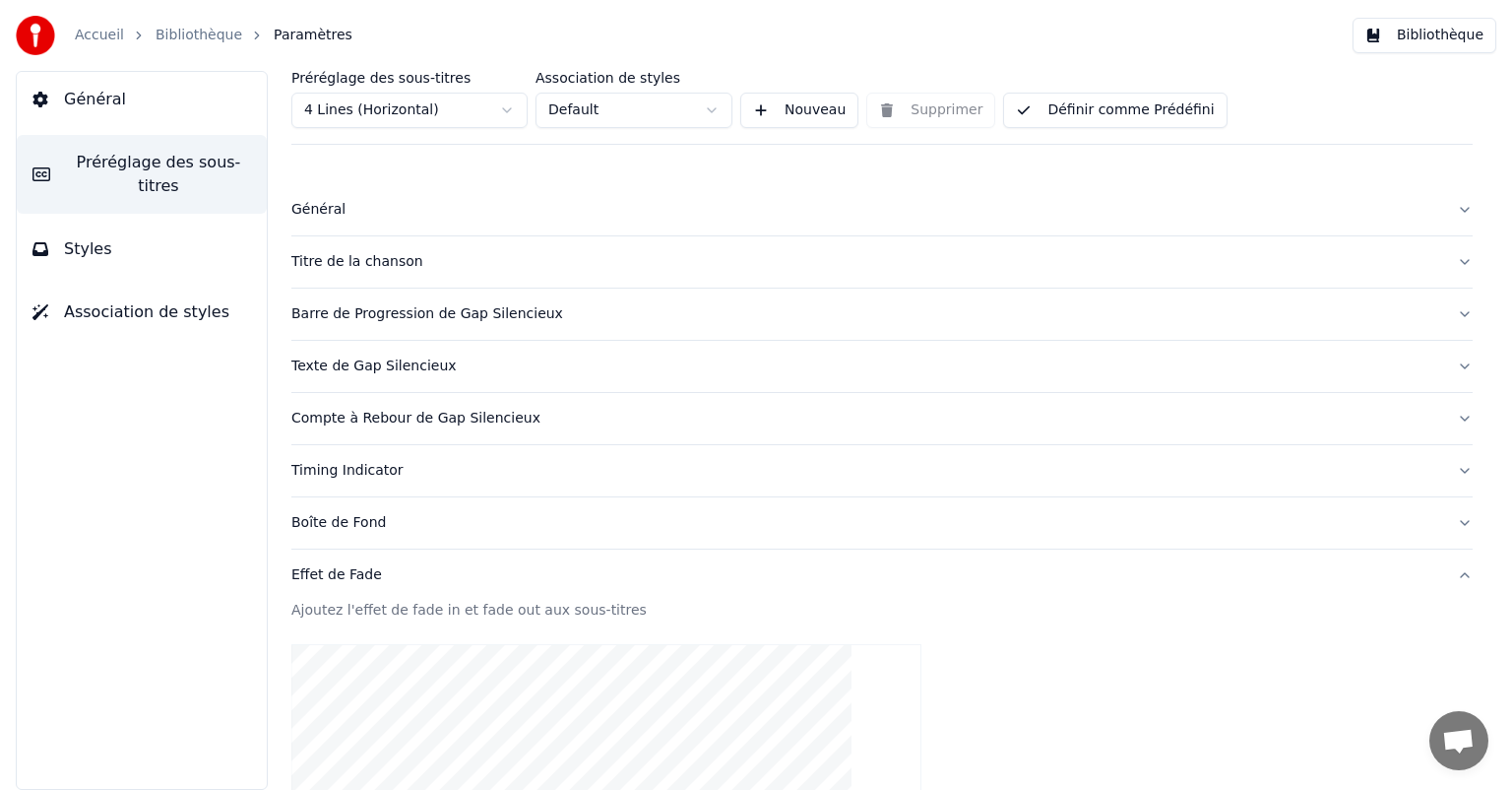
click at [372, 197] on button "Général" at bounding box center [883, 210] width 1182 height 51
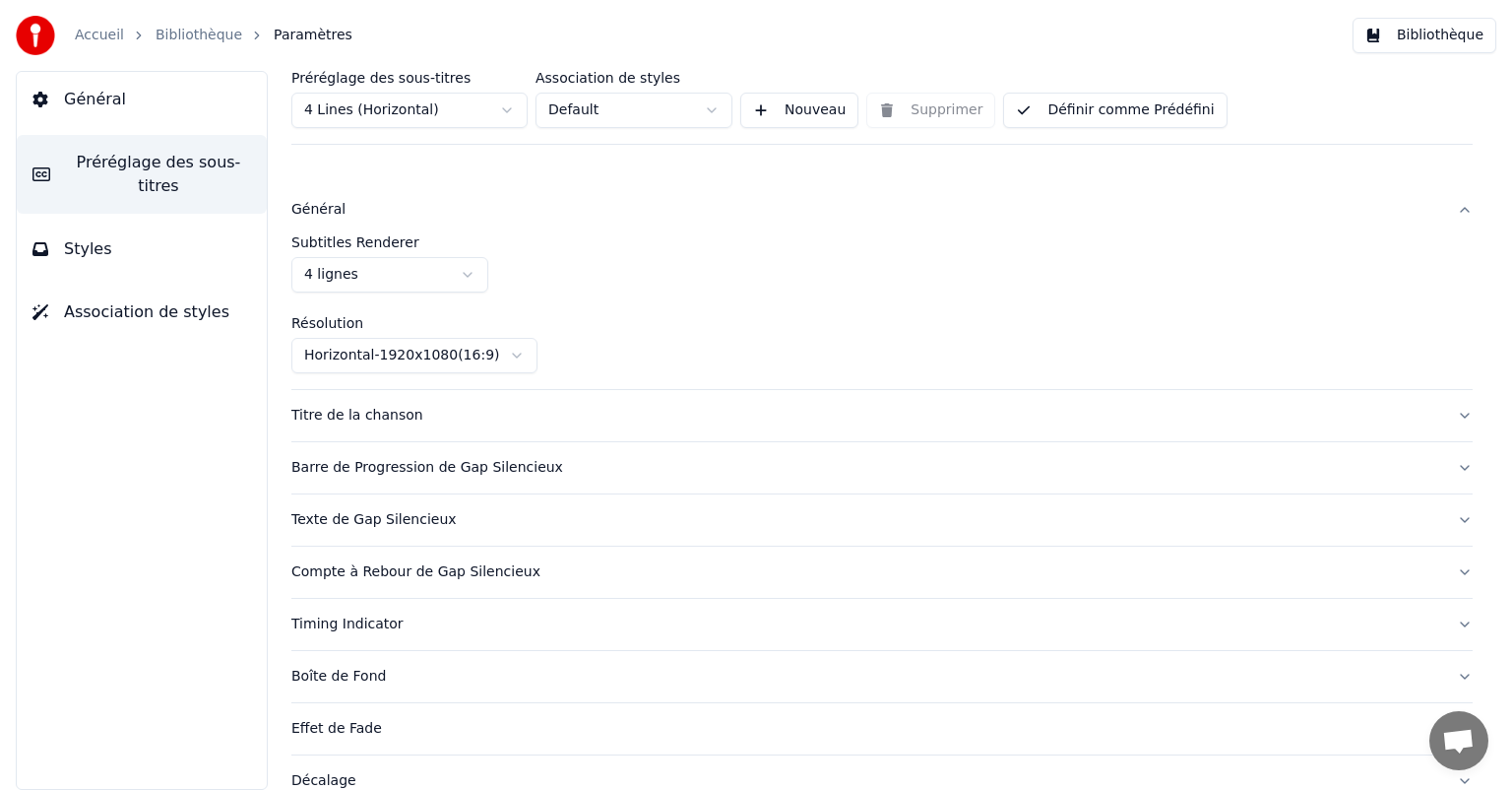
click at [384, 297] on div "Subtitles Renderer 4 lignes Résolution Horizontal - 1920 x 1080 ( 16 : 9 )" at bounding box center [883, 304] width 1182 height 138
click at [370, 268] on html "Accueil Bibliothèque Paramètres Bibliothèque Général Préréglage des sous-titres…" at bounding box center [756, 395] width 1512 height 790
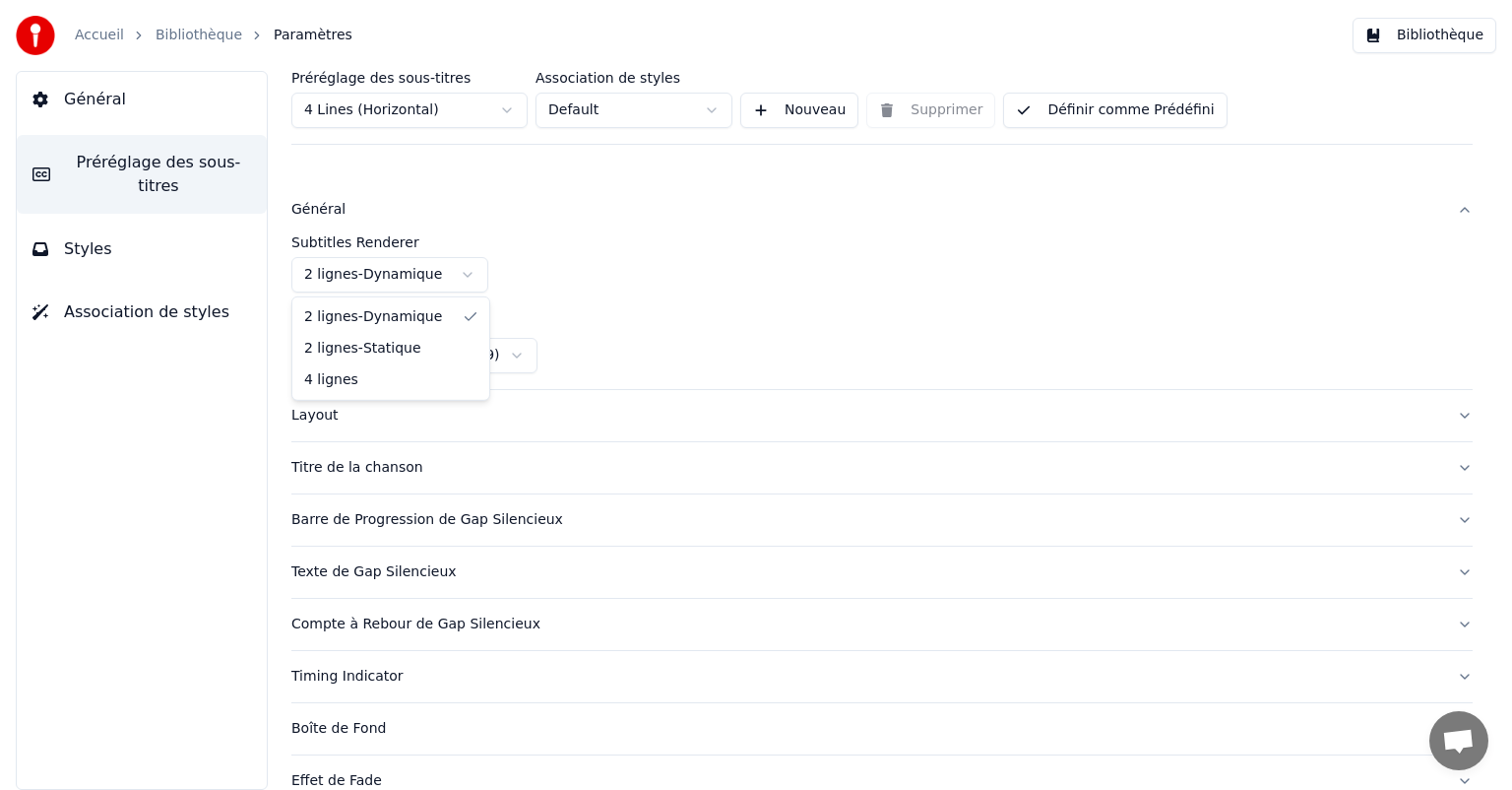
click at [375, 280] on html "Accueil Bibliothèque Paramètres Bibliothèque Général Préréglage des sous-titres…" at bounding box center [756, 395] width 1512 height 790
click at [66, 114] on html "Accueil Bibliothèque Paramètres Bibliothèque Général Préréglage des sous-titres…" at bounding box center [756, 395] width 1512 height 790
click at [66, 114] on button "Général" at bounding box center [142, 99] width 250 height 55
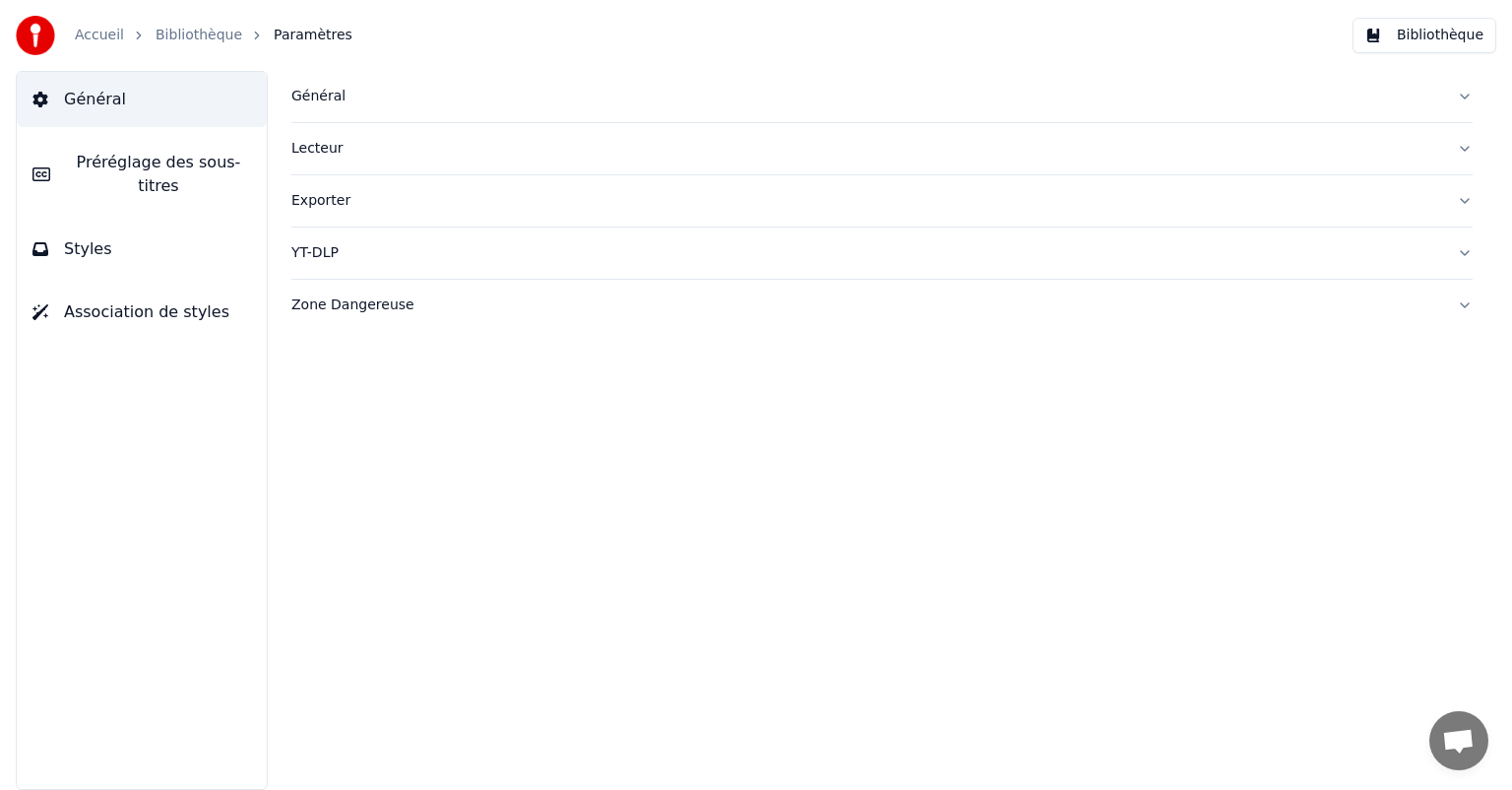
click at [79, 152] on span "Préréglage des sous-titres" at bounding box center [159, 174] width 185 height 47
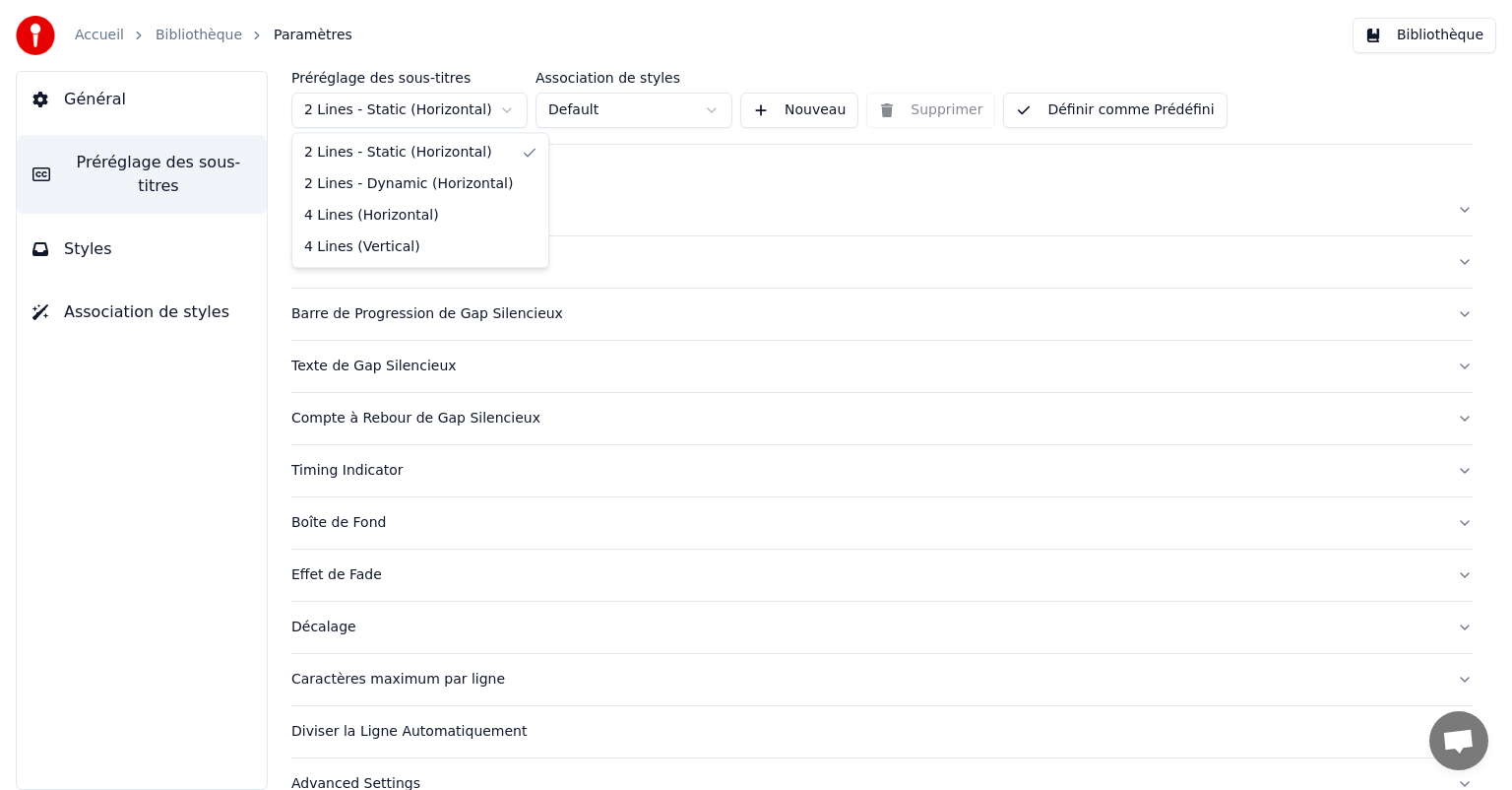
click at [397, 114] on html "Accueil Bibliothèque Paramètres Bibliothèque Général Préréglage des sous-titres…" at bounding box center [756, 395] width 1512 height 790
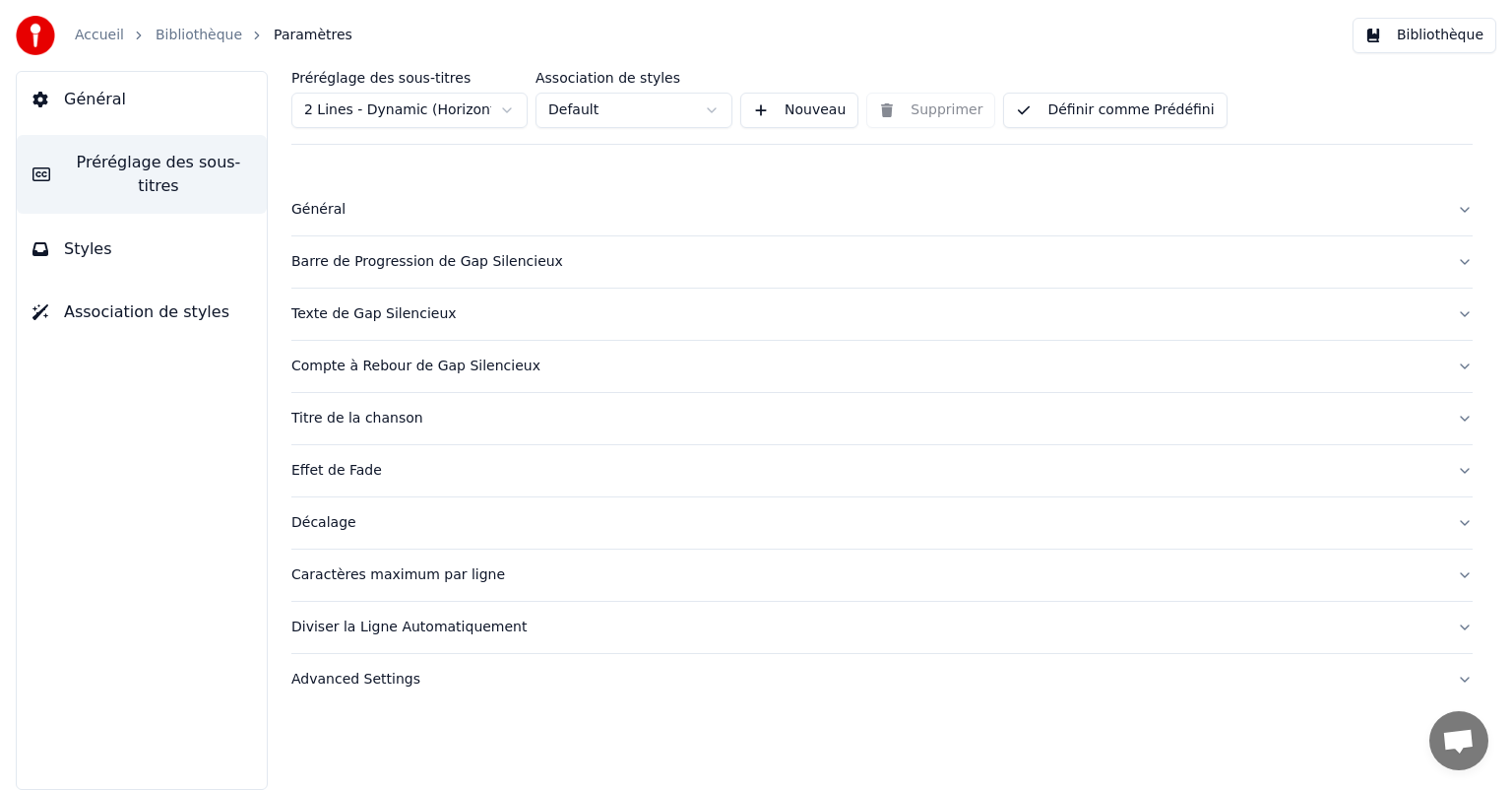
click at [402, 83] on label "Préréglage des sous-titres" at bounding box center [410, 78] width 236 height 14
click at [404, 114] on html "Accueil Bibliothèque Paramètres Bibliothèque Général Préréglage des sous-titres…" at bounding box center [756, 395] width 1512 height 790
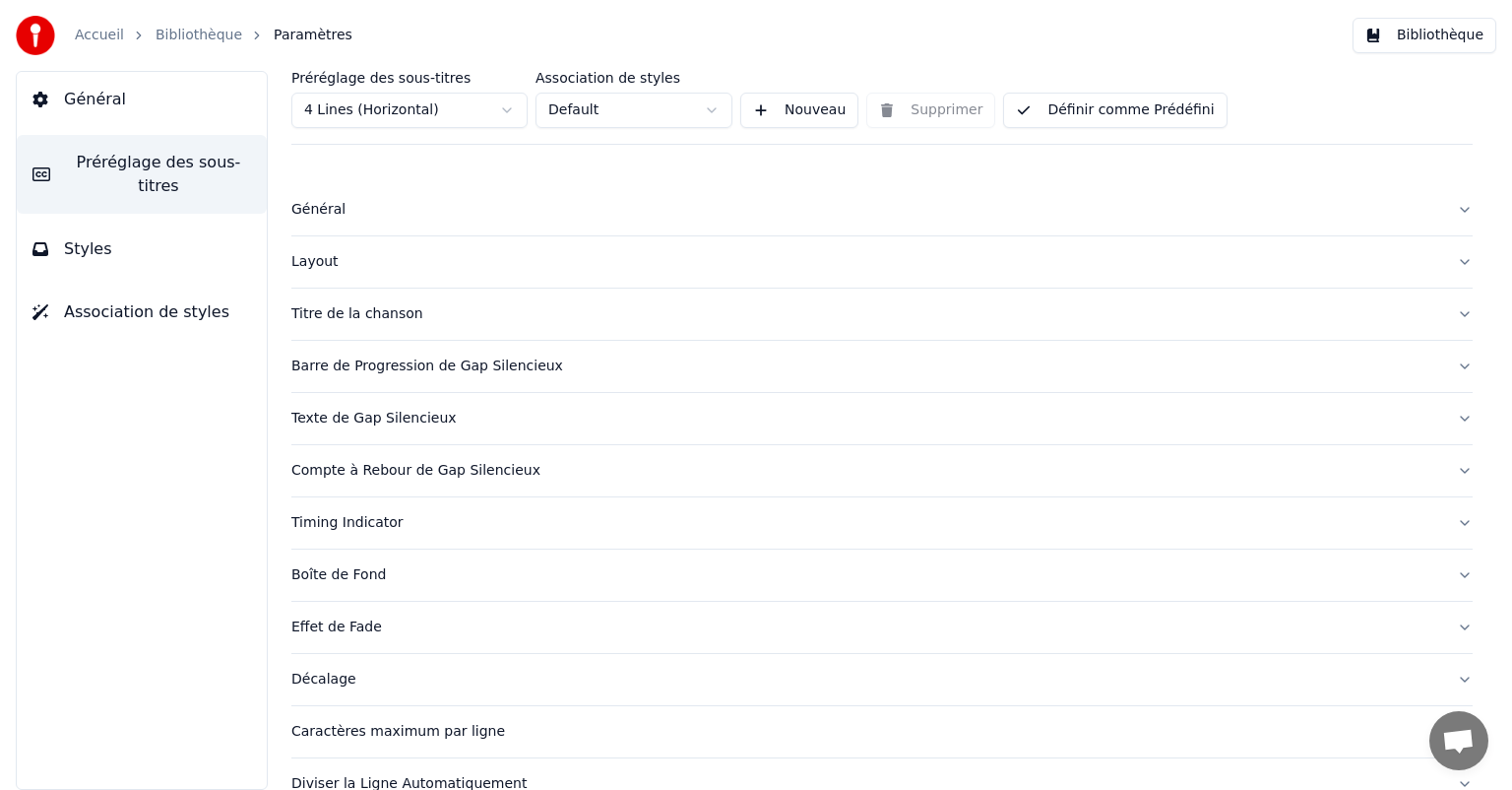
click at [378, 111] on html "Accueil Bibliothèque Paramètres Bibliothèque Général Préréglage des sous-titres…" at bounding box center [756, 395] width 1512 height 790
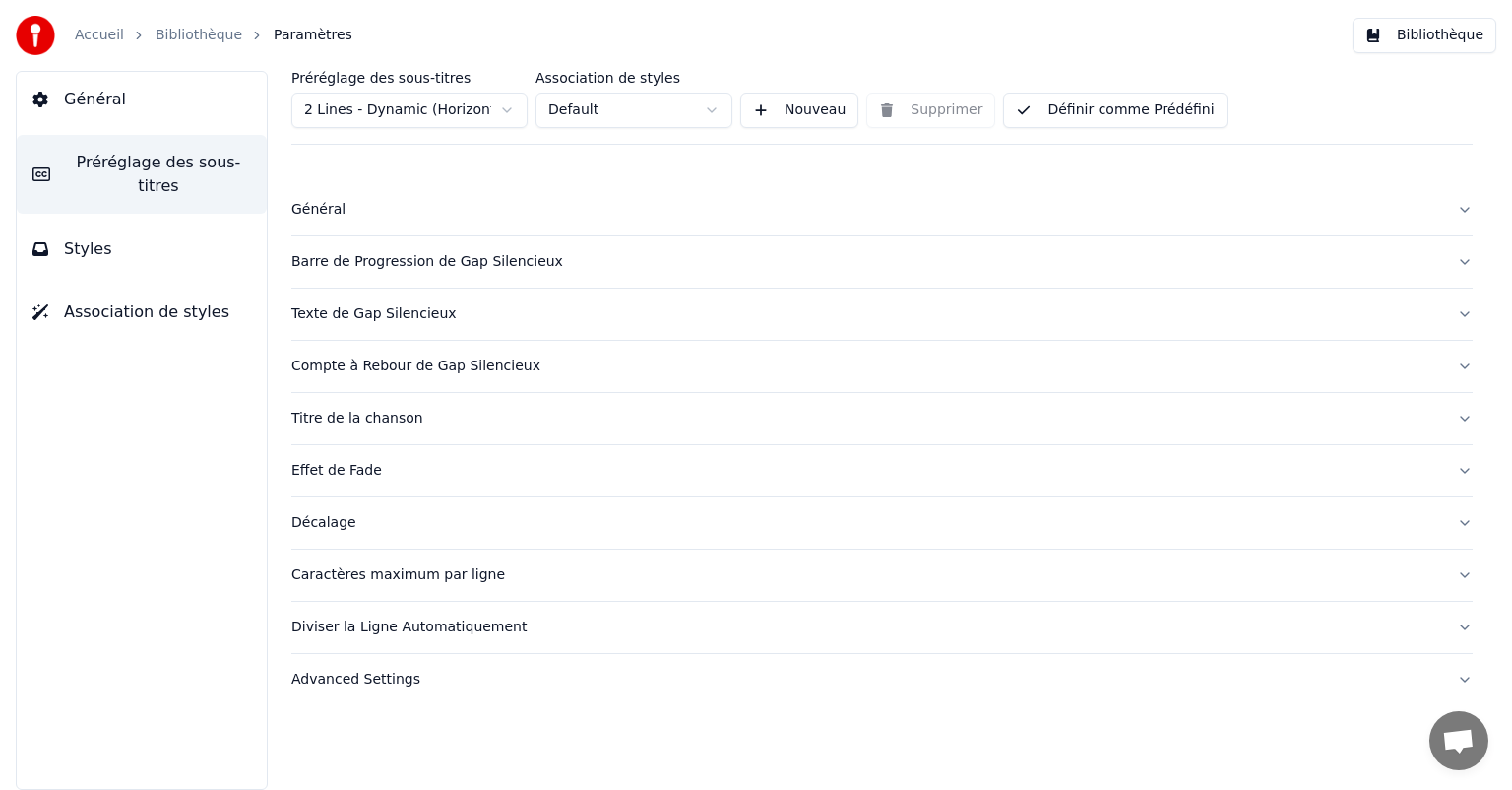
click at [519, 185] on button "Général" at bounding box center [883, 210] width 1182 height 51
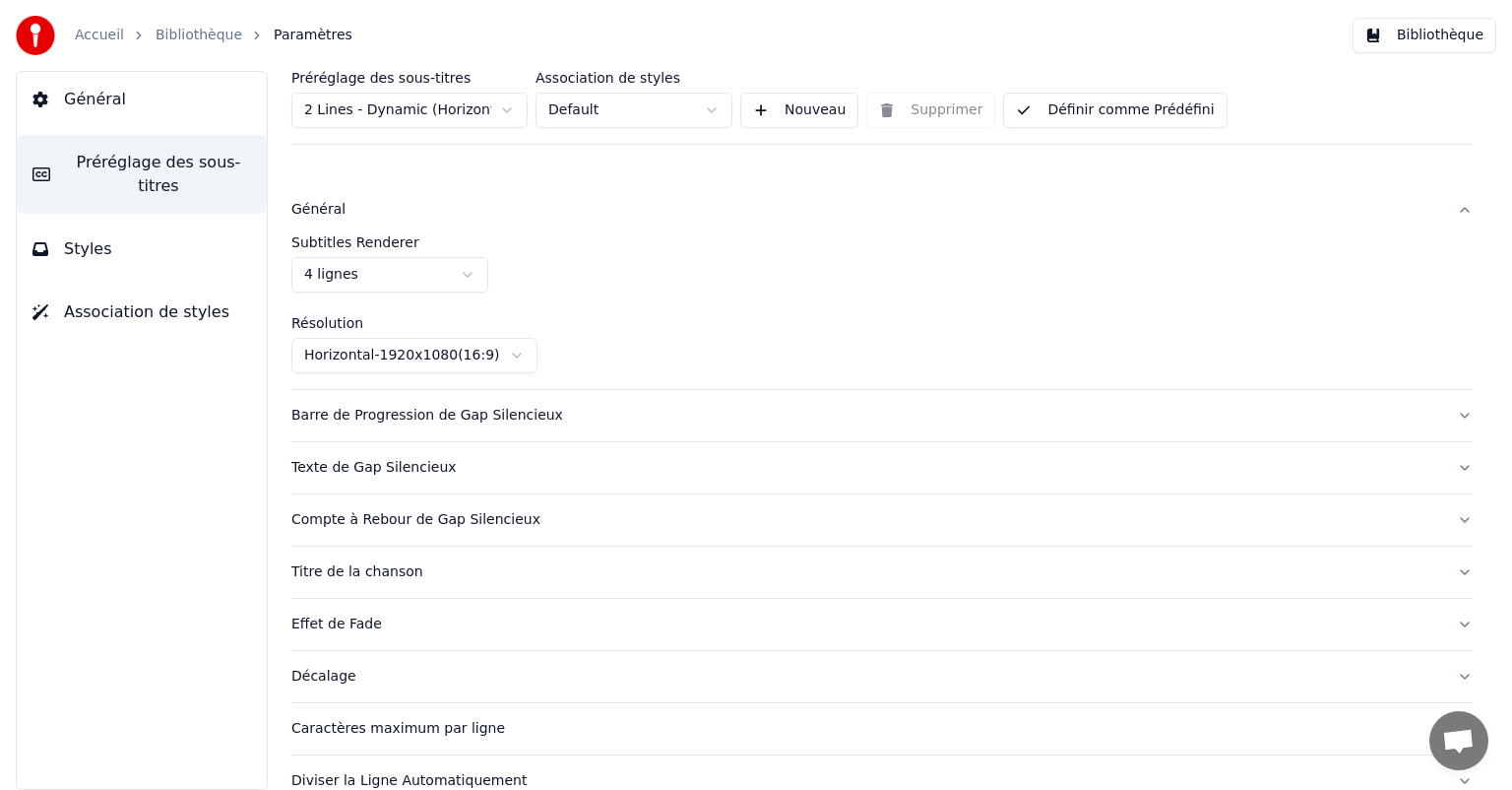
click at [519, 185] on button "Général" at bounding box center [883, 210] width 1182 height 51
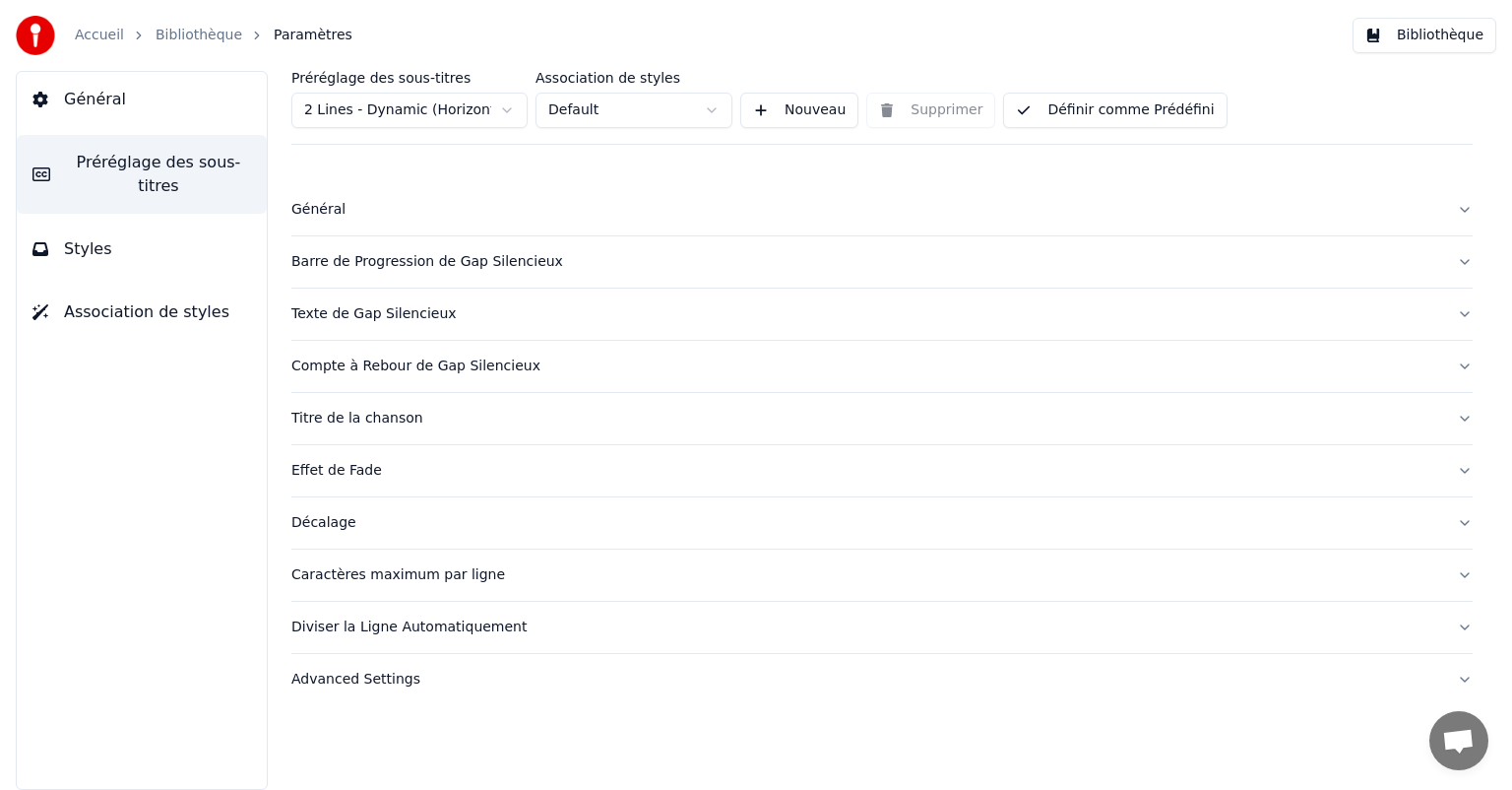
click at [1044, 109] on button "Définir comme Prédéfini" at bounding box center [1115, 110] width 224 height 35
click at [1410, 51] on button "Bibliothèque" at bounding box center [1425, 35] width 144 height 35
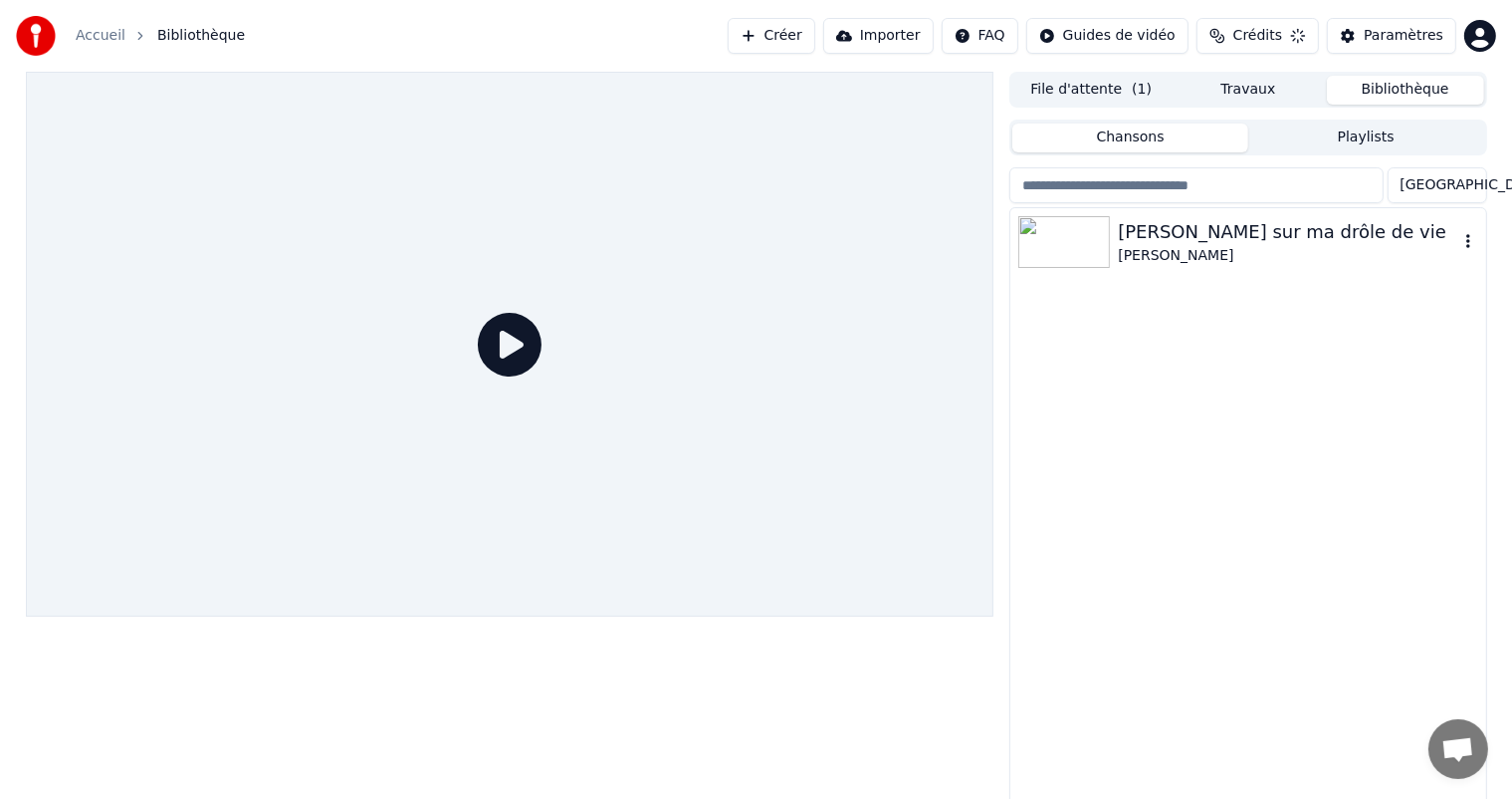
click at [1171, 250] on div "[PERSON_NAME]" at bounding box center [1288, 256] width 340 height 20
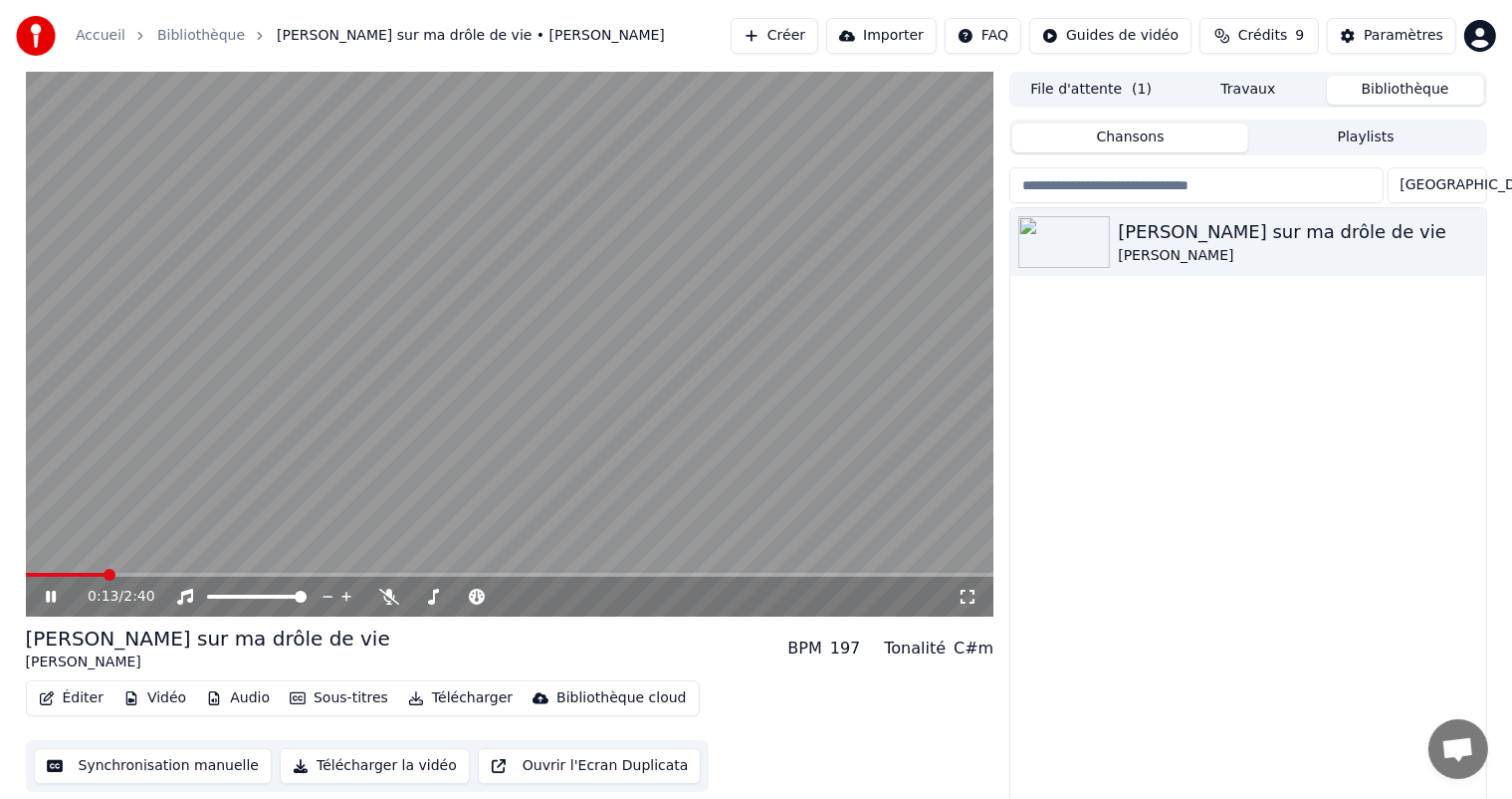
click at [56, 597] on icon at bounding box center [65, 597] width 47 height 16
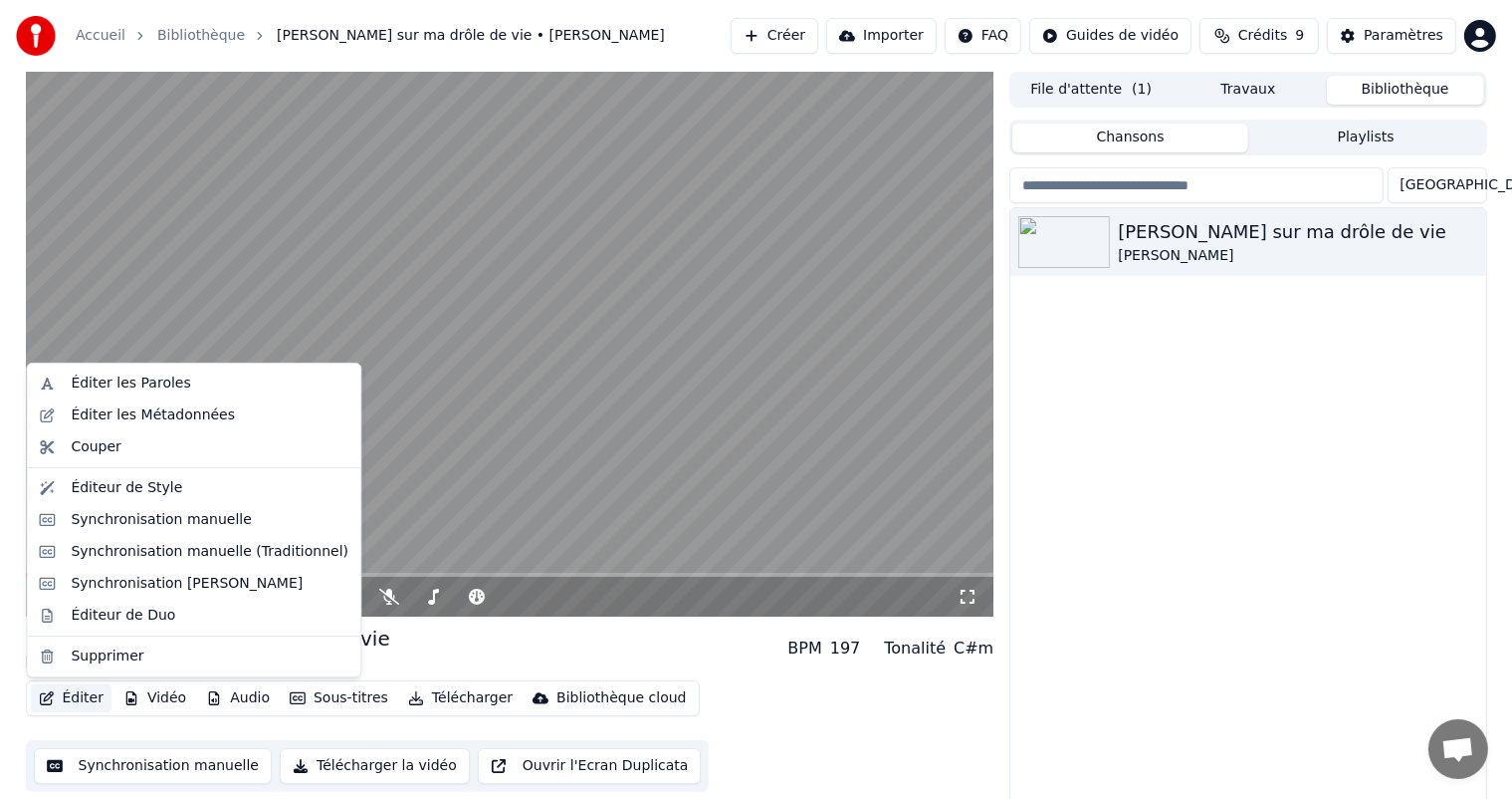
click at [88, 704] on button "Éditer" at bounding box center [71, 698] width 81 height 28
click at [151, 478] on div "Éditeur de Style" at bounding box center [126, 488] width 112 height 20
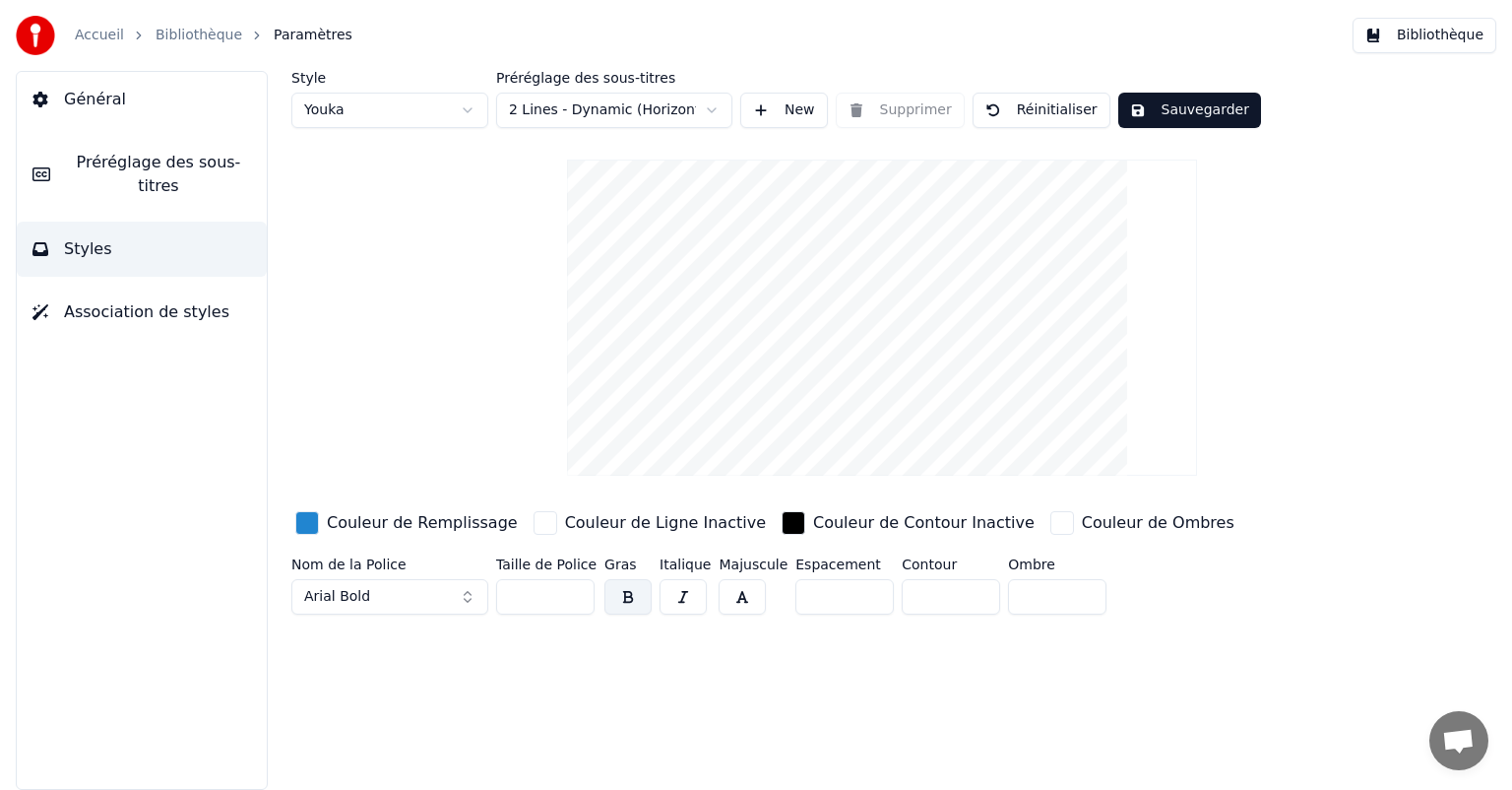
click at [117, 173] on span "Préréglage des sous-titres" at bounding box center [159, 174] width 185 height 47
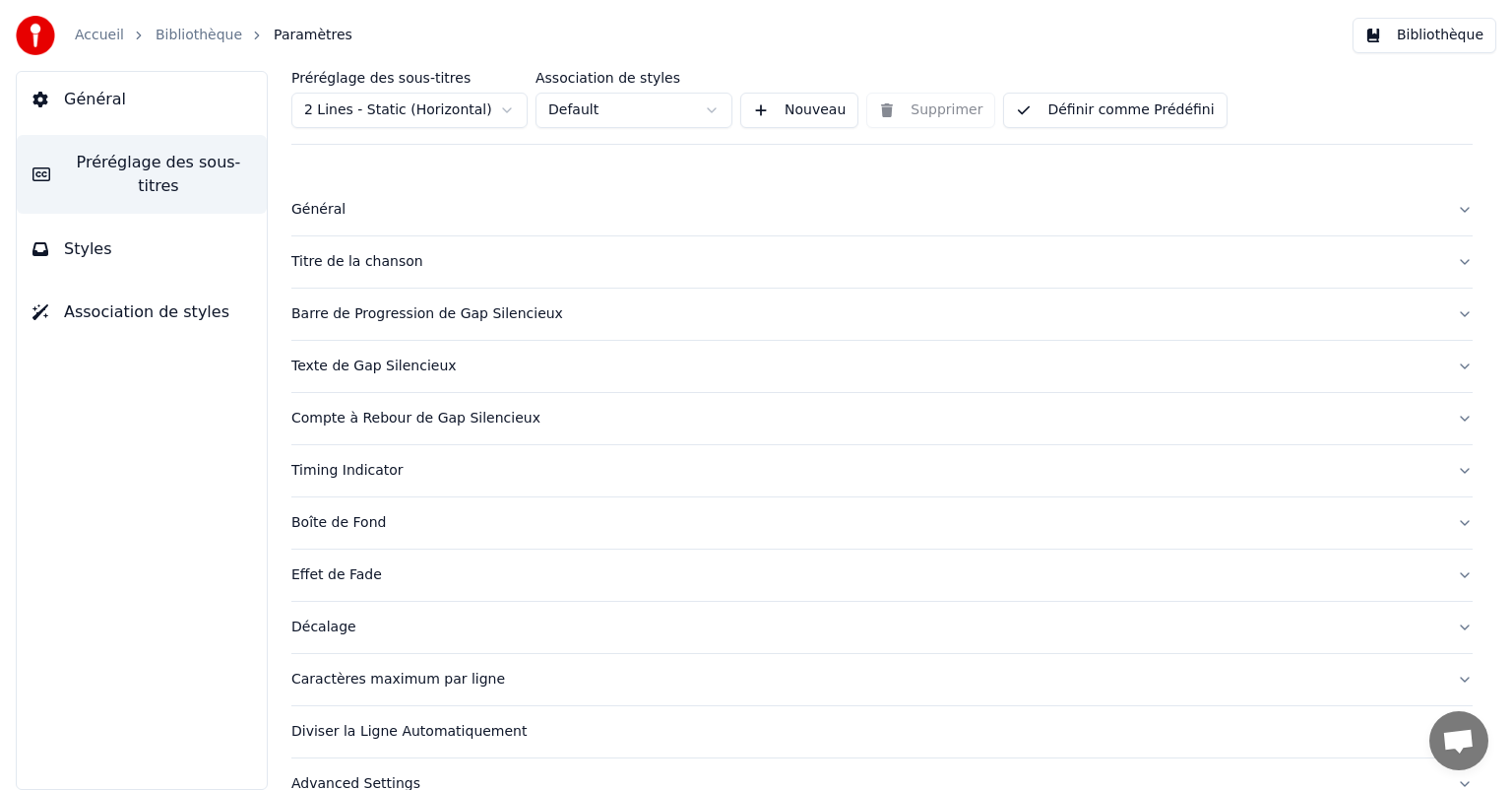
click at [345, 193] on button "Général" at bounding box center [883, 210] width 1182 height 51
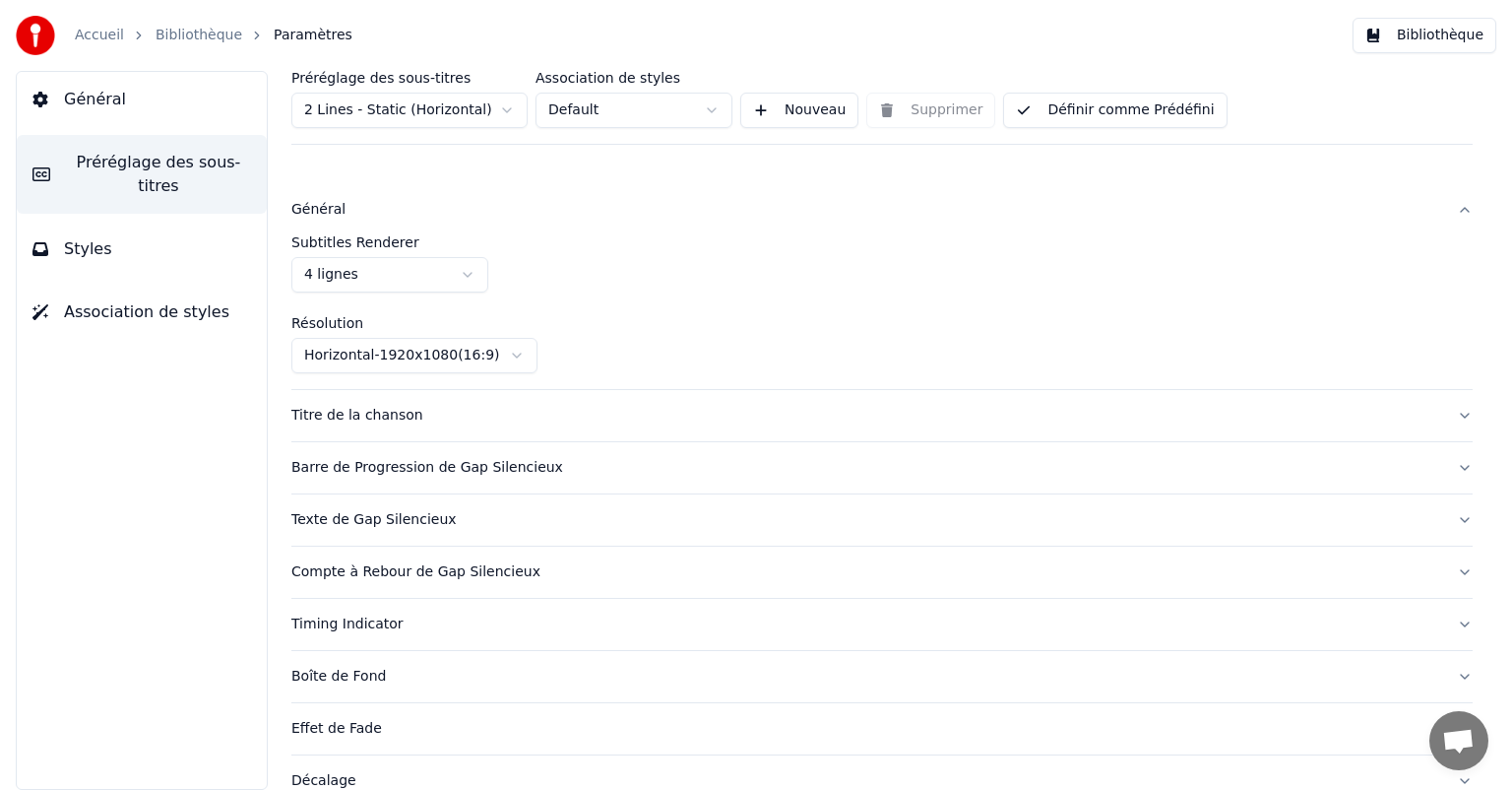
click at [682, 396] on button "Titre de la chanson" at bounding box center [883, 416] width 1182 height 51
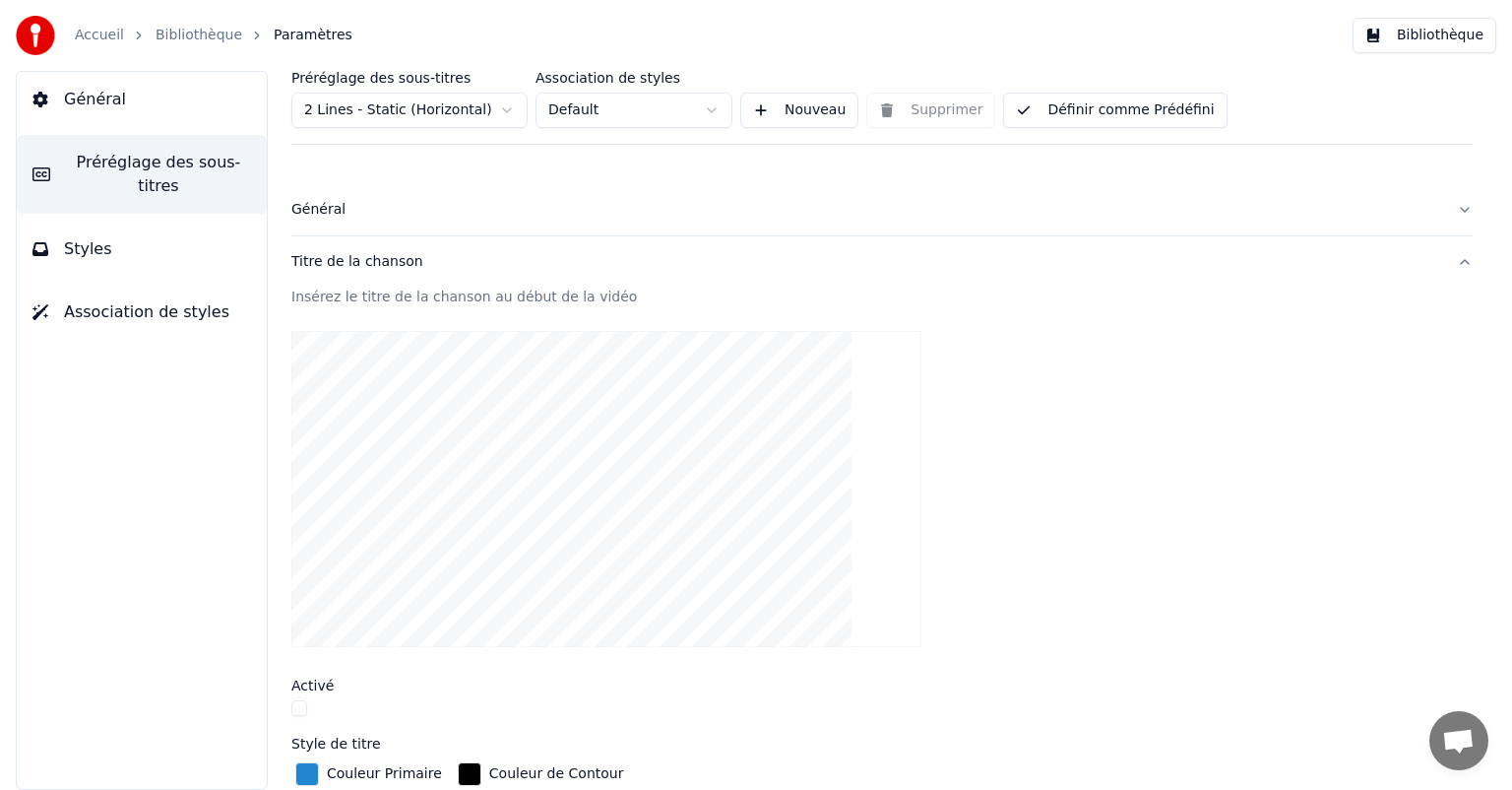
click at [562, 281] on button "Titre de la chanson" at bounding box center [883, 262] width 1182 height 51
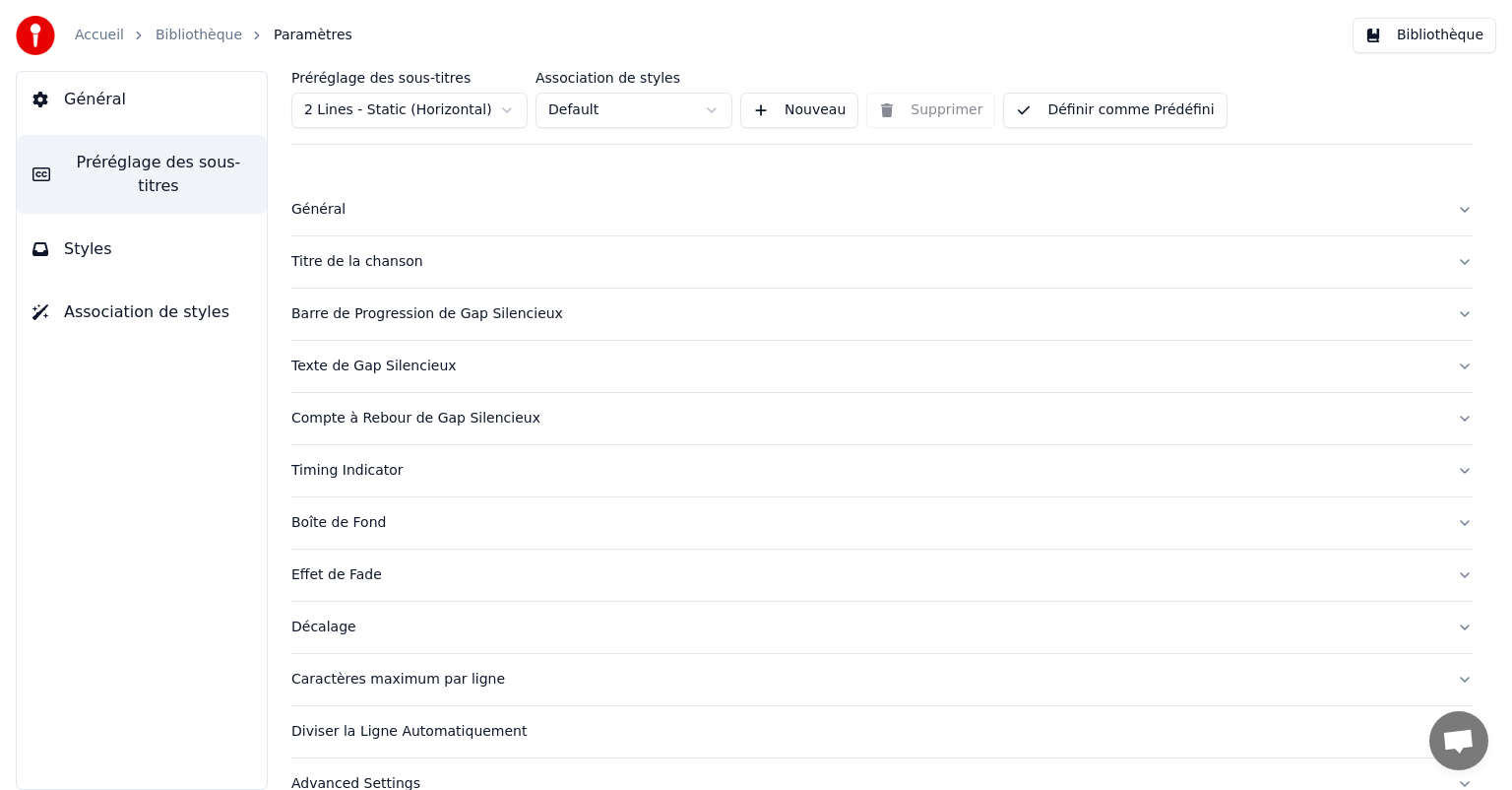
click at [359, 516] on div "Boîte de Fond" at bounding box center [867, 523] width 1150 height 20
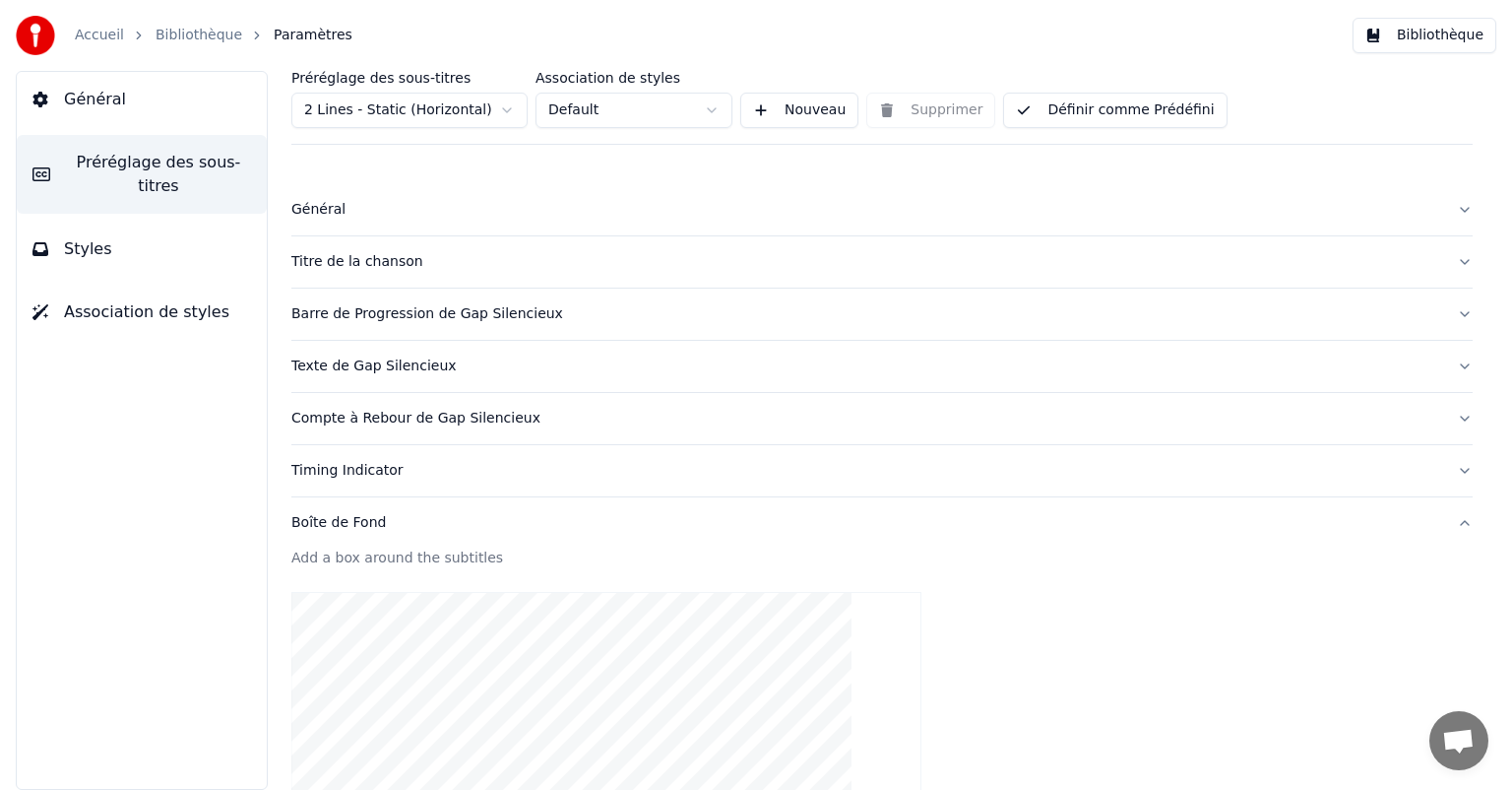
scroll to position [296, 0]
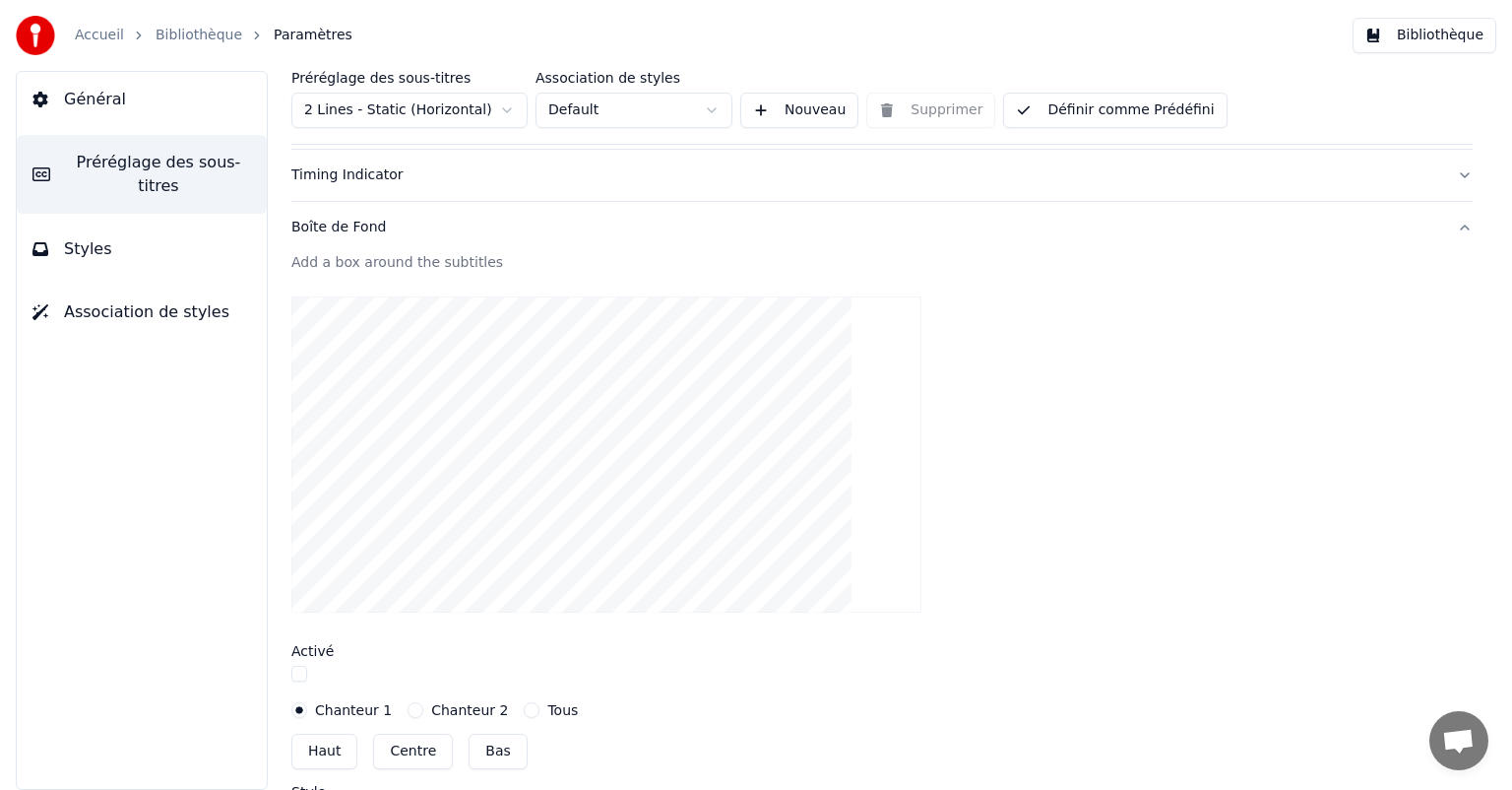
click at [300, 674] on button "button" at bounding box center [299, 674] width 16 height 16
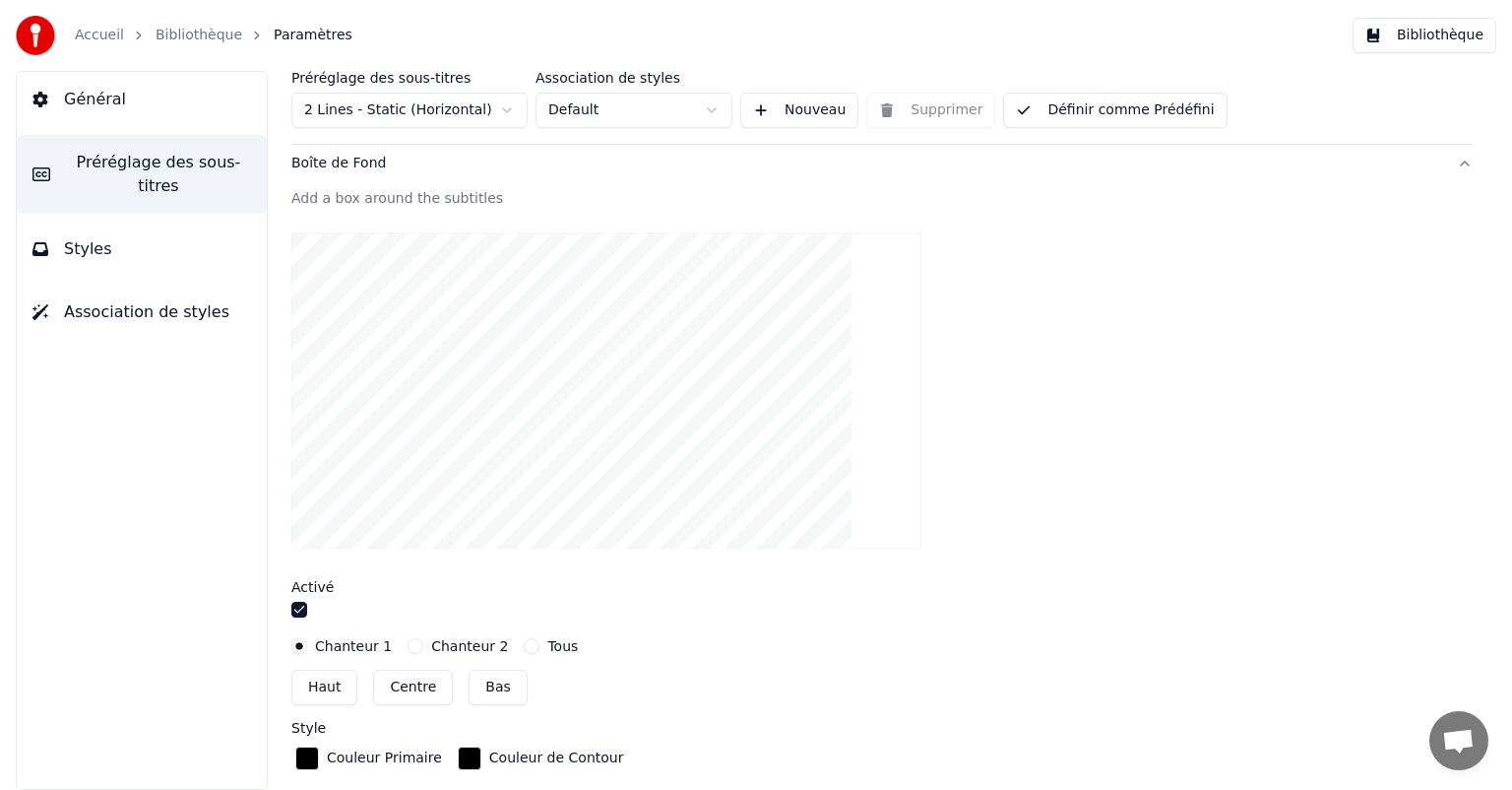
scroll to position [394, 0]
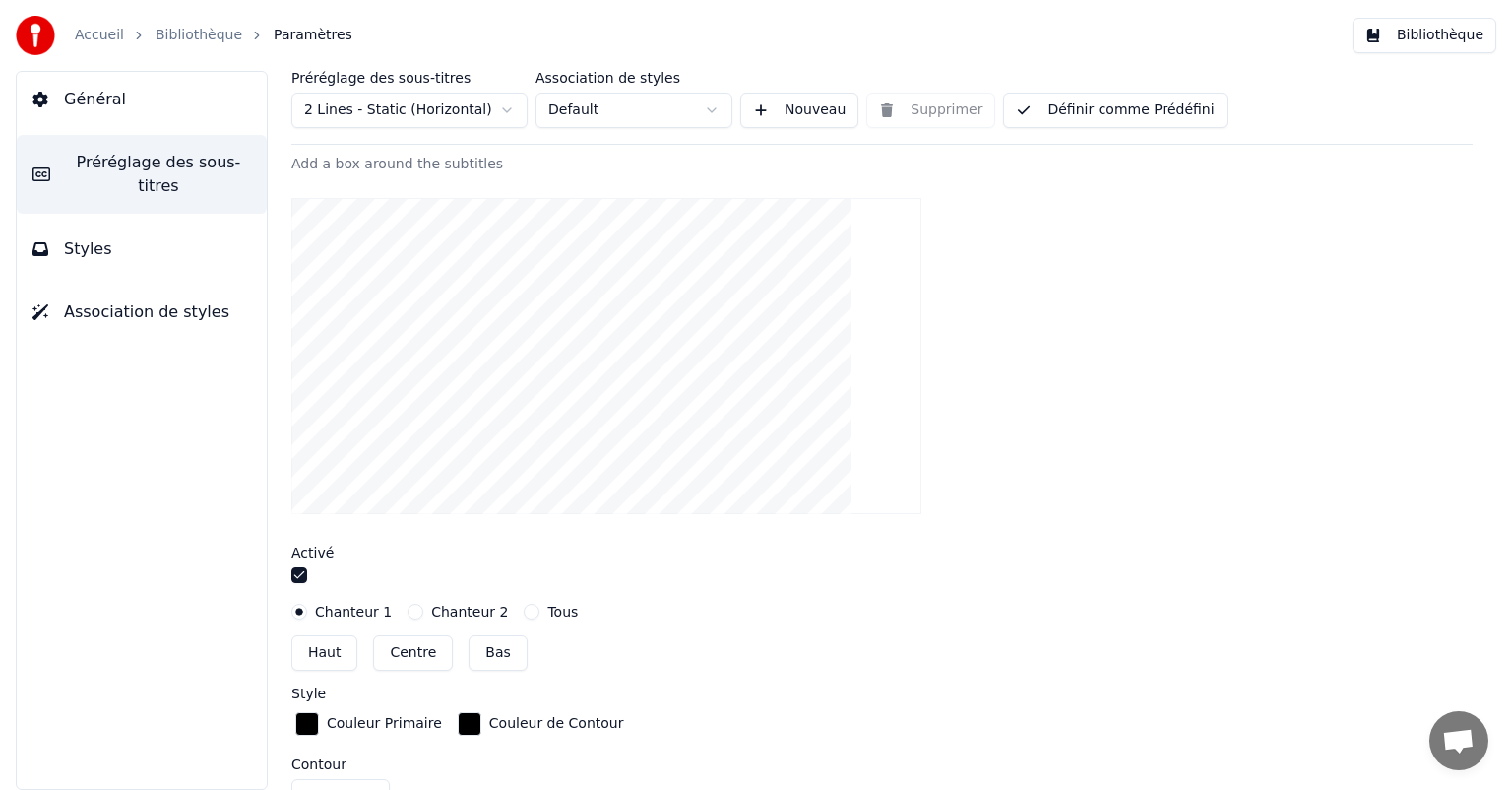
click at [548, 611] on label "Tous" at bounding box center [562, 612] width 31 height 14
click at [535, 611] on button "Tous" at bounding box center [532, 612] width 16 height 16
click at [493, 641] on button "Bas" at bounding box center [497, 653] width 58 height 35
type input "***"
click at [1398, 34] on button "Bibliothèque" at bounding box center [1425, 35] width 144 height 35
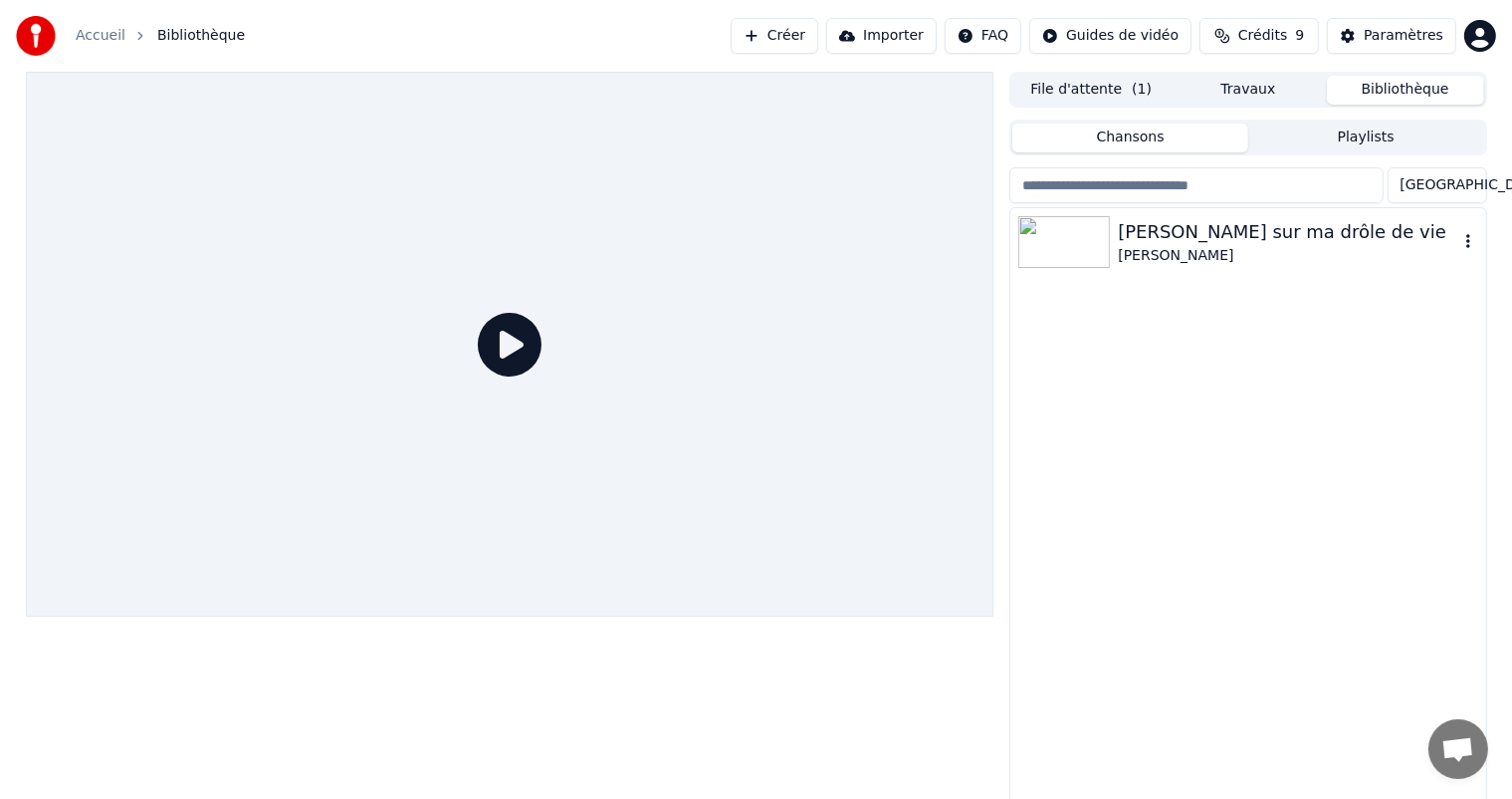
click at [1159, 235] on div "[PERSON_NAME] sur ma drôle de vie" at bounding box center [1288, 232] width 340 height 28
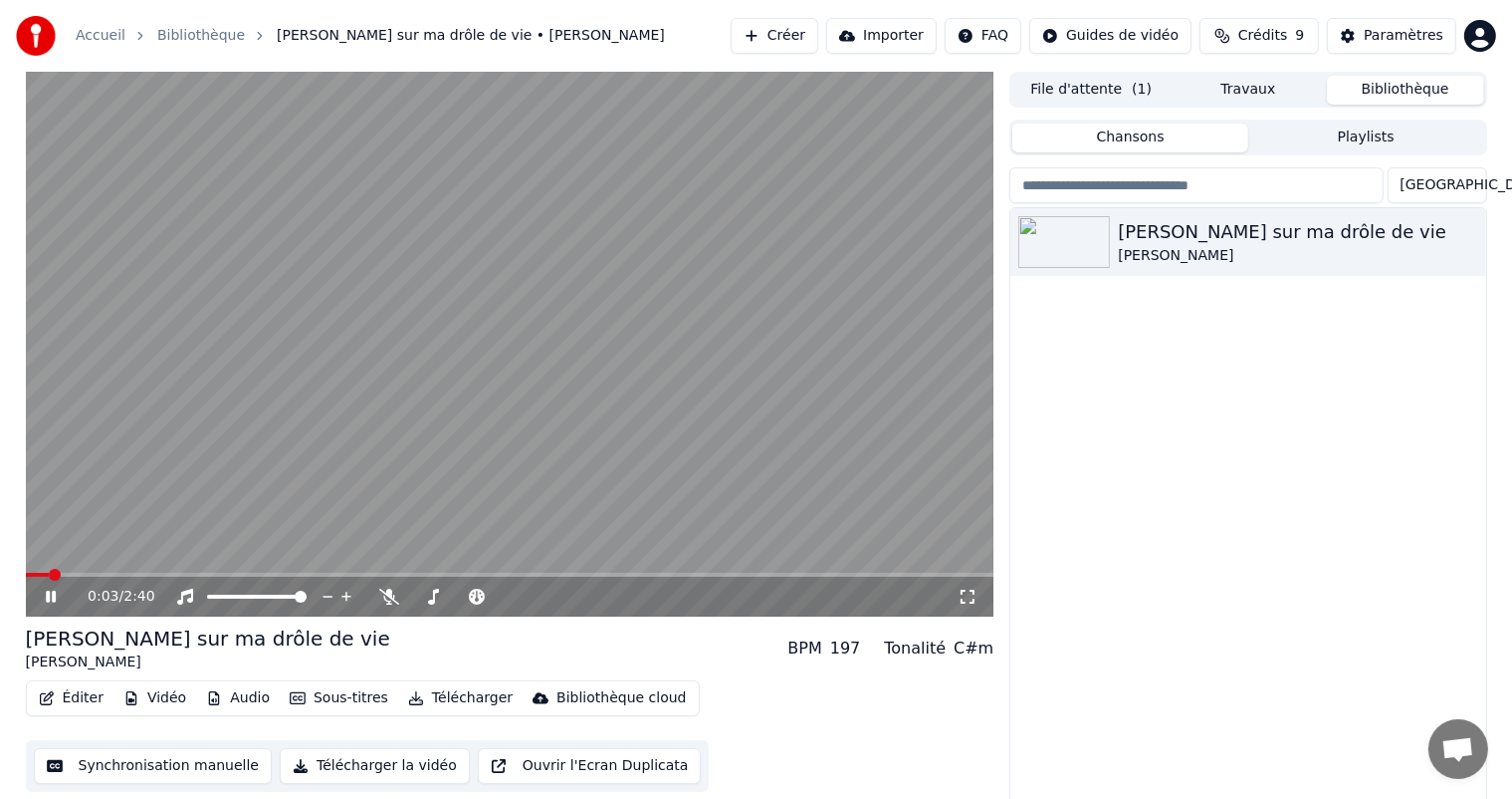
click at [36, 689] on button "Éditer" at bounding box center [71, 698] width 81 height 28
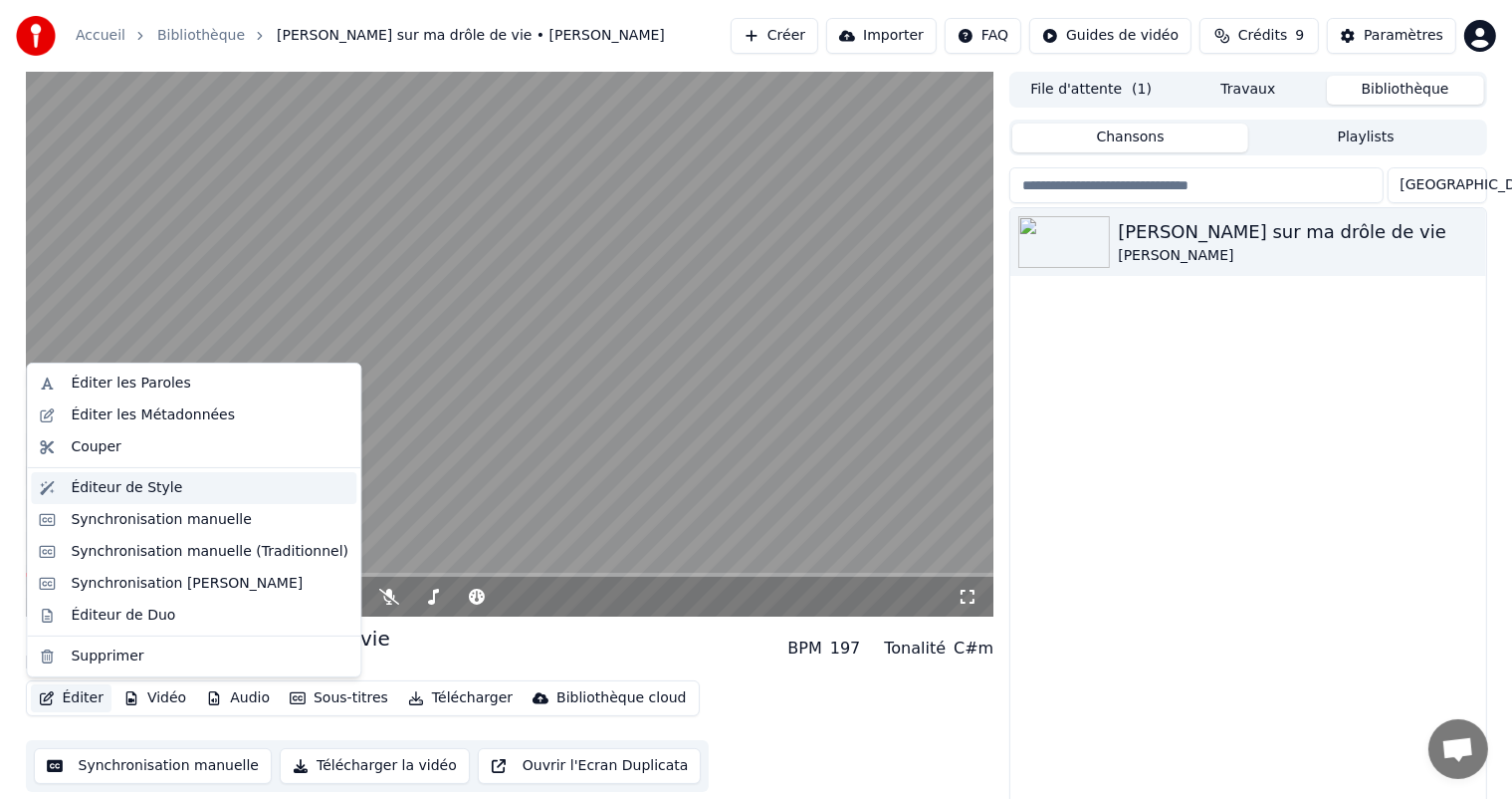
click at [90, 501] on div "Éditeur de Style" at bounding box center [193, 488] width 326 height 32
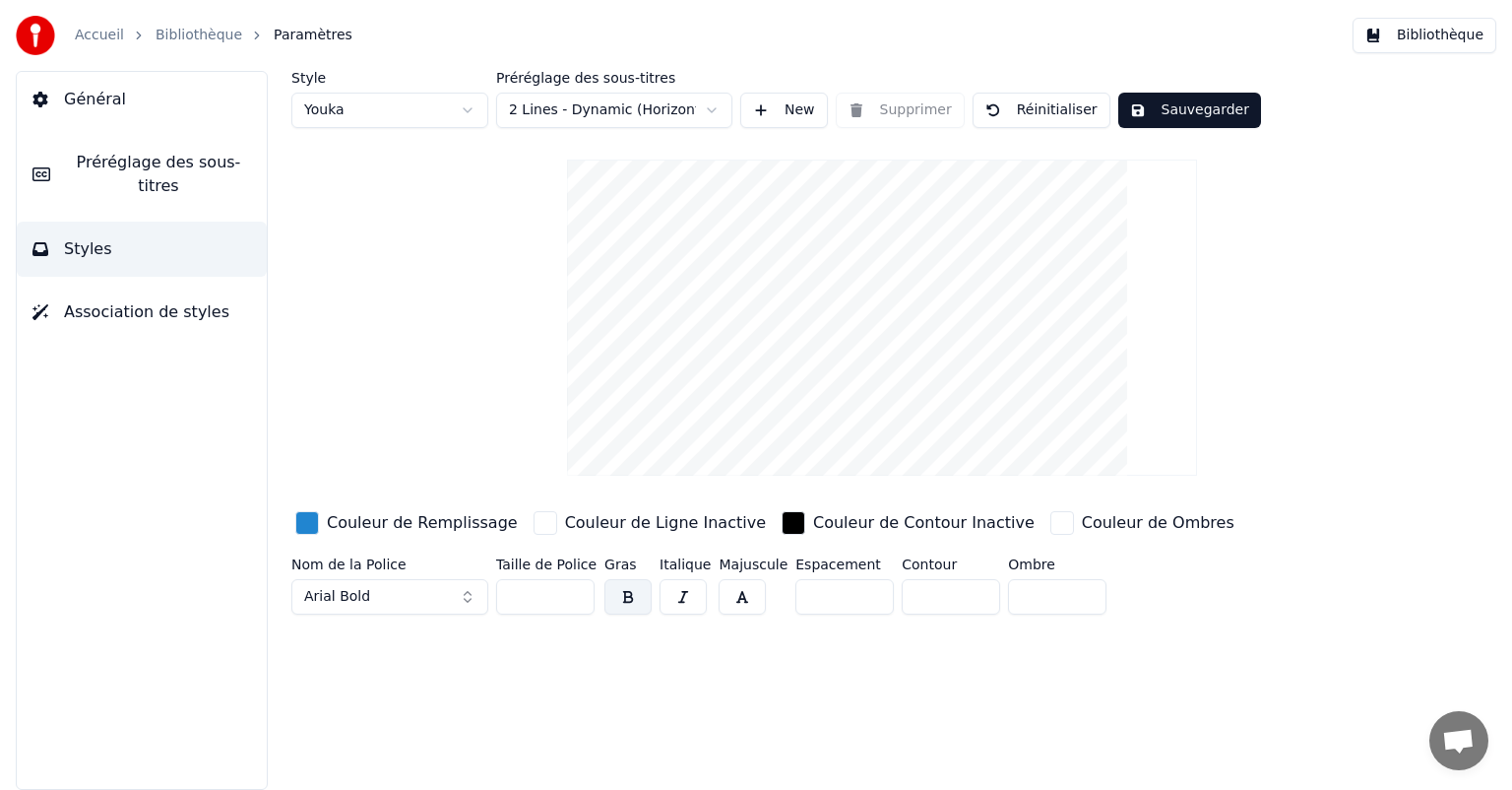
click at [152, 175] on button "Préréglage des sous-titres" at bounding box center [142, 174] width 250 height 79
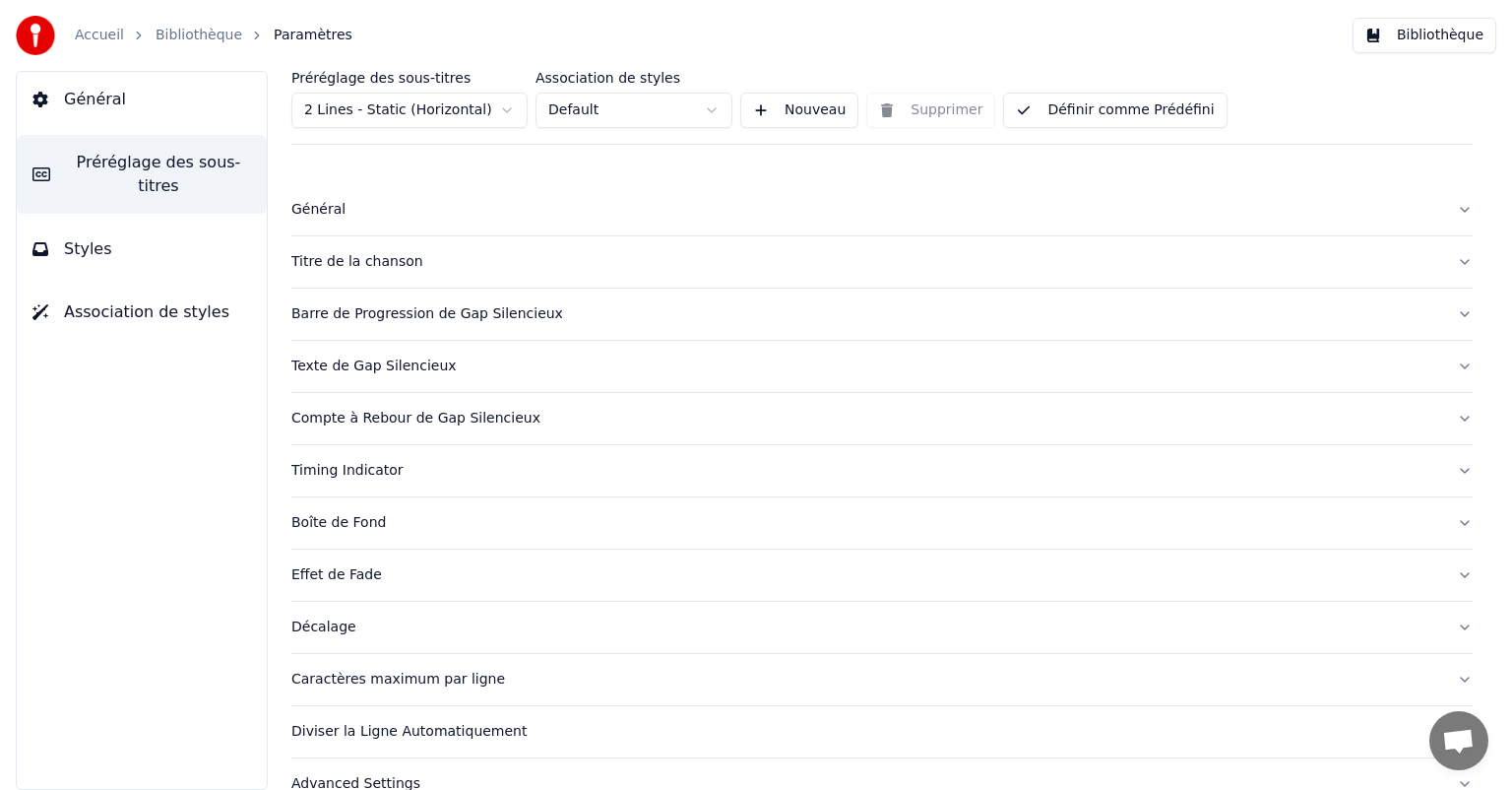
click at [352, 520] on div "Boîte de Fond" at bounding box center [867, 523] width 1150 height 20
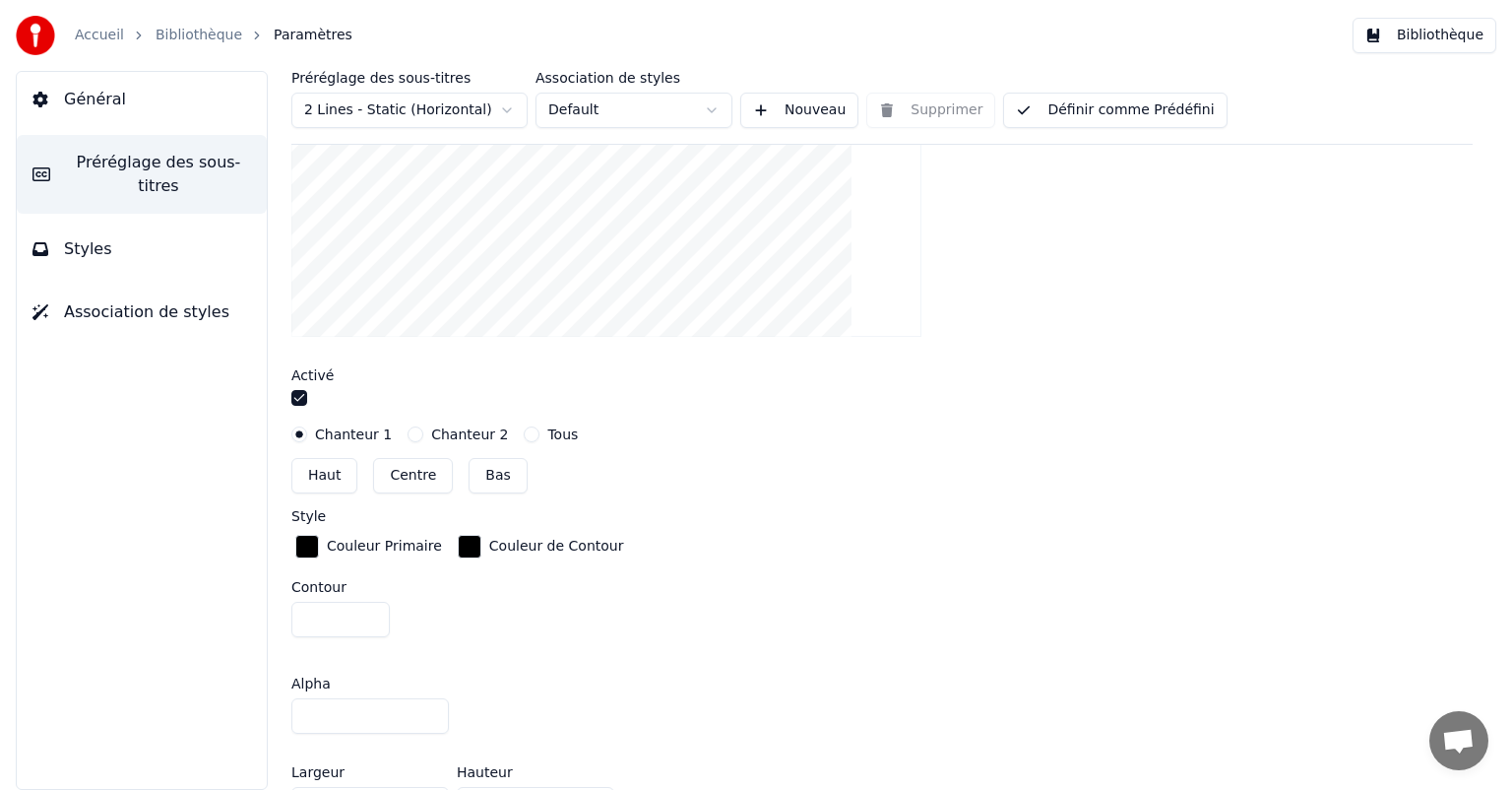
scroll to position [591, 0]
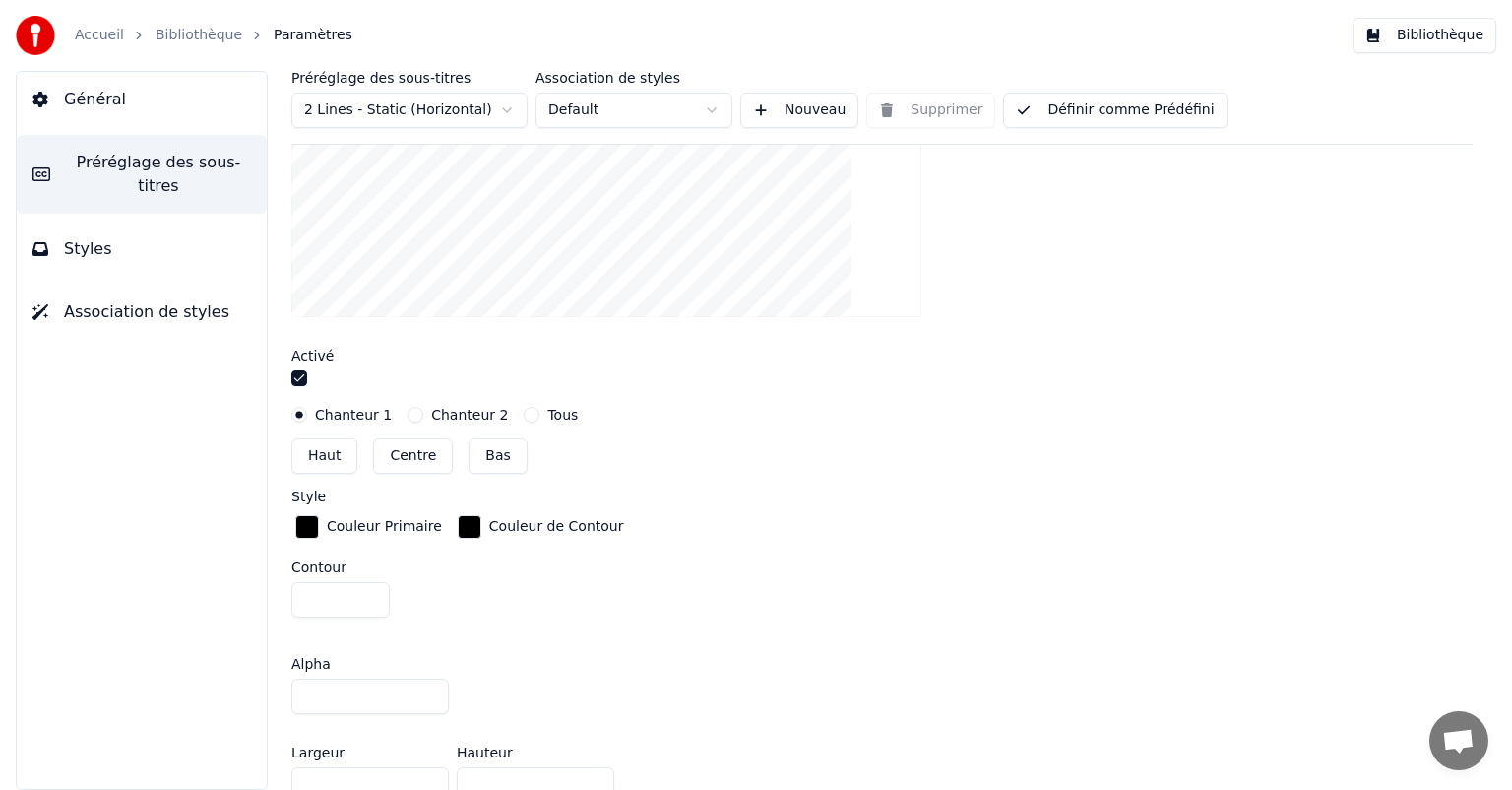
click at [524, 416] on button "Tous" at bounding box center [532, 415] width 16 height 16
click at [487, 458] on button "Bas" at bounding box center [497, 456] width 58 height 35
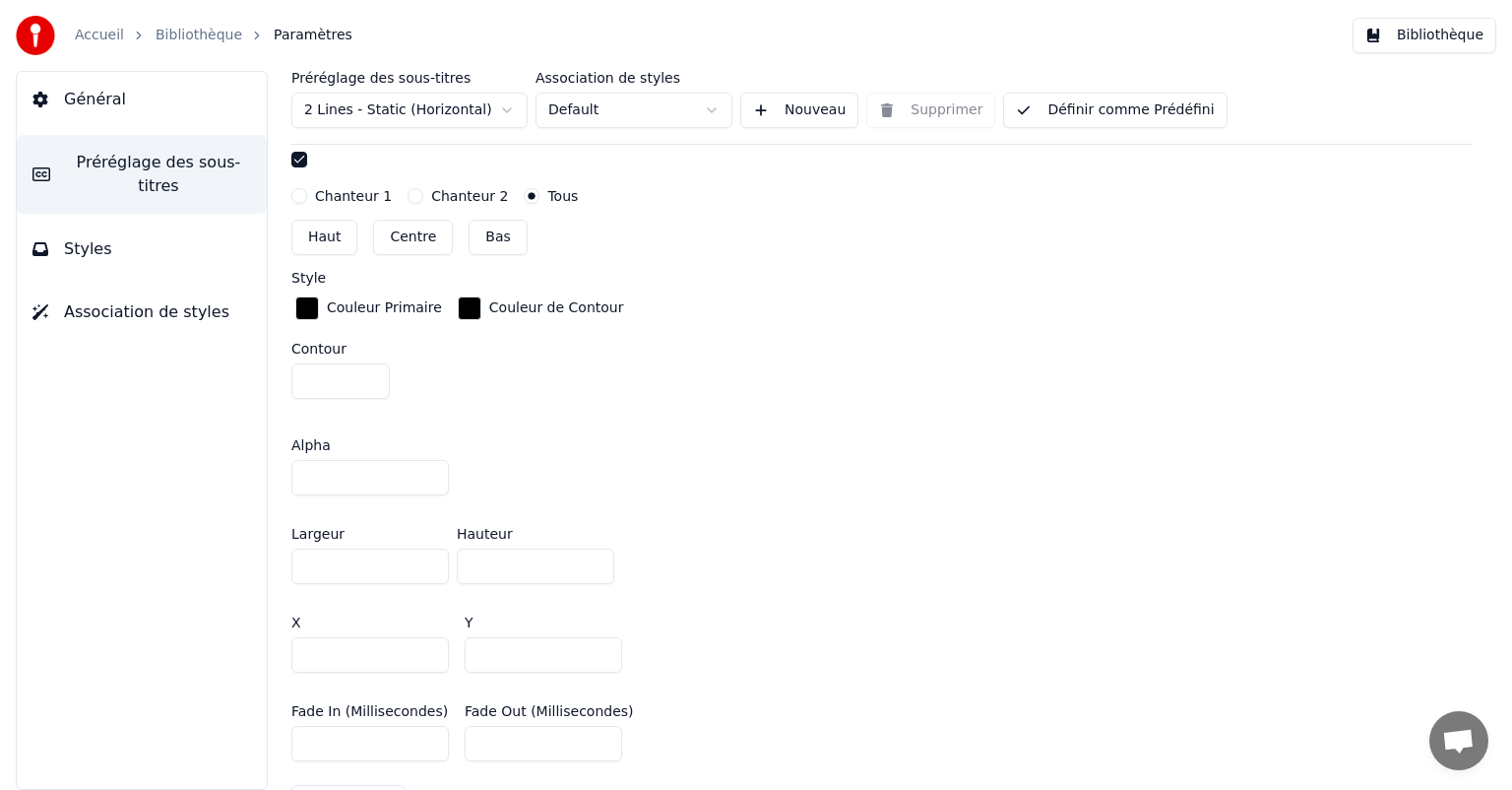
scroll to position [690, 0]
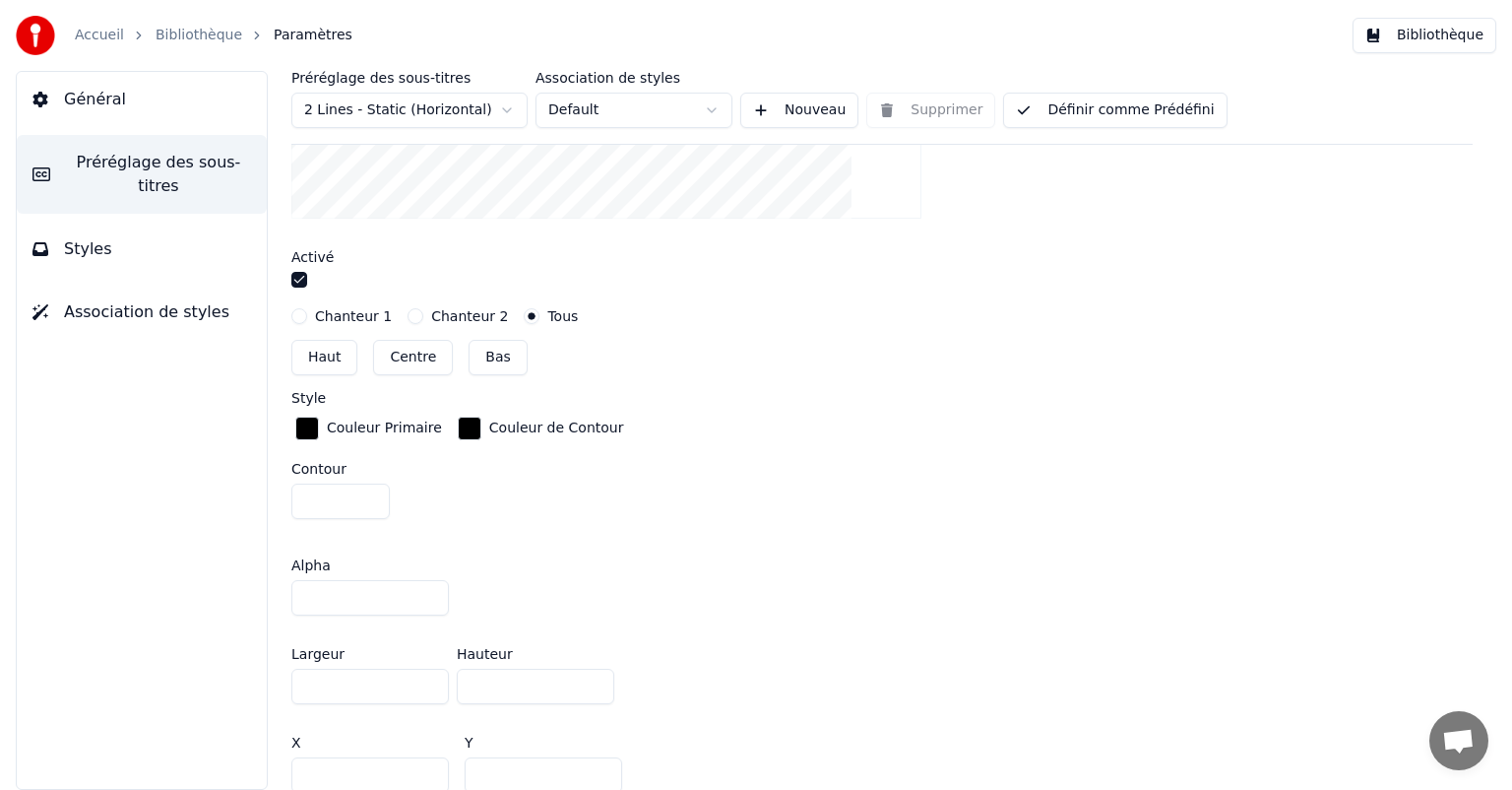
click at [311, 429] on div "button" at bounding box center [307, 428] width 24 height 24
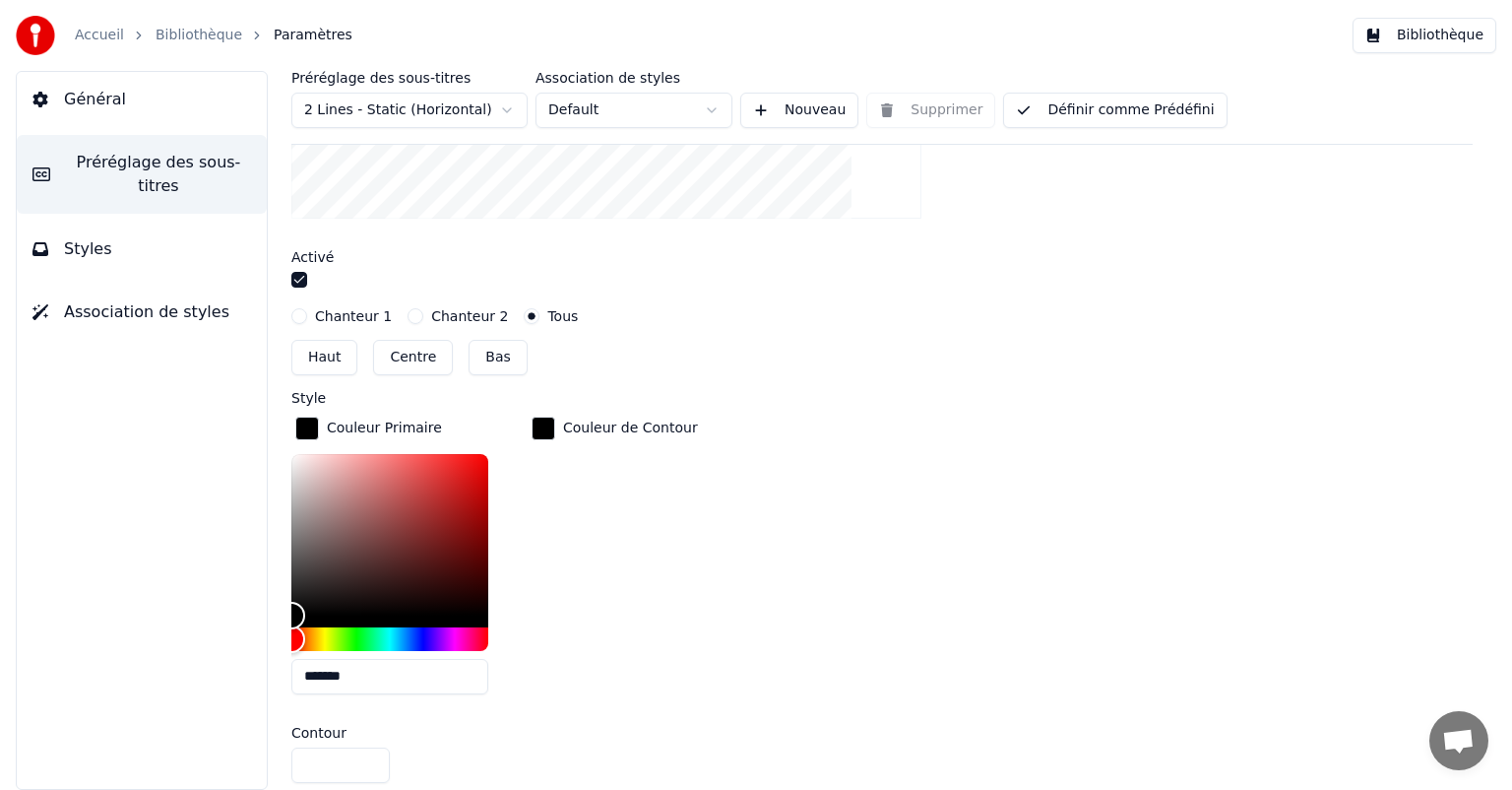
click at [666, 579] on div "Couleur de Contour" at bounding box center [615, 561] width 174 height 297
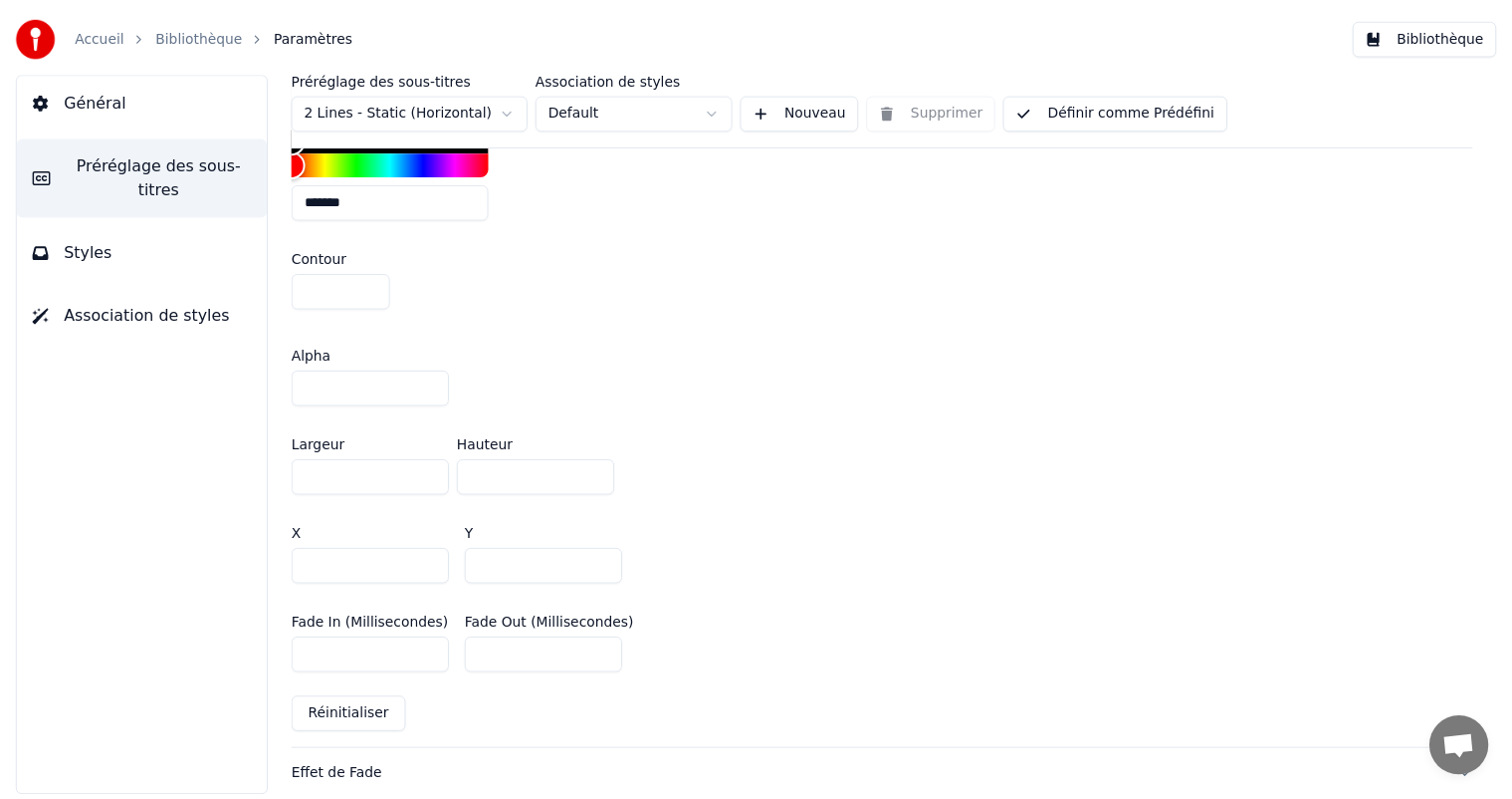
scroll to position [1196, 0]
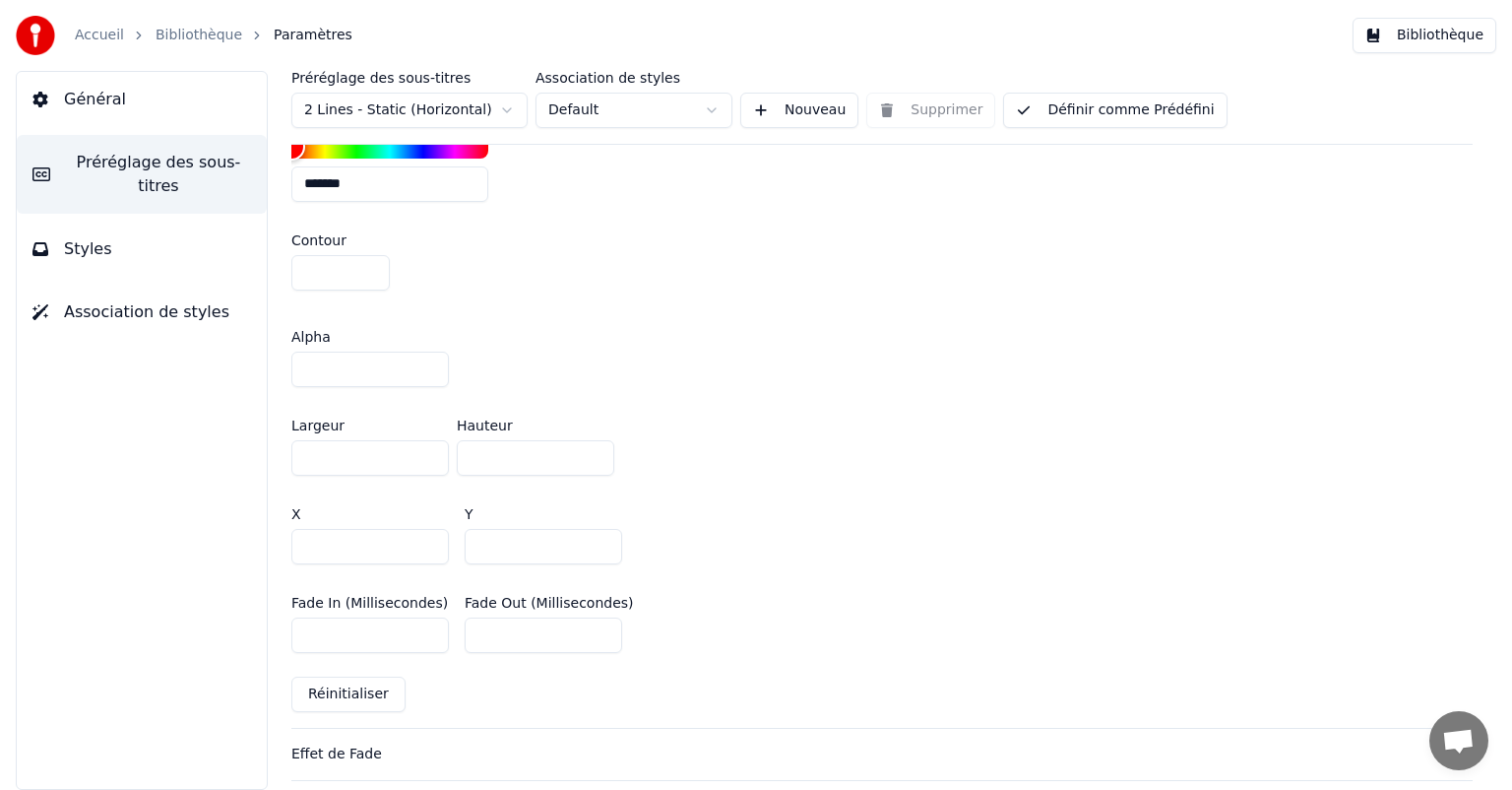
click at [1075, 89] on div "Préréglage des sous-titres 2 Lines - Static (Horizontal) Association de styles …" at bounding box center [883, 107] width 1182 height 74
click at [1074, 114] on button "Définir comme Prédéfini" at bounding box center [1115, 110] width 224 height 35
click at [1438, 44] on button "Bibliothèque" at bounding box center [1425, 35] width 144 height 35
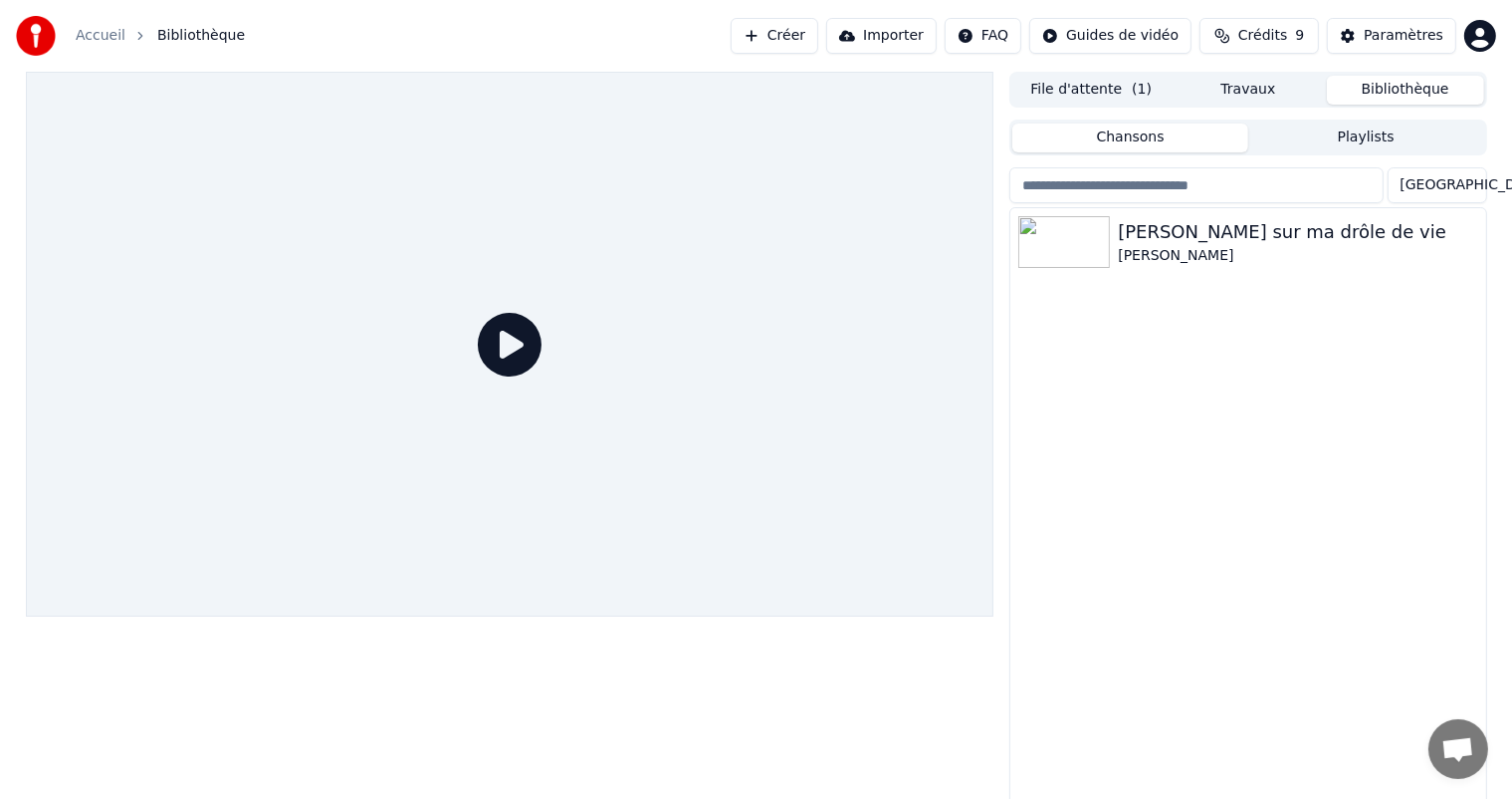
click at [514, 357] on icon at bounding box center [510, 345] width 64 height 64
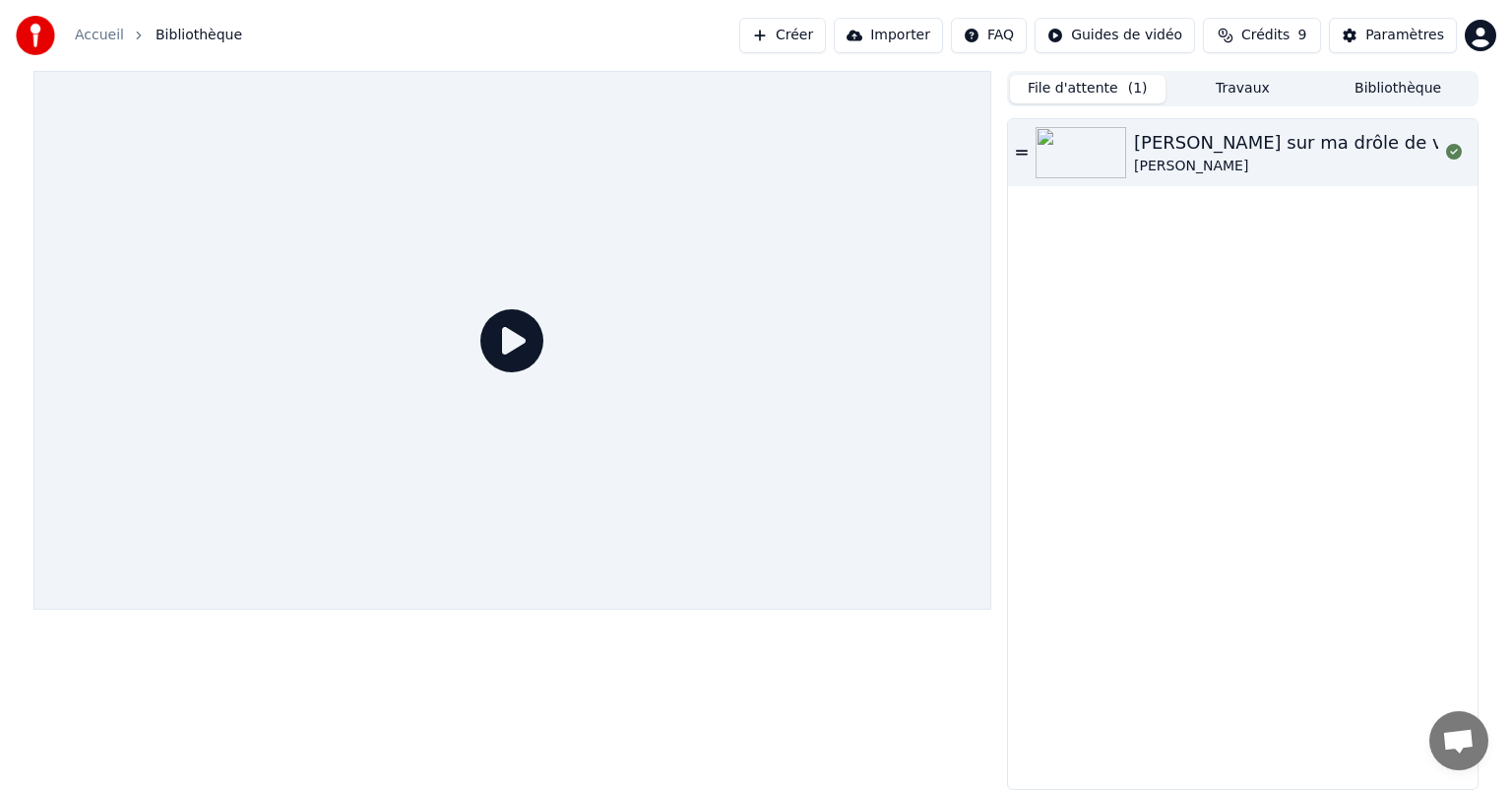
click at [1137, 82] on button "File d'attente ( 1 )" at bounding box center [1088, 89] width 156 height 29
click at [1137, 162] on div "[PERSON_NAME]" at bounding box center [1297, 166] width 325 height 20
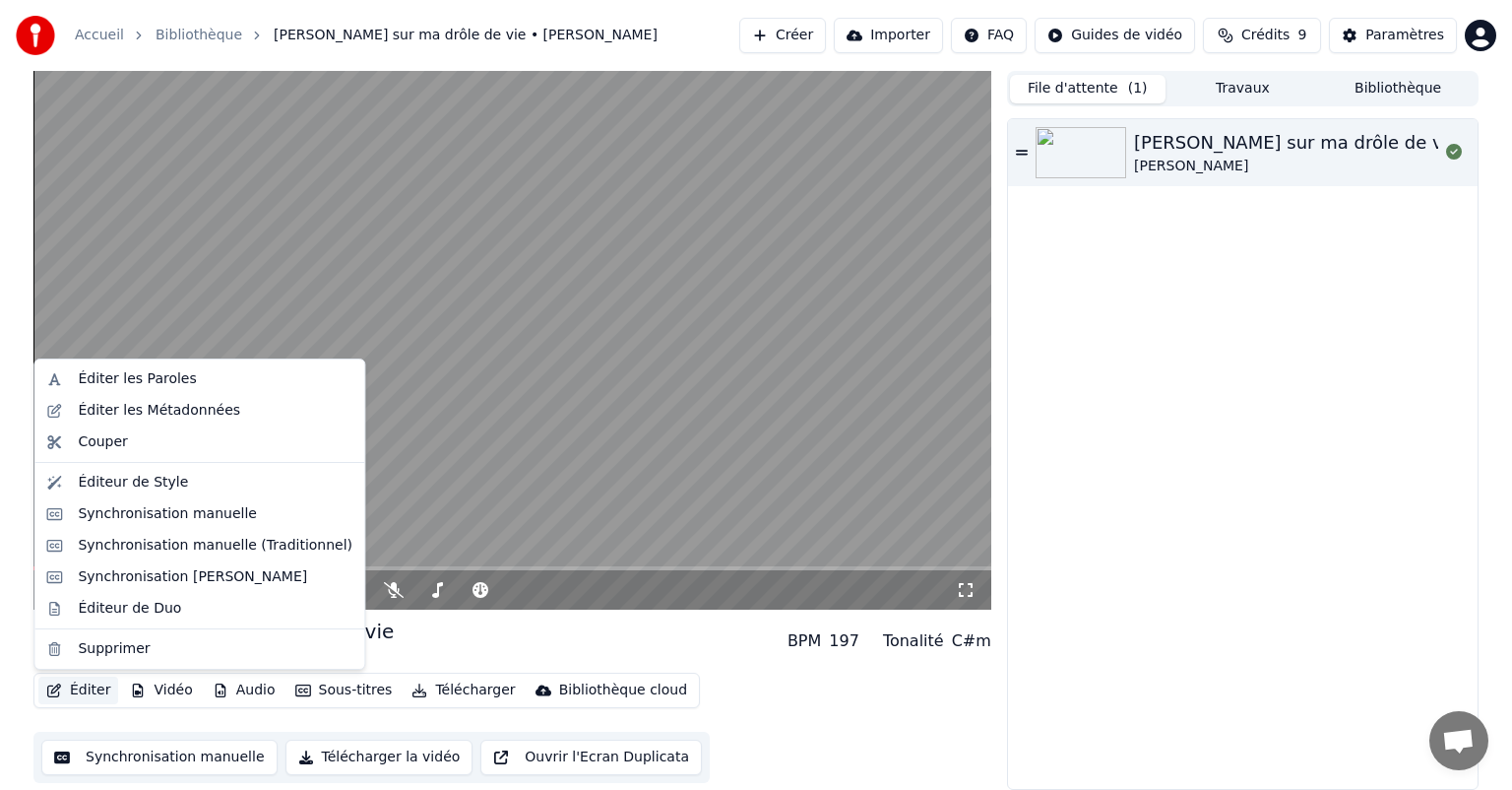
click at [63, 693] on button "Éditer" at bounding box center [78, 691] width 80 height 28
click at [122, 483] on div "Éditeur de Style" at bounding box center [133, 483] width 110 height 20
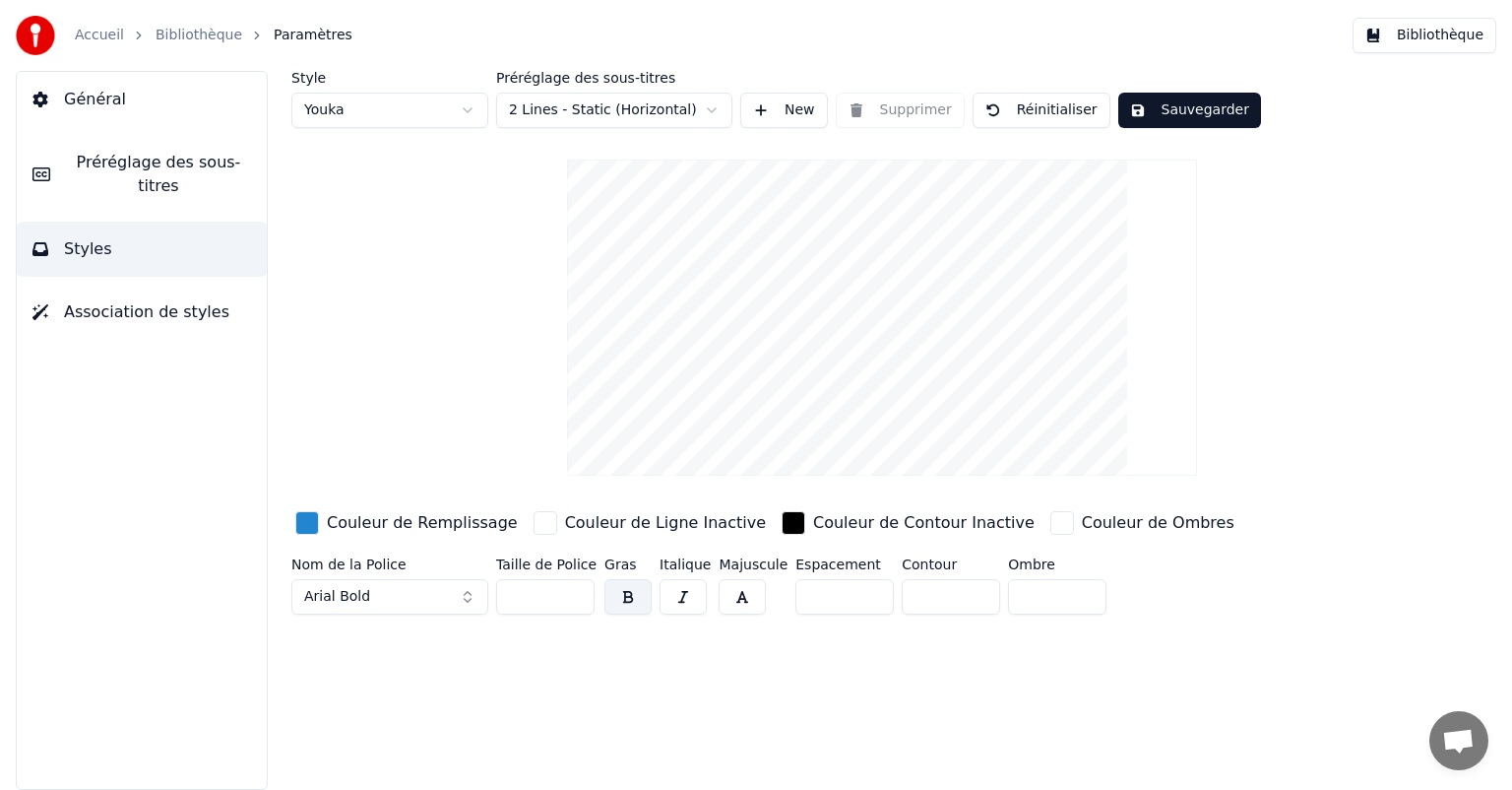
click at [130, 230] on button "Styles" at bounding box center [142, 249] width 250 height 55
click at [1161, 110] on button "Sauvegarder" at bounding box center [1190, 110] width 143 height 35
click at [1161, 110] on button "Terminé" at bounding box center [1173, 110] width 109 height 35
click at [615, 102] on html "Accueil Bibliothèque Paramètres Bibliothèque Général Préréglage des sous-titres…" at bounding box center [756, 395] width 1512 height 790
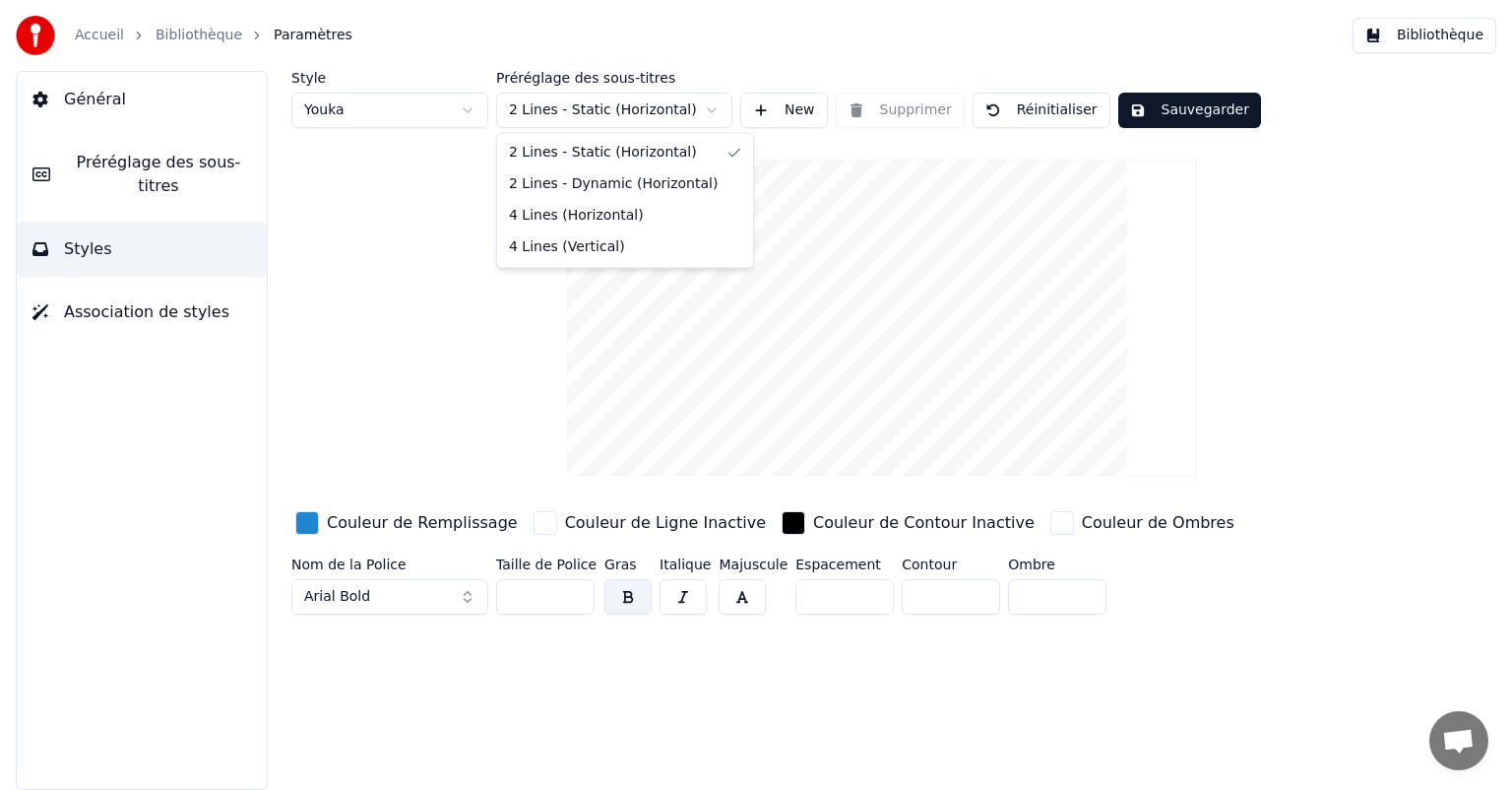
click at [615, 102] on html "Accueil Bibliothèque Paramètres Bibliothèque Général Préréglage des sous-titres…" at bounding box center [756, 395] width 1512 height 790
click at [627, 115] on html "Accueil Bibliothèque Paramètres Bibliothèque Général Préréglage des sous-titres…" at bounding box center [756, 395] width 1512 height 790
click at [355, 197] on div "Style Youka Préréglage des sous-titres 2 Lines - Static (Horizontal) New Suppri…" at bounding box center [883, 347] width 1182 height 552
click at [766, 102] on button "New" at bounding box center [784, 110] width 88 height 35
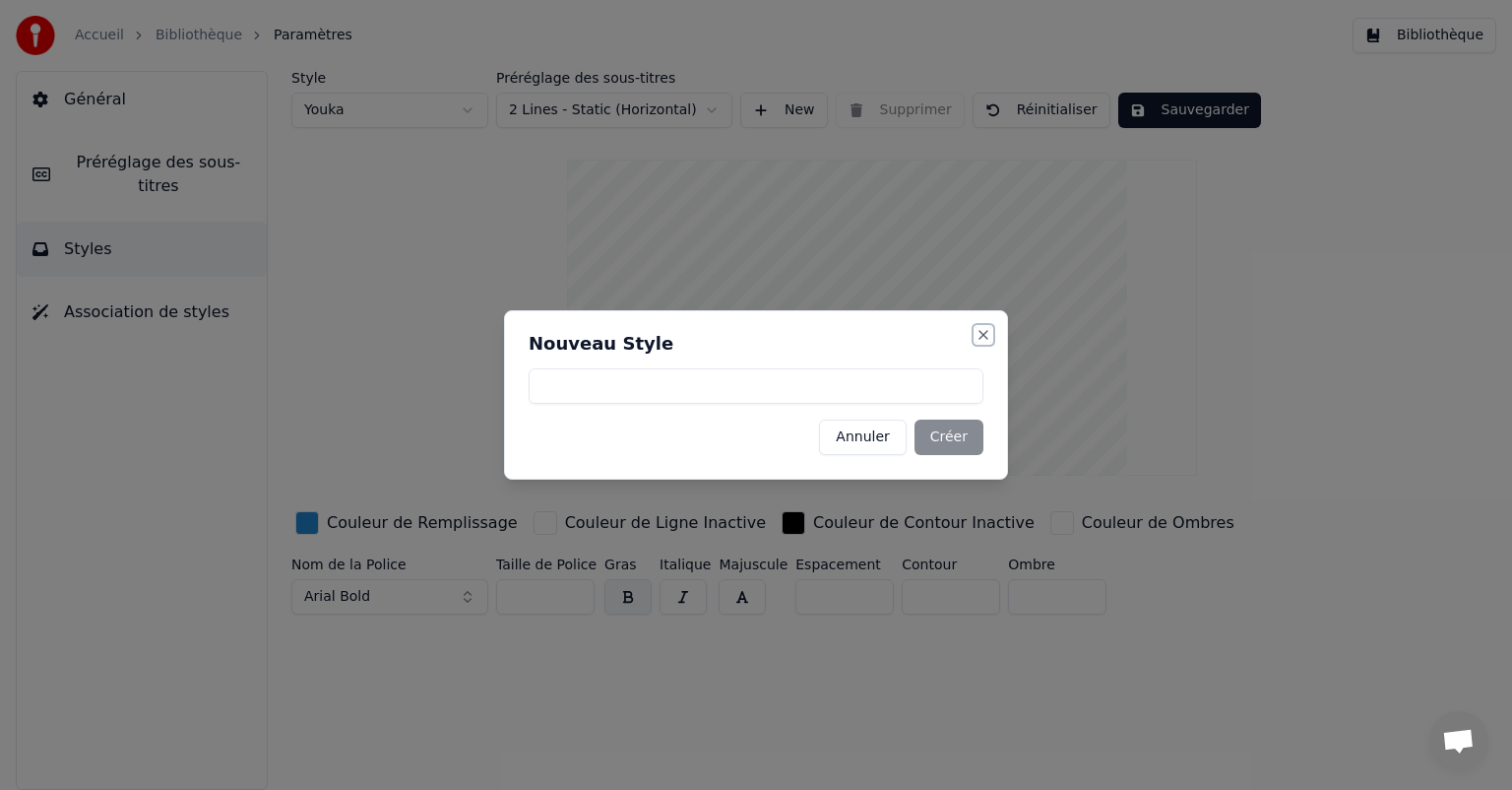
click at [989, 334] on button "Close" at bounding box center [984, 335] width 16 height 16
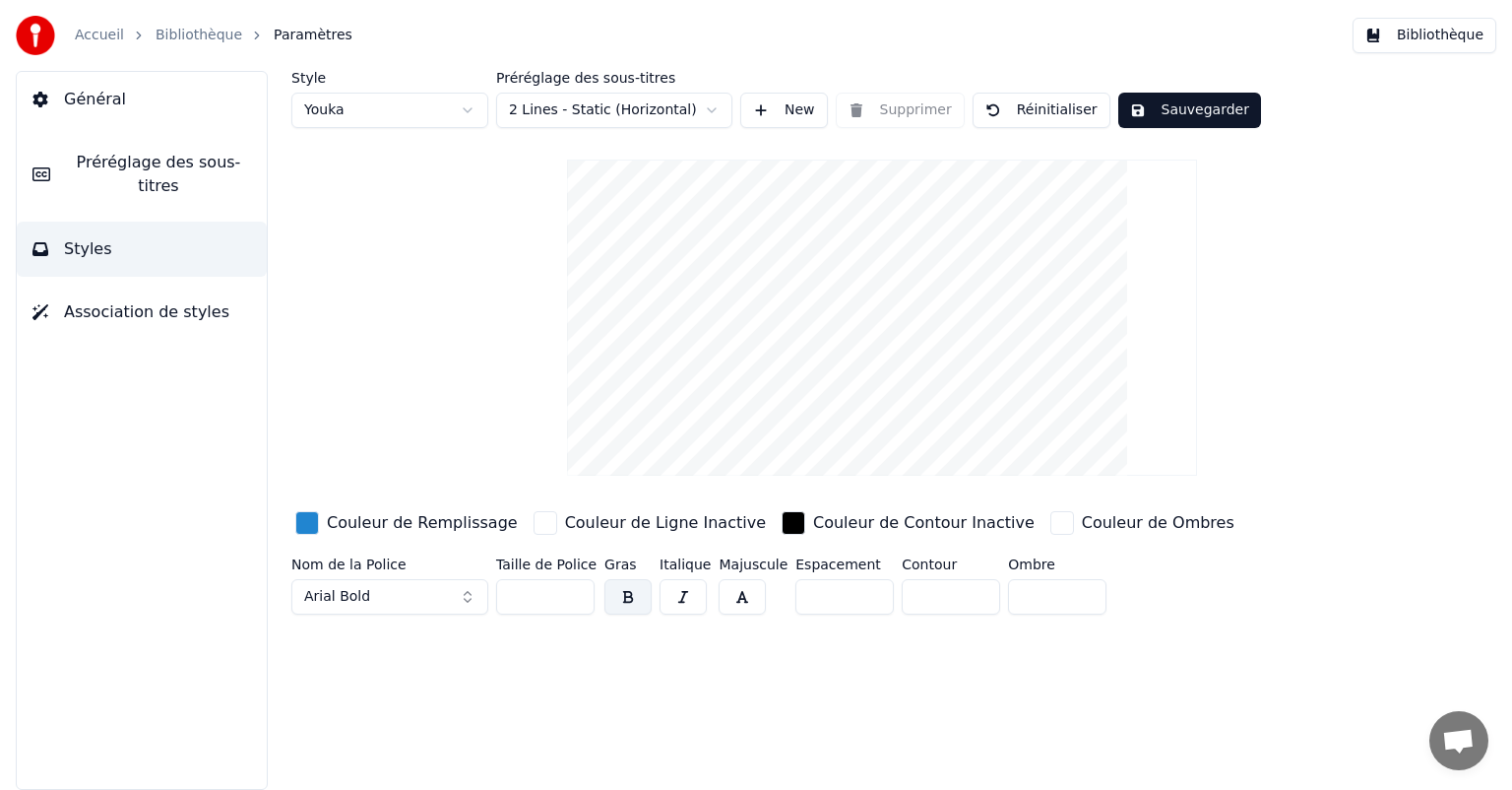
click at [1148, 118] on button "Sauvegarder" at bounding box center [1190, 110] width 143 height 35
click at [1378, 42] on button "Bibliothèque" at bounding box center [1425, 35] width 144 height 35
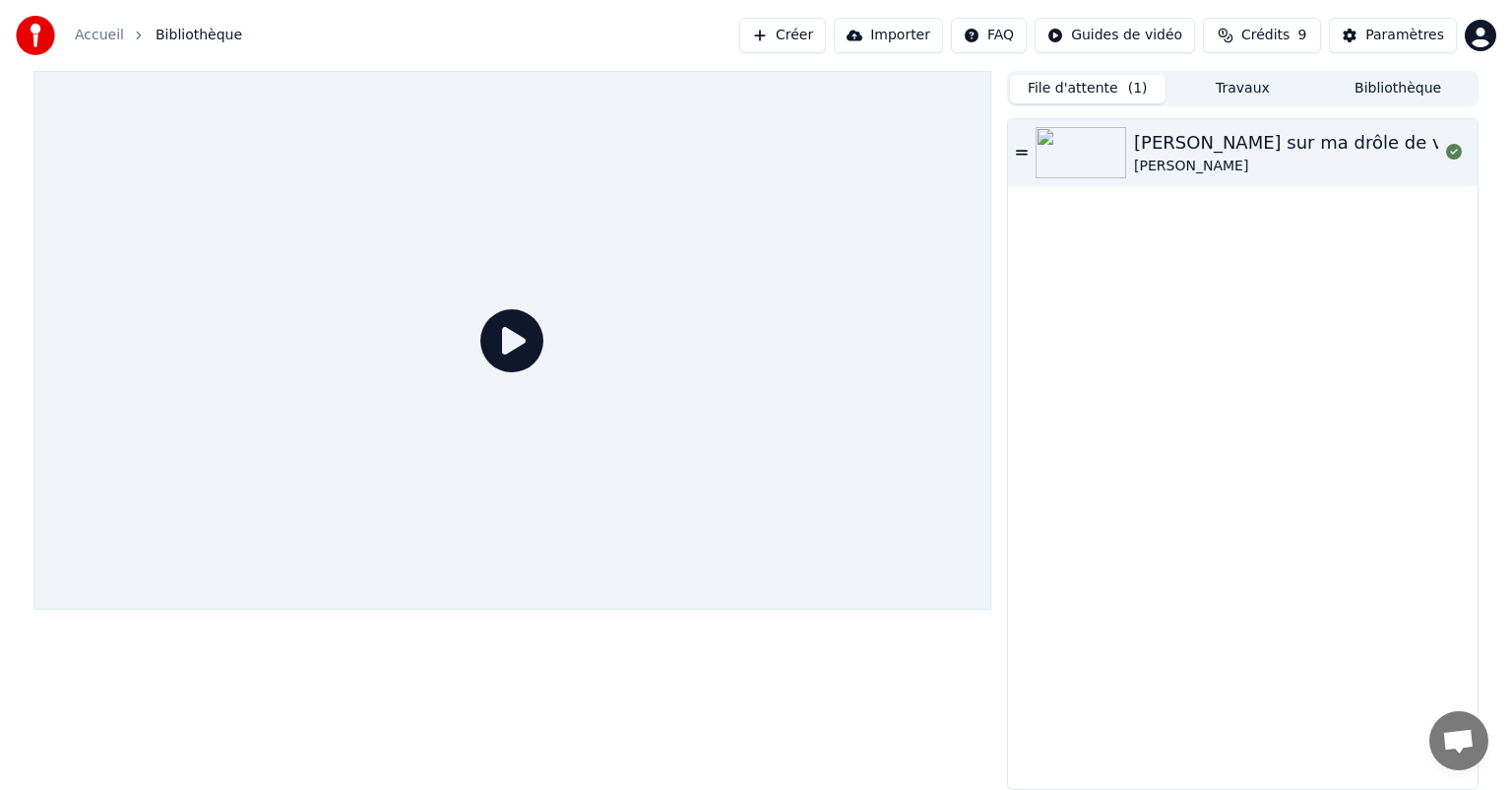
click at [1125, 94] on button "File d'attente ( 1 )" at bounding box center [1088, 89] width 156 height 29
click at [1123, 158] on img at bounding box center [1082, 153] width 91 height 51
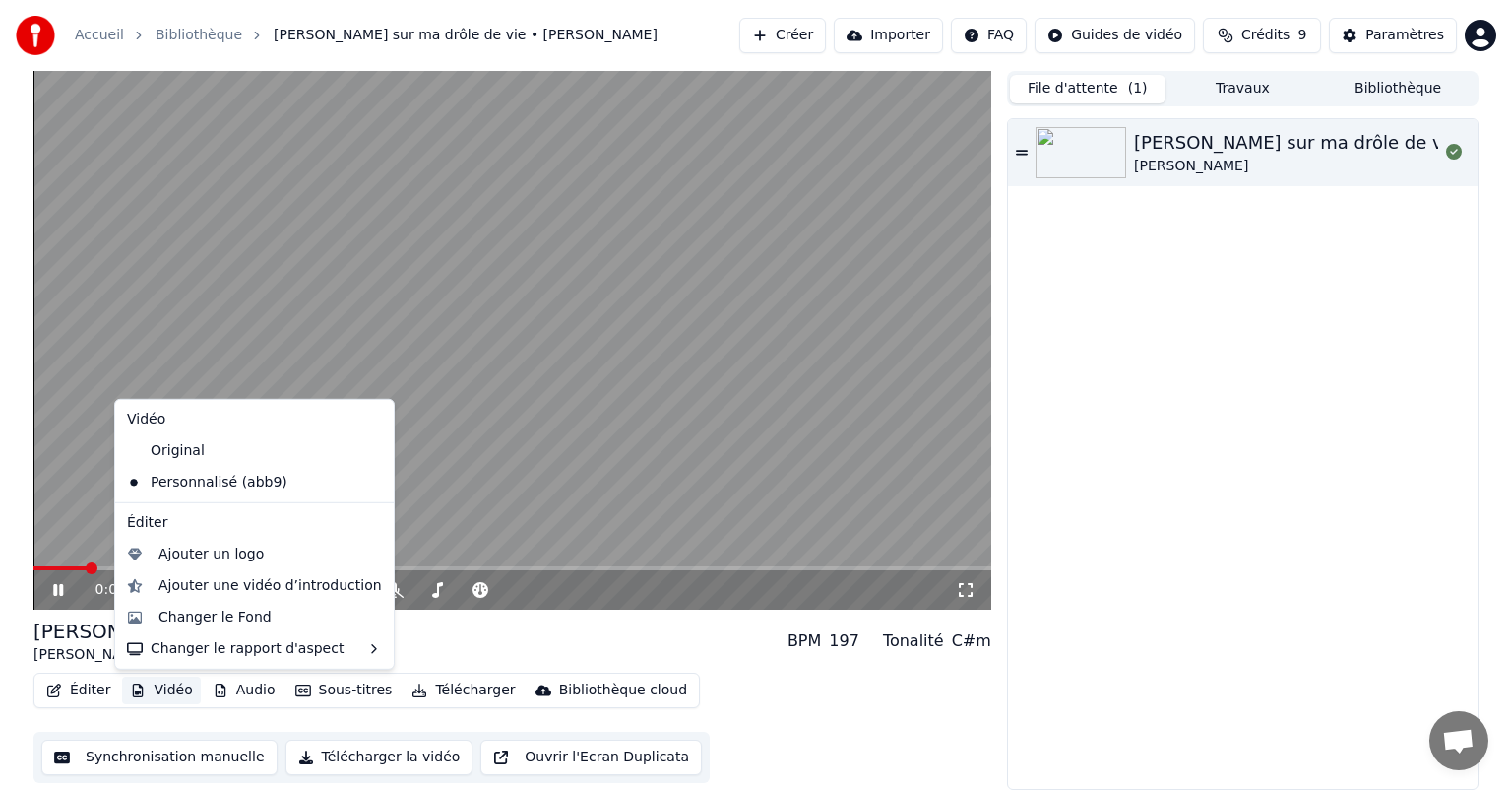
click at [165, 697] on button "Vidéo" at bounding box center [161, 691] width 78 height 28
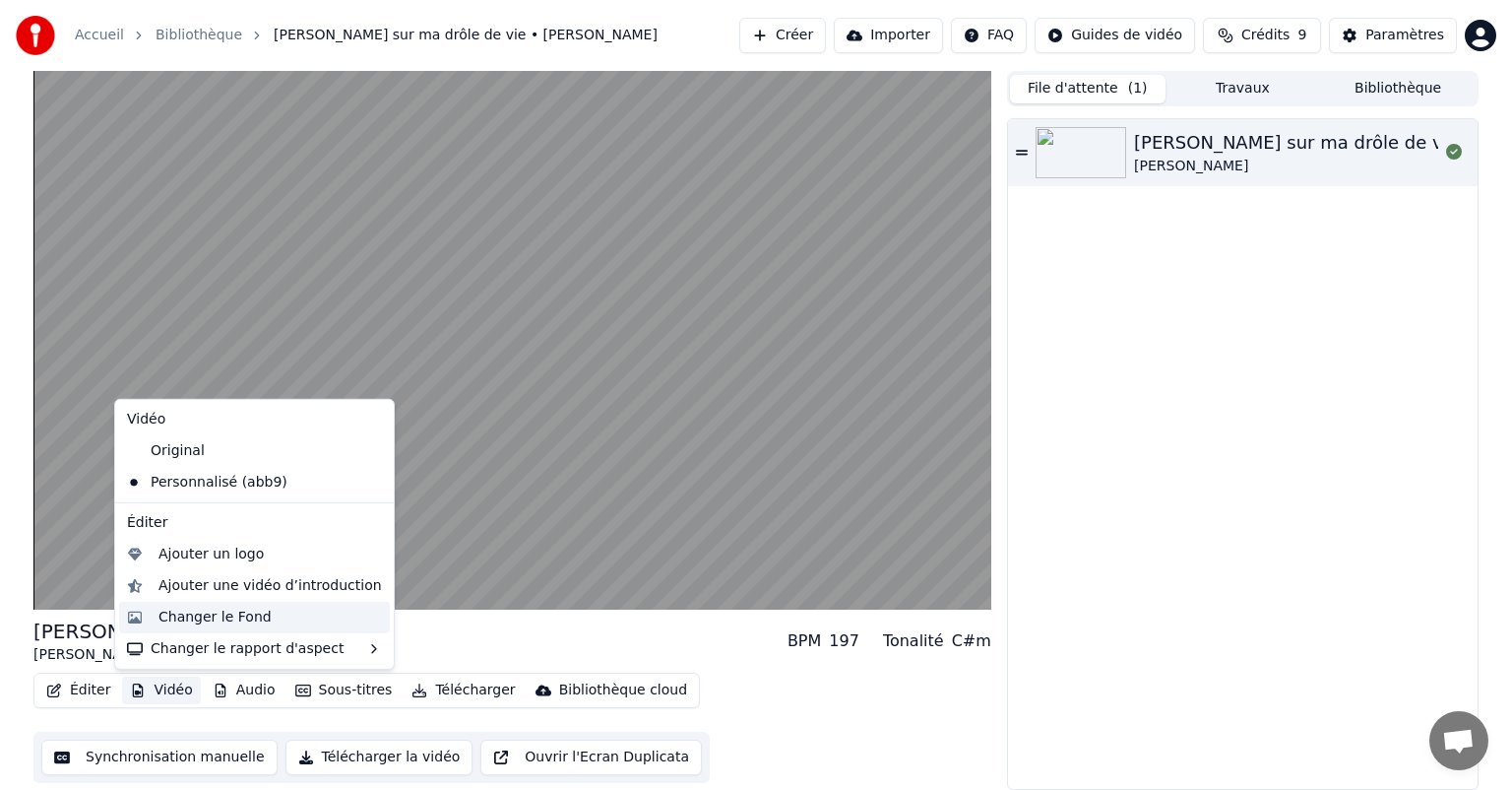
click at [234, 611] on div "Changer le Fond" at bounding box center [215, 618] width 113 height 20
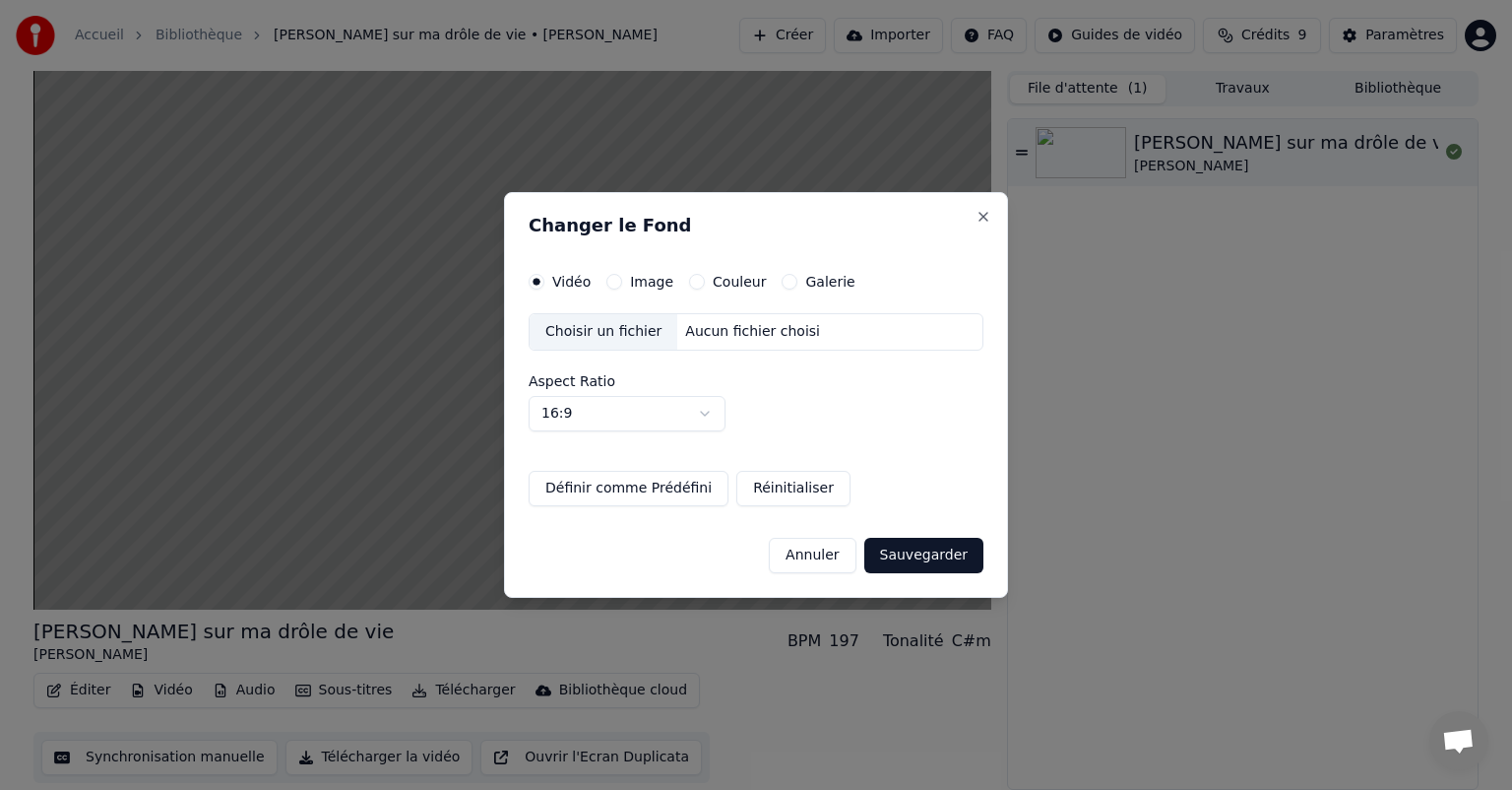
click at [654, 275] on label "Image" at bounding box center [652, 282] width 43 height 14
click at [623, 275] on button "Image" at bounding box center [615, 282] width 16 height 16
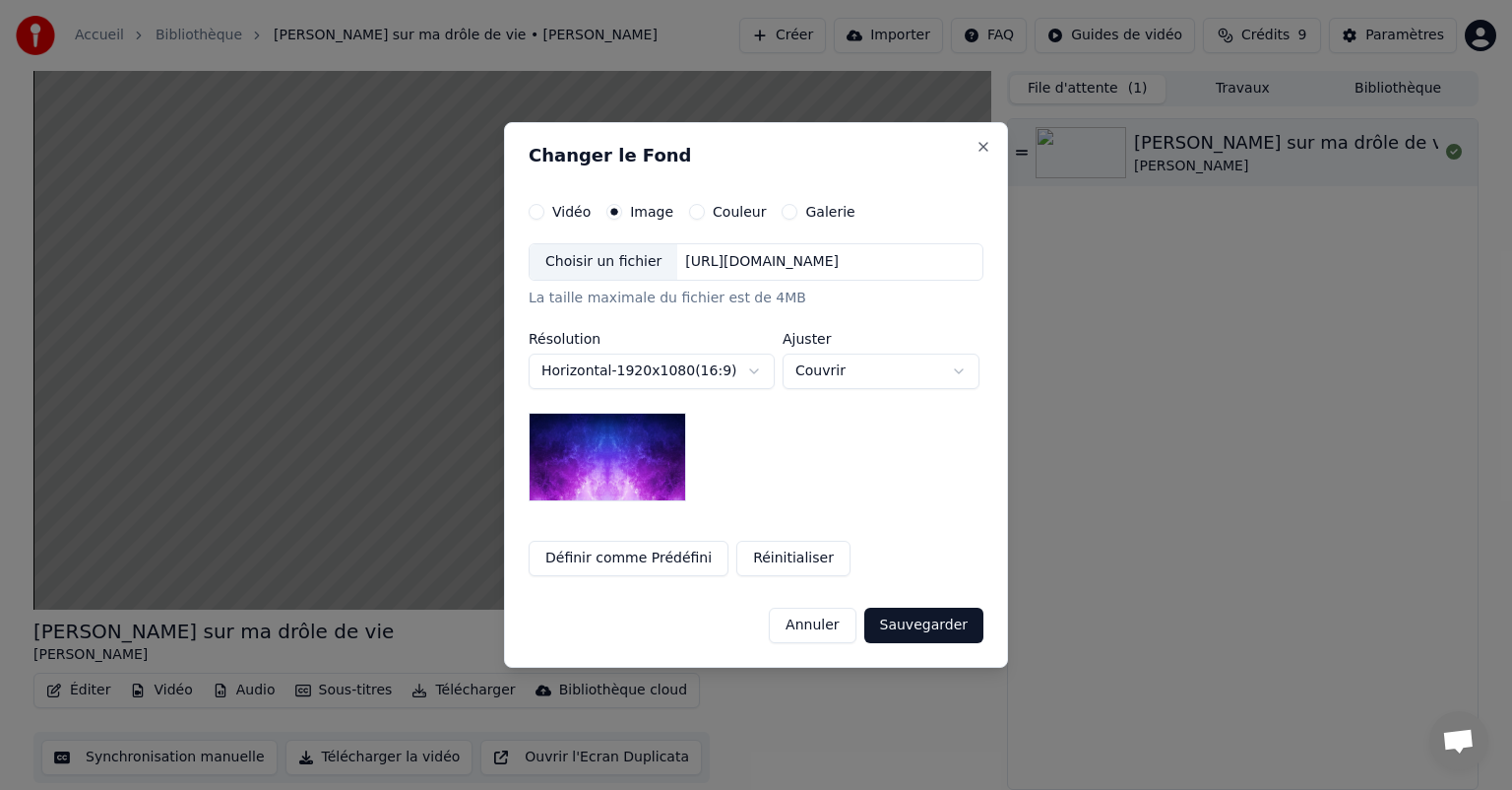
click at [623, 465] on img at bounding box center [608, 457] width 158 height 89
click at [903, 613] on button "Sauvegarder" at bounding box center [924, 625] width 119 height 35
click at [918, 626] on div "Annuler Sauvegarder" at bounding box center [756, 618] width 455 height 51
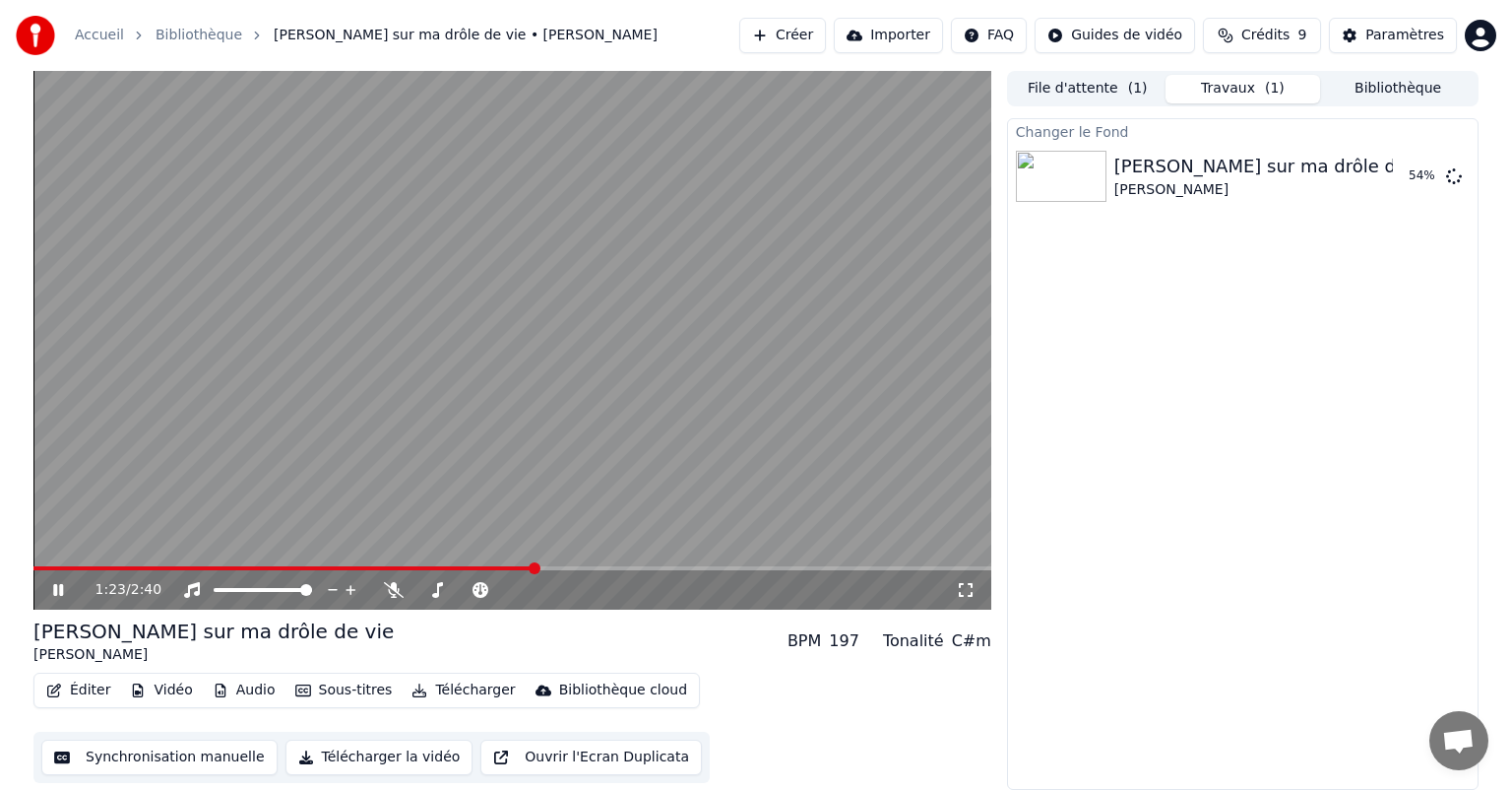
click at [58, 591] on icon at bounding box center [72, 590] width 46 height 16
click at [1409, 177] on button "Jouer" at bounding box center [1405, 176] width 69 height 35
click at [51, 593] on icon at bounding box center [72, 590] width 46 height 16
click at [331, 689] on button "Sous-titres" at bounding box center [344, 691] width 113 height 28
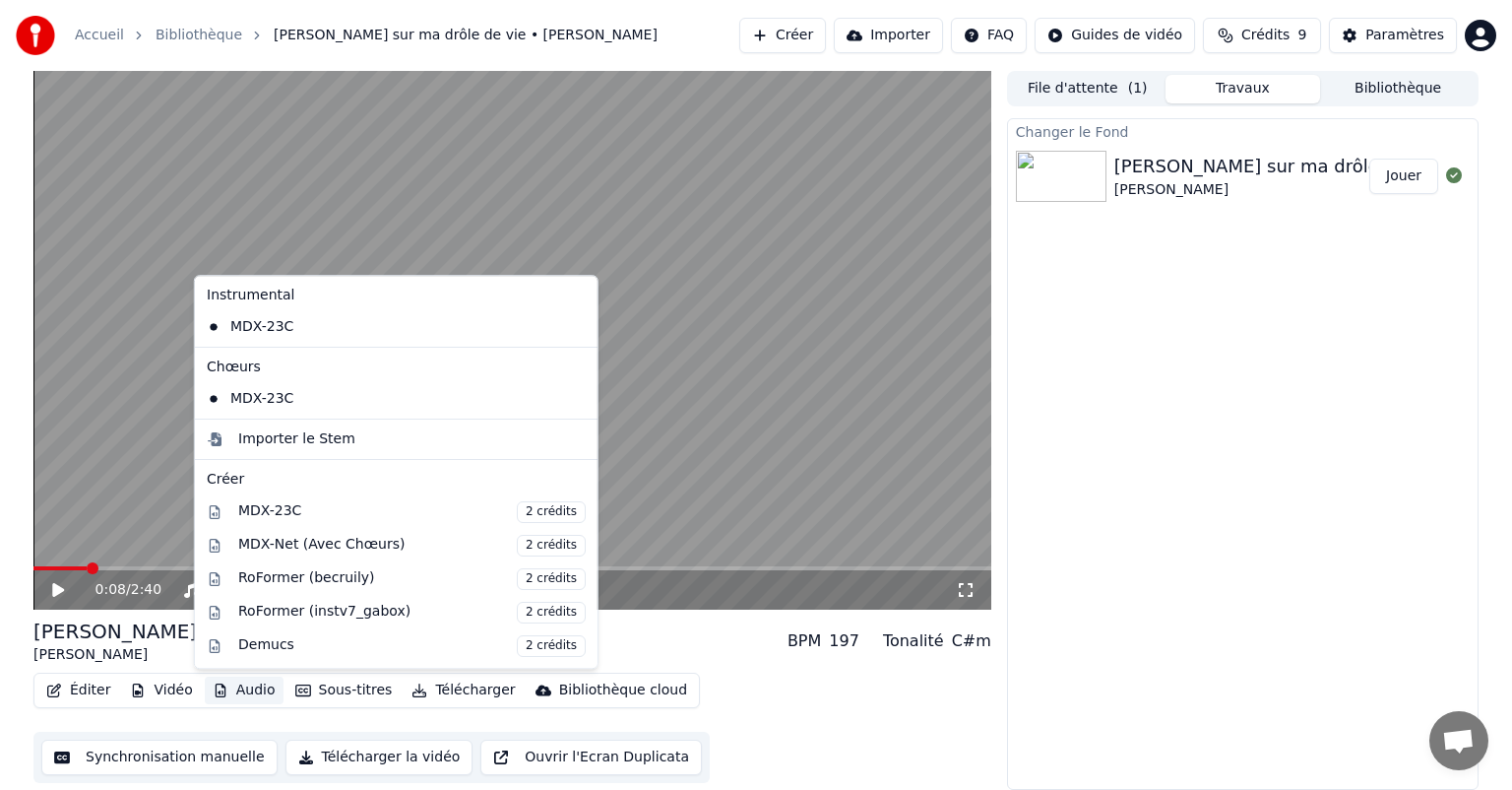
click at [212, 751] on button "Synchronisation manuelle" at bounding box center [160, 757] width 236 height 35
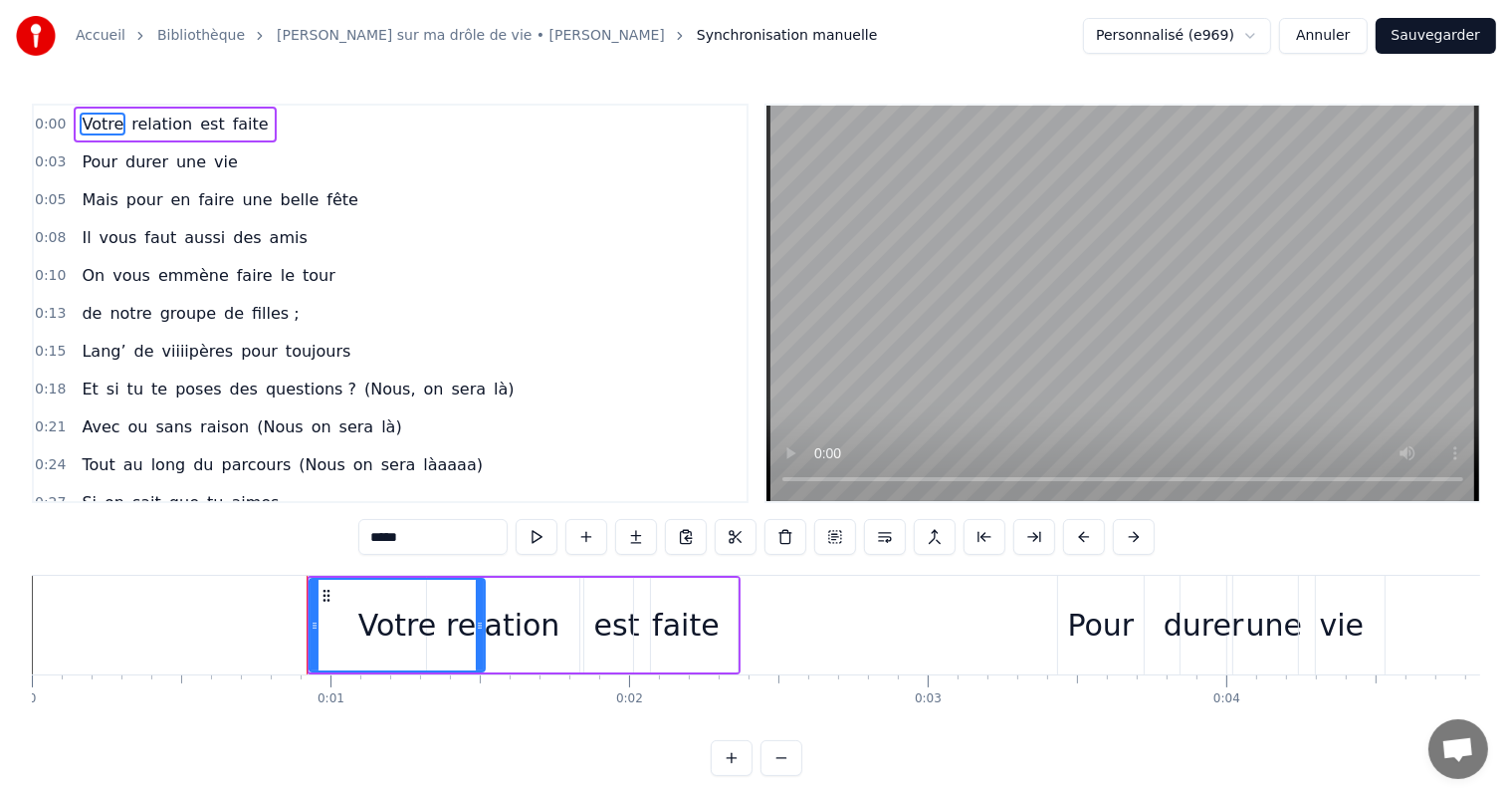
click at [1326, 38] on button "Annuler" at bounding box center [1324, 36] width 88 height 36
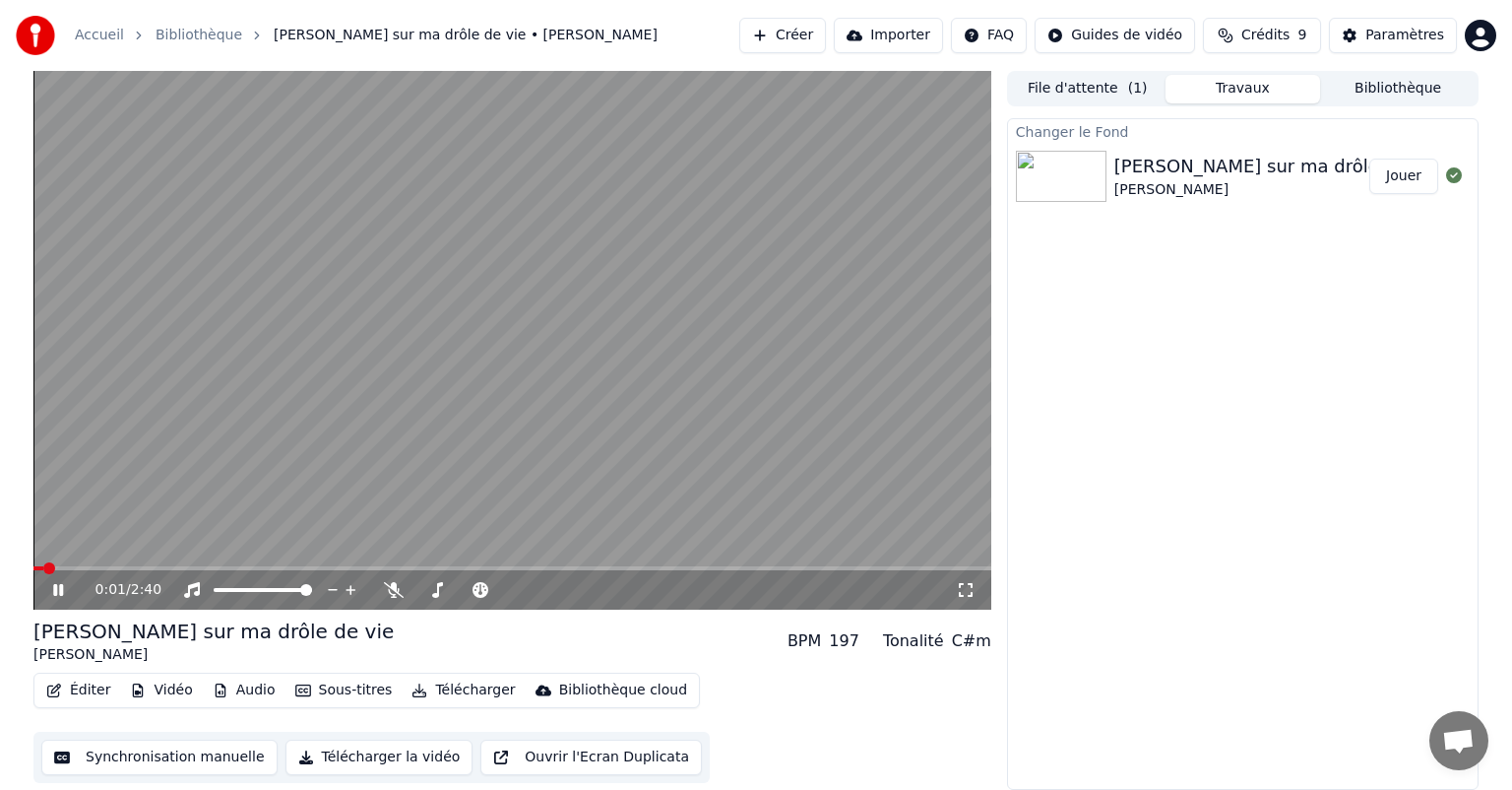
click at [60, 581] on div "0:01 / 2:40" at bounding box center [512, 590] width 943 height 20
click at [58, 590] on icon at bounding box center [72, 590] width 46 height 16
click at [165, 693] on button "Vidéo" at bounding box center [161, 691] width 78 height 28
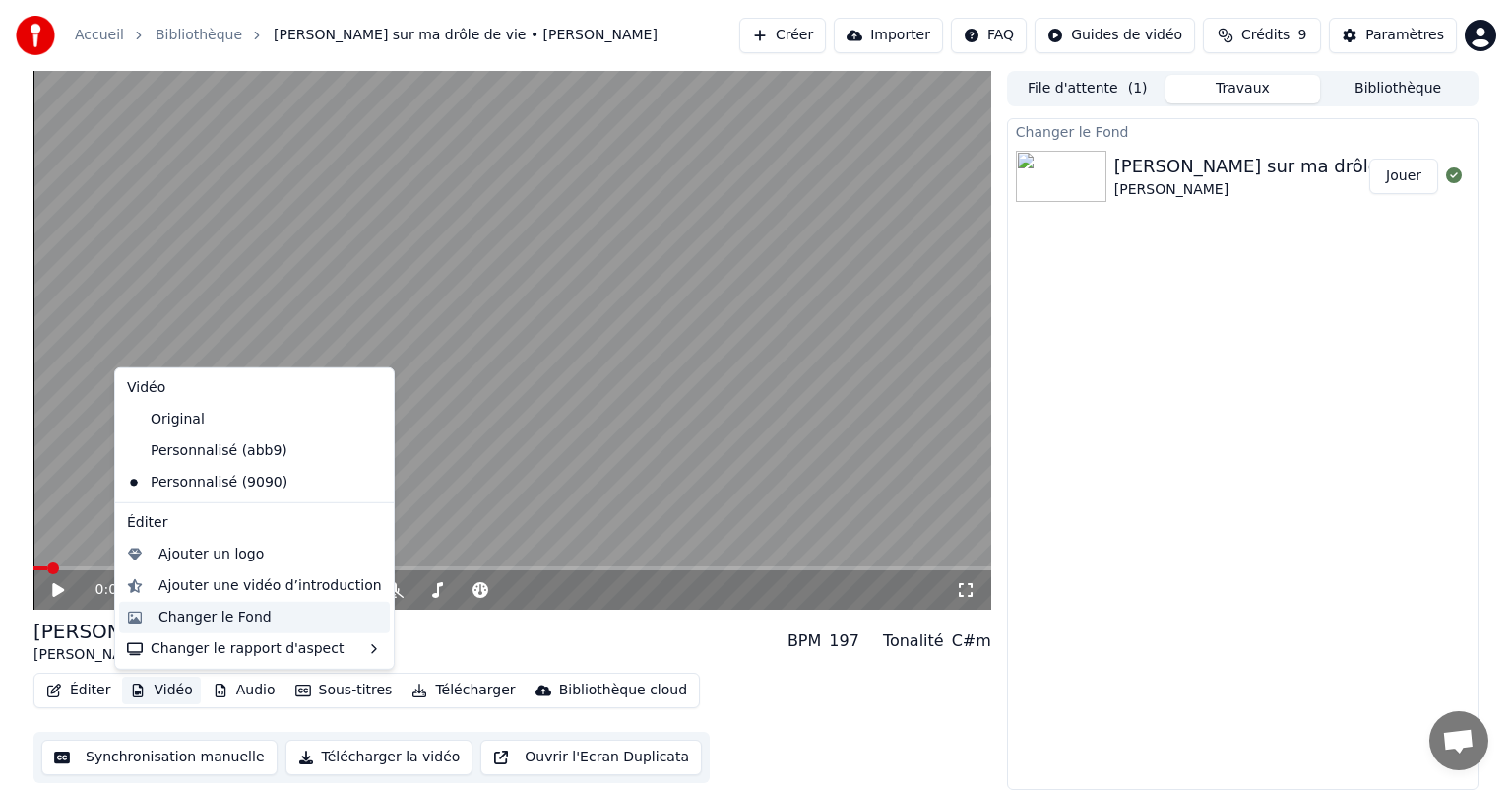
click at [190, 624] on div "Changer le Fond" at bounding box center [215, 618] width 113 height 20
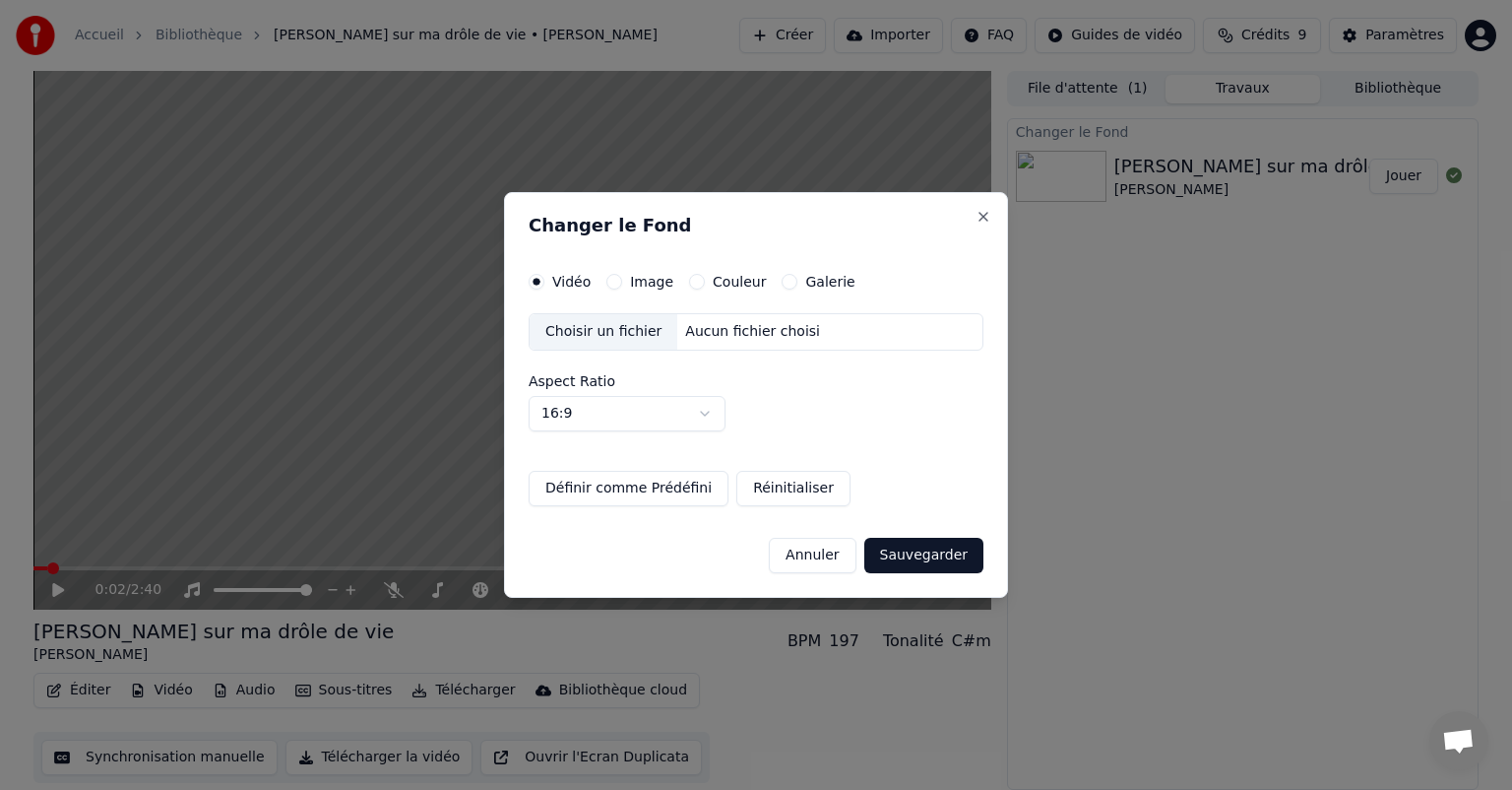
click at [621, 274] on div "Image" at bounding box center [640, 282] width 67 height 16
click at [616, 283] on button "Image" at bounding box center [615, 282] width 16 height 16
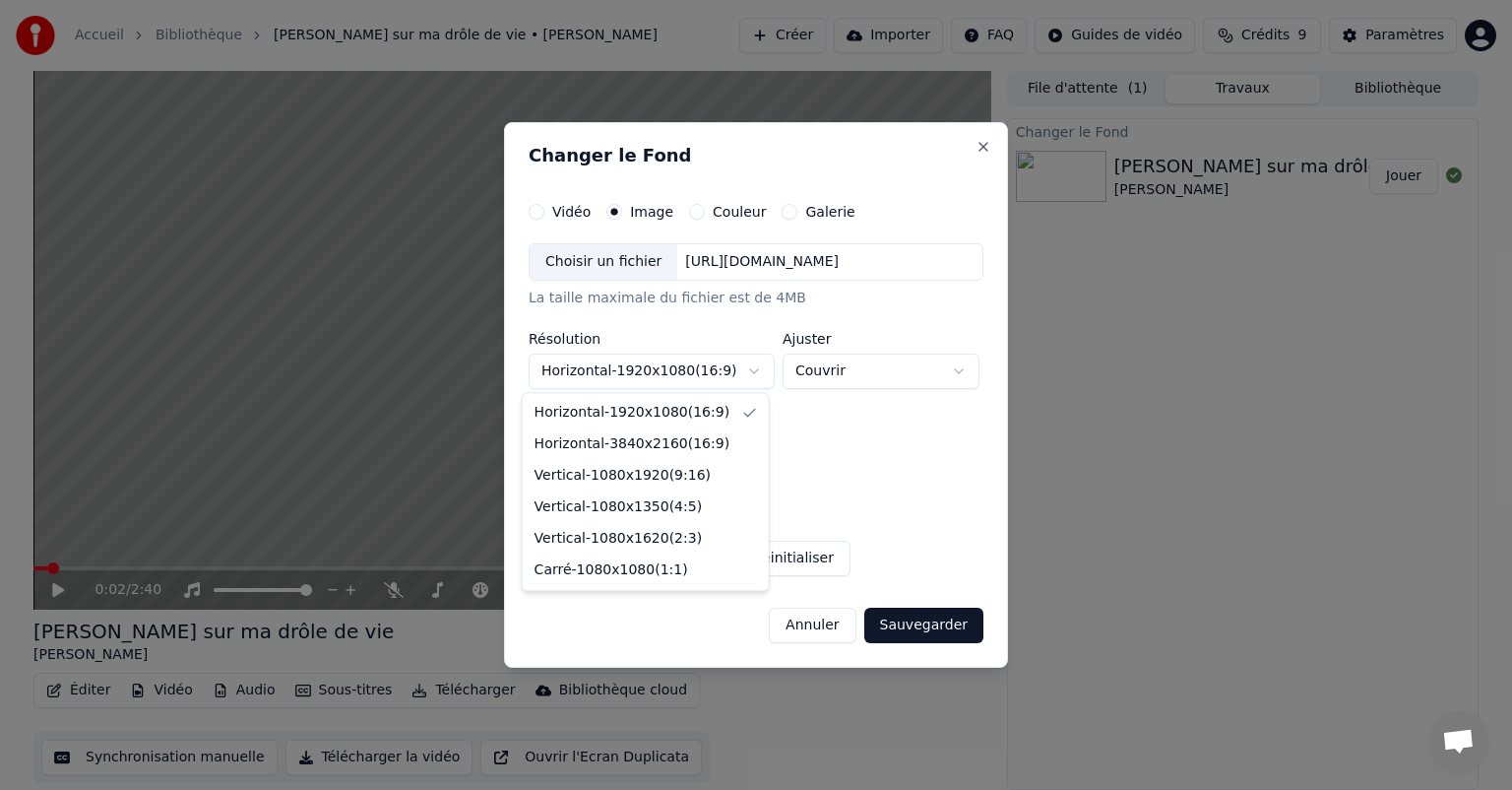
click at [677, 368] on body "**********" at bounding box center [756, 395] width 1512 height 790
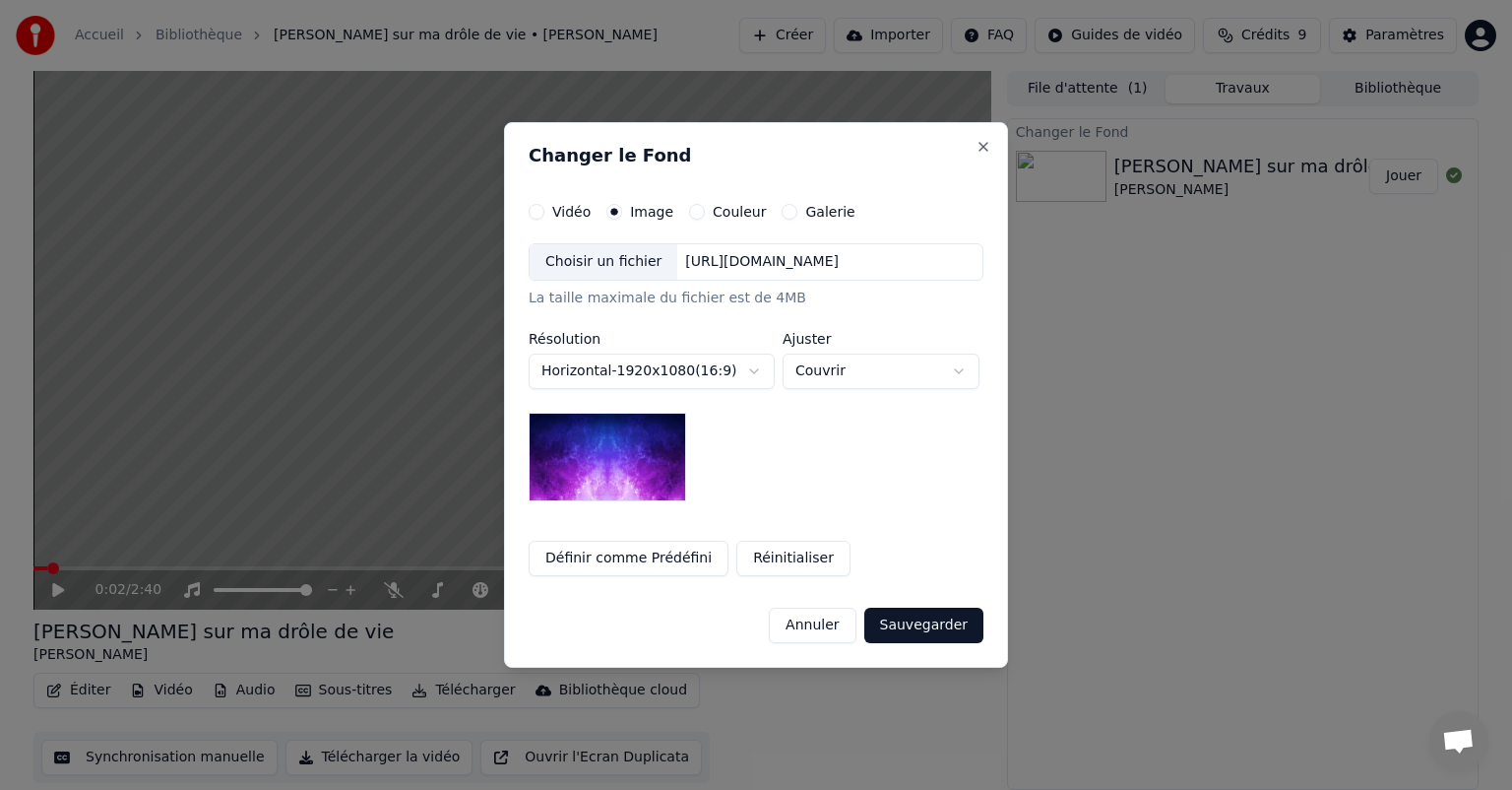
click at [816, 365] on body "**********" at bounding box center [756, 395] width 1512 height 790
click at [628, 272] on div "Choisir un fichier" at bounding box center [604, 262] width 148 height 35
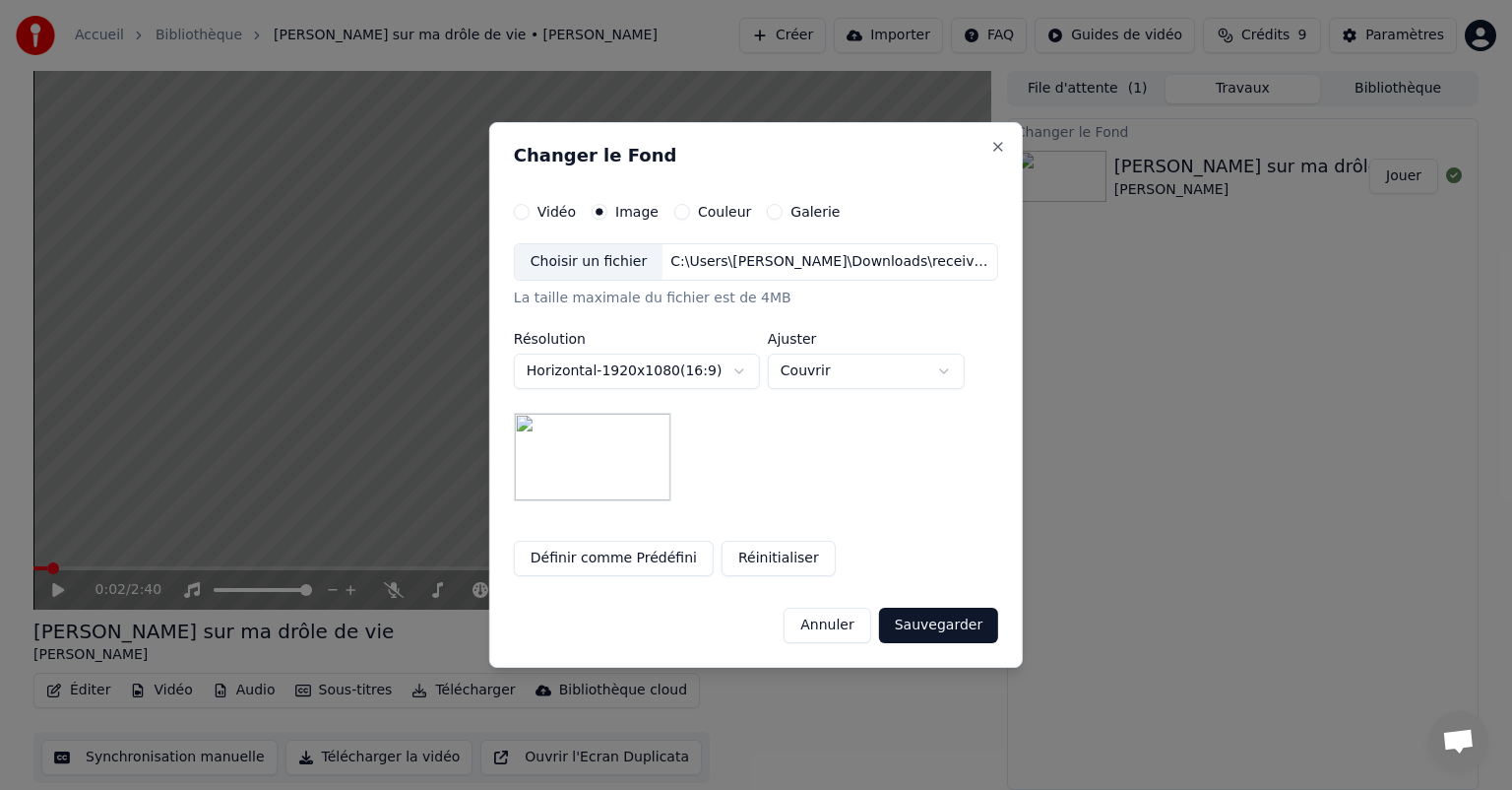
click at [938, 621] on button "Sauvegarder" at bounding box center [939, 625] width 119 height 35
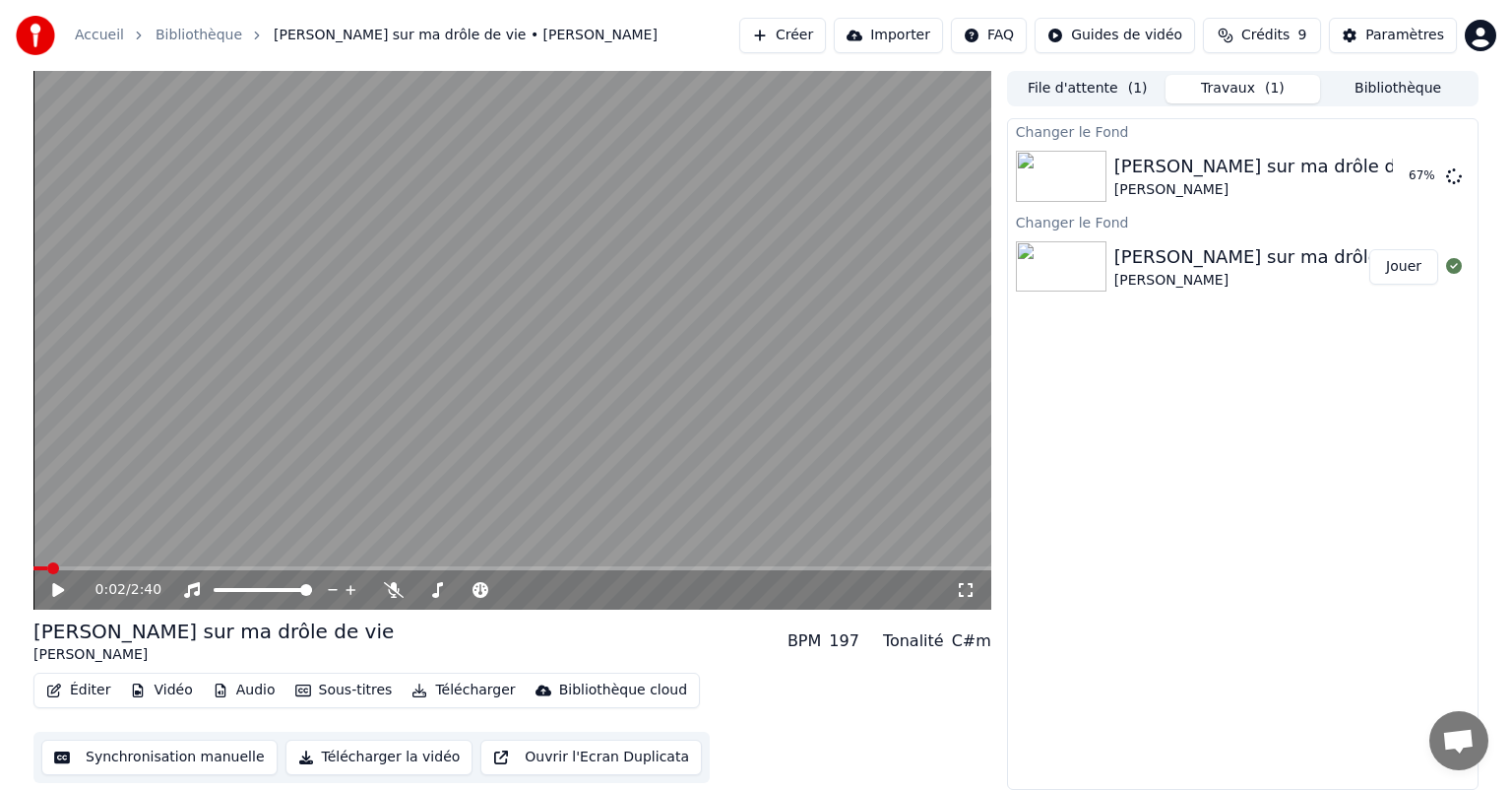
click at [1098, 542] on div "Changer le [PERSON_NAME] sur ma drôle de vie [PERSON_NAME] 67 % Changer le [PER…" at bounding box center [1243, 454] width 472 height 672
click at [1382, 176] on button "Jouer" at bounding box center [1405, 176] width 69 height 35
click at [66, 587] on icon at bounding box center [72, 590] width 46 height 16
click at [69, 584] on icon at bounding box center [72, 590] width 46 height 16
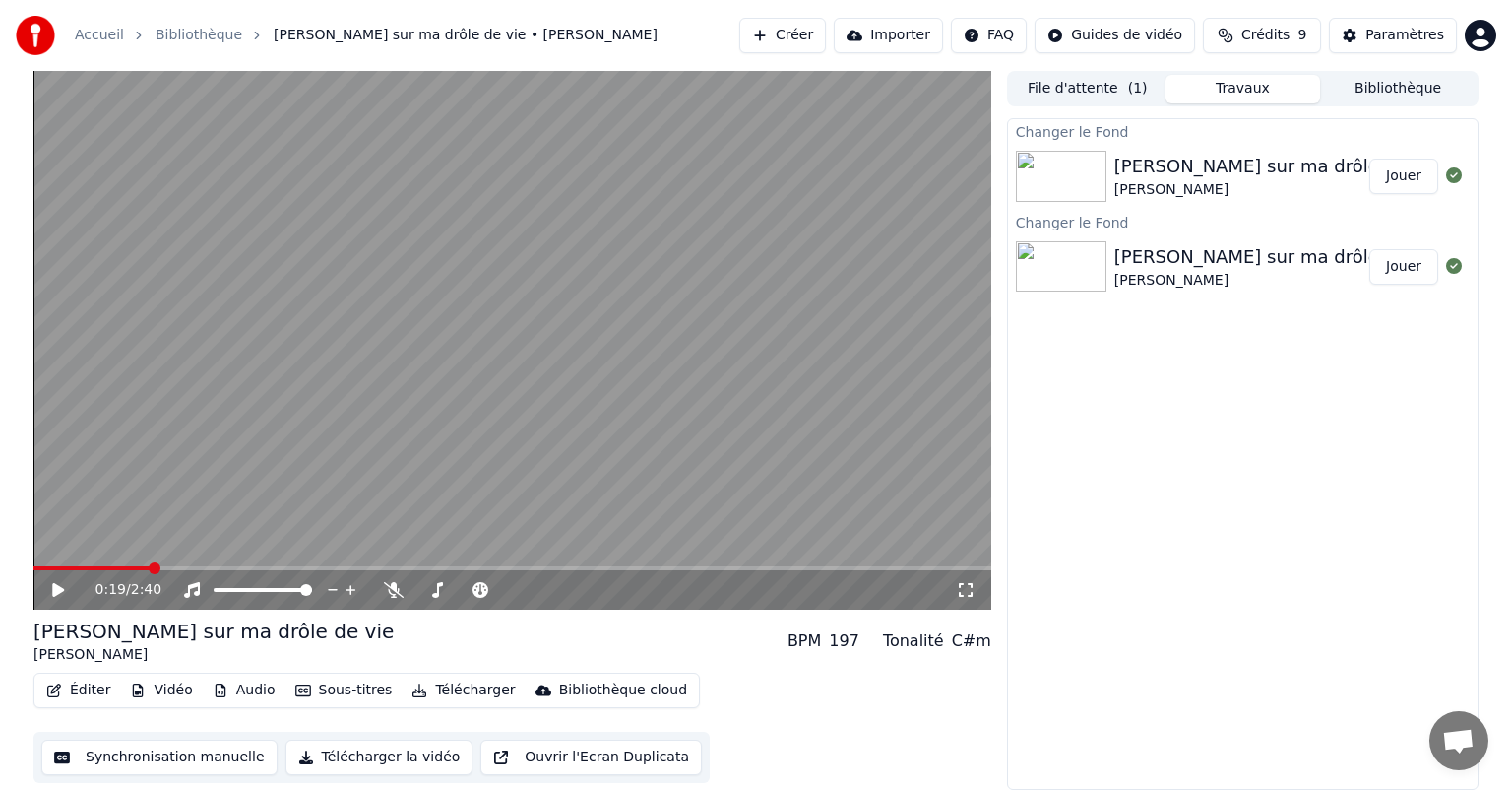
click at [69, 584] on icon at bounding box center [72, 590] width 46 height 16
click at [55, 595] on icon at bounding box center [58, 590] width 10 height 12
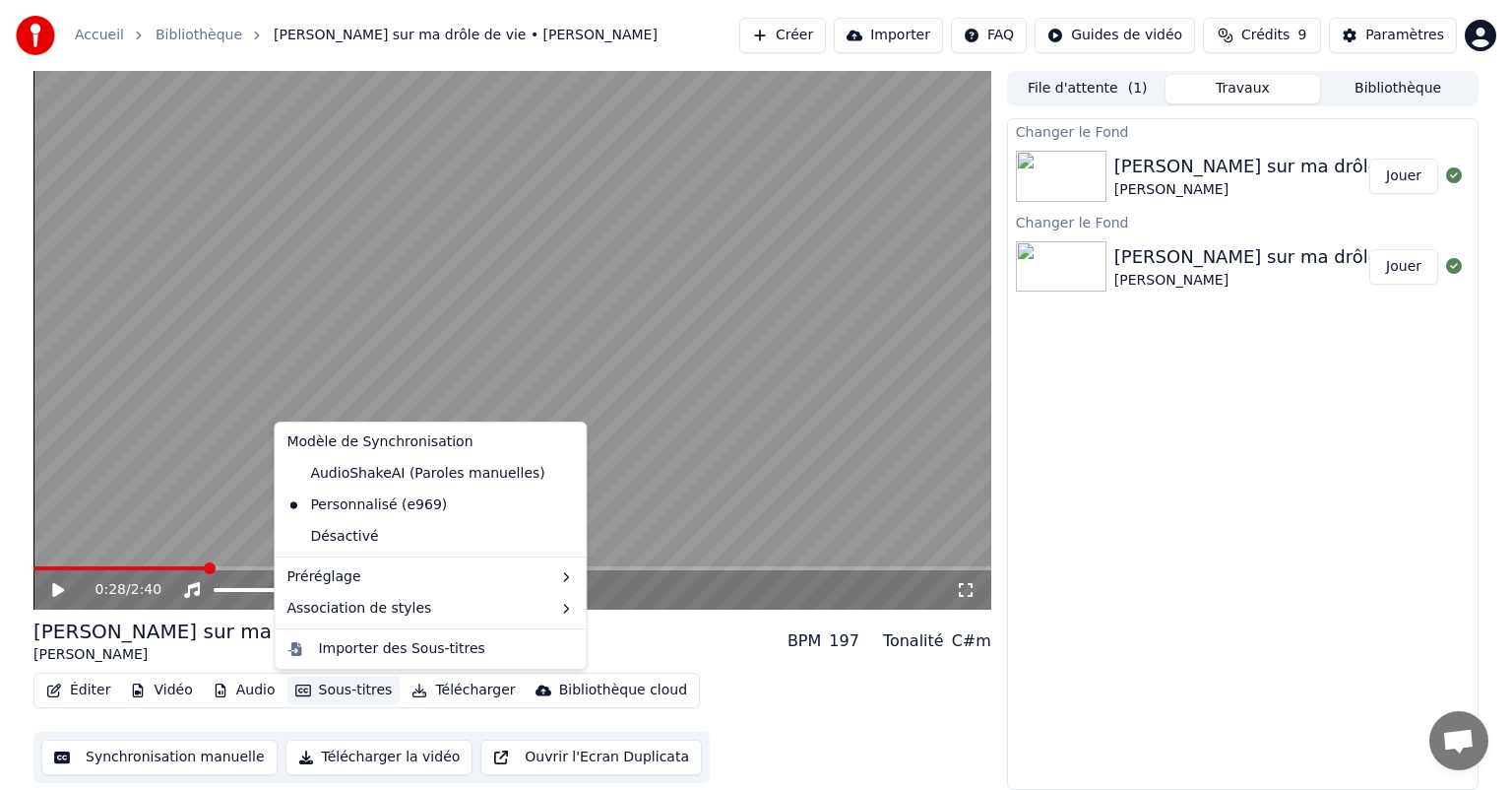
click at [308, 691] on button "Sous-titres" at bounding box center [344, 691] width 113 height 28
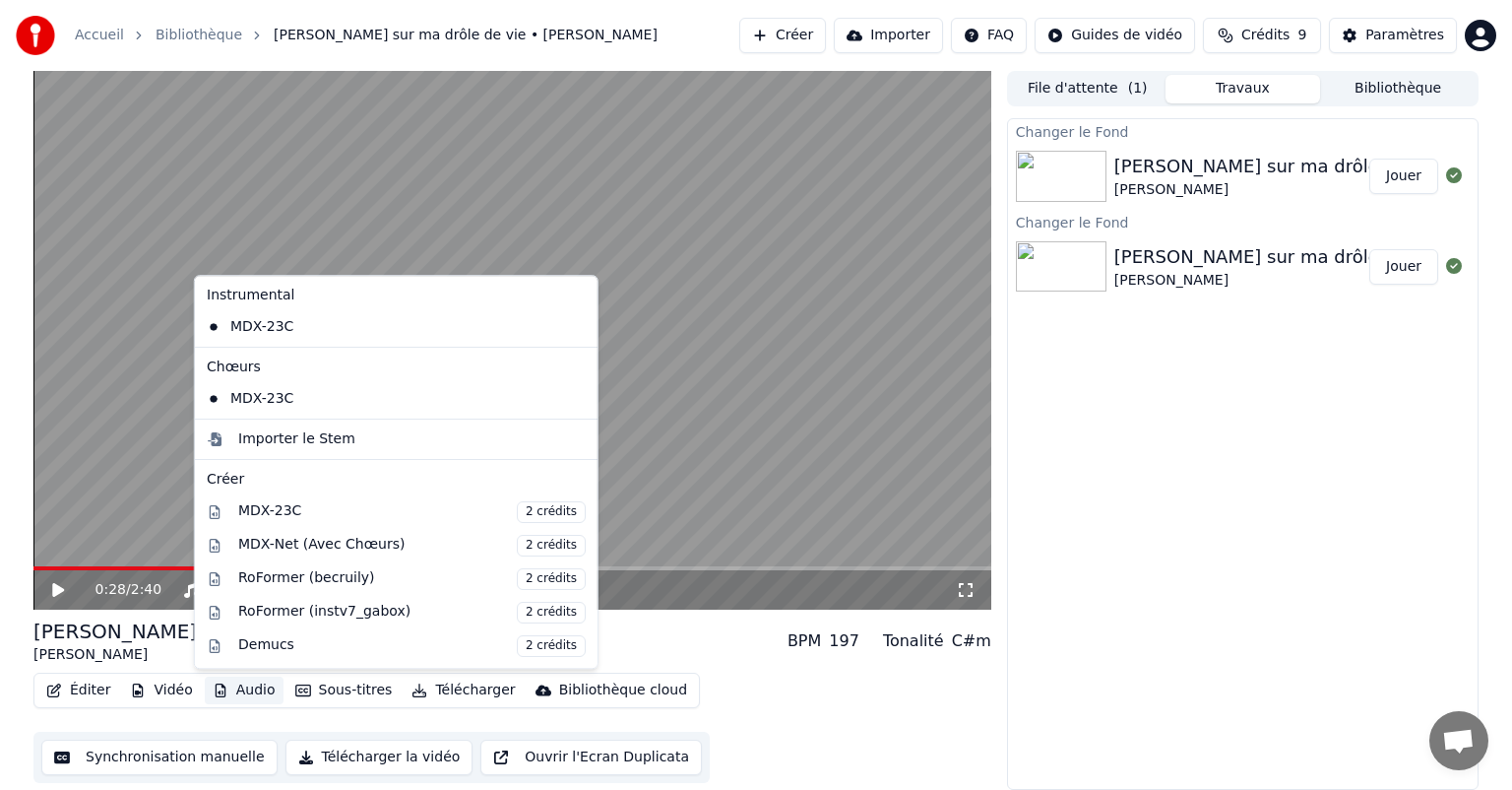
click at [781, 751] on div "Éditer Vidéo Audio Sous-titres Télécharger Bibliothèque cloud Synchronisation m…" at bounding box center [512, 728] width 958 height 110
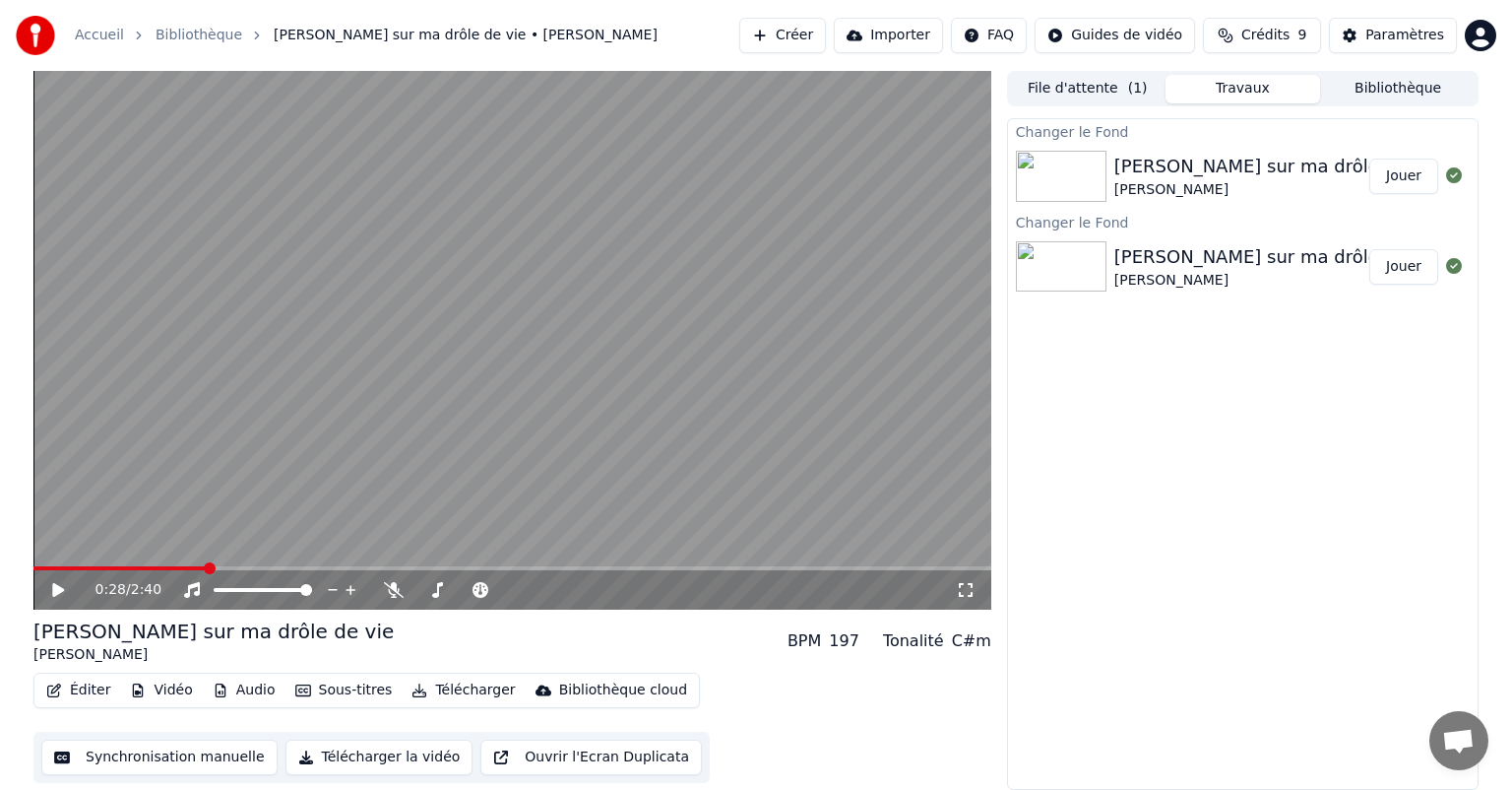
click at [619, 753] on button "Ouvrir l'Ecran Duplicata" at bounding box center [591, 757] width 222 height 35
click at [61, 594] on icon at bounding box center [58, 590] width 10 height 12
click at [245, 756] on button "Synchronisation manuelle" at bounding box center [160, 757] width 236 height 35
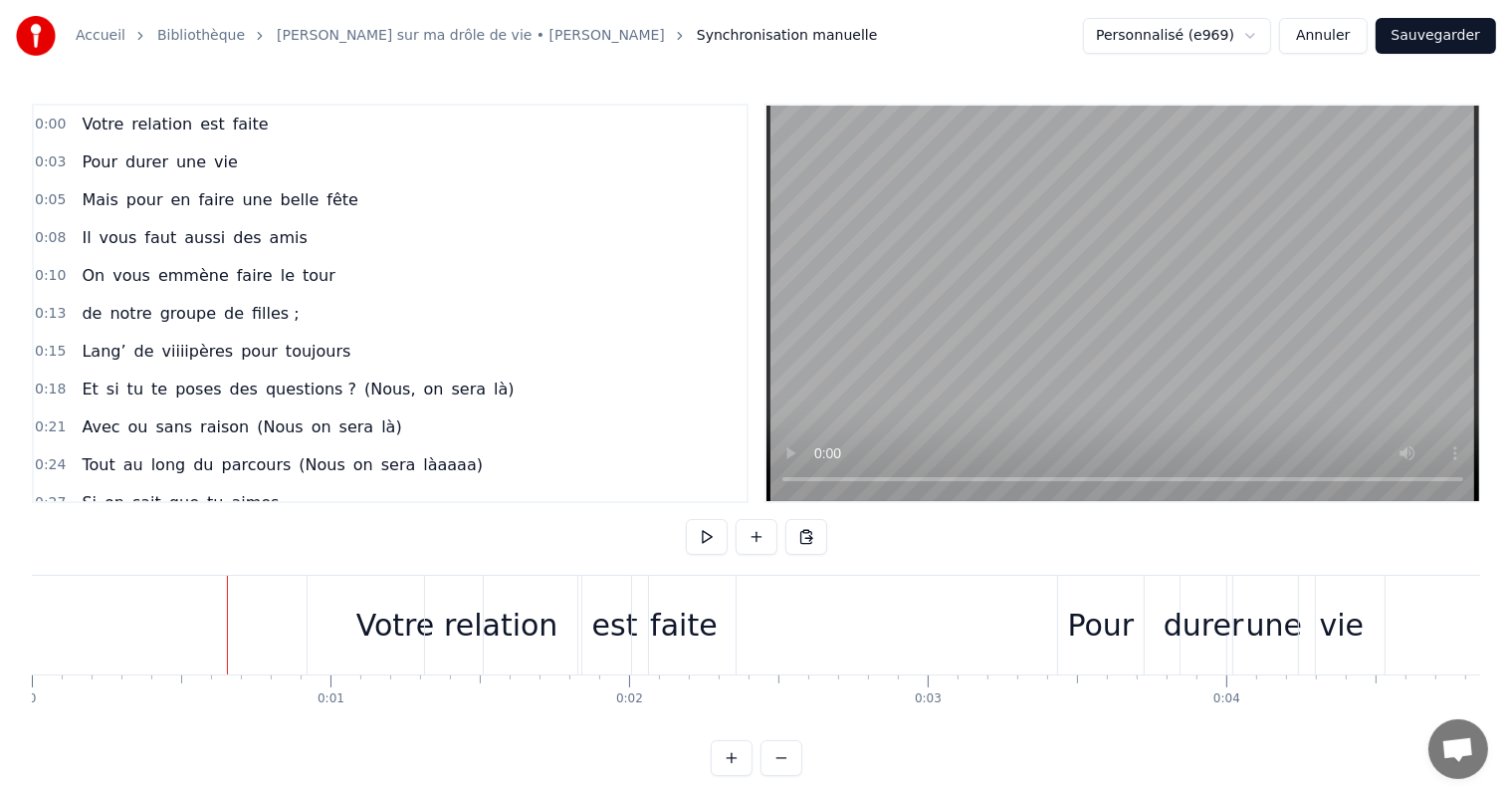
click at [129, 117] on span "relation" at bounding box center [161, 124] width 65 height 23
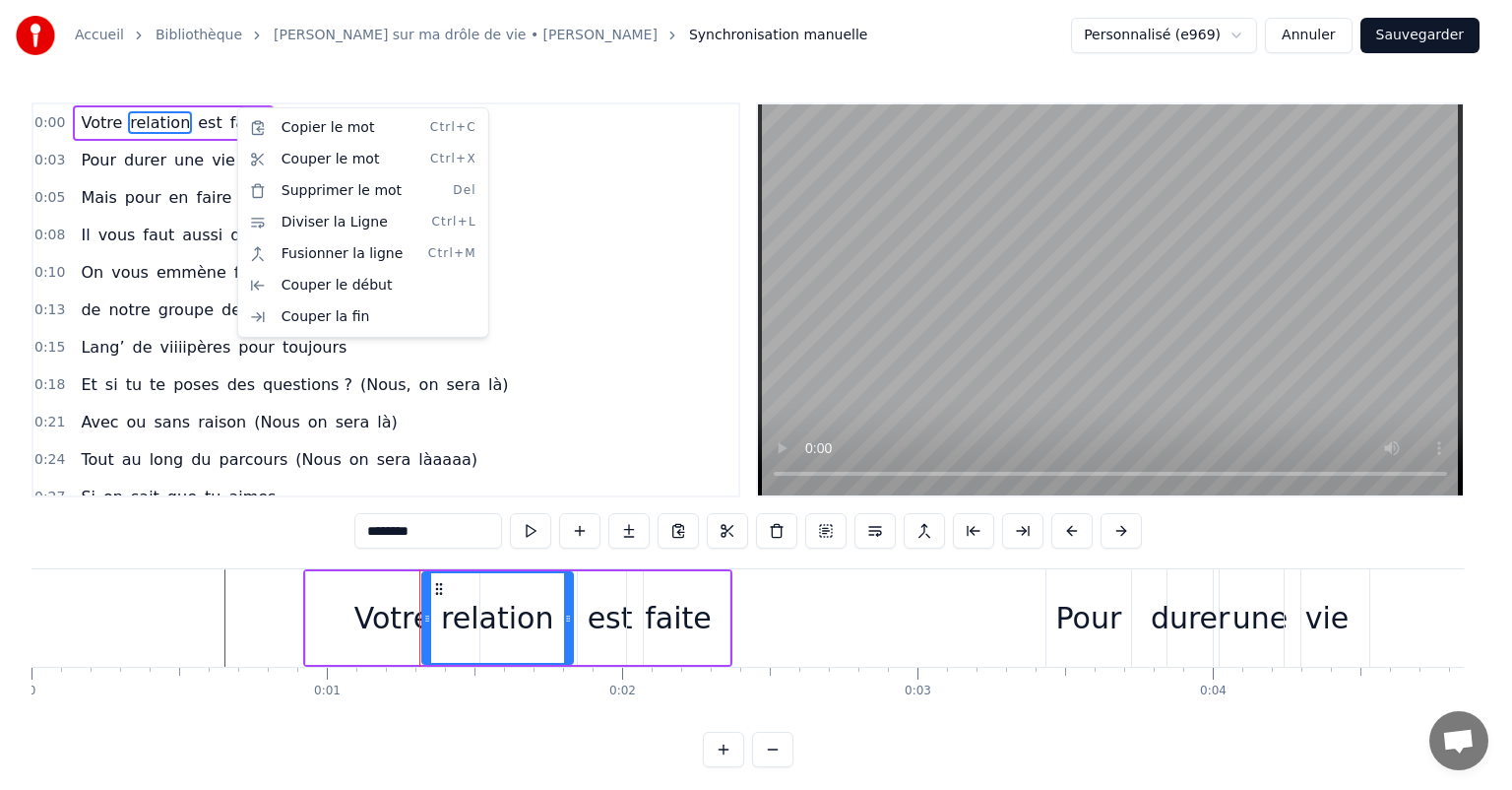
click at [550, 248] on html "Accueil Bibliothèque Chanson sur ma drôle de vie • [PERSON_NAME] Synchronisatio…" at bounding box center [756, 399] width 1512 height 799
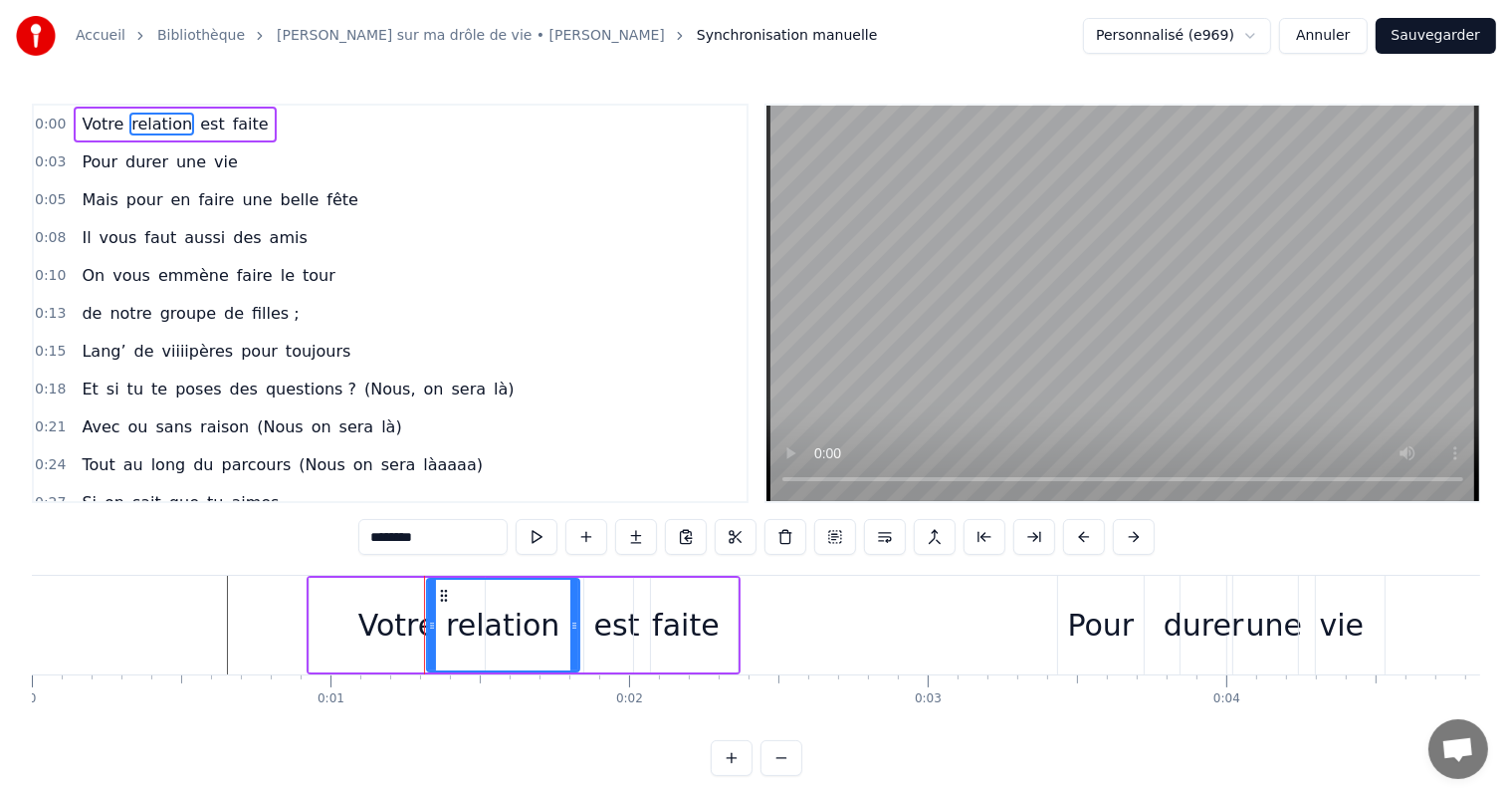
click at [319, 383] on div "Et si tu te poses des questions ? (Nous, on sera là)" at bounding box center [298, 390] width 448 height 36
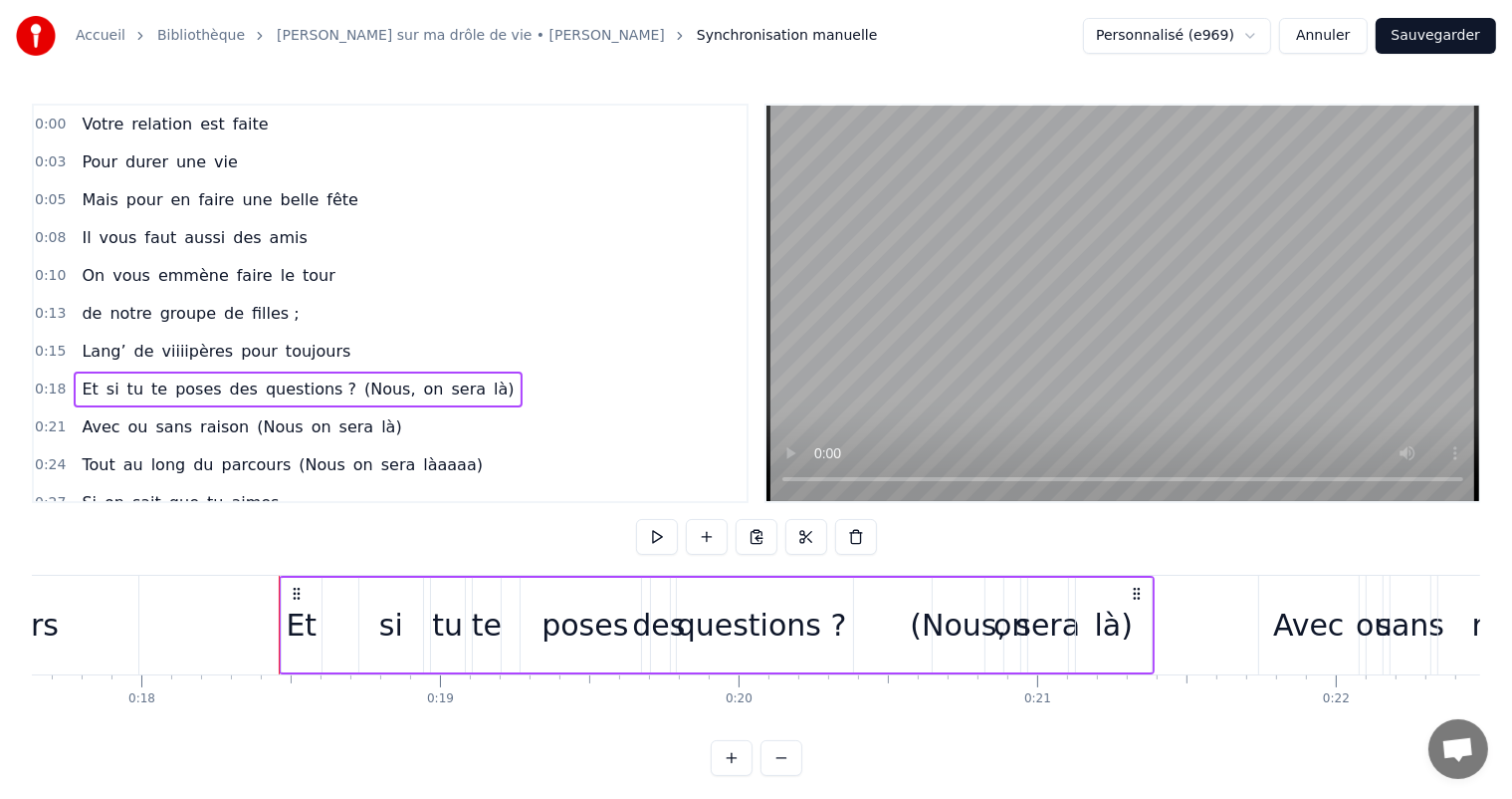
scroll to position [0, 5414]
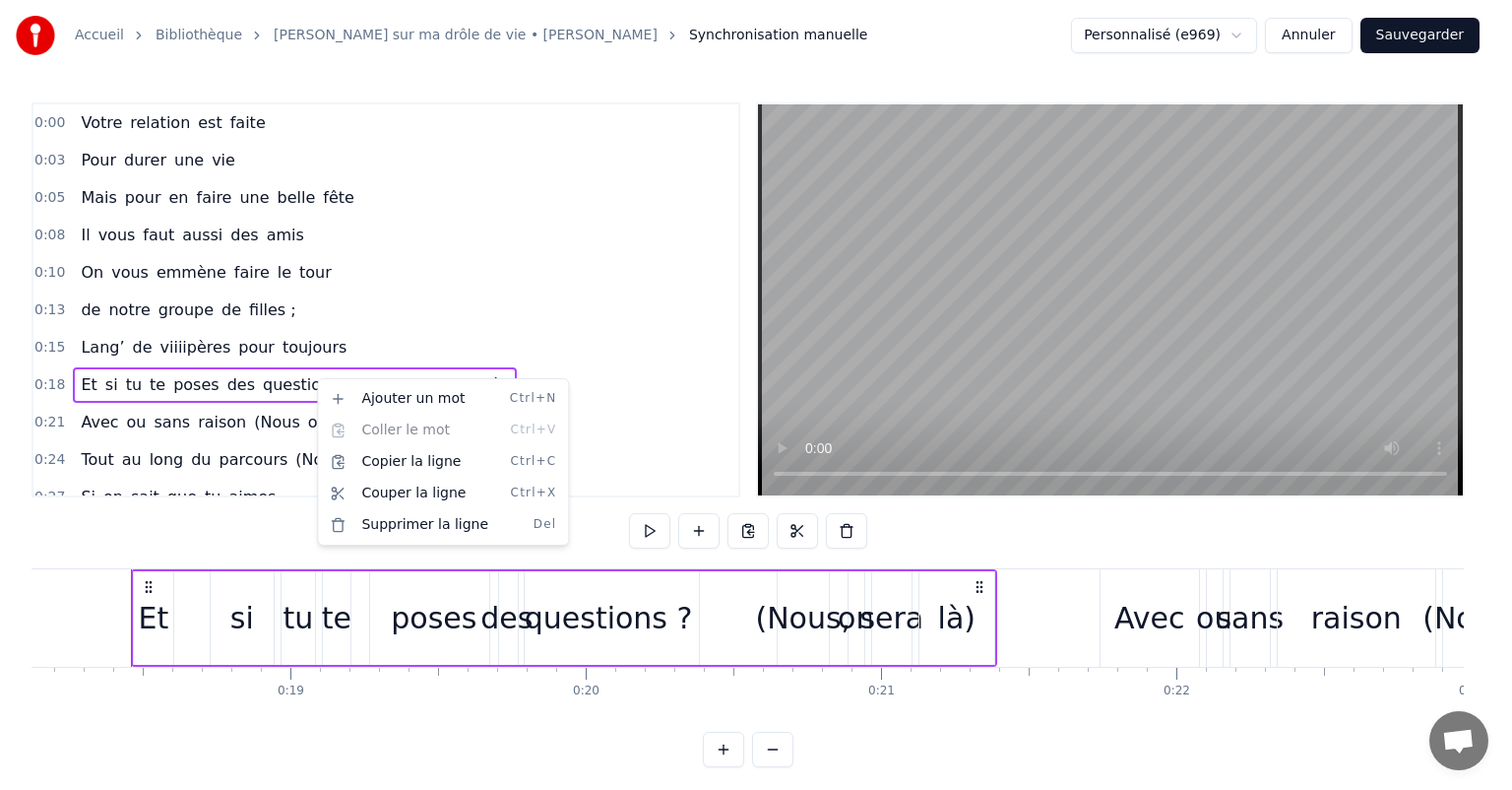
click at [315, 378] on html "Accueil Bibliothèque Chanson sur ma drôle de vie • [PERSON_NAME] Synchronisatio…" at bounding box center [756, 399] width 1512 height 799
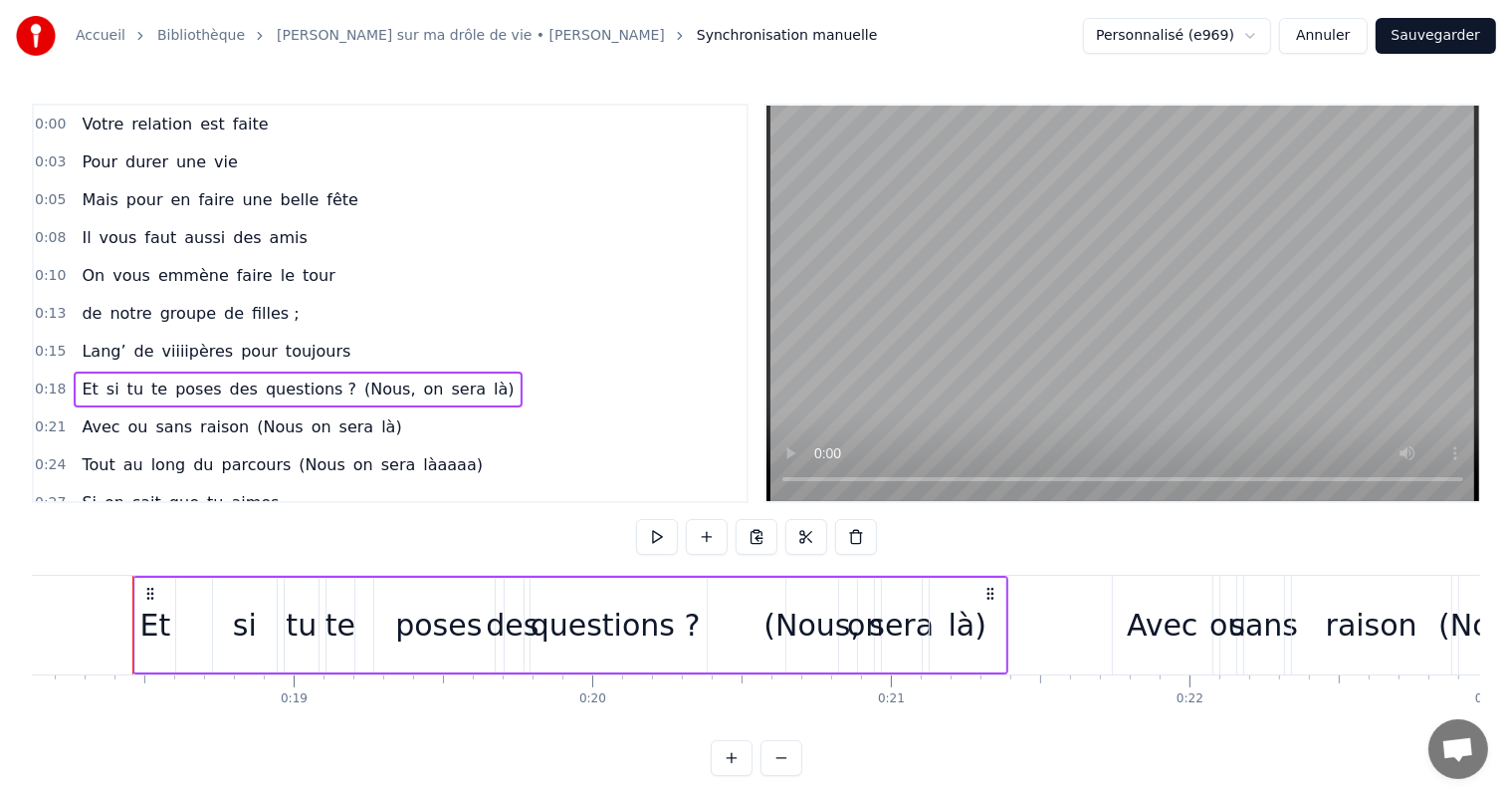
click at [363, 378] on span "(Nous," at bounding box center [390, 389] width 56 height 23
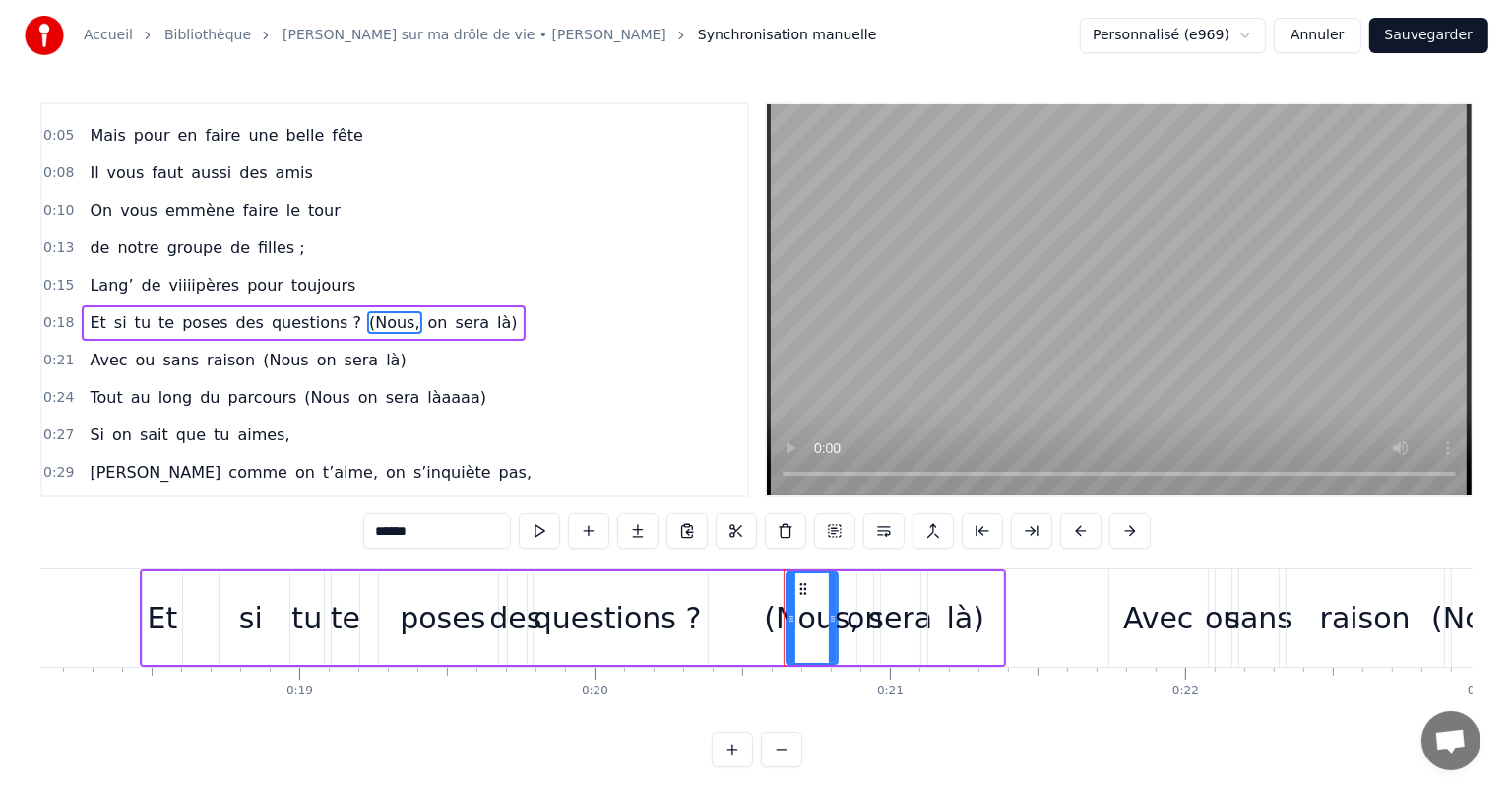
scroll to position [75, 0]
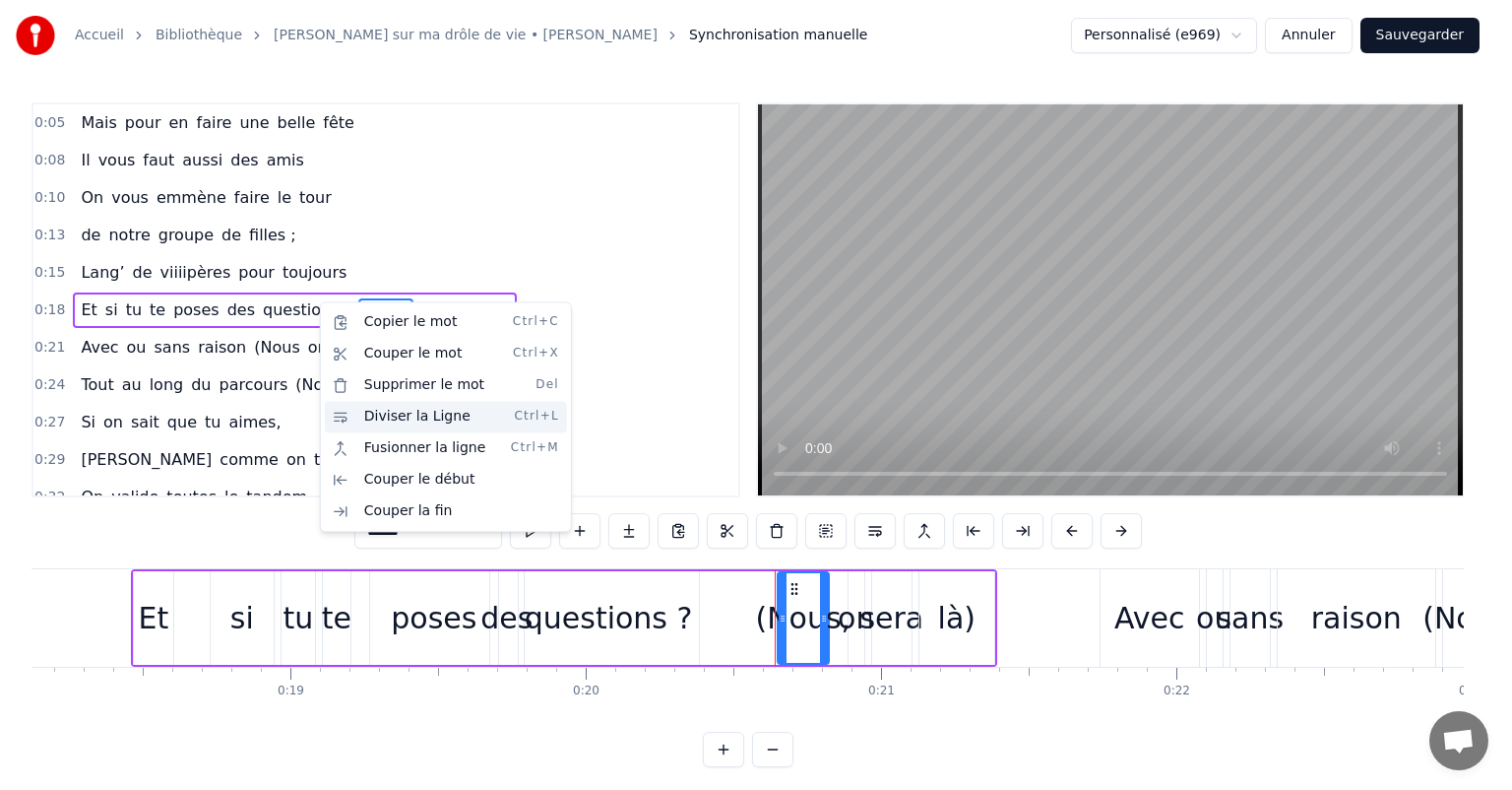
click at [398, 415] on div "Diviser la Ligne Ctrl+L" at bounding box center [446, 417] width 242 height 32
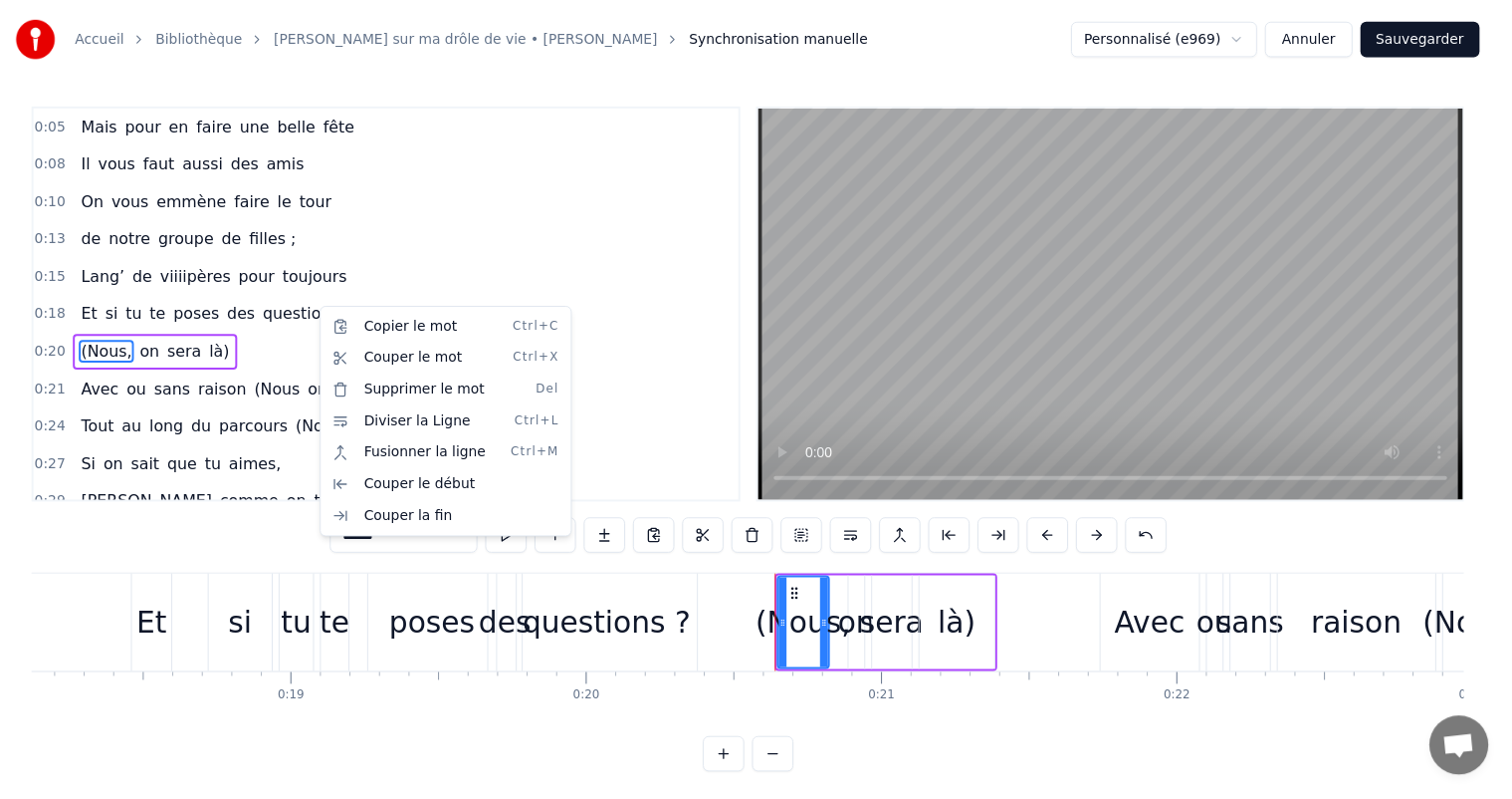
scroll to position [113, 0]
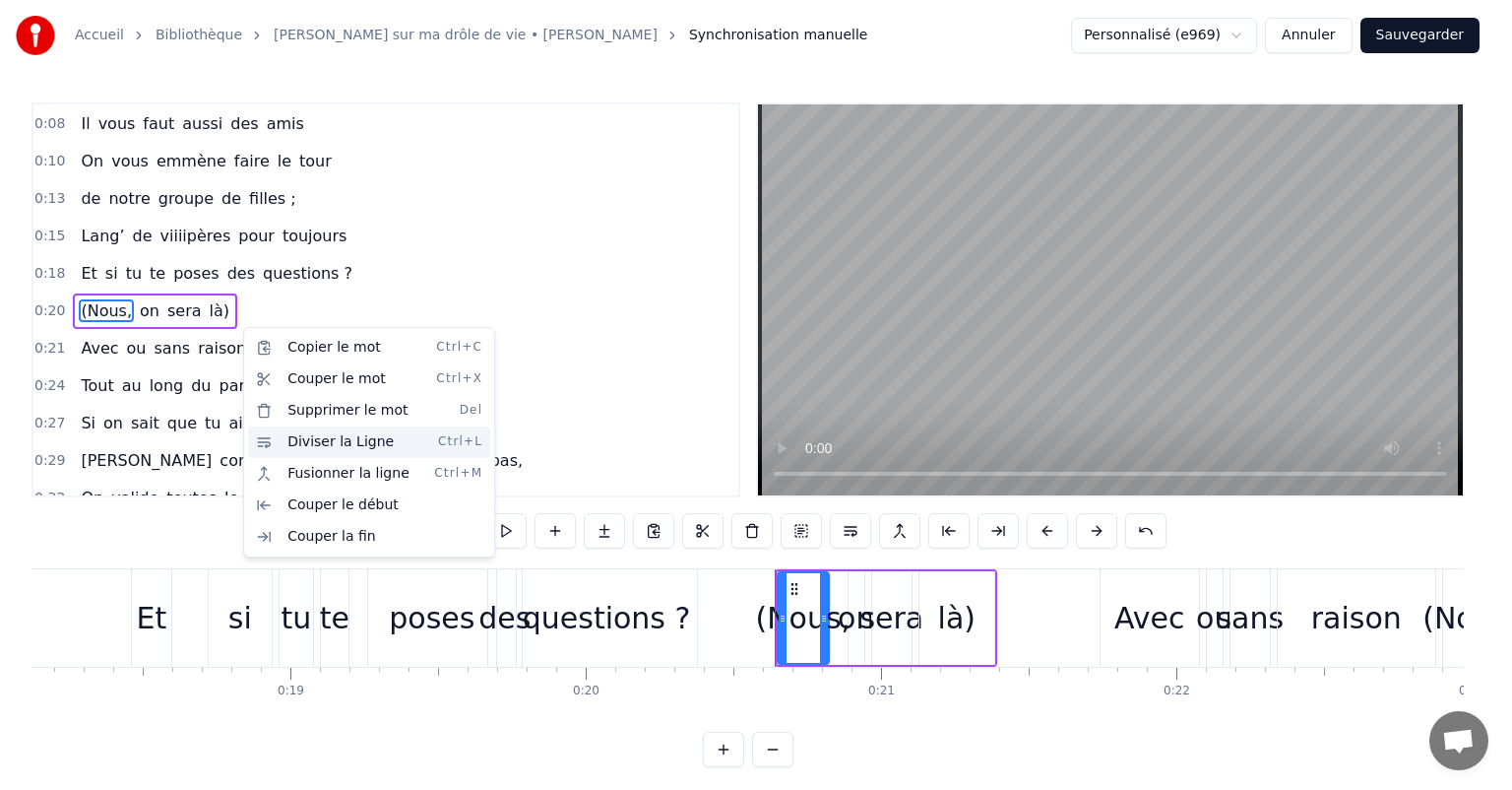
click at [329, 440] on div "Diviser la Ligne Ctrl+L" at bounding box center [369, 442] width 242 height 32
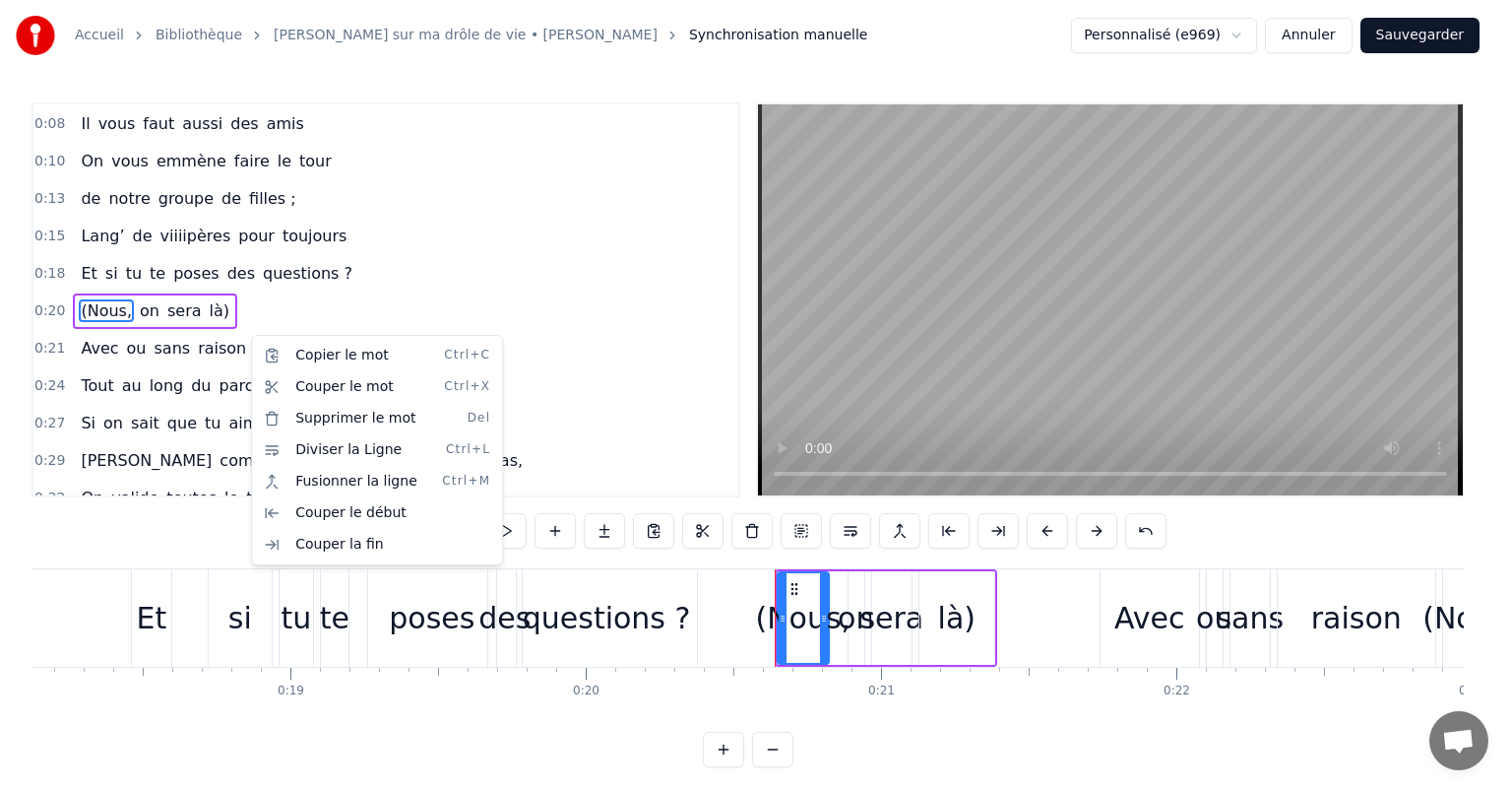
click at [249, 335] on html "Accueil Bibliothèque Chanson sur ma drôle de vie • [PERSON_NAME] Synchronisatio…" at bounding box center [756, 399] width 1512 height 799
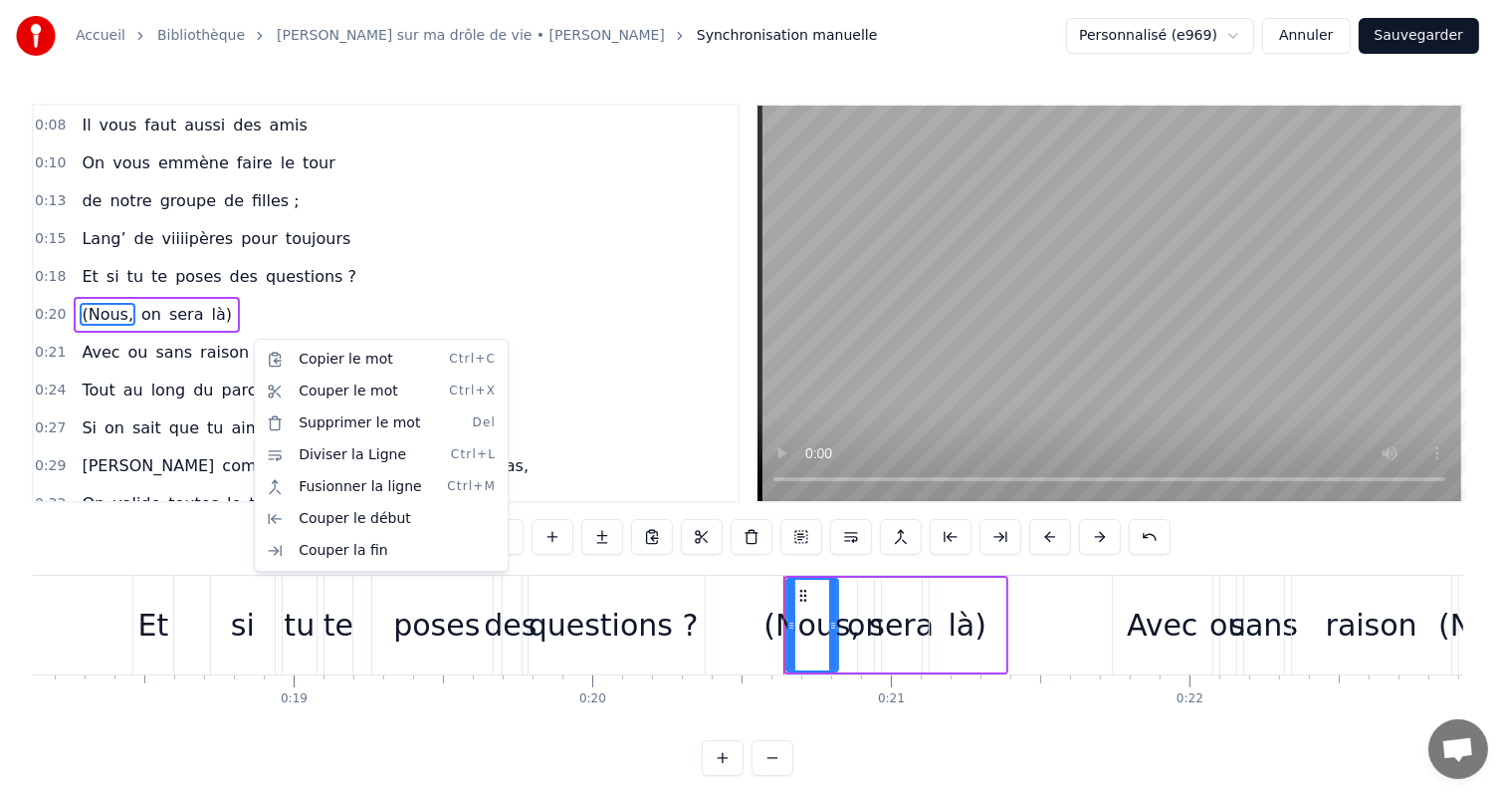
click at [255, 341] on span "(Nous" at bounding box center [280, 352] width 50 height 23
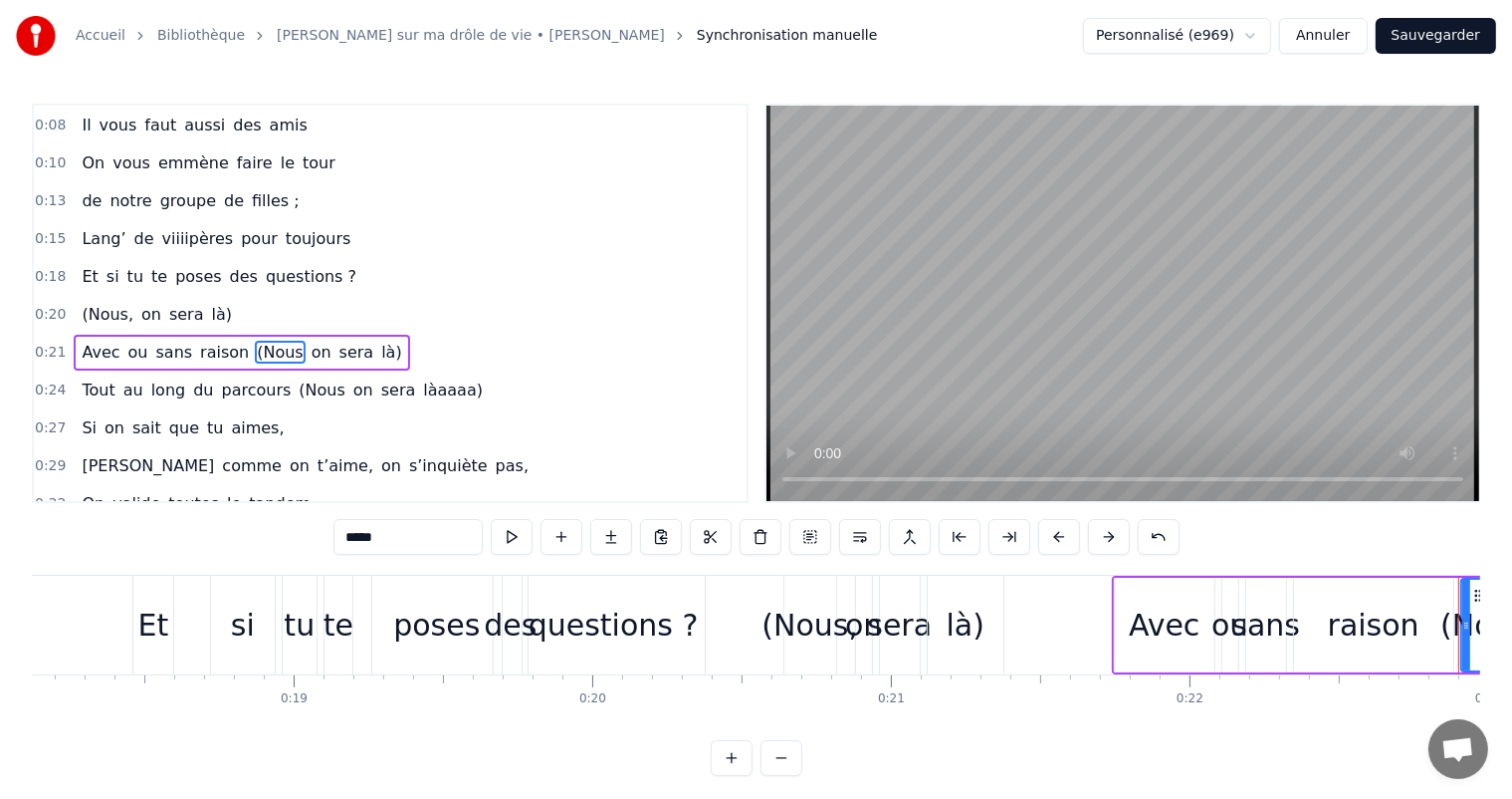
type input "*****"
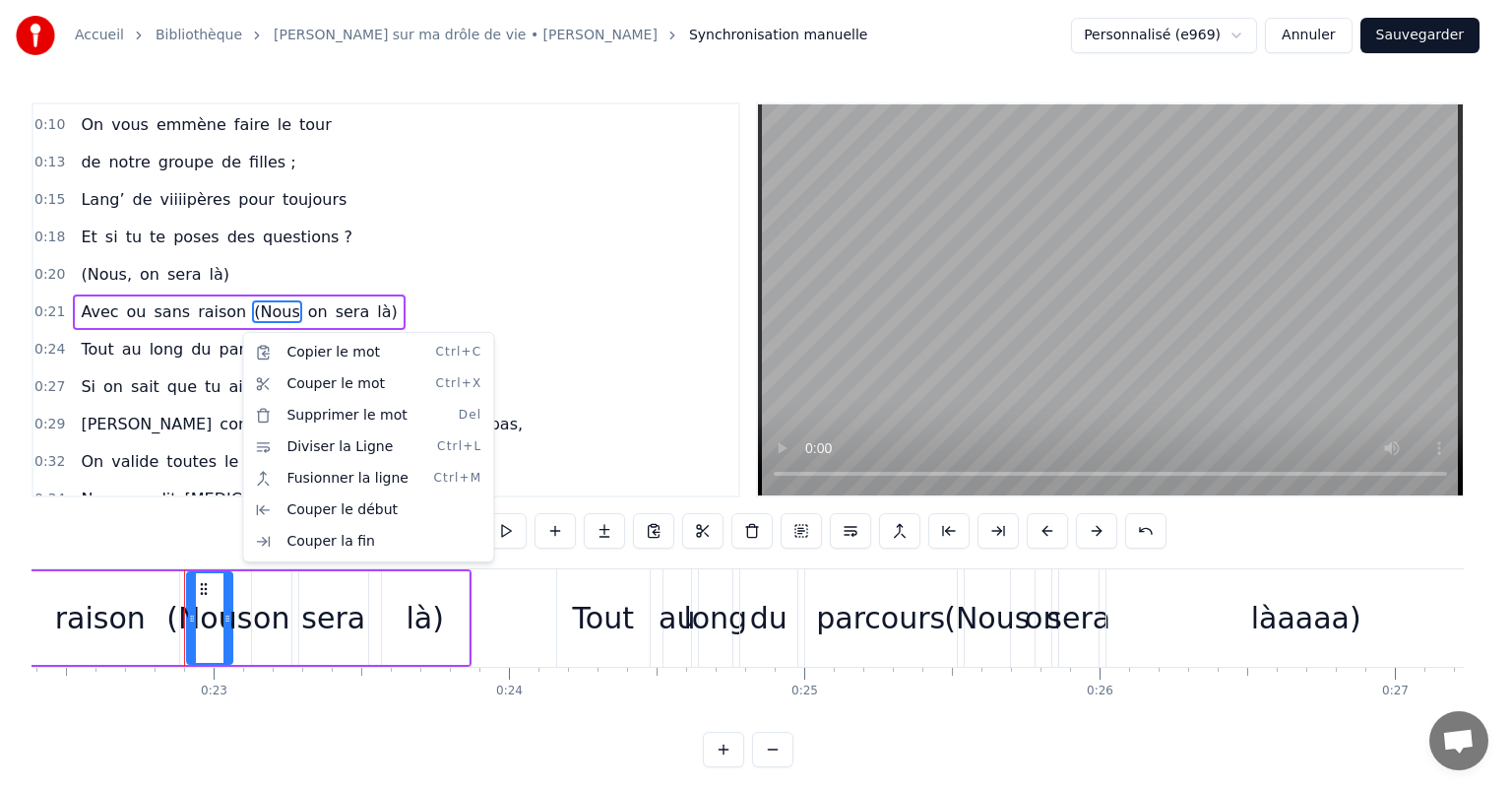
scroll to position [0, 6666]
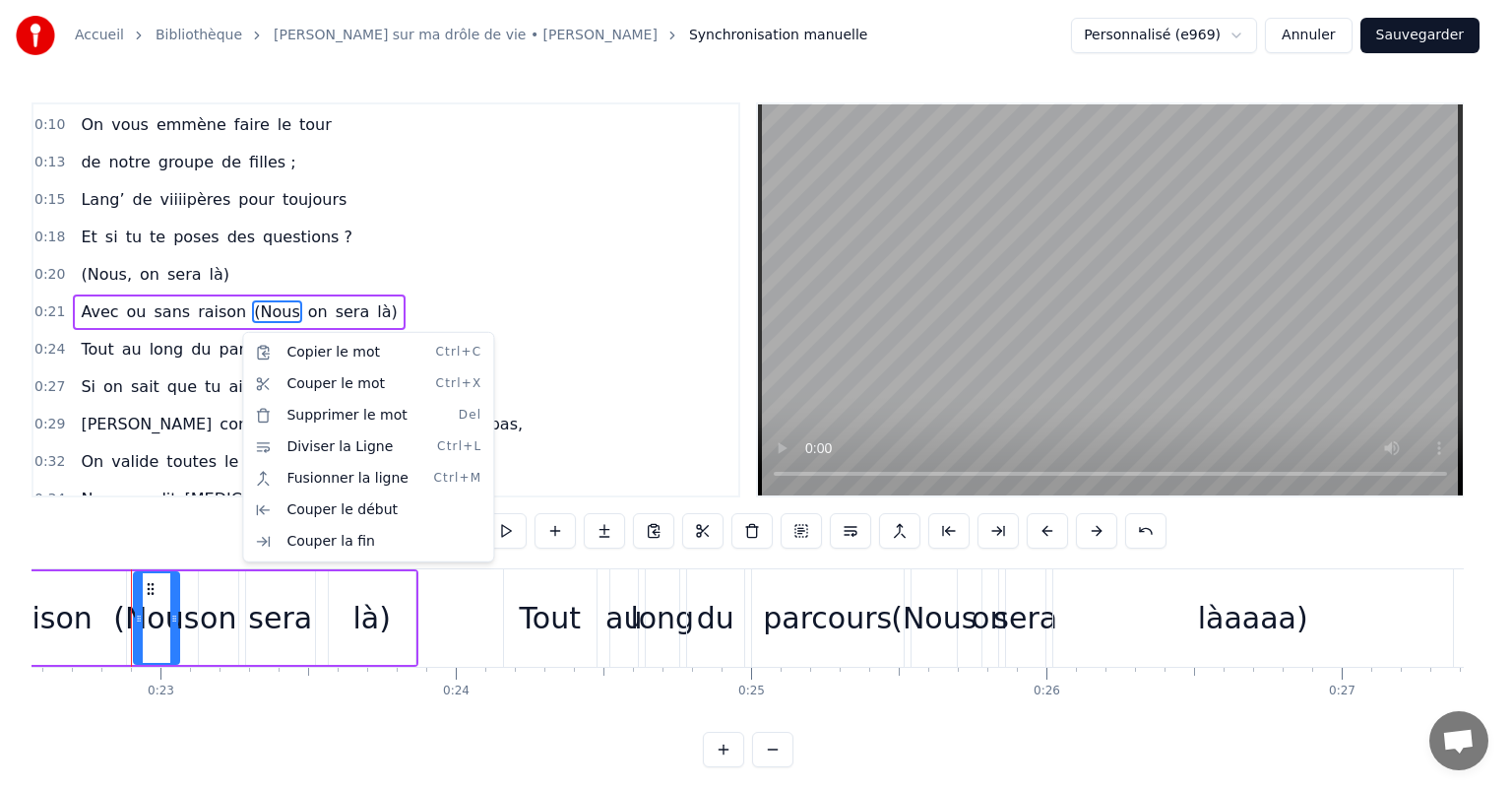
click at [244, 307] on html "Accueil Bibliothèque Chanson sur ma drôle de vie • [PERSON_NAME] Synchronisatio…" at bounding box center [756, 399] width 1512 height 799
click at [310, 410] on div "Diviser la Ligne Ctrl+L" at bounding box center [372, 423] width 242 height 32
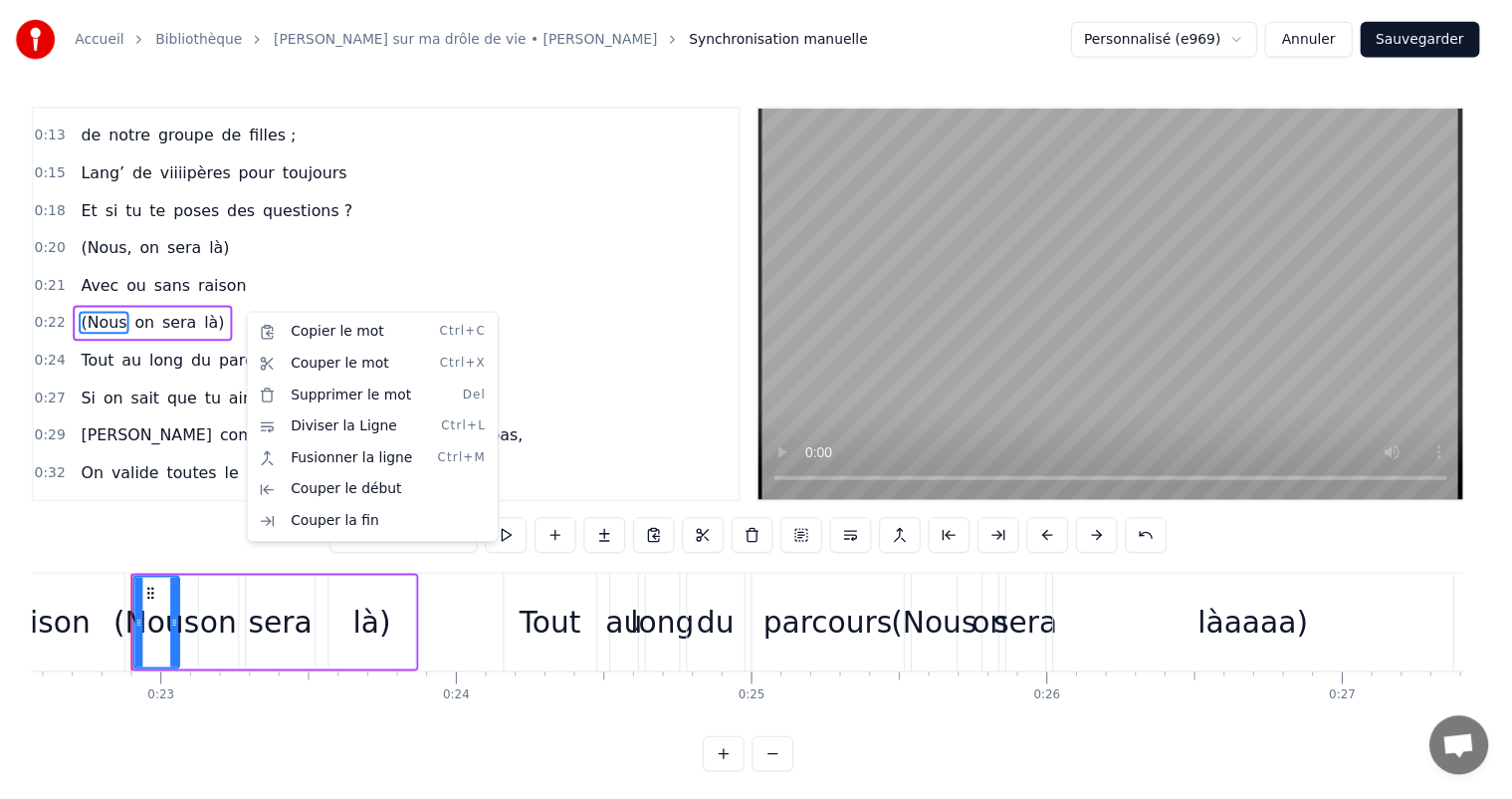
scroll to position [186, 0]
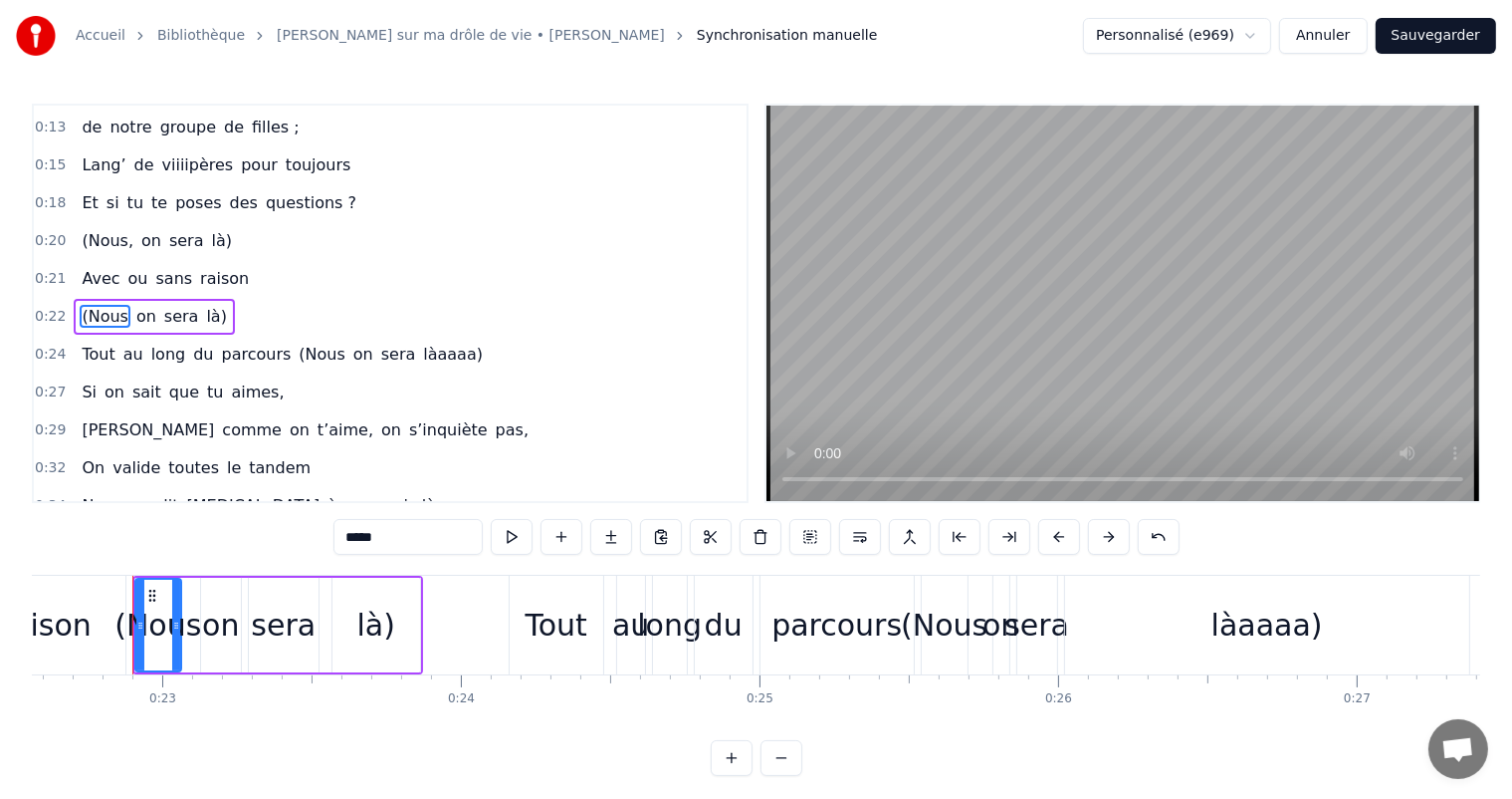
click at [297, 347] on span "(Nous" at bounding box center [322, 354] width 50 height 23
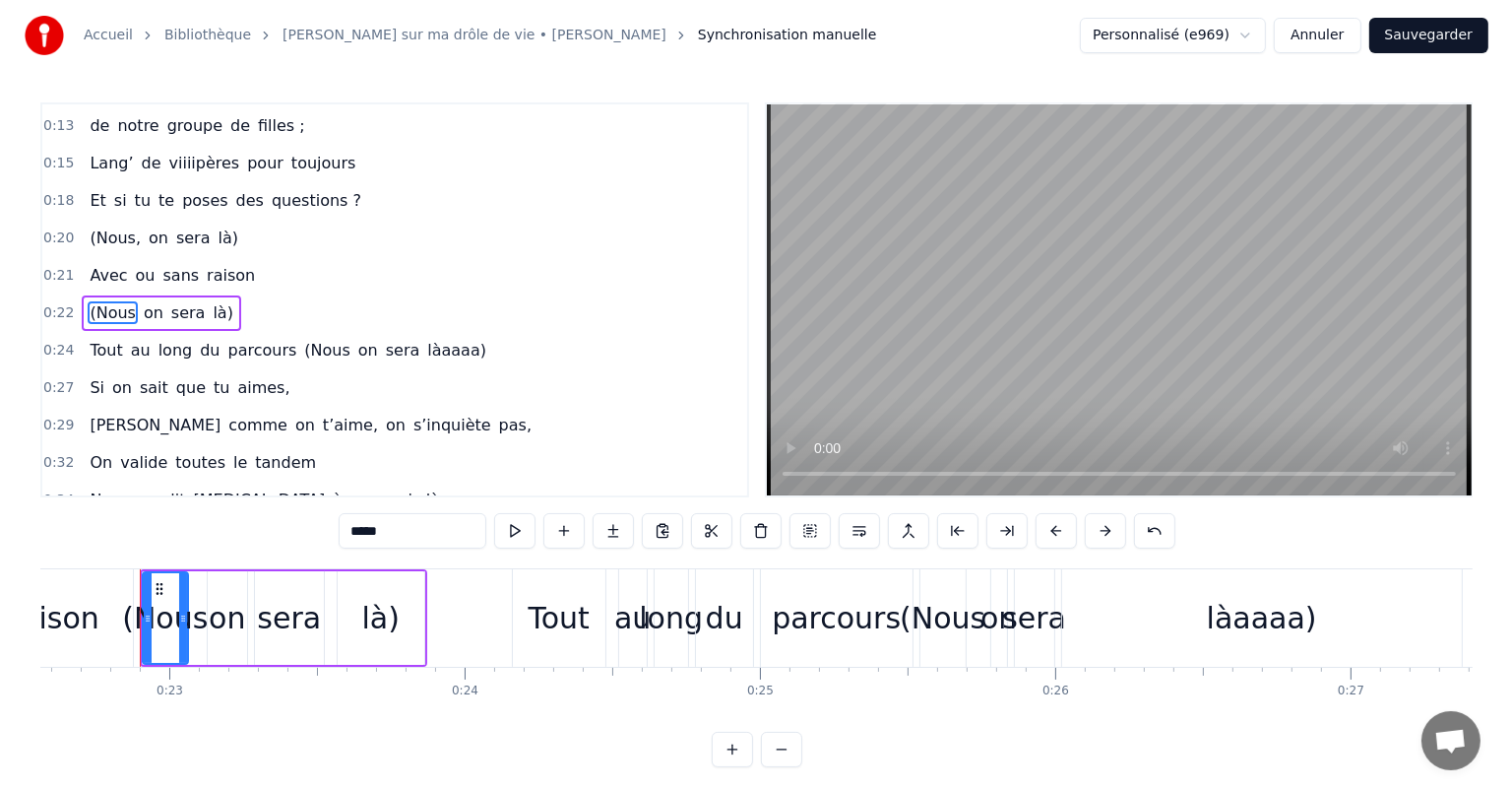
scroll to position [221, 0]
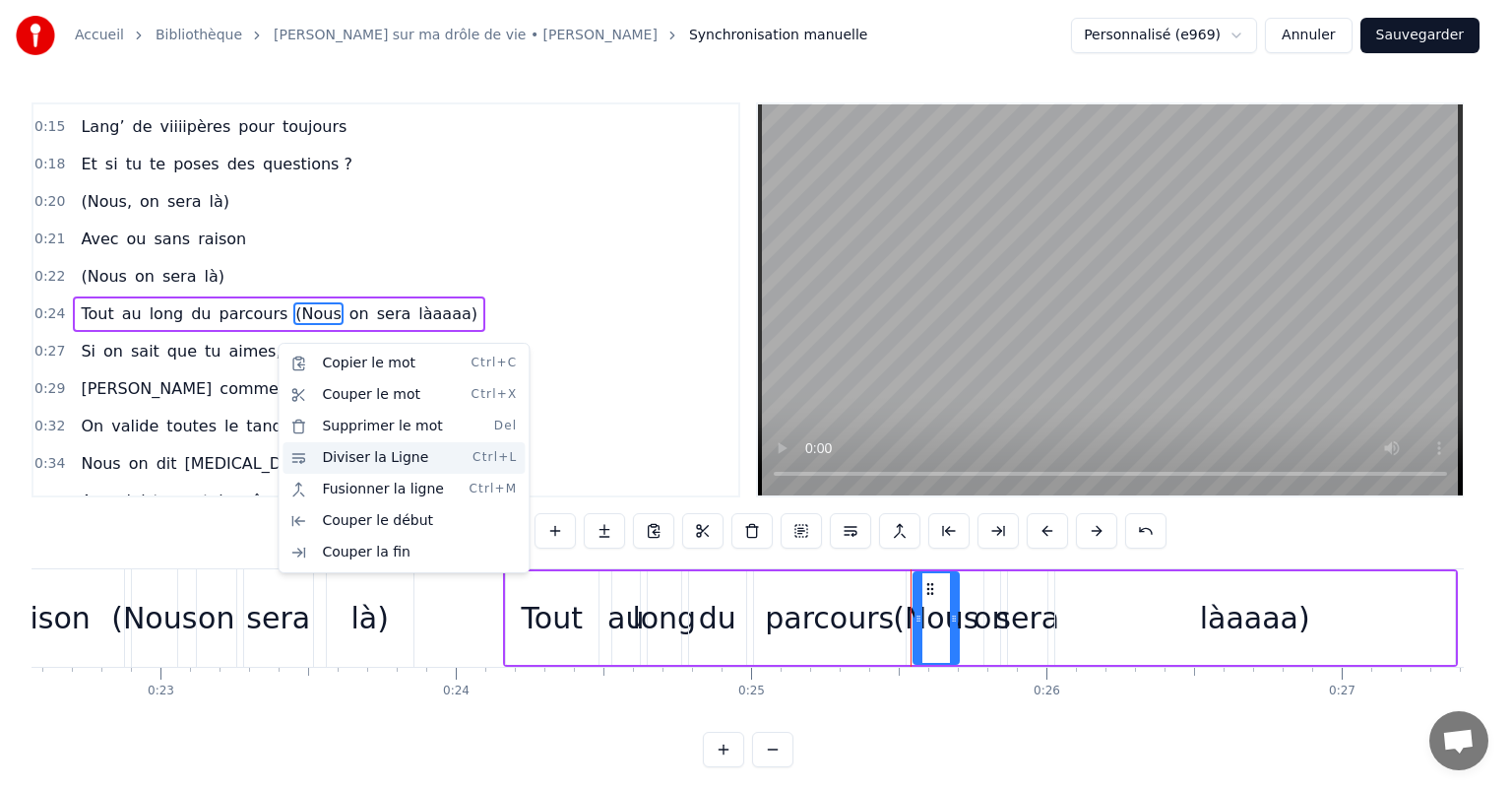
click at [327, 442] on div "Diviser la Ligne Ctrl+L" at bounding box center [404, 458] width 242 height 32
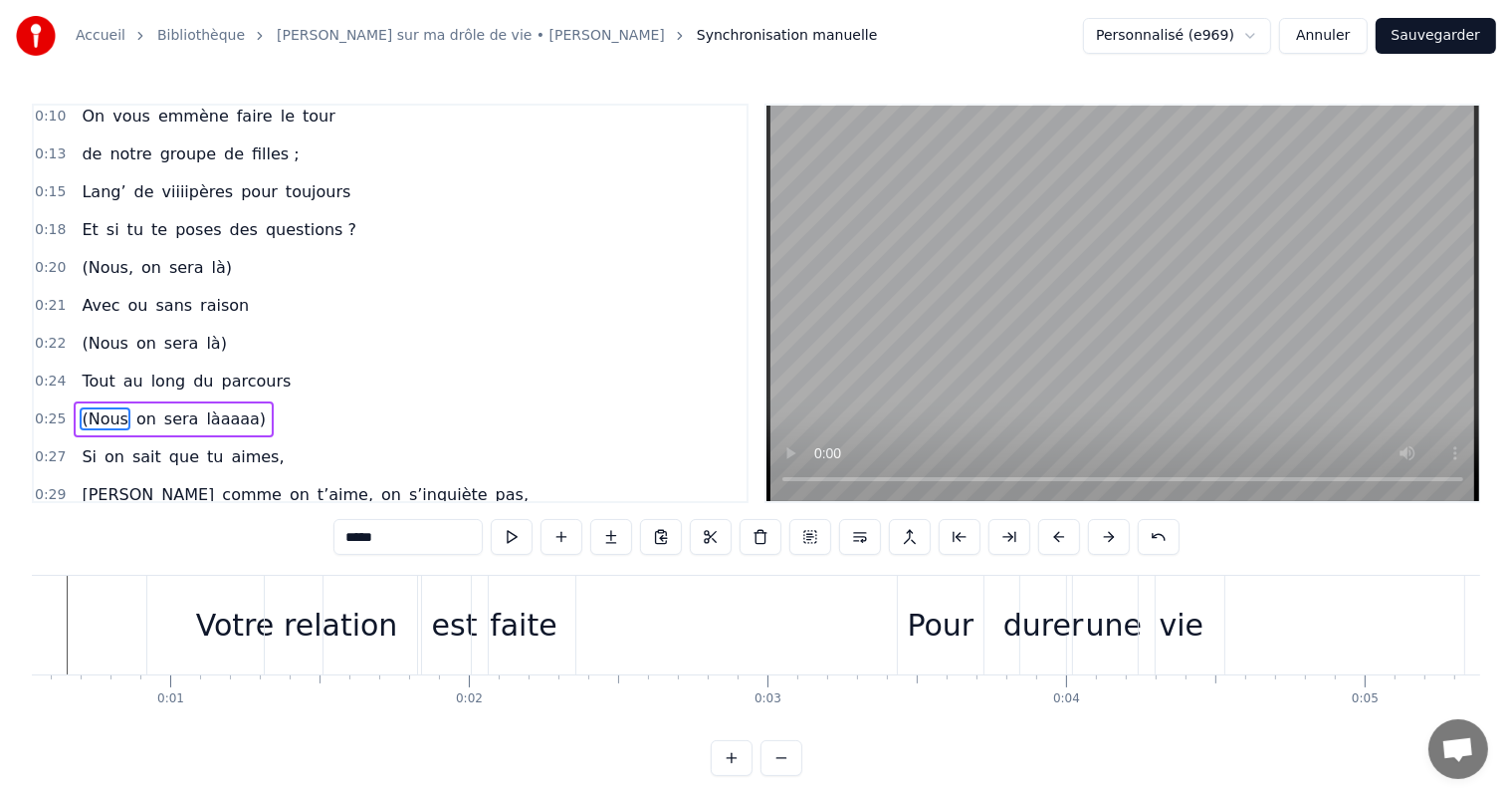
scroll to position [0, 0]
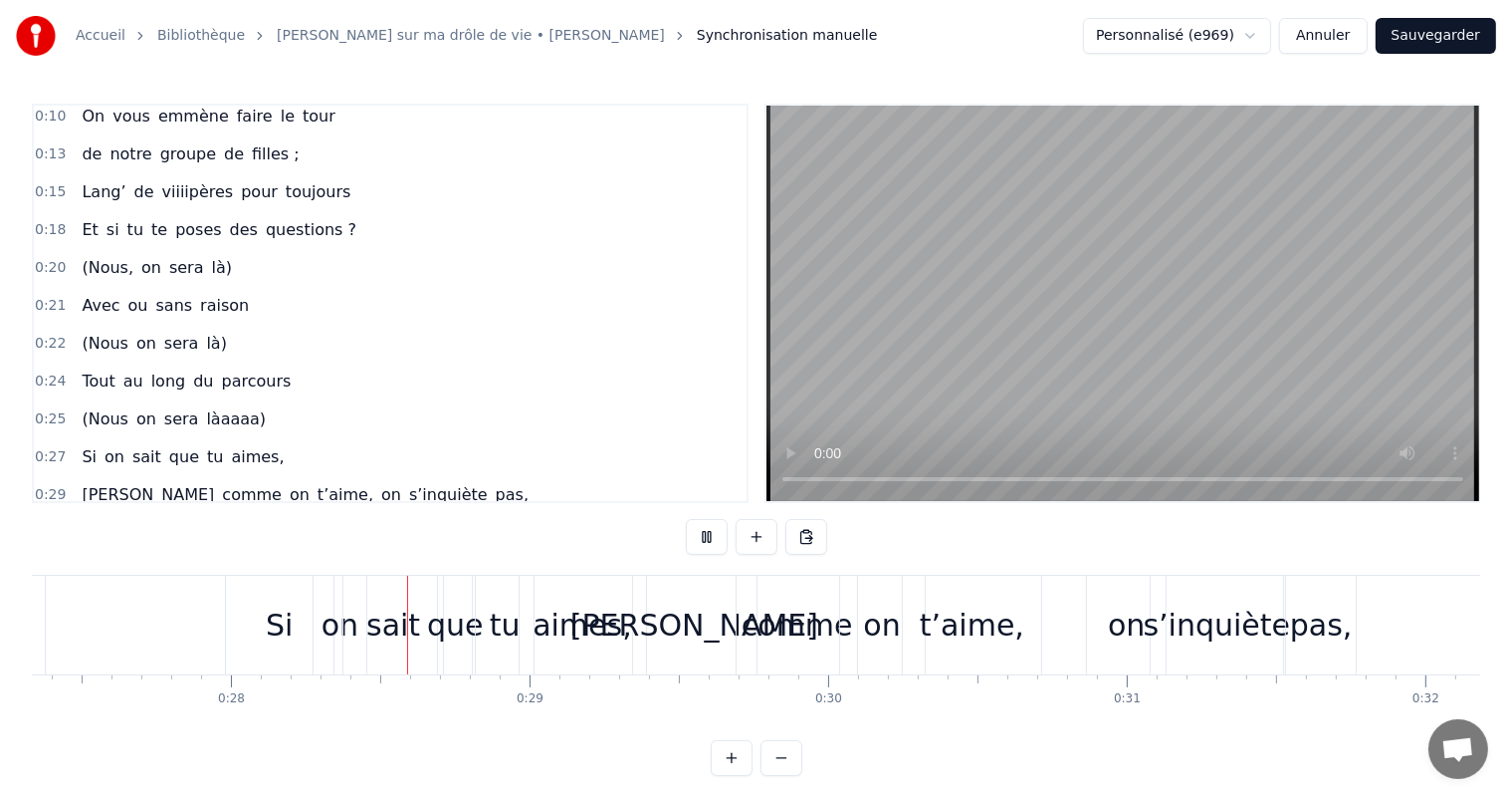
scroll to position [0, 8236]
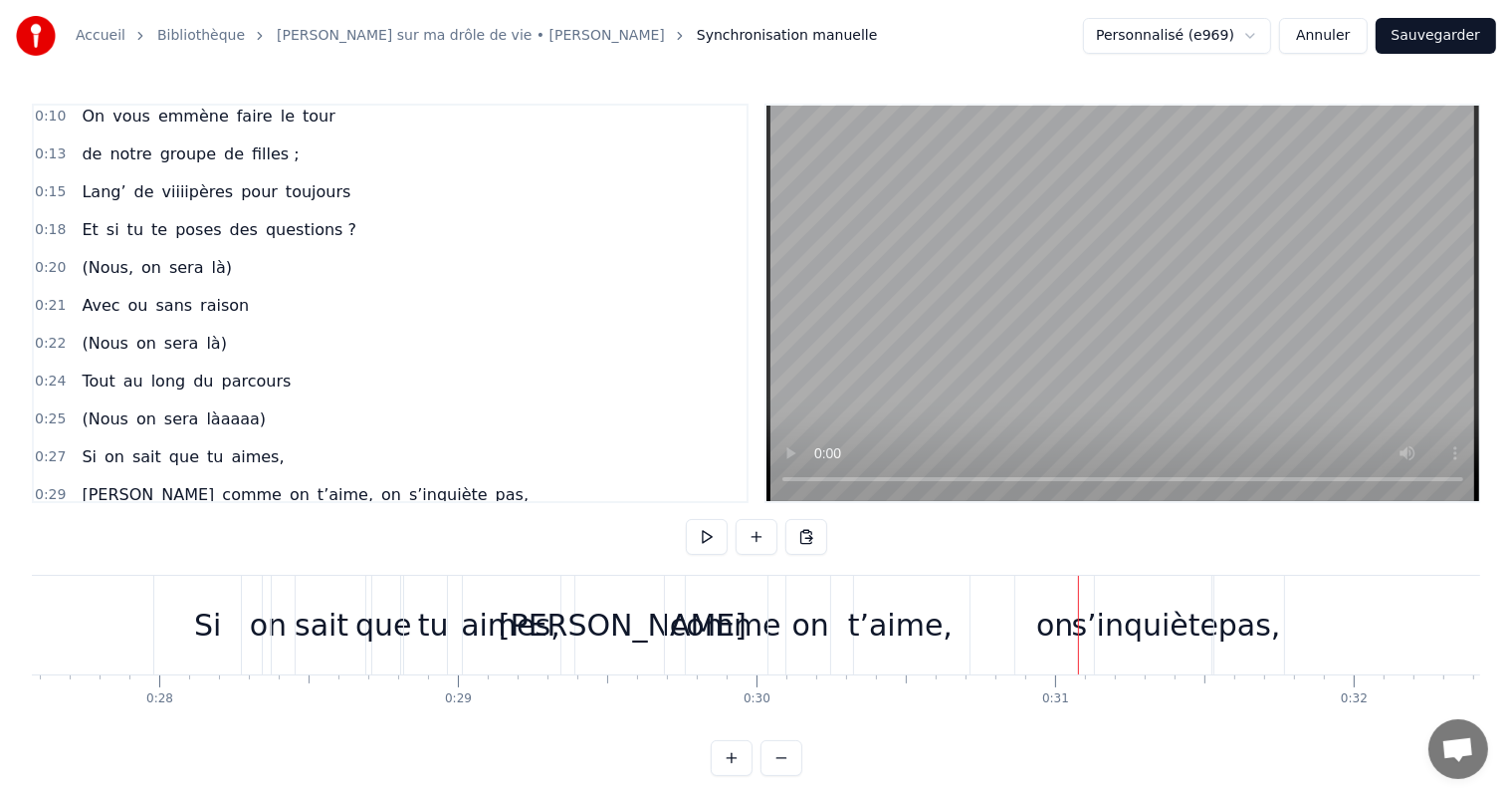
click at [562, 651] on div "[PERSON_NAME]" at bounding box center [624, 625] width 124 height 99
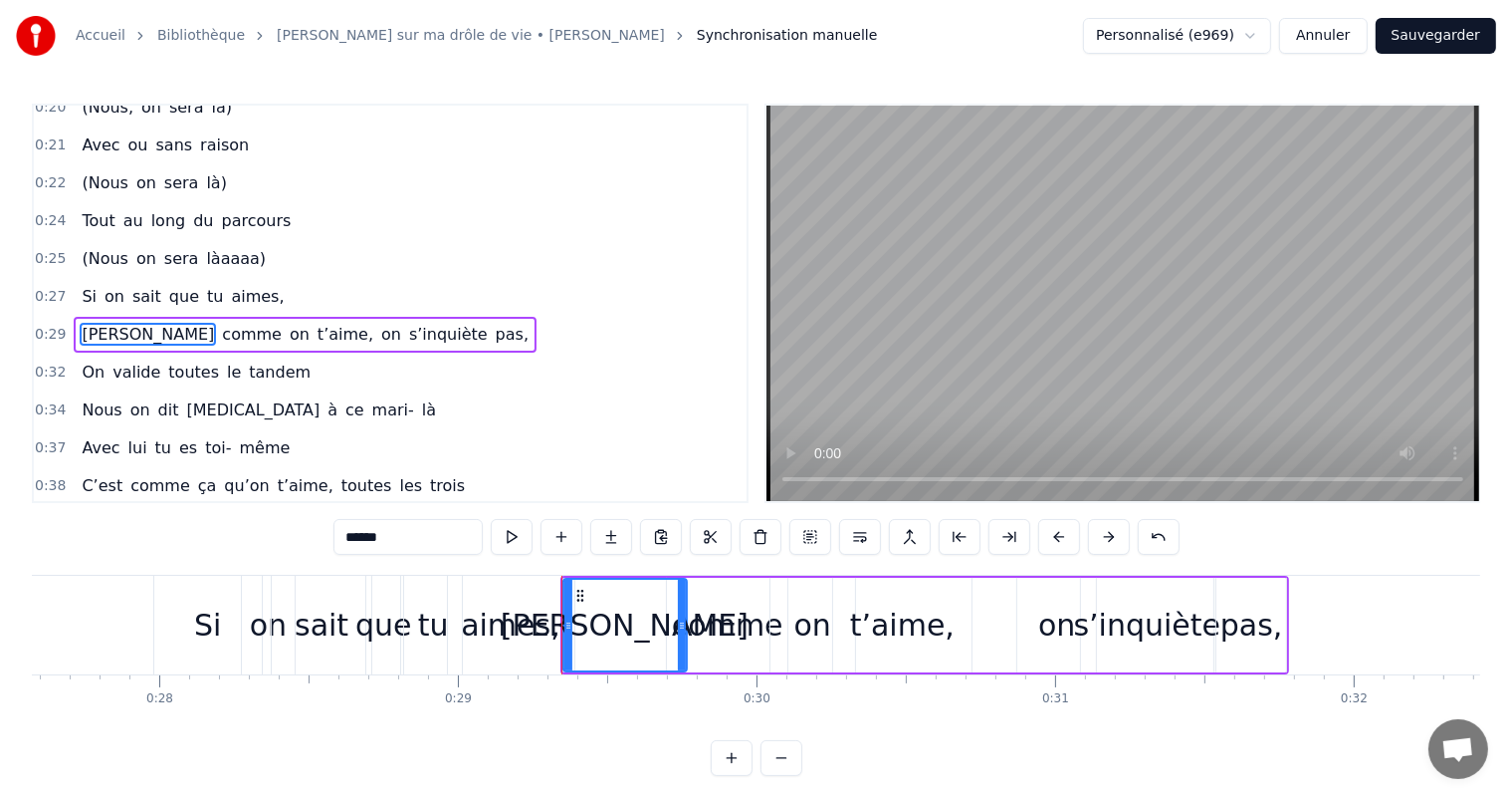
scroll to position [333, 0]
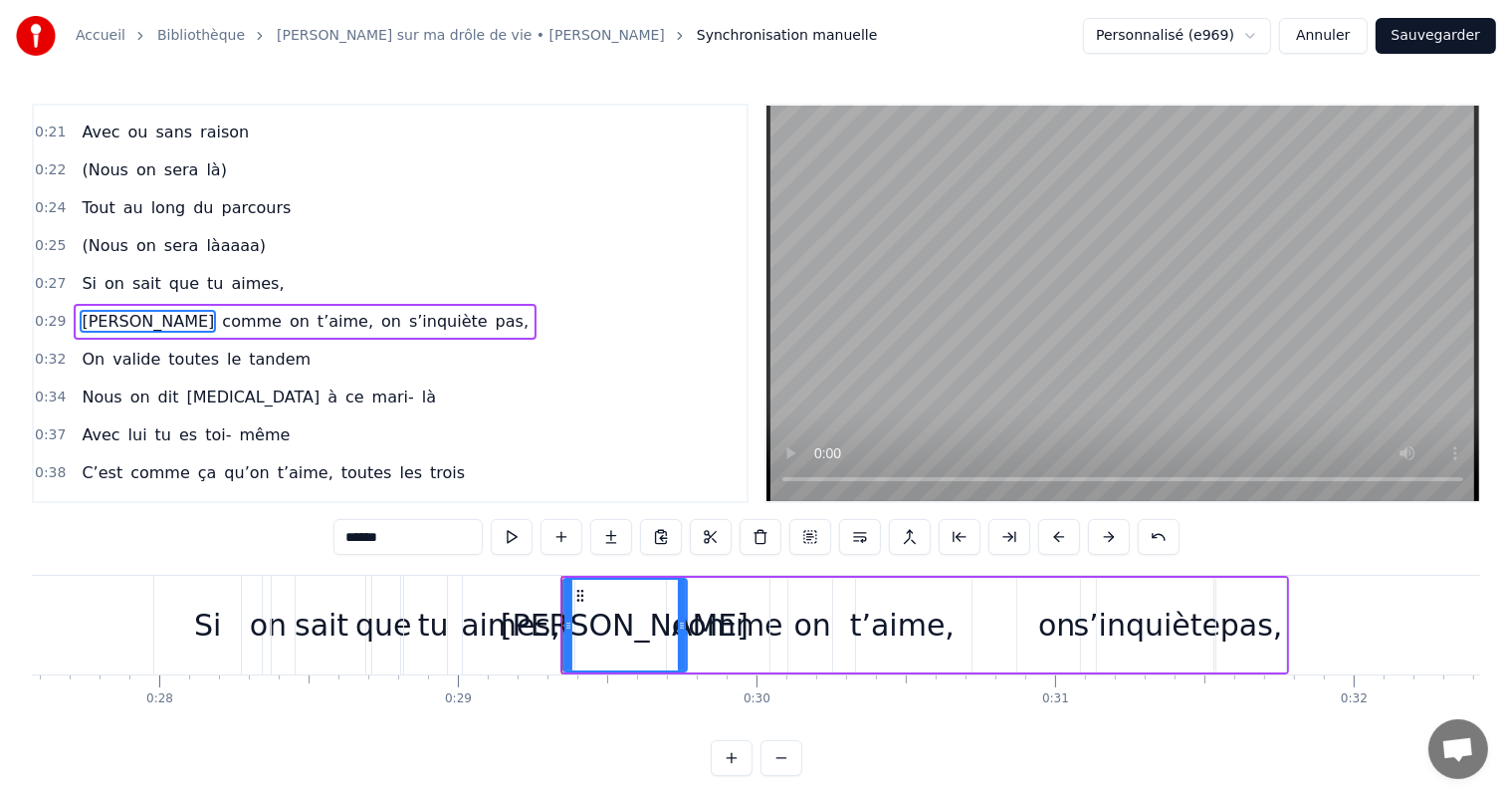
click at [316, 310] on span "t’aime," at bounding box center [346, 321] width 60 height 23
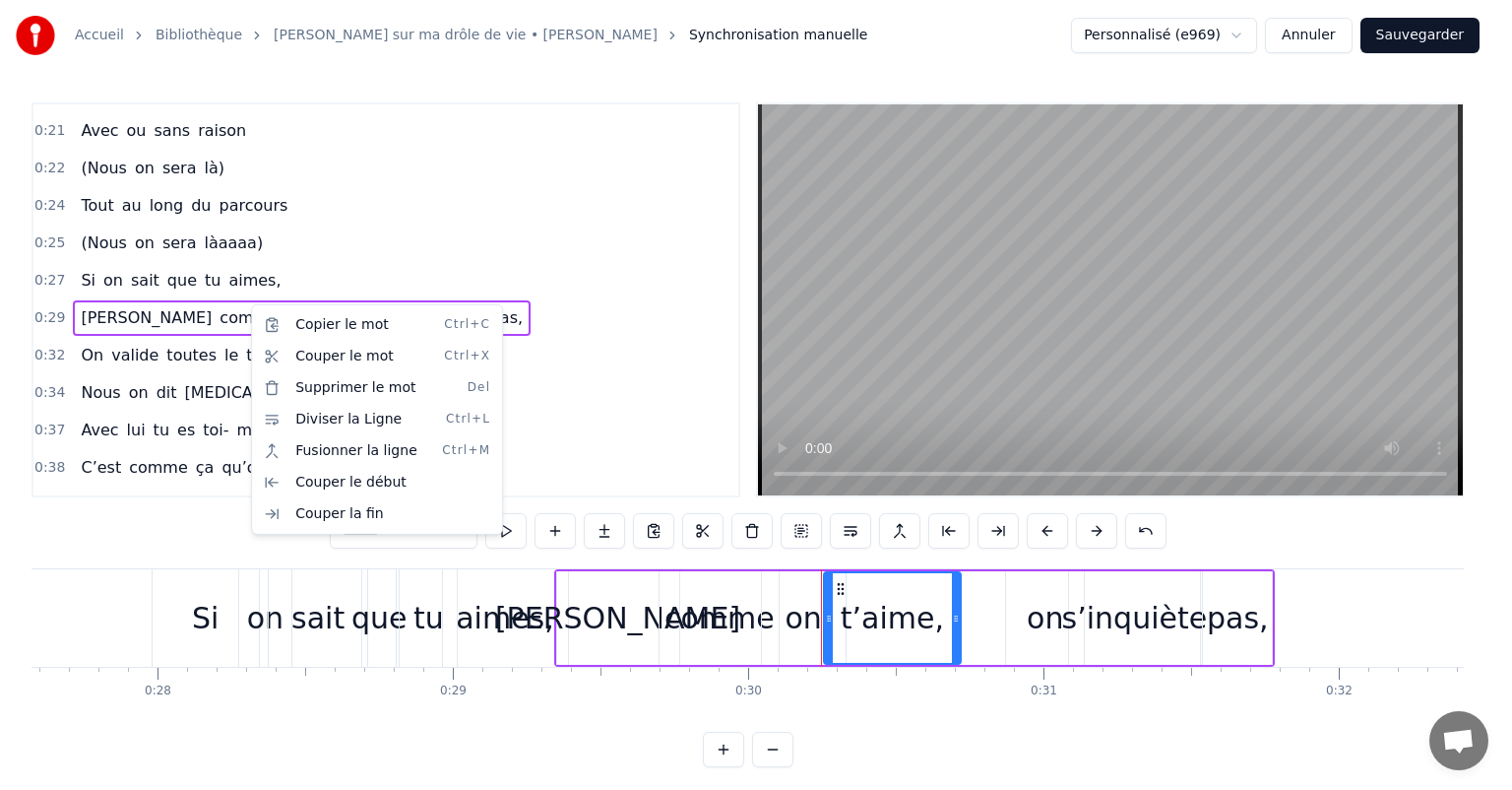
click at [891, 623] on html "Accueil Bibliothèque Chanson sur ma drôle de vie • [PERSON_NAME] Synchronisatio…" at bounding box center [756, 399] width 1512 height 799
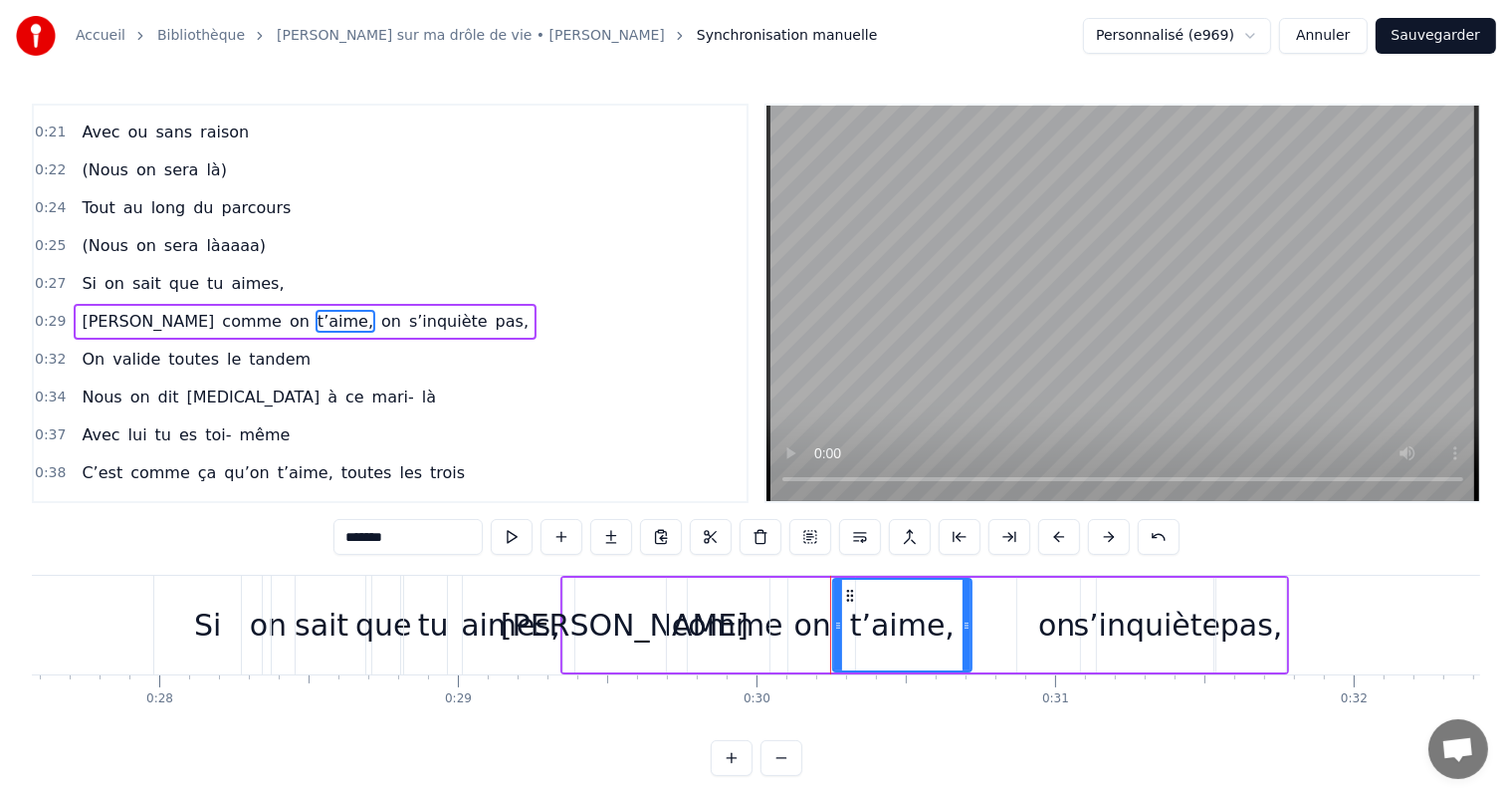
click at [901, 630] on div "t’aime," at bounding box center [902, 625] width 105 height 45
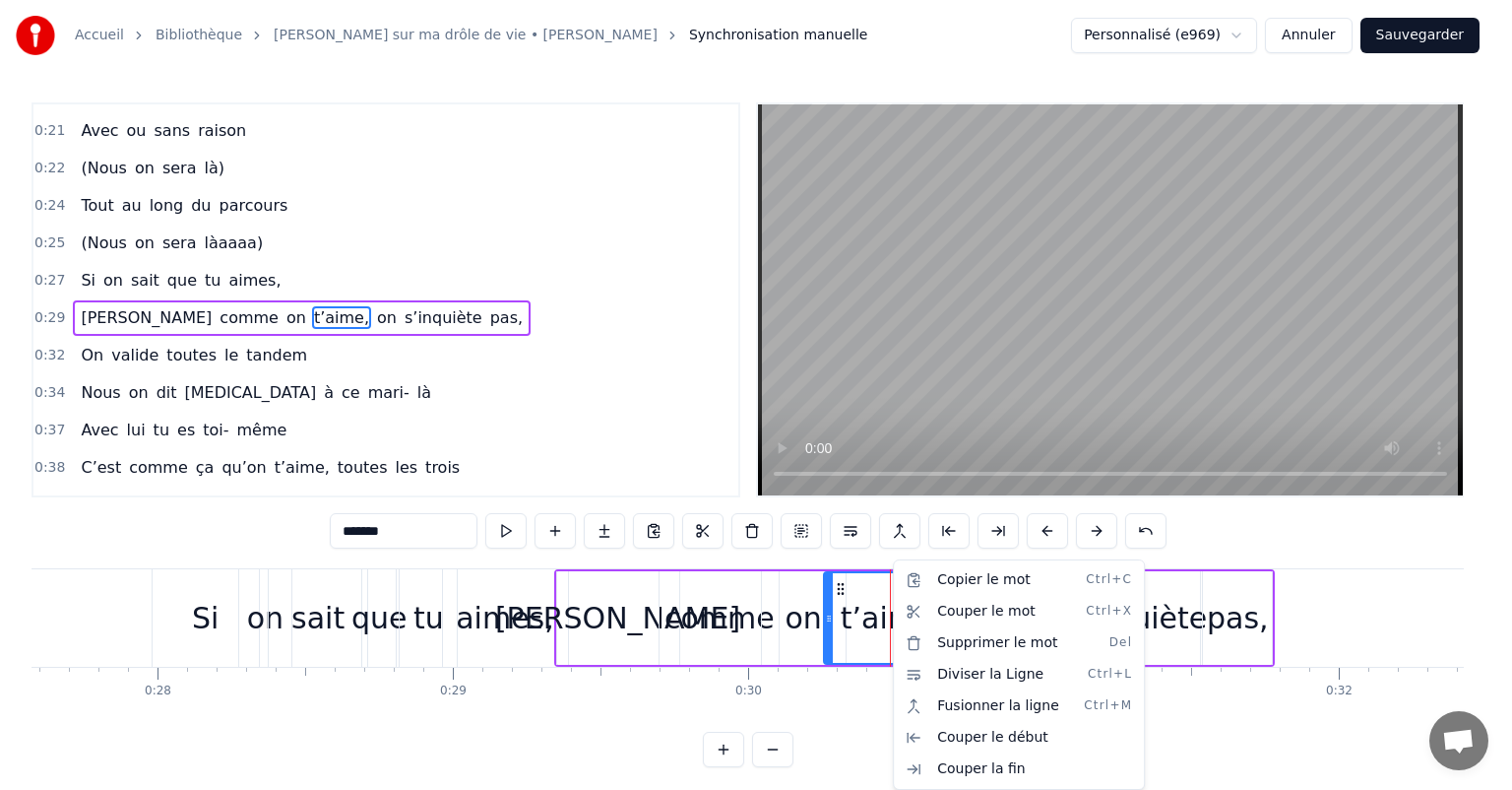
click at [733, 231] on html "Accueil Bibliothèque Chanson sur ma drôle de vie • [PERSON_NAME] Synchronisatio…" at bounding box center [756, 399] width 1512 height 799
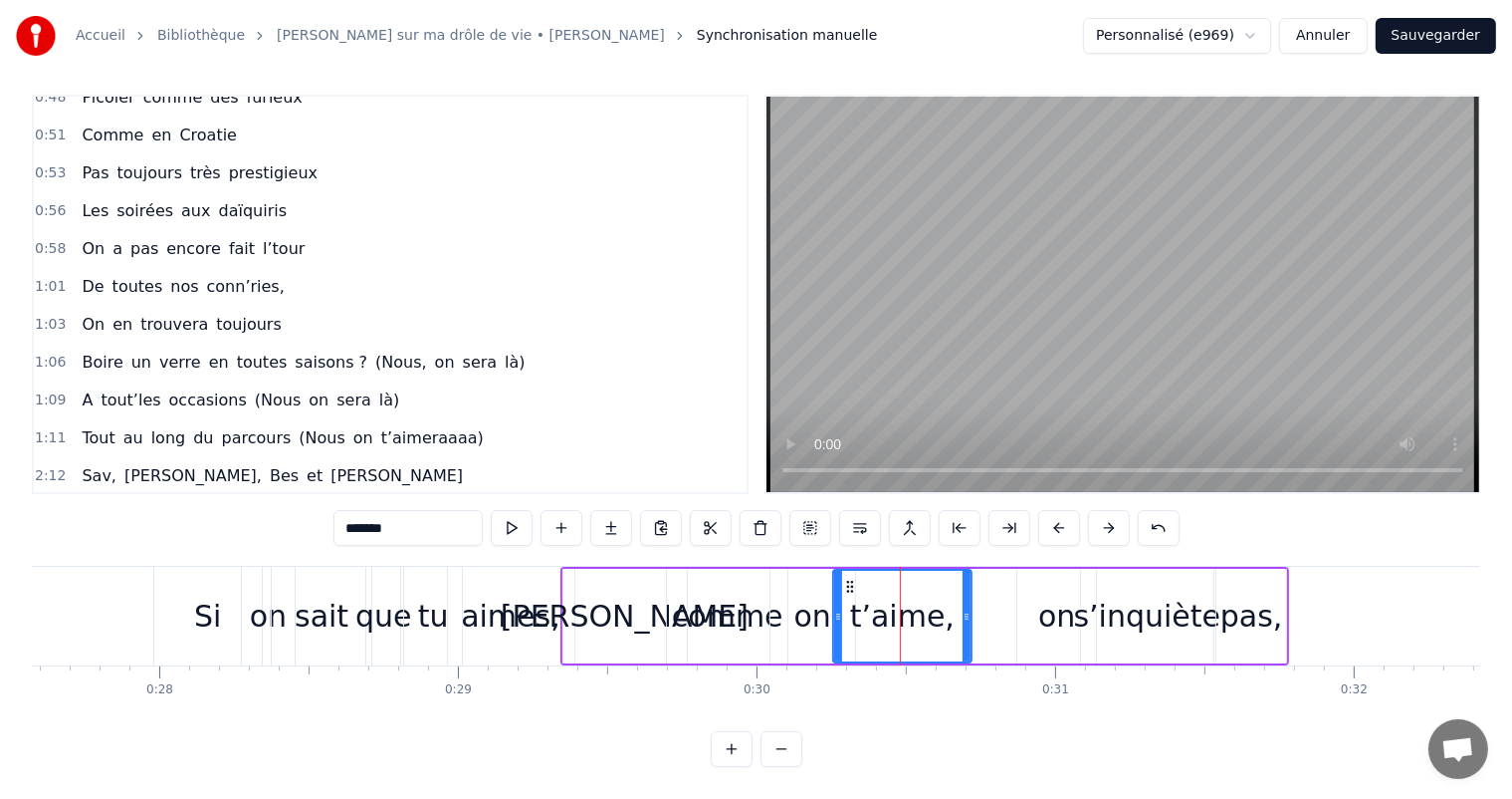
scroll to position [26, 0]
click at [271, 502] on span "t’aime" at bounding box center [298, 513] width 55 height 23
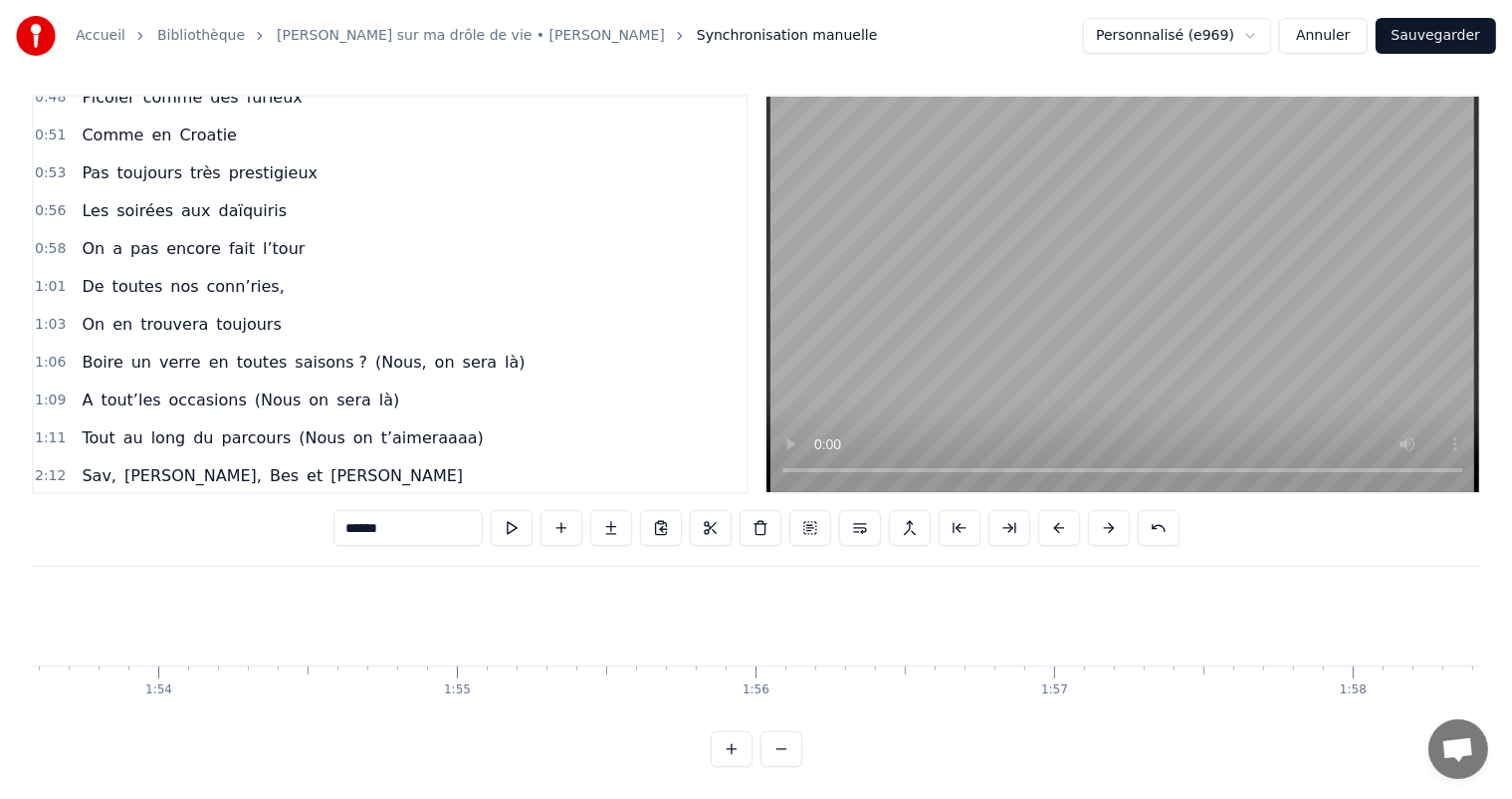
scroll to position [0, 41664]
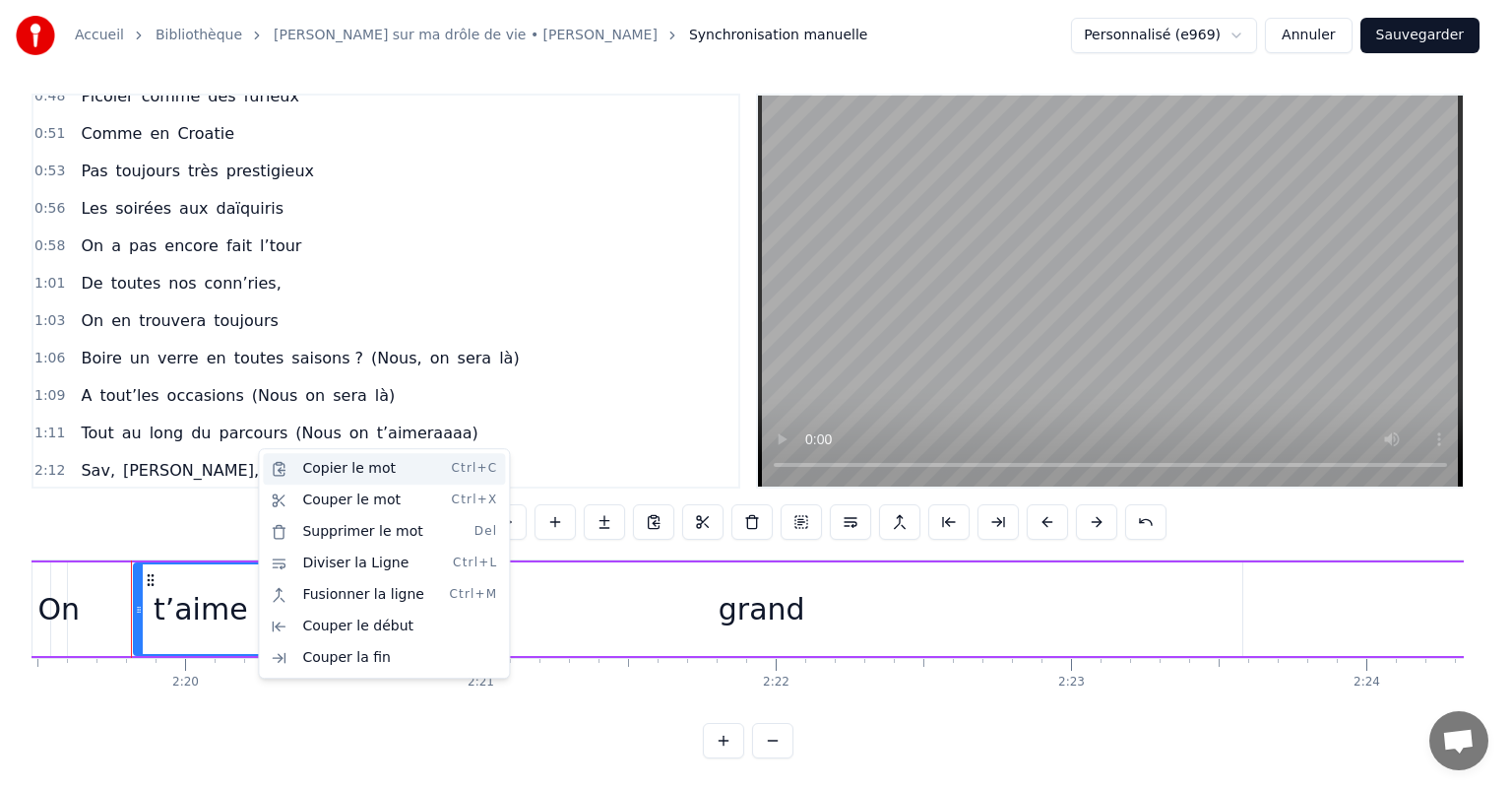
click at [285, 482] on div "Copier le mot Ctrl+C" at bounding box center [384, 469] width 242 height 32
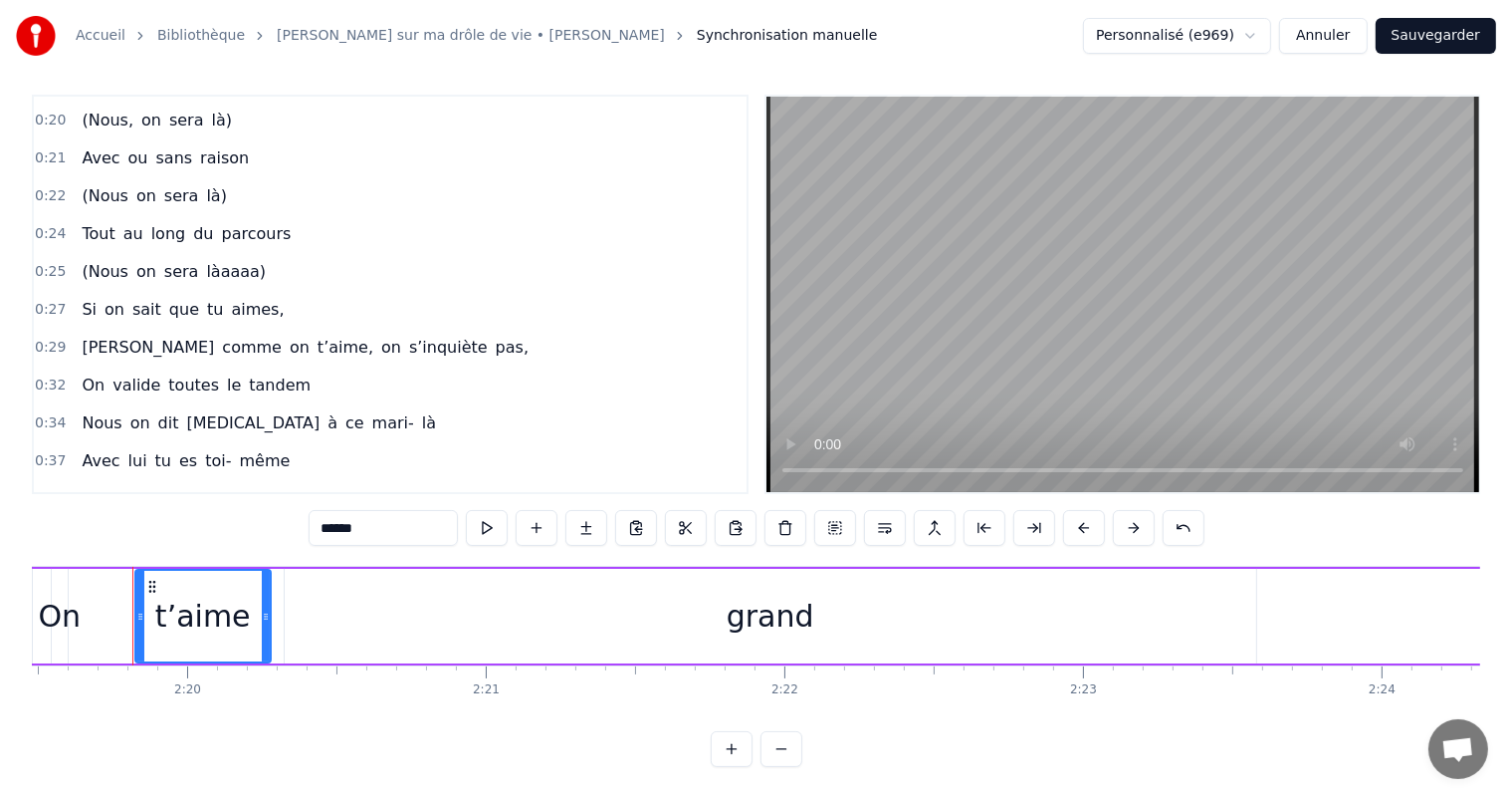
scroll to position [299, 0]
click at [316, 335] on span "t’aime," at bounding box center [346, 346] width 60 height 23
type input "*******"
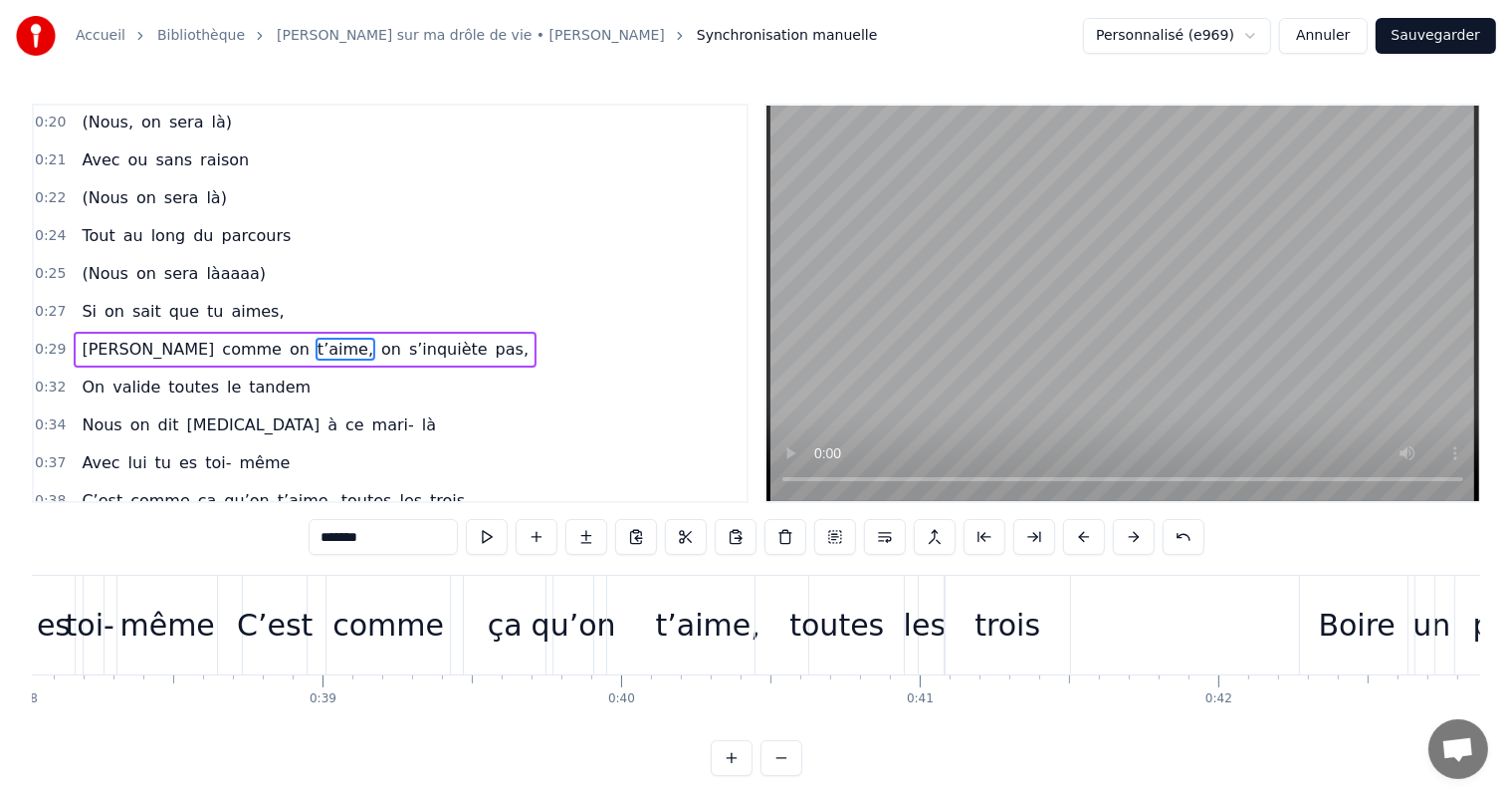
scroll to position [0, 8935]
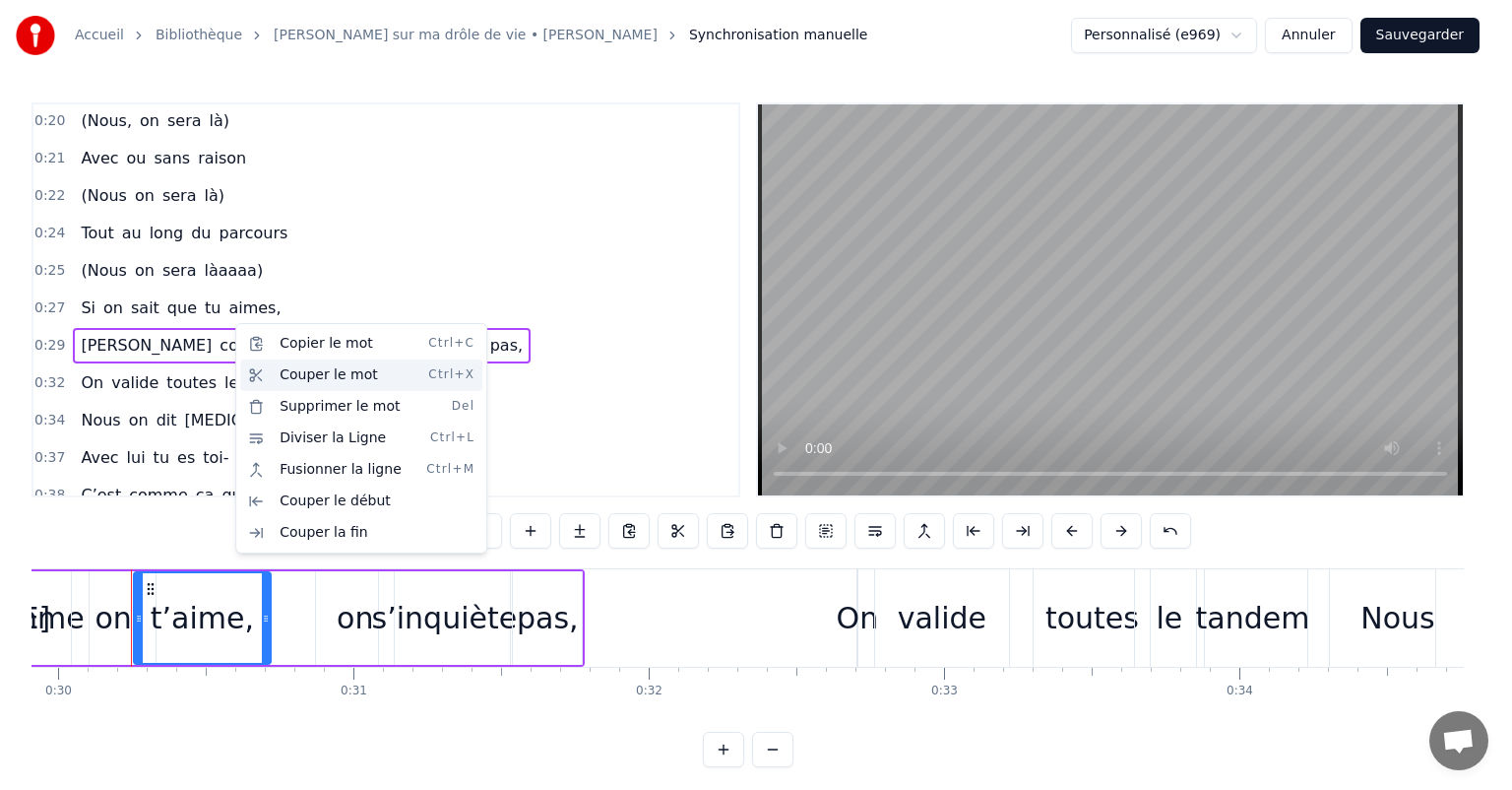
click at [273, 366] on div "Couper le mot Ctrl+X" at bounding box center [362, 375] width 242 height 32
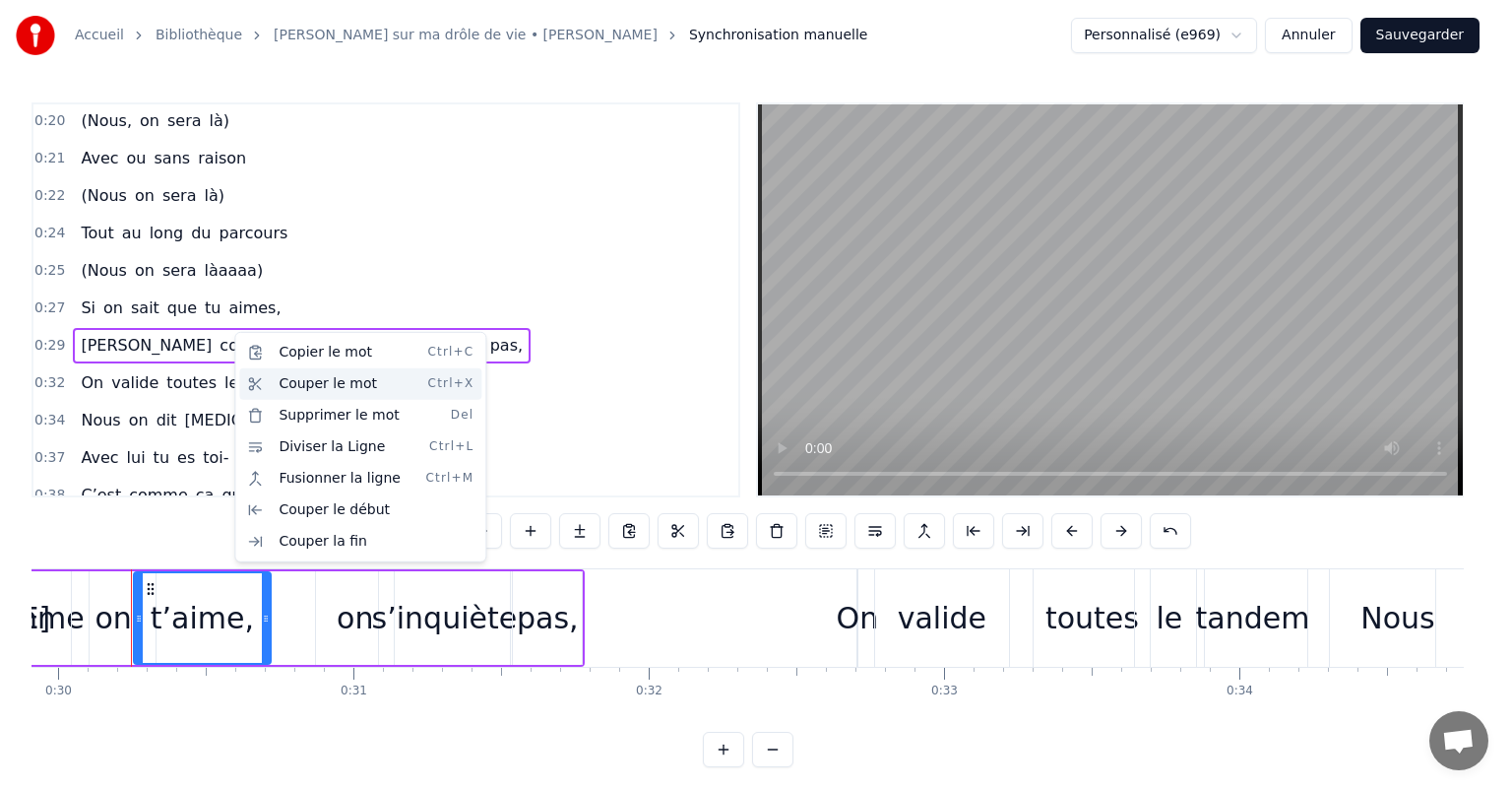
click at [280, 374] on div "Couper le mot Ctrl+X" at bounding box center [361, 384] width 242 height 32
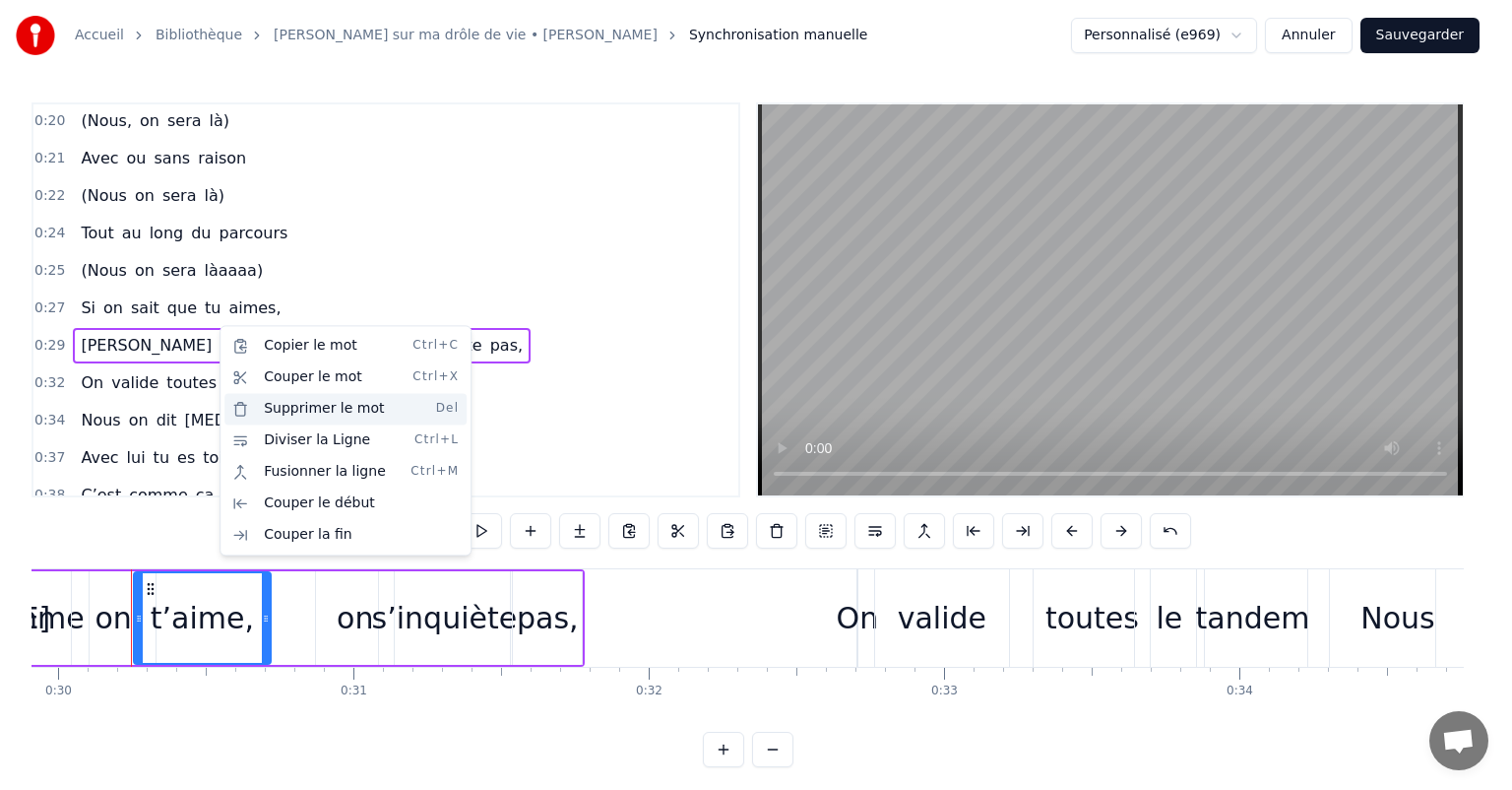
click at [305, 405] on div "Supprimer le mot Del" at bounding box center [346, 409] width 242 height 32
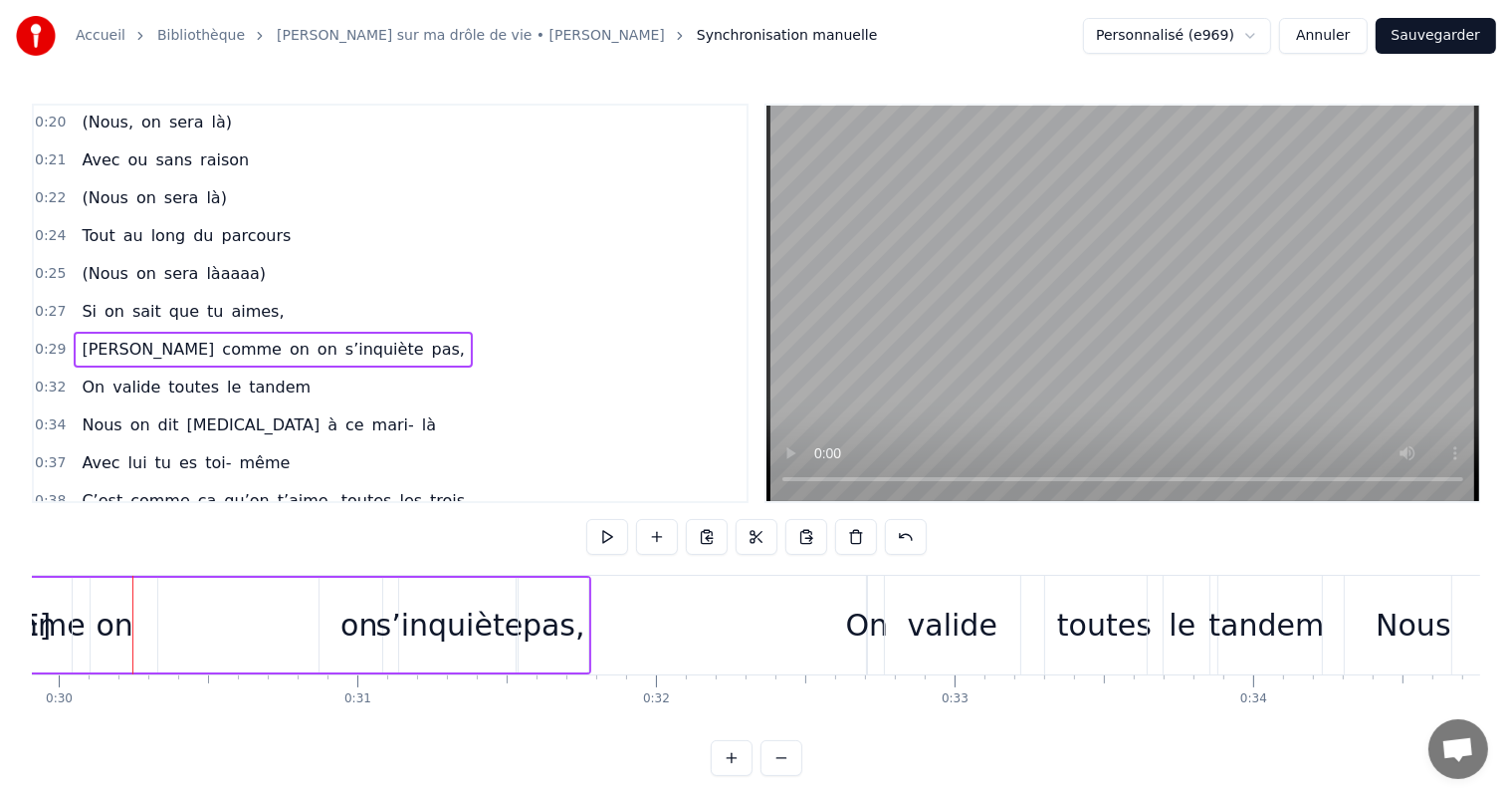
click at [201, 337] on div "[PERSON_NAME] comme on on s’inquiète pas," at bounding box center [273, 350] width 399 height 36
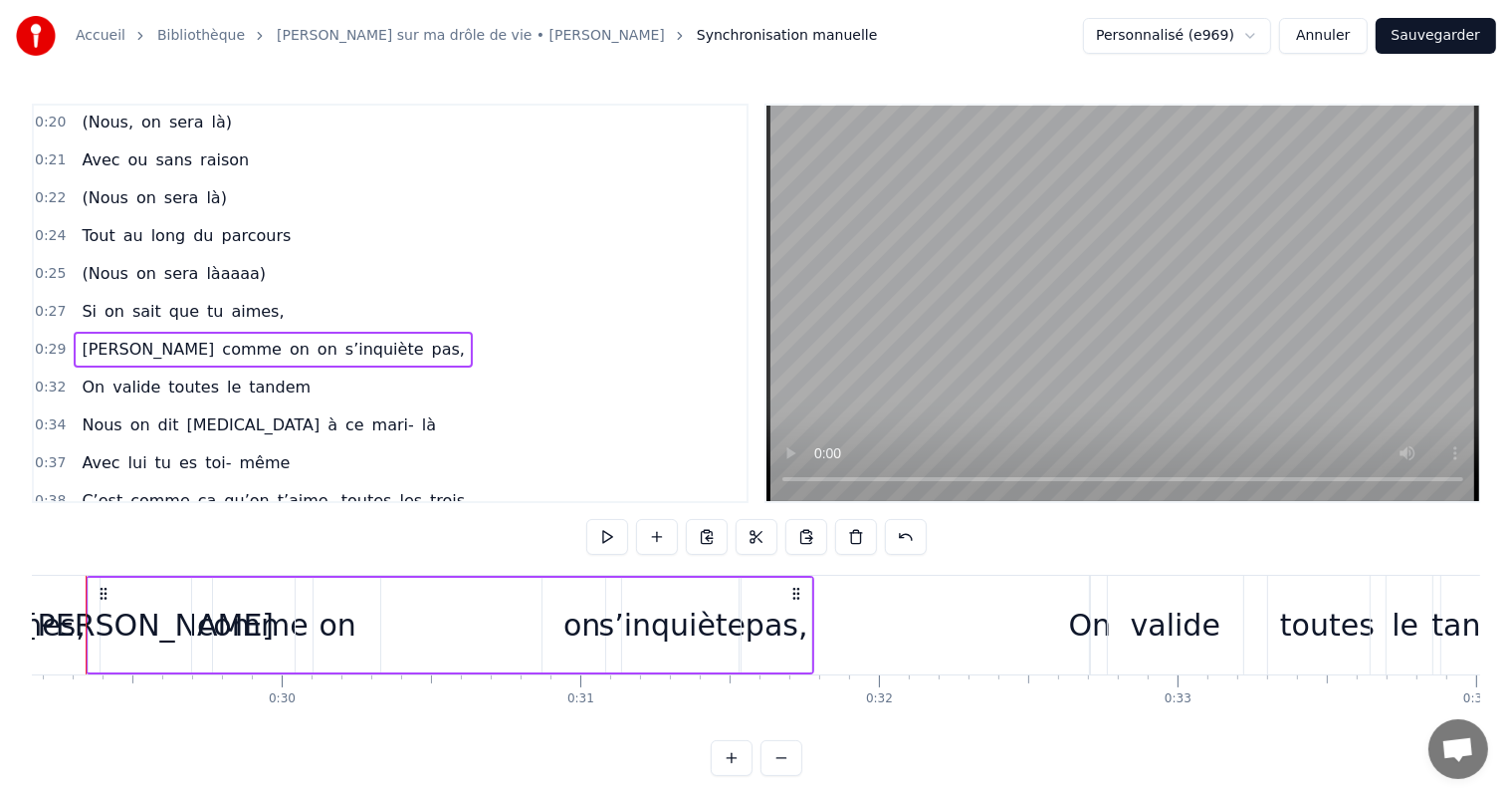
scroll to position [0, 8665]
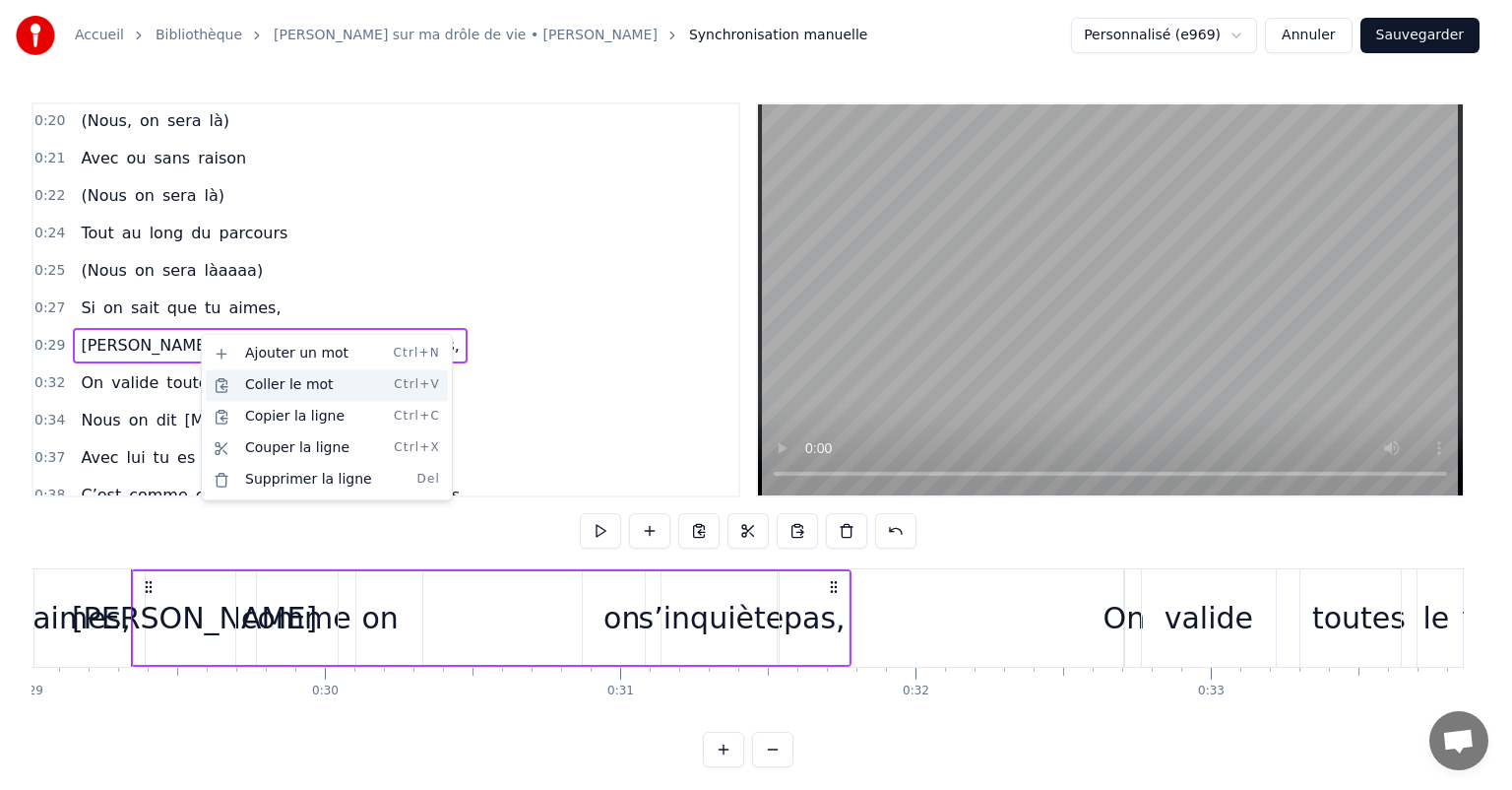
click at [248, 379] on div "Coller le mot Ctrl+V" at bounding box center [327, 385] width 242 height 32
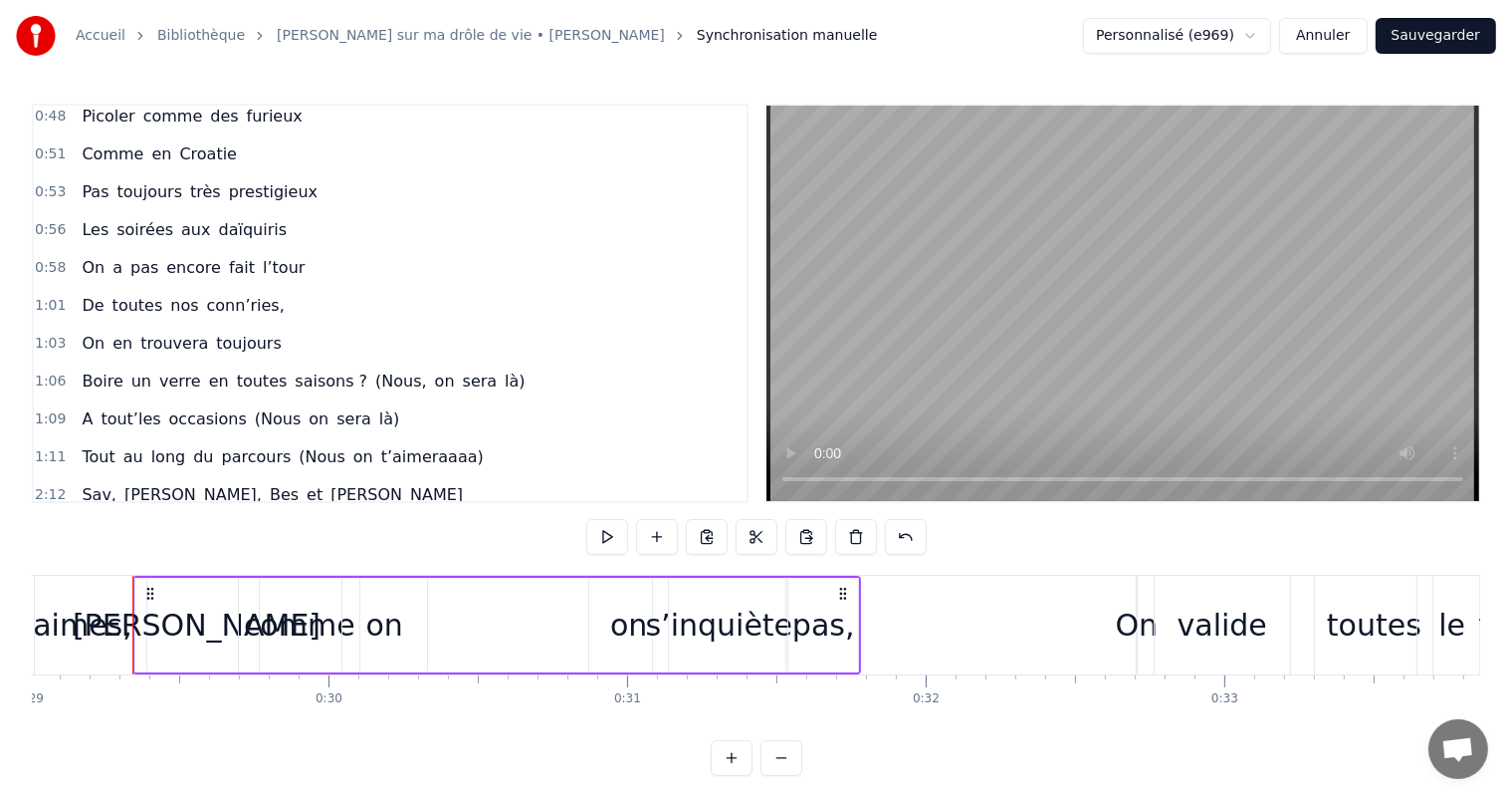
scroll to position [813, 0]
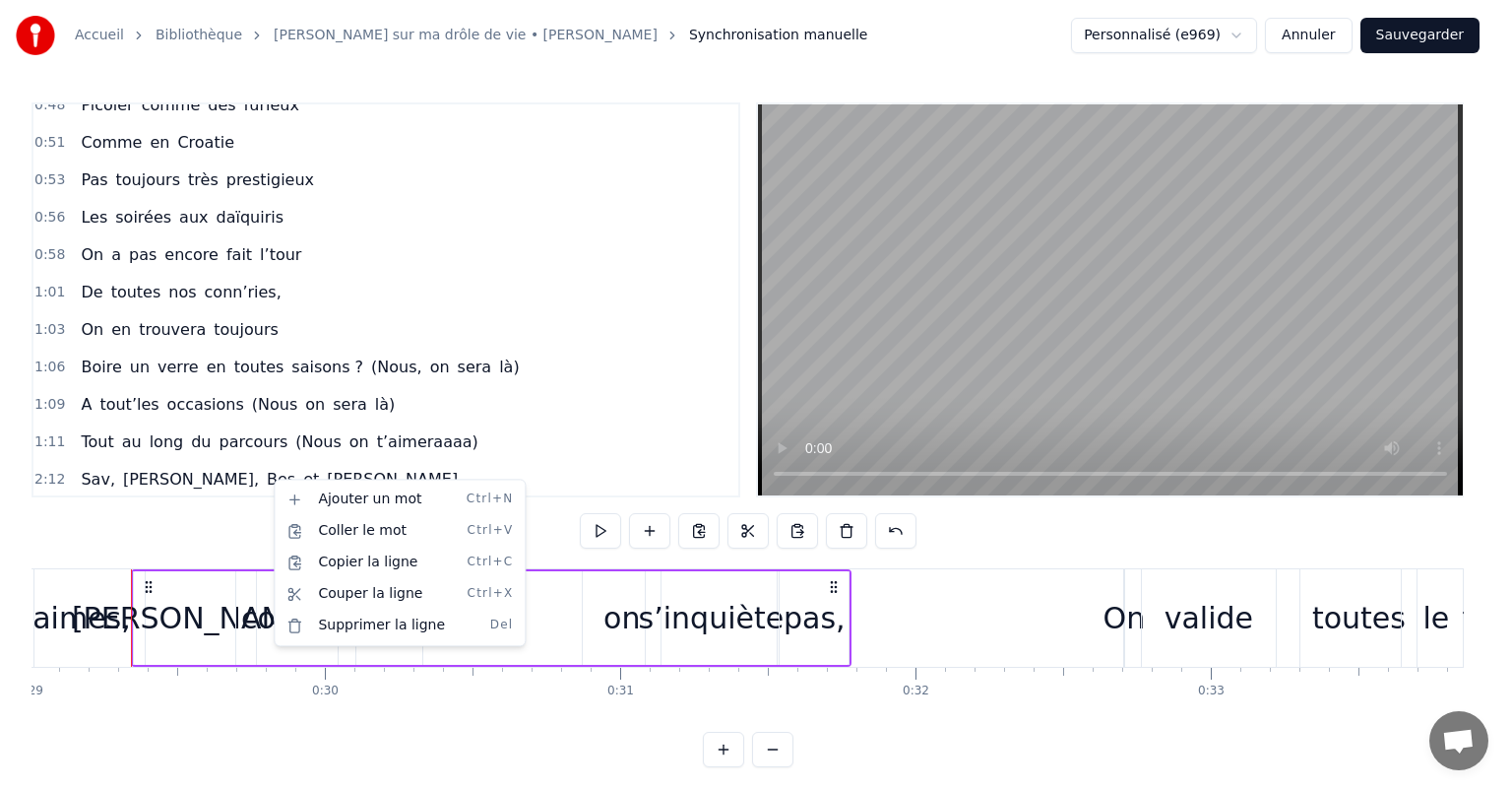
click at [260, 477] on html "Accueil Bibliothèque Chanson sur ma drôle de vie • [PERSON_NAME] Synchronisatio…" at bounding box center [756, 399] width 1512 height 799
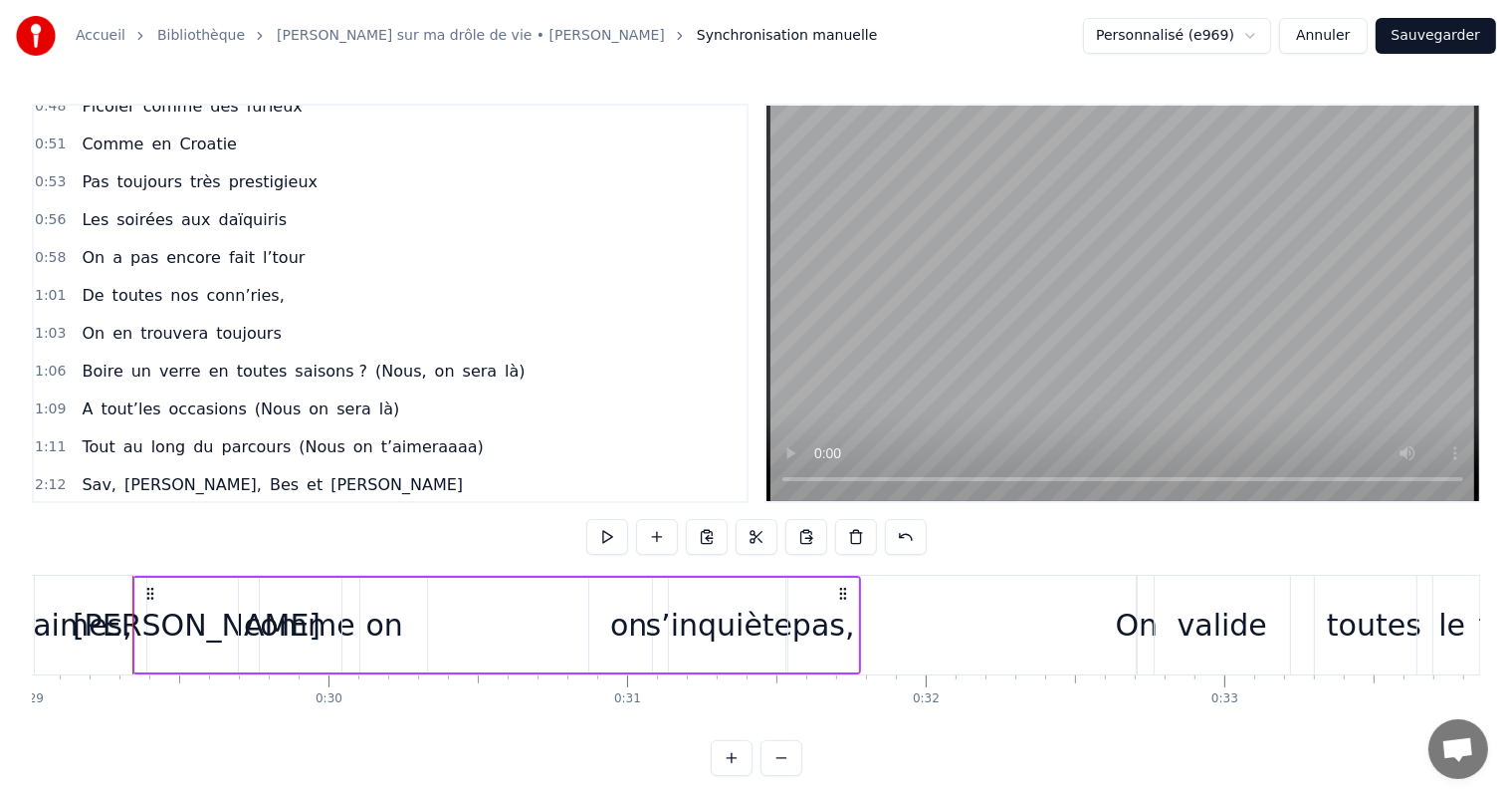
click at [271, 511] on span "t’aime" at bounding box center [298, 522] width 55 height 23
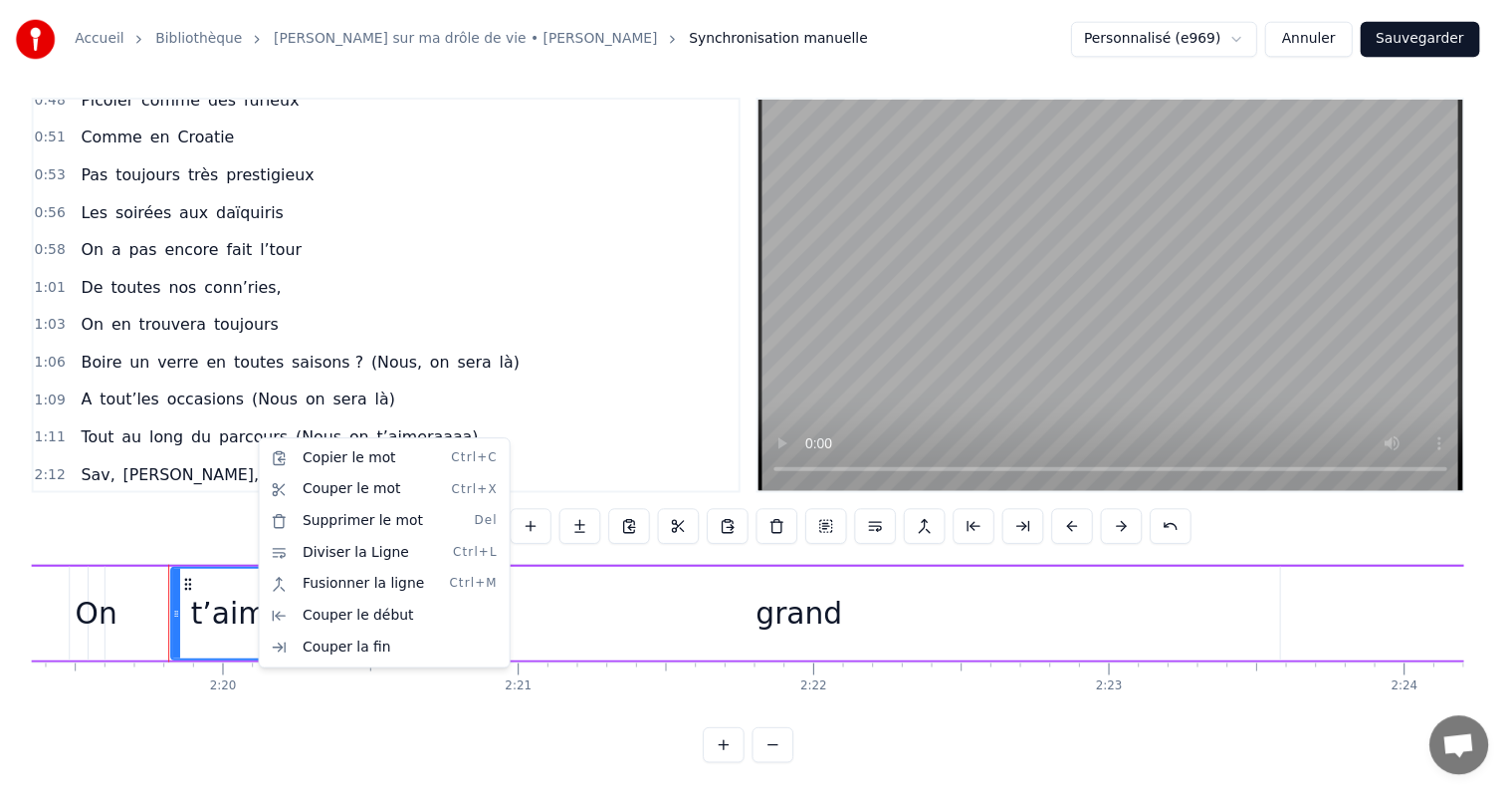
scroll to position [0, 41664]
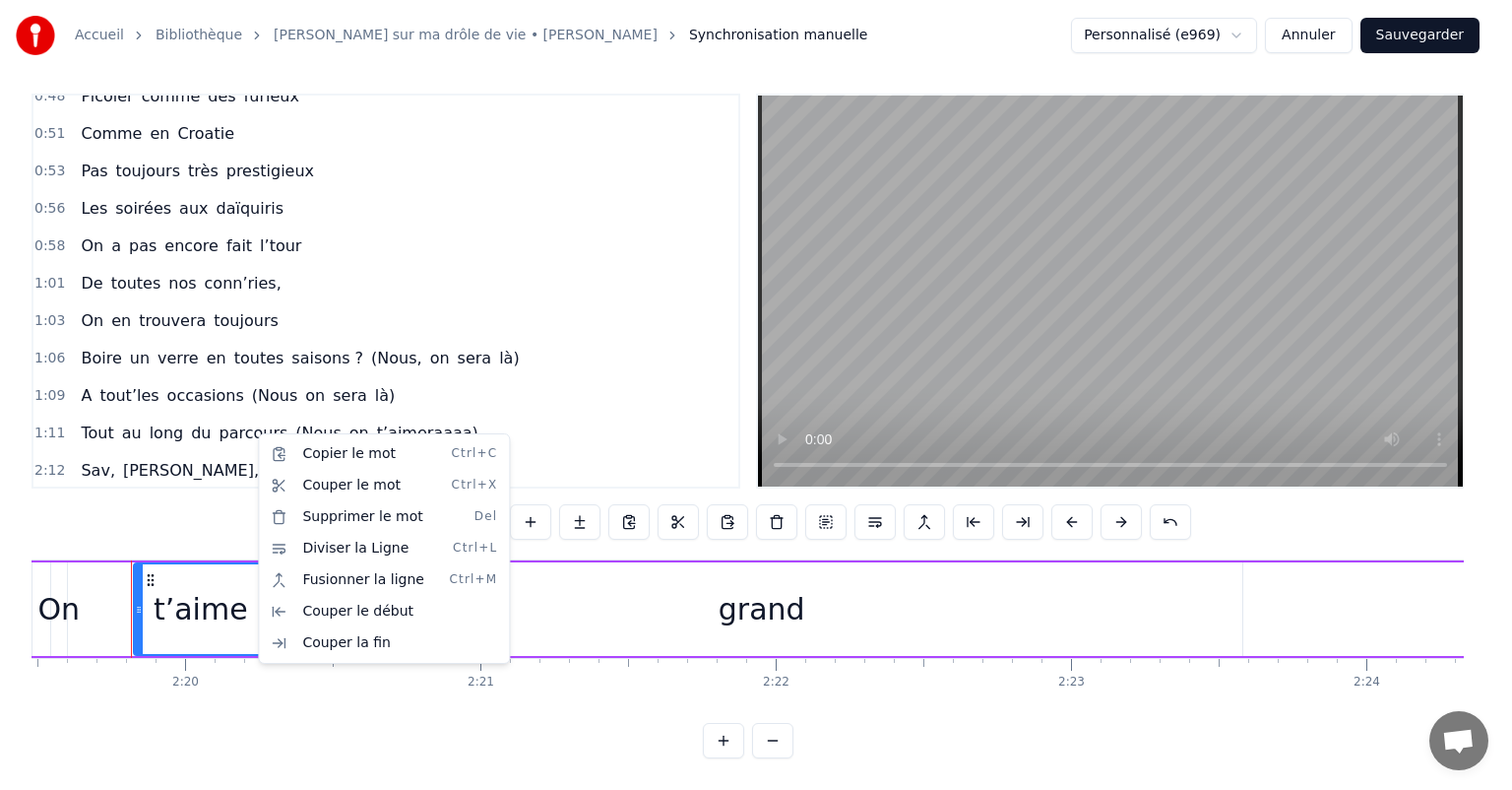
click at [243, 451] on html "Accueil Bibliothèque Chanson sur ma drôle de vie • [PERSON_NAME] Synchronisatio…" at bounding box center [756, 390] width 1512 height 799
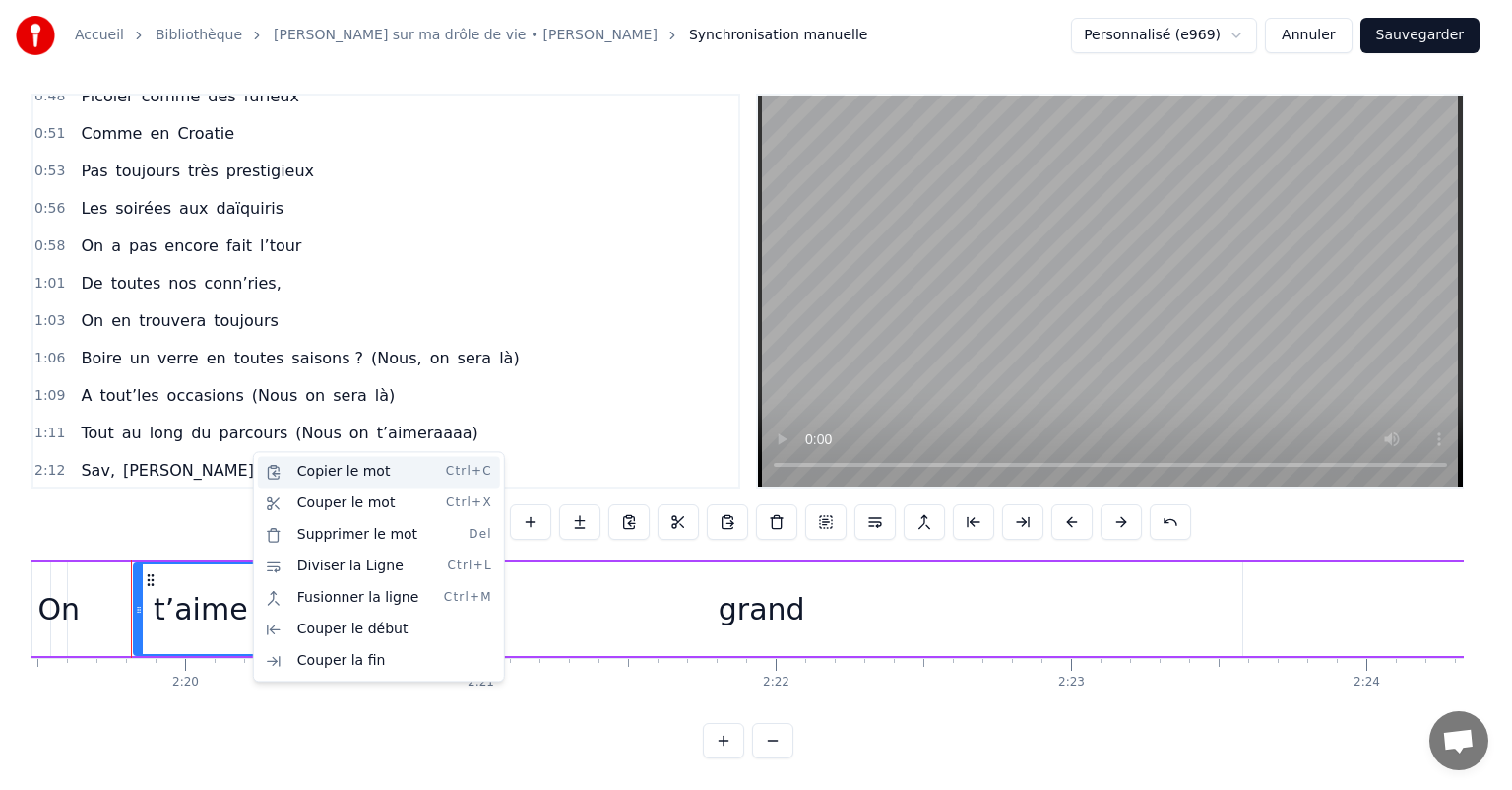
click at [285, 475] on div "Copier le mot Ctrl+C" at bounding box center [379, 472] width 242 height 32
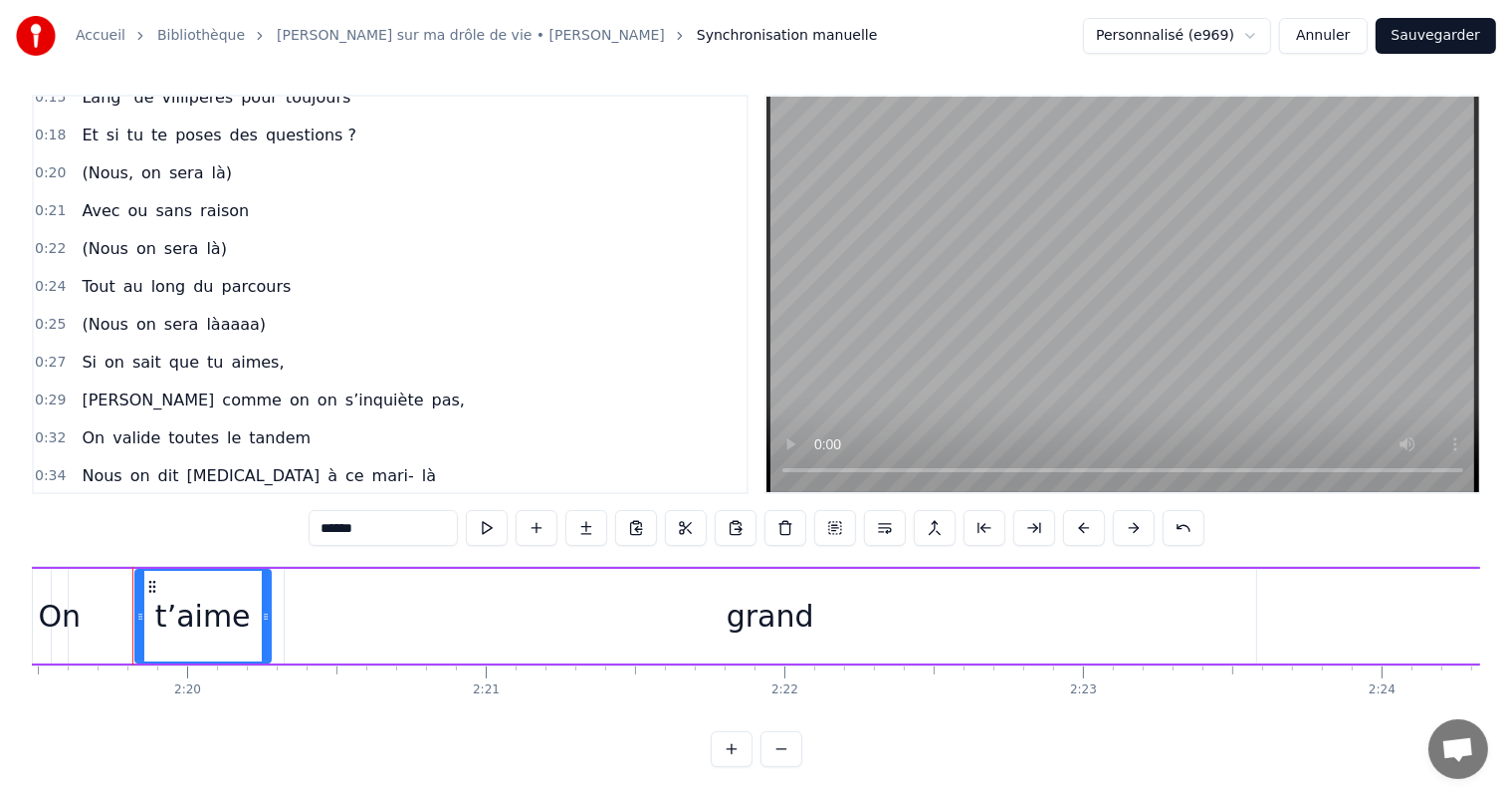
scroll to position [215, 0]
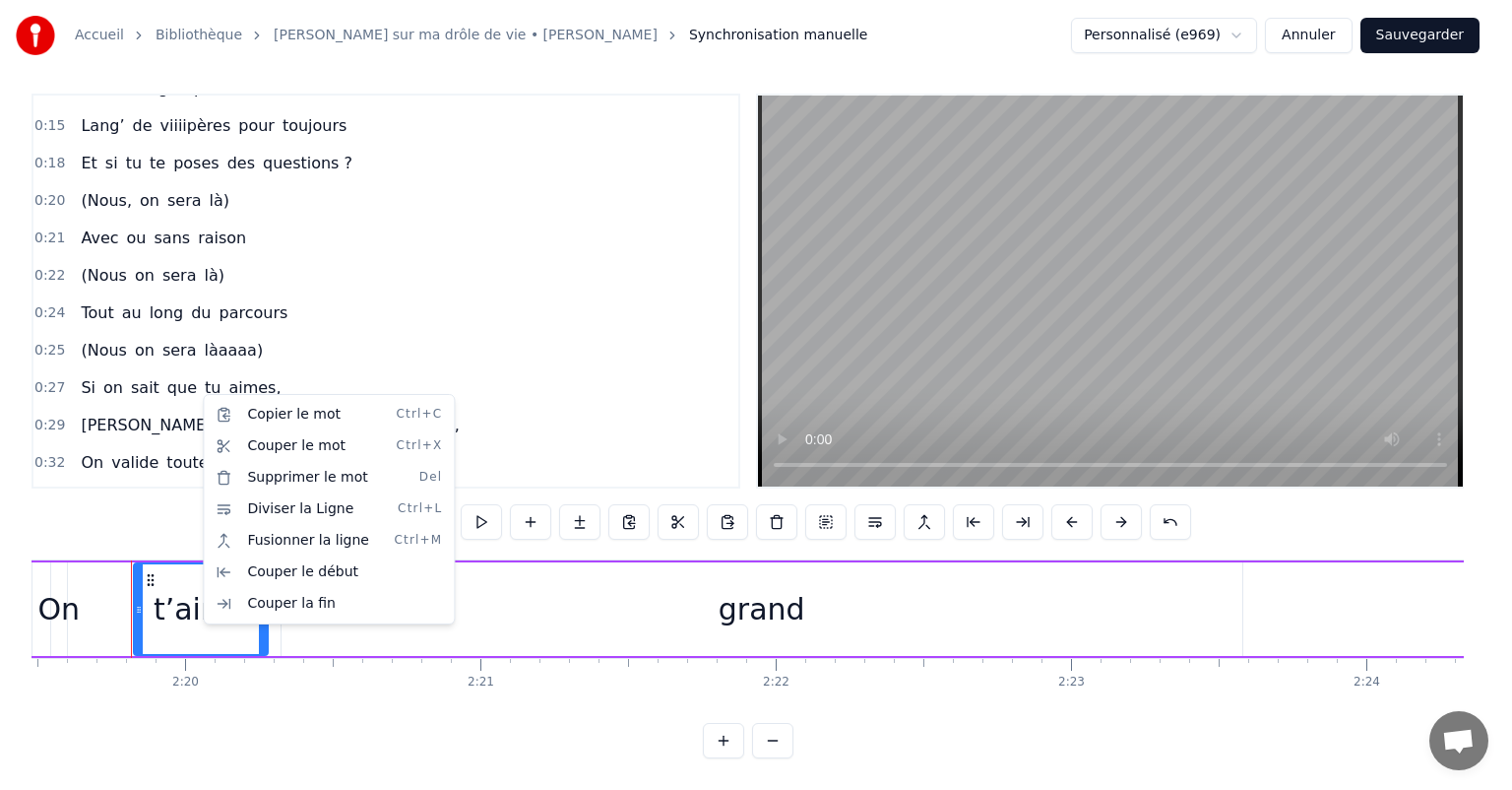
click at [202, 385] on html "Accueil Bibliothèque Chanson sur ma drôle de vie • [PERSON_NAME] Synchronisatio…" at bounding box center [756, 390] width 1512 height 799
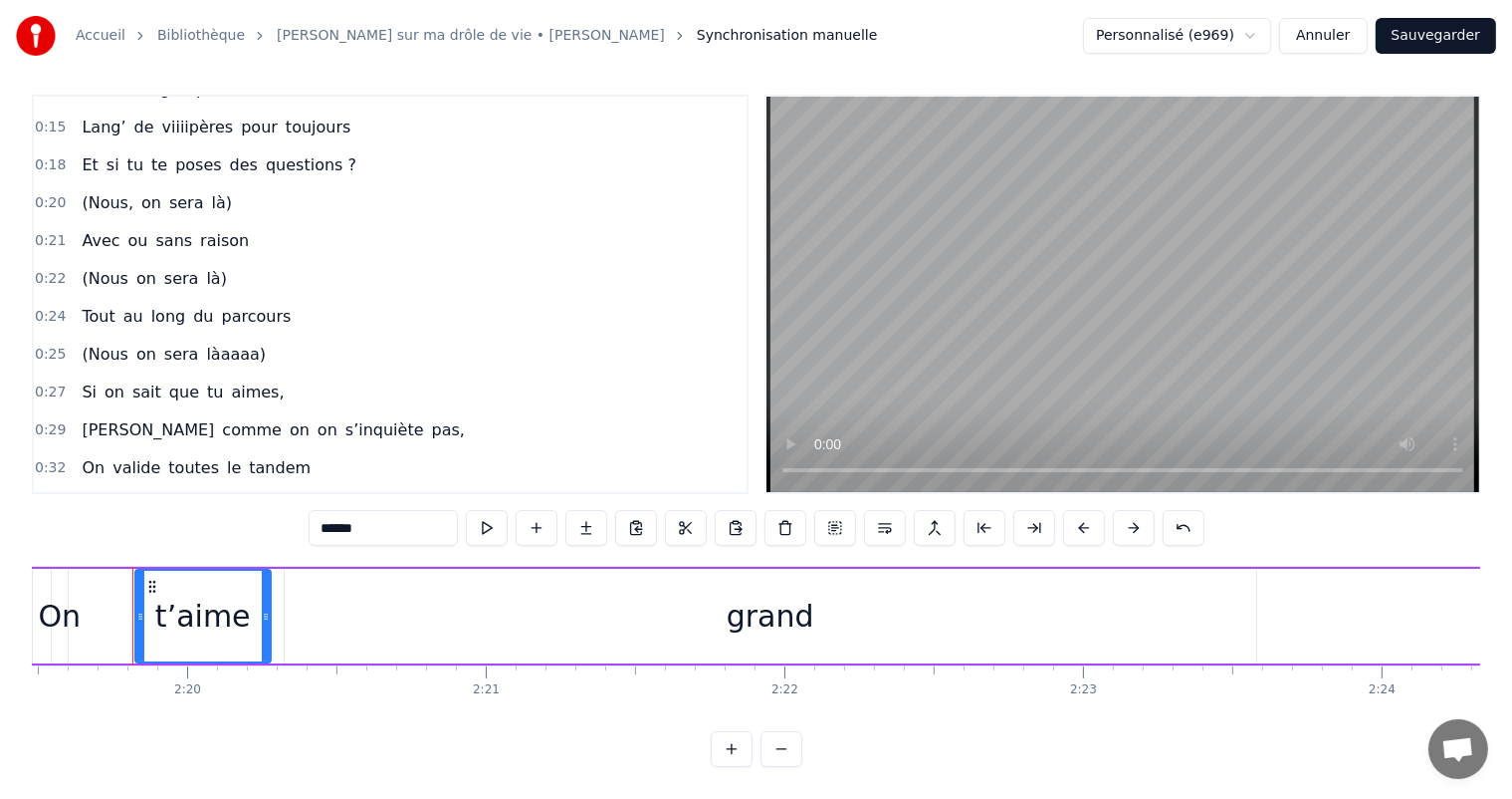
click at [316, 418] on span "on" at bounding box center [328, 430] width 24 height 24
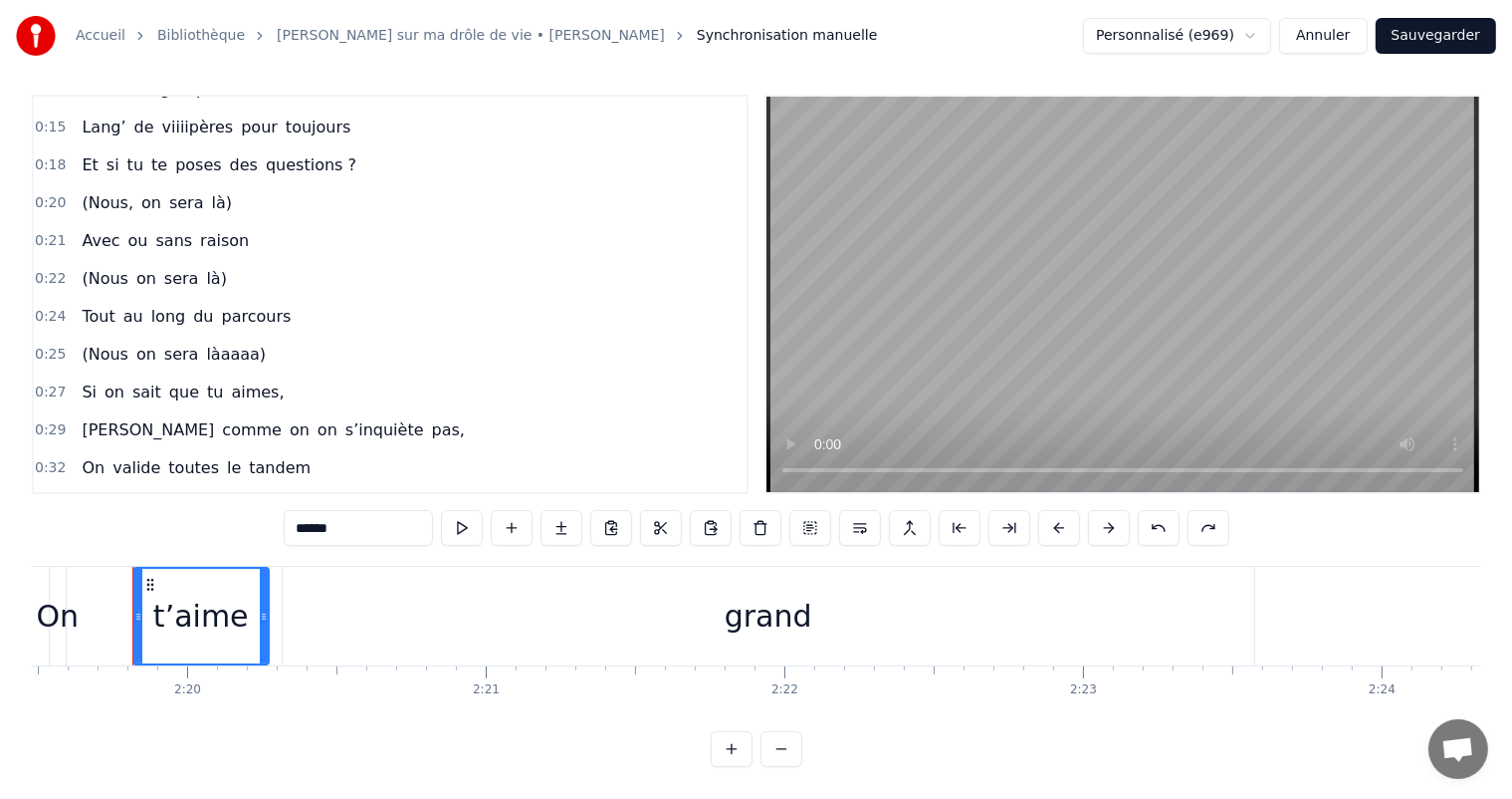
click at [344, 514] on input "******" at bounding box center [359, 528] width 149 height 36
click at [430, 418] on span "pas," at bounding box center [448, 429] width 37 height 23
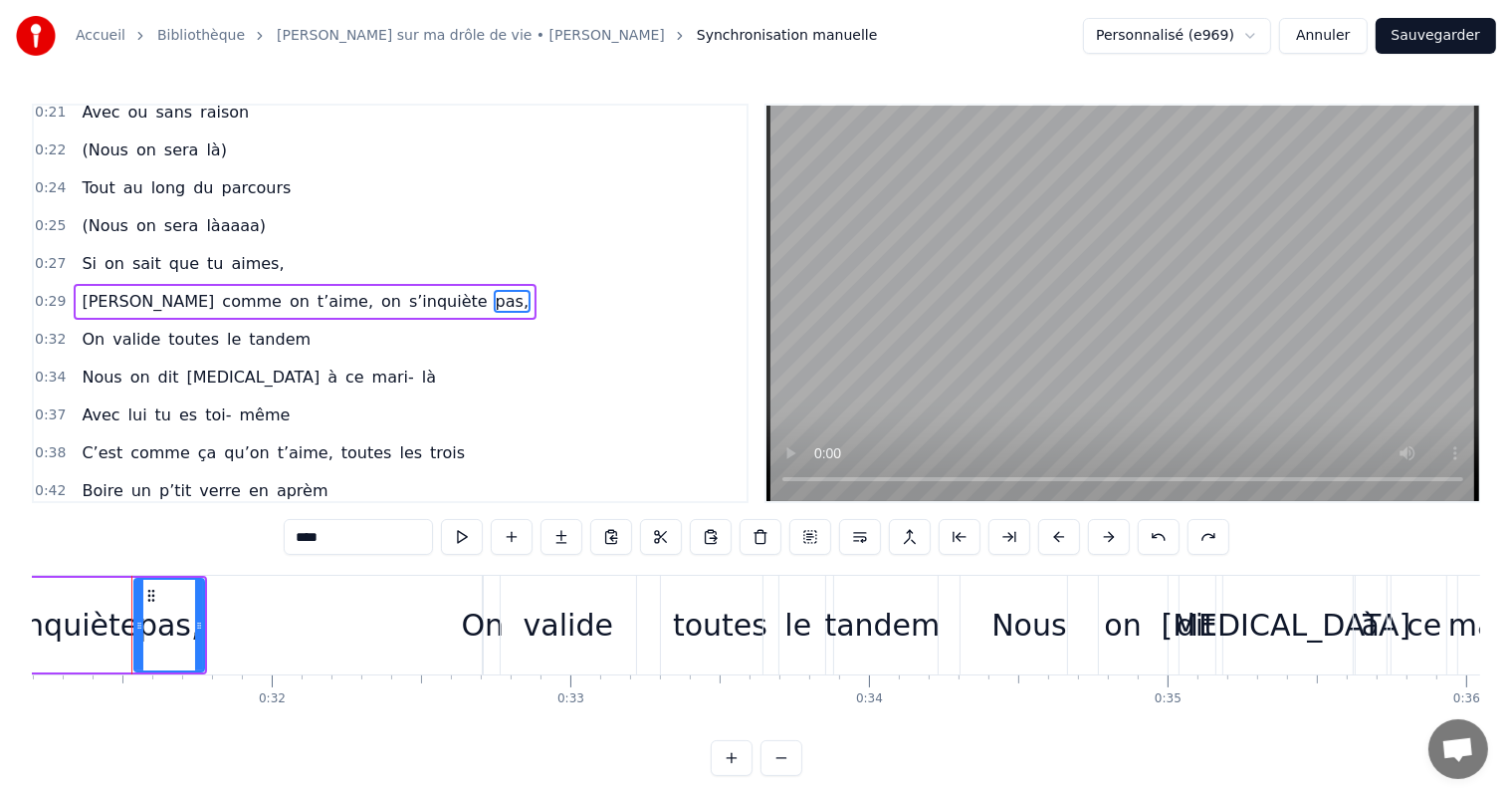
scroll to position [315, 0]
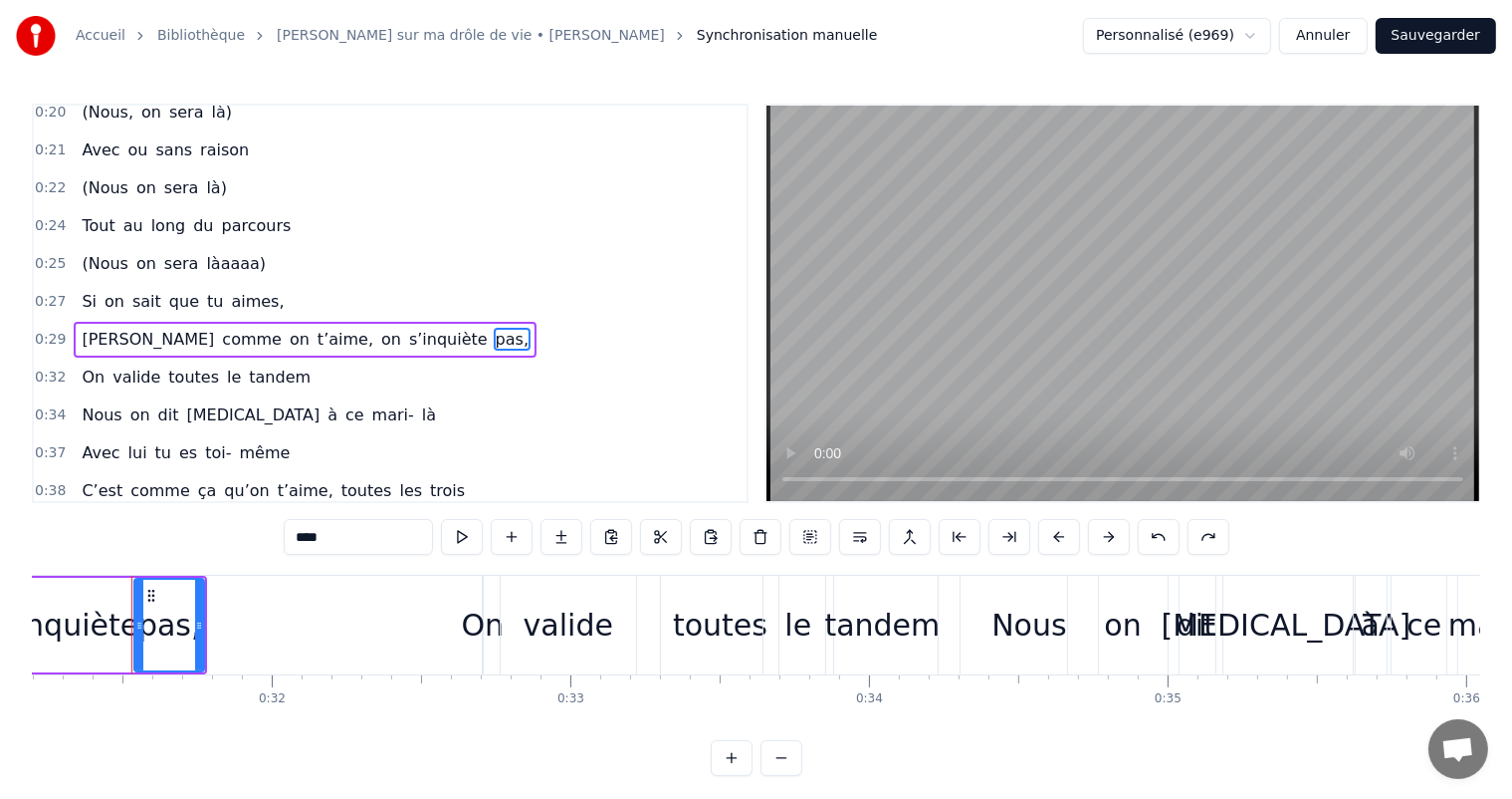
click at [239, 290] on span "aimes," at bounding box center [257, 301] width 57 height 23
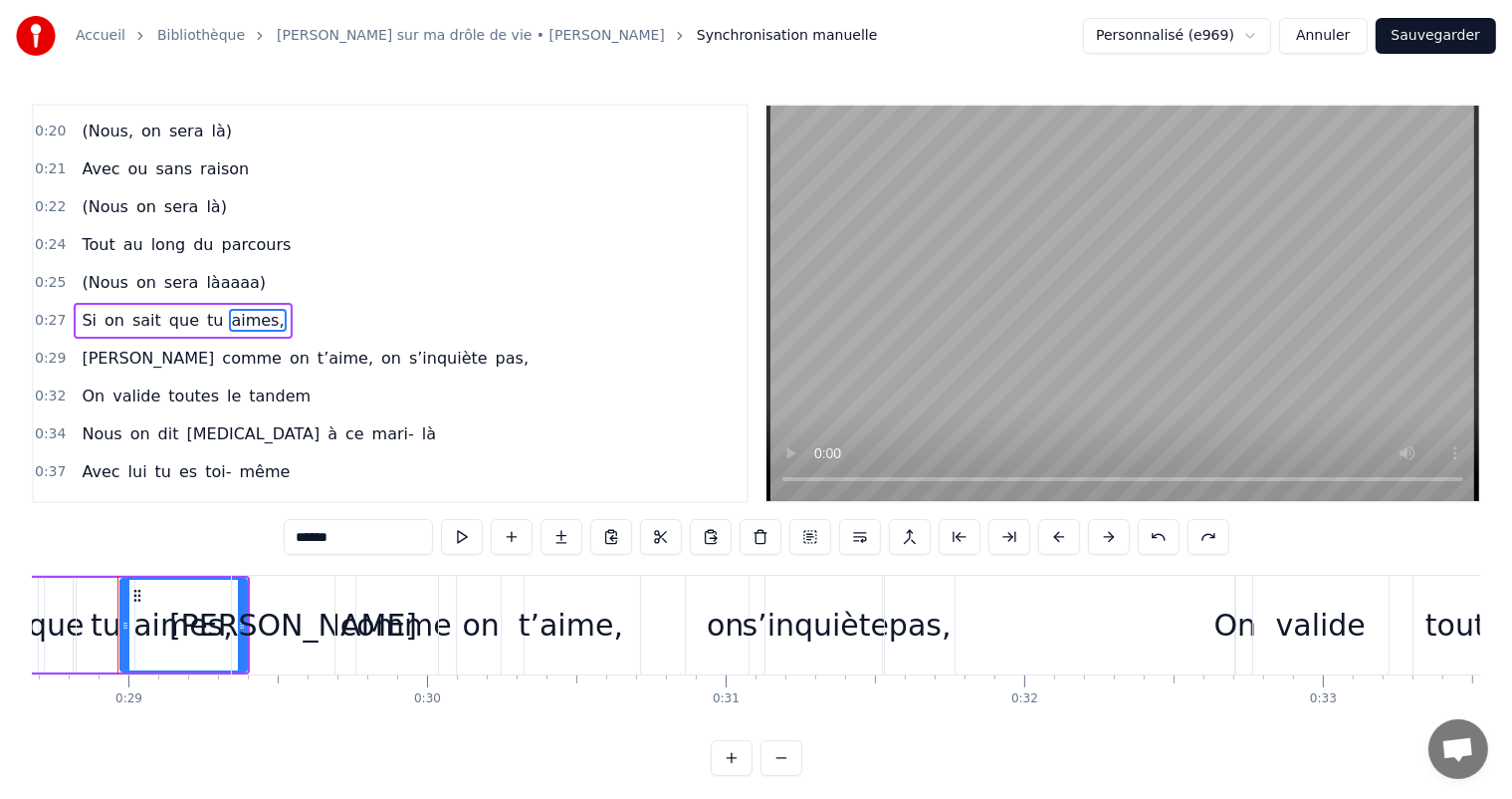
scroll to position [0, 8551]
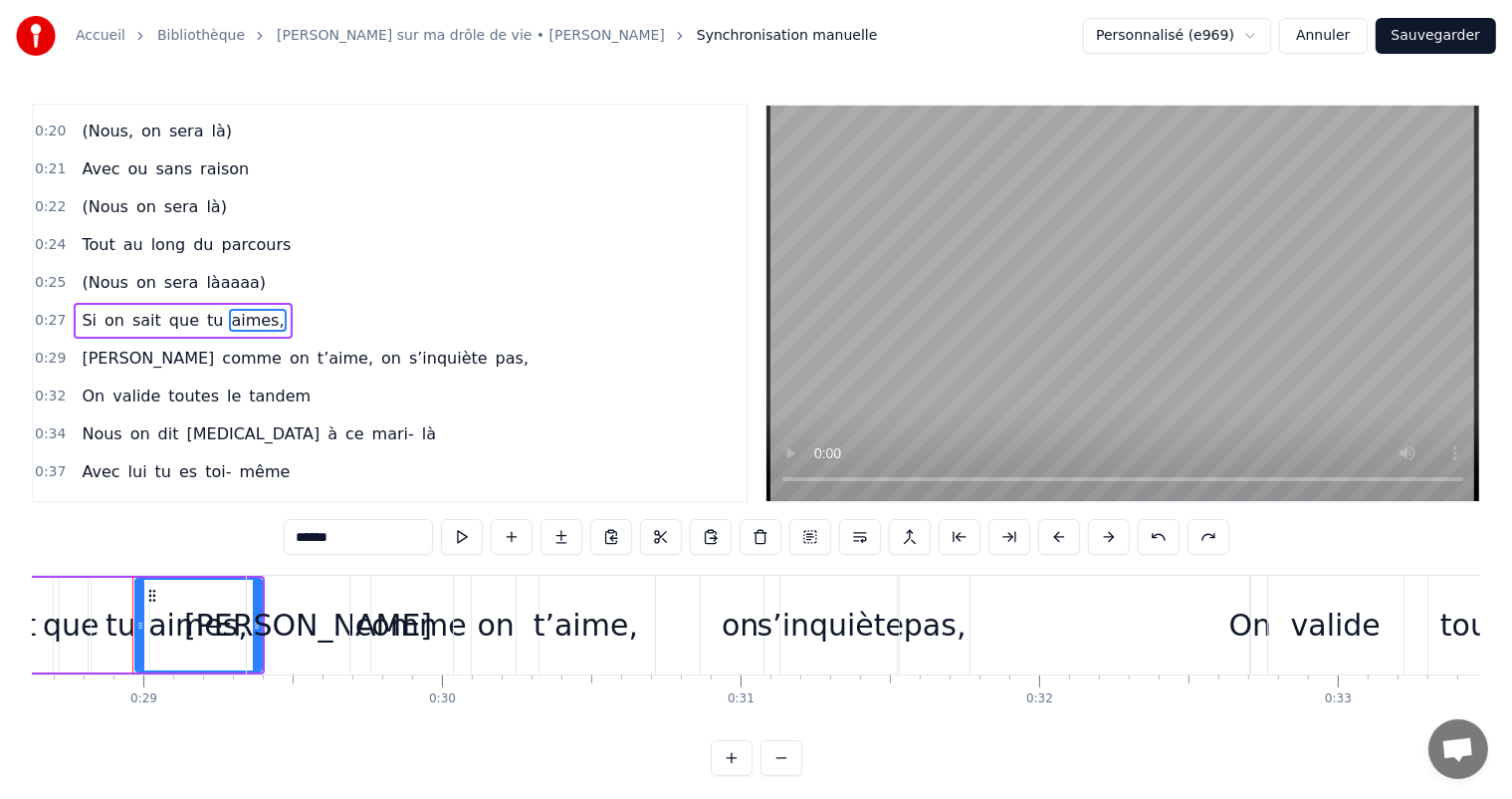
click at [347, 538] on input "******" at bounding box center [359, 537] width 149 height 36
click at [187, 533] on div "0:00 Votre relation est faite 0:03 Pour durer une vie 0:05 Mais pour en faire u…" at bounding box center [756, 439] width 1448 height 672
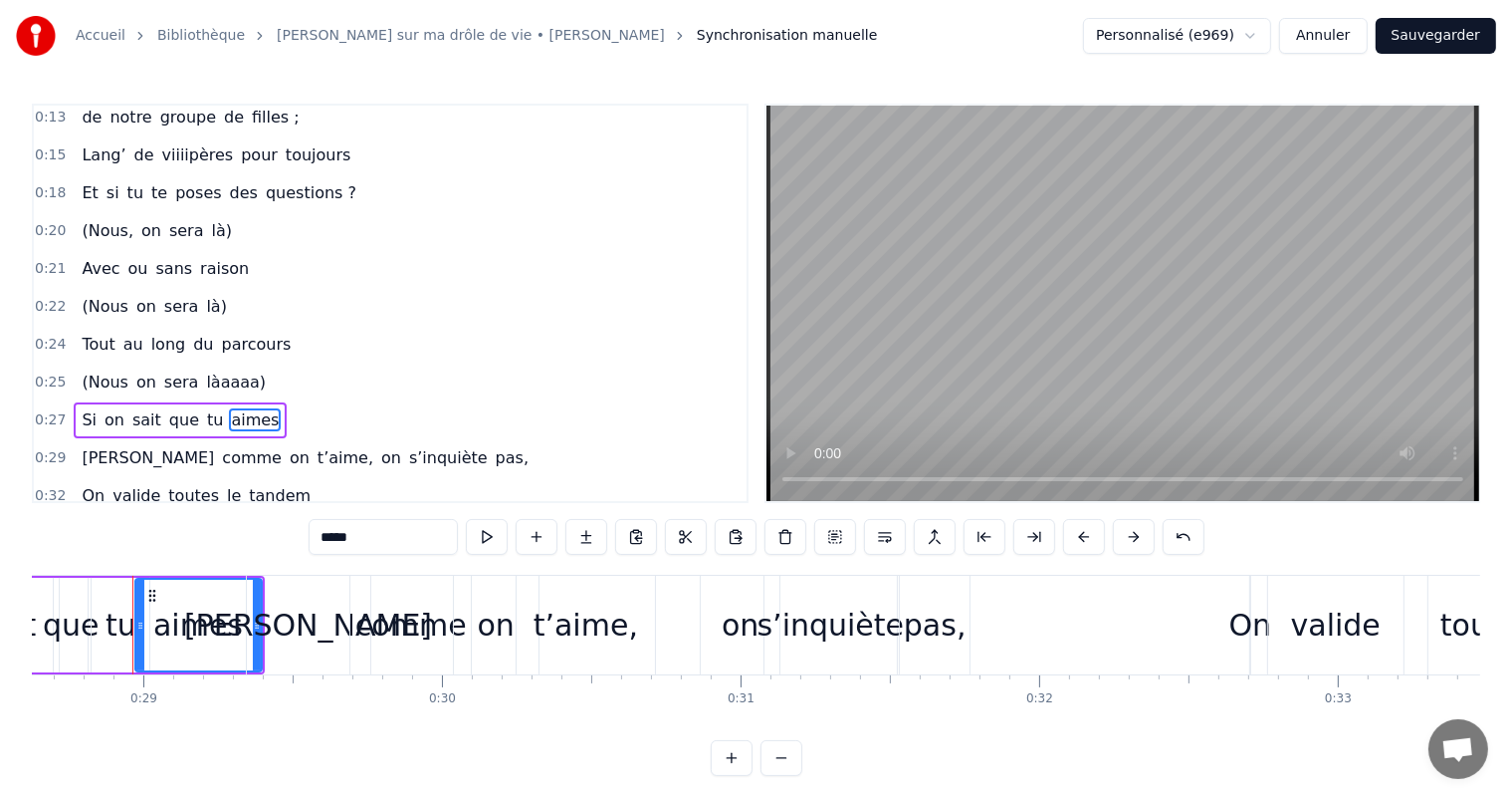
click at [210, 378] on span "làaaaa)" at bounding box center [236, 382] width 64 height 23
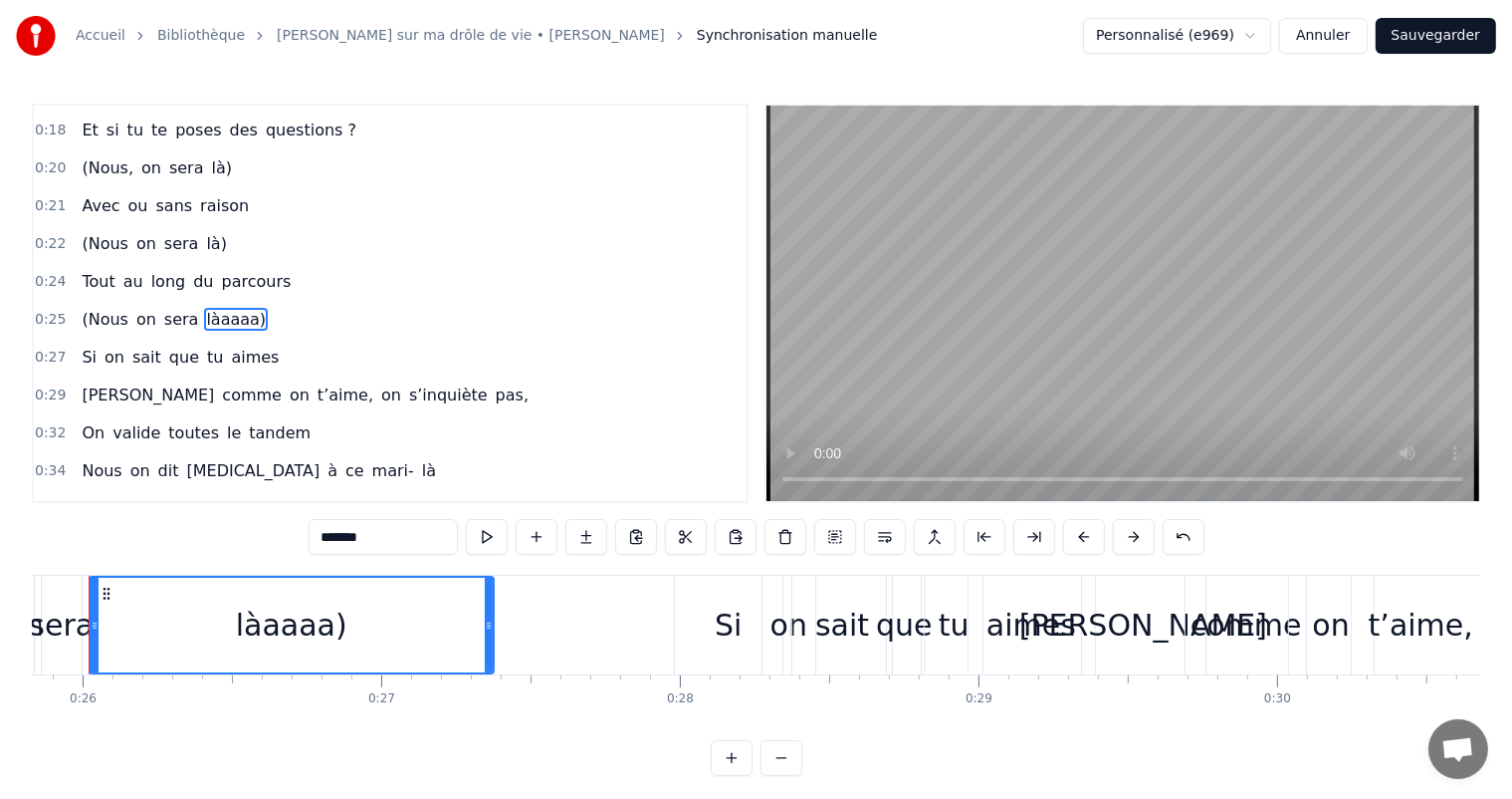
scroll to position [0, 7672]
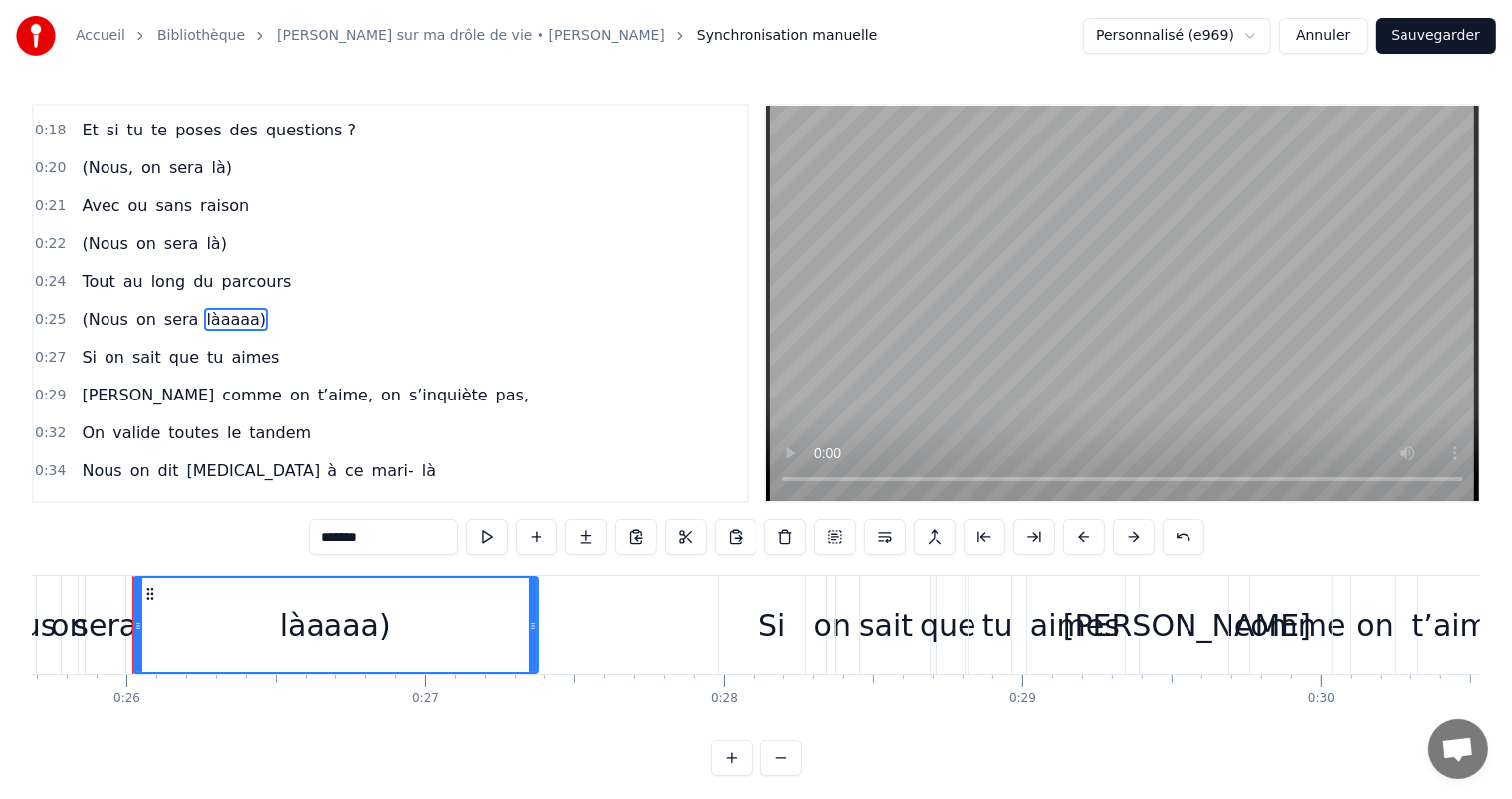
click at [370, 536] on input "*******" at bounding box center [383, 537] width 149 height 36
click at [86, 308] on span "(Nous" at bounding box center [105, 319] width 50 height 23
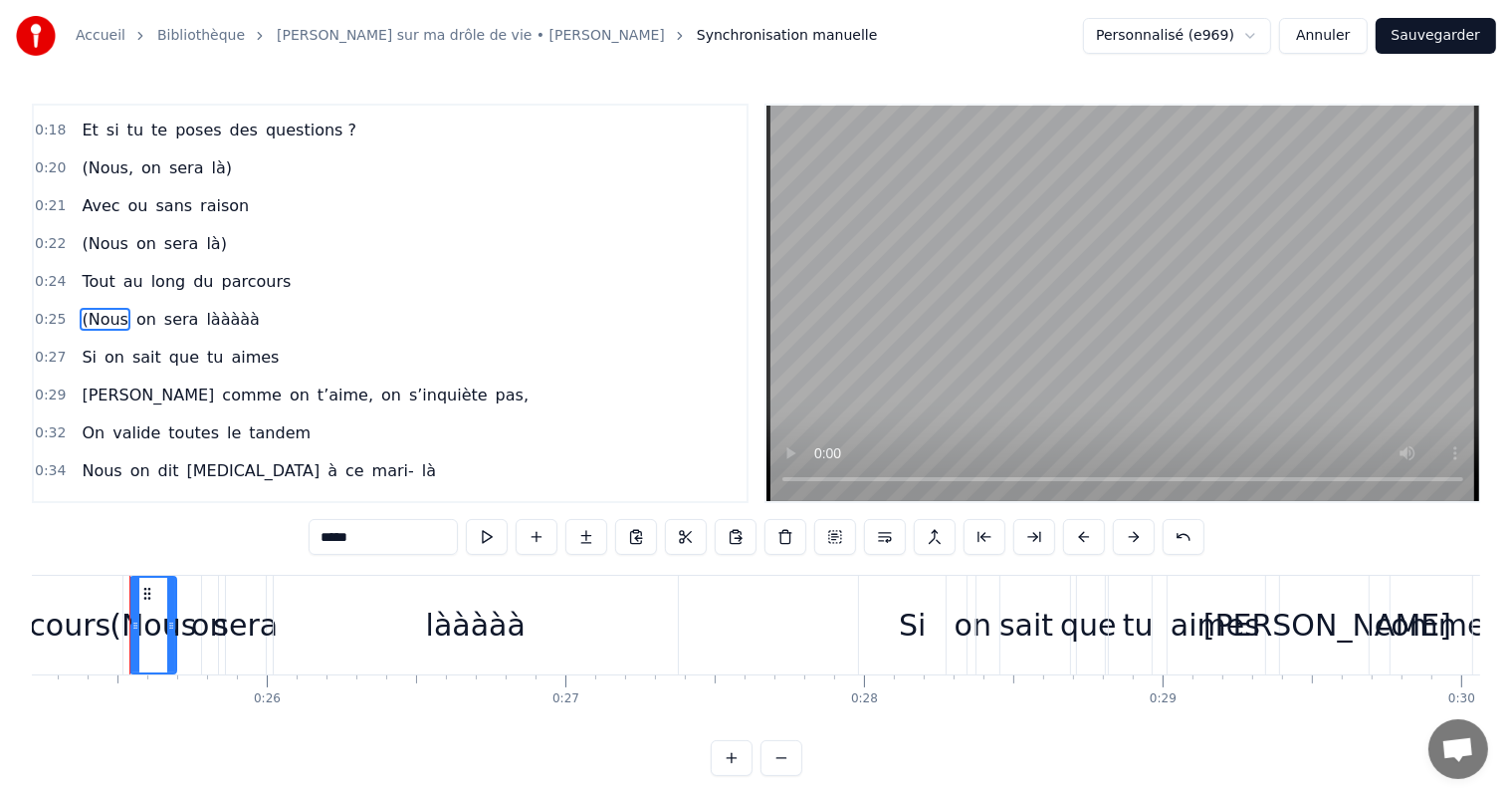
scroll to position [0, 7528]
click at [335, 544] on input "*****" at bounding box center [383, 537] width 149 height 36
click at [331, 538] on input "*****" at bounding box center [383, 537] width 149 height 36
click at [91, 232] on span "(Nous" at bounding box center [105, 243] width 50 height 23
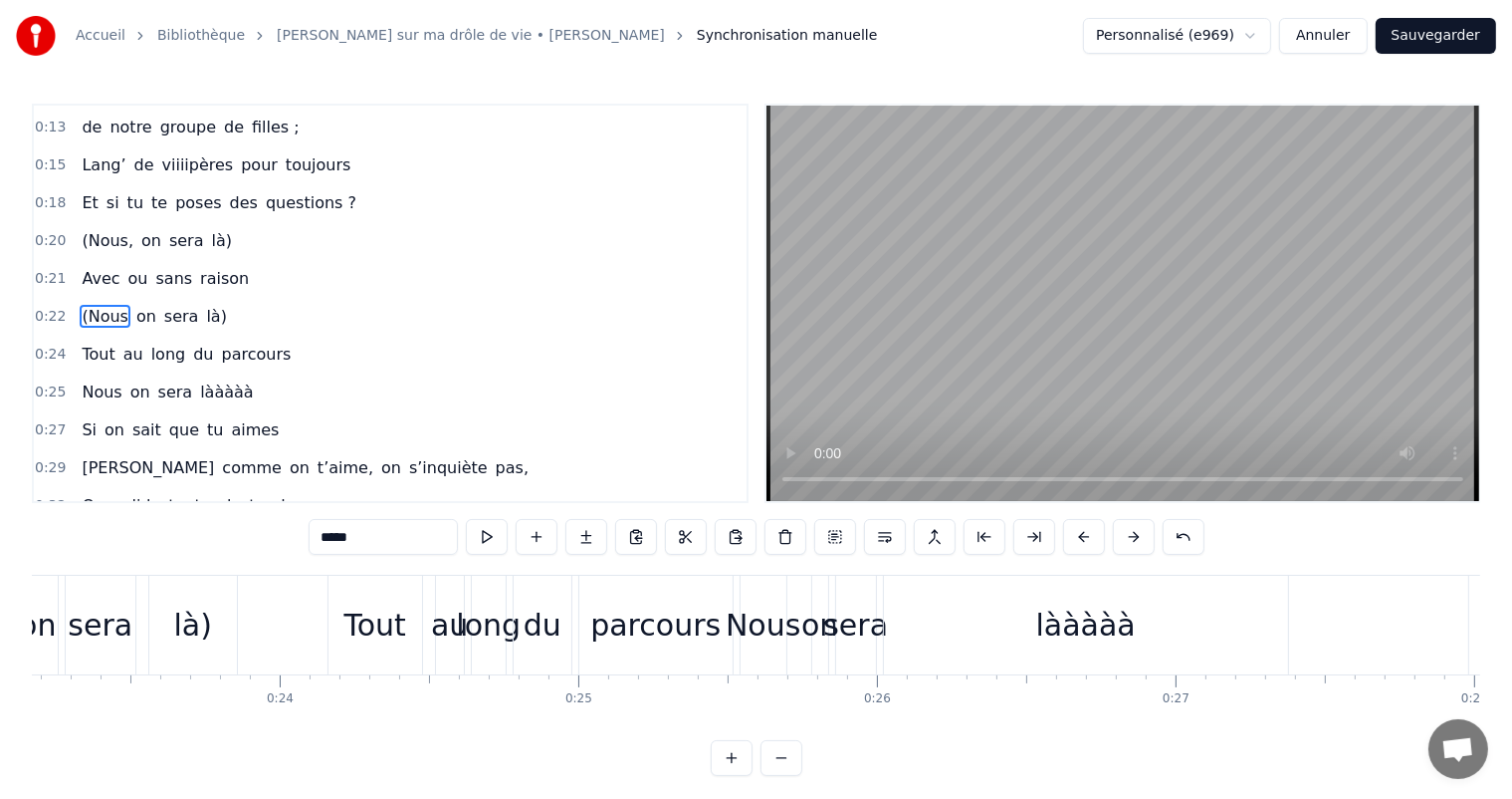
scroll to position [0, 6740]
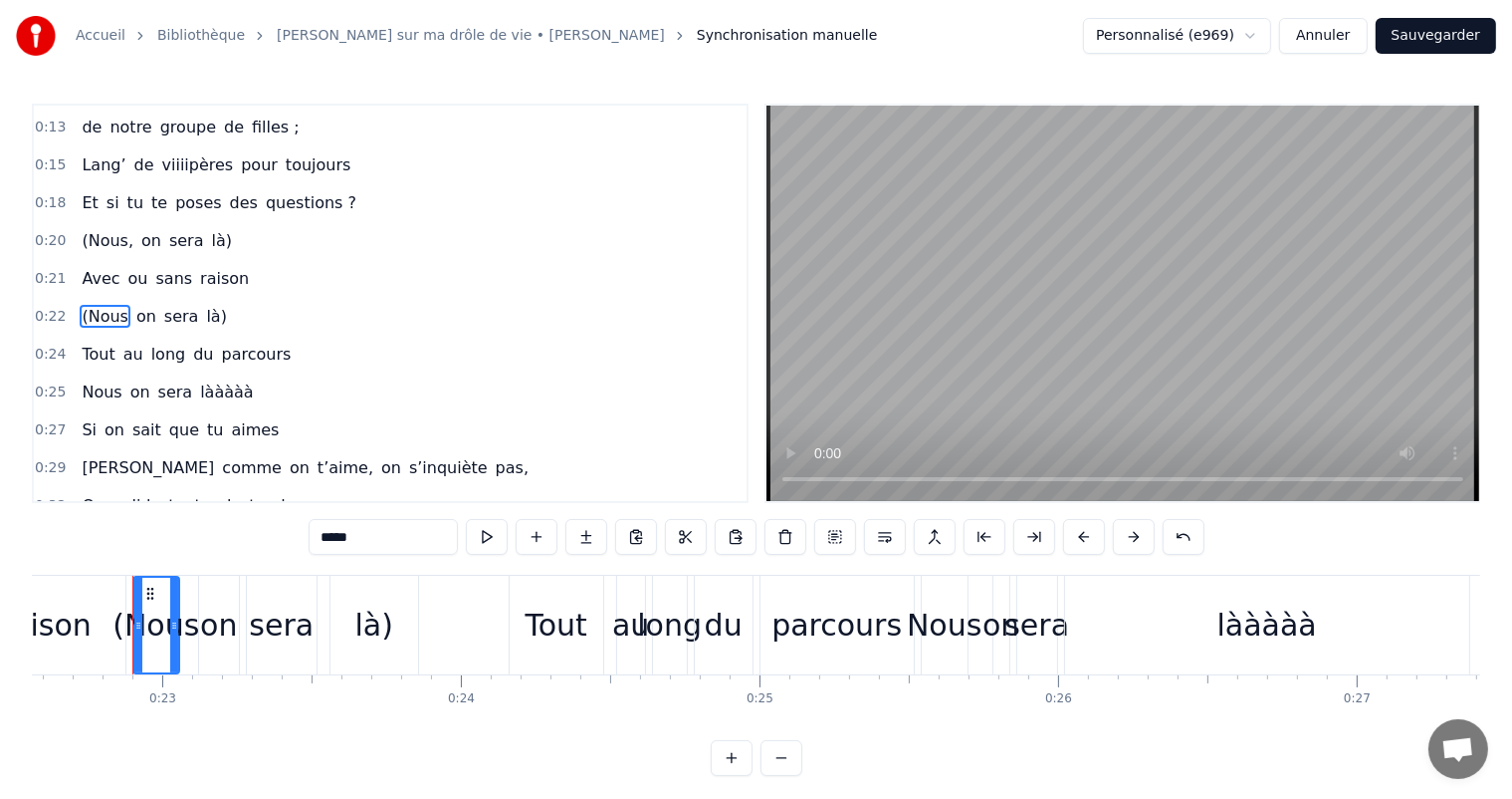
click at [331, 536] on input "*****" at bounding box center [383, 537] width 149 height 36
click at [198, 306] on span "là)" at bounding box center [210, 316] width 25 height 23
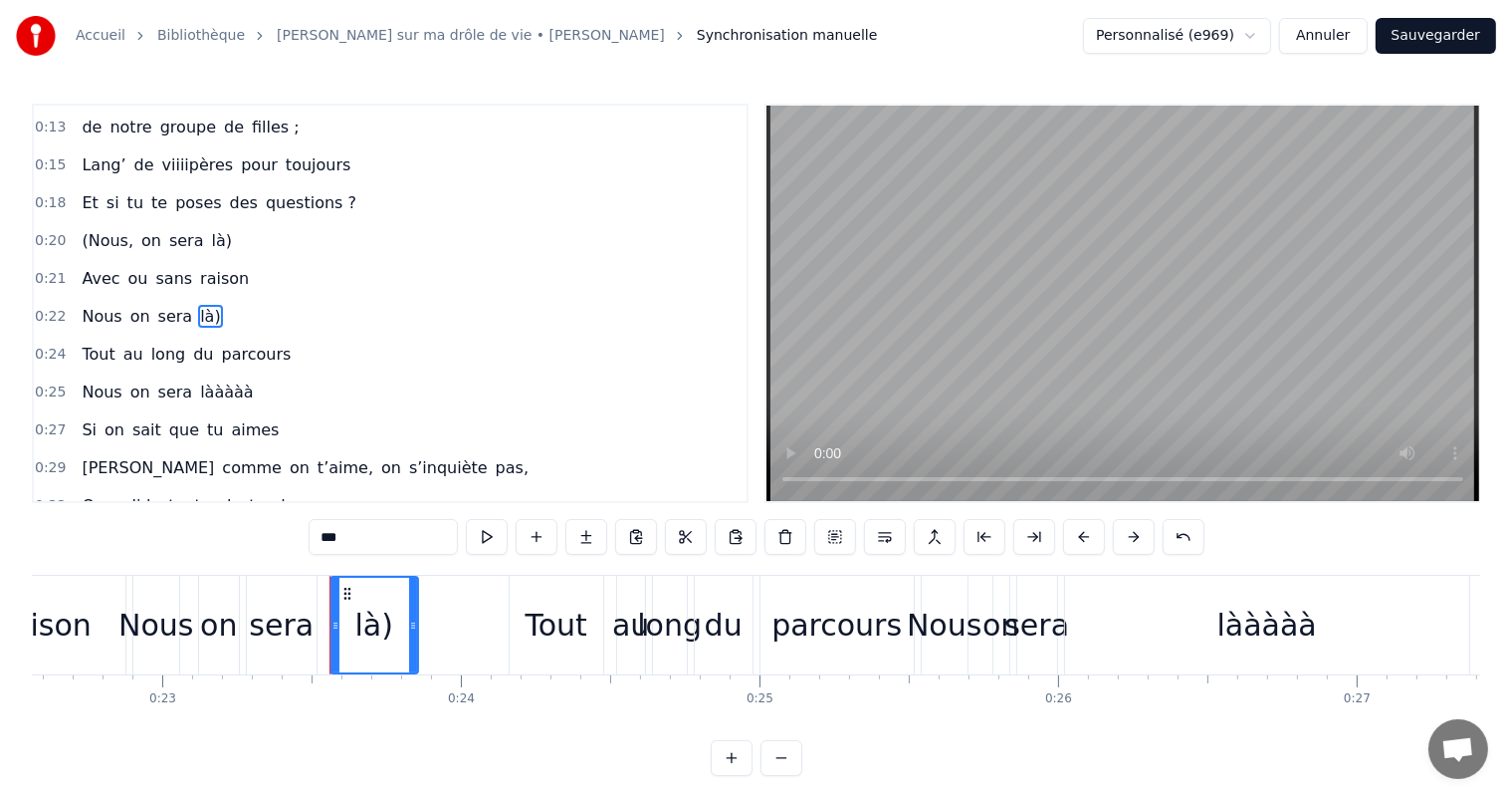
click at [371, 548] on input "***" at bounding box center [383, 537] width 149 height 36
click at [210, 231] on span "là)" at bounding box center [222, 240] width 25 height 23
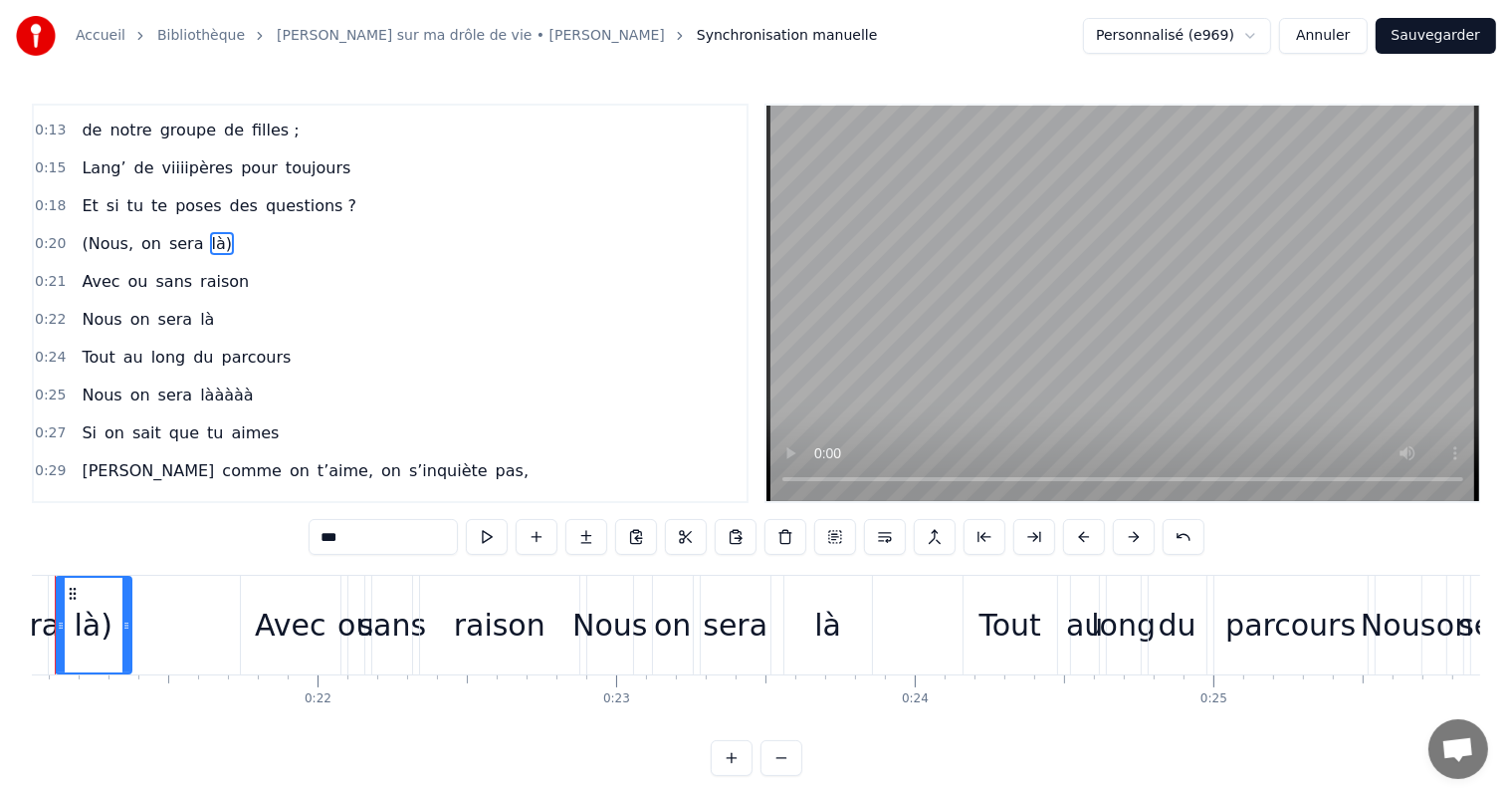
scroll to position [0, 6208]
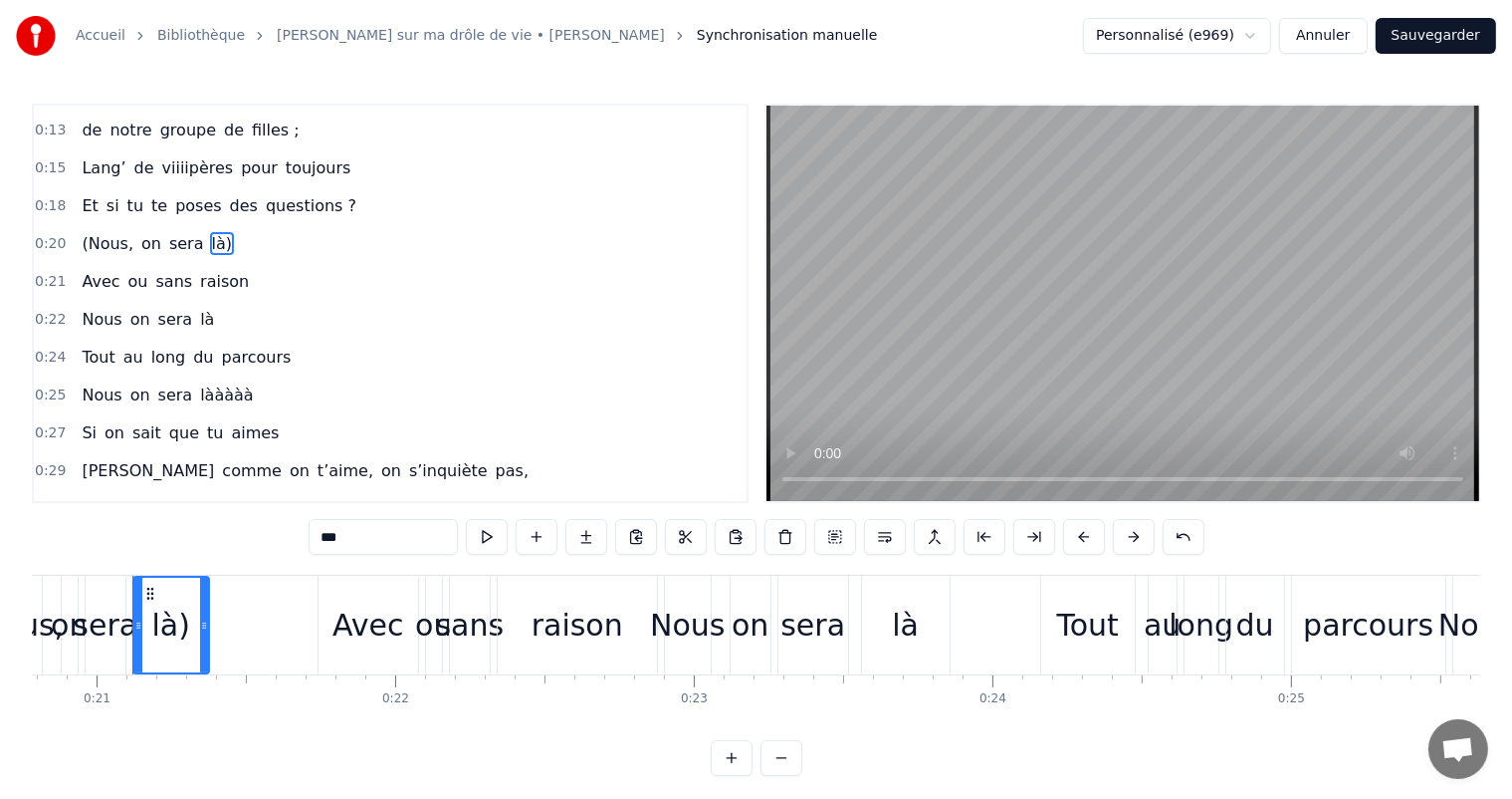
click at [386, 553] on input "***" at bounding box center [383, 537] width 149 height 36
click at [99, 232] on span "(Nous," at bounding box center [108, 243] width 56 height 23
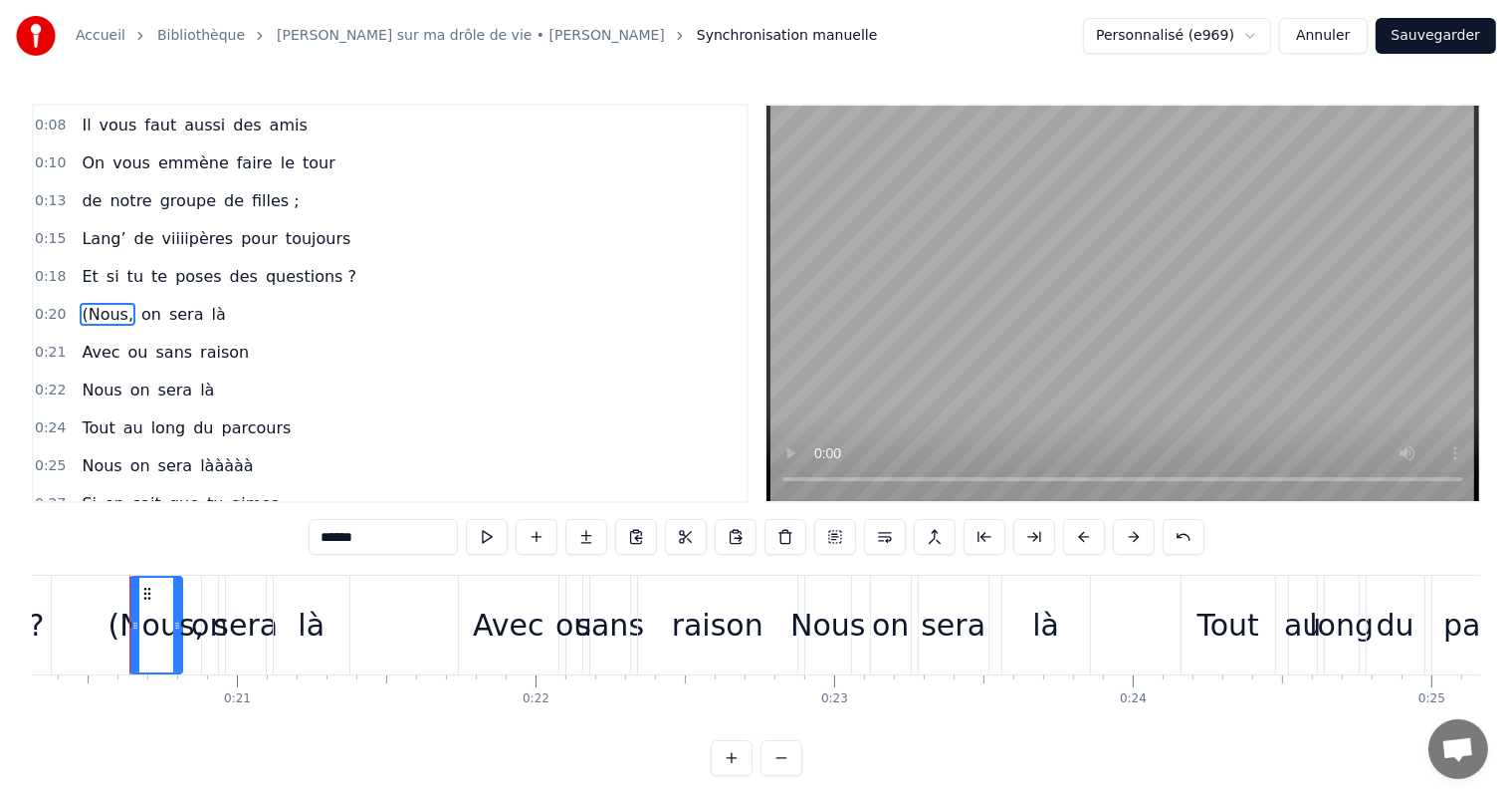
scroll to position [0, 6065]
click at [331, 542] on input "******" at bounding box center [383, 537] width 149 height 36
click at [304, 241] on span "toujours" at bounding box center [319, 238] width 70 height 23
type input "********"
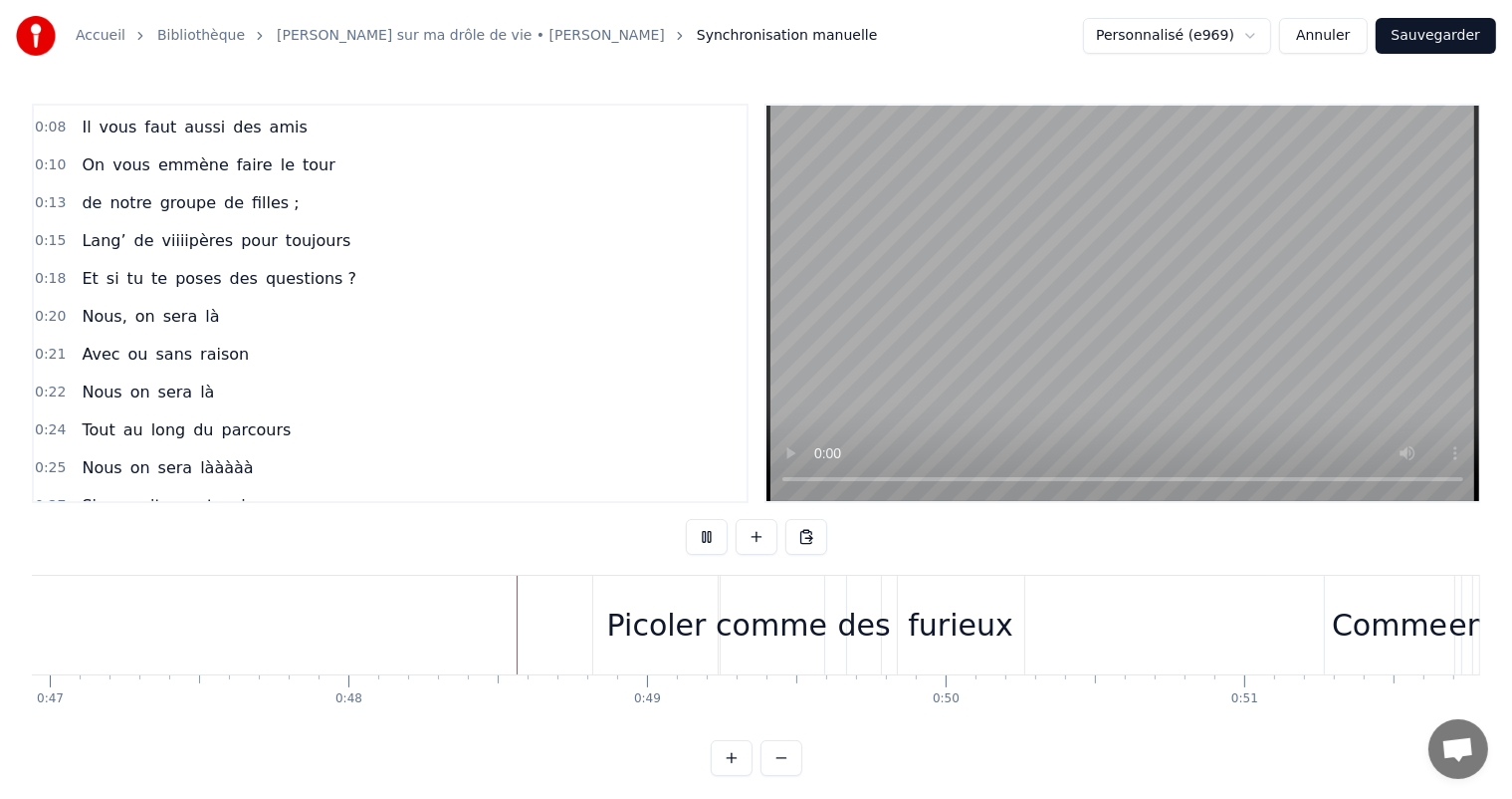
scroll to position [0, 14225]
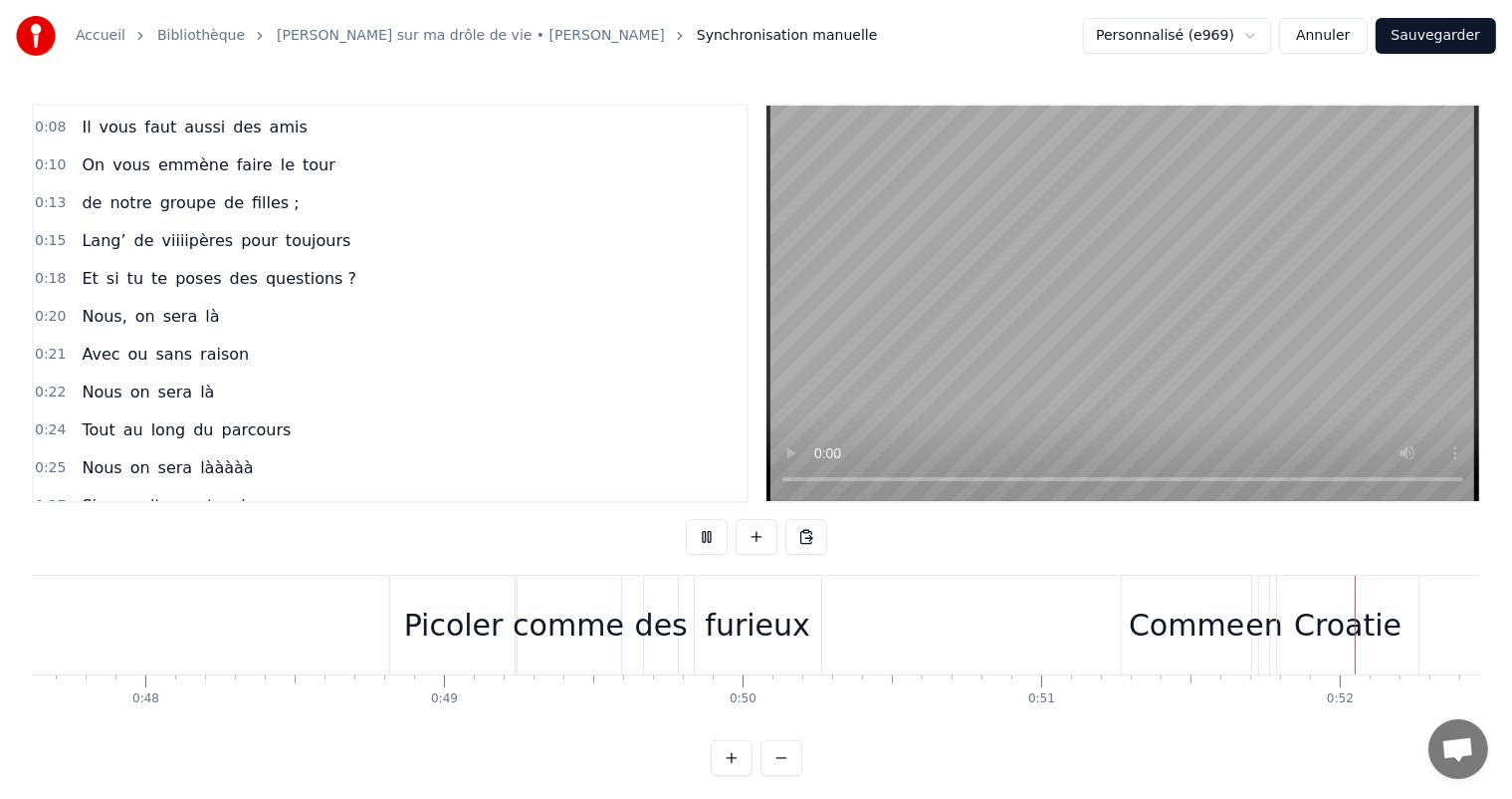
click at [415, 638] on div "Picoler" at bounding box center [454, 625] width 100 height 45
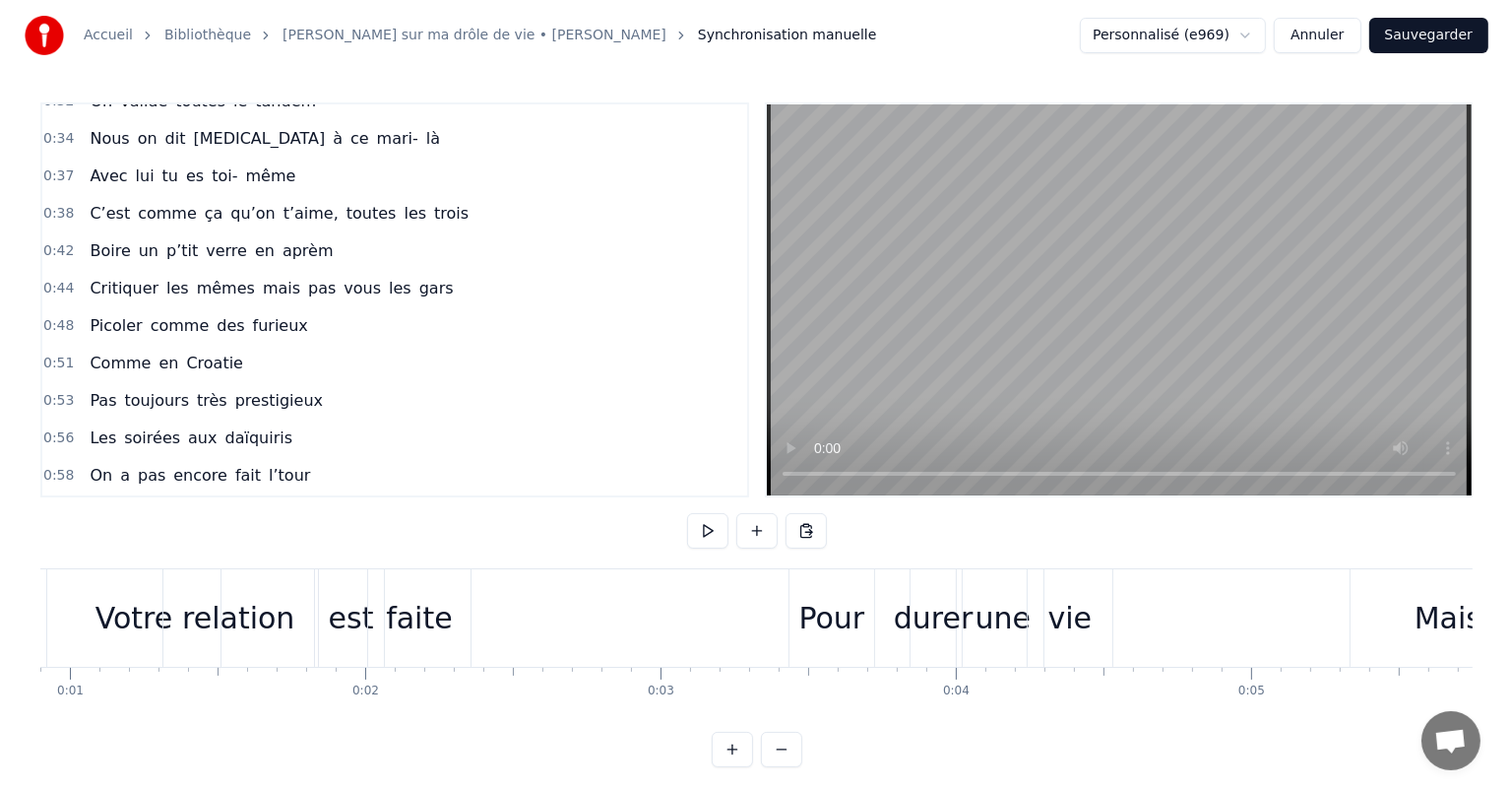
scroll to position [0, 0]
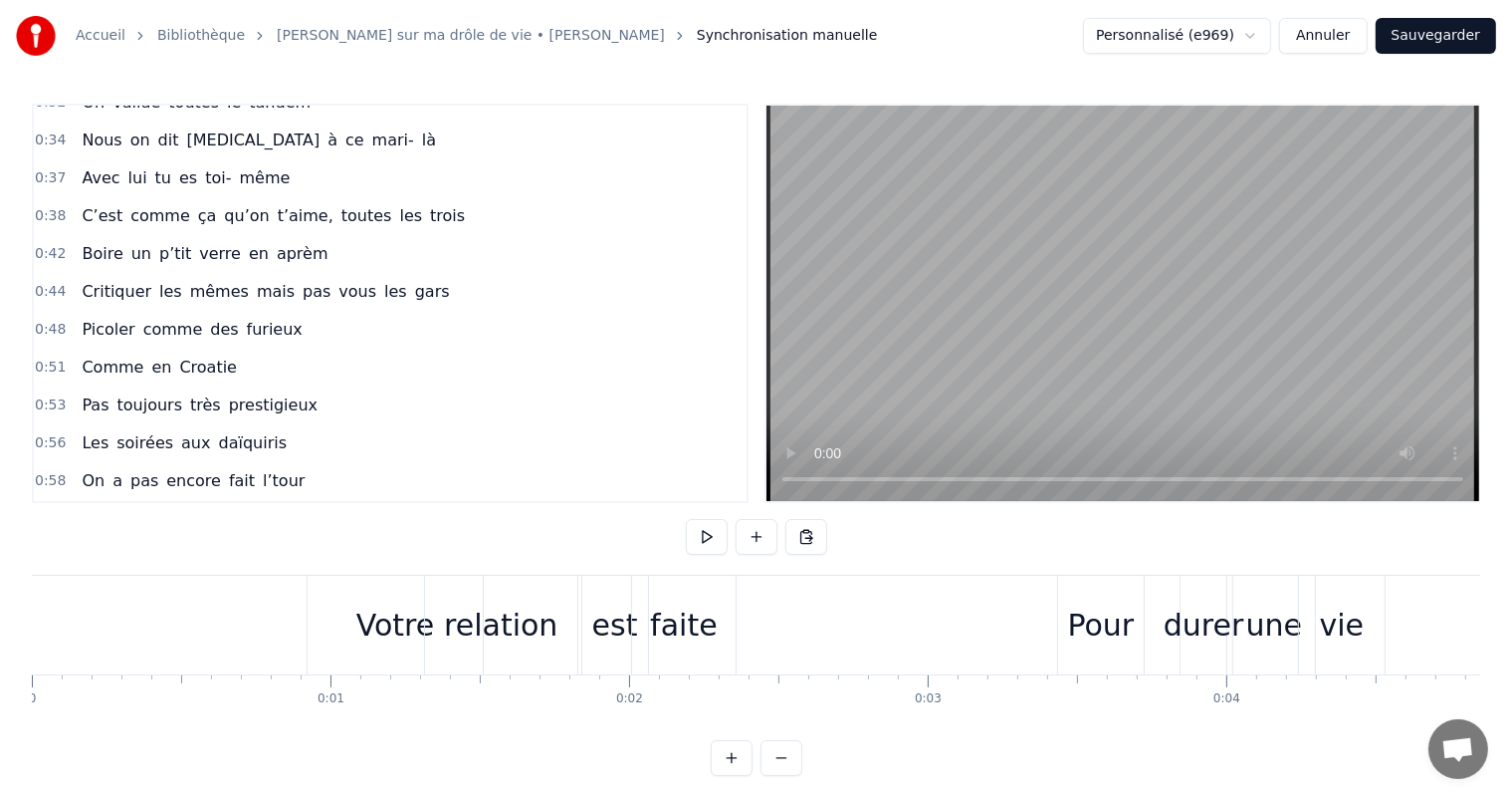
click at [1404, 25] on button "Sauvegarder" at bounding box center [1436, 36] width 121 height 36
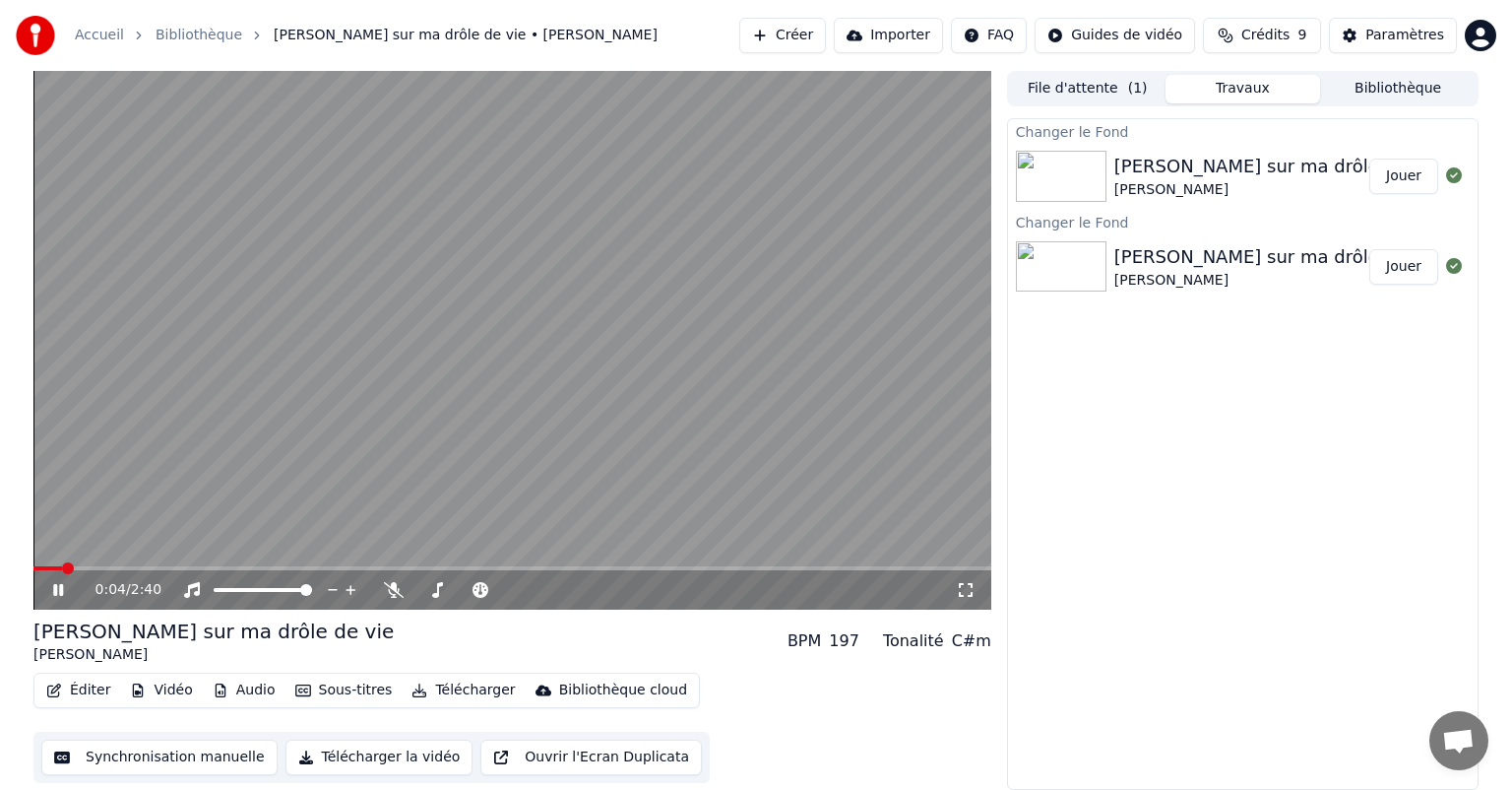
click at [368, 758] on button "Télécharger la vidéo" at bounding box center [379, 757] width 188 height 35
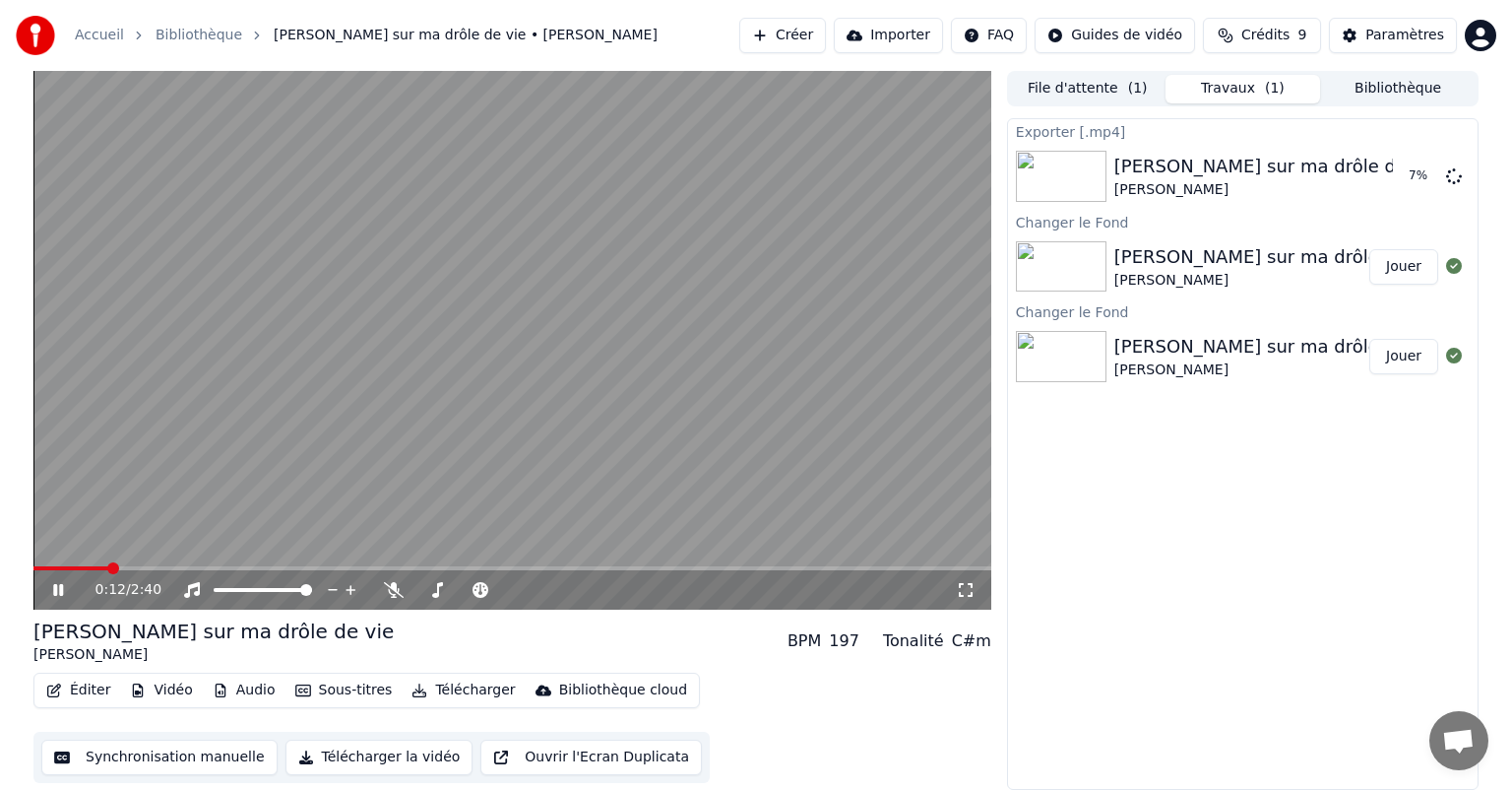
click at [59, 592] on icon at bounding box center [72, 590] width 46 height 16
click at [1397, 76] on button "Bibliothèque" at bounding box center [1399, 89] width 156 height 29
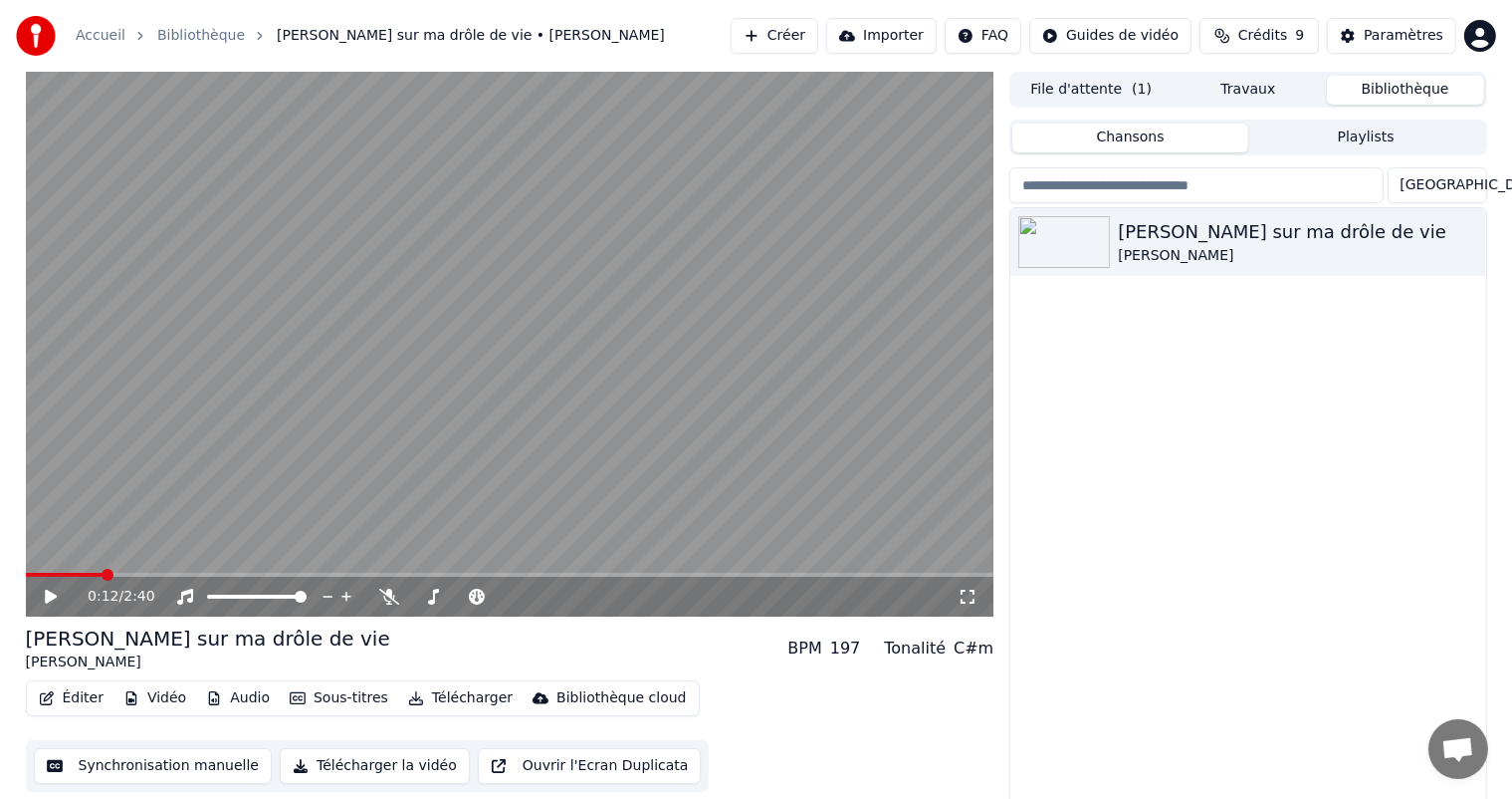
click at [1121, 92] on button "File d'attente ( 1 )" at bounding box center [1092, 90] width 157 height 29
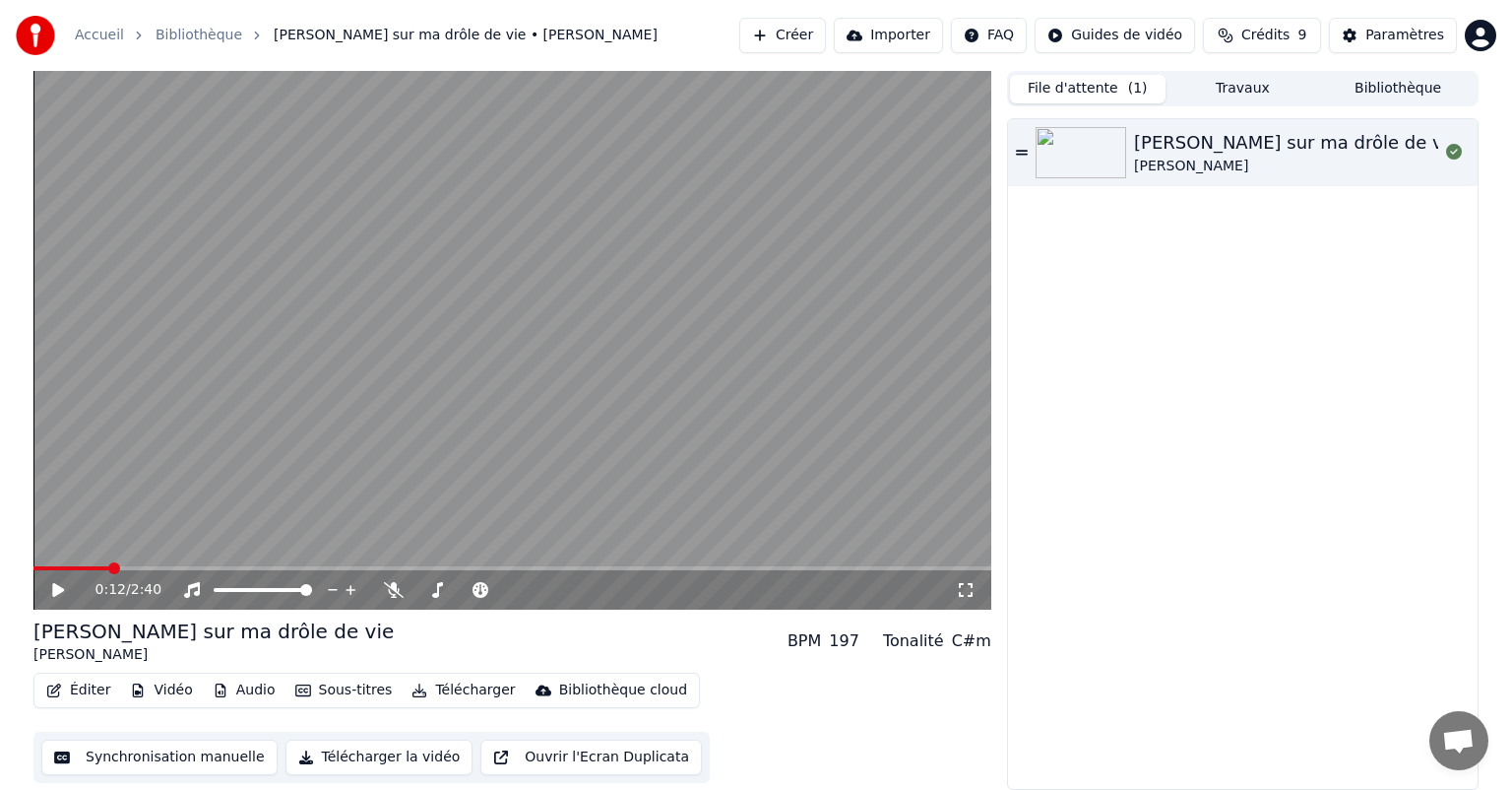
click at [1154, 678] on div "[PERSON_NAME] sur ma drôle de vie [PERSON_NAME]" at bounding box center [1243, 454] width 470 height 670
click at [1383, 69] on div "Accueil Bibliothèque Chanson sur ma drôle de vie • [PERSON_NAME] Importer FAQ G…" at bounding box center [756, 35] width 1512 height 71
click at [1275, 115] on div "[PERSON_NAME] sur ma drôle de vie [PERSON_NAME]" at bounding box center [1243, 452] width 472 height 676
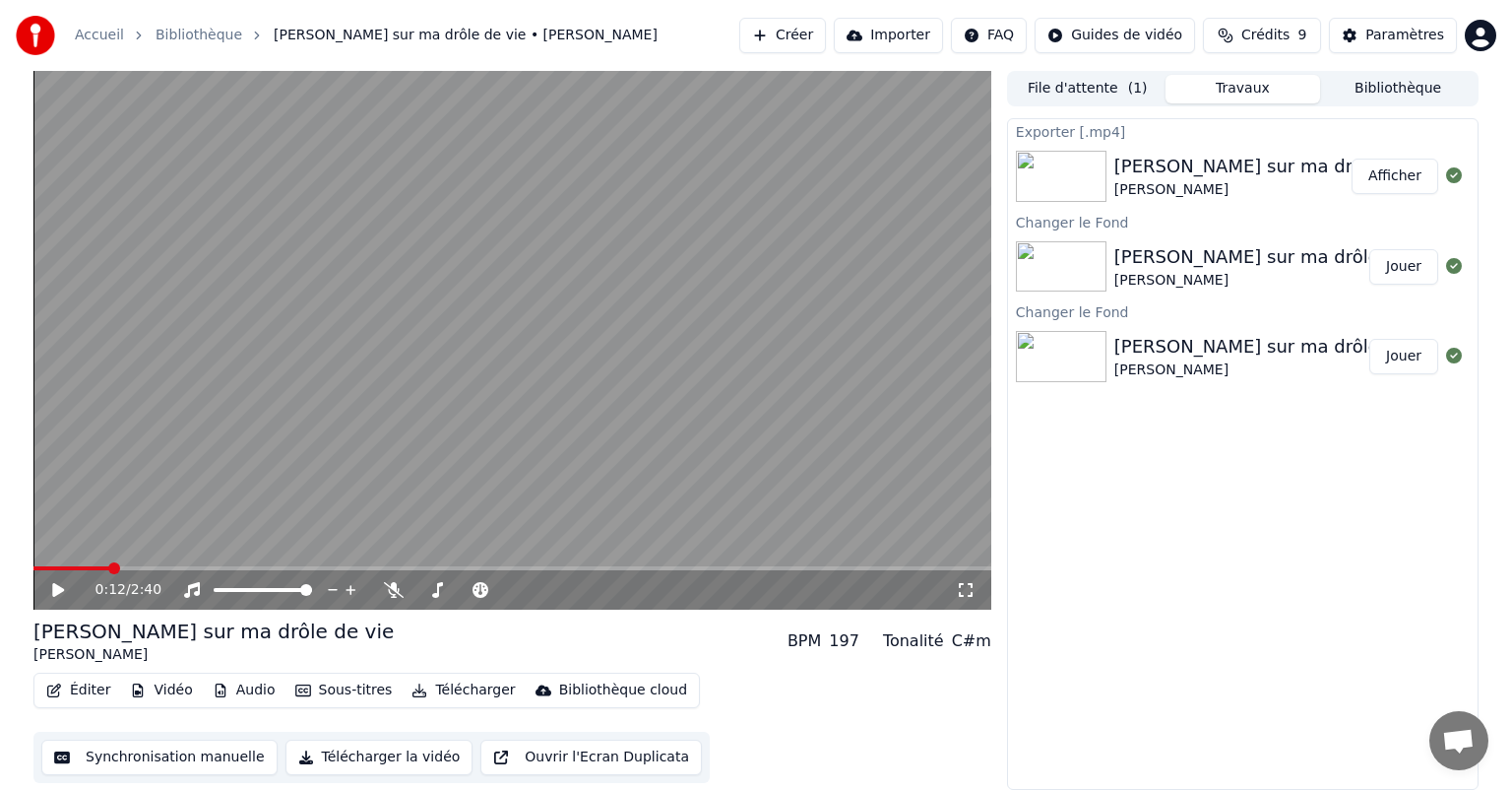
click at [1254, 86] on button "Travaux" at bounding box center [1244, 89] width 156 height 29
click at [1387, 166] on button "Afficher" at bounding box center [1396, 176] width 87 height 35
click at [1282, 505] on div "Exporter [.mp4] [PERSON_NAME] sur ma drôle de vie [PERSON_NAME] Afficher Change…" at bounding box center [1243, 454] width 472 height 672
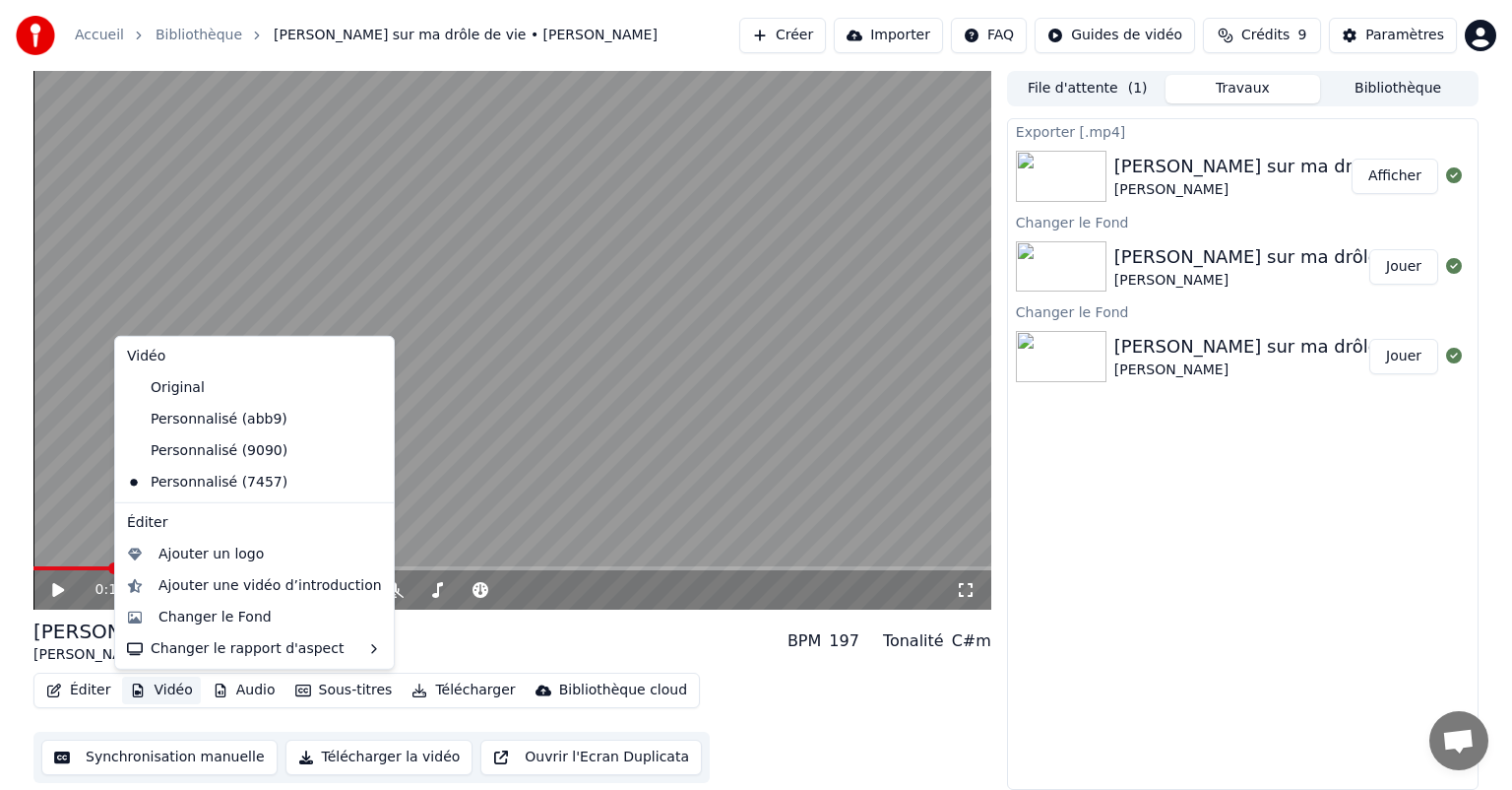
click at [148, 697] on button "Vidéo" at bounding box center [161, 691] width 78 height 28
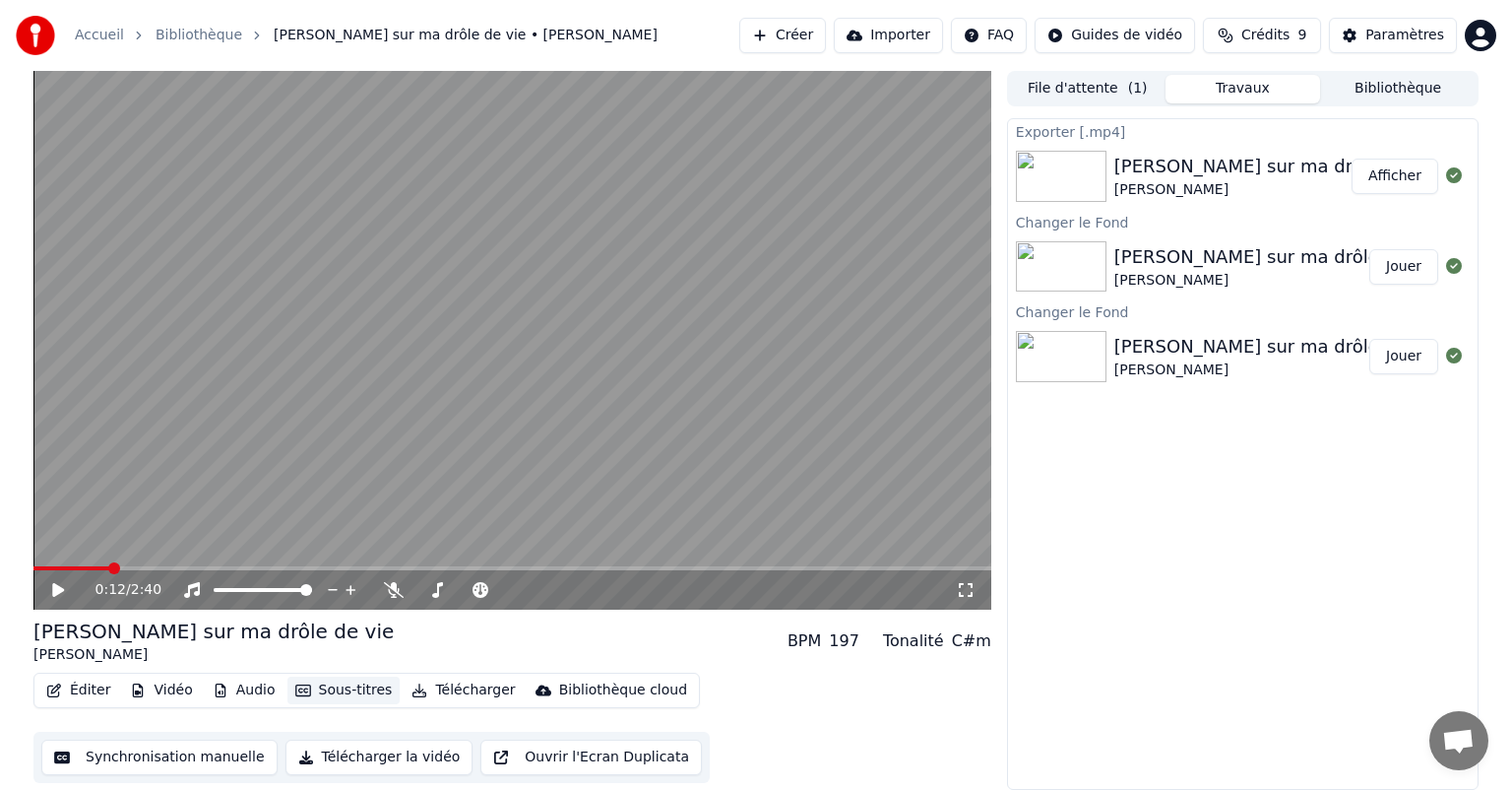
click at [296, 686] on icon "button" at bounding box center [303, 691] width 16 height 14
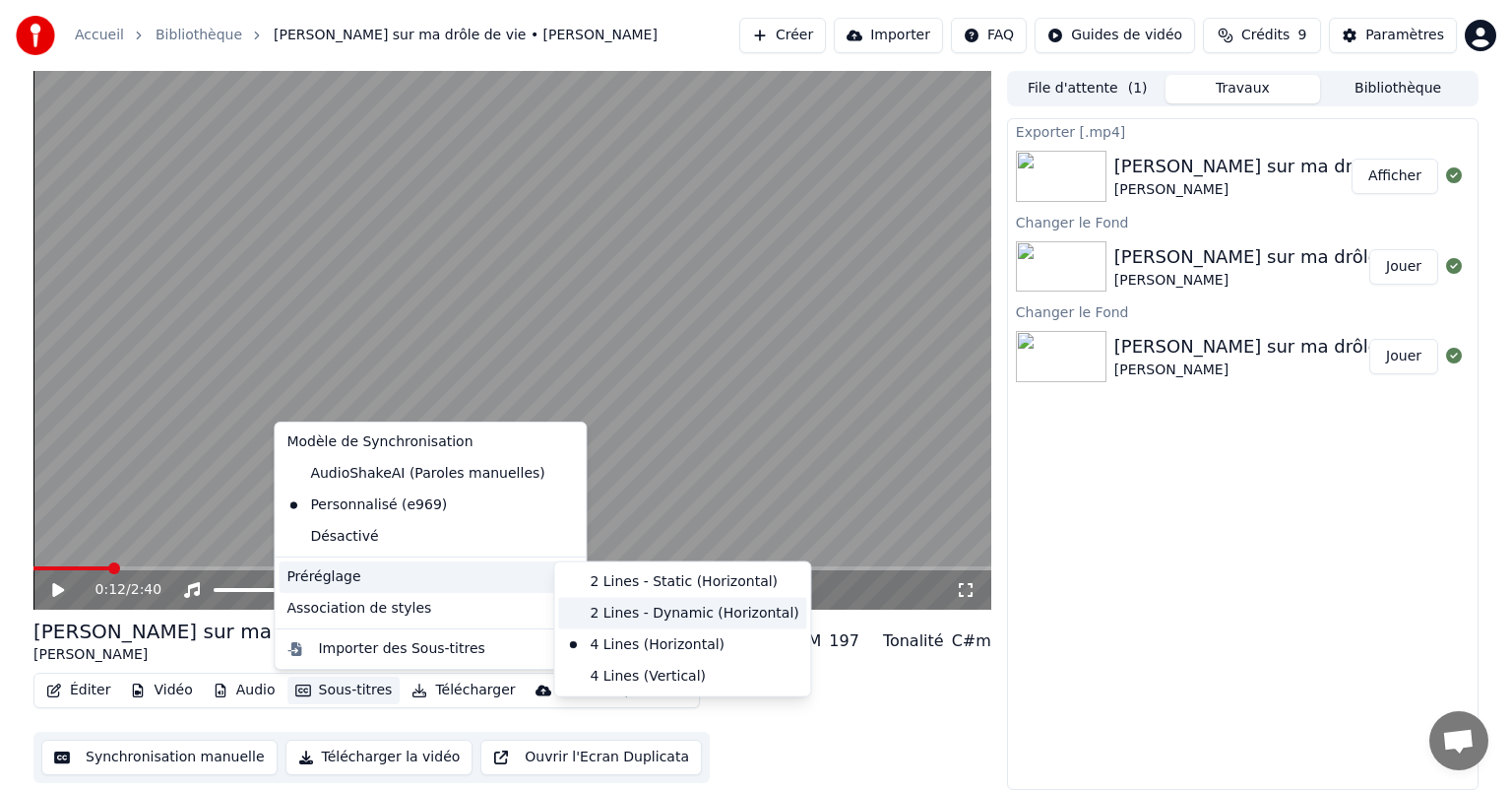
click at [589, 598] on div "2 Lines - Dynamic (Horizontal)" at bounding box center [683, 614] width 248 height 32
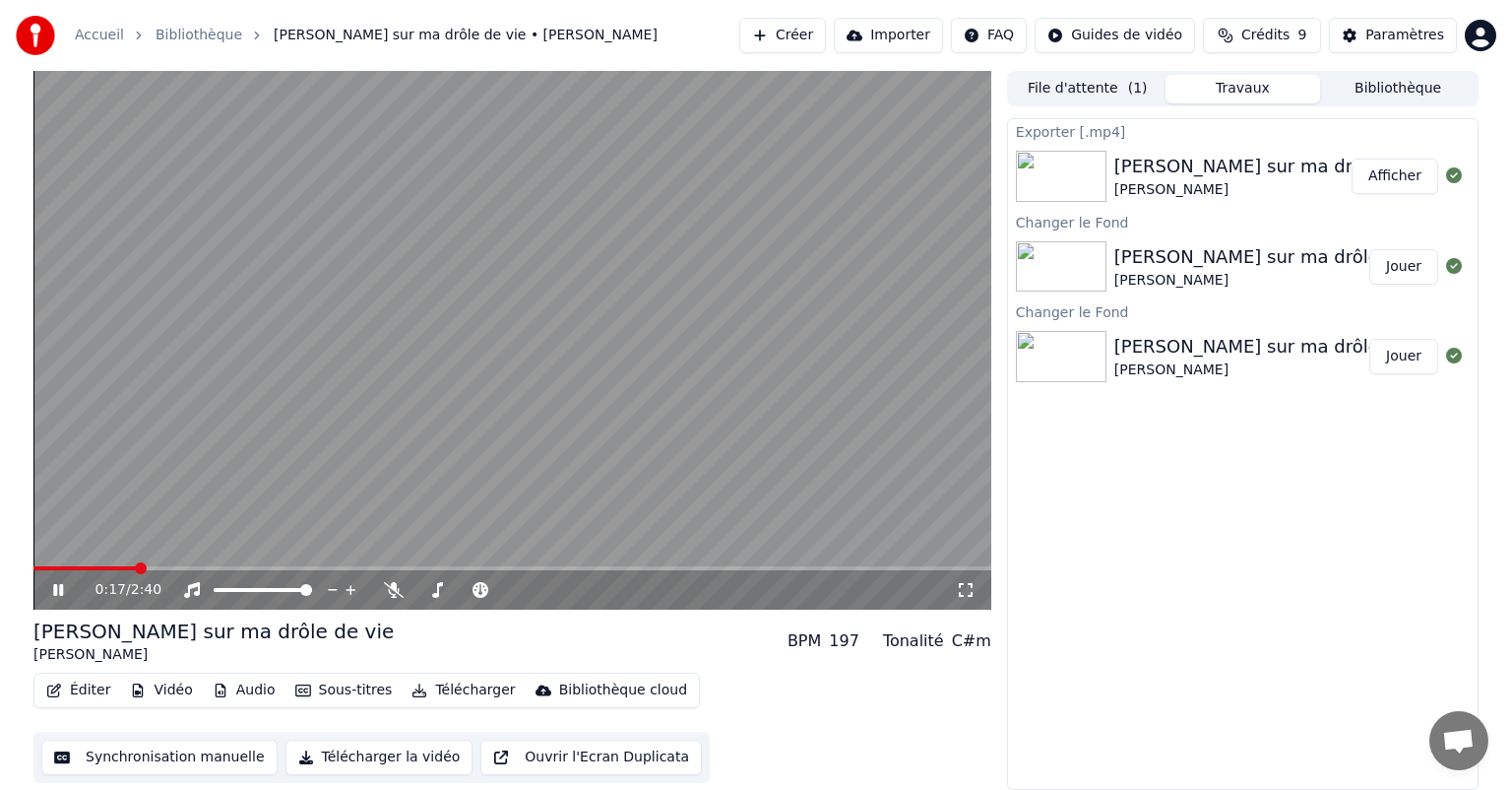
click at [59, 590] on icon at bounding box center [58, 590] width 10 height 12
click at [322, 697] on button "Sous-titres" at bounding box center [344, 691] width 113 height 28
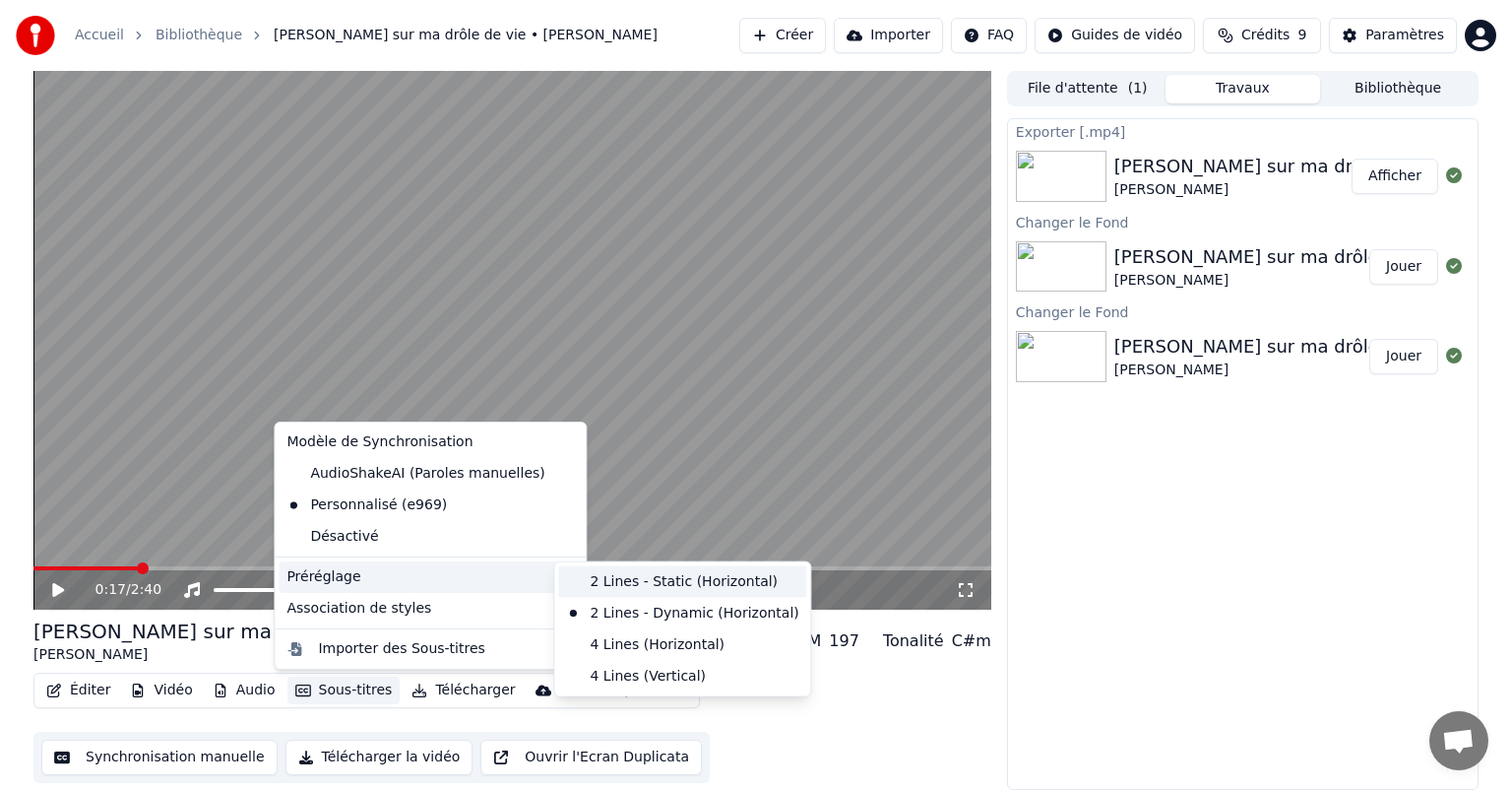
click at [619, 587] on div "2 Lines - Static (Horizontal)" at bounding box center [683, 582] width 248 height 32
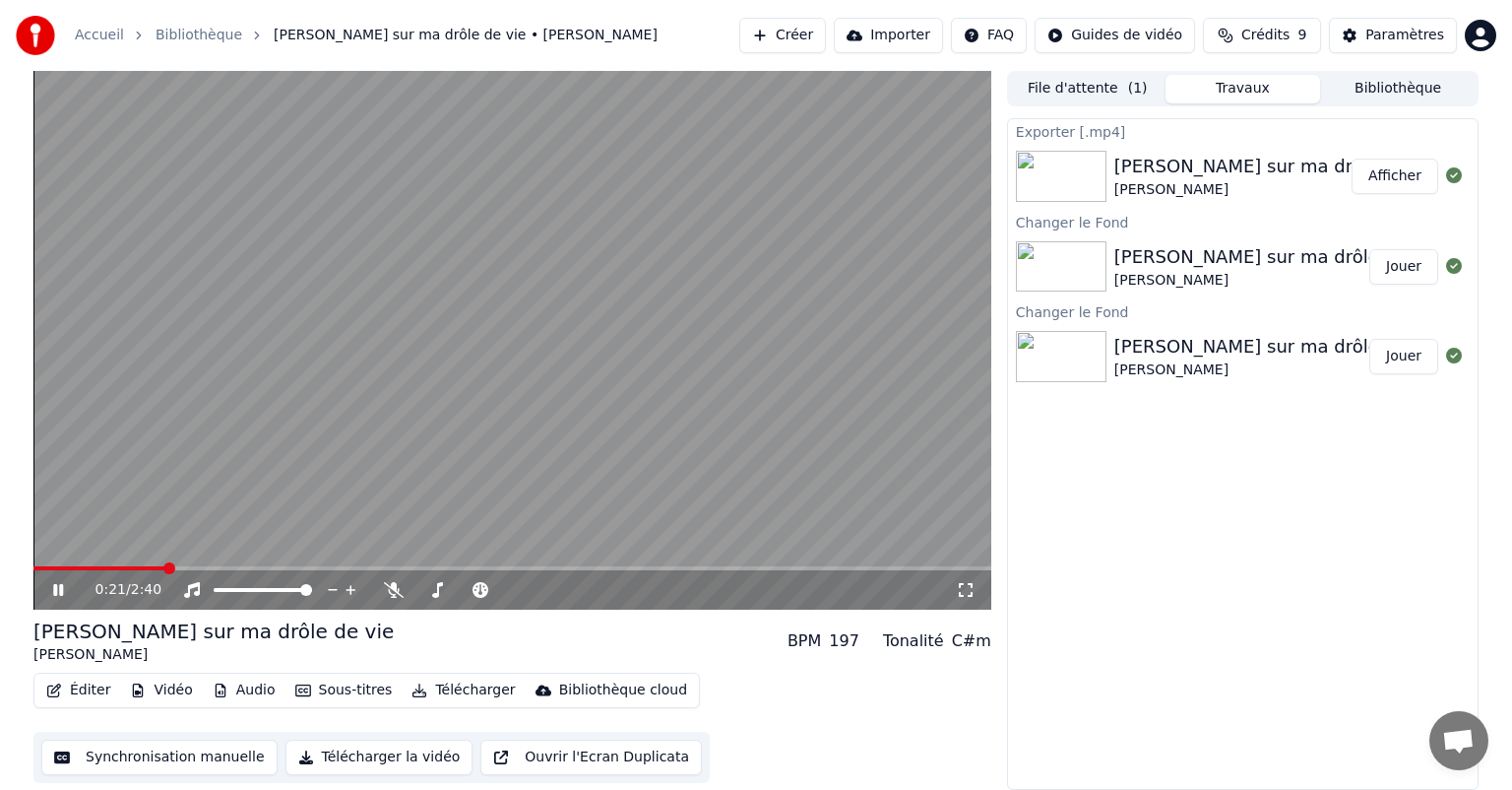
click at [67, 566] on span at bounding box center [99, 568] width 131 height 4
click at [45, 564] on span at bounding box center [51, 568] width 12 height 12
drag, startPoint x: 15, startPoint y: 564, endPoint x: 0, endPoint y: 564, distance: 15.0
click at [0, 564] on div "0:00 / 2:40 Chanson sur ma drôle de vie [PERSON_NAME] BPM 197 Tonalité C#m Édit…" at bounding box center [756, 430] width 1512 height 719
click at [39, 588] on div "0:11 / 2:40" at bounding box center [512, 590] width 958 height 39
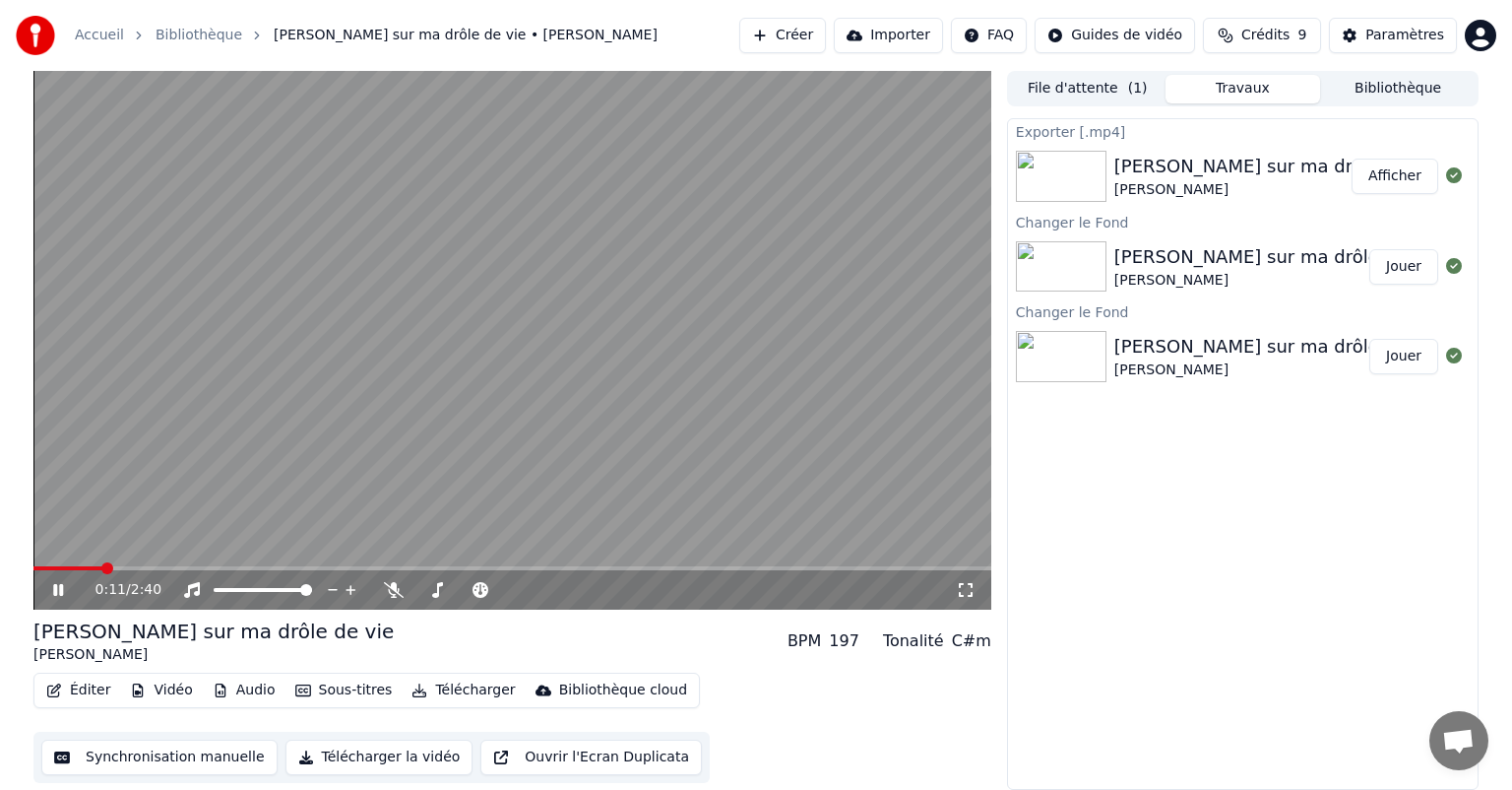
click at [52, 587] on icon at bounding box center [72, 590] width 46 height 16
click at [112, 761] on button "Synchronisation manuelle" at bounding box center [160, 757] width 236 height 35
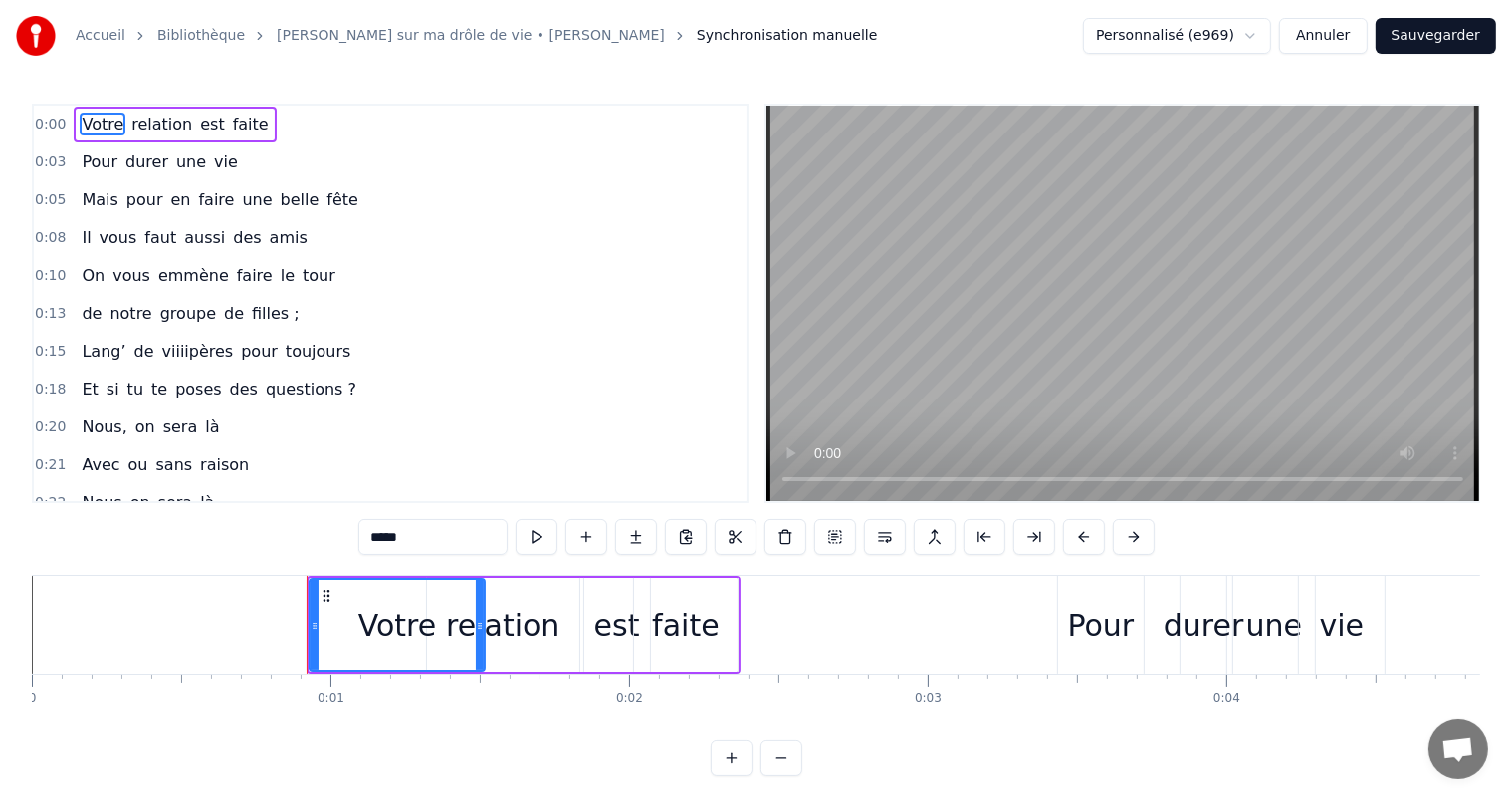
click at [1347, 30] on button "Annuler" at bounding box center [1324, 36] width 88 height 36
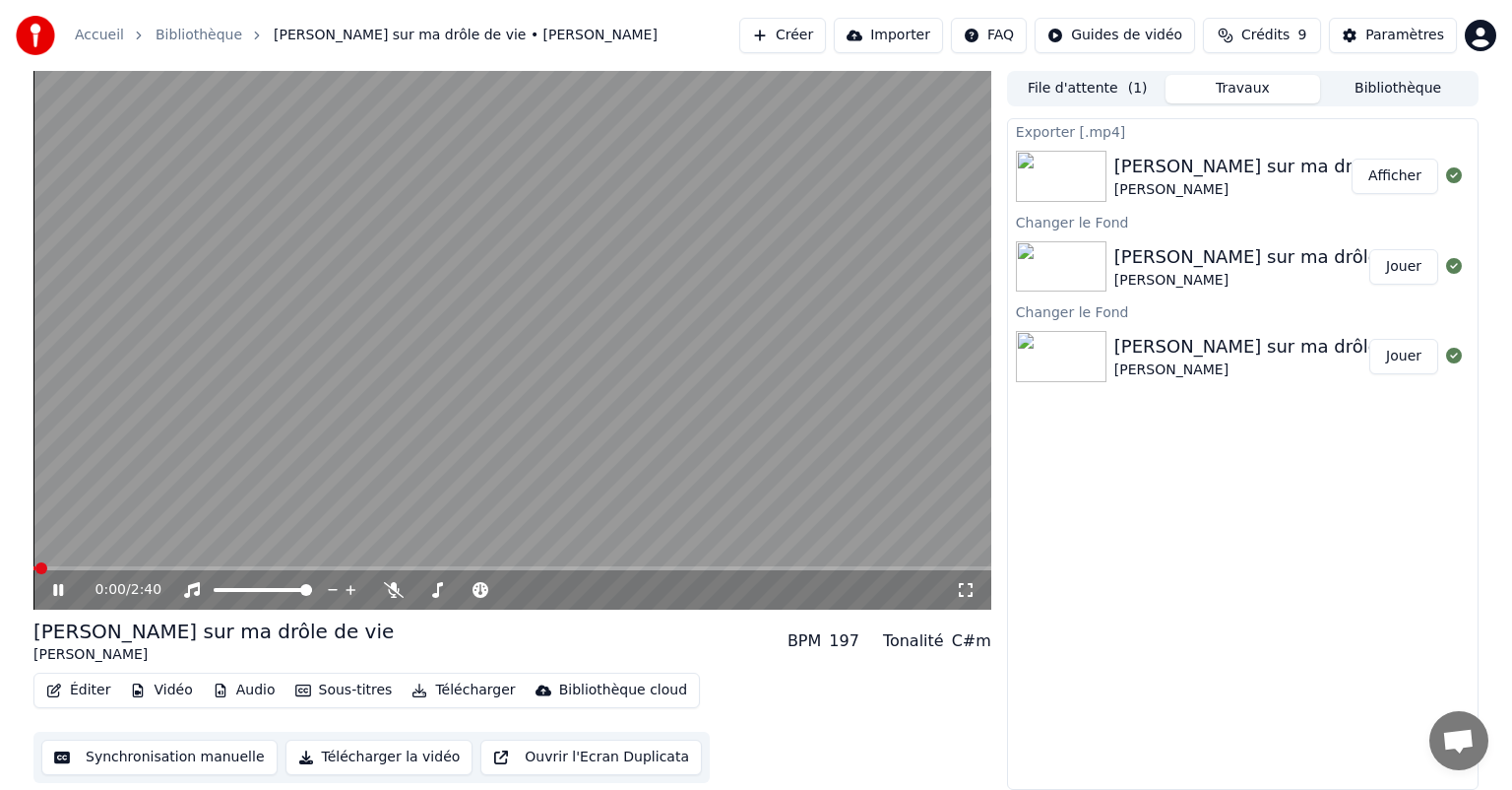
click at [90, 677] on button "Éditer" at bounding box center [78, 691] width 80 height 28
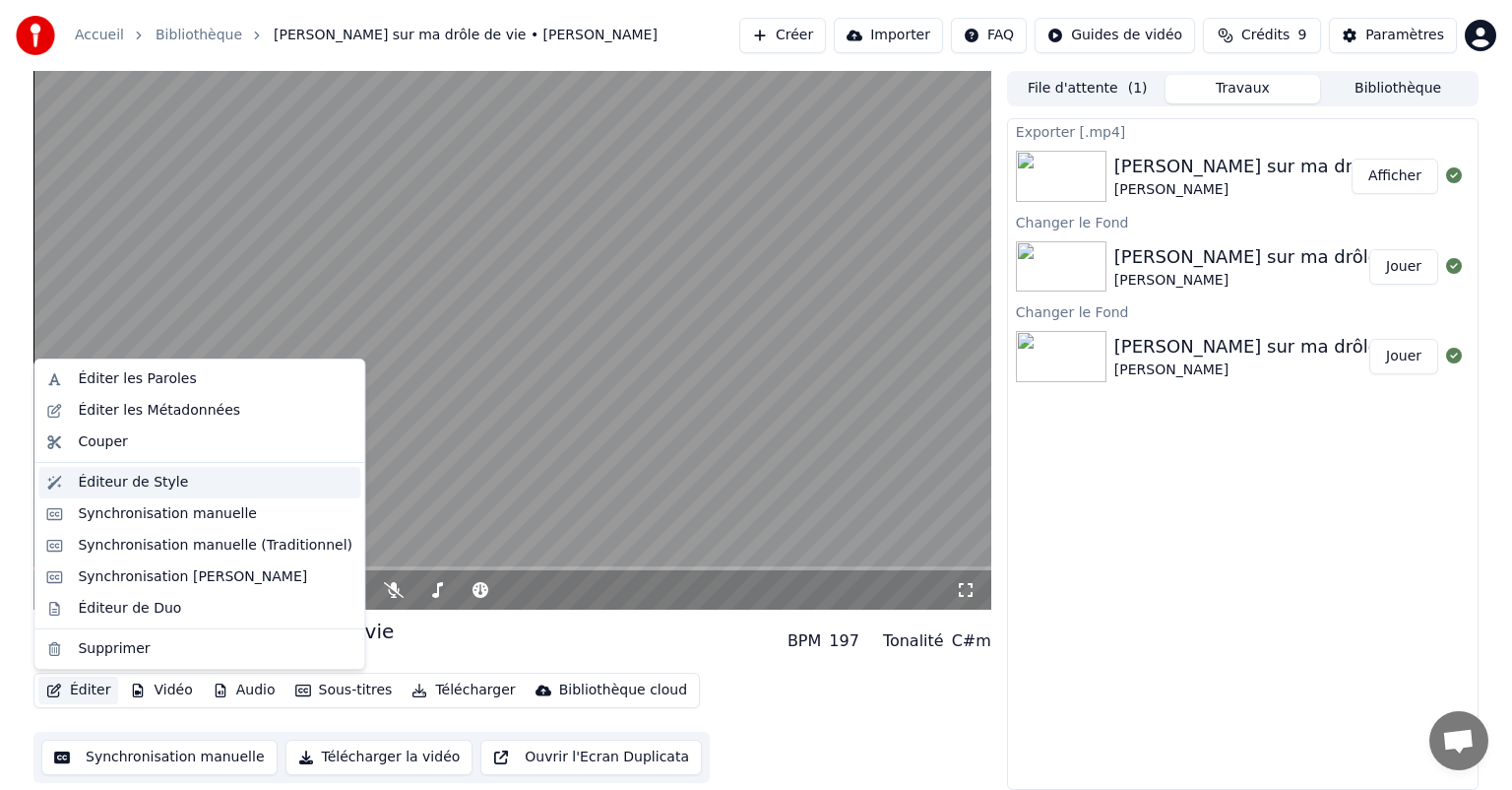
click at [143, 495] on div "Éditeur de Style" at bounding box center [199, 483] width 322 height 32
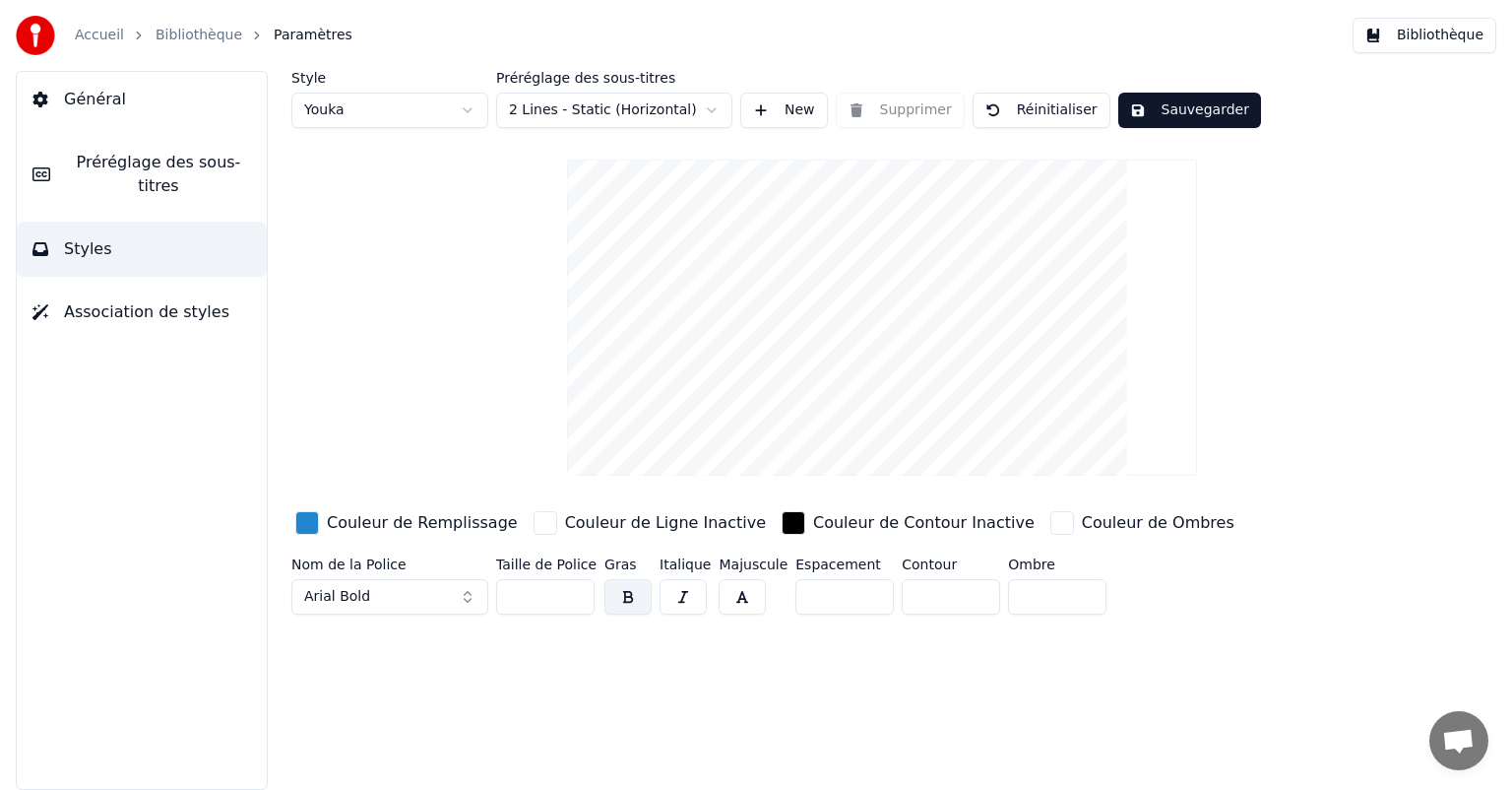
click at [79, 138] on button "Préréglage des sous-titres" at bounding box center [142, 174] width 250 height 79
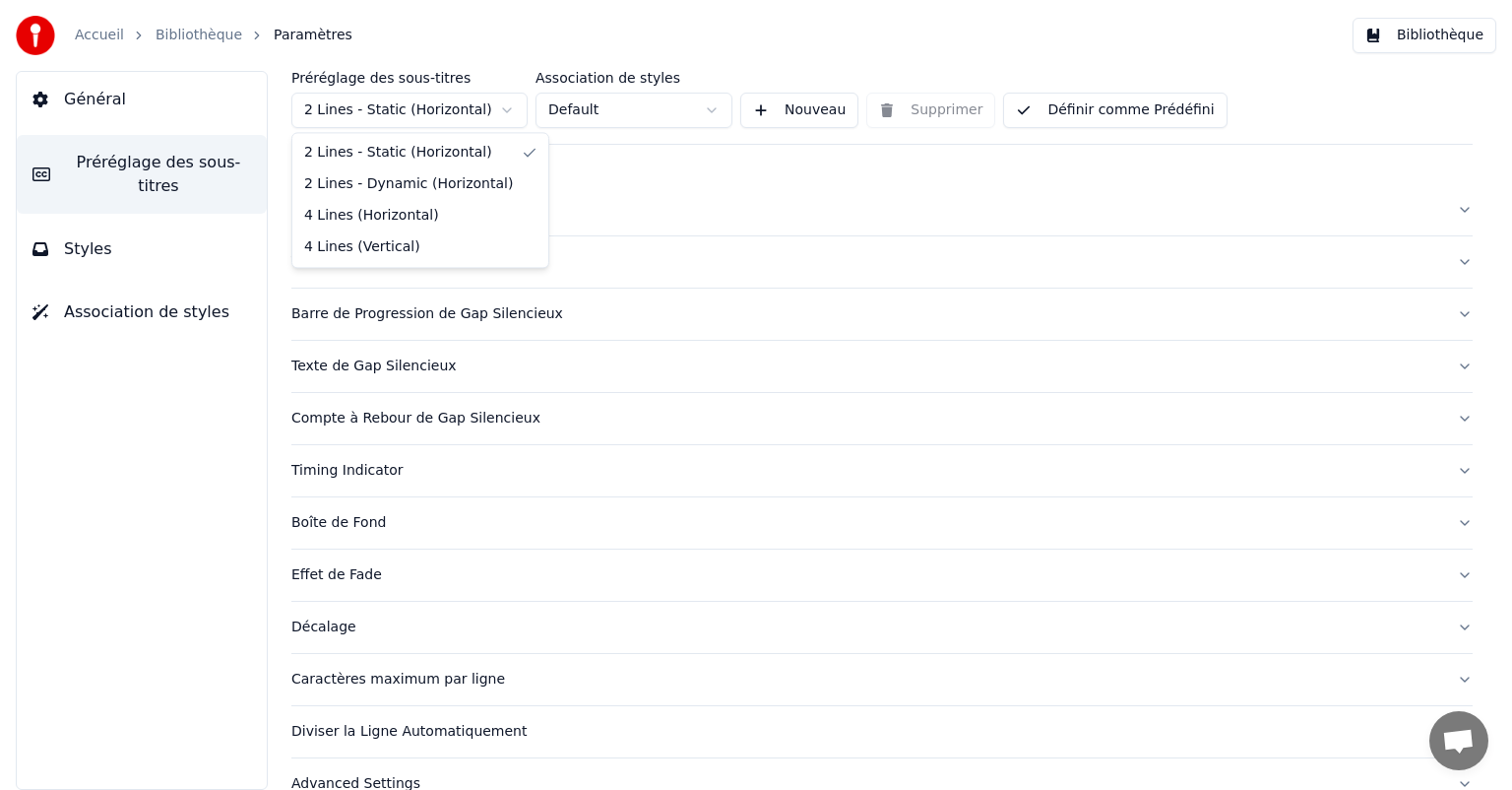
click at [483, 100] on html "Accueil Bibliothèque Paramètres Bibliothèque Général Préréglage des sous-titres…" at bounding box center [756, 395] width 1512 height 790
click at [481, 102] on html "Accueil Bibliothèque Paramètres Bibliothèque Général Préréglage des sous-titres…" at bounding box center [756, 395] width 1512 height 790
